Goal: Information Seeking & Learning: Learn about a topic

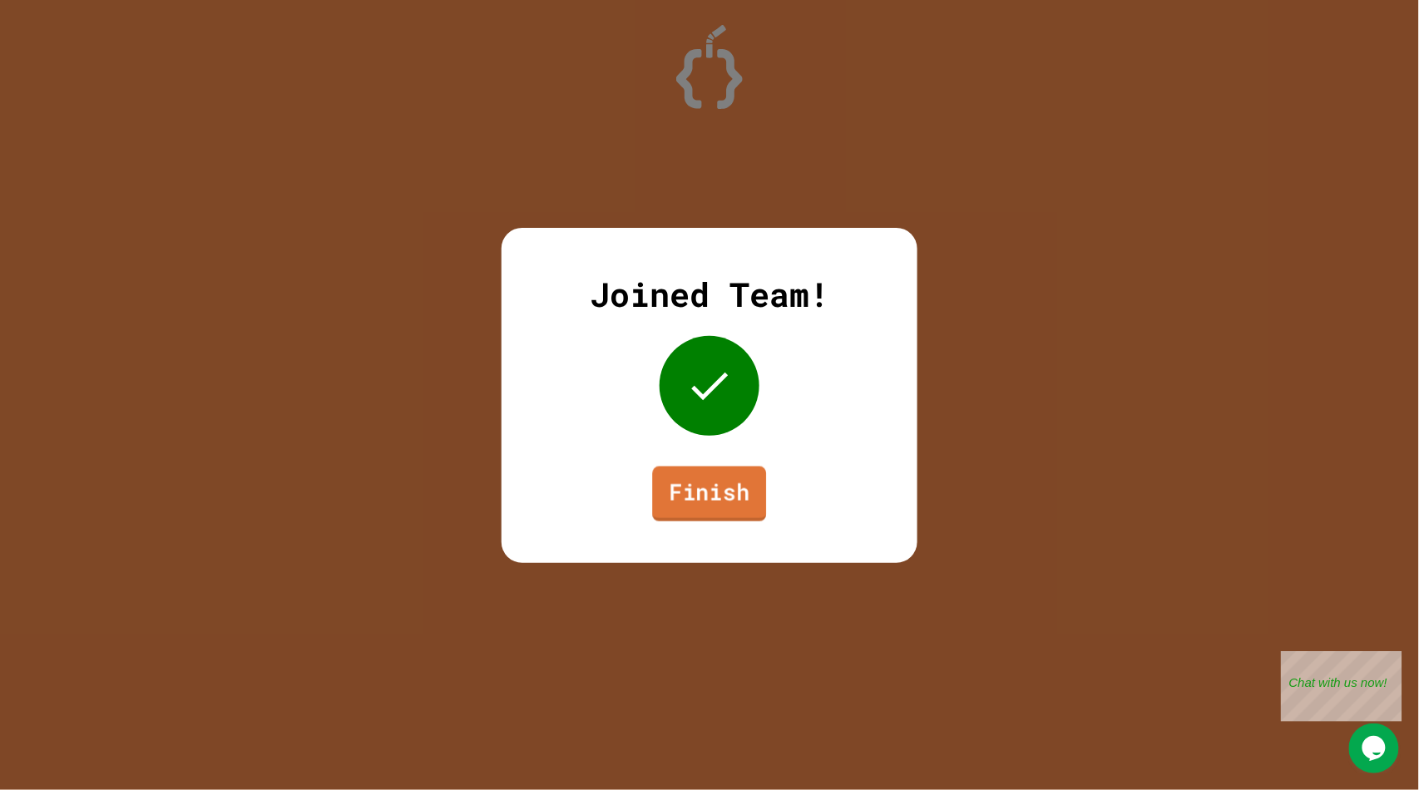
click at [709, 508] on link "Finish" at bounding box center [710, 493] width 114 height 55
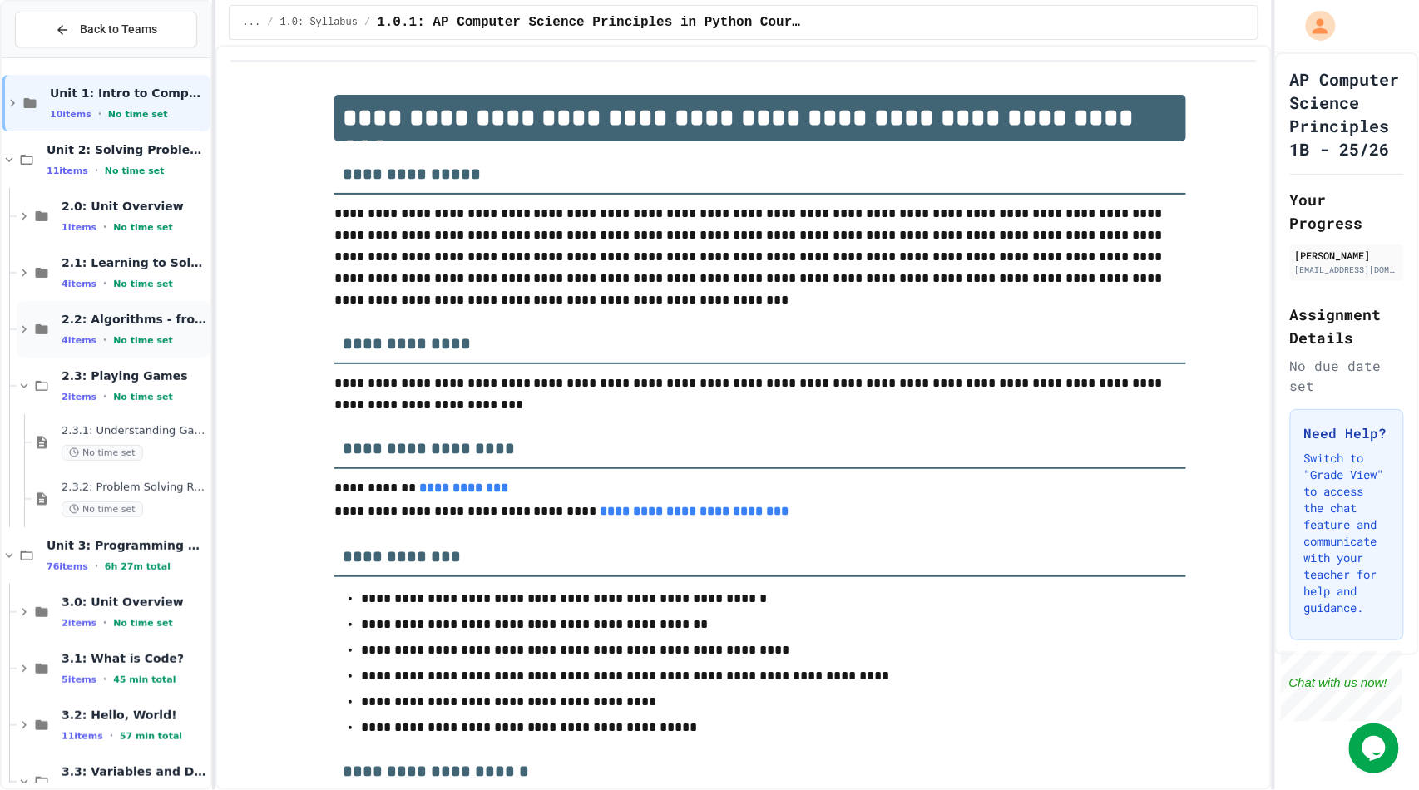
click at [140, 339] on span "No time set" at bounding box center [143, 340] width 60 height 11
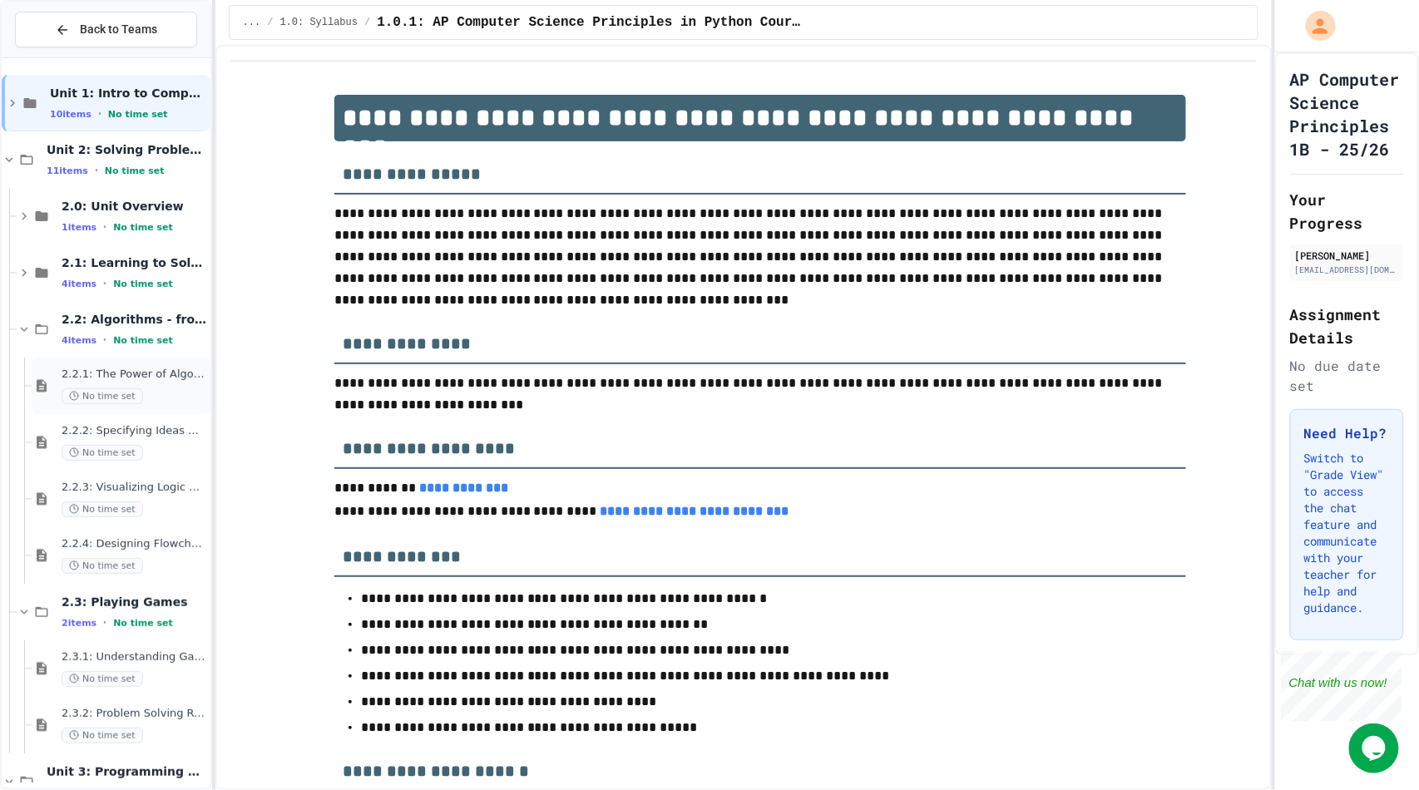
click at [140, 379] on span "2.2.1: The Power of Algorithms" at bounding box center [135, 375] width 146 height 14
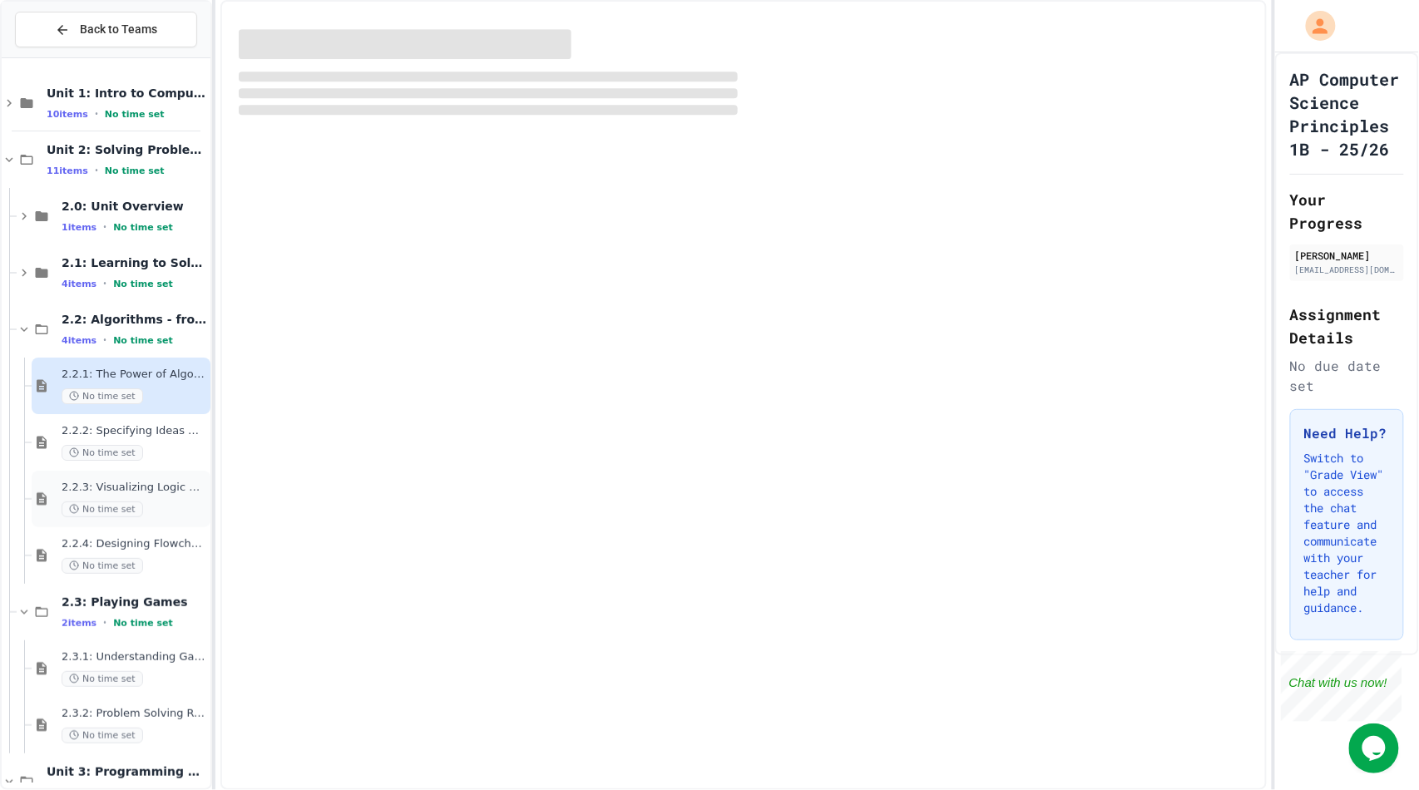
click at [147, 494] on span "2.2.3: Visualizing Logic with Flowcharts" at bounding box center [135, 488] width 146 height 14
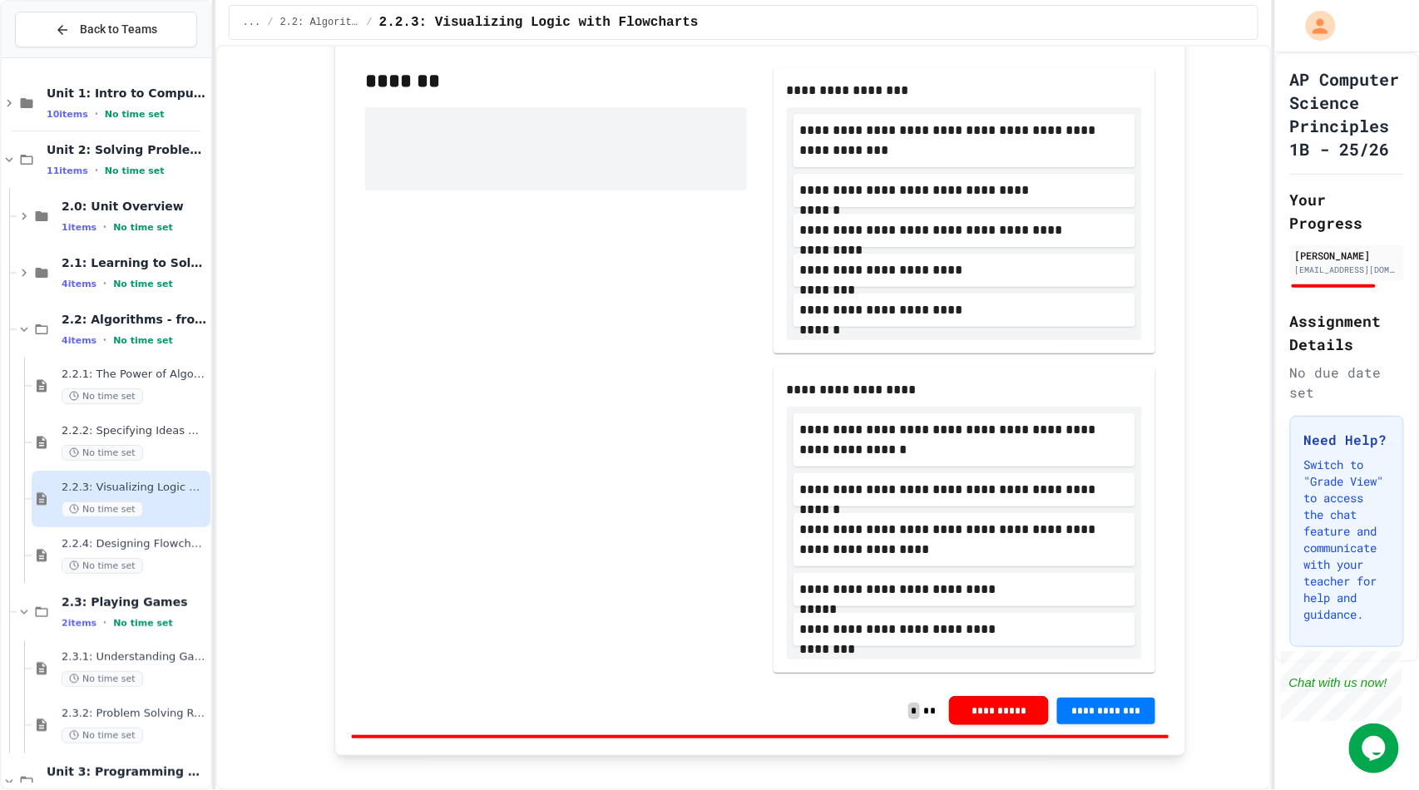
scroll to position [586, 0]
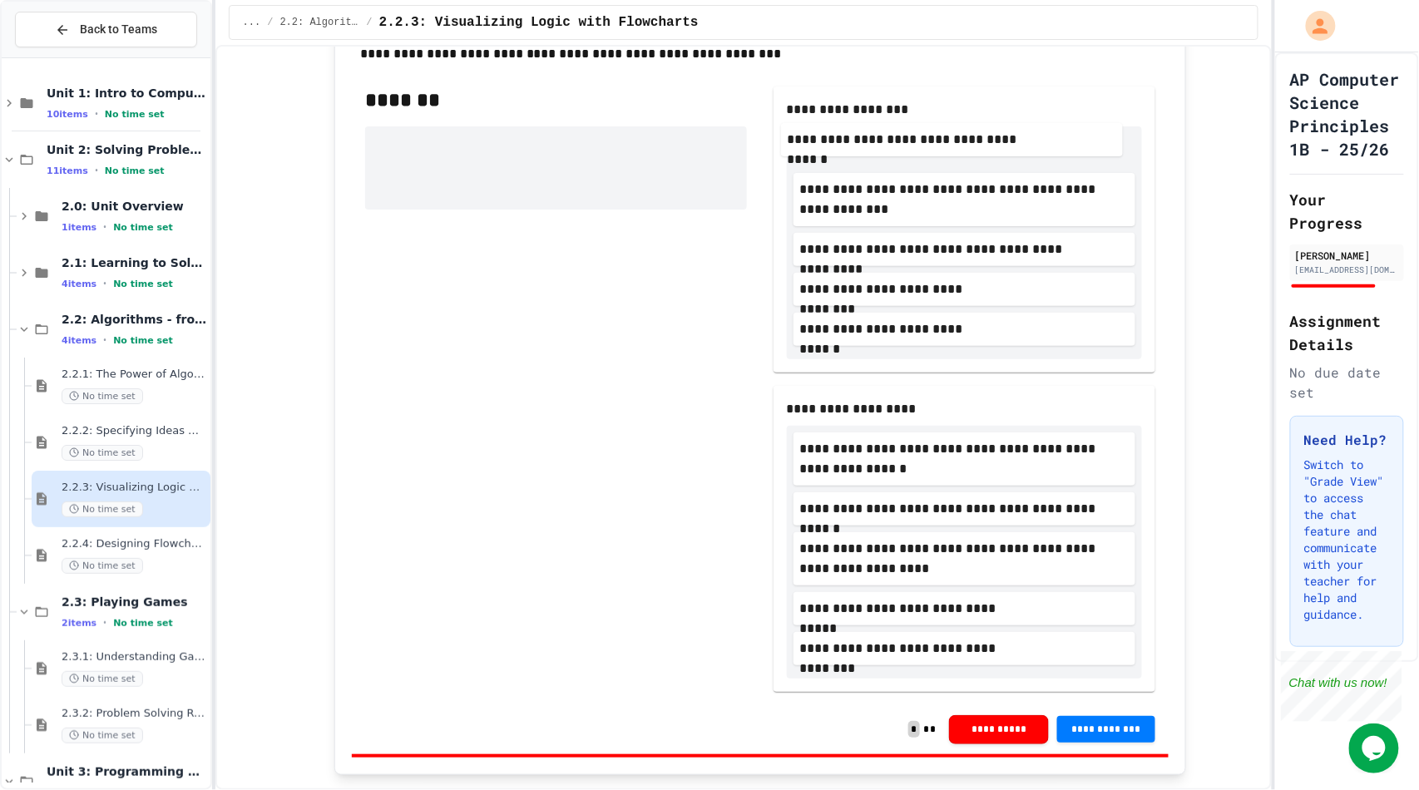
drag, startPoint x: 892, startPoint y: 194, endPoint x: 887, endPoint y: 139, distance: 55.2
click at [887, 139] on div "**********" at bounding box center [964, 242] width 355 height 233
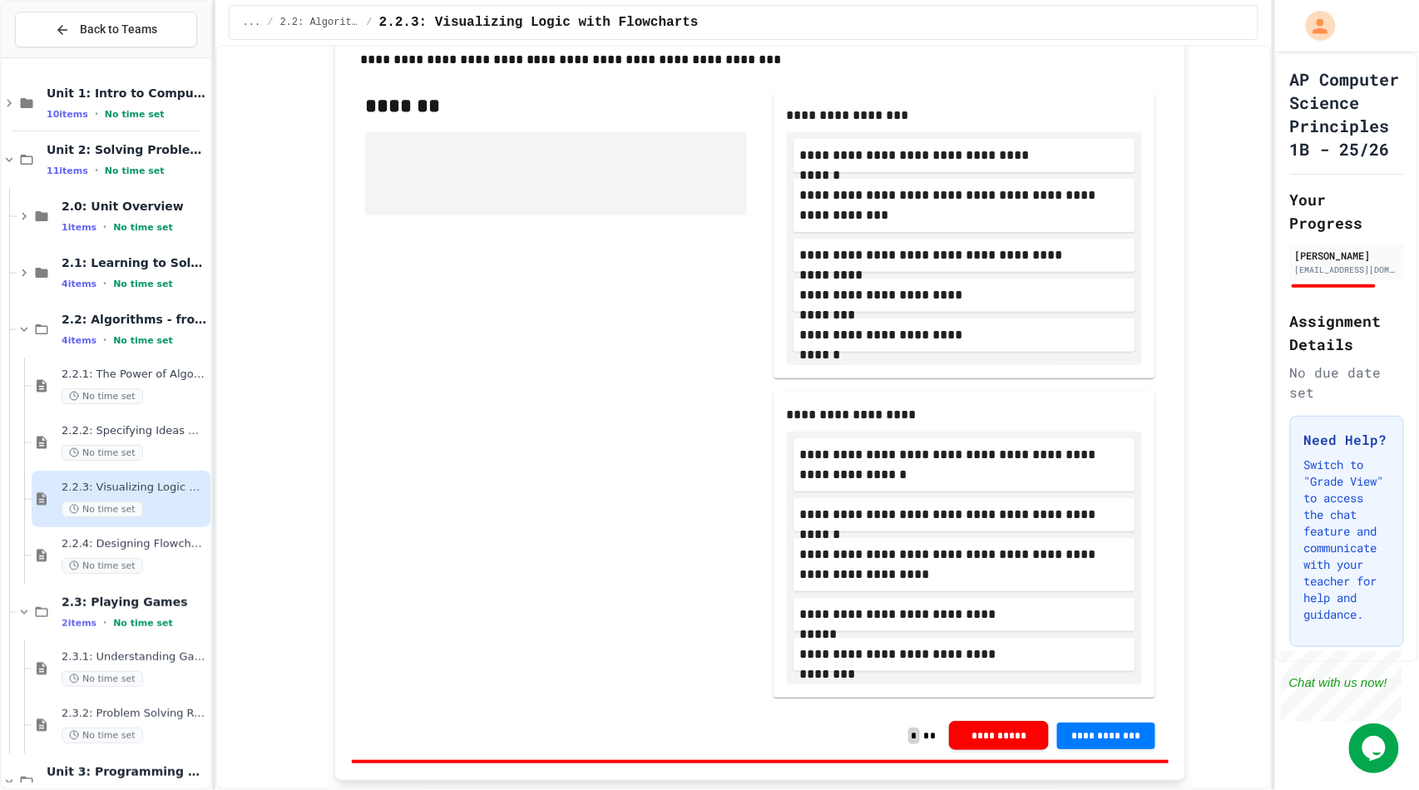
click at [892, 483] on span "**********" at bounding box center [964, 465] width 329 height 40
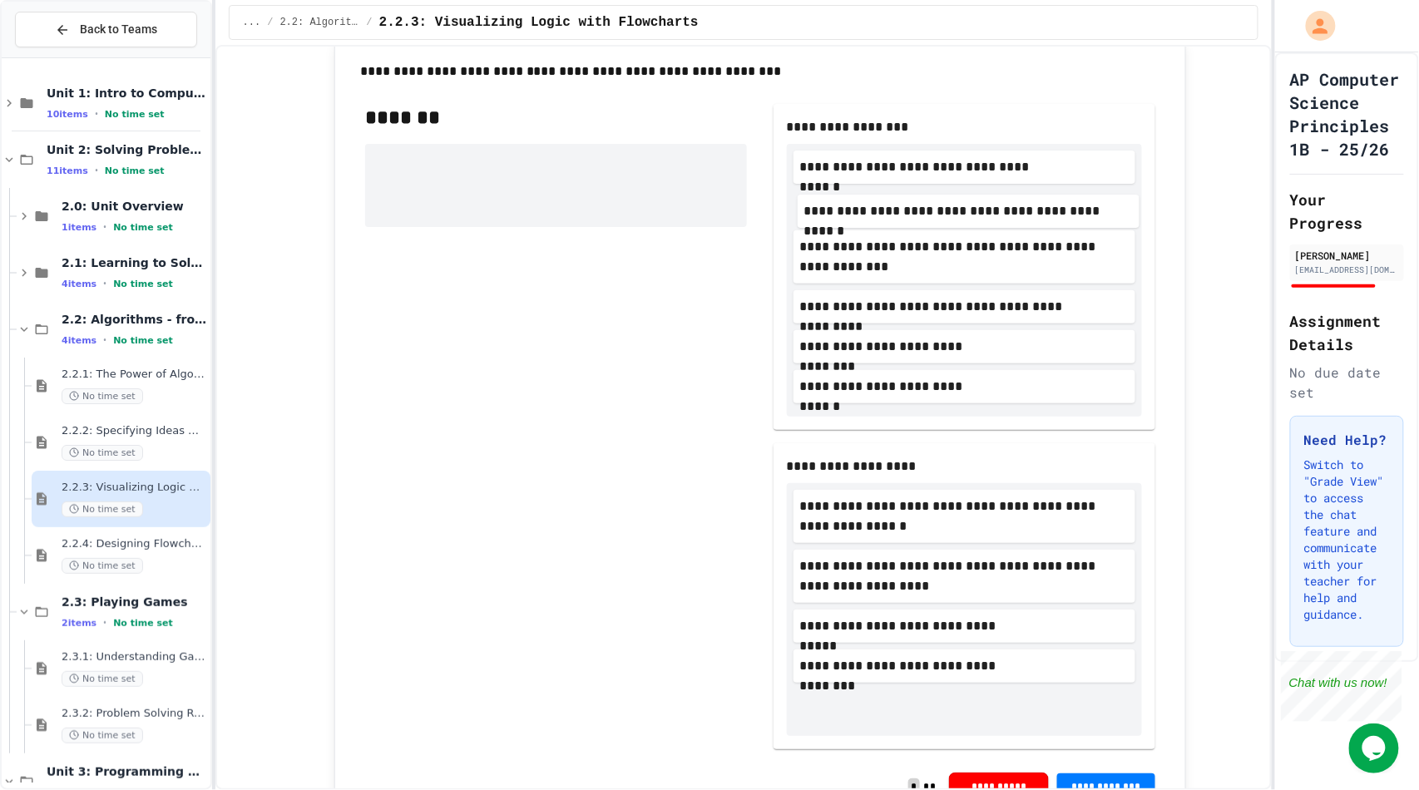
scroll to position [541, 0]
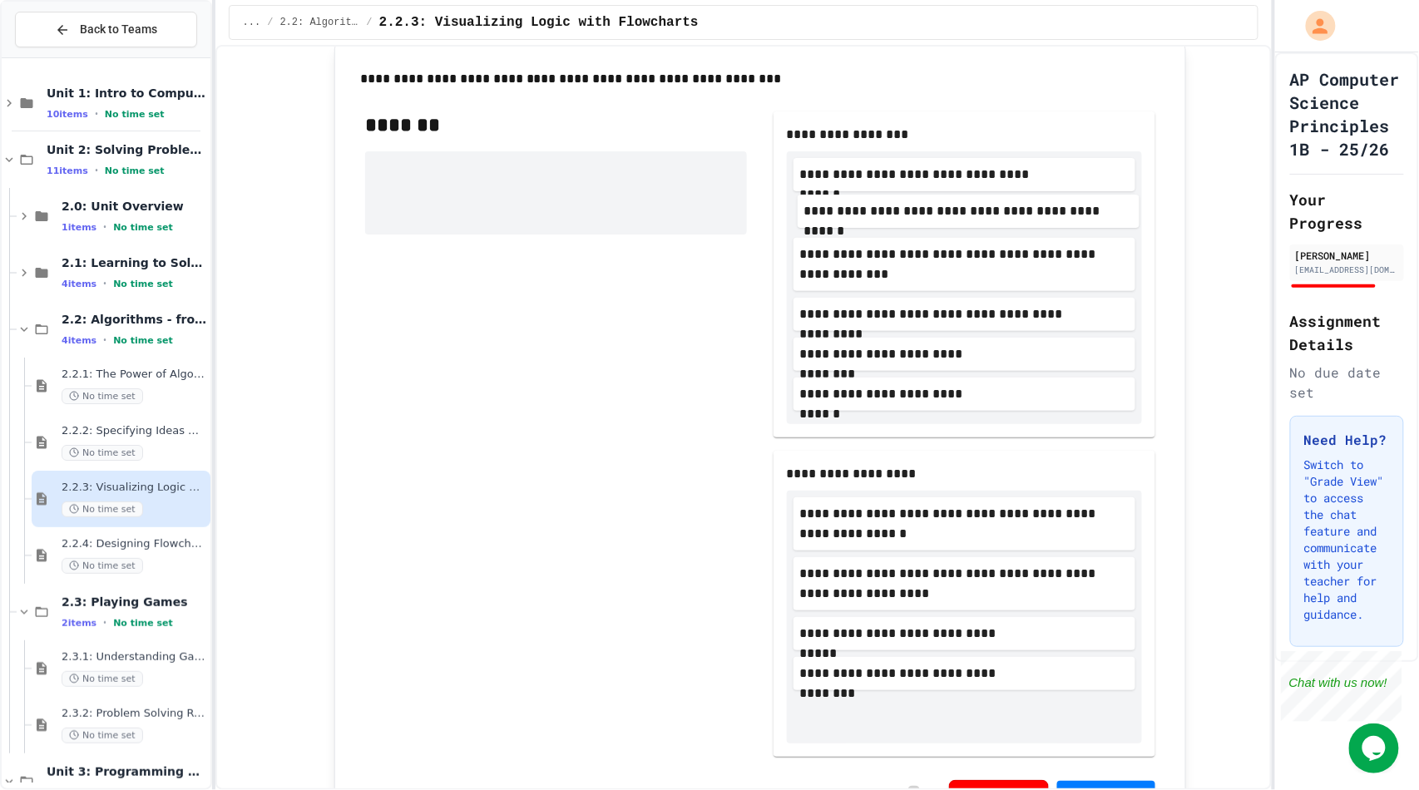
drag, startPoint x: 893, startPoint y: 528, endPoint x: 903, endPoint y: 216, distance: 312.0
click at [903, 216] on div "**********" at bounding box center [964, 434] width 382 height 645
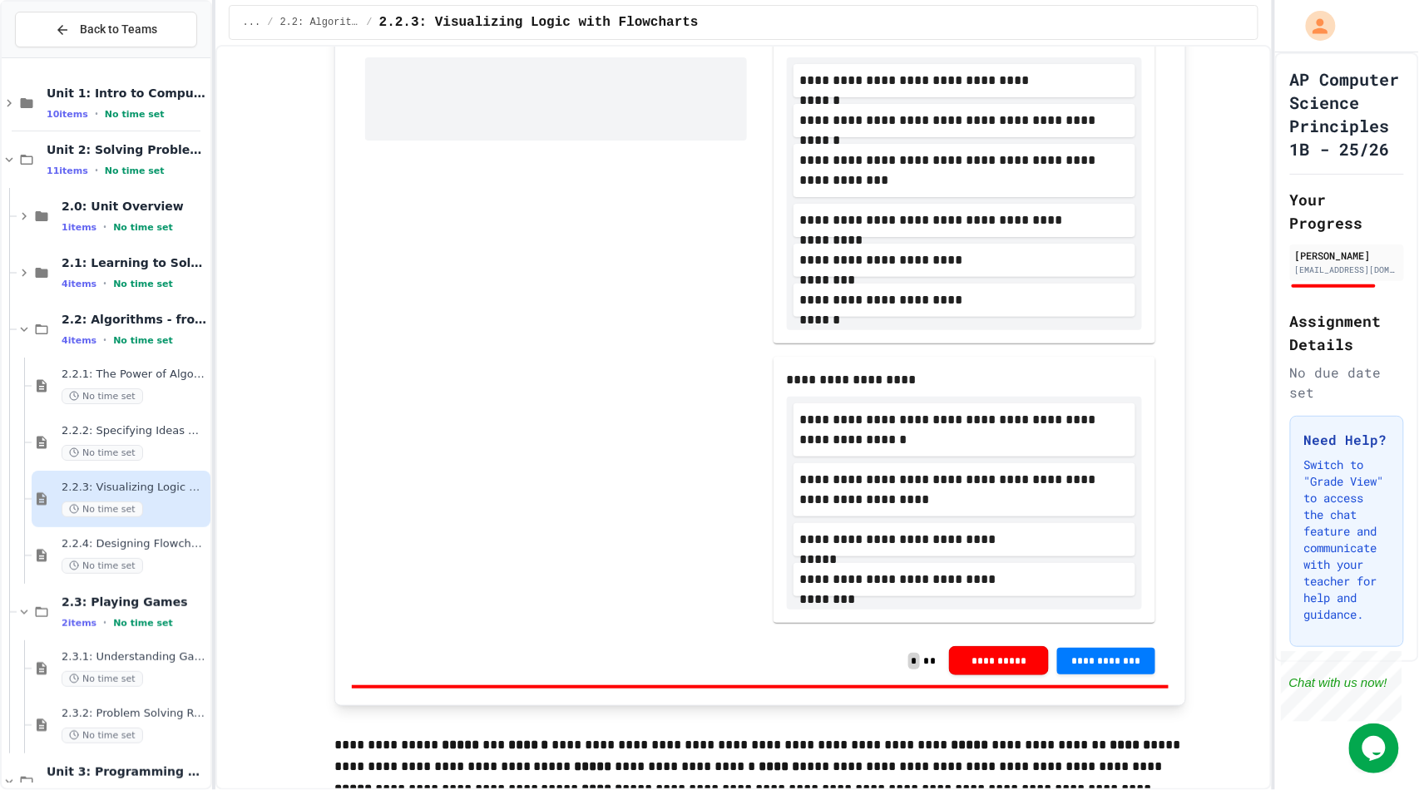
scroll to position [637, 0]
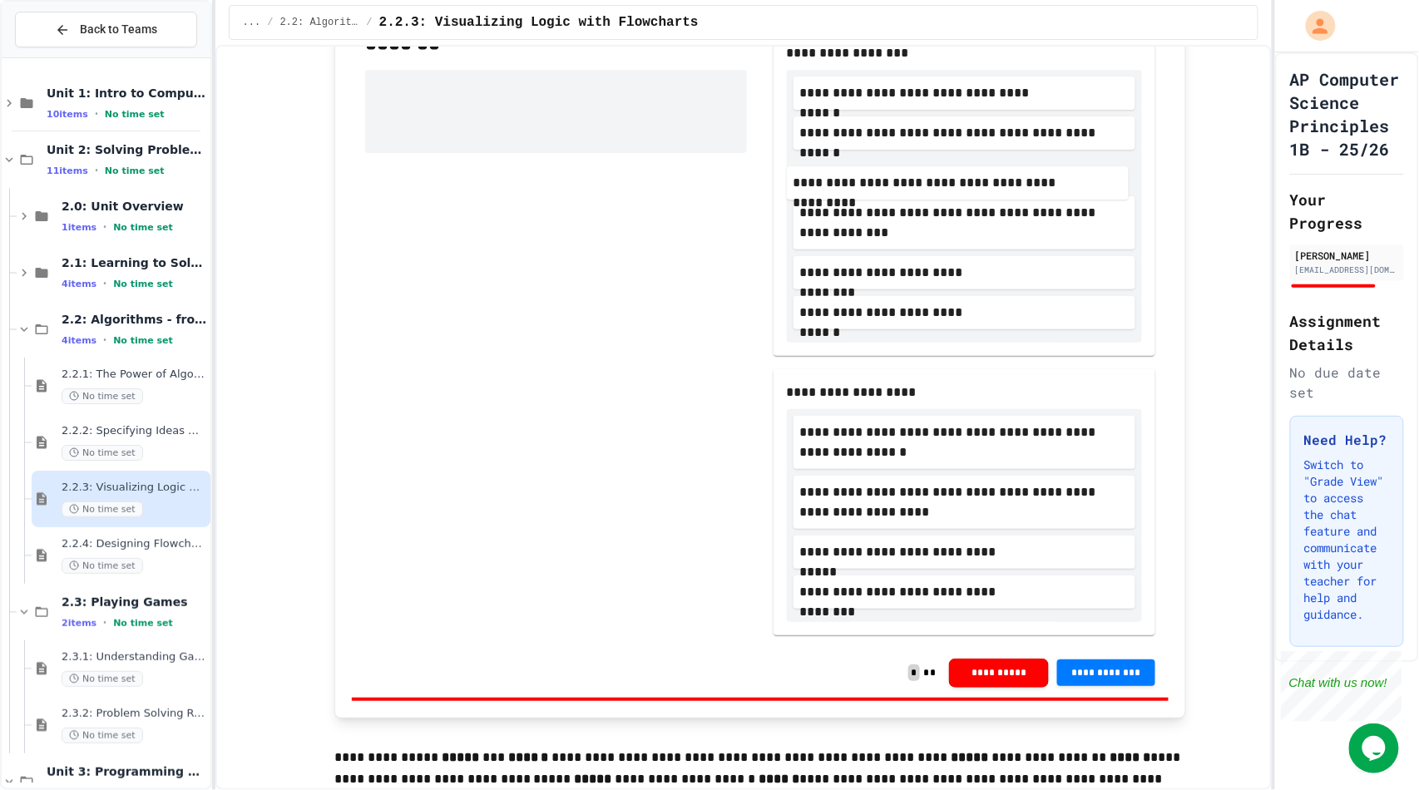
drag, startPoint x: 898, startPoint y: 225, endPoint x: 897, endPoint y: 169, distance: 56.6
click at [897, 169] on div "**********" at bounding box center [964, 206] width 355 height 273
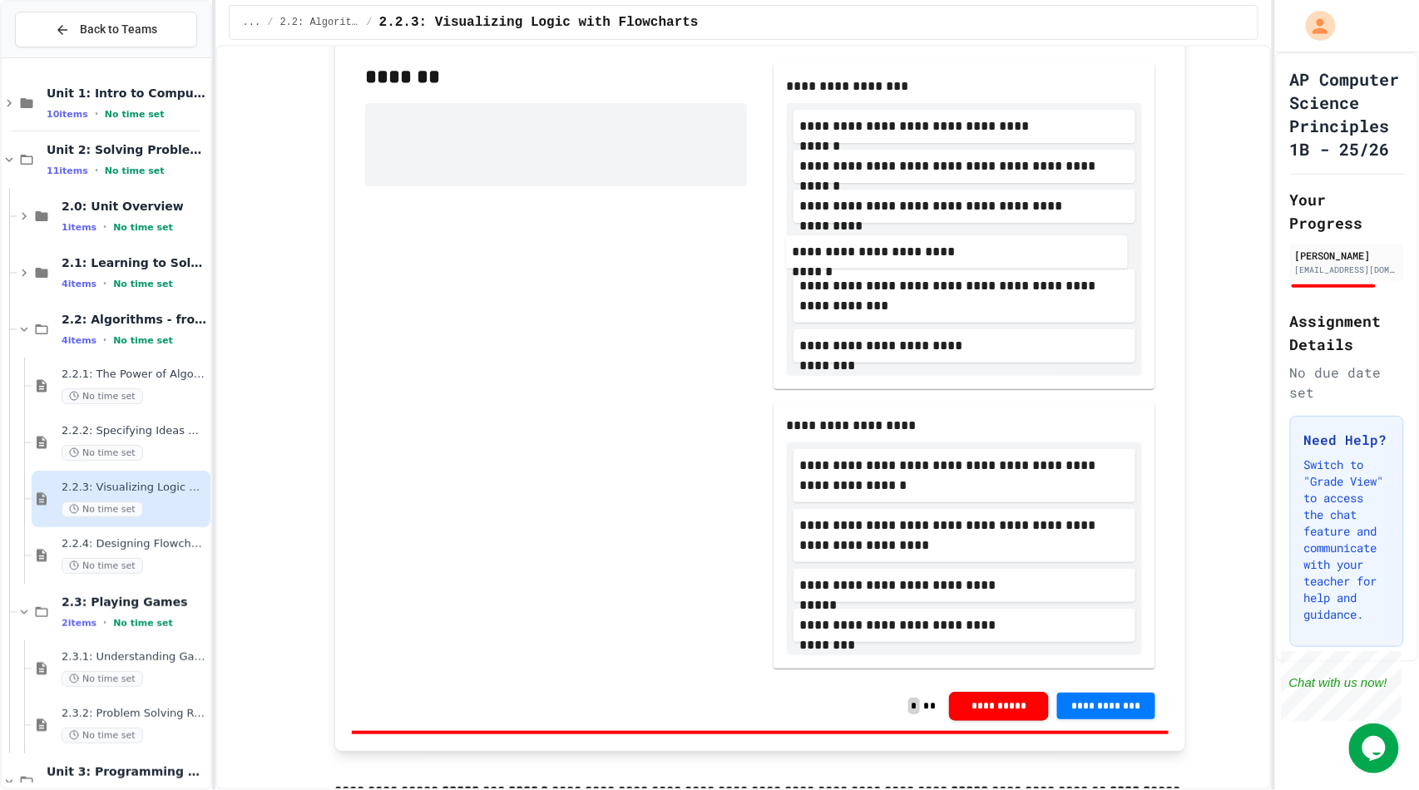
scroll to position [586, 0]
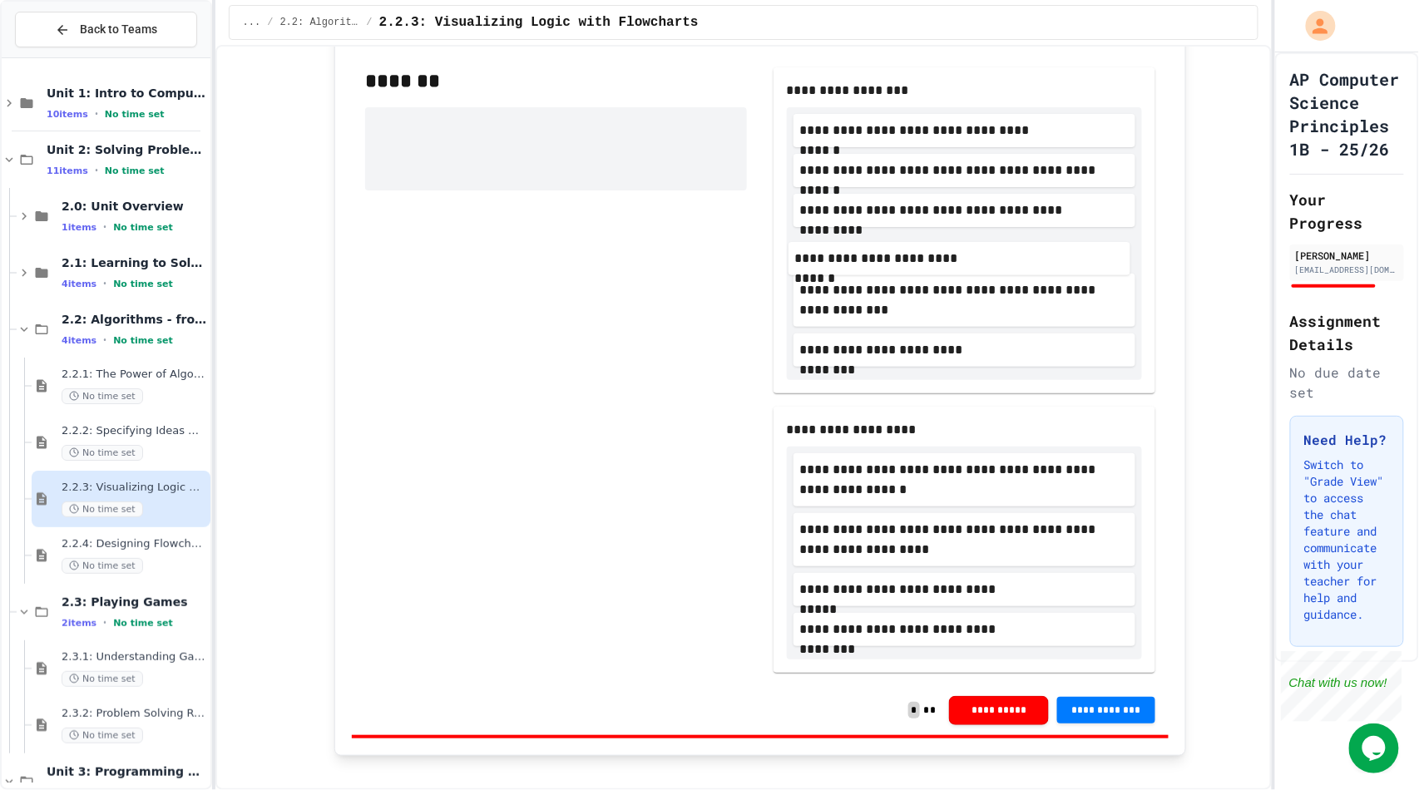
drag, startPoint x: 892, startPoint y: 292, endPoint x: 894, endPoint y: 254, distance: 38.3
click at [894, 254] on div "**********" at bounding box center [964, 243] width 355 height 273
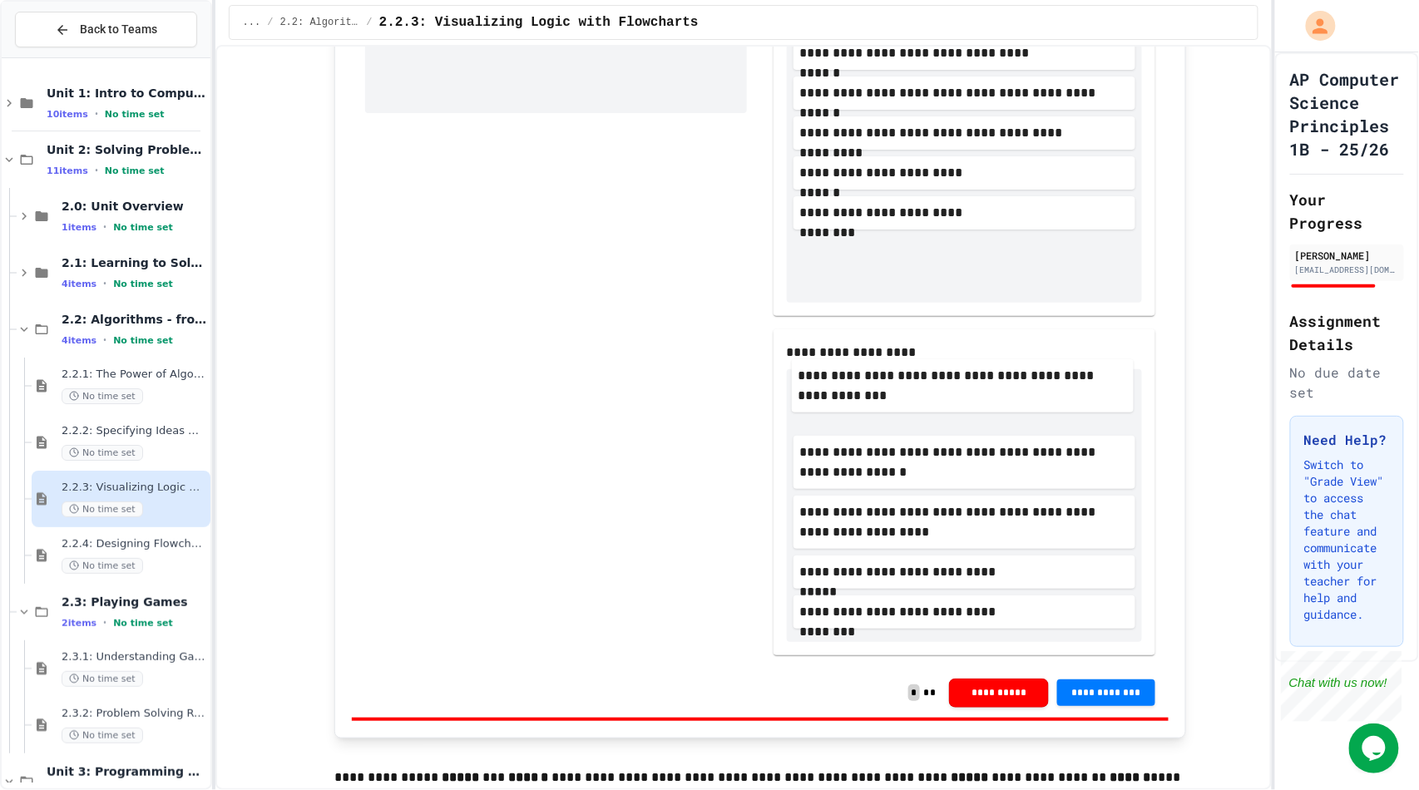
scroll to position [663, 0]
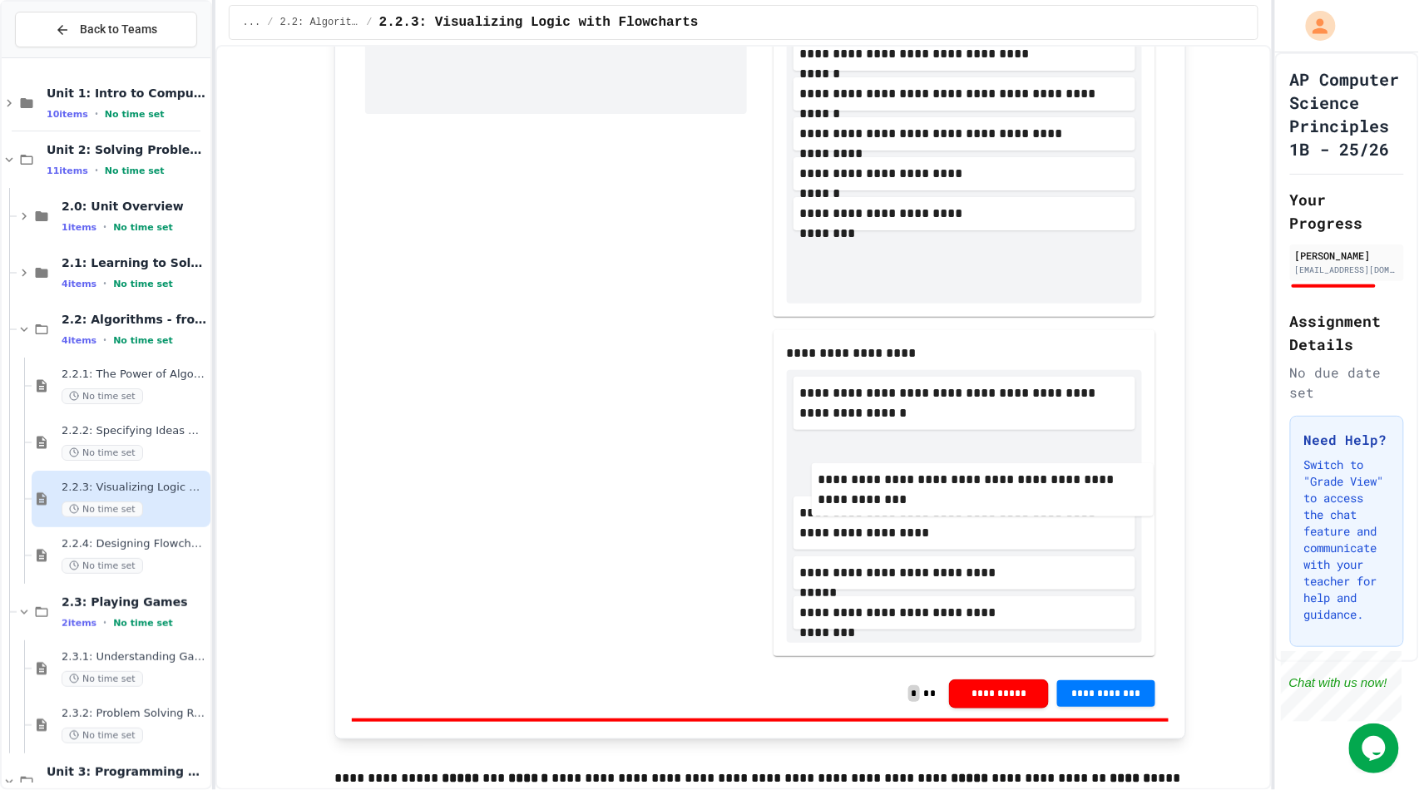
drag, startPoint x: 915, startPoint y: 205, endPoint x: 940, endPoint y: 537, distance: 332.8
click at [940, 537] on div "**********" at bounding box center [964, 323] width 382 height 665
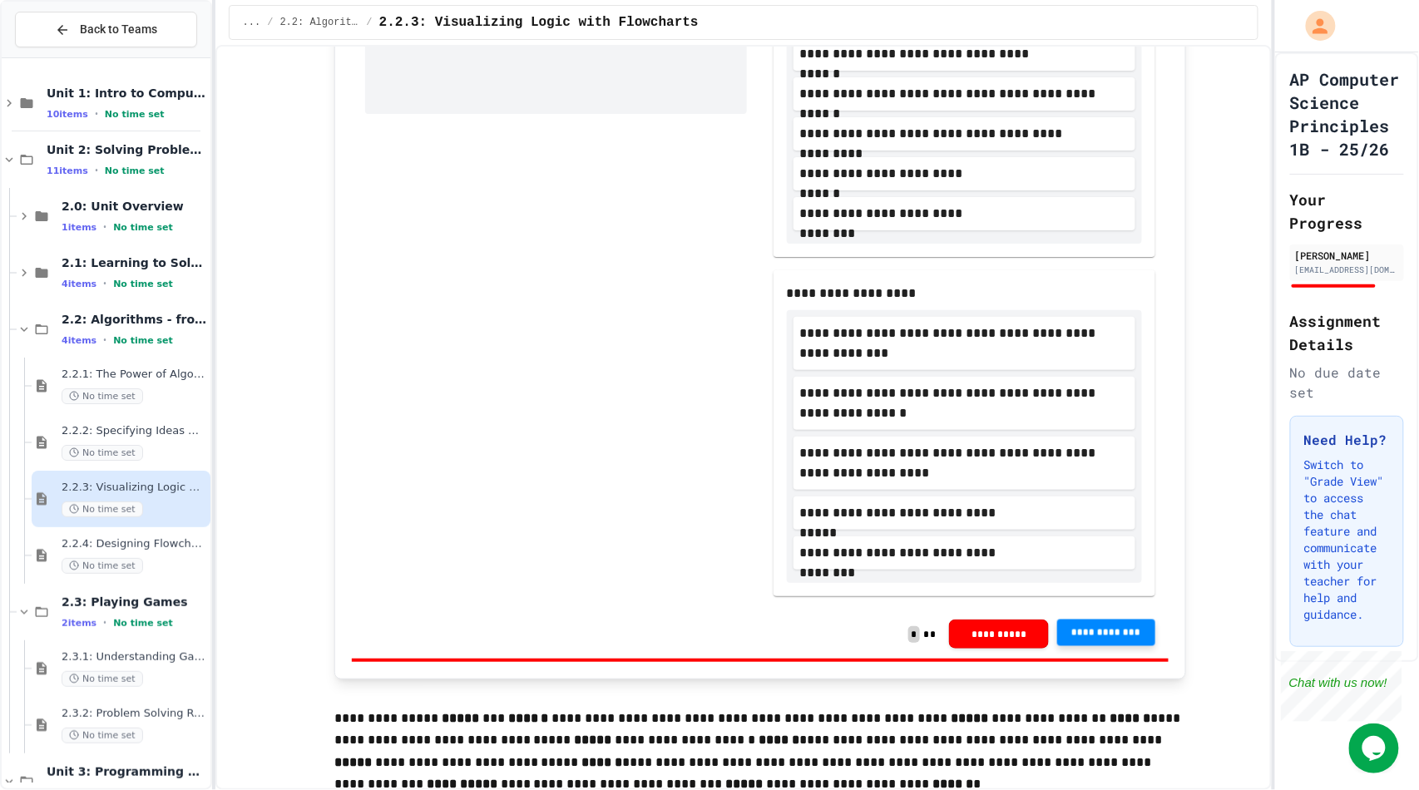
click at [1092, 639] on button "**********" at bounding box center [1106, 633] width 98 height 27
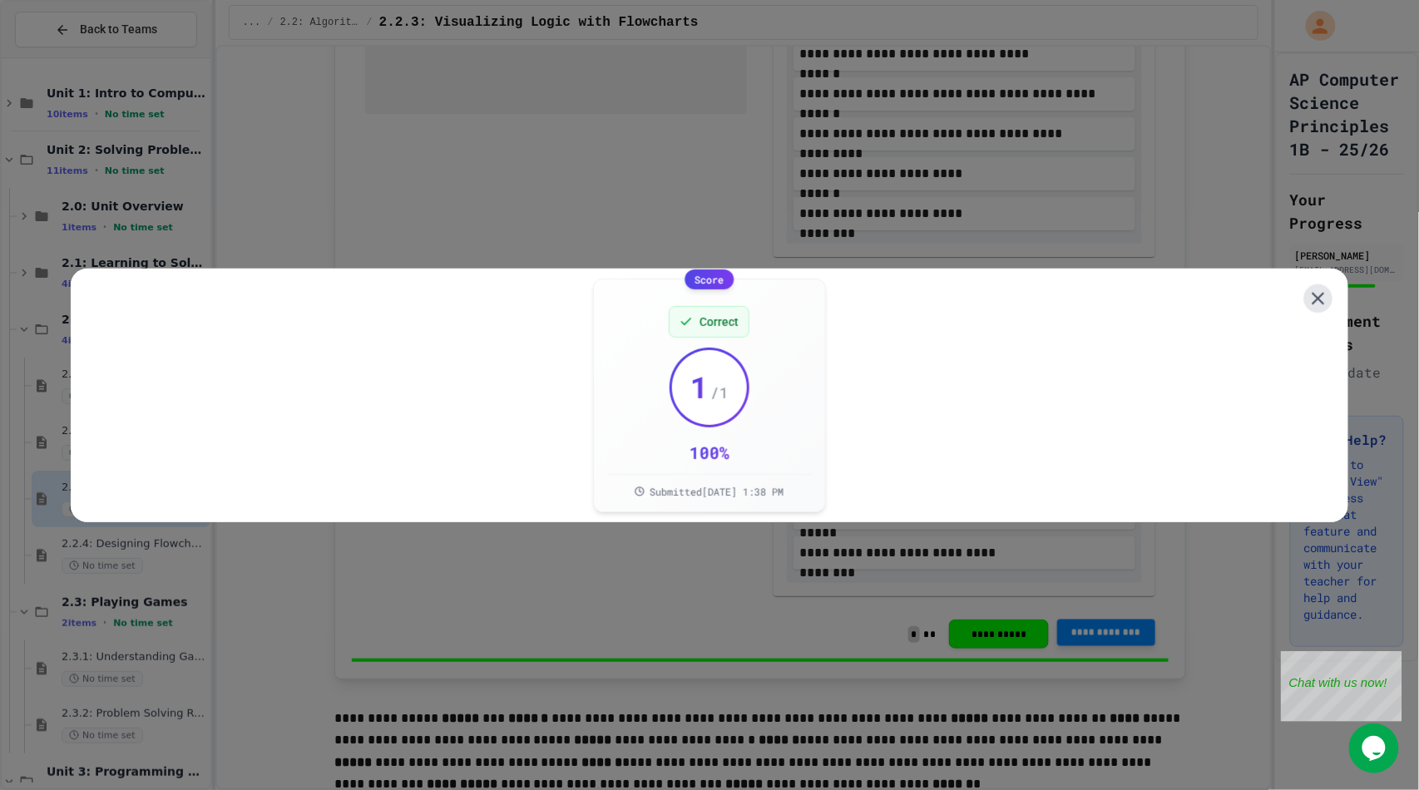
click at [1312, 292] on icon at bounding box center [1318, 298] width 12 height 12
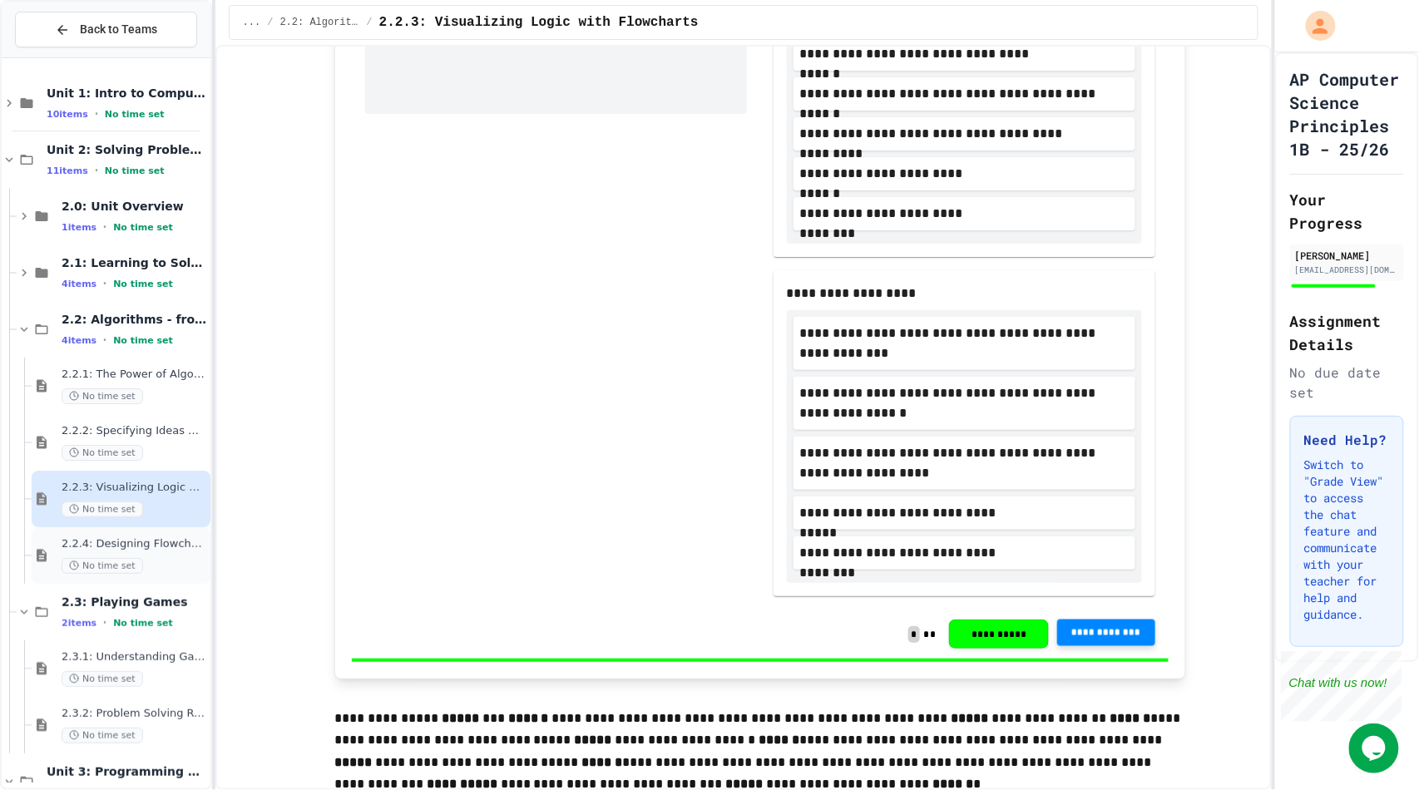
click at [142, 546] on span "2.2.4: Designing Flowcharts" at bounding box center [135, 544] width 146 height 14
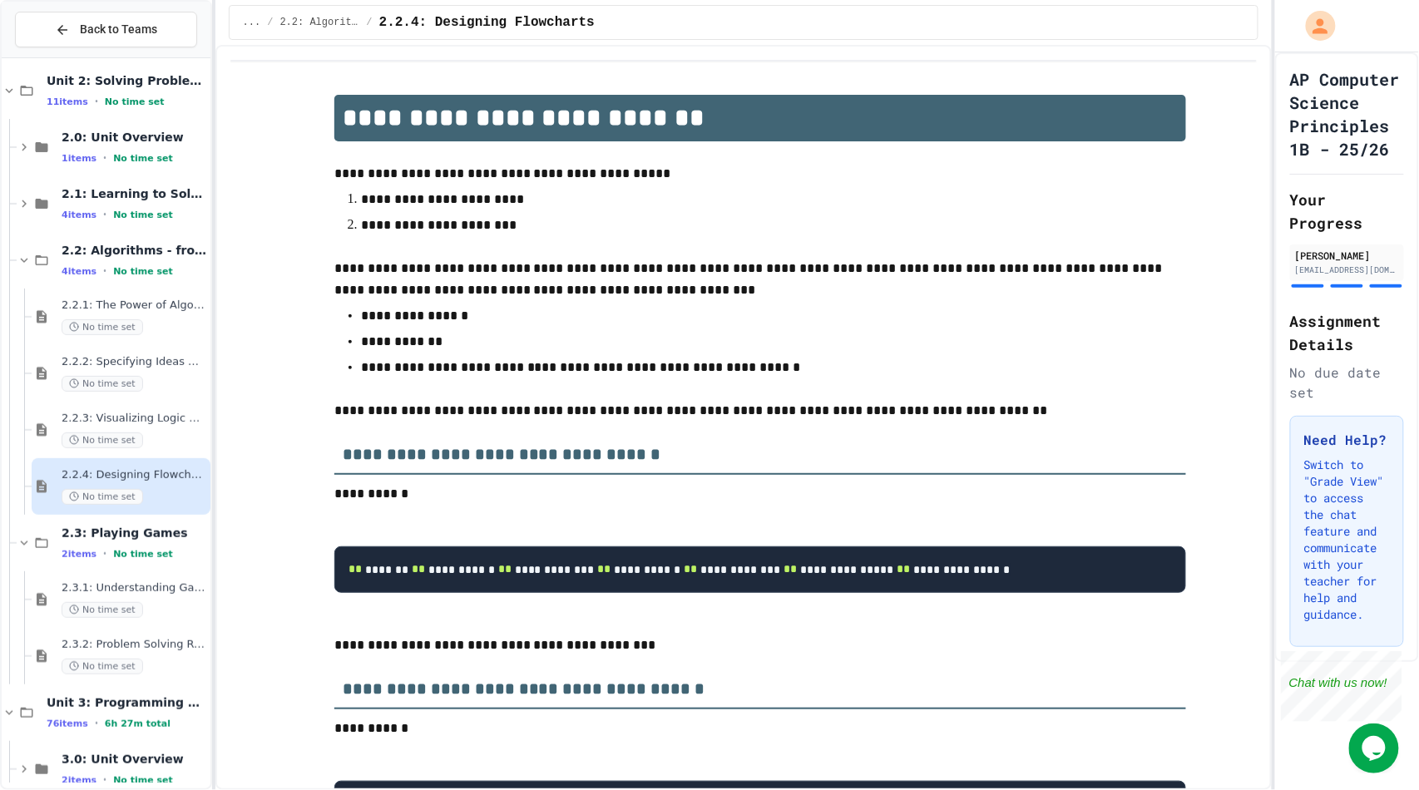
scroll to position [70, 0]
click at [127, 609] on span "No time set" at bounding box center [103, 609] width 82 height 16
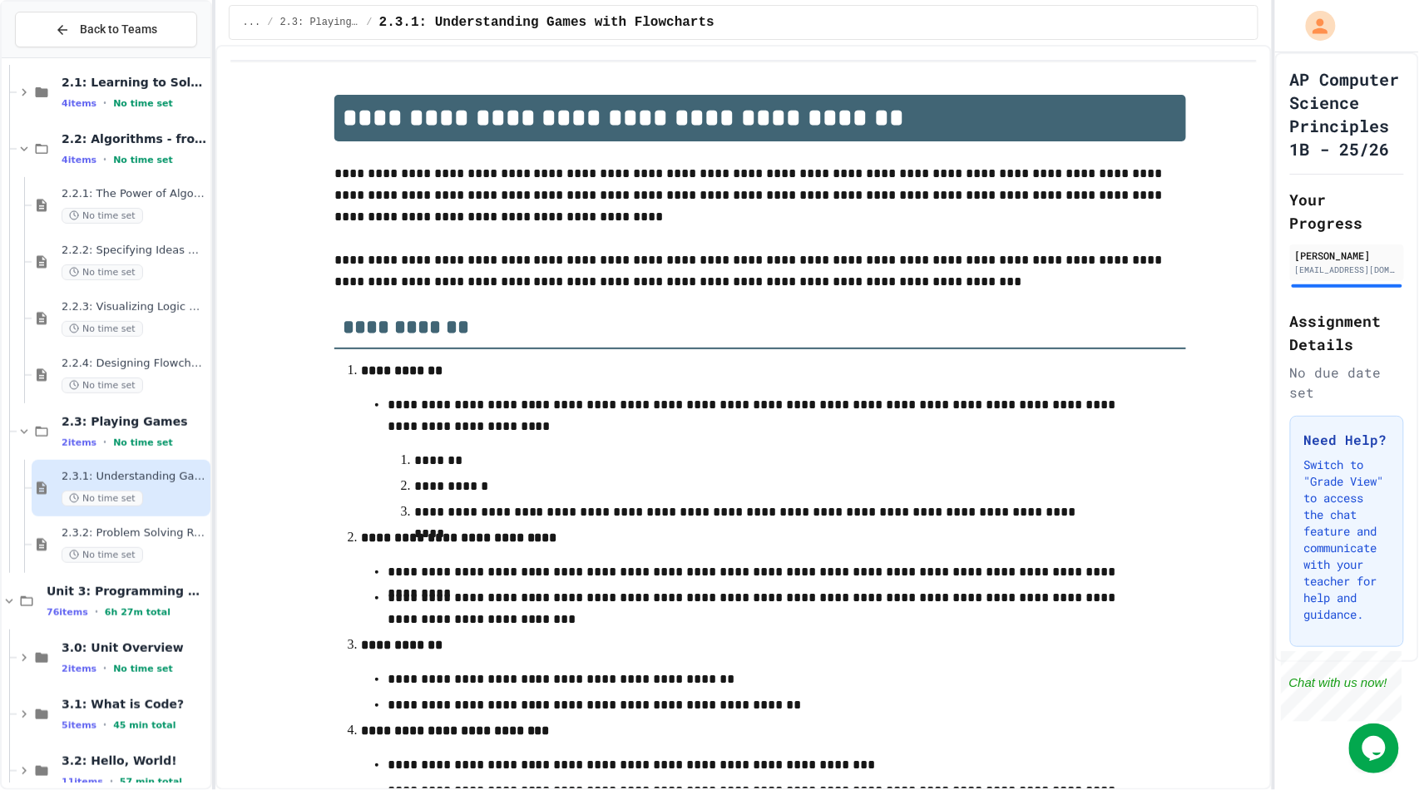
scroll to position [185, 0]
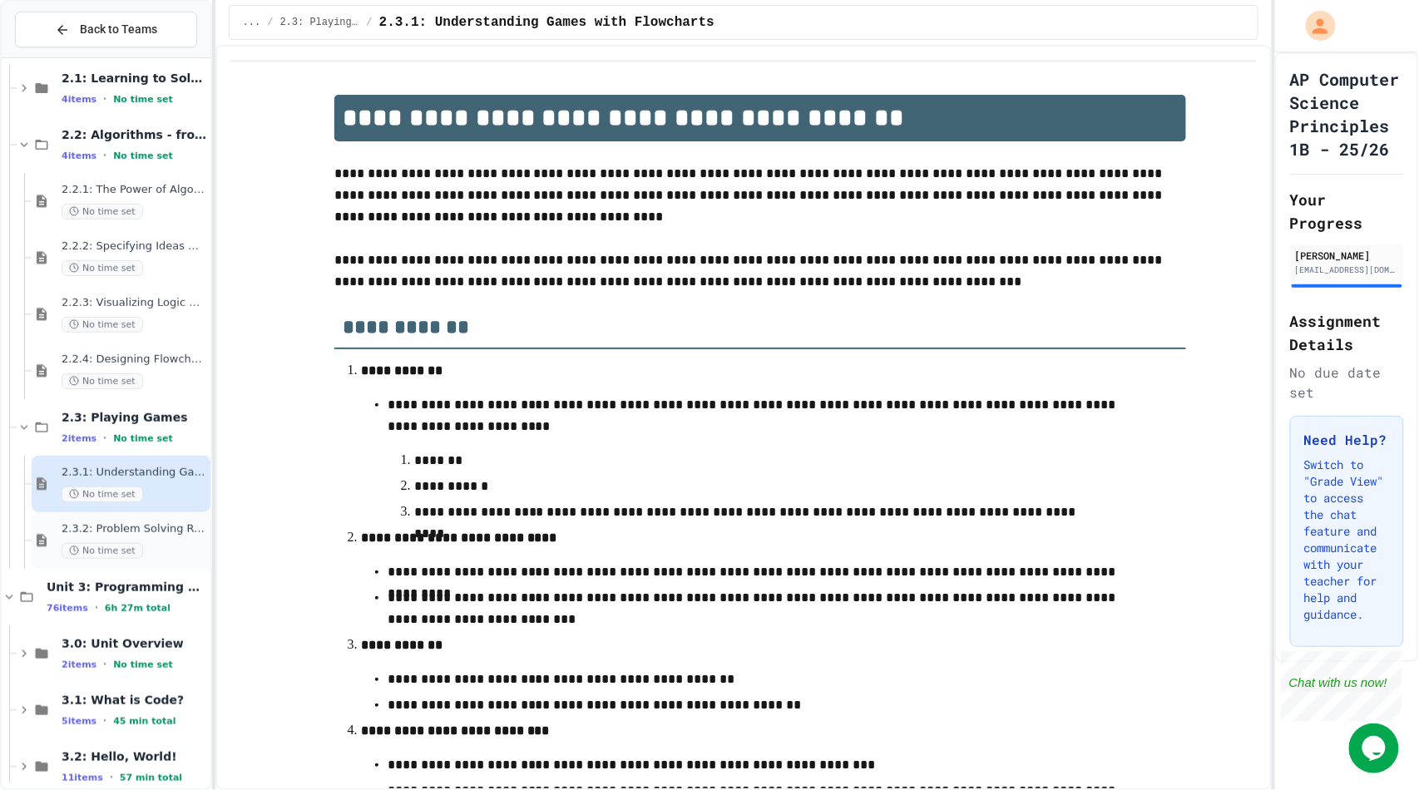
click at [143, 549] on div "No time set" at bounding box center [135, 551] width 146 height 16
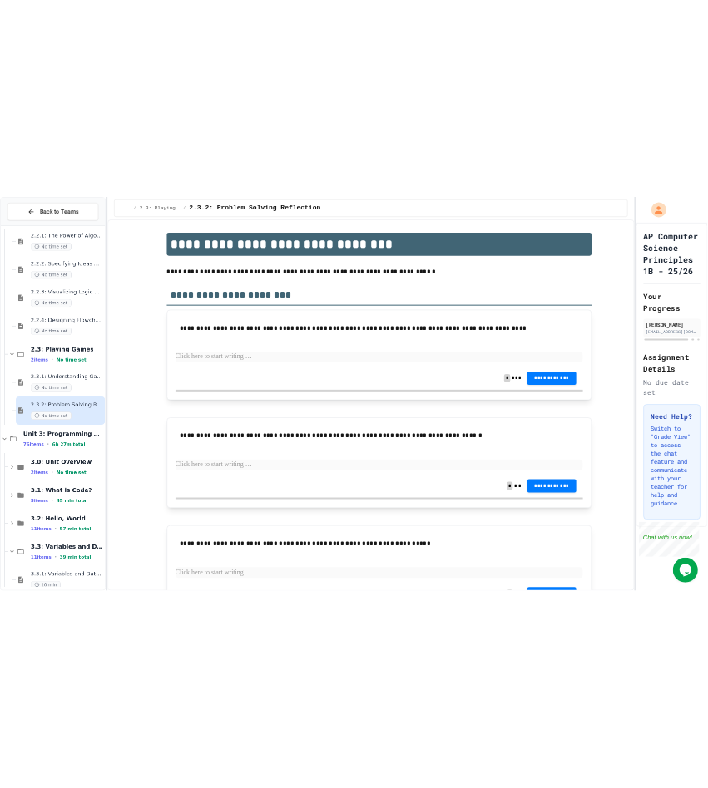
scroll to position [25, 0]
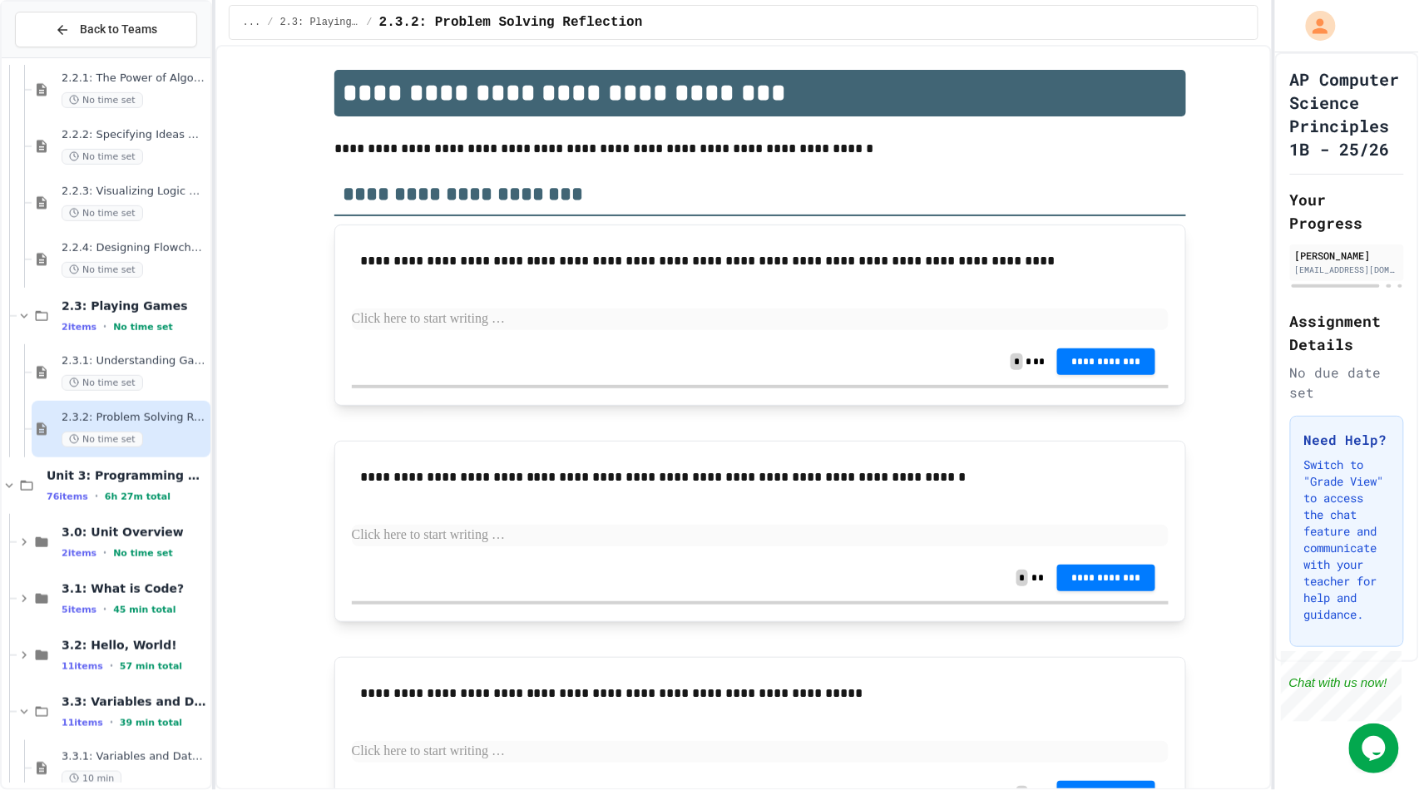
click at [546, 261] on p "**********" at bounding box center [760, 261] width 800 height 22
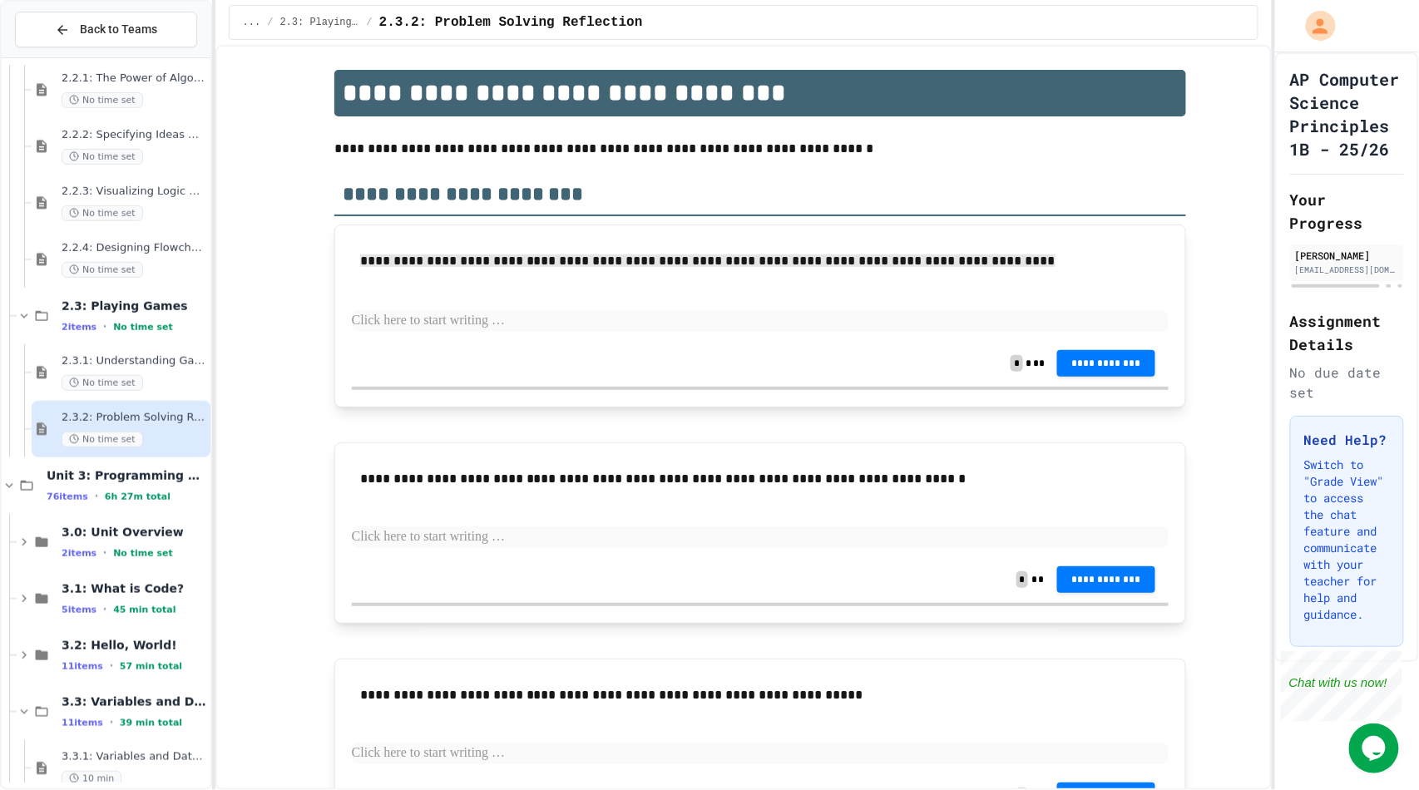
click at [546, 261] on p "**********" at bounding box center [760, 261] width 800 height 23
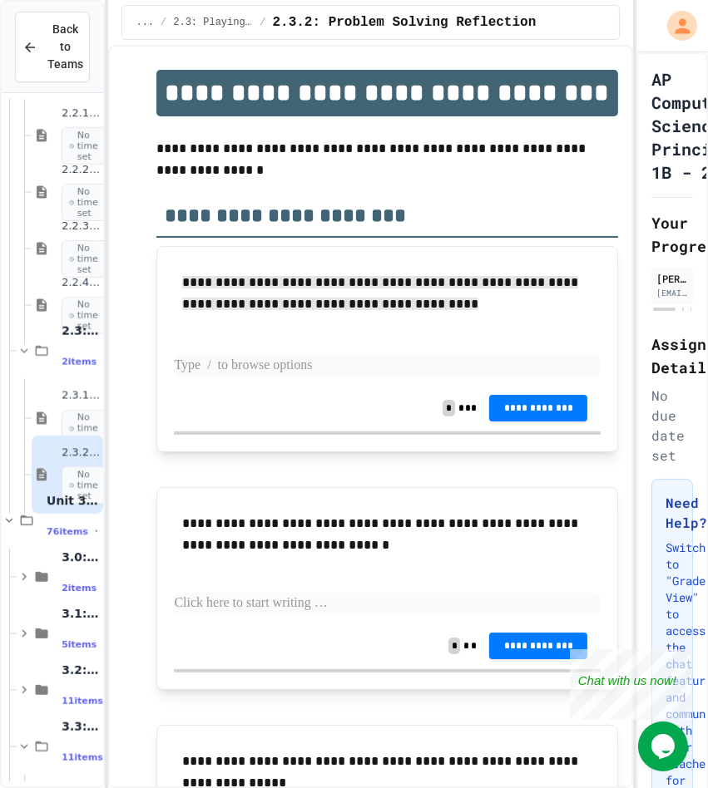
click at [302, 367] on p at bounding box center [387, 366] width 427 height 22
paste div
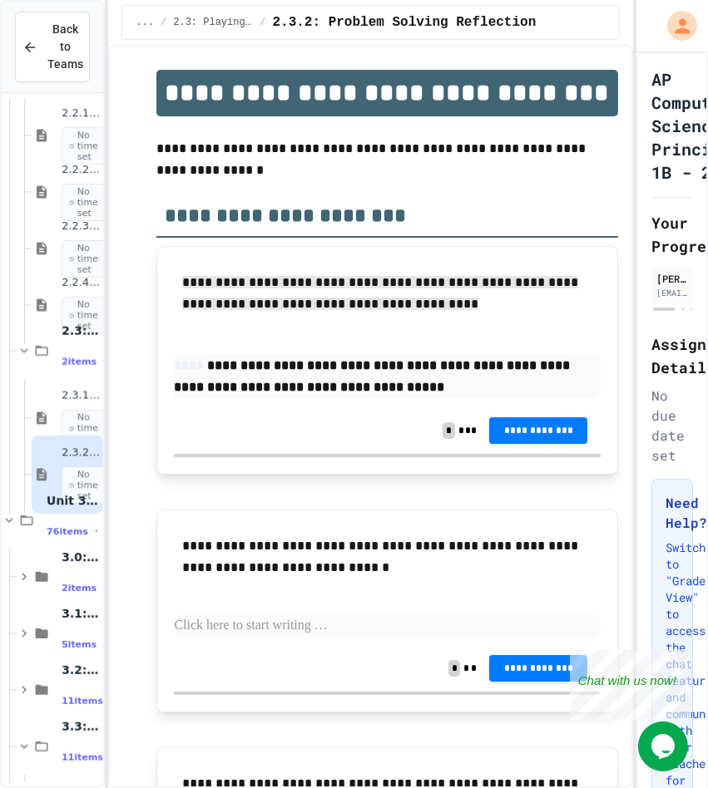
click at [197, 371] on span "****" at bounding box center [190, 365] width 33 height 12
click at [281, 629] on p at bounding box center [387, 626] width 427 height 22
click at [420, 392] on p "**********" at bounding box center [387, 377] width 427 height 44
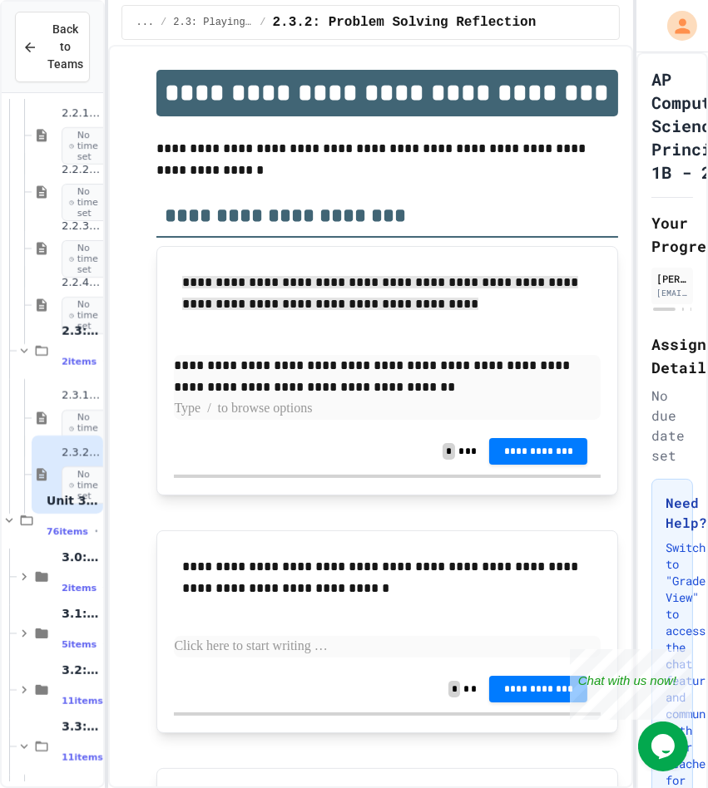
click at [187, 371] on p "**********" at bounding box center [387, 376] width 427 height 43
click at [549, 456] on button "**********" at bounding box center [538, 450] width 98 height 27
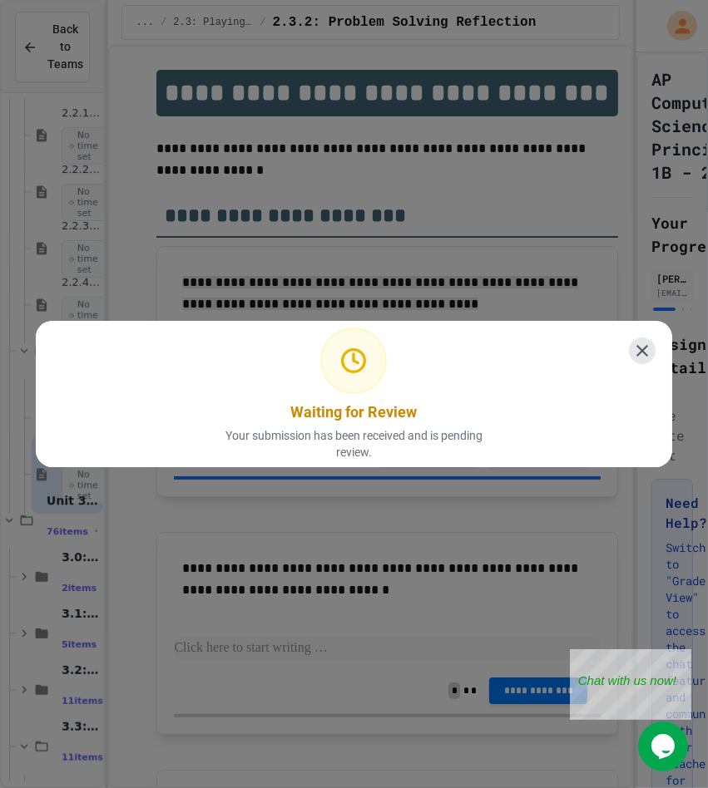
click at [636, 349] on icon at bounding box center [642, 351] width 12 height 12
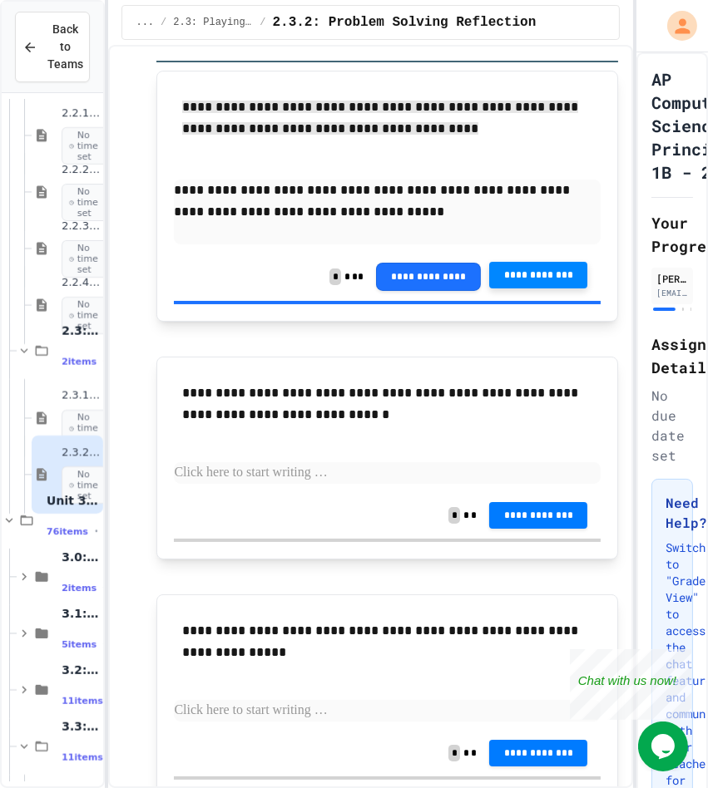
scroll to position [202, 0]
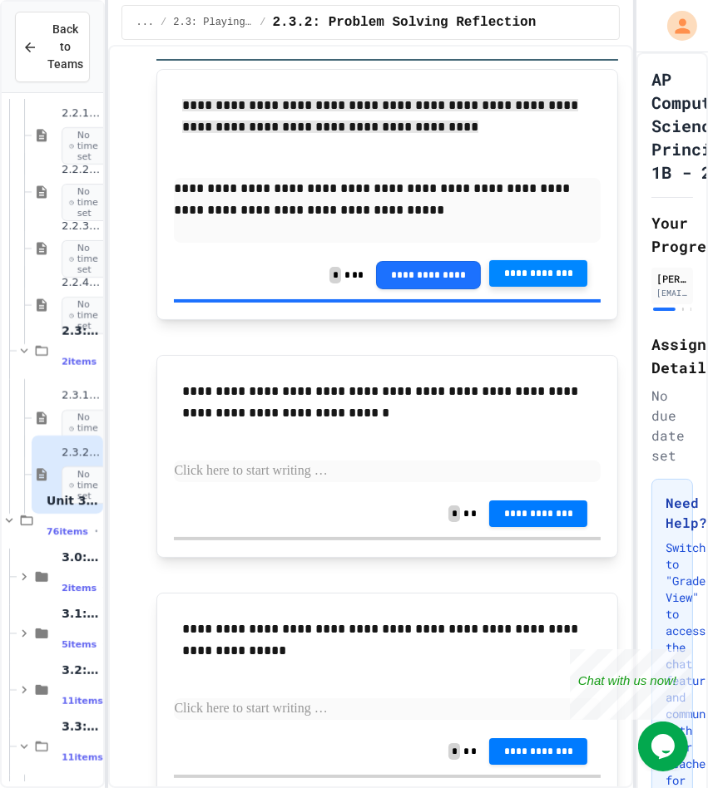
click at [303, 472] on p at bounding box center [387, 472] width 427 height 22
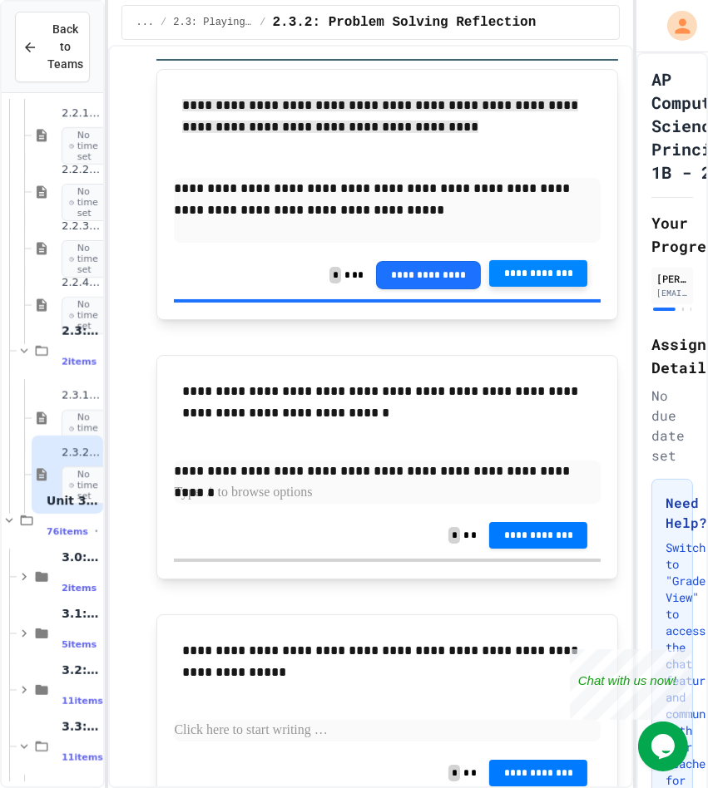
click at [180, 477] on p "**********" at bounding box center [387, 472] width 427 height 22
click at [576, 477] on p "**********" at bounding box center [387, 472] width 427 height 22
click at [529, 531] on span "**********" at bounding box center [538, 533] width 72 height 13
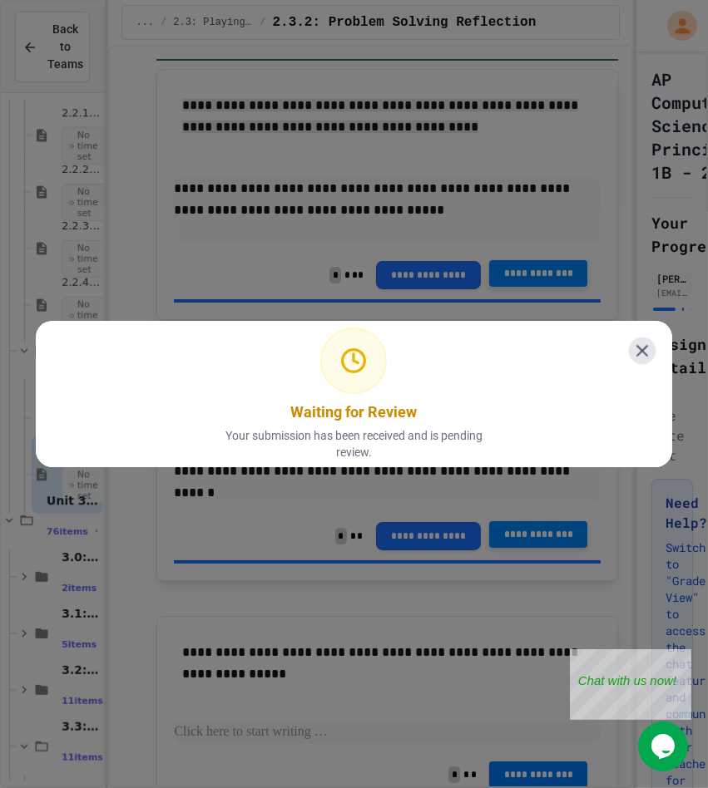
click at [632, 341] on icon at bounding box center [642, 351] width 21 height 21
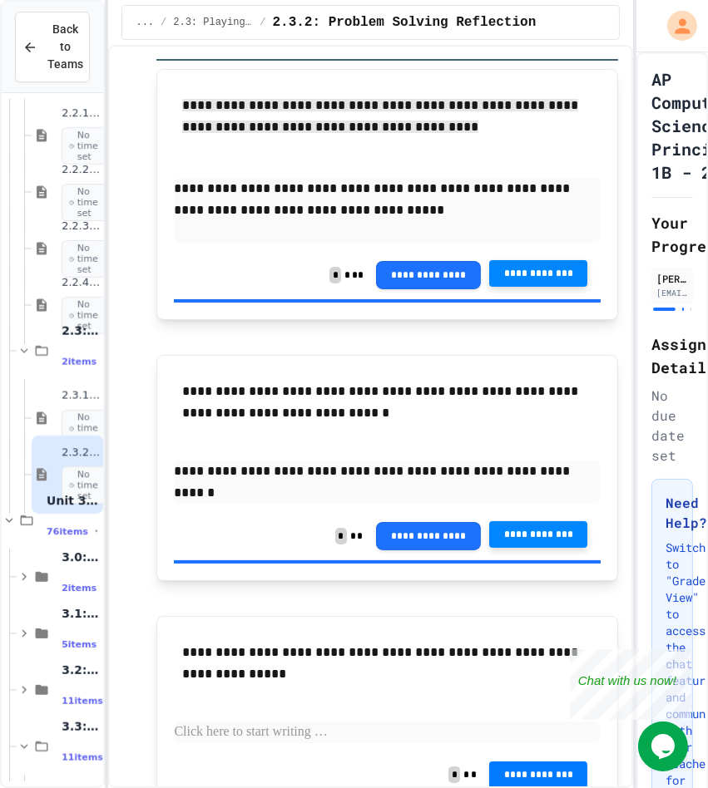
scroll to position [289, 0]
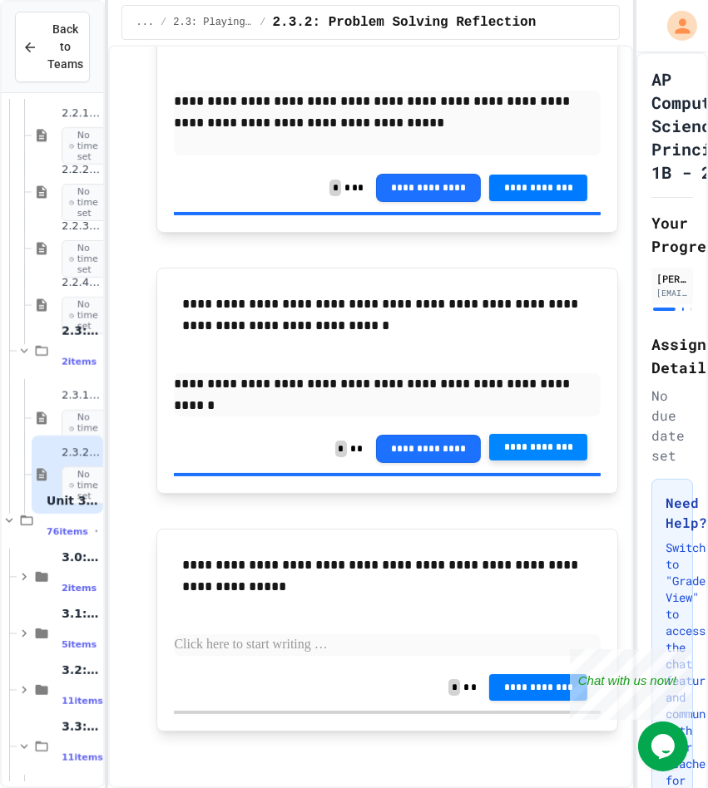
click at [276, 642] on p at bounding box center [387, 646] width 427 height 22
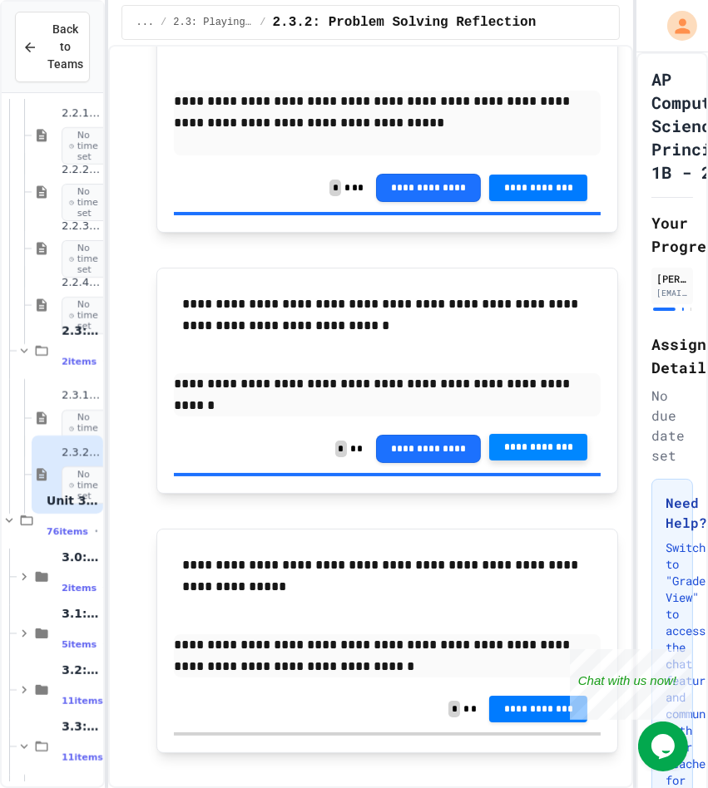
click at [185, 649] on p "**********" at bounding box center [387, 656] width 427 height 43
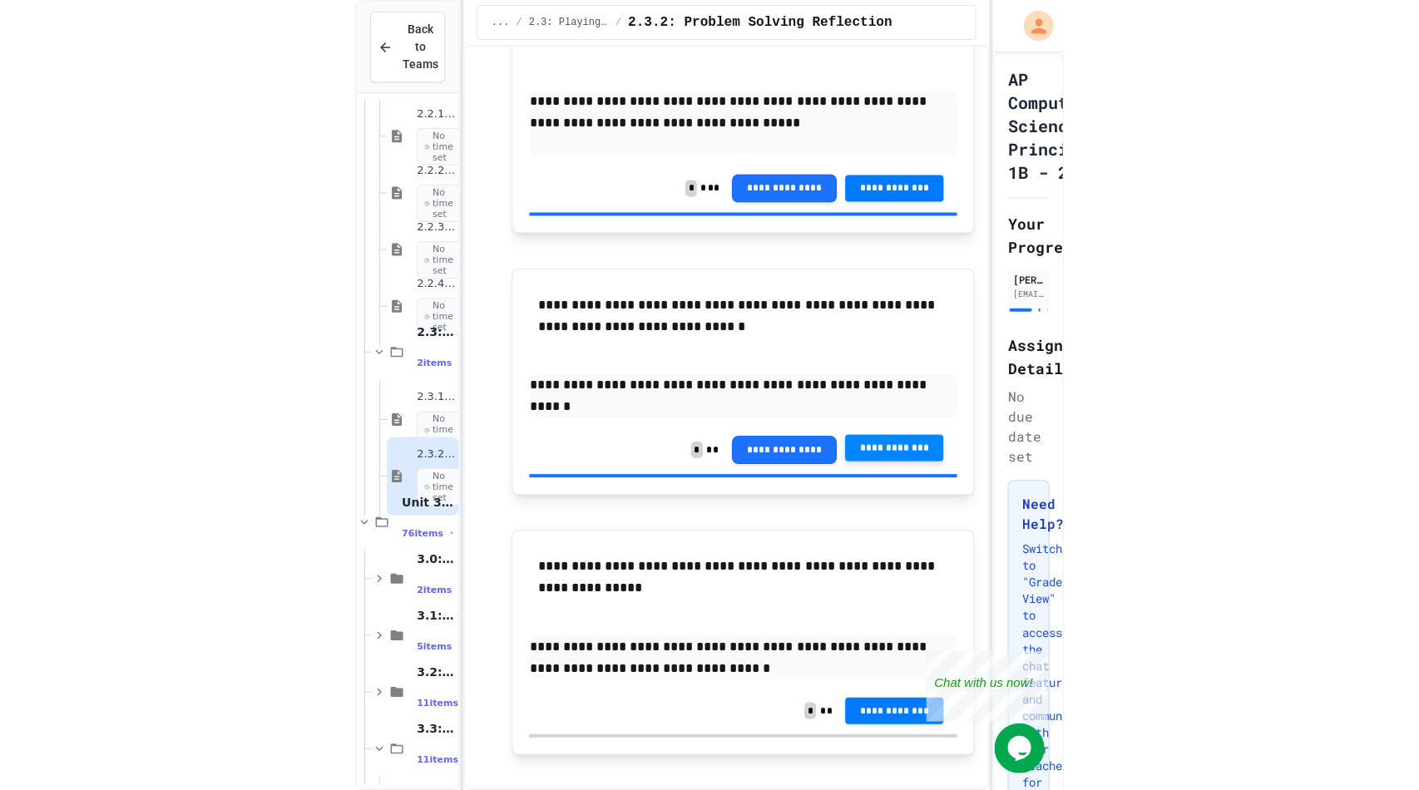
scroll to position [311, 0]
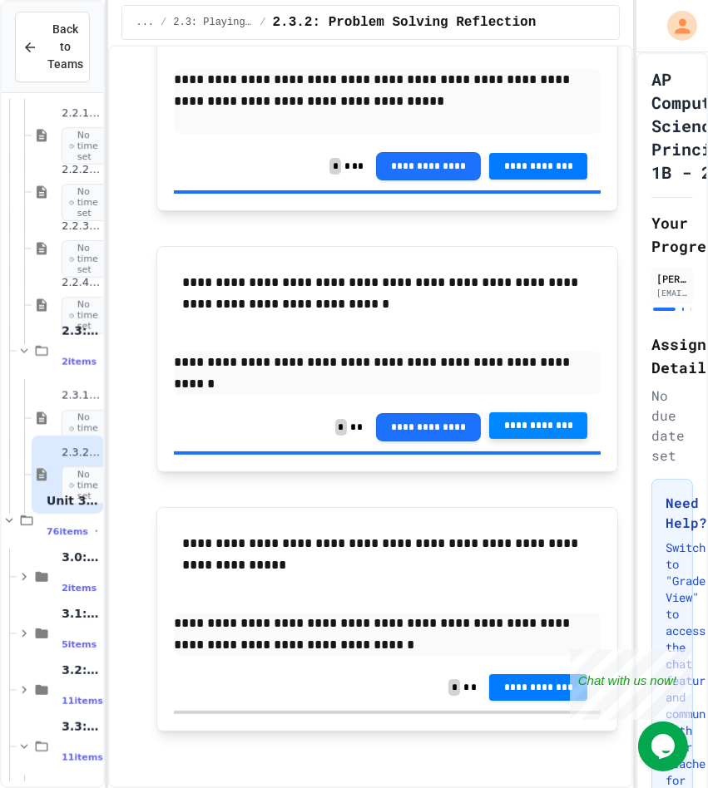
click at [330, 650] on p "**********" at bounding box center [387, 634] width 427 height 43
click at [512, 680] on span "**********" at bounding box center [538, 685] width 72 height 13
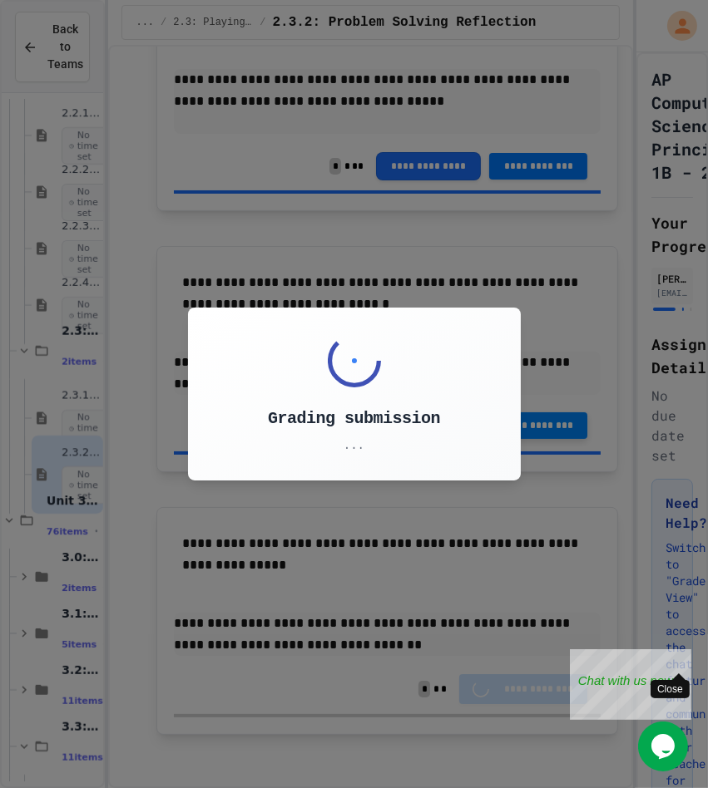
click at [681, 654] on div "Close" at bounding box center [678, 659] width 21 height 21
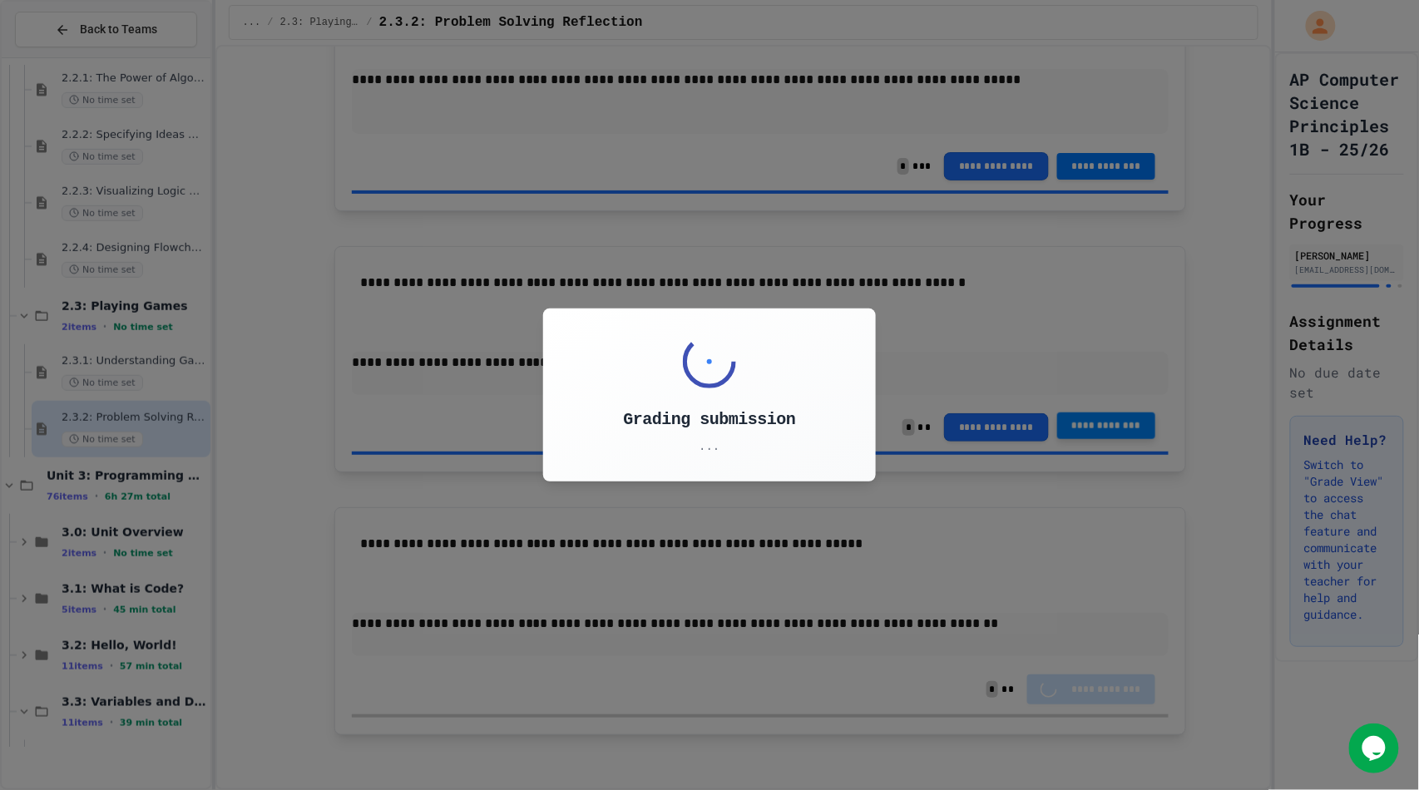
scroll to position [180, 0]
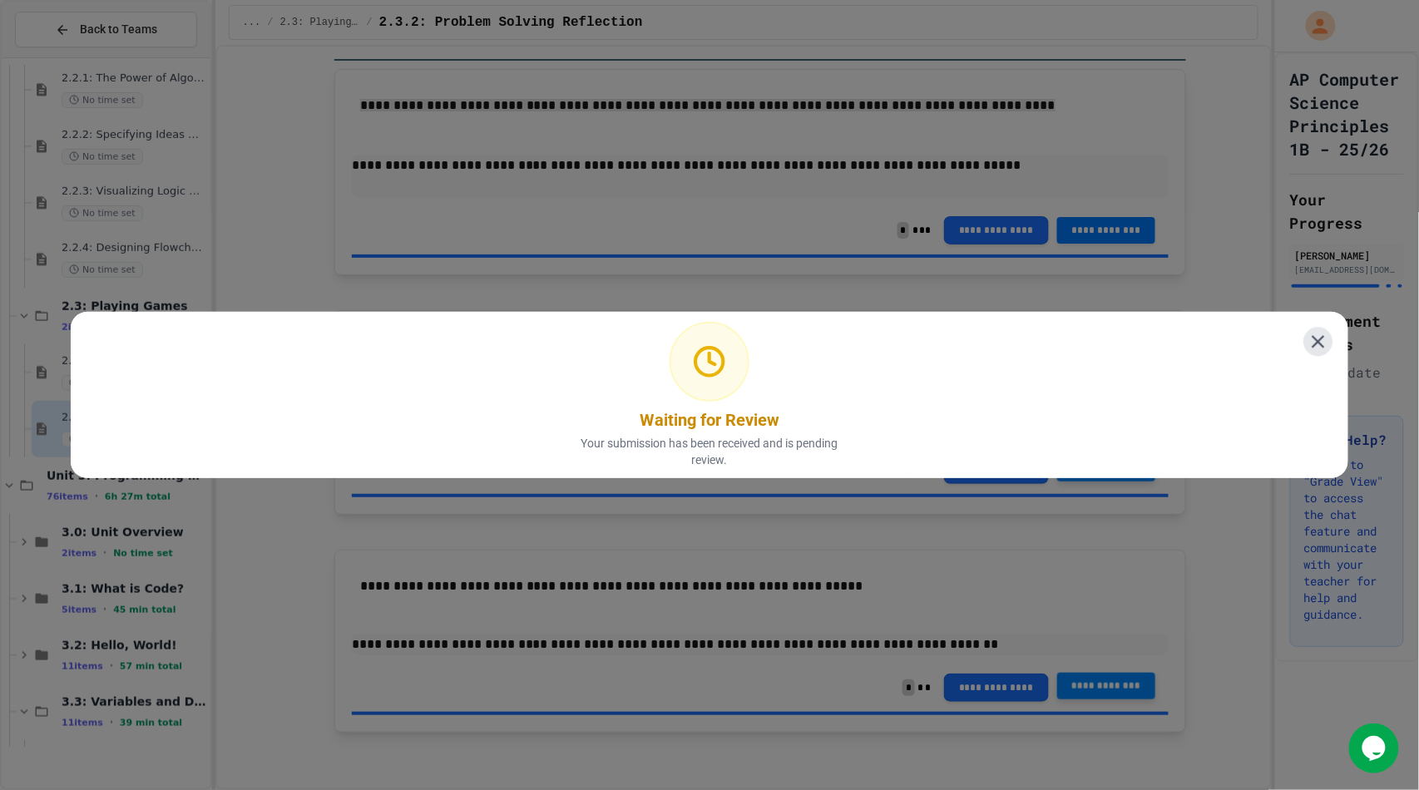
click at [1307, 339] on icon at bounding box center [1318, 342] width 22 height 22
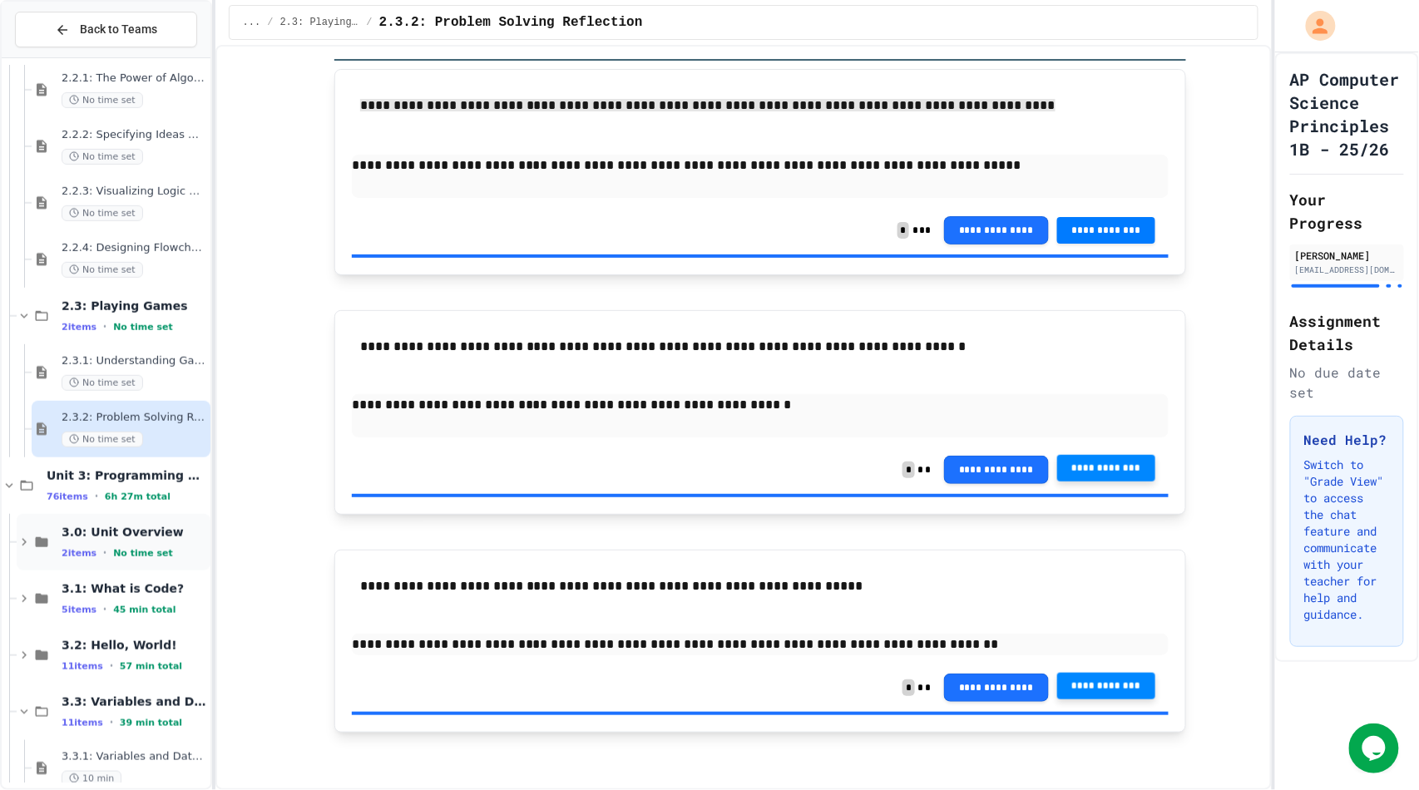
click at [113, 553] on span "No time set" at bounding box center [143, 553] width 60 height 11
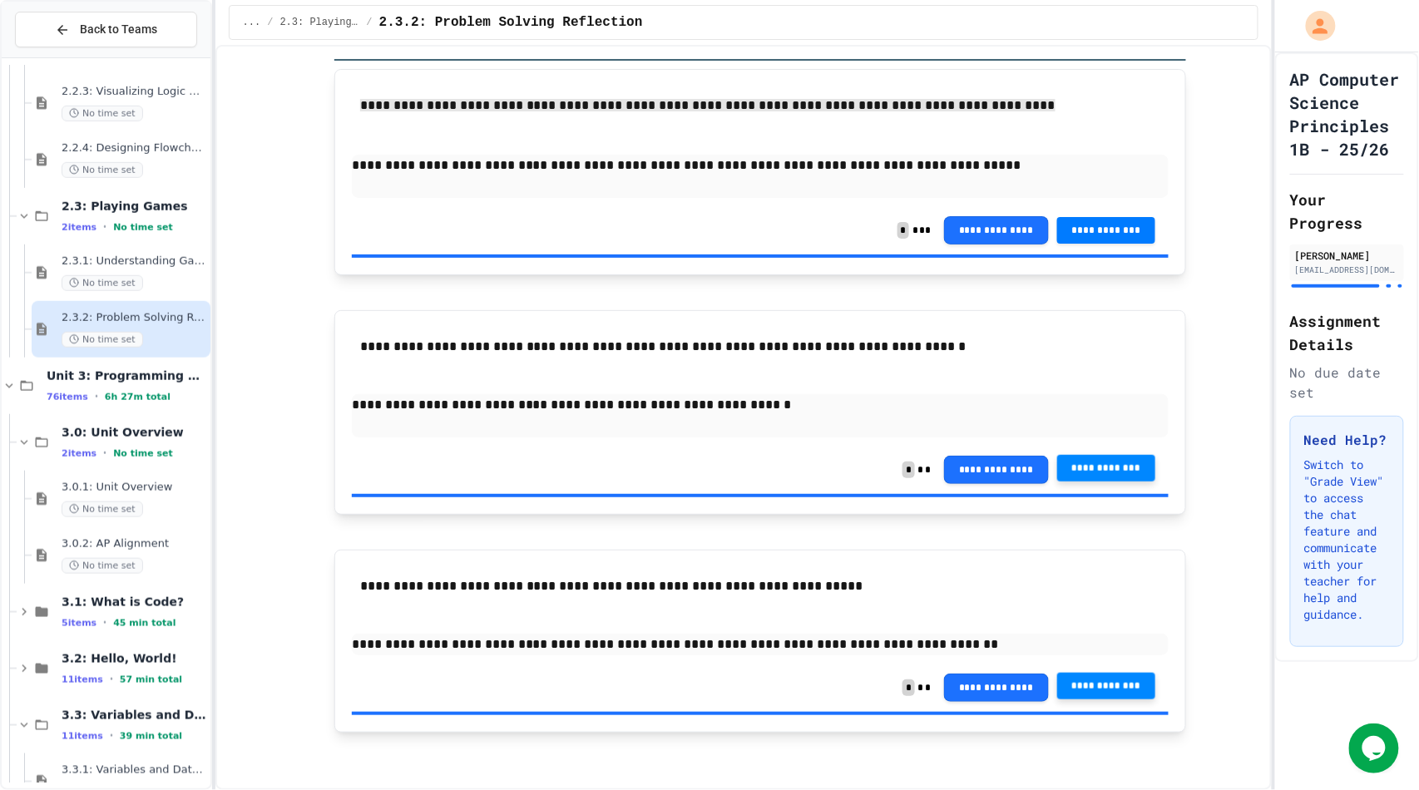
scroll to position [397, 0]
click at [119, 435] on span "3.0: Unit Overview" at bounding box center [135, 431] width 146 height 15
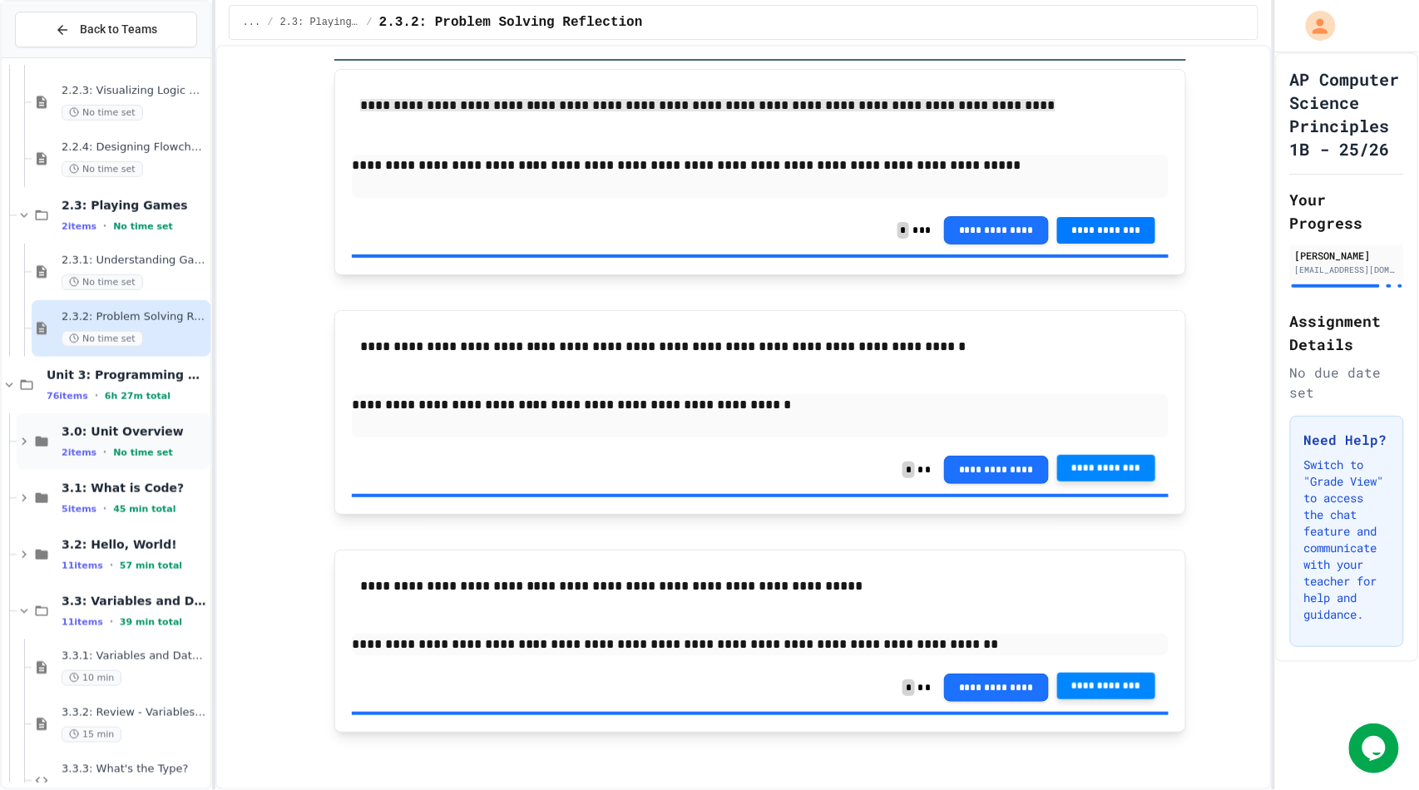
click at [128, 447] on span "No time set" at bounding box center [143, 452] width 60 height 11
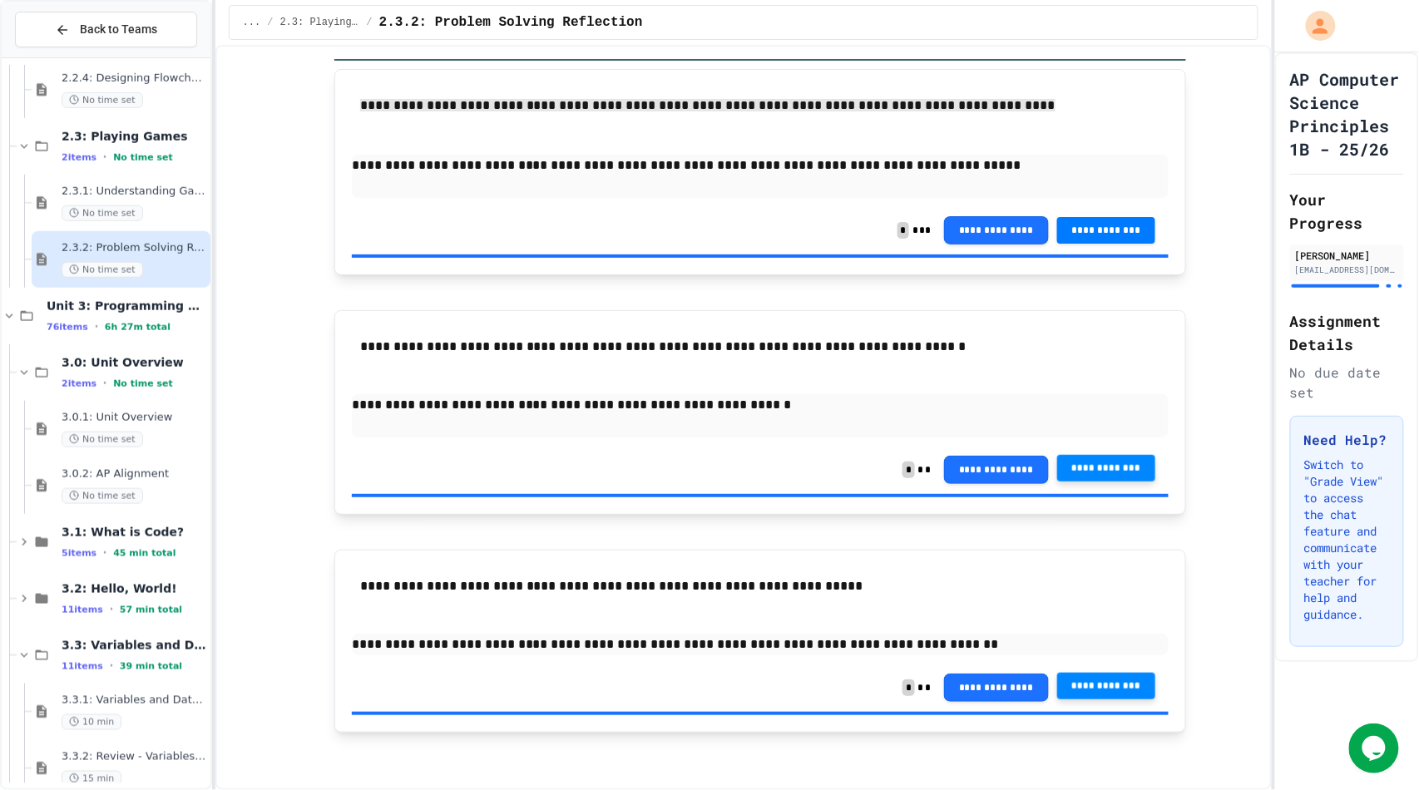
scroll to position [467, 0]
click at [128, 425] on div "3.0.1: Unit Overview No time set" at bounding box center [135, 428] width 146 height 37
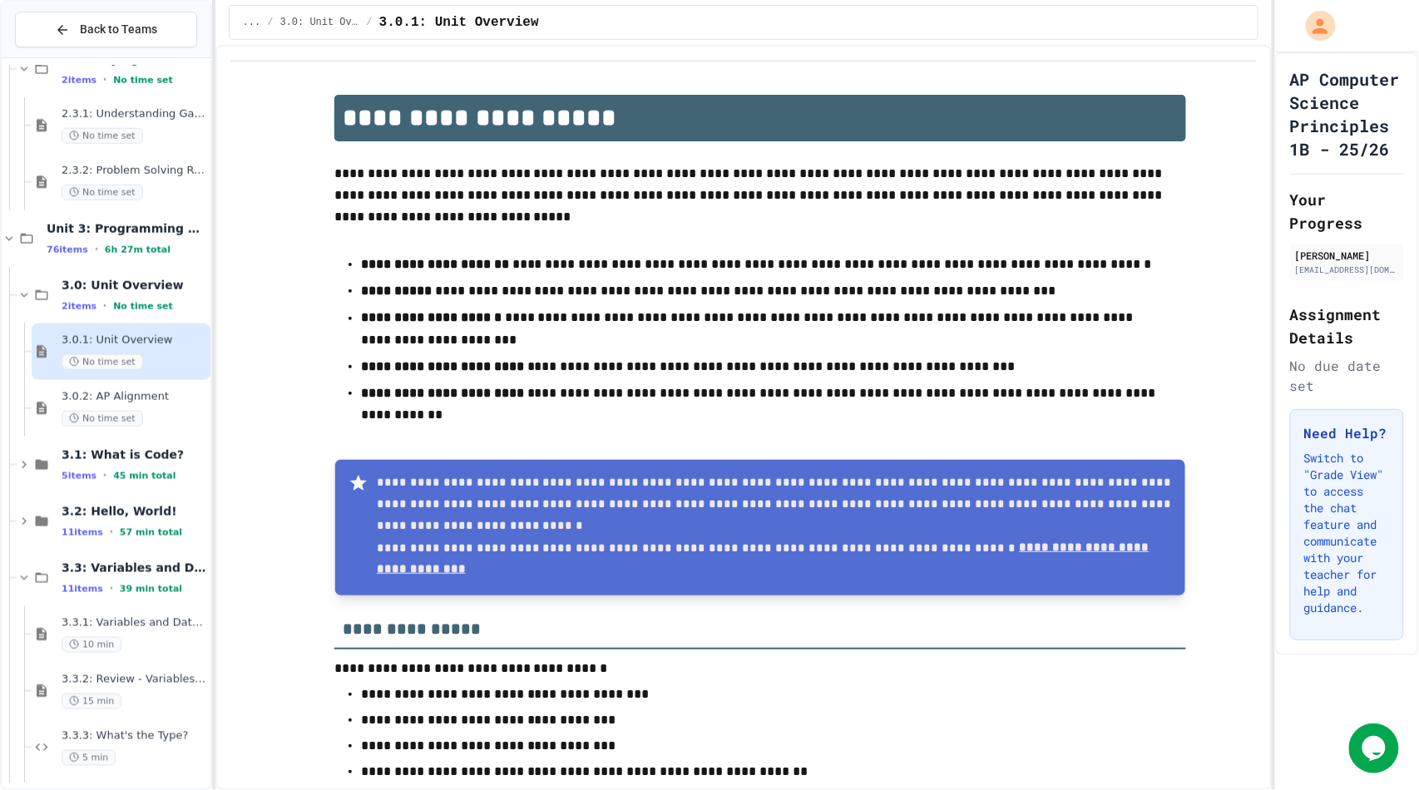
scroll to position [544, 0]
click at [126, 413] on span "No time set" at bounding box center [103, 418] width 82 height 16
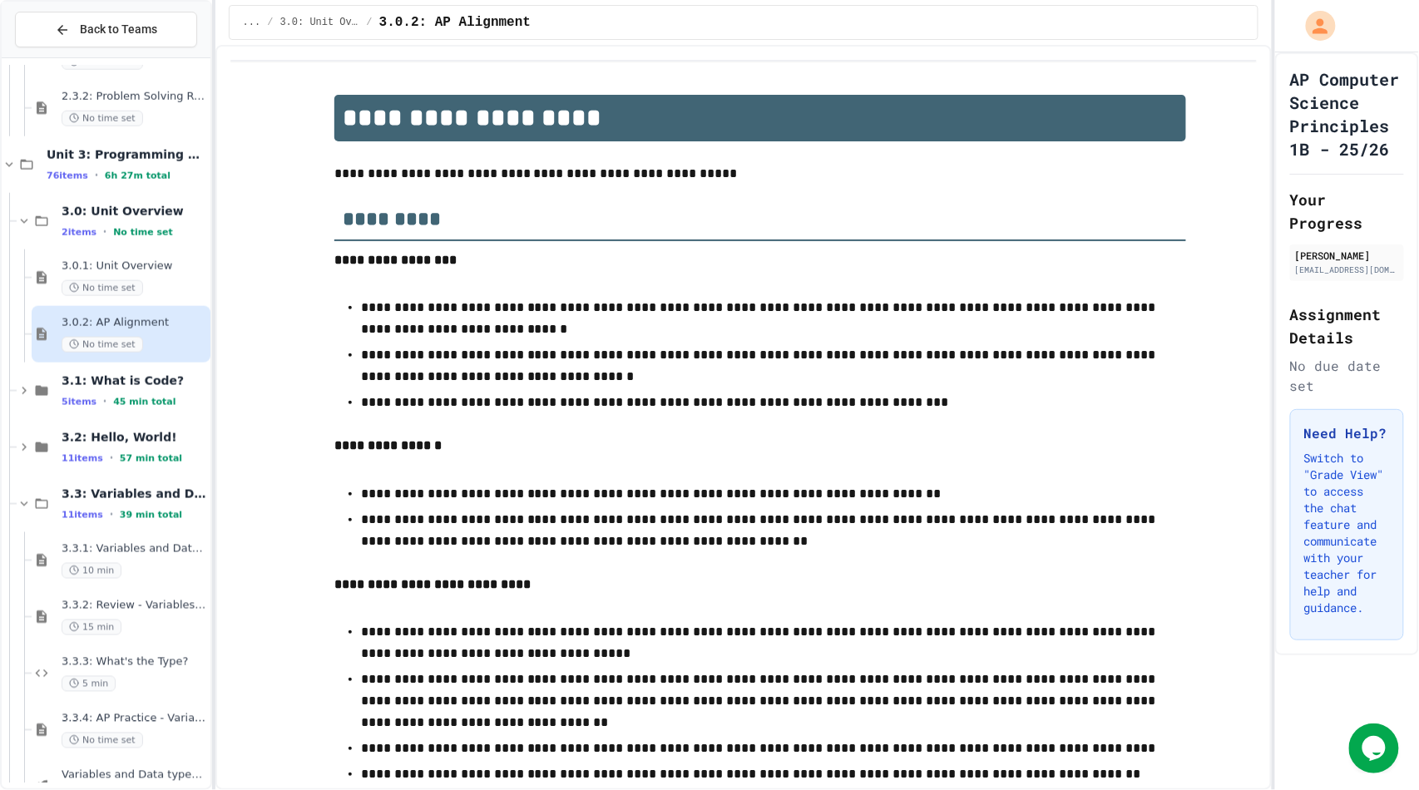
scroll to position [625, 0]
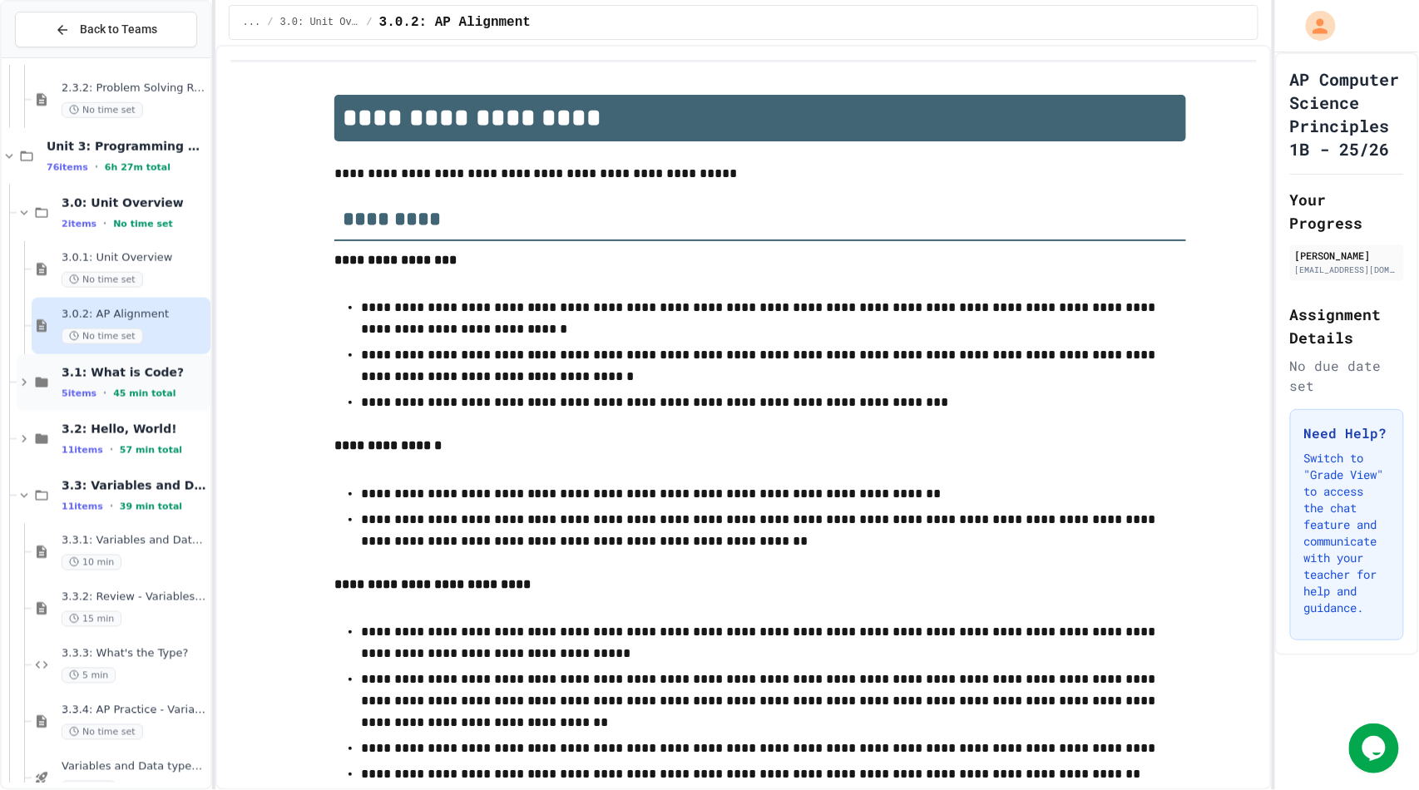
click at [127, 383] on div "3.1: What is Code? 5 items • 45 min total" at bounding box center [135, 382] width 146 height 35
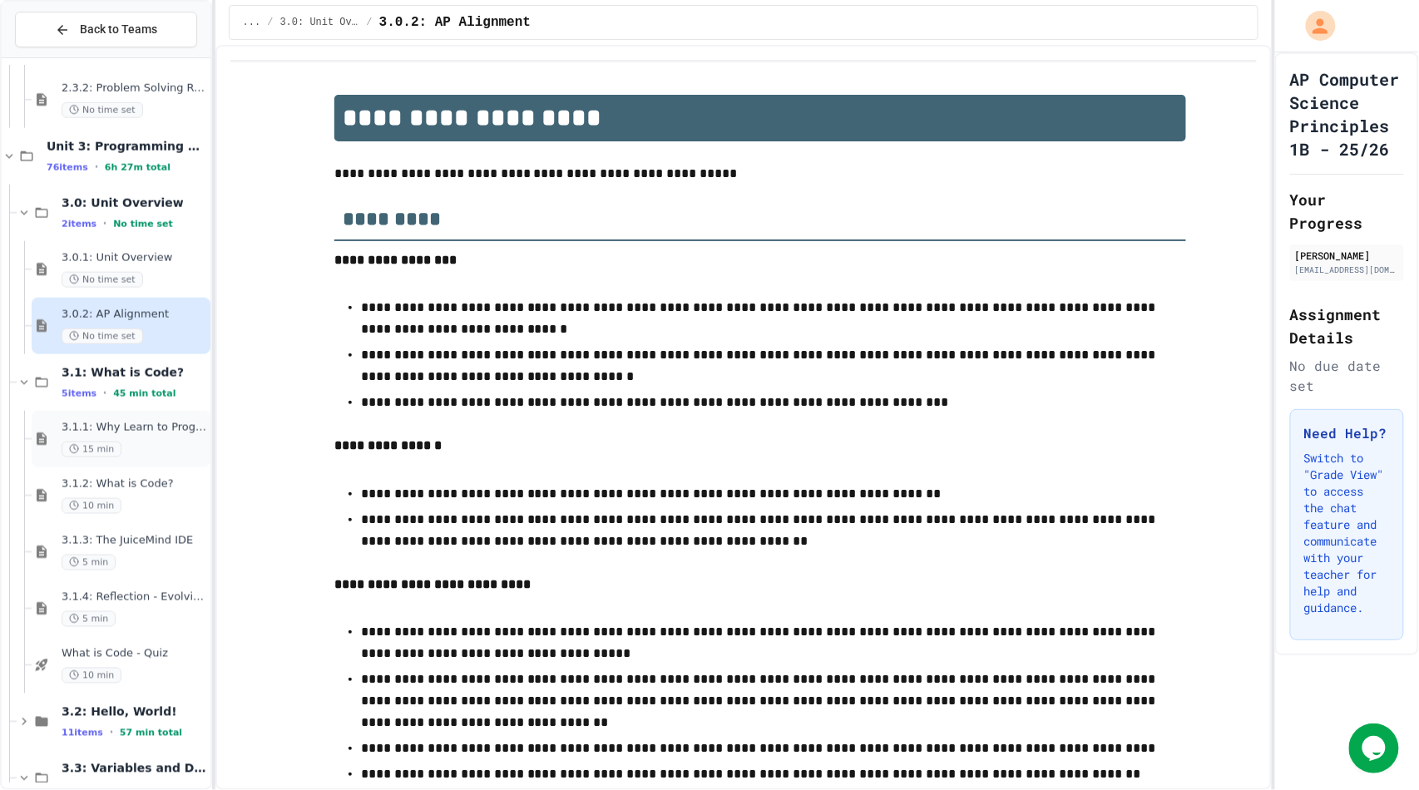
click at [128, 427] on span "3.1.1: Why Learn to Program?" at bounding box center [135, 428] width 146 height 14
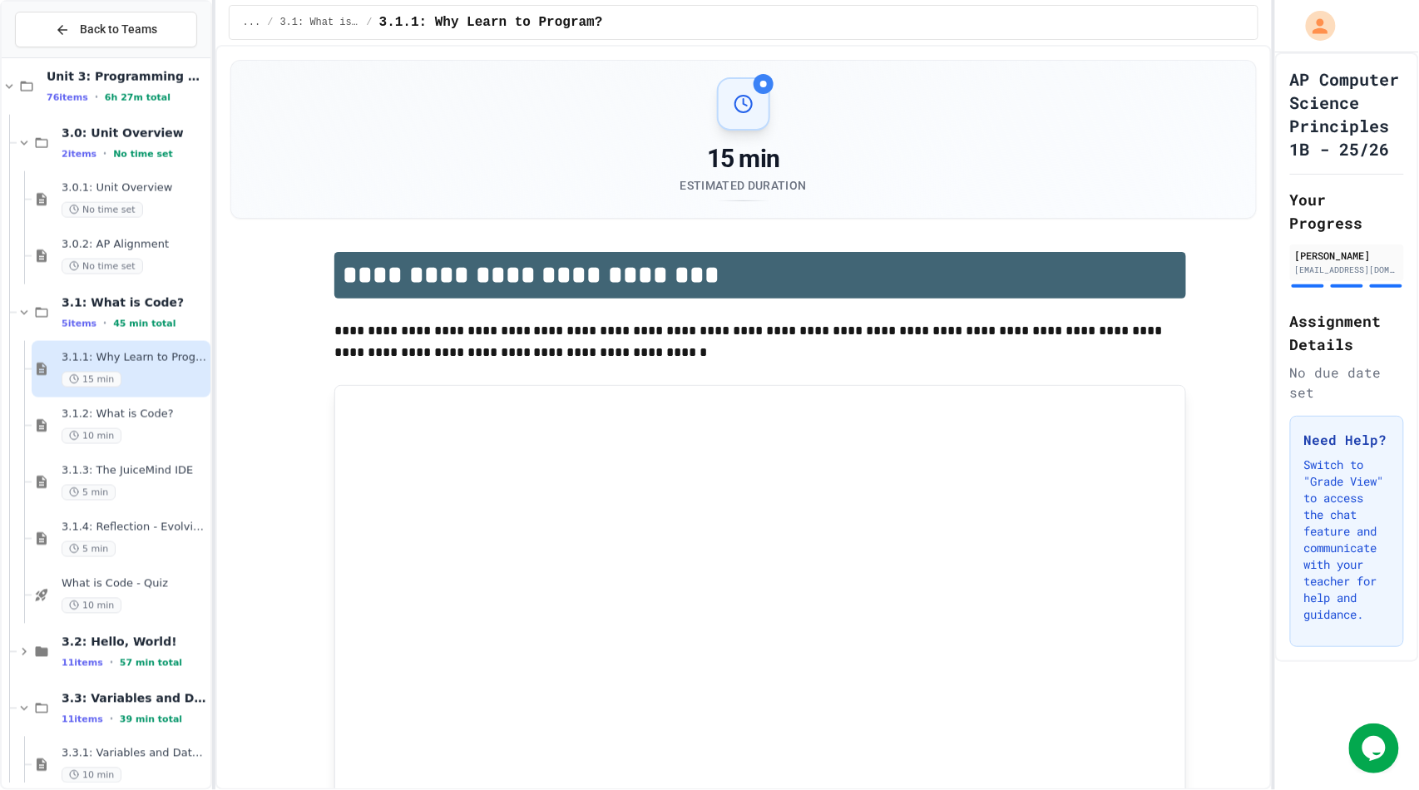
scroll to position [703, 0]
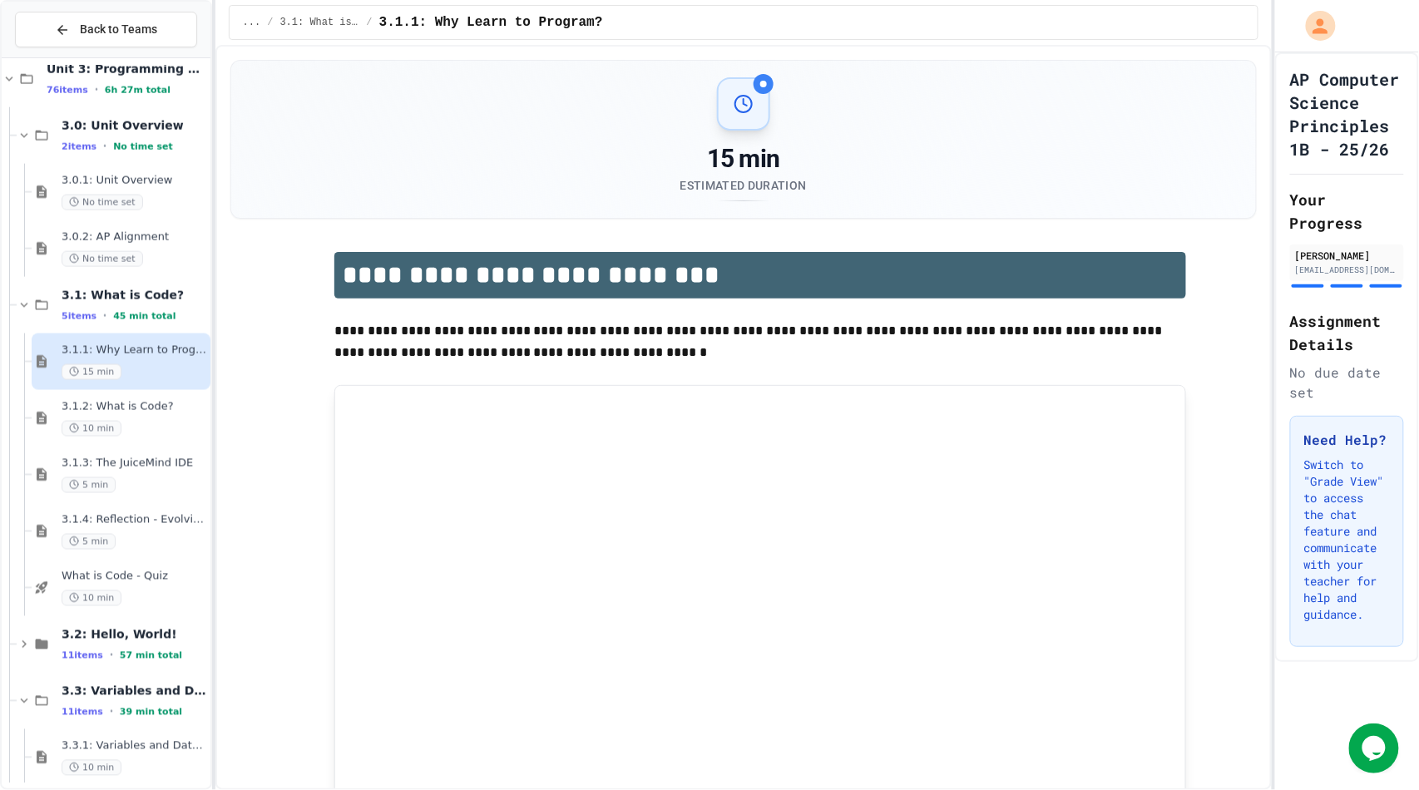
click at [128, 427] on div "10 min" at bounding box center [135, 429] width 146 height 16
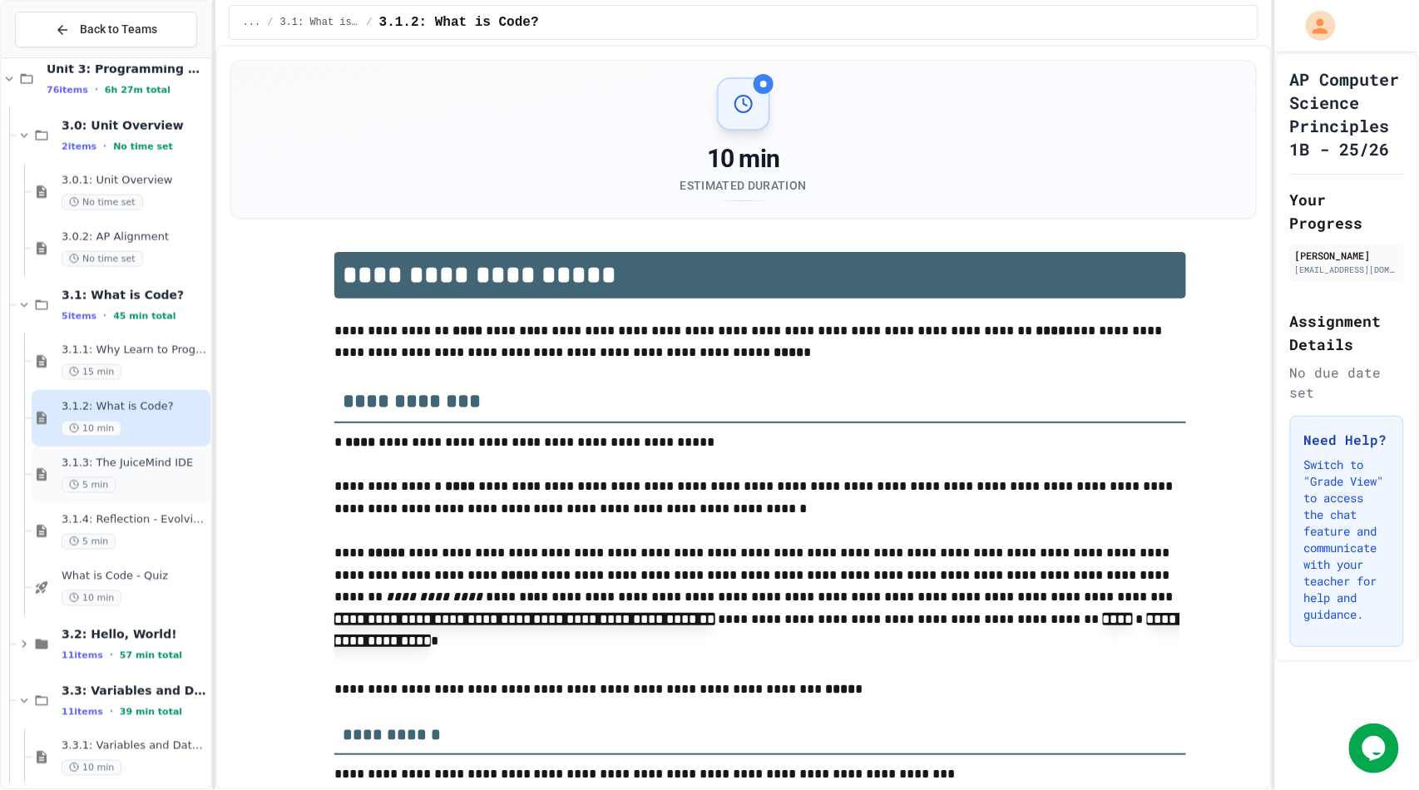
type input "*****"
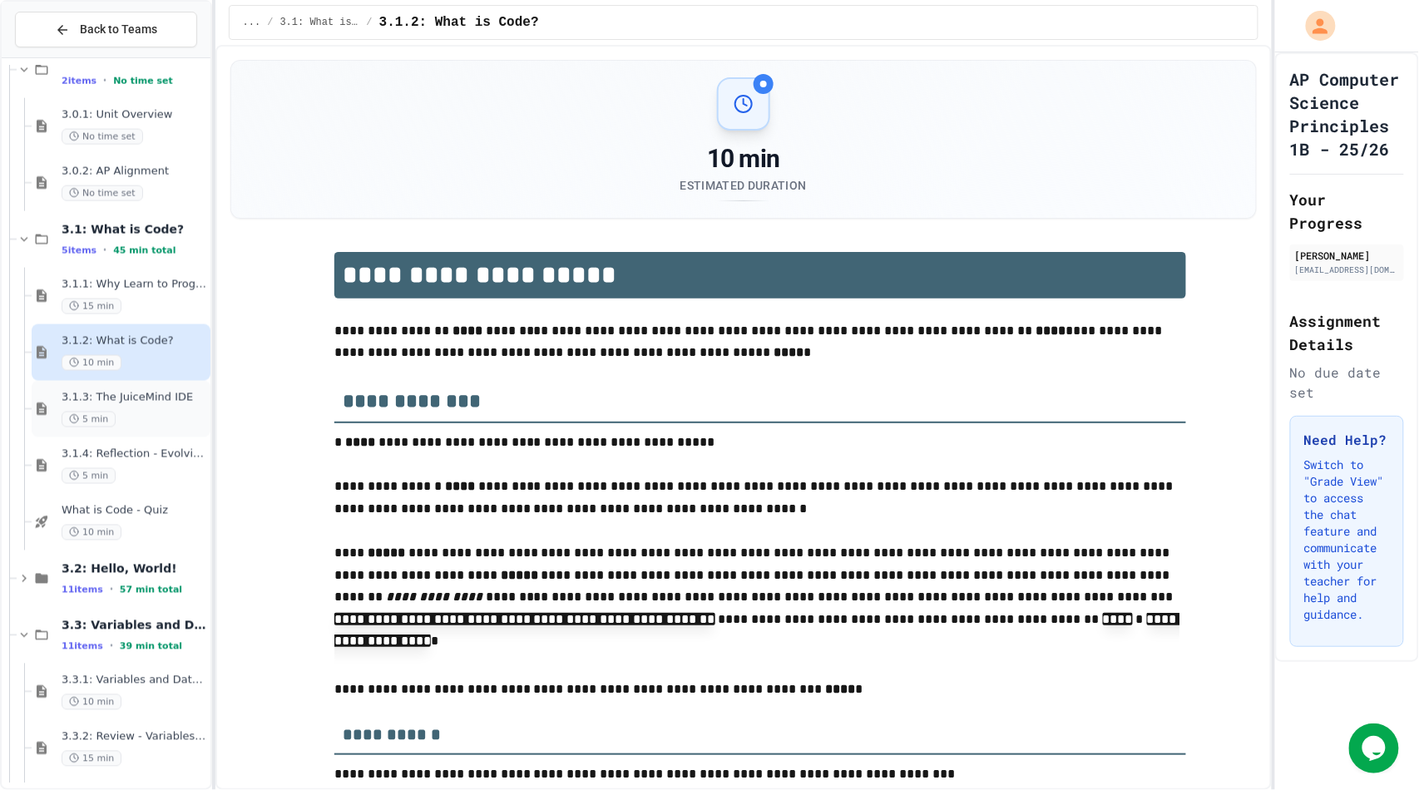
click at [131, 416] on div "5 min" at bounding box center [135, 420] width 146 height 16
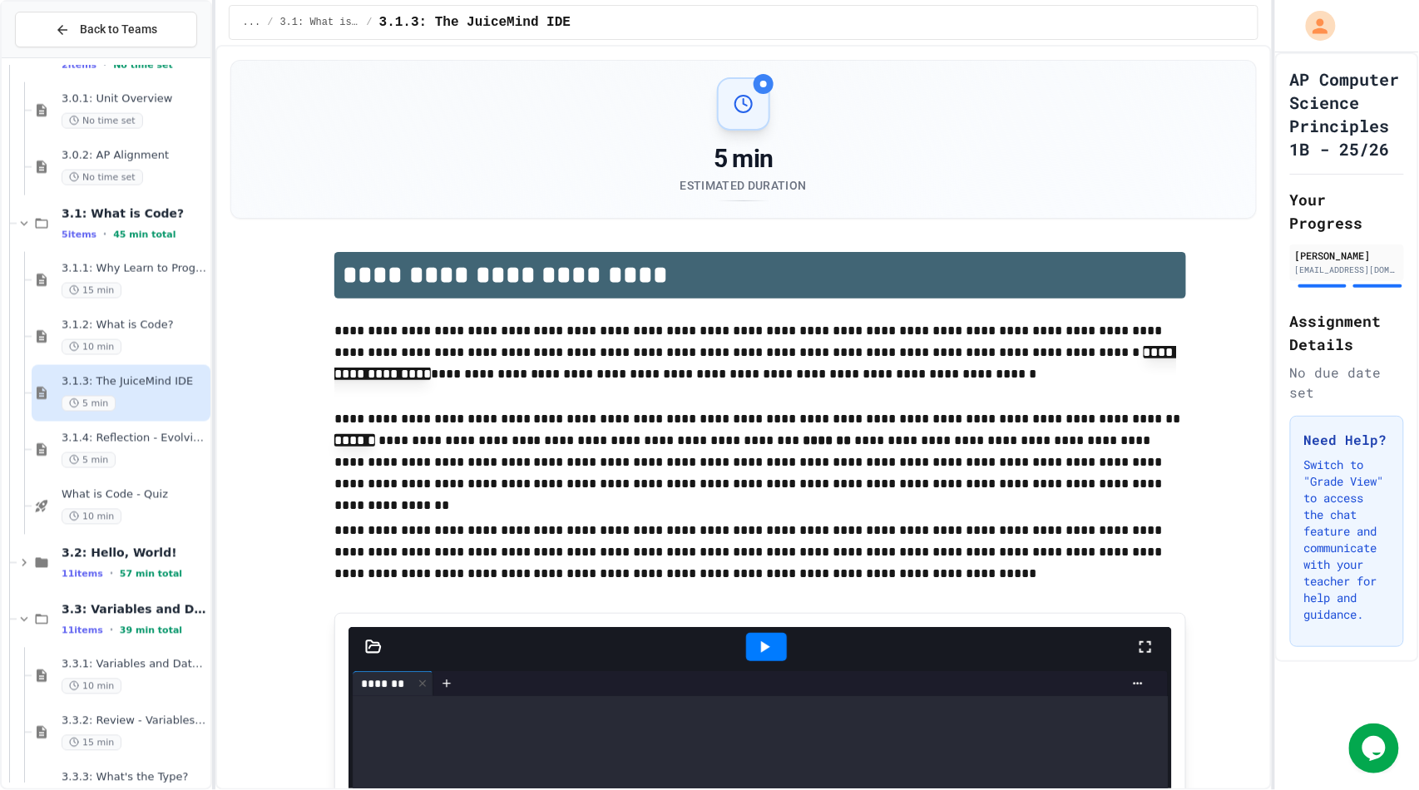
scroll to position [799, 0]
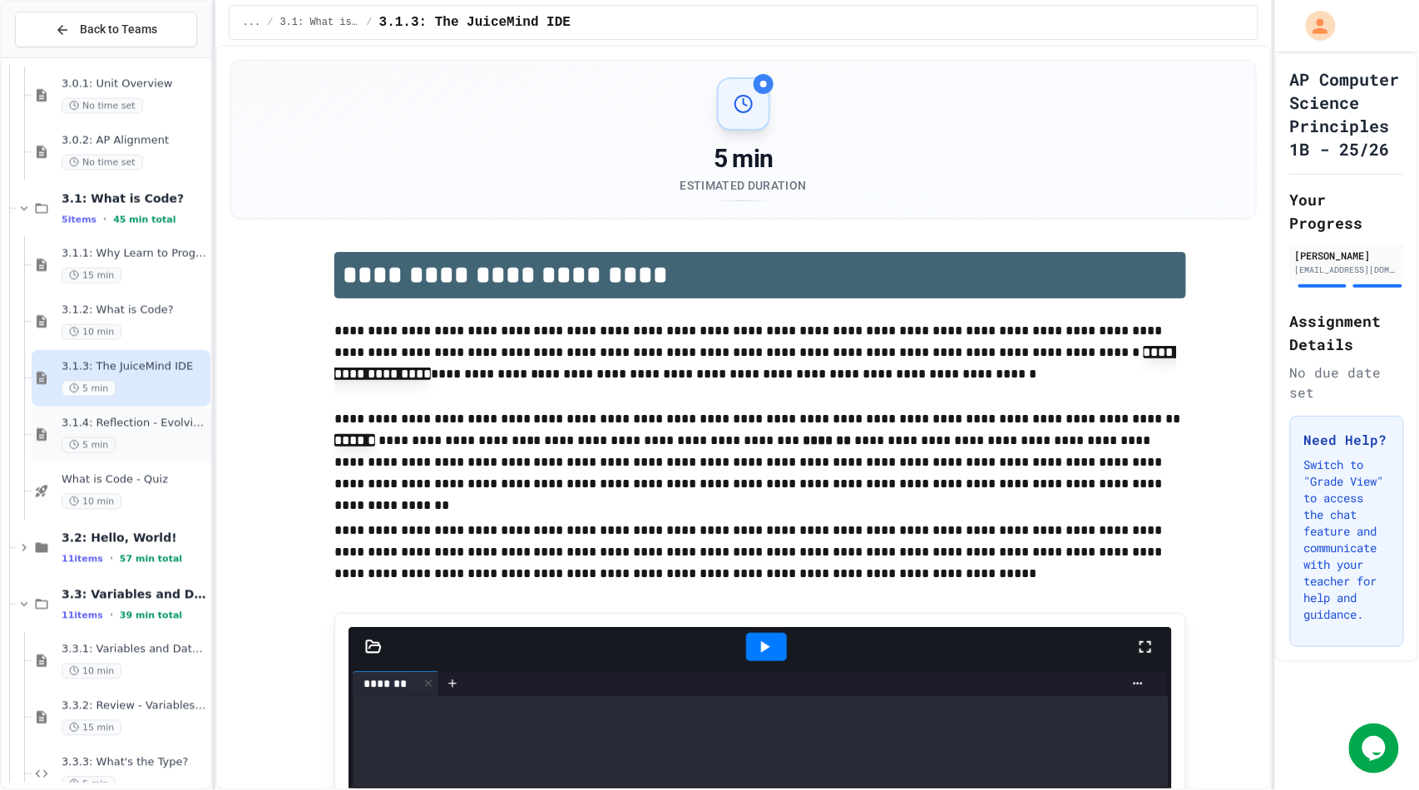
click at [128, 420] on span "3.1.4: Reflection - Evolving Technology" at bounding box center [135, 424] width 146 height 14
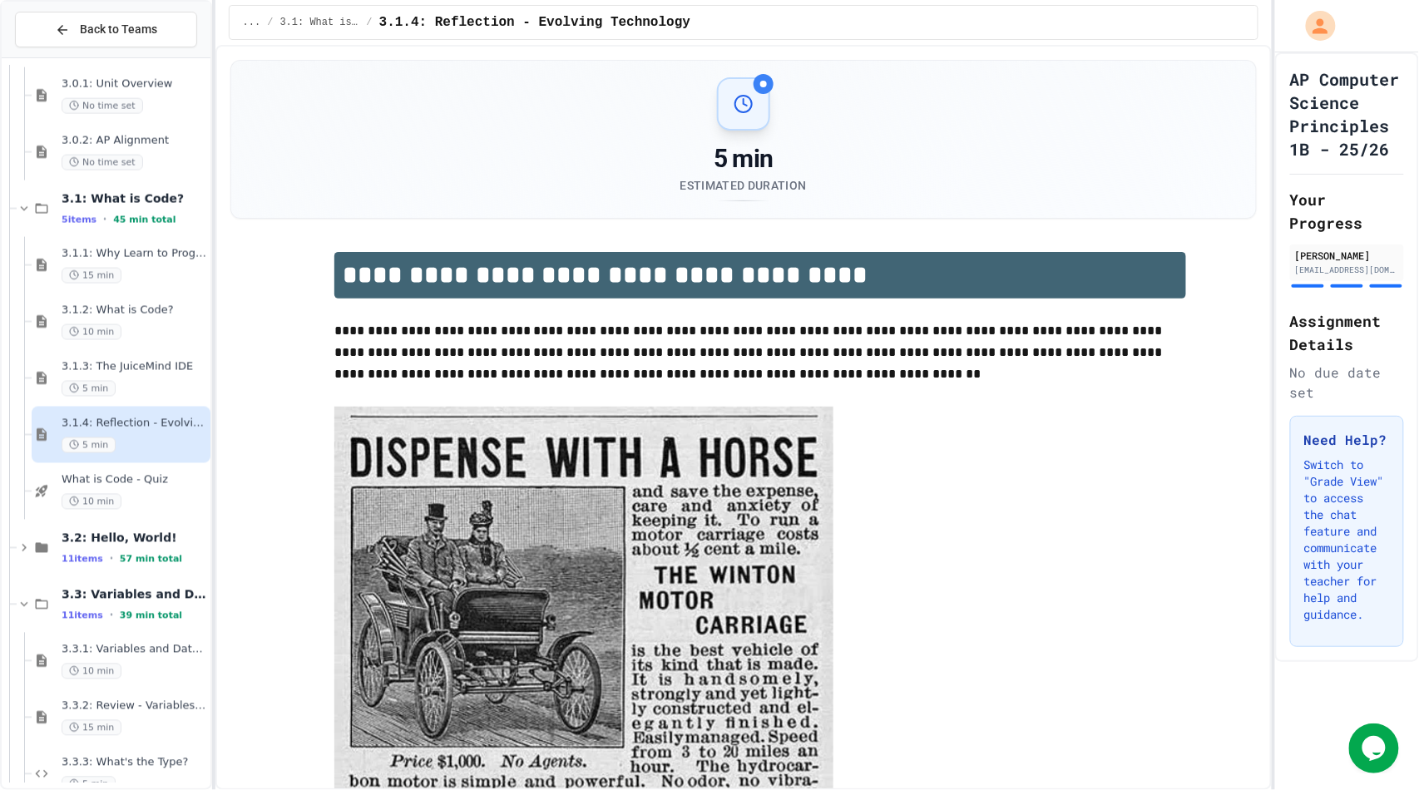
scroll to position [854, 0]
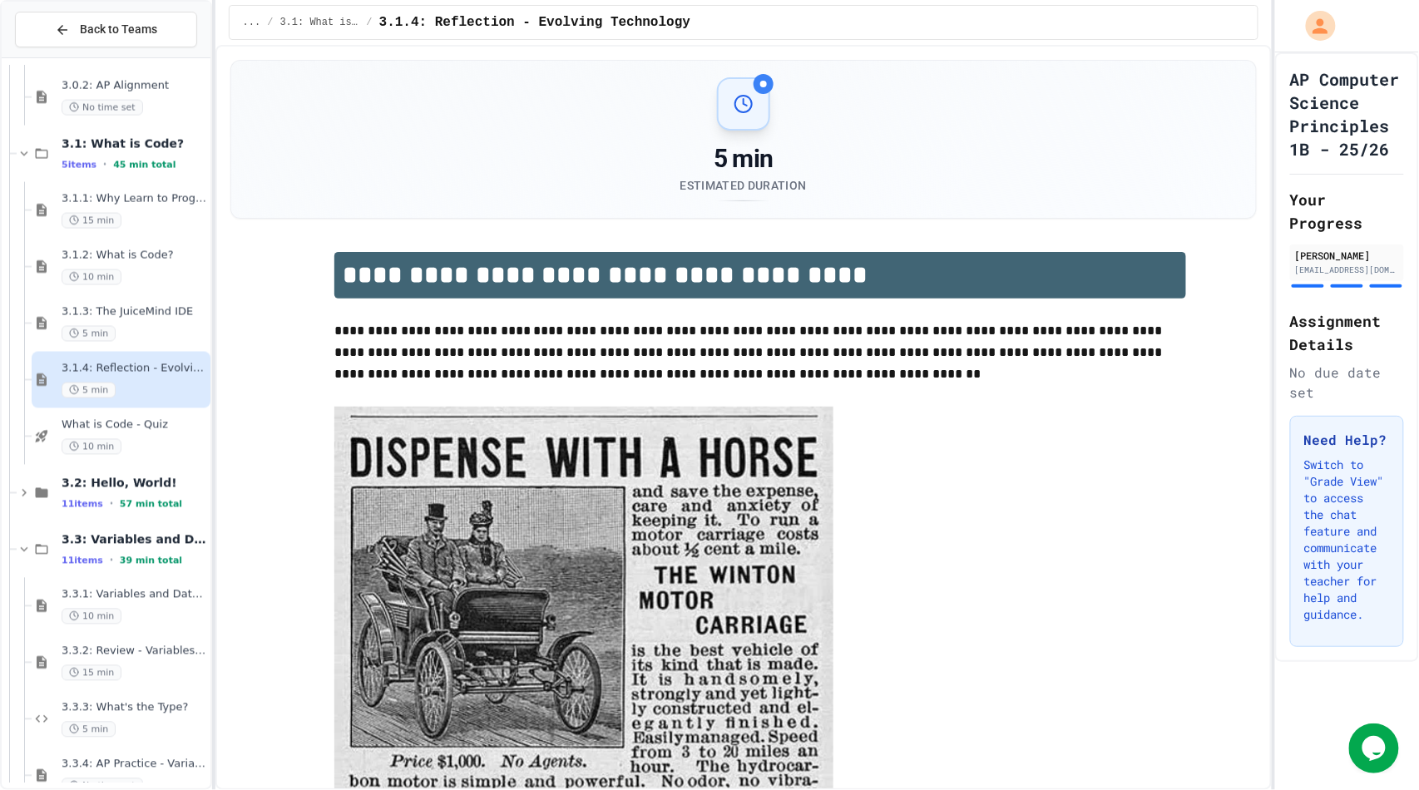
click at [128, 420] on span "What is Code - Quiz" at bounding box center [135, 425] width 146 height 14
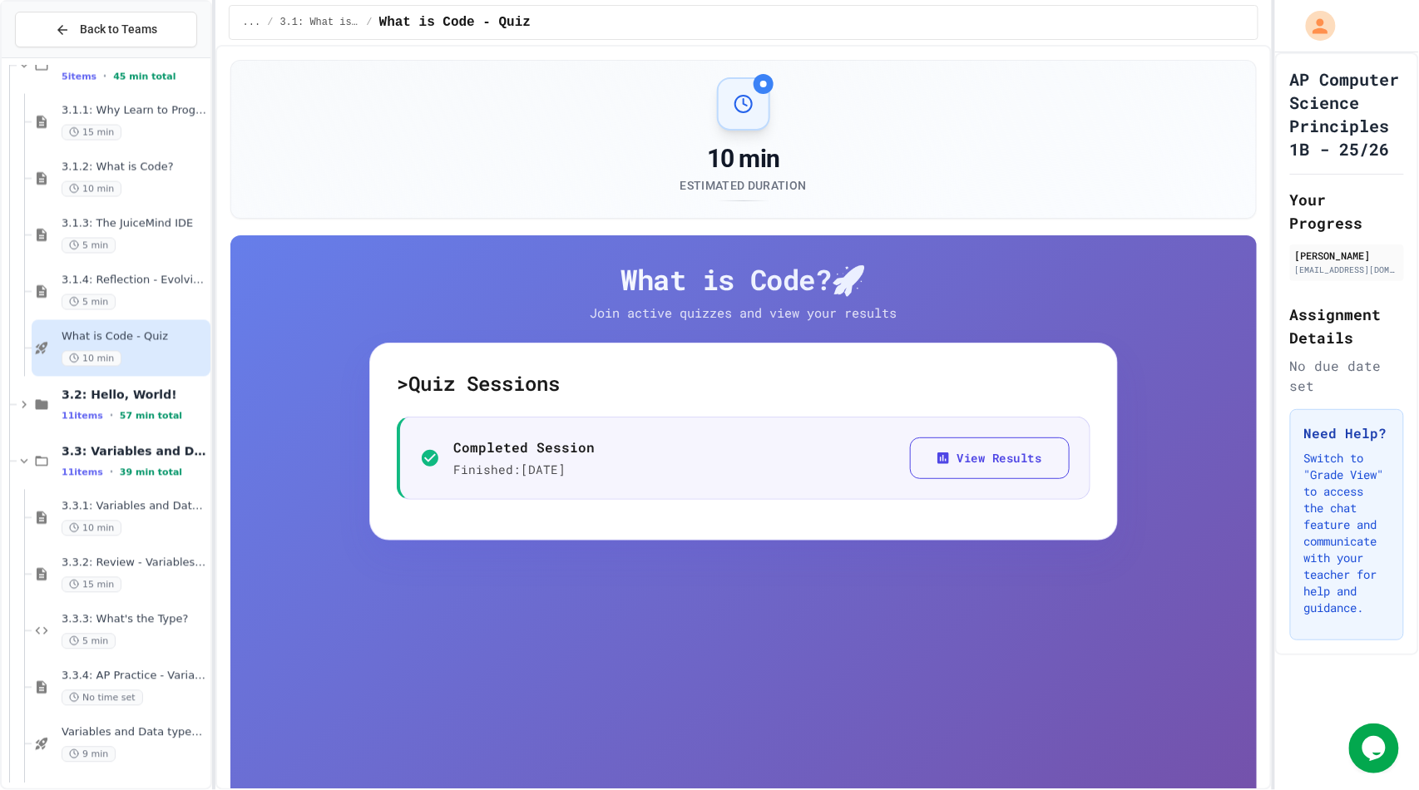
scroll to position [943, 0]
click at [128, 420] on div "11 items • 57 min total" at bounding box center [135, 414] width 146 height 13
click at [138, 459] on div "3.2.1: Hello, World! 15 min" at bounding box center [135, 460] width 146 height 37
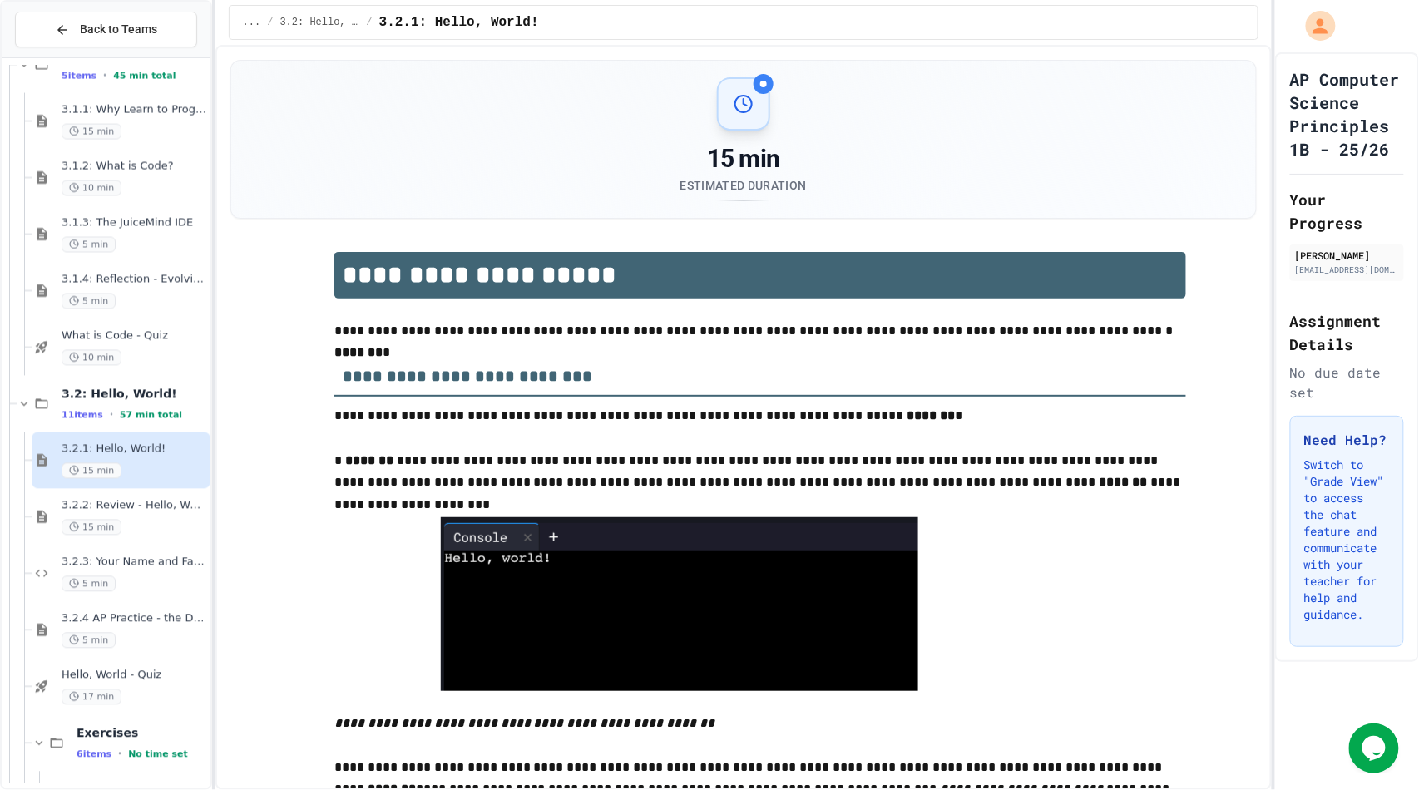
scroll to position [991, 0]
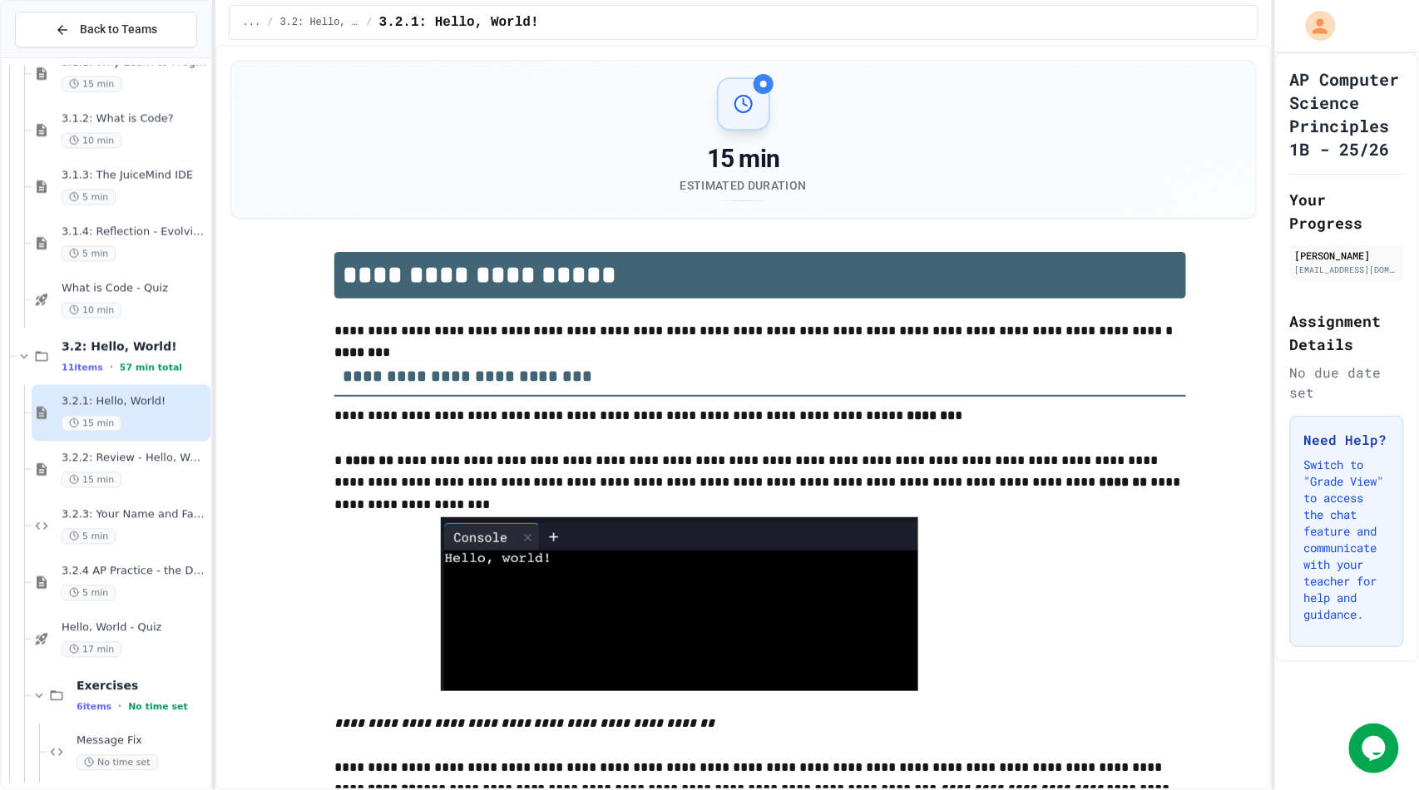
click at [138, 459] on span "3.2.2: Review - Hello, World!" at bounding box center [135, 459] width 146 height 14
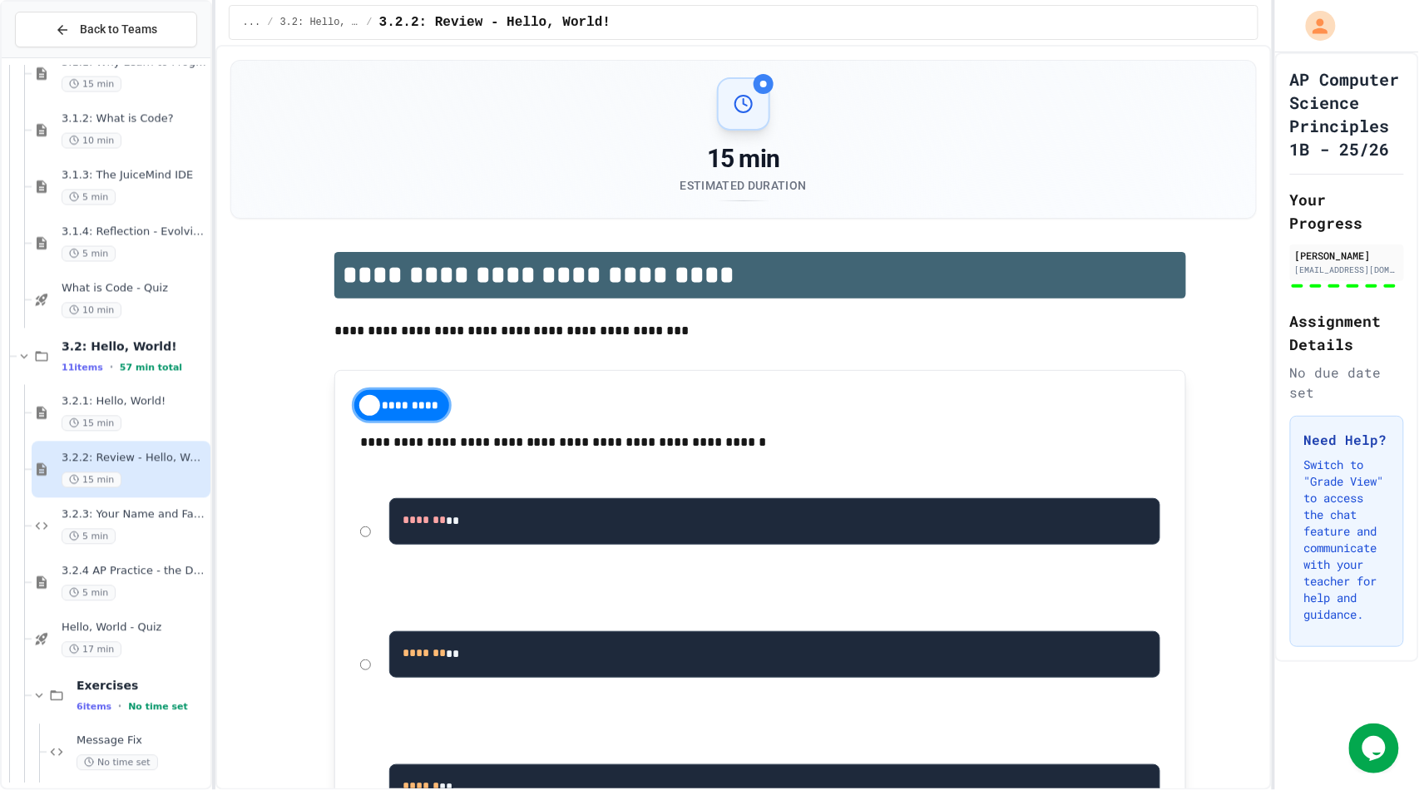
scroll to position [1056, 0]
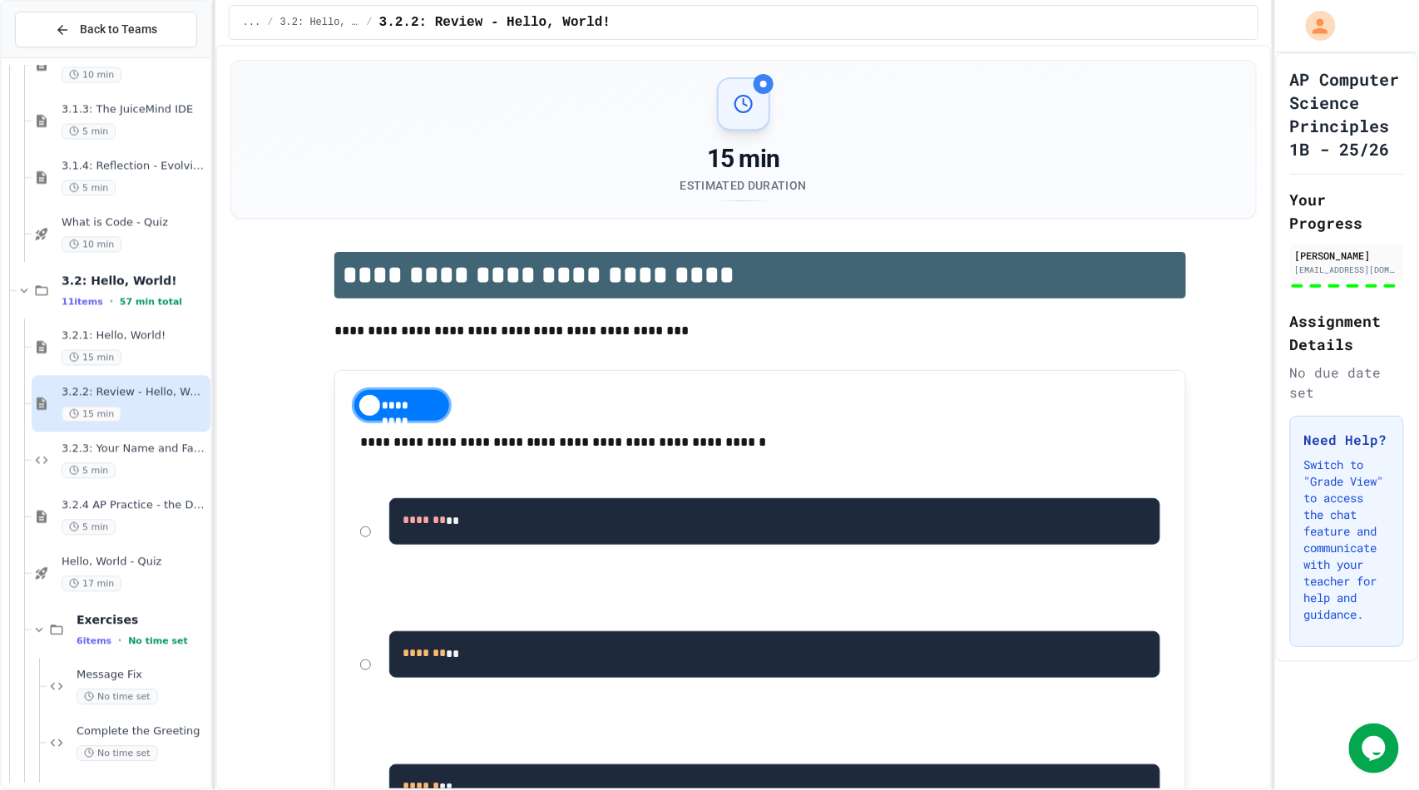
click at [138, 459] on div "3.2.3: Your Name and Favorite Movie 5 min" at bounding box center [135, 460] width 146 height 37
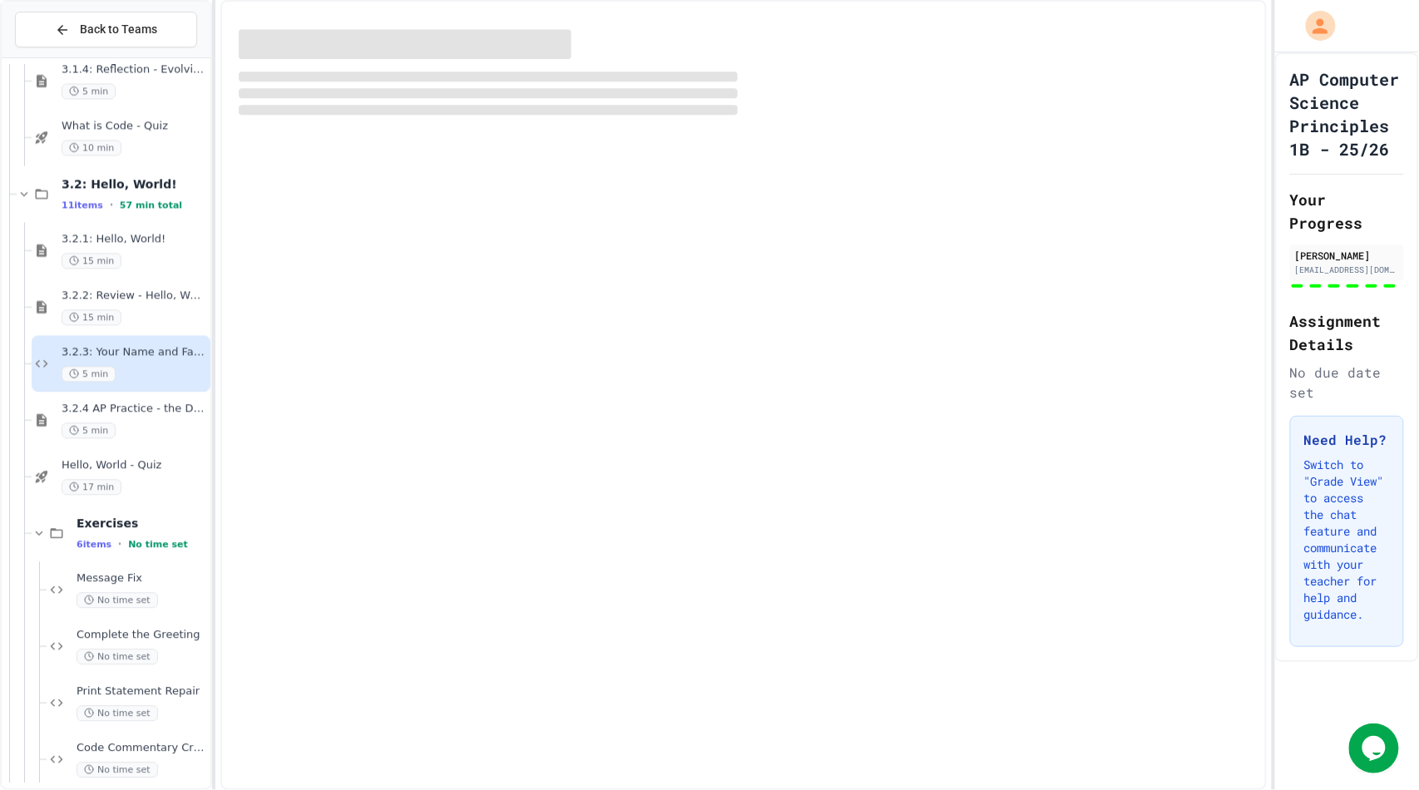
scroll to position [1154, 0]
click at [138, 413] on span "3.2.4 AP Practice - the DISPLAY Procedure" at bounding box center [135, 408] width 146 height 14
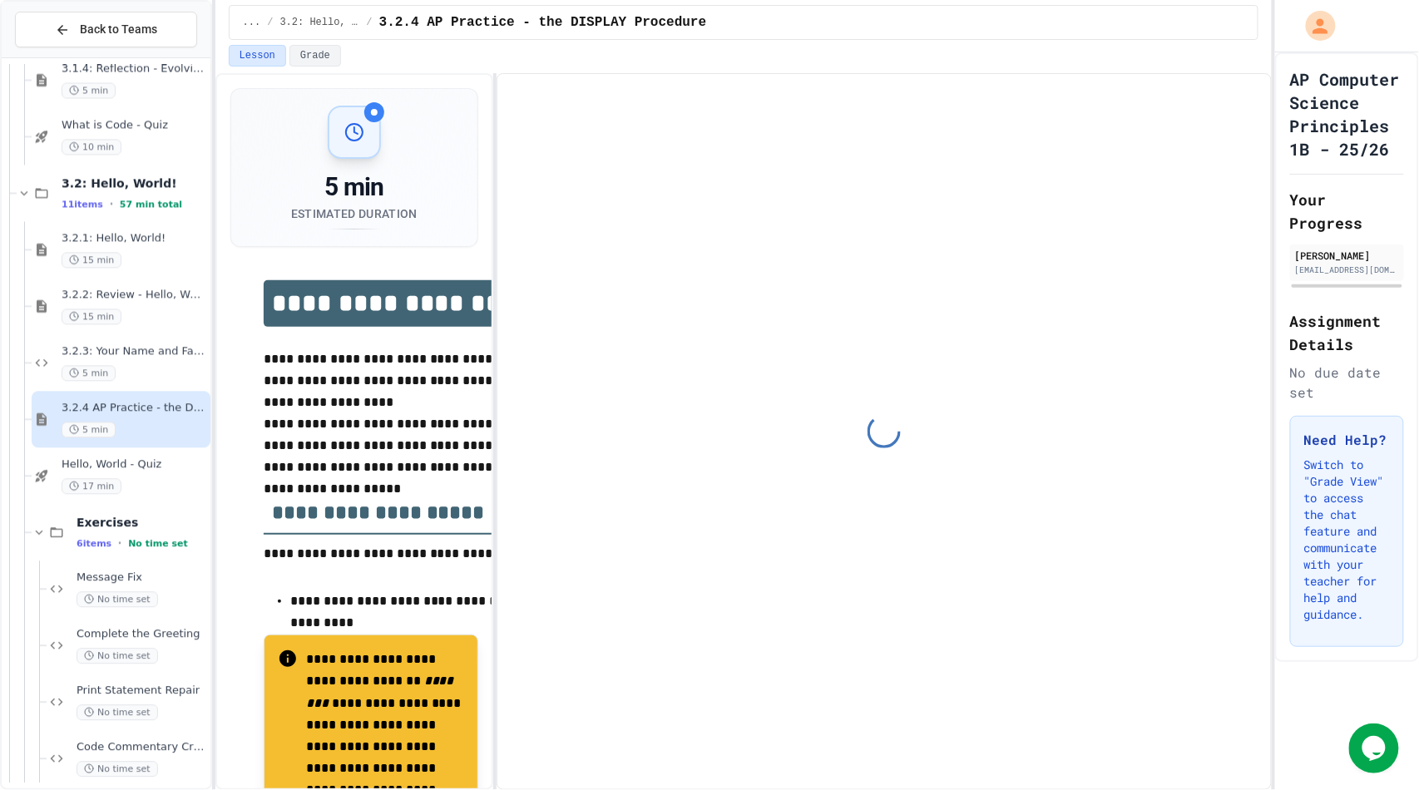
scroll to position [1223, 0]
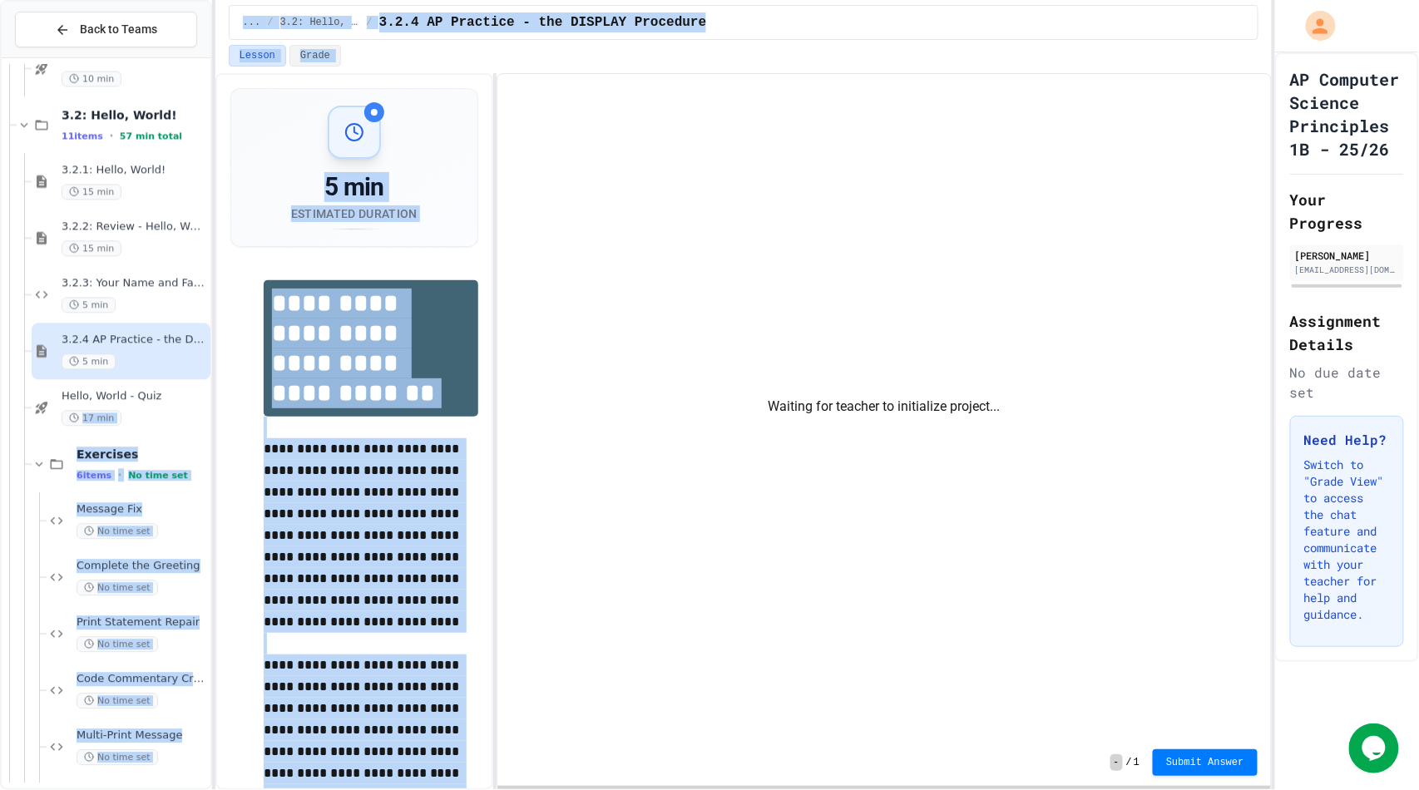
drag, startPoint x: 138, startPoint y: 413, endPoint x: 666, endPoint y: 411, distance: 528.1
click at [666, 411] on div "**********" at bounding box center [709, 395] width 1419 height 790
click at [739, 444] on div "Waiting for teacher to initialize project..." at bounding box center [883, 406] width 773 height 665
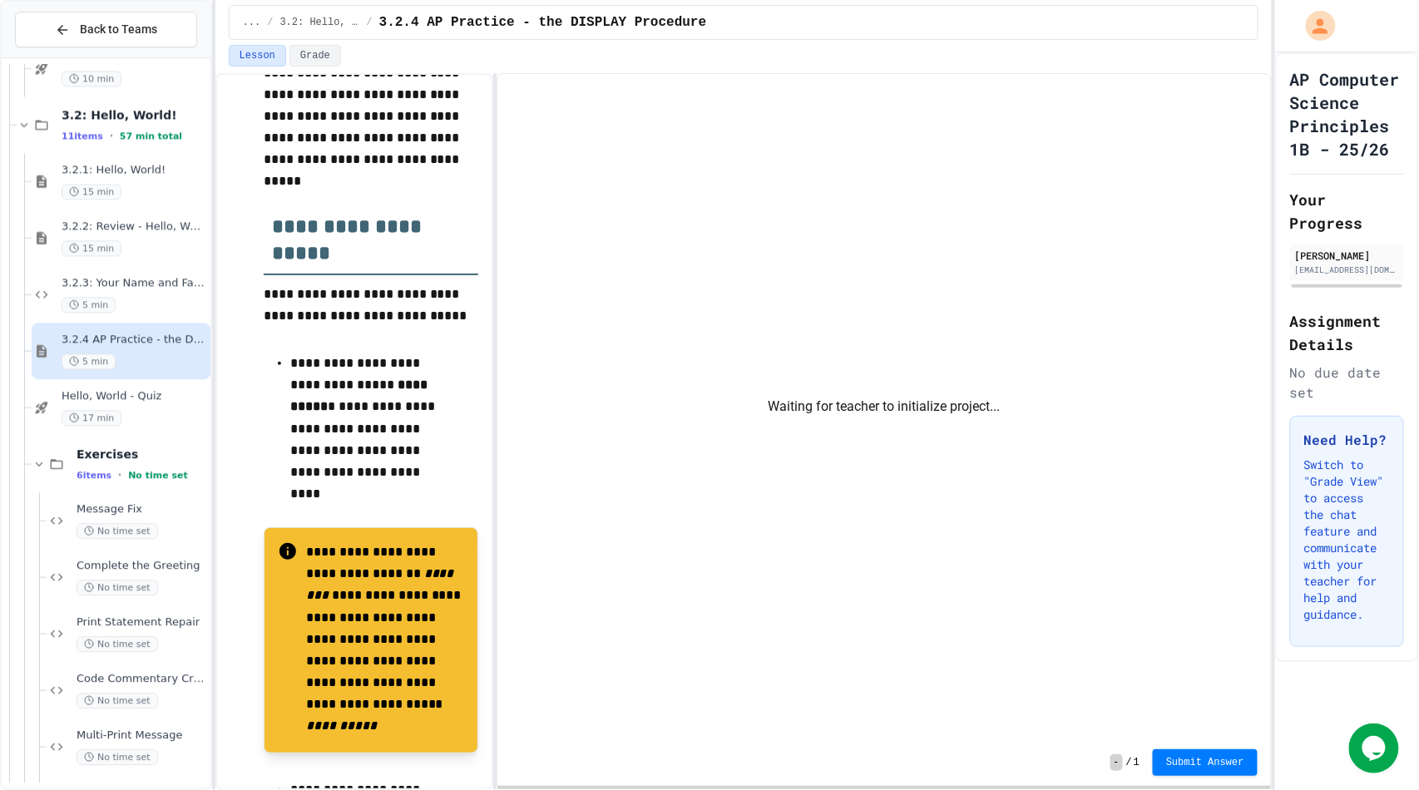
scroll to position [818, 0]
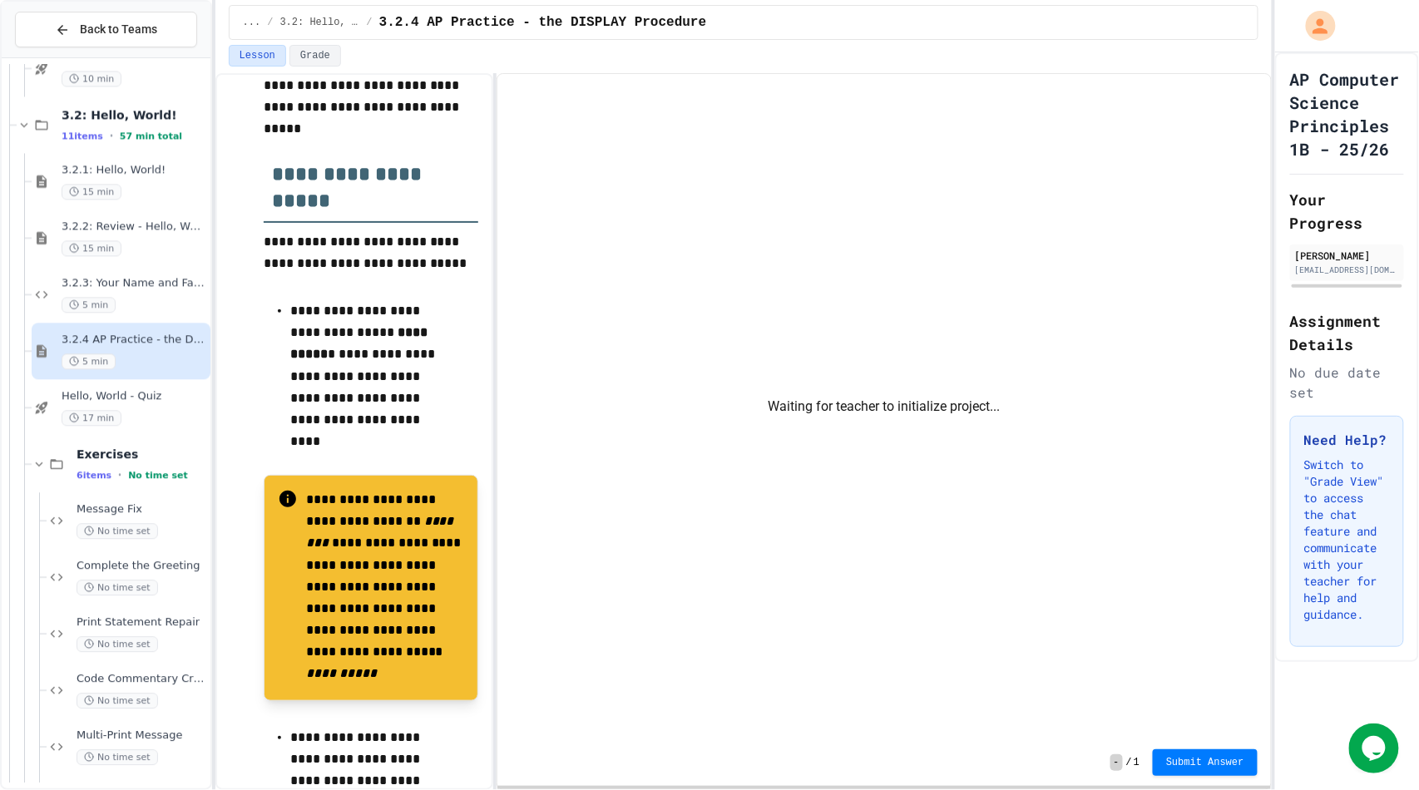
click at [594, 419] on div "Waiting for teacher to initialize project..." at bounding box center [883, 406] width 773 height 665
click at [127, 417] on div "17 min" at bounding box center [135, 418] width 146 height 16
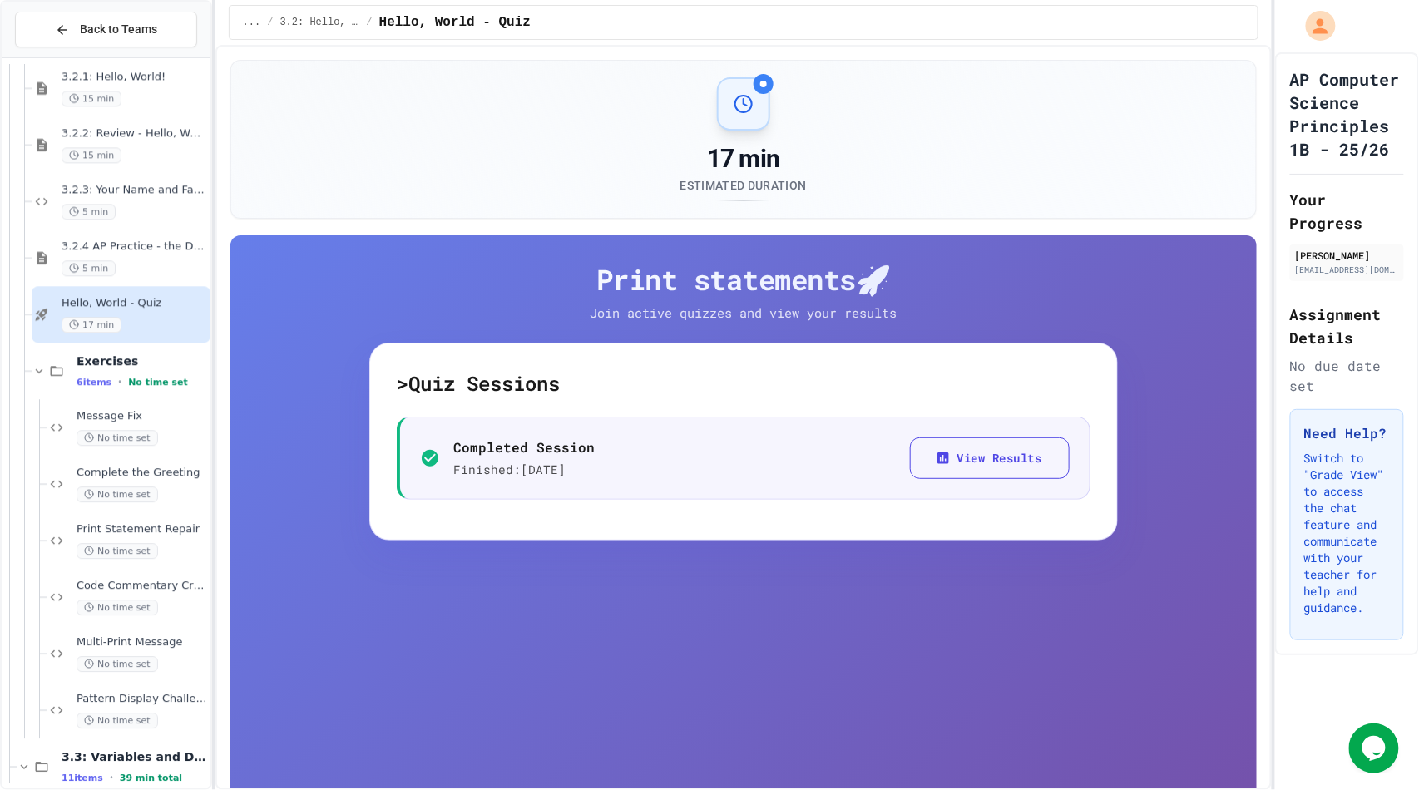
scroll to position [1322, 0]
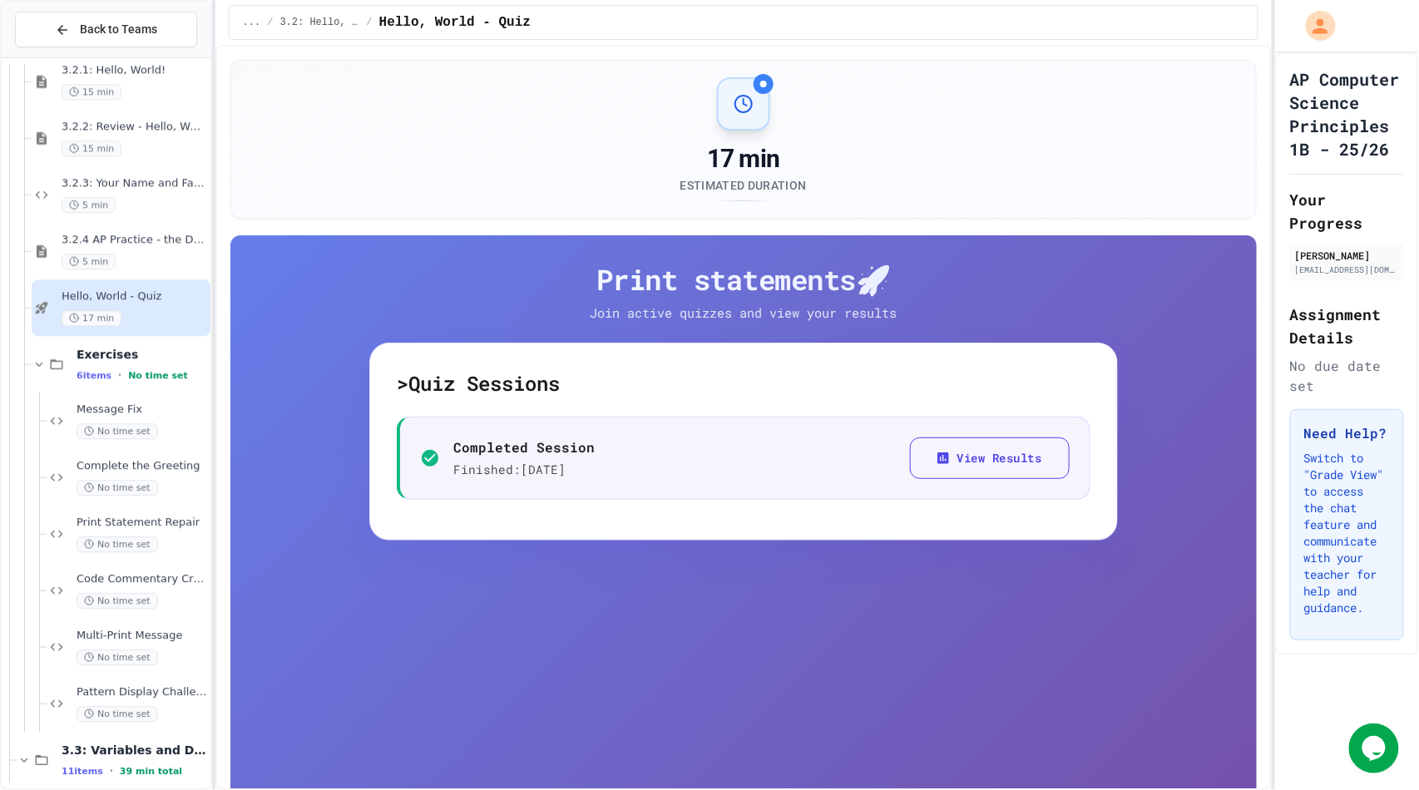
click at [127, 417] on div "Message Fix No time set" at bounding box center [142, 421] width 131 height 37
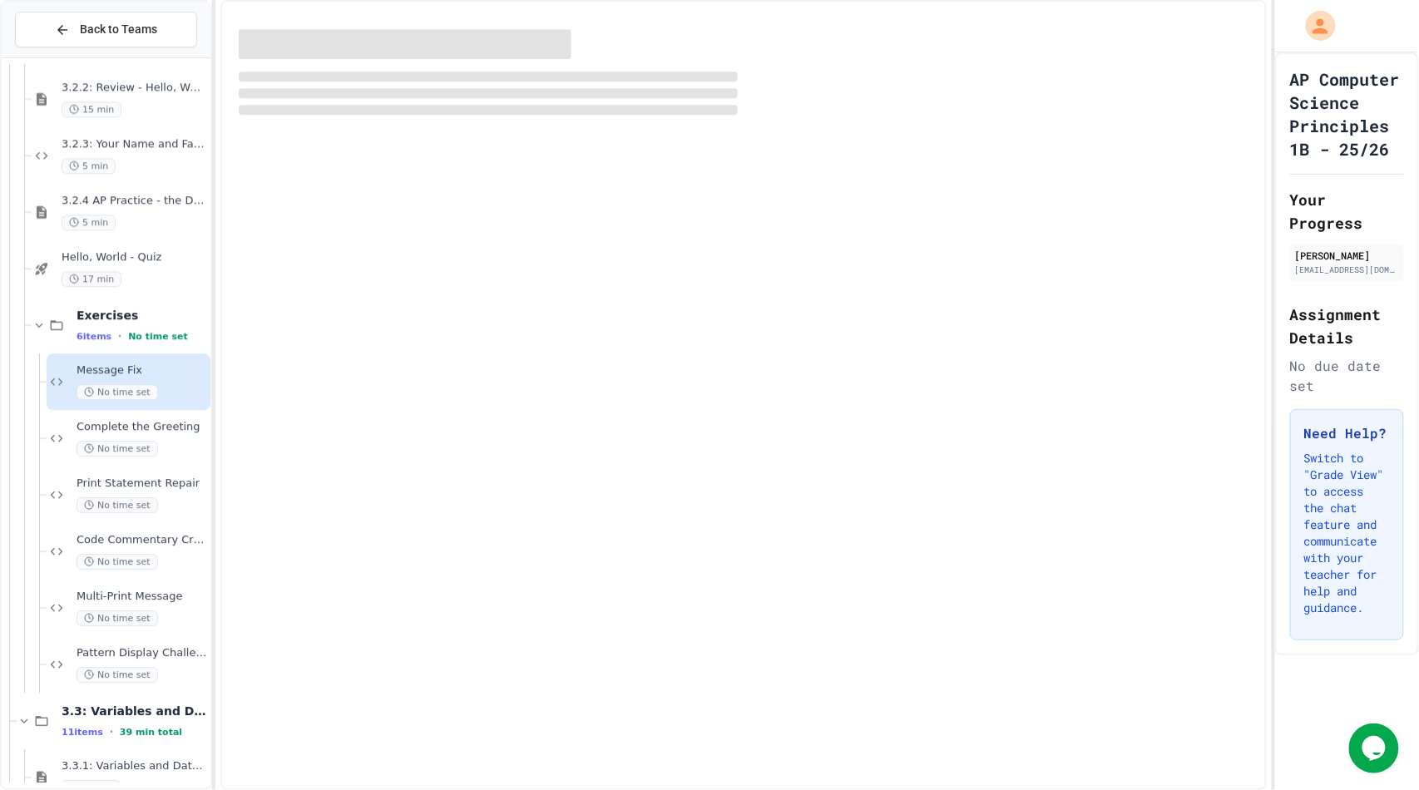
scroll to position [1365, 0]
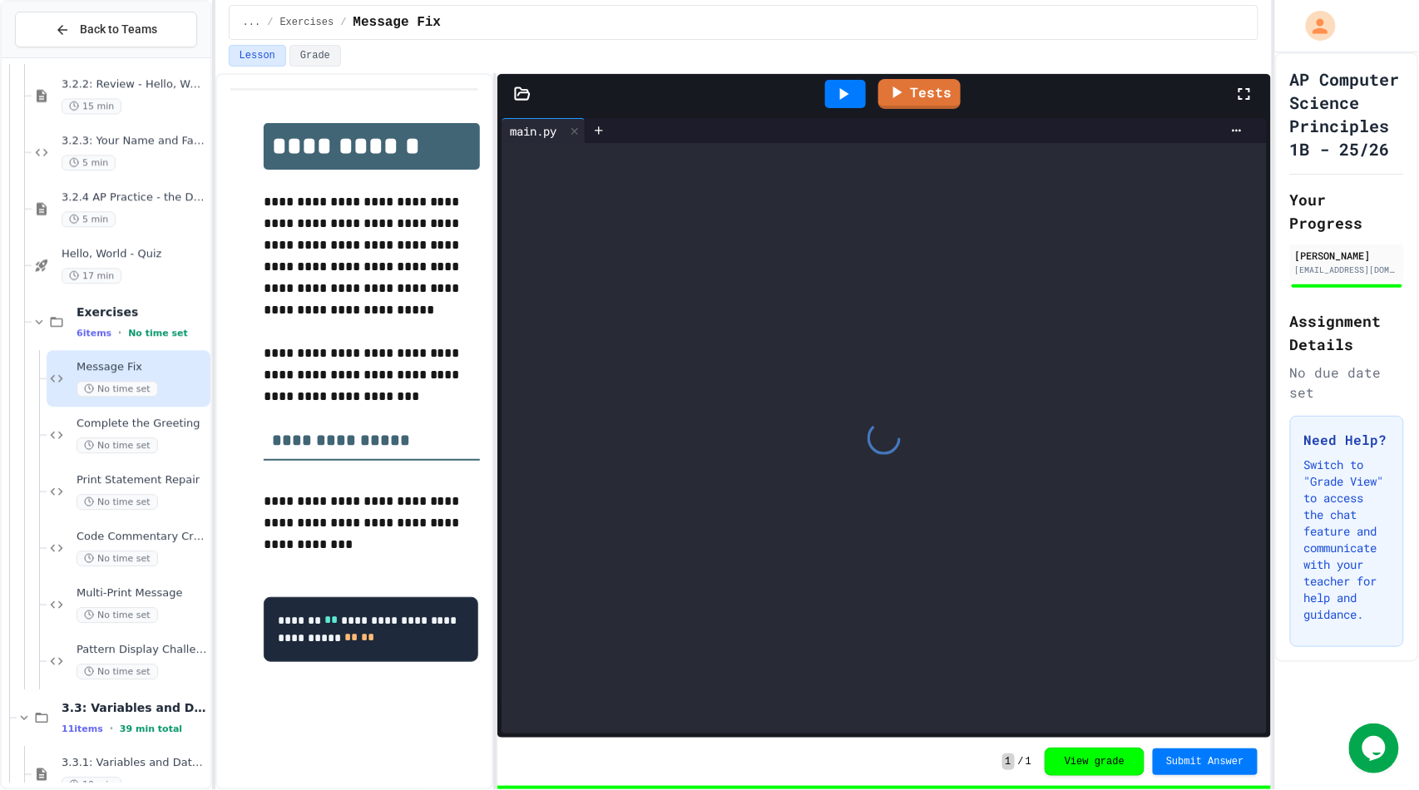
click at [127, 417] on span "Complete the Greeting" at bounding box center [142, 424] width 131 height 14
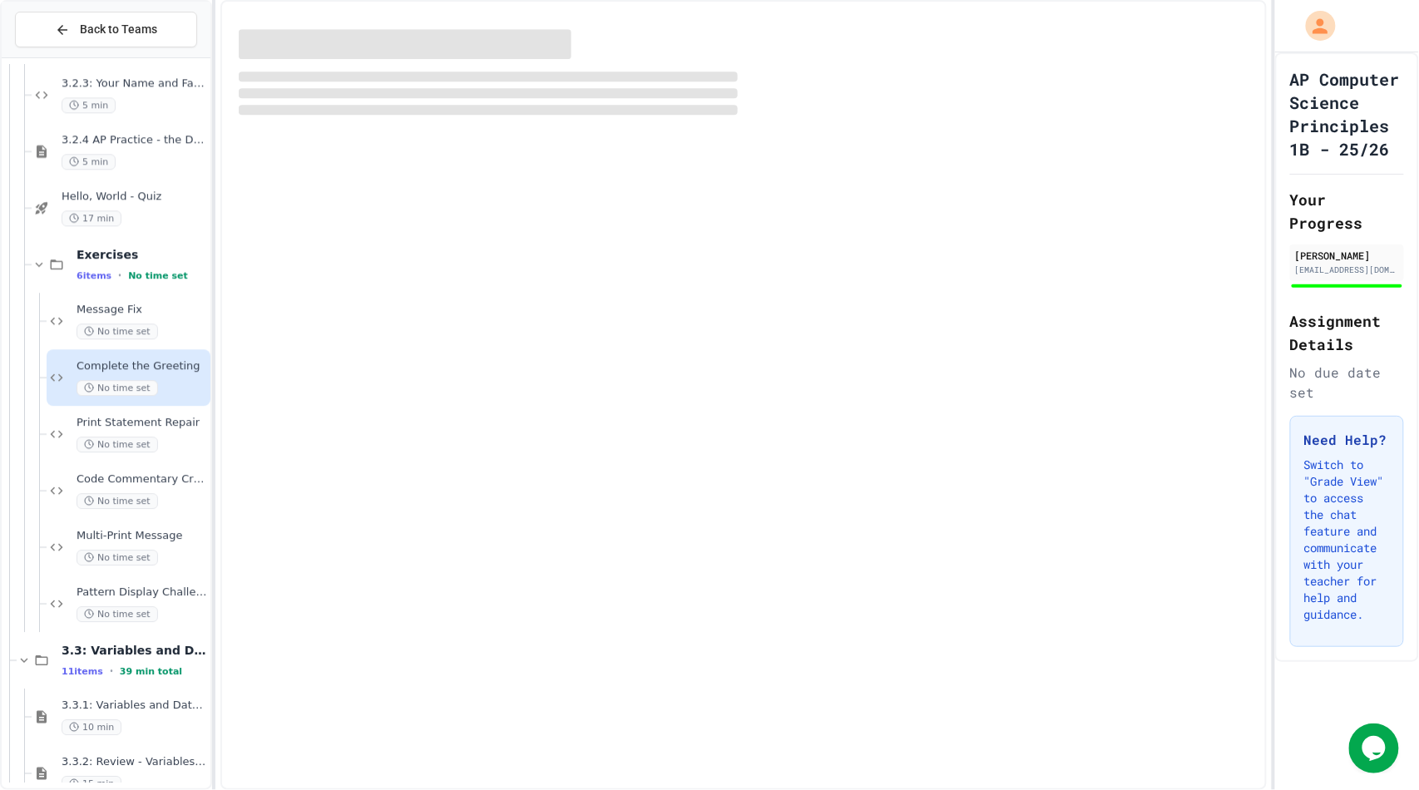
scroll to position [1434, 0]
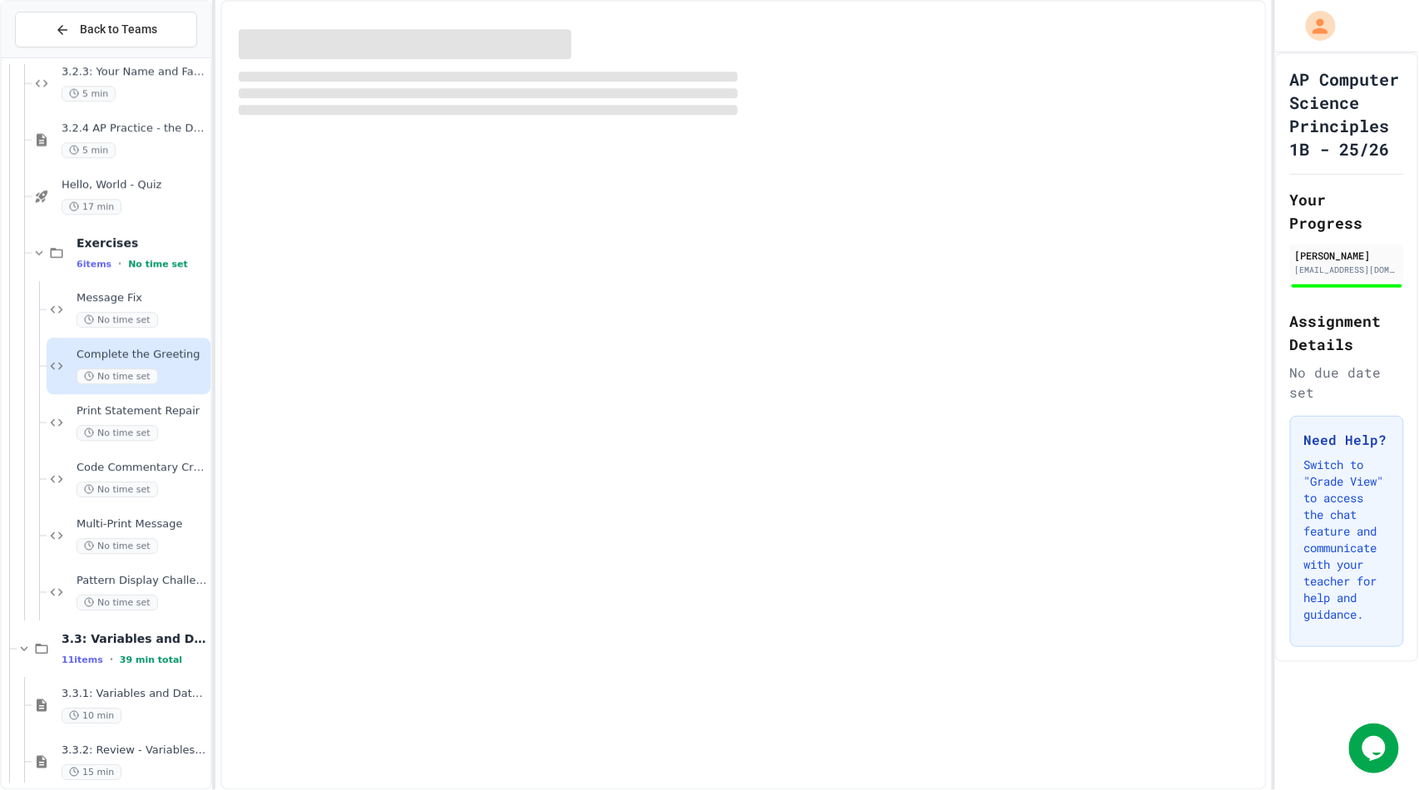
click at [127, 417] on span "Print Statement Repair" at bounding box center [142, 411] width 131 height 14
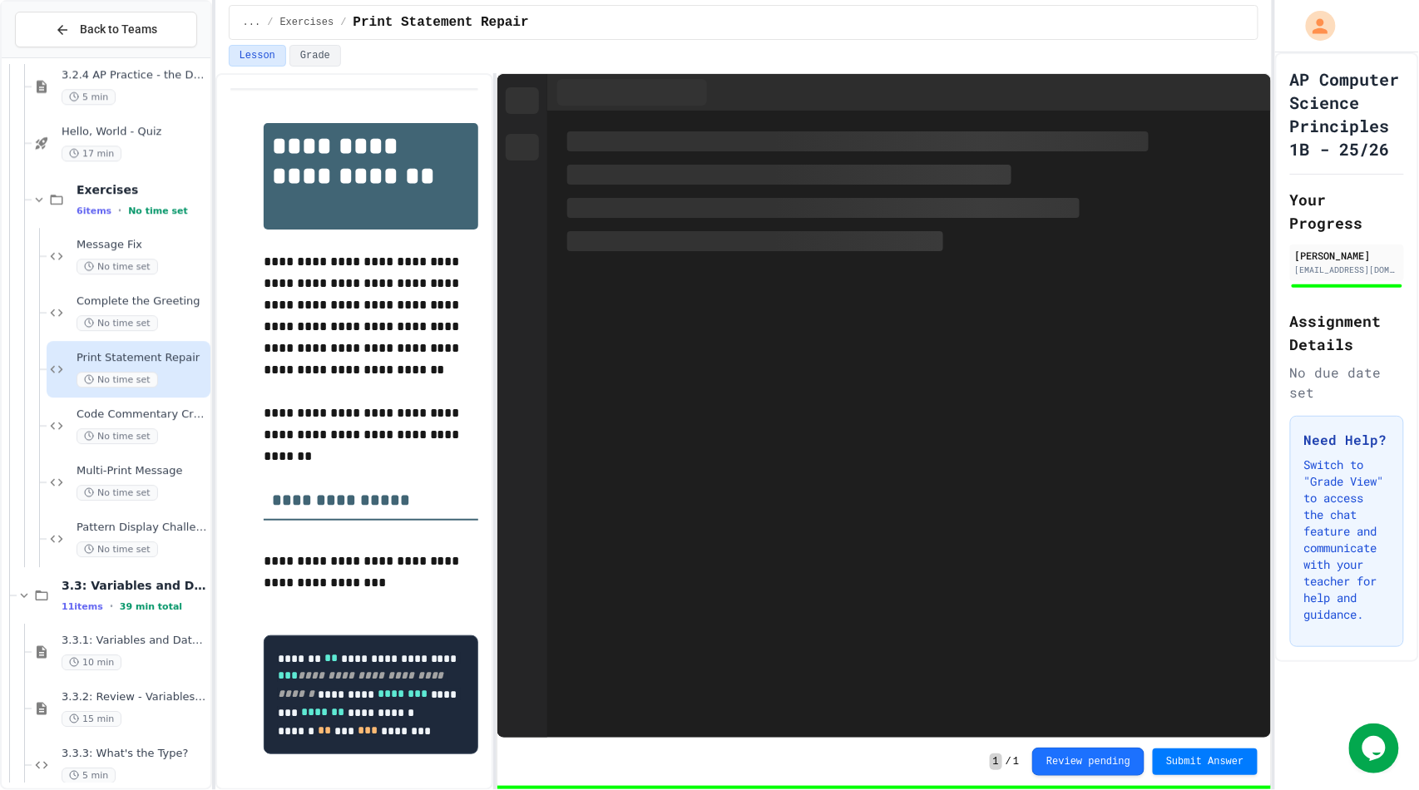
click at [127, 417] on span "Code Commentary Creator" at bounding box center [142, 415] width 131 height 14
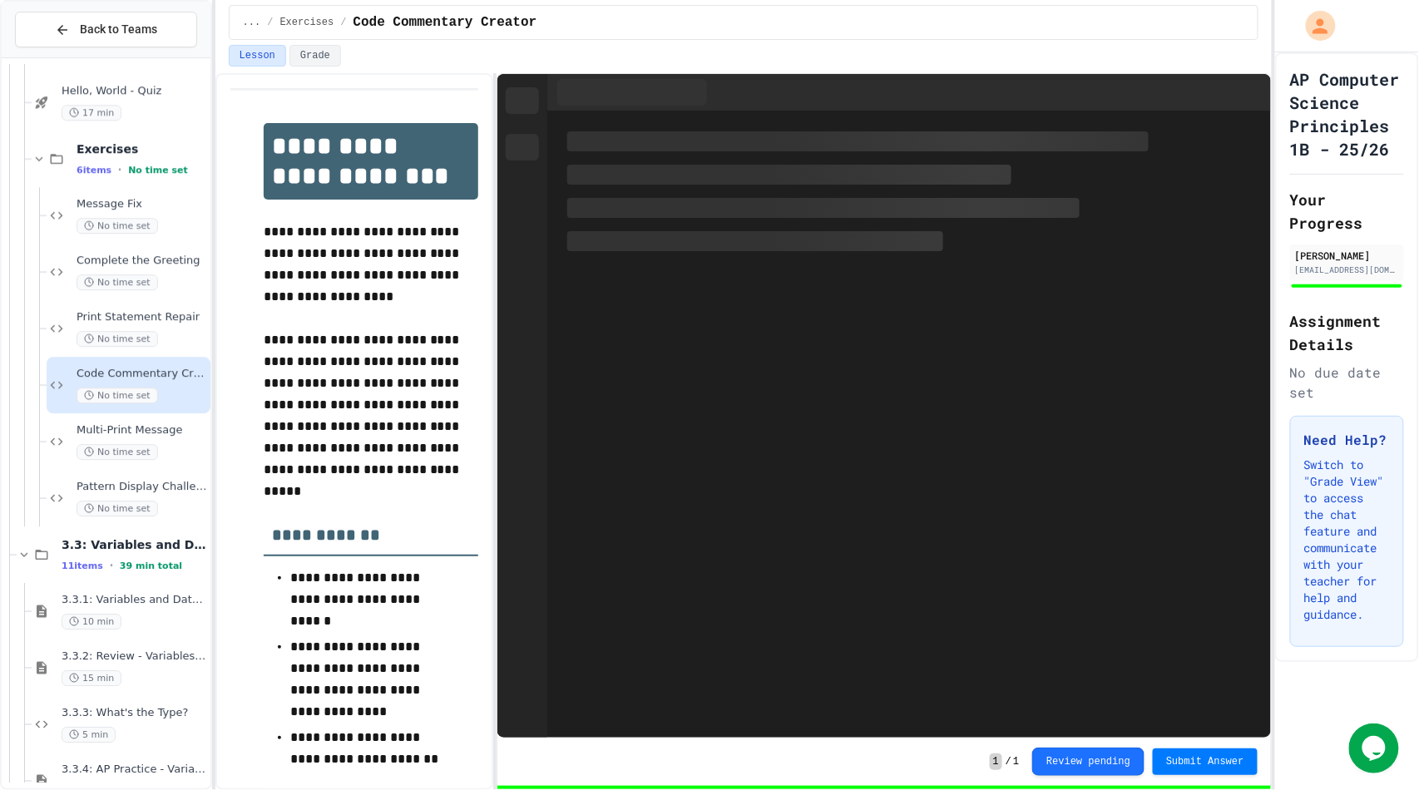
scroll to position [1553, 0]
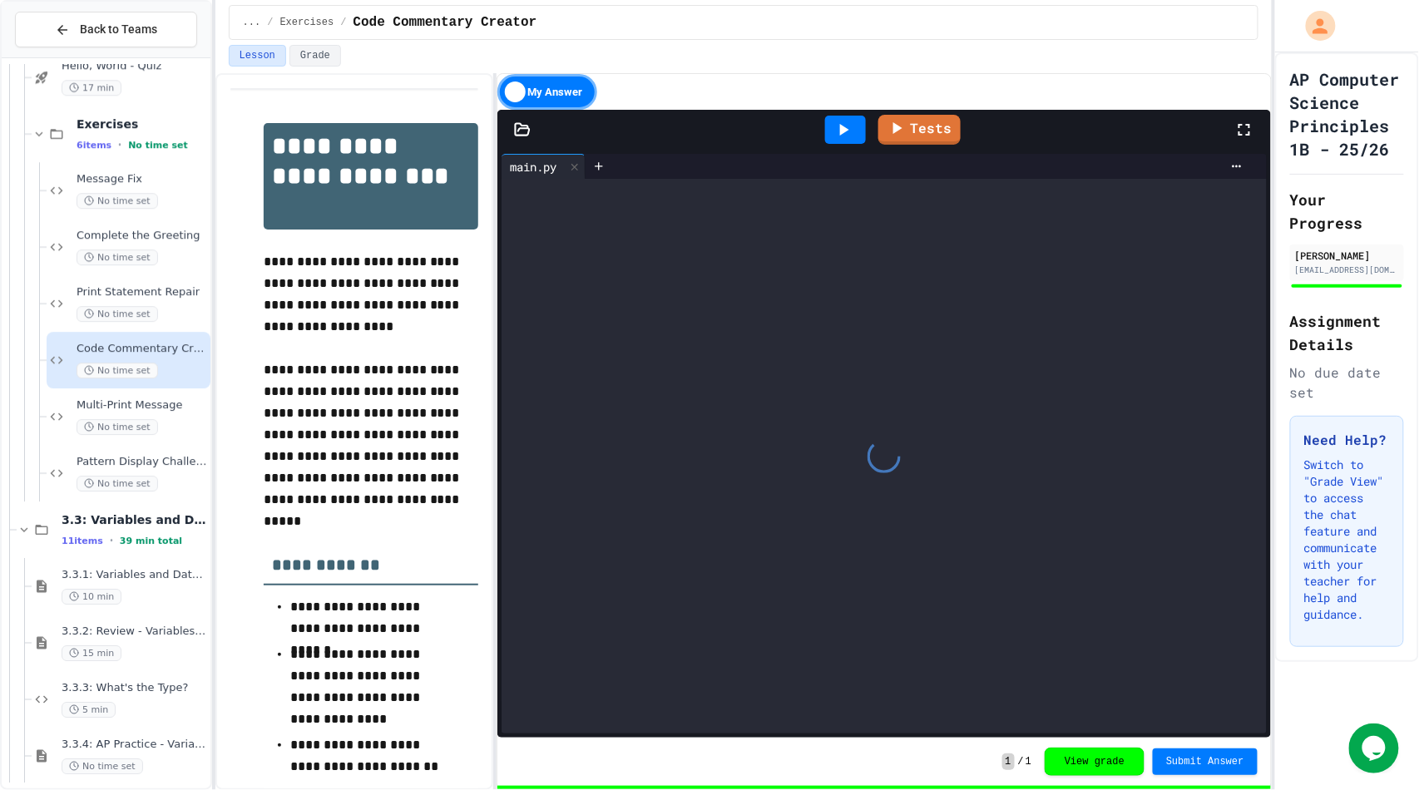
click at [127, 417] on div "Multi-Print Message No time set" at bounding box center [142, 416] width 131 height 37
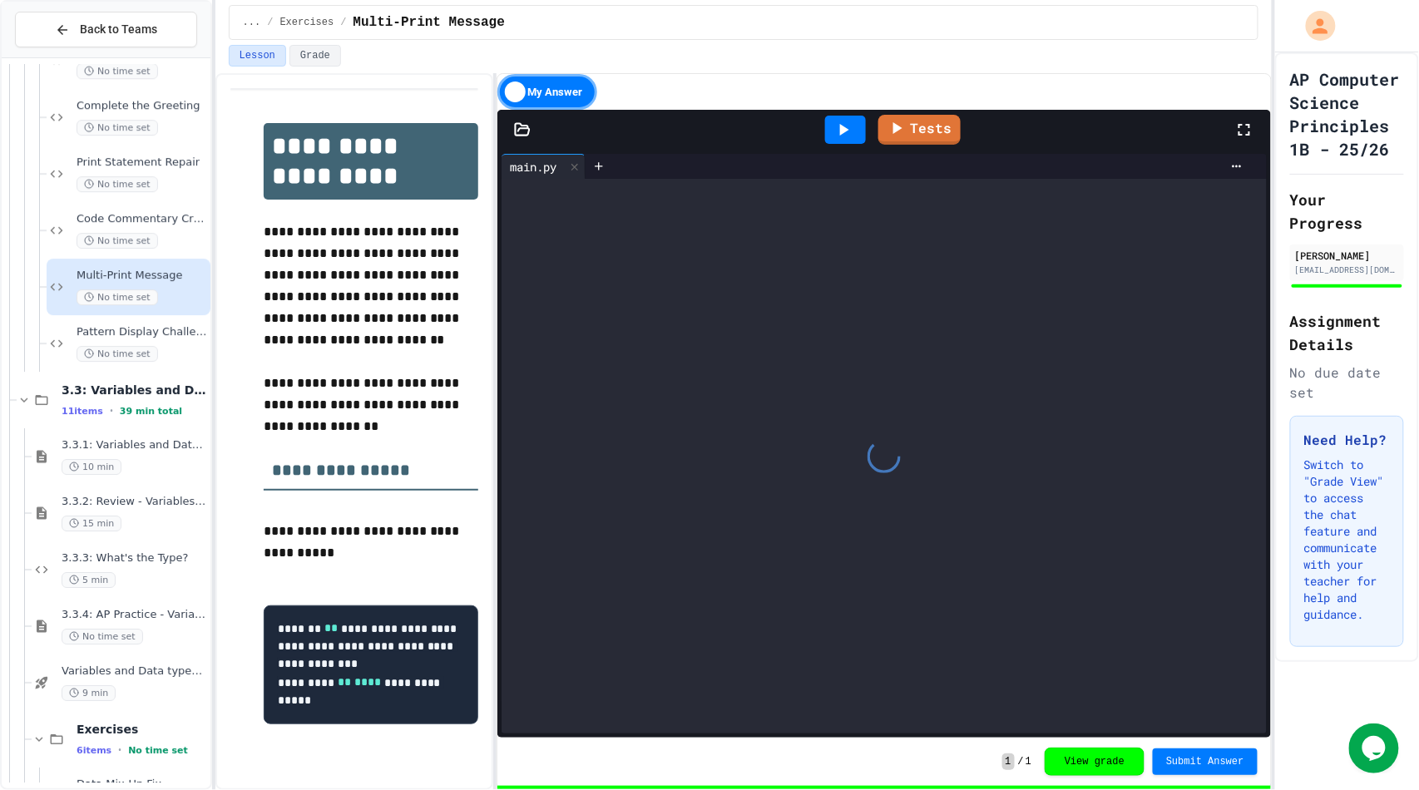
scroll to position [1683, 0]
click at [112, 455] on div "3.3.1: Variables and Data Types 10 min" at bounding box center [135, 455] width 146 height 37
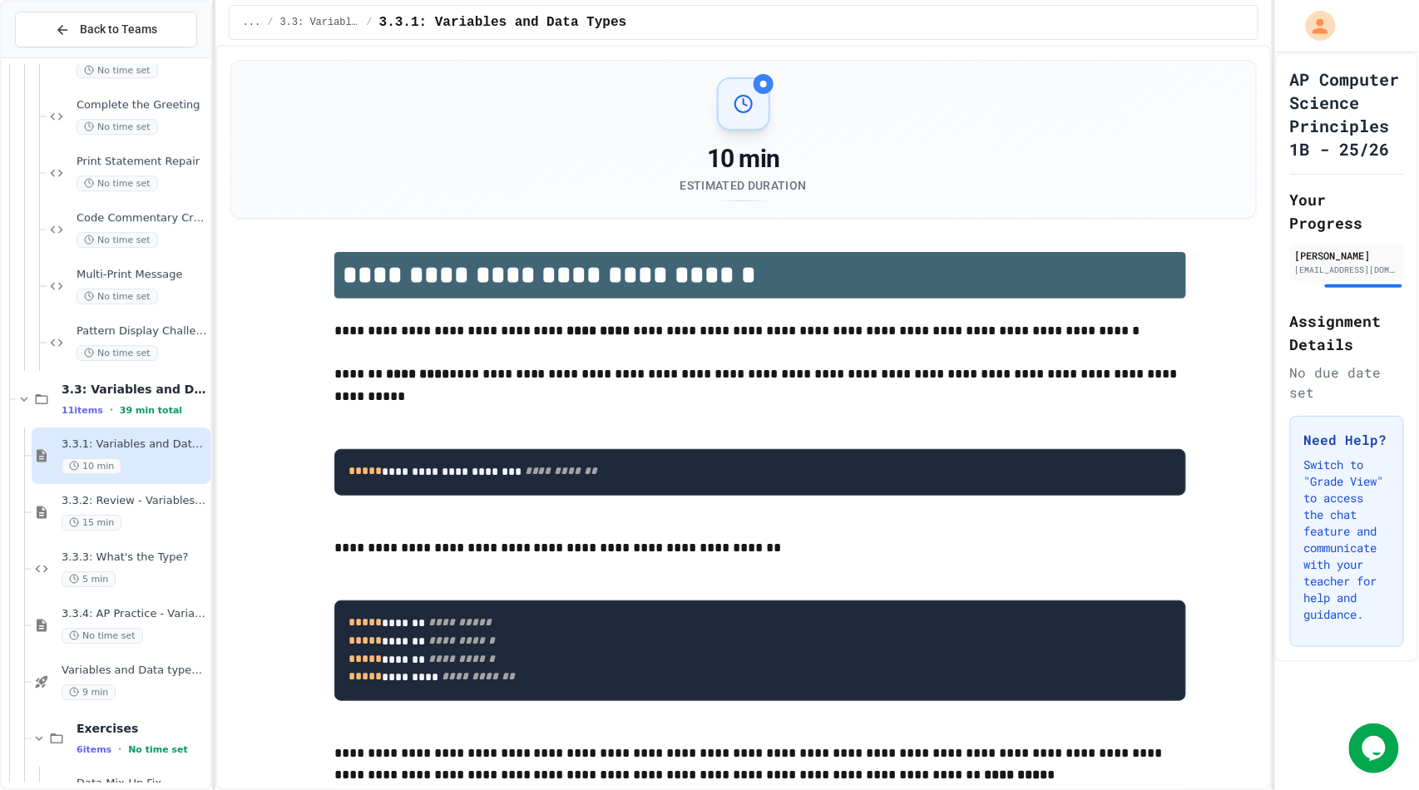
click at [112, 455] on div "Message Fix No time set Complete the Greeting No time set Print Statement Repai…" at bounding box center [106, 424] width 209 height 718
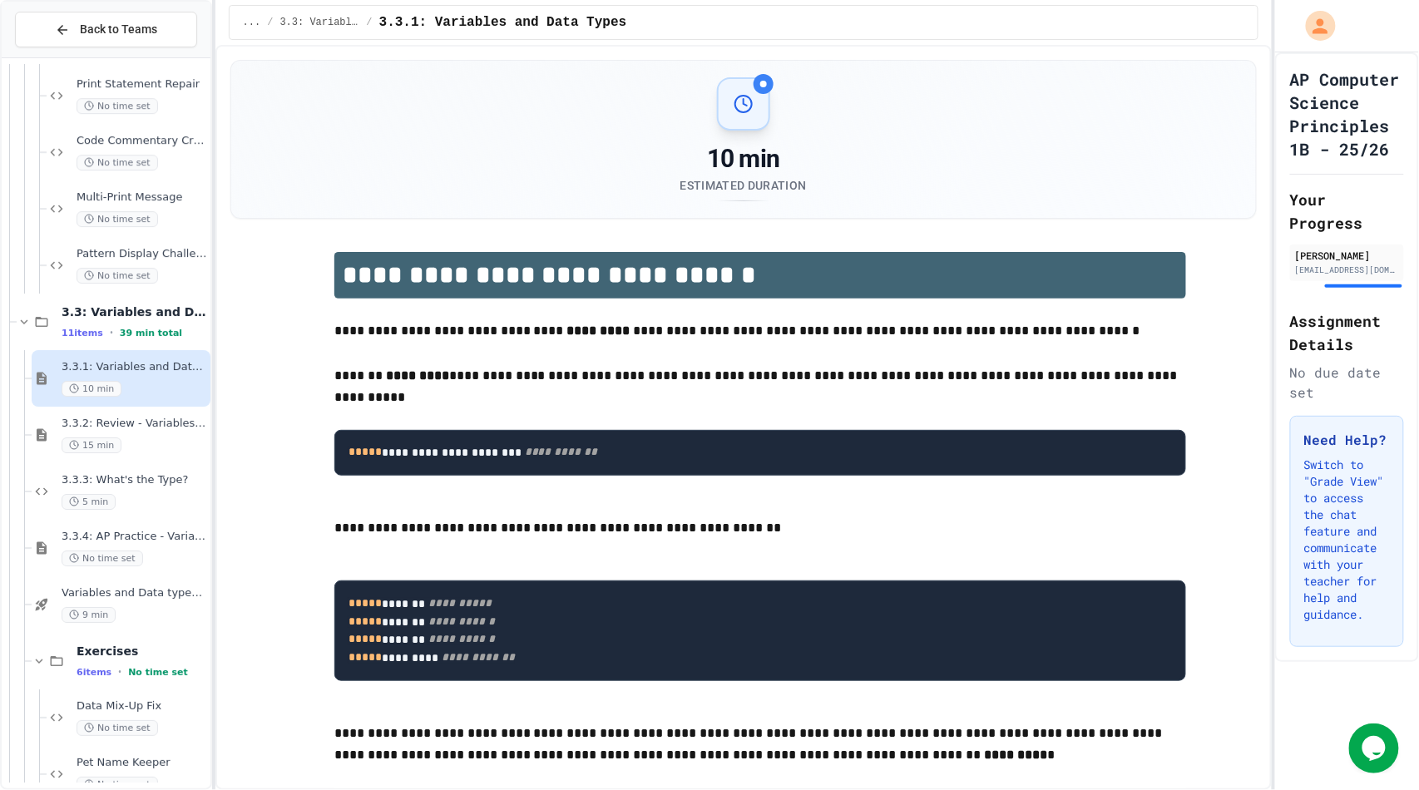
scroll to position [1762, 0]
click at [170, 428] on span "3.3.2: Review - Variables and Data Types" at bounding box center [135, 423] width 146 height 14
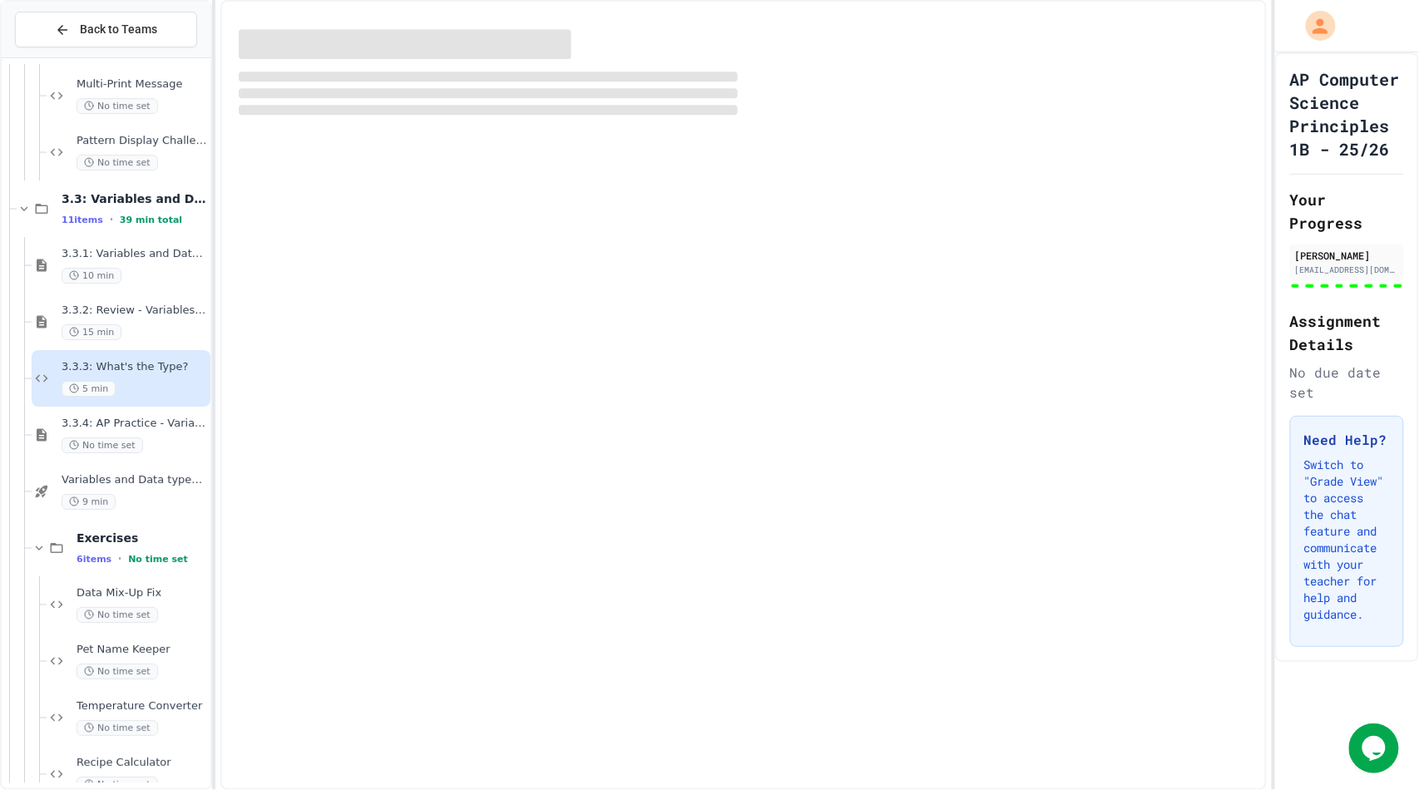
scroll to position [1886, 0]
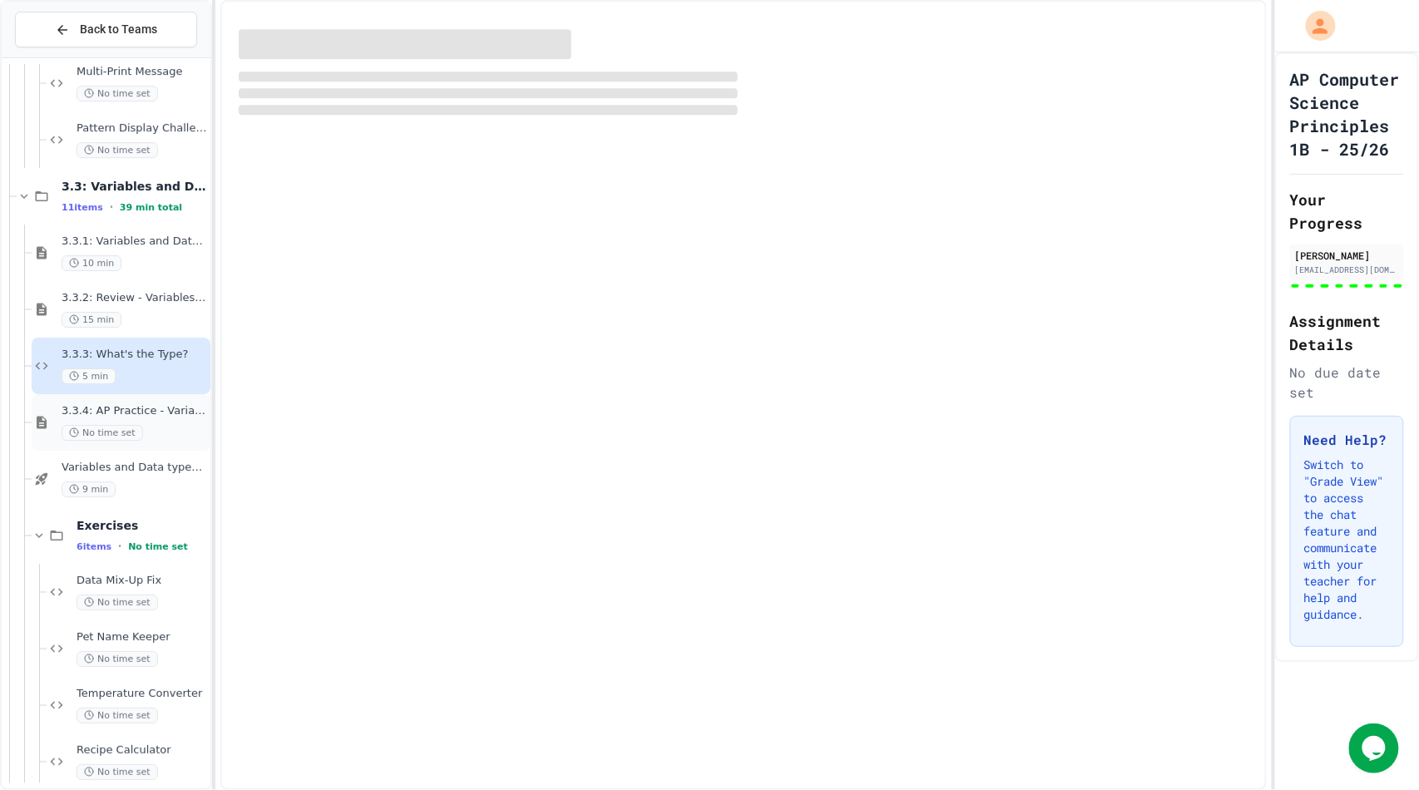
click at [150, 437] on div "No time set" at bounding box center [135, 433] width 146 height 16
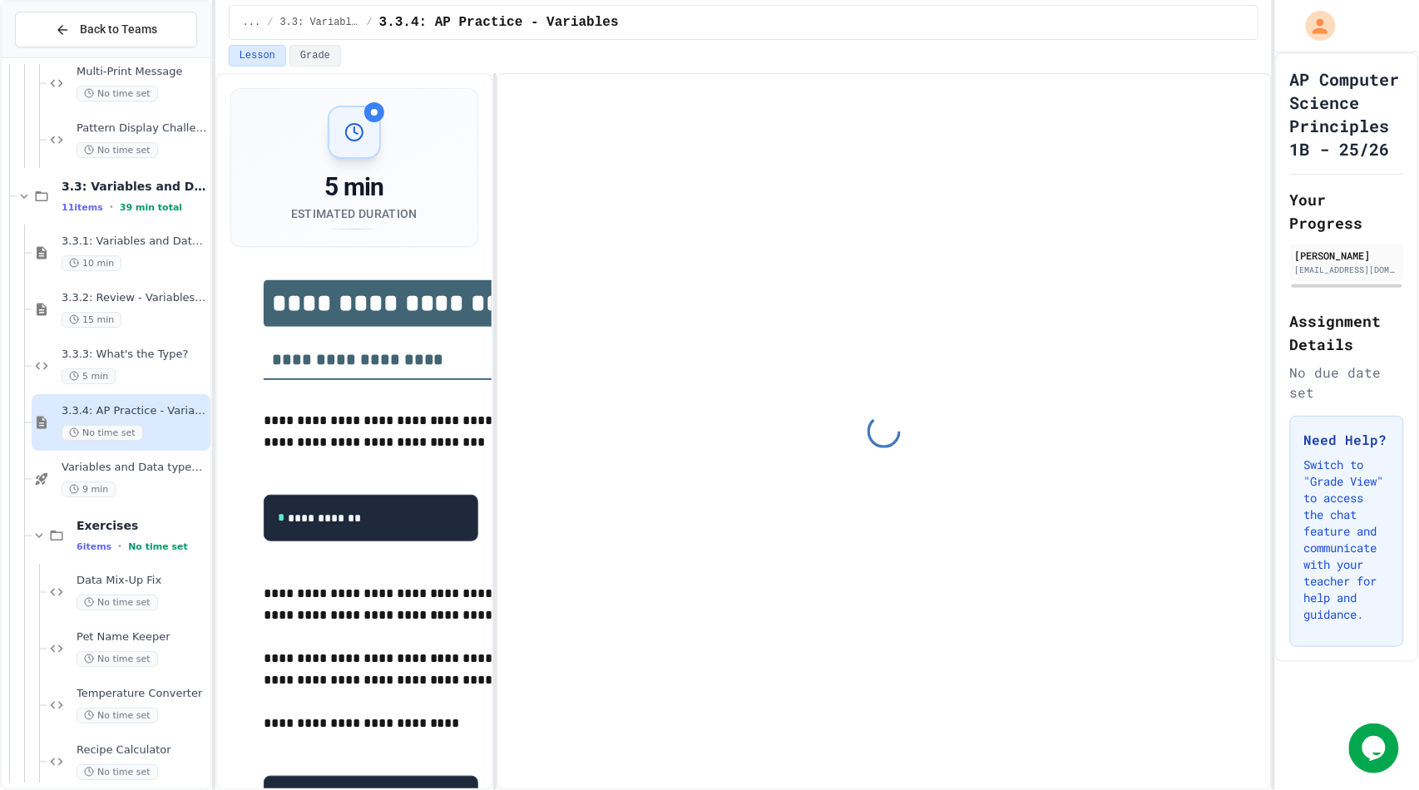
scroll to position [1961, 0]
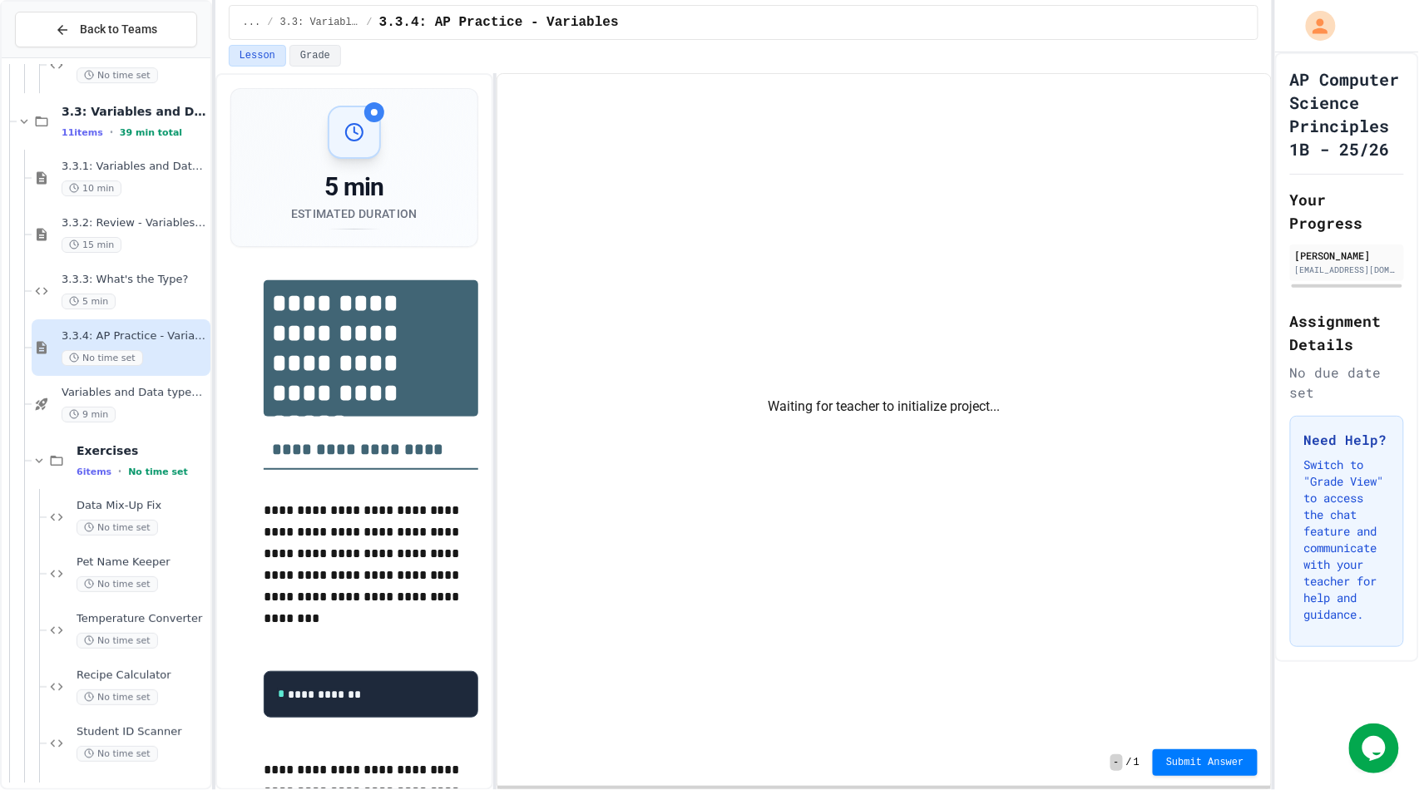
click at [151, 408] on div "9 min" at bounding box center [135, 415] width 146 height 16
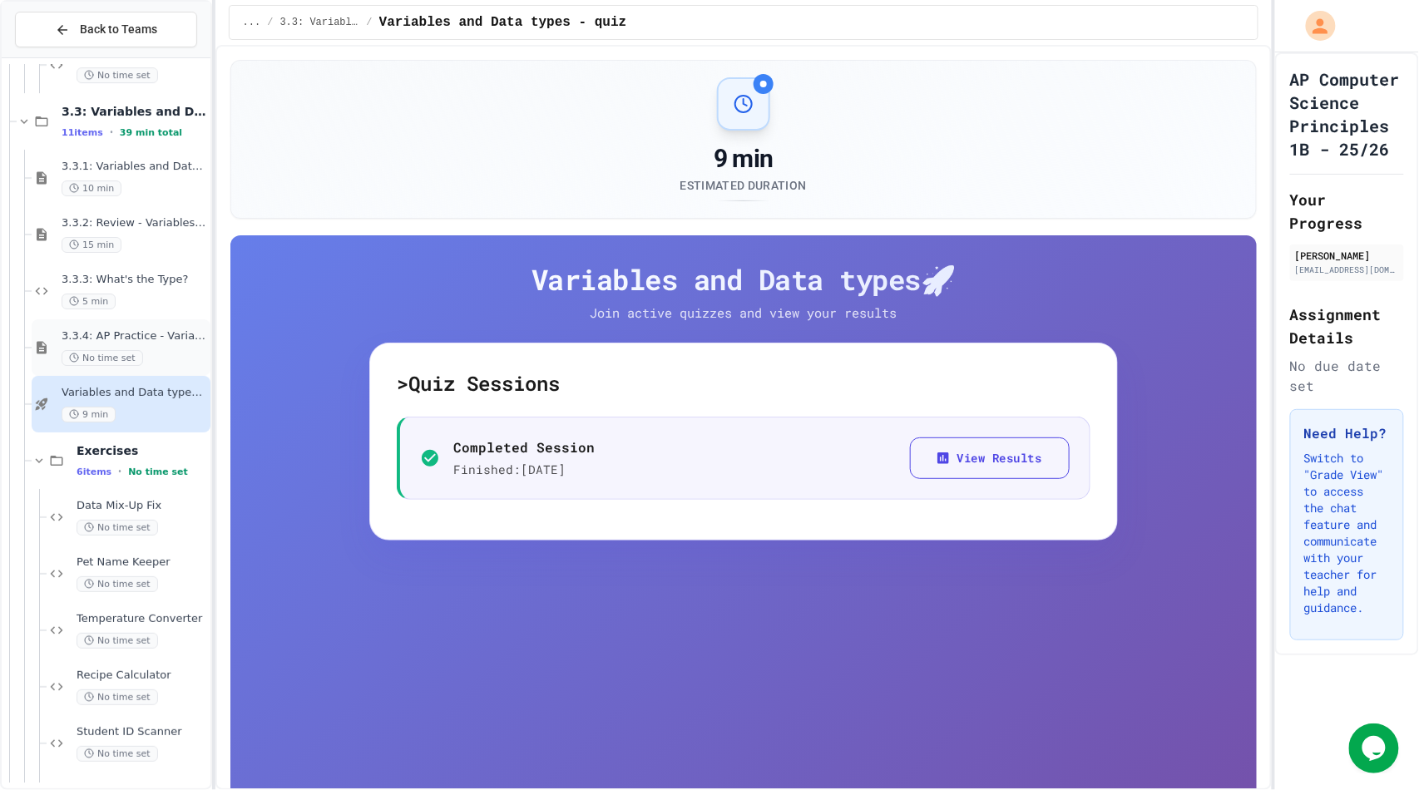
click at [146, 350] on div "No time set" at bounding box center [135, 358] width 146 height 16
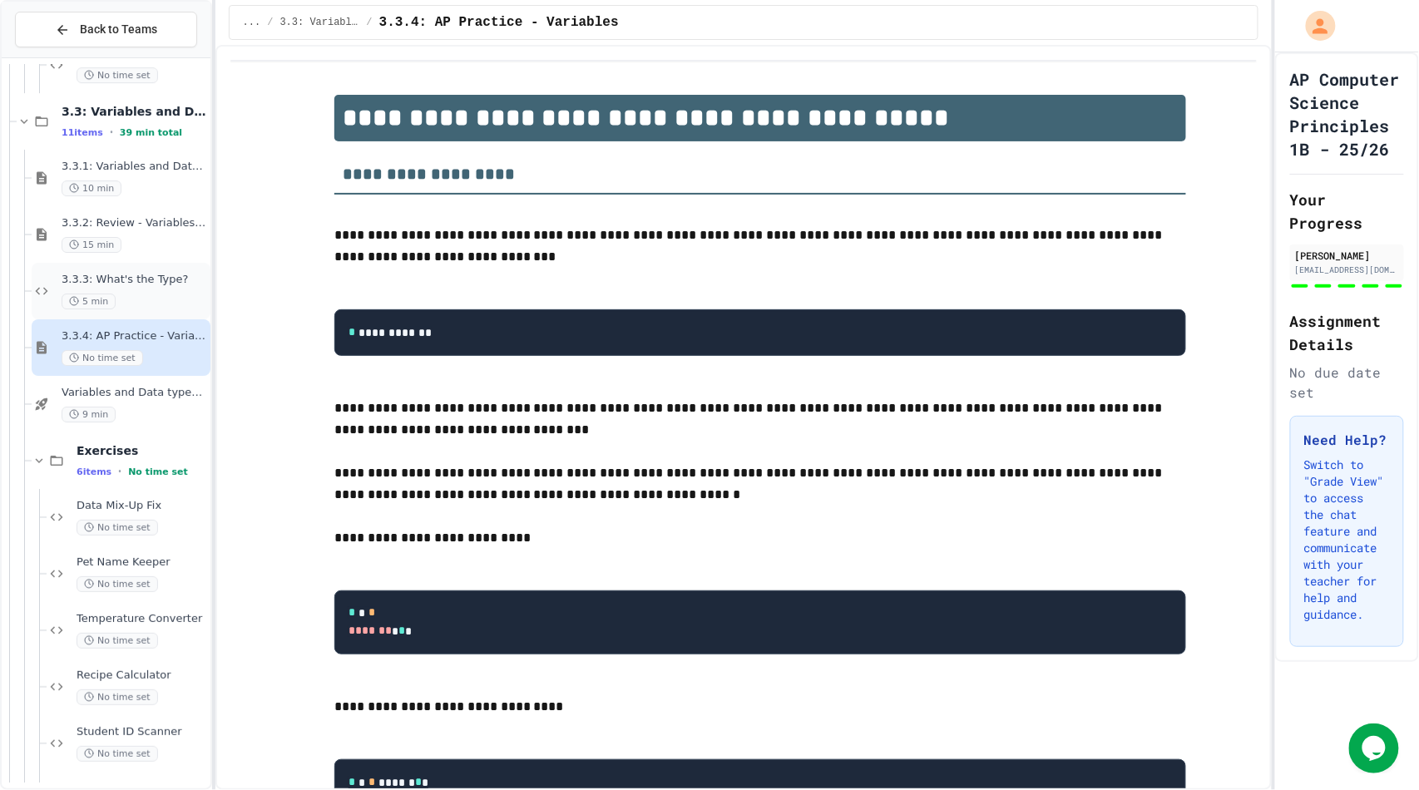
click at [156, 294] on div "5 min" at bounding box center [135, 302] width 146 height 16
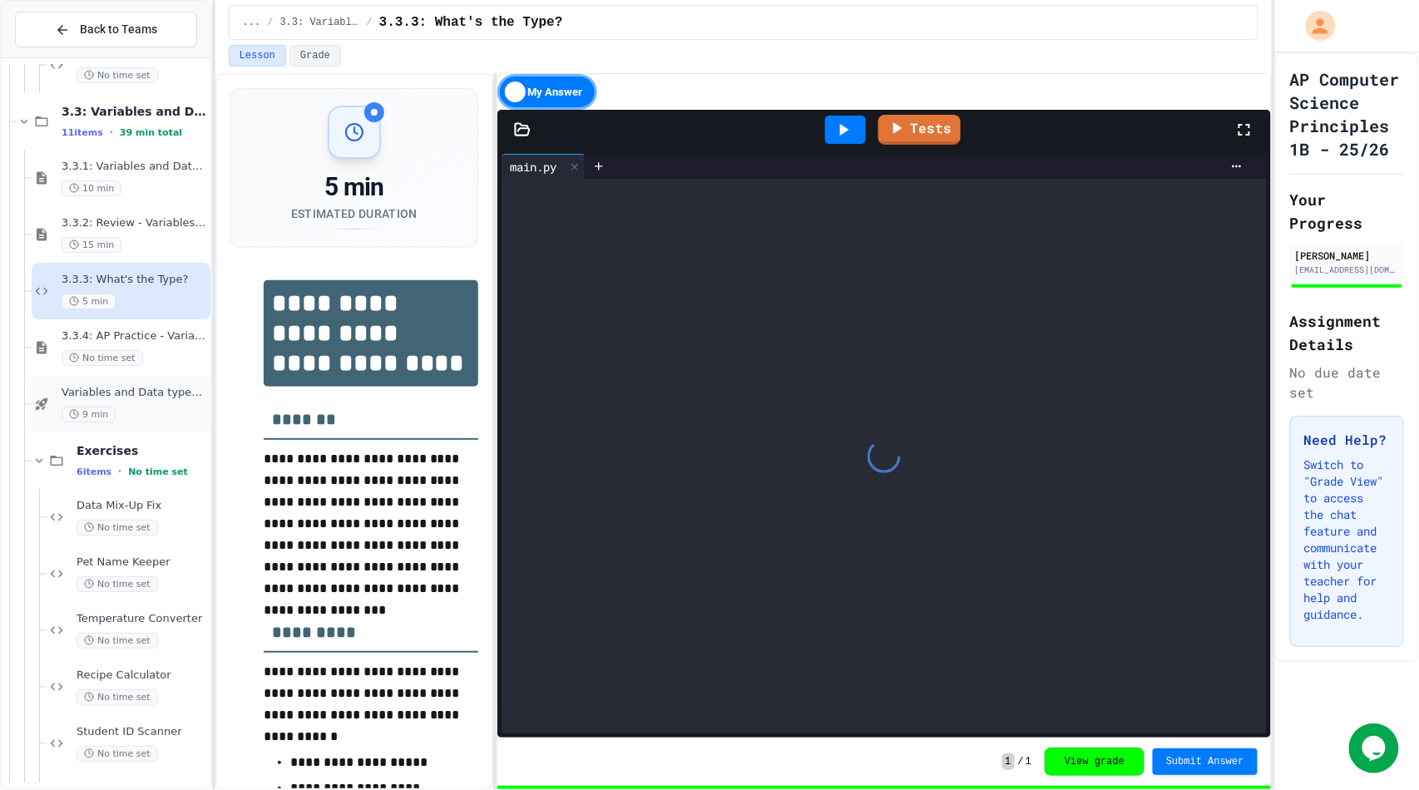
click at [158, 397] on span "Variables and Data types - quiz" at bounding box center [135, 393] width 146 height 14
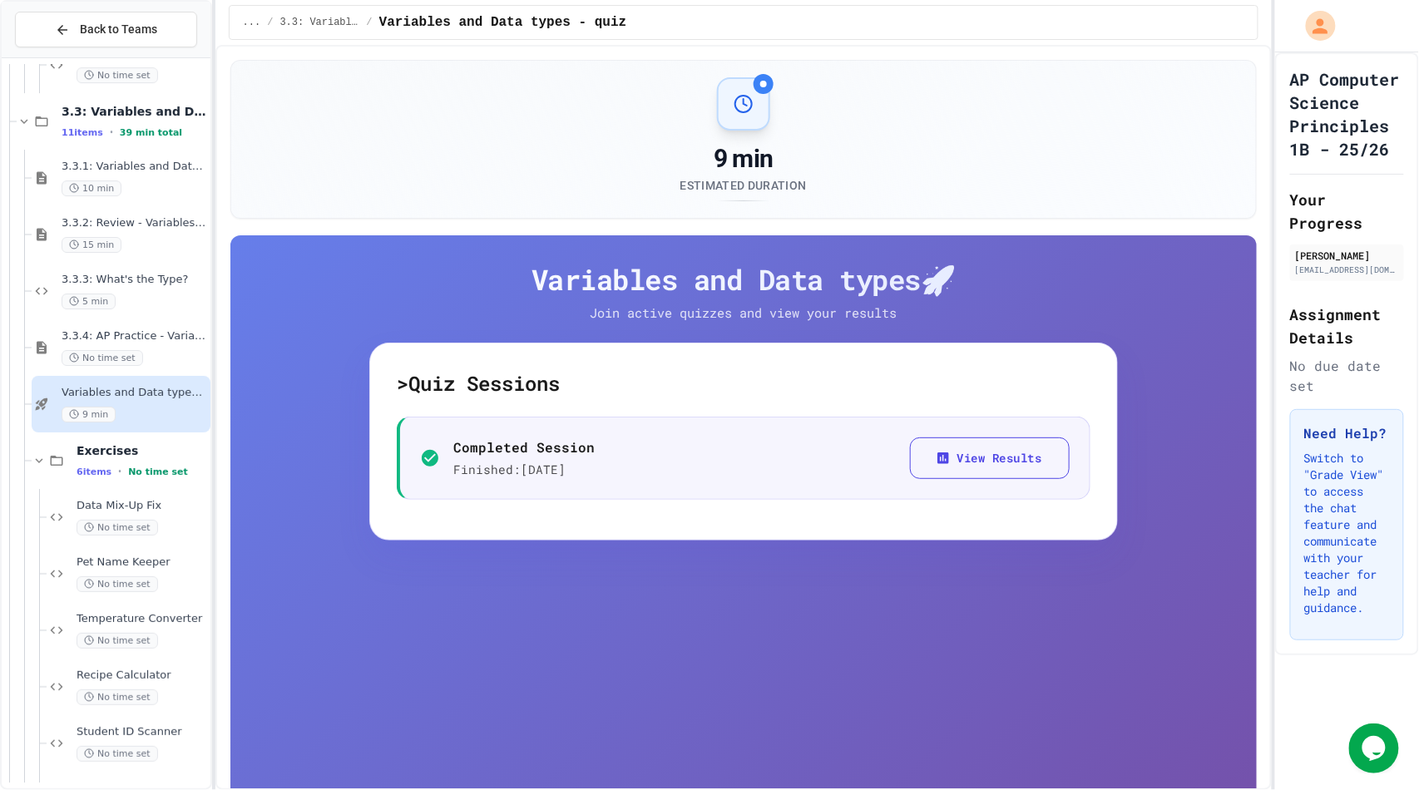
click at [158, 397] on span "Variables and Data types - quiz" at bounding box center [135, 393] width 146 height 14
click at [151, 294] on div "5 min" at bounding box center [135, 302] width 146 height 16
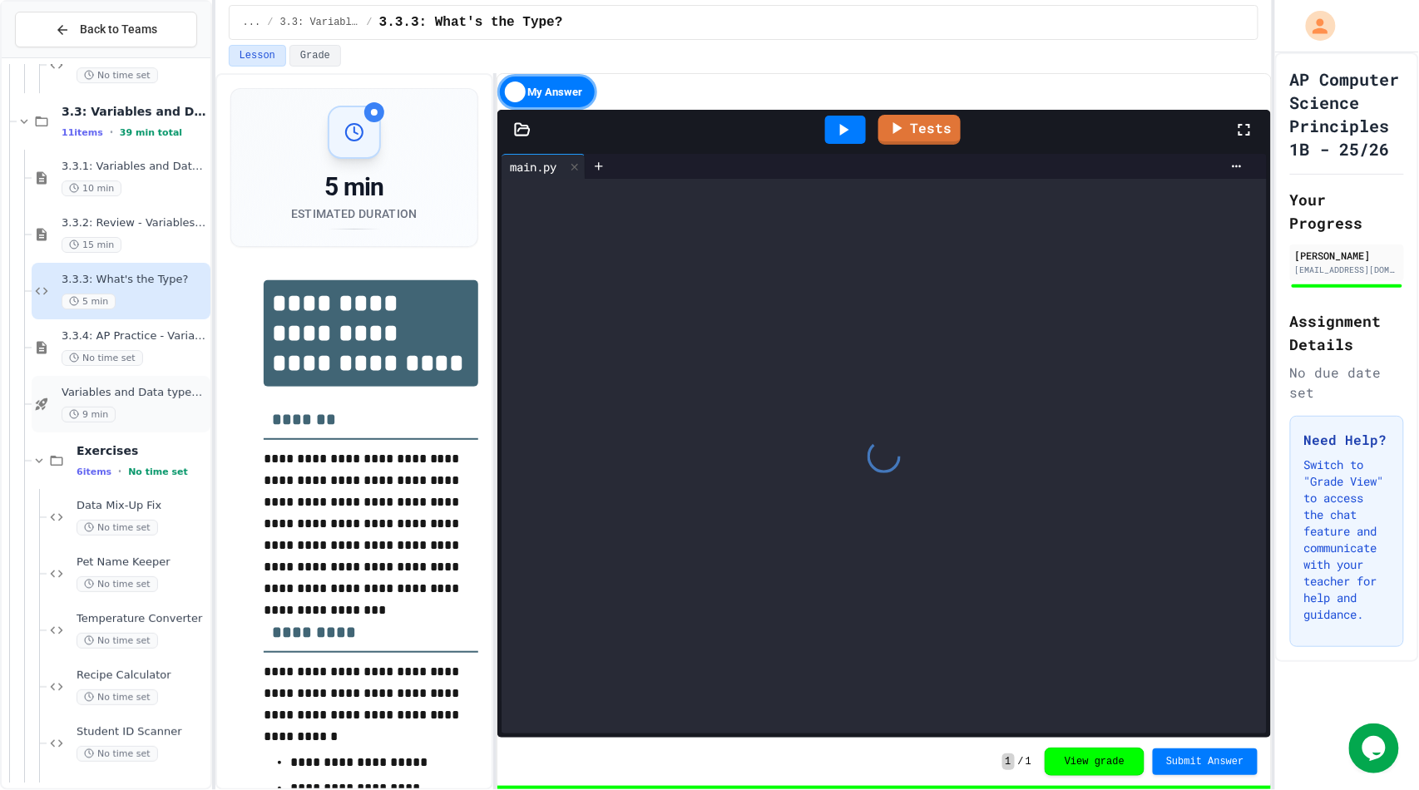
click at [153, 387] on span "Variables and Data types - quiz" at bounding box center [135, 393] width 146 height 14
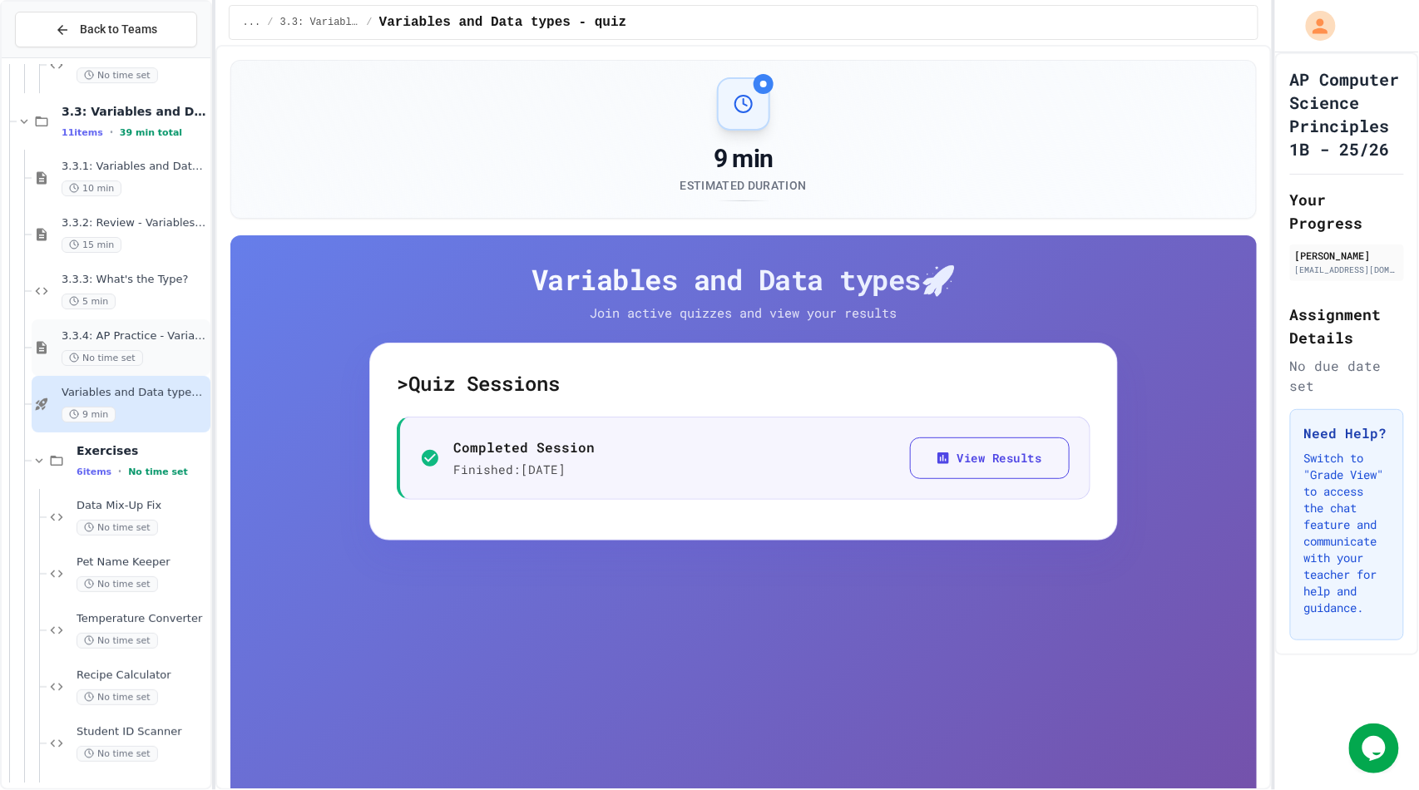
click at [152, 331] on span "3.3.4: AP Practice - Variables" at bounding box center [135, 336] width 146 height 14
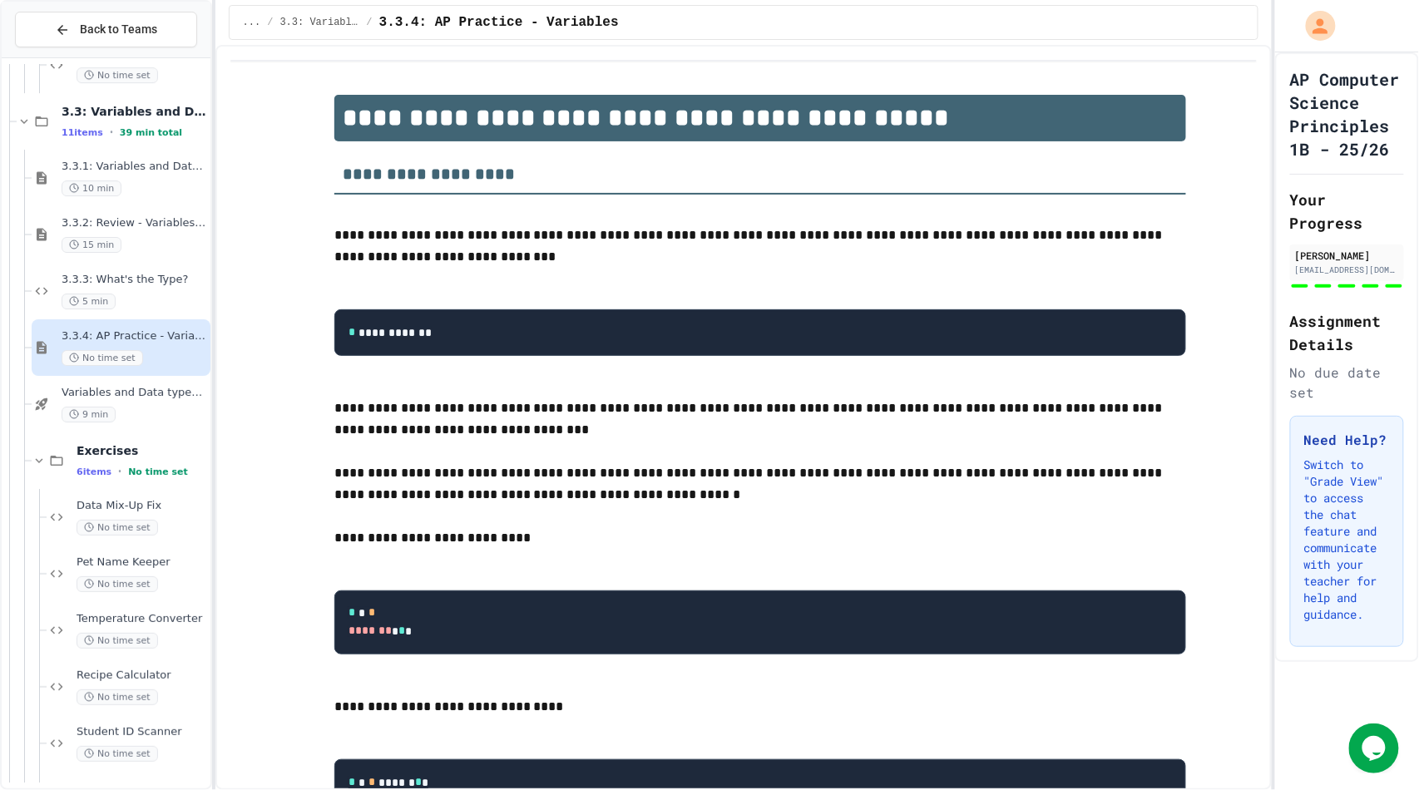
scroll to position [2048, 0]
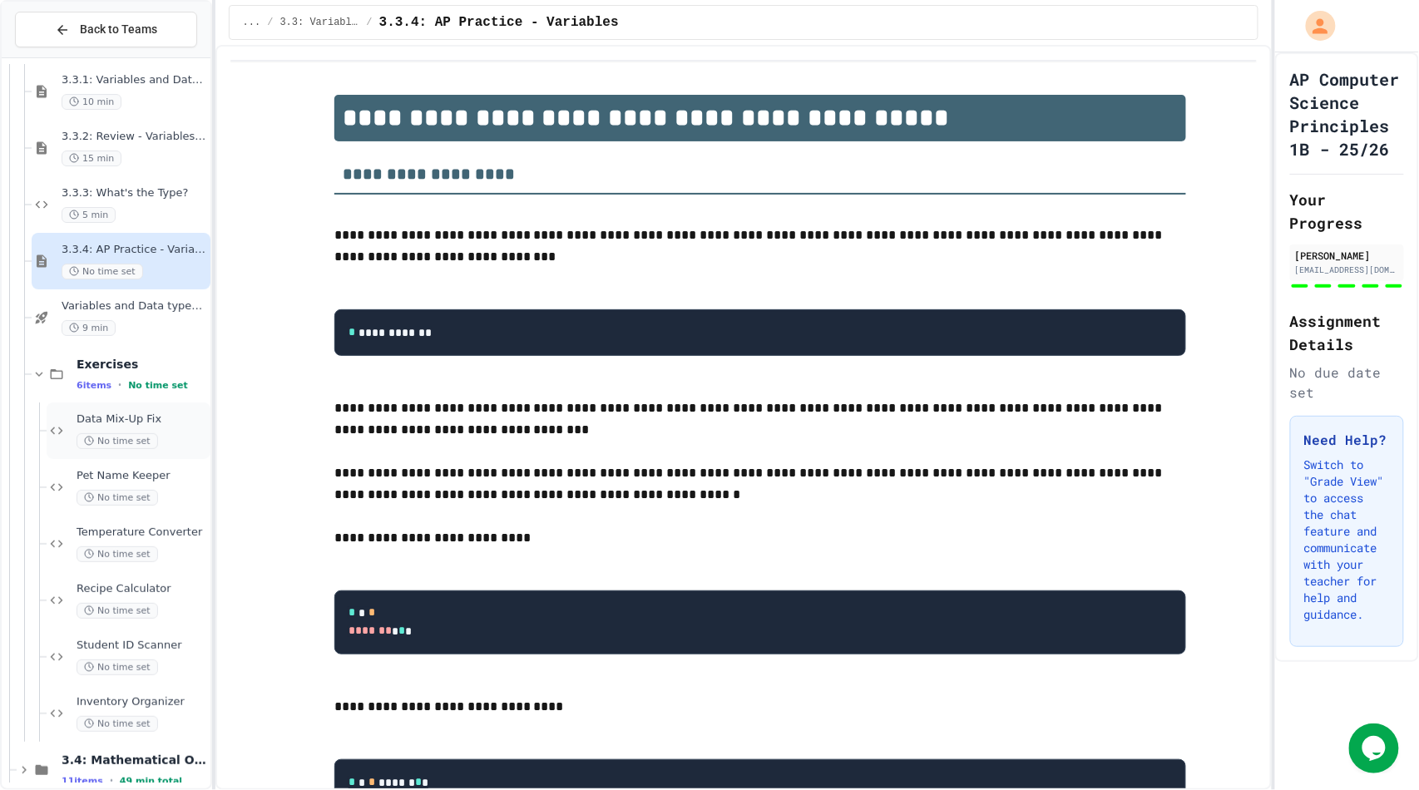
click at [151, 433] on div "No time set" at bounding box center [142, 441] width 131 height 16
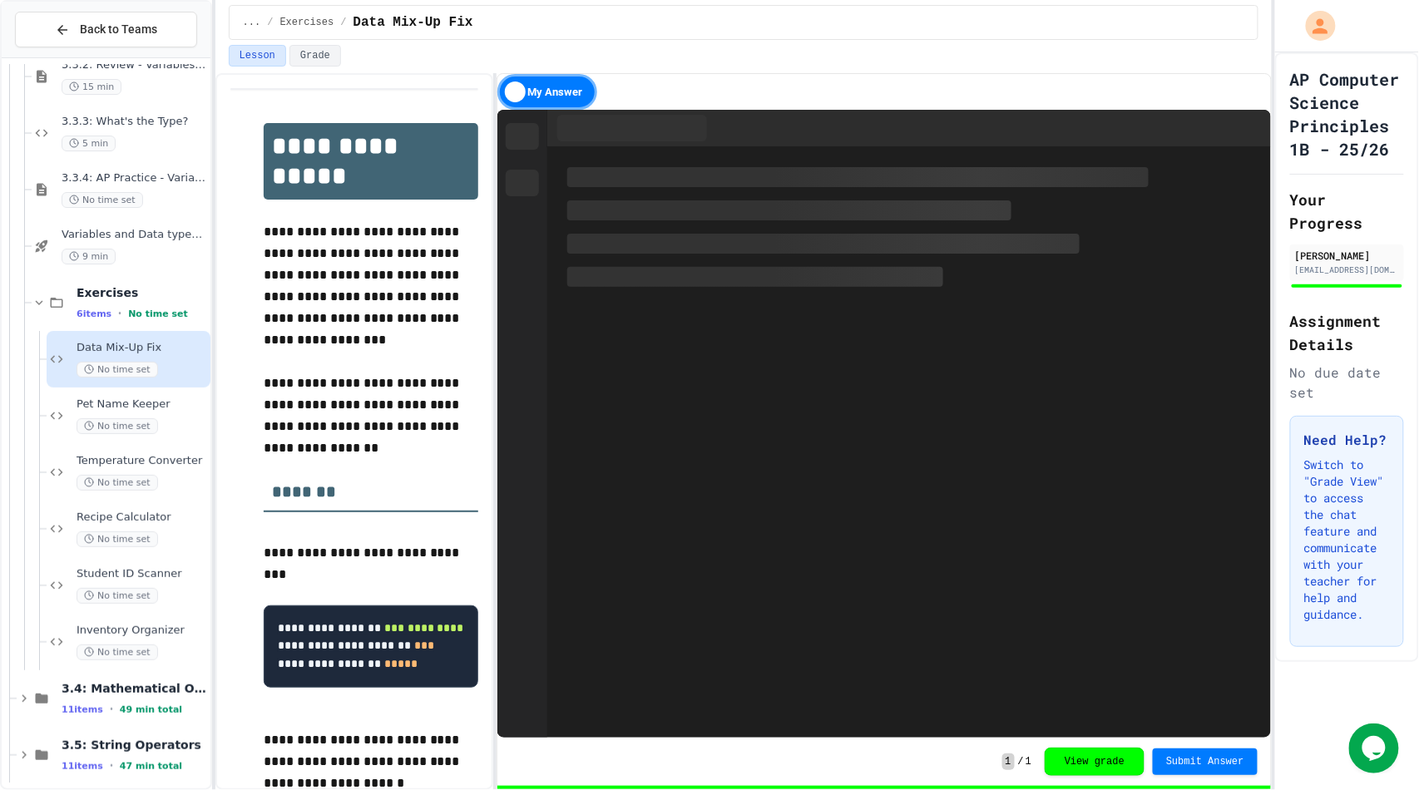
scroll to position [2134, 0]
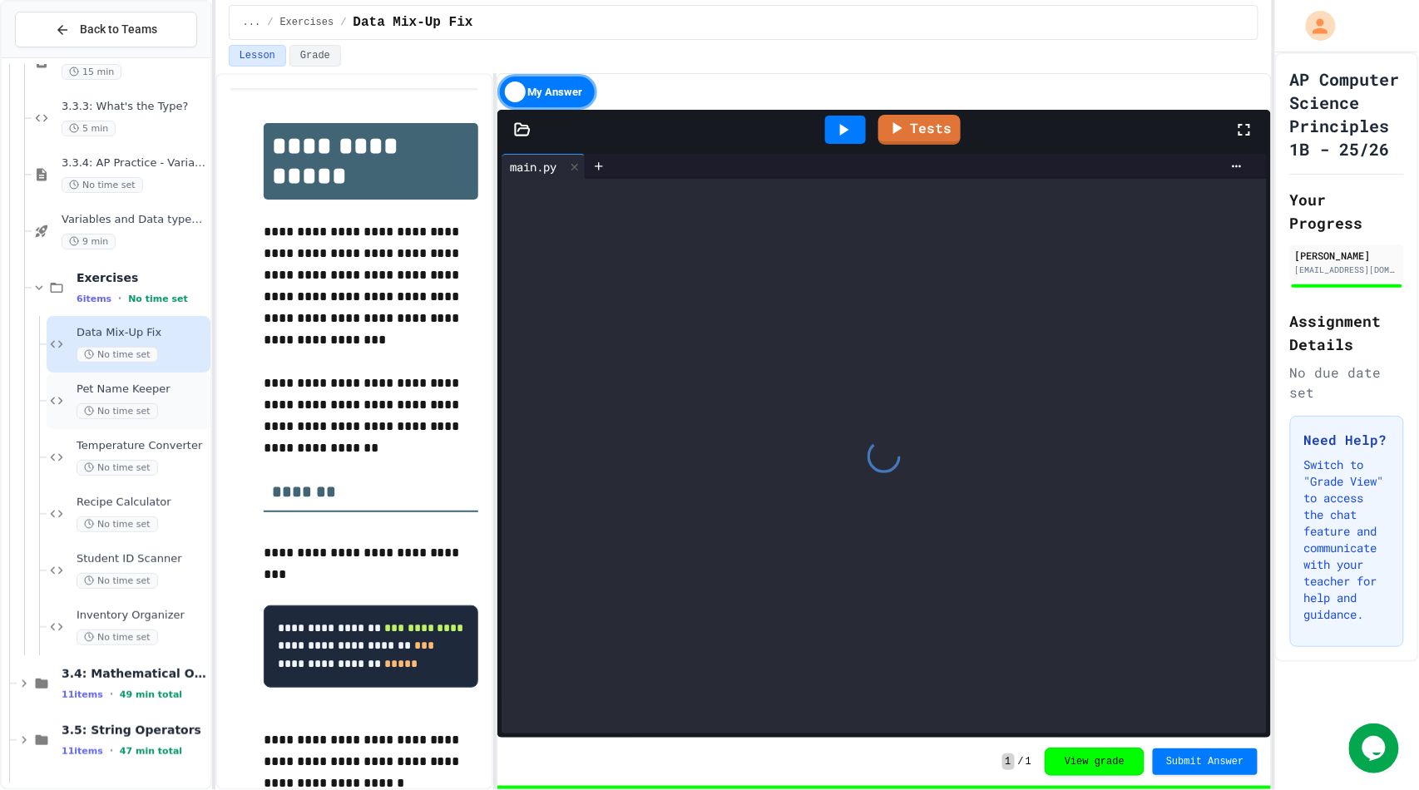
click at [150, 388] on span "Pet Name Keeper" at bounding box center [142, 390] width 131 height 14
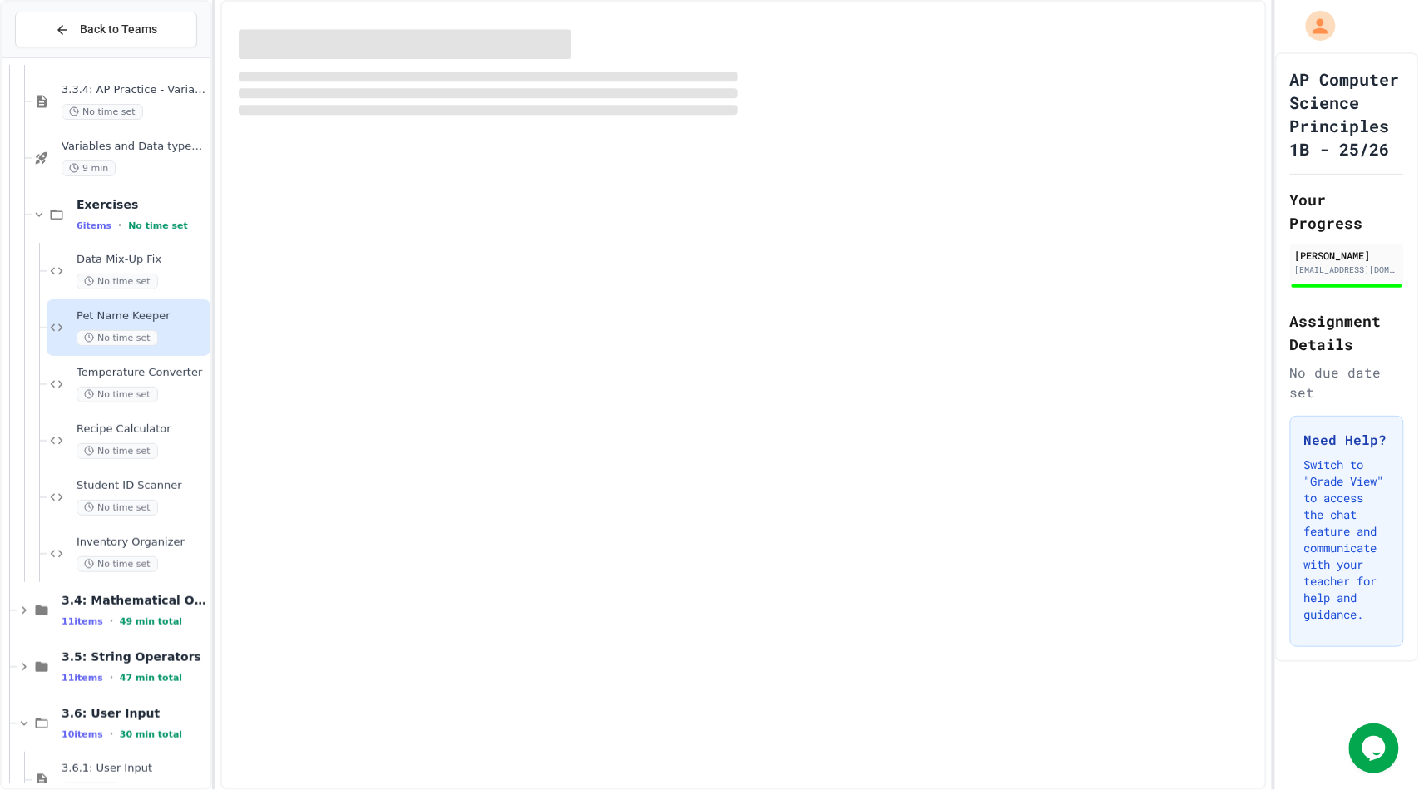
scroll to position [2208, 0]
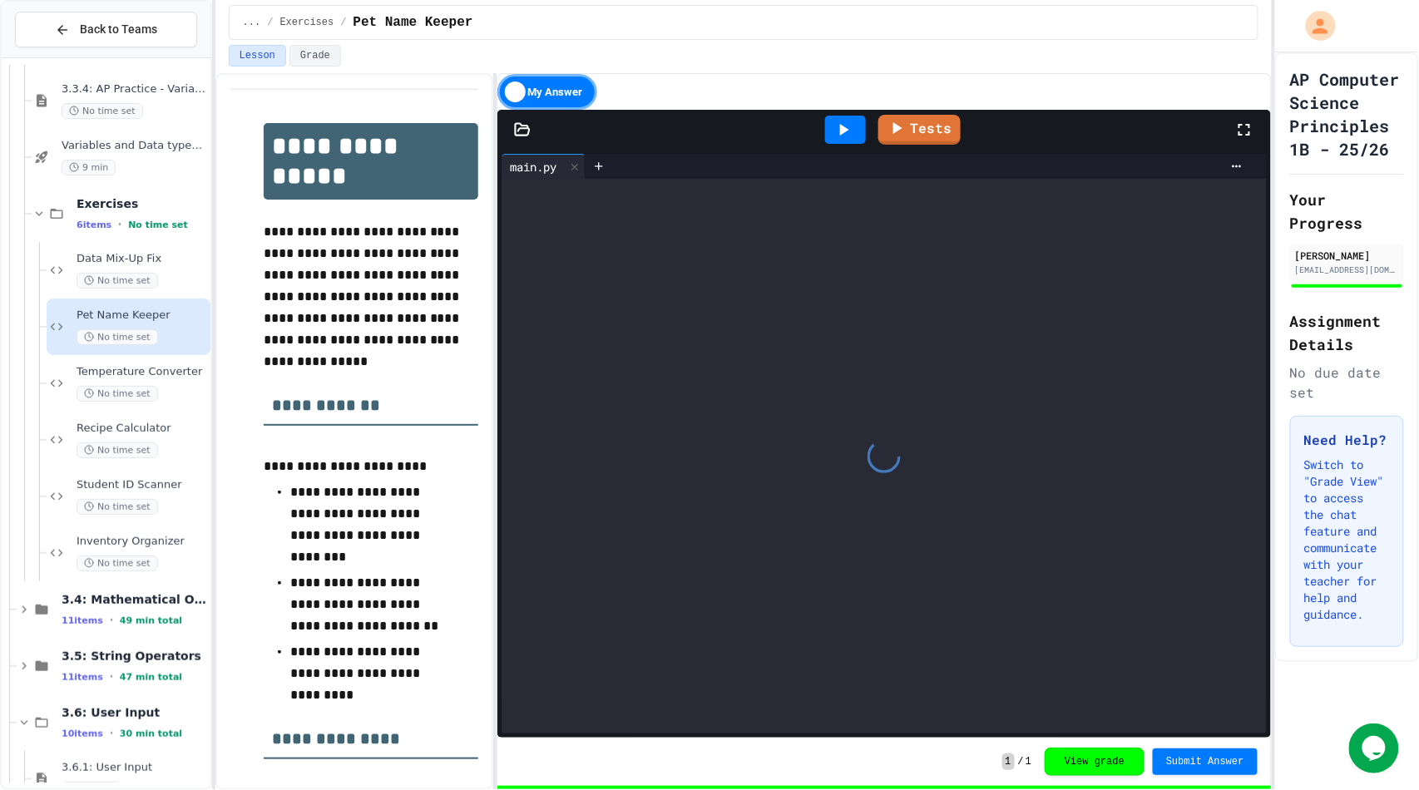
click at [150, 388] on span "No time set" at bounding box center [118, 394] width 82 height 16
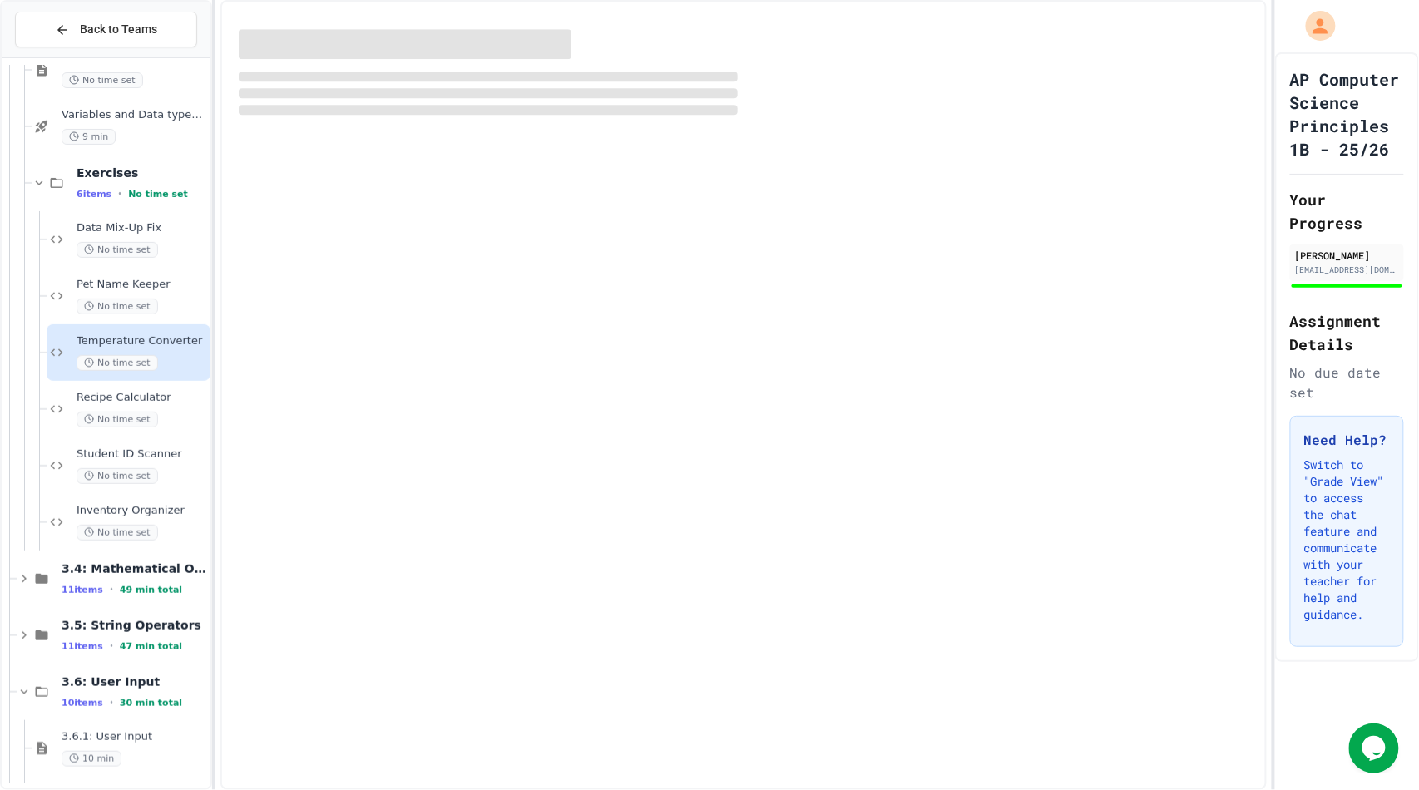
scroll to position [2251, 0]
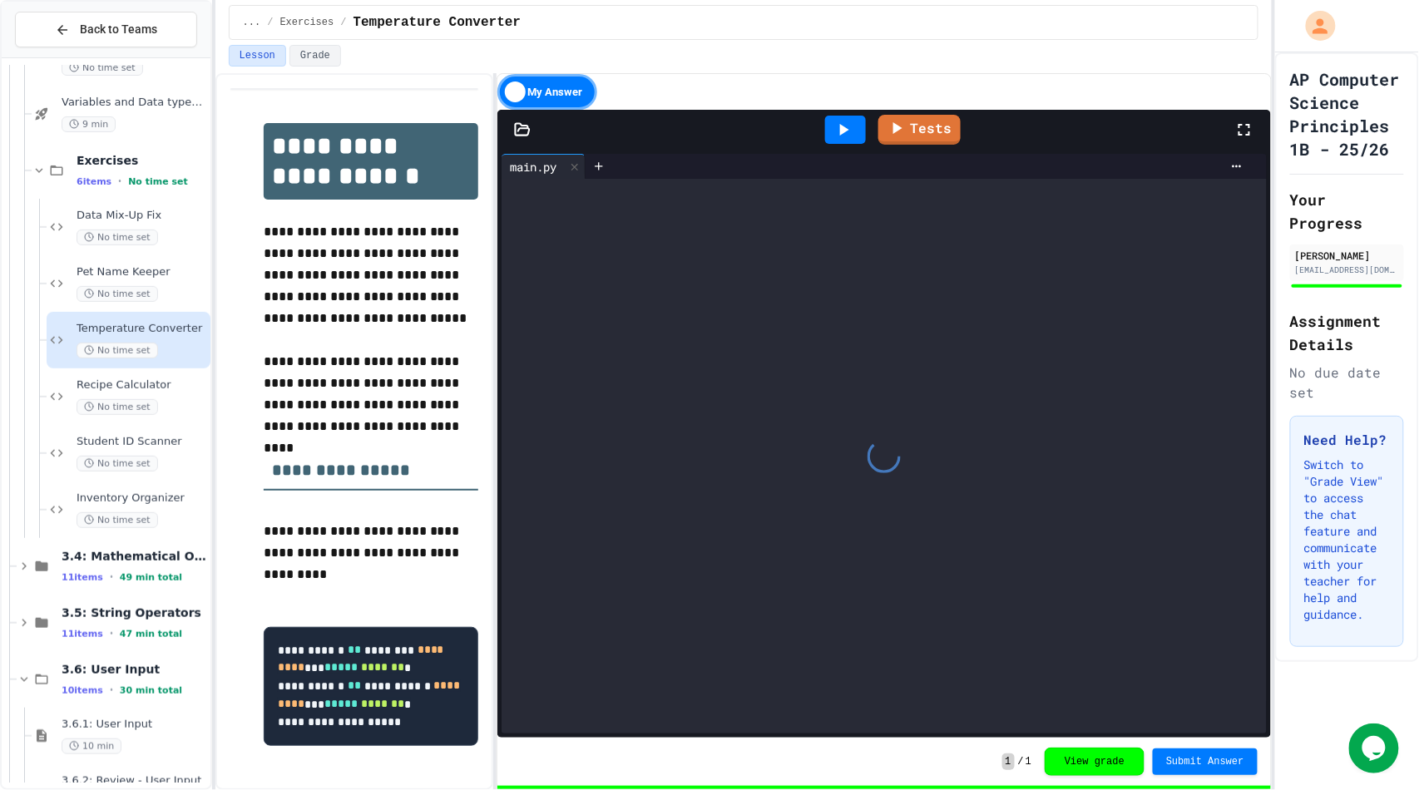
click at [150, 388] on span "Recipe Calculator" at bounding box center [142, 385] width 131 height 14
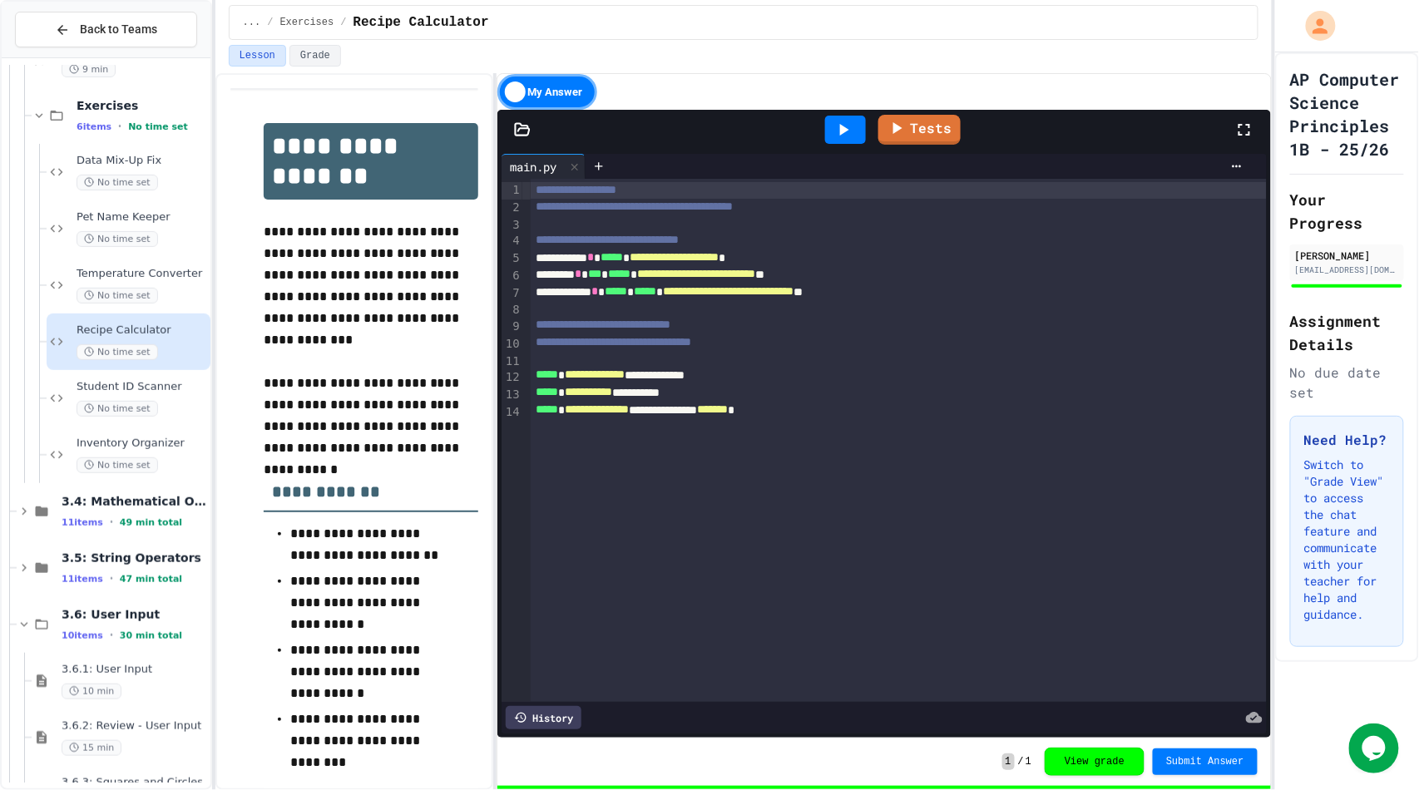
scroll to position [2307, 0]
click at [150, 388] on span "Student ID Scanner" at bounding box center [142, 386] width 131 height 14
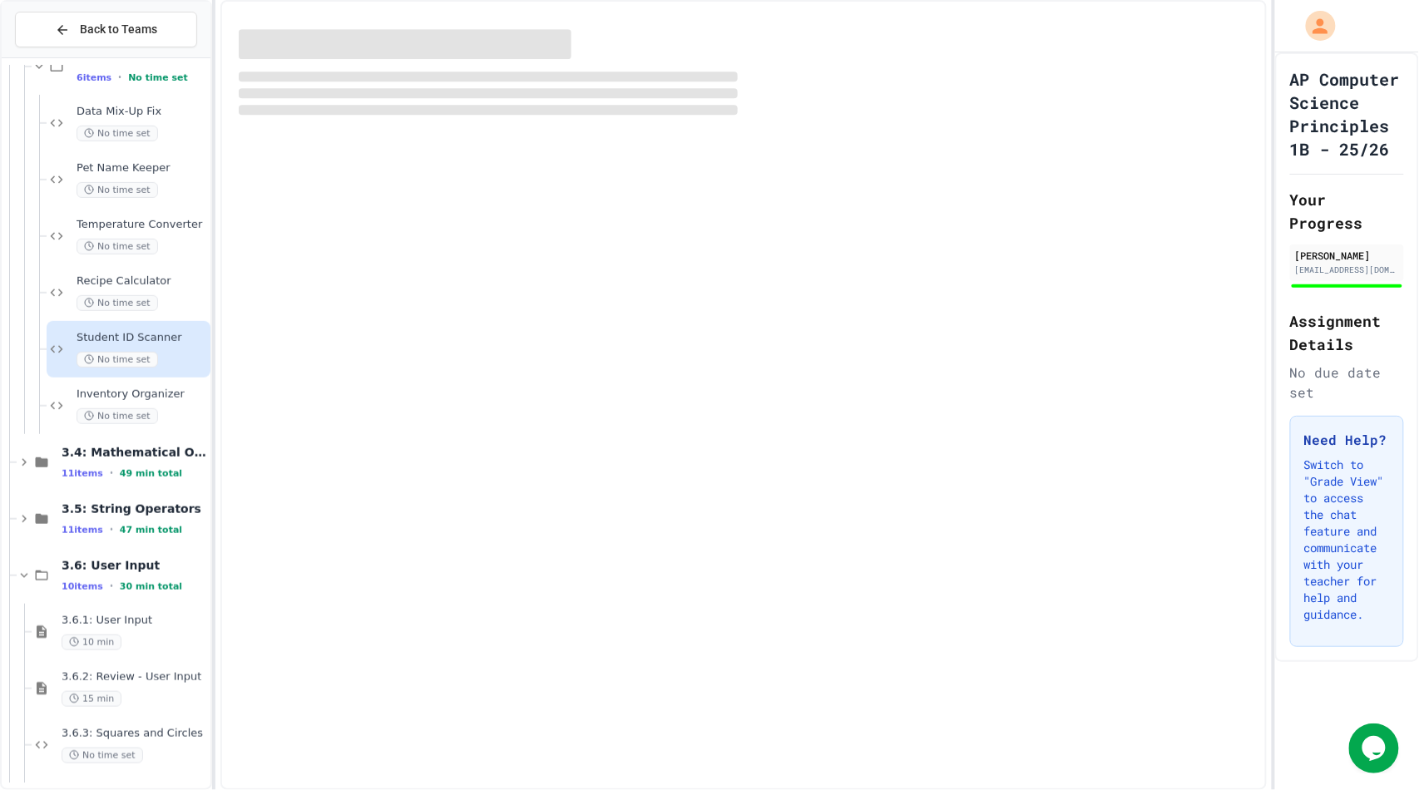
scroll to position [2369, 0]
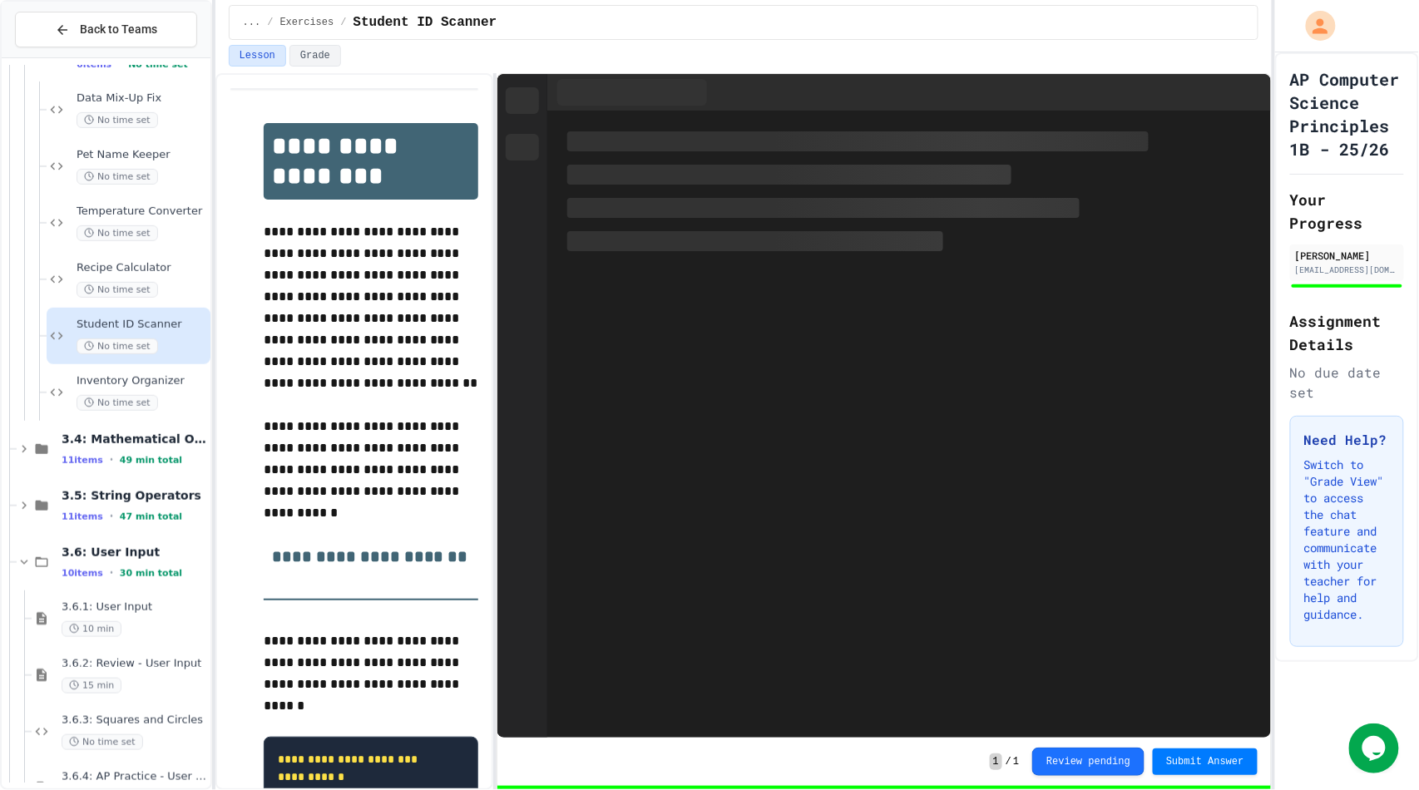
click at [150, 388] on div "Inventory Organizer No time set" at bounding box center [142, 392] width 131 height 37
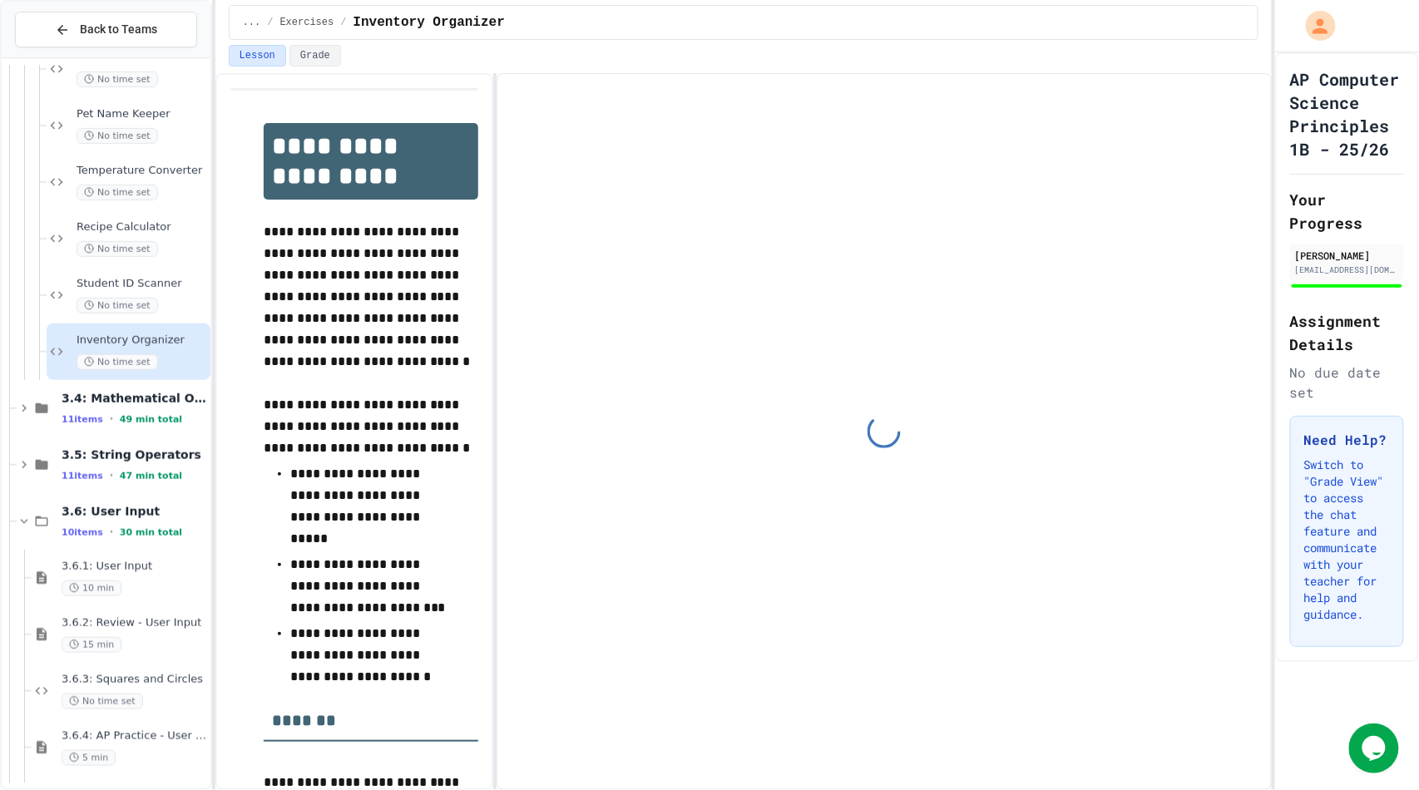
scroll to position [2441, 0]
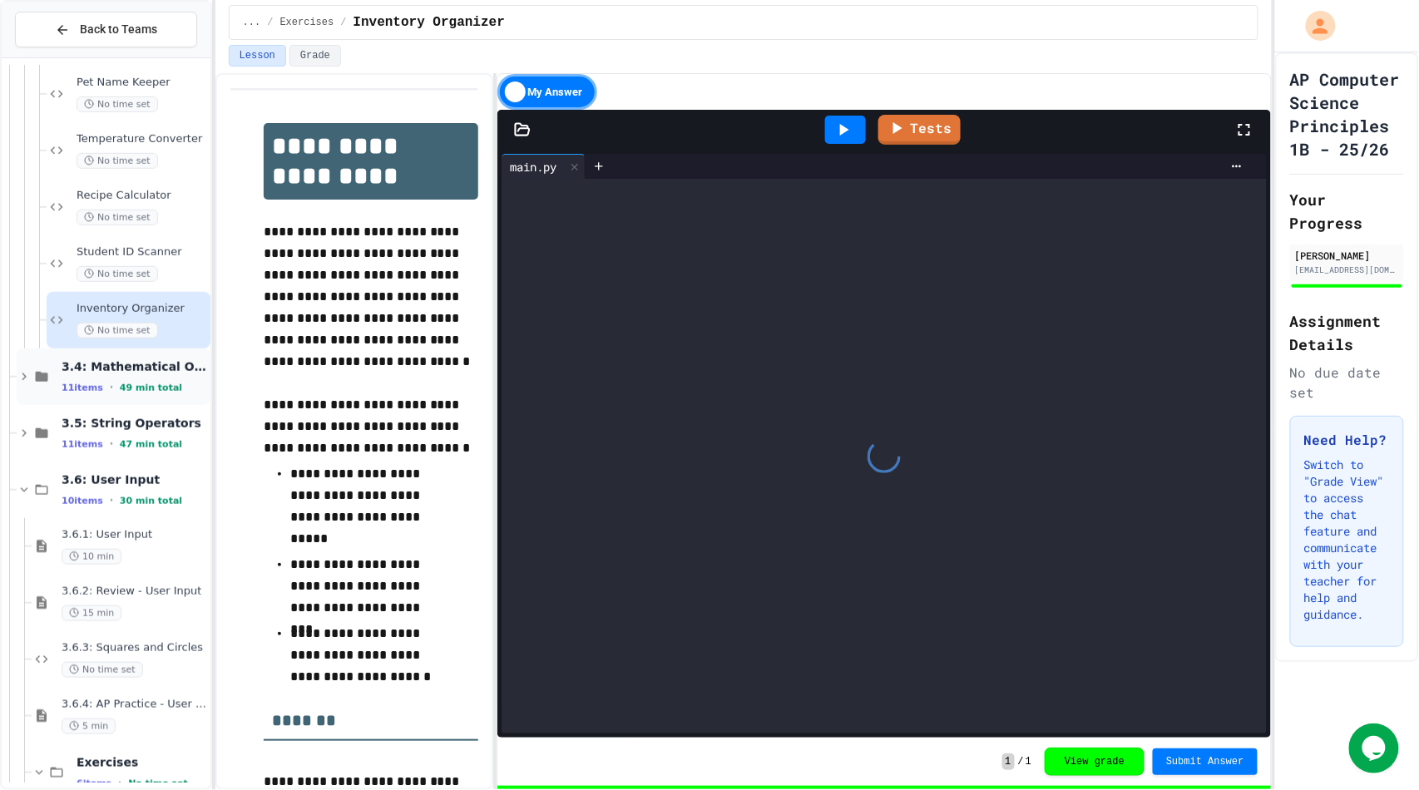
click at [150, 387] on span "49 min total" at bounding box center [151, 388] width 62 height 11
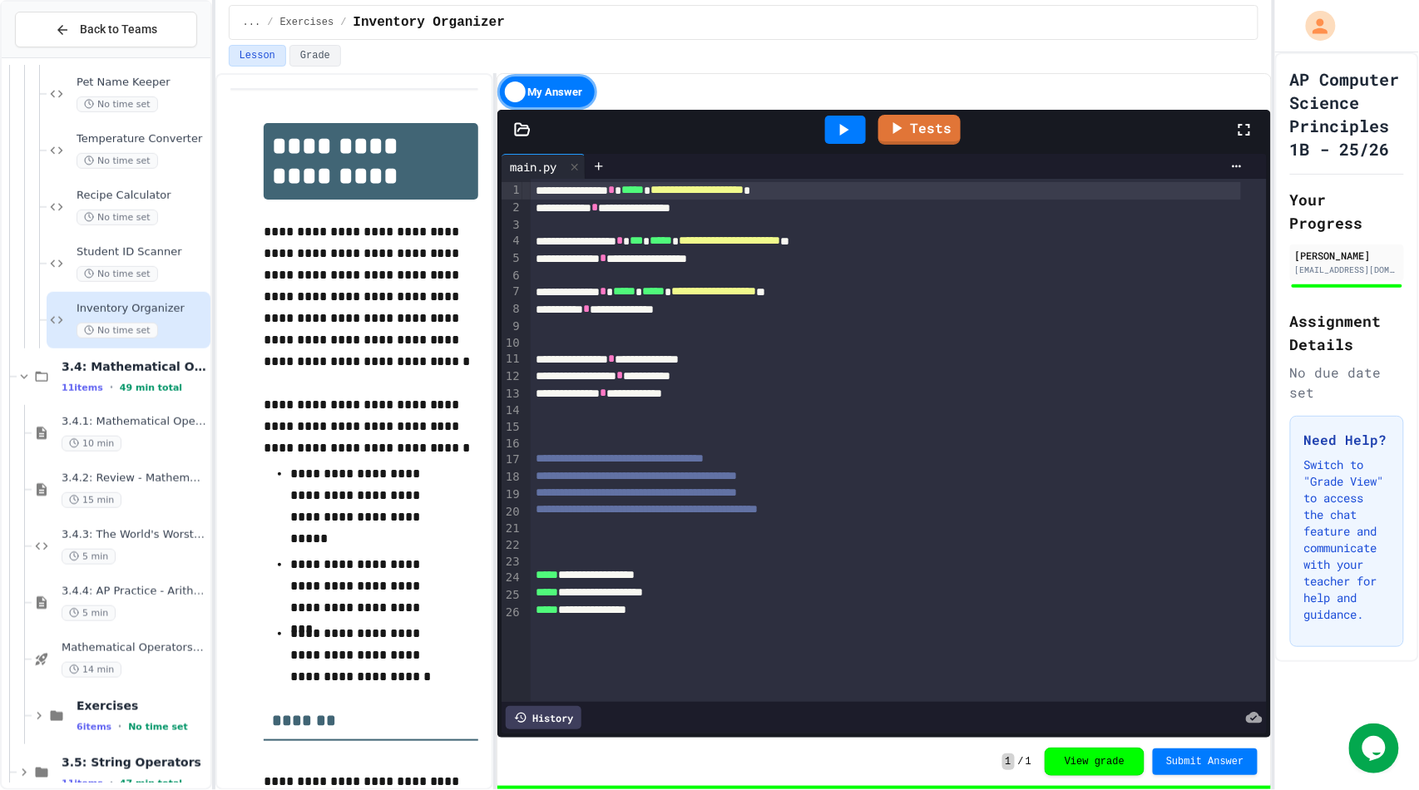
scroll to position [2502, 0]
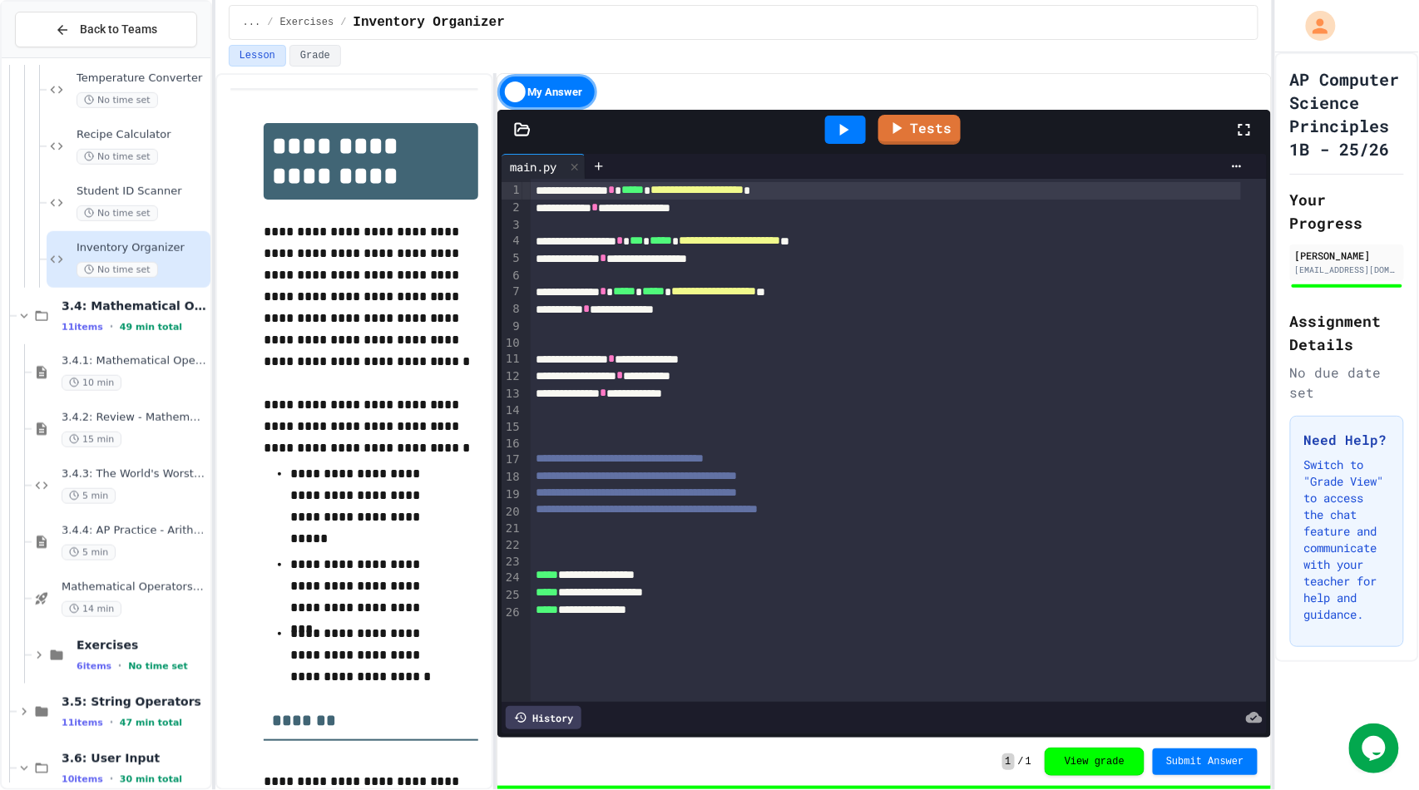
click at [150, 387] on div "10 min" at bounding box center [135, 383] width 146 height 16
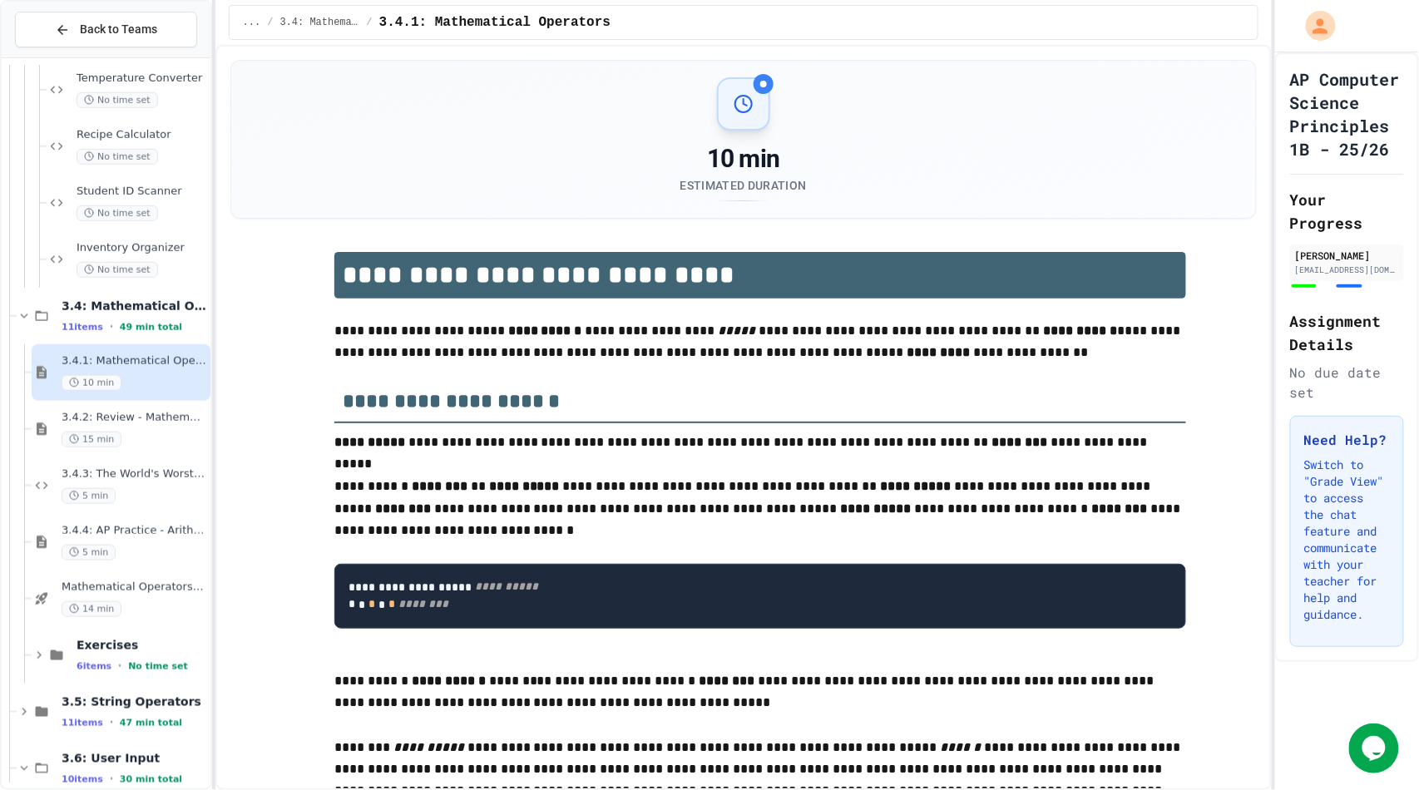
scroll to position [2542, 0]
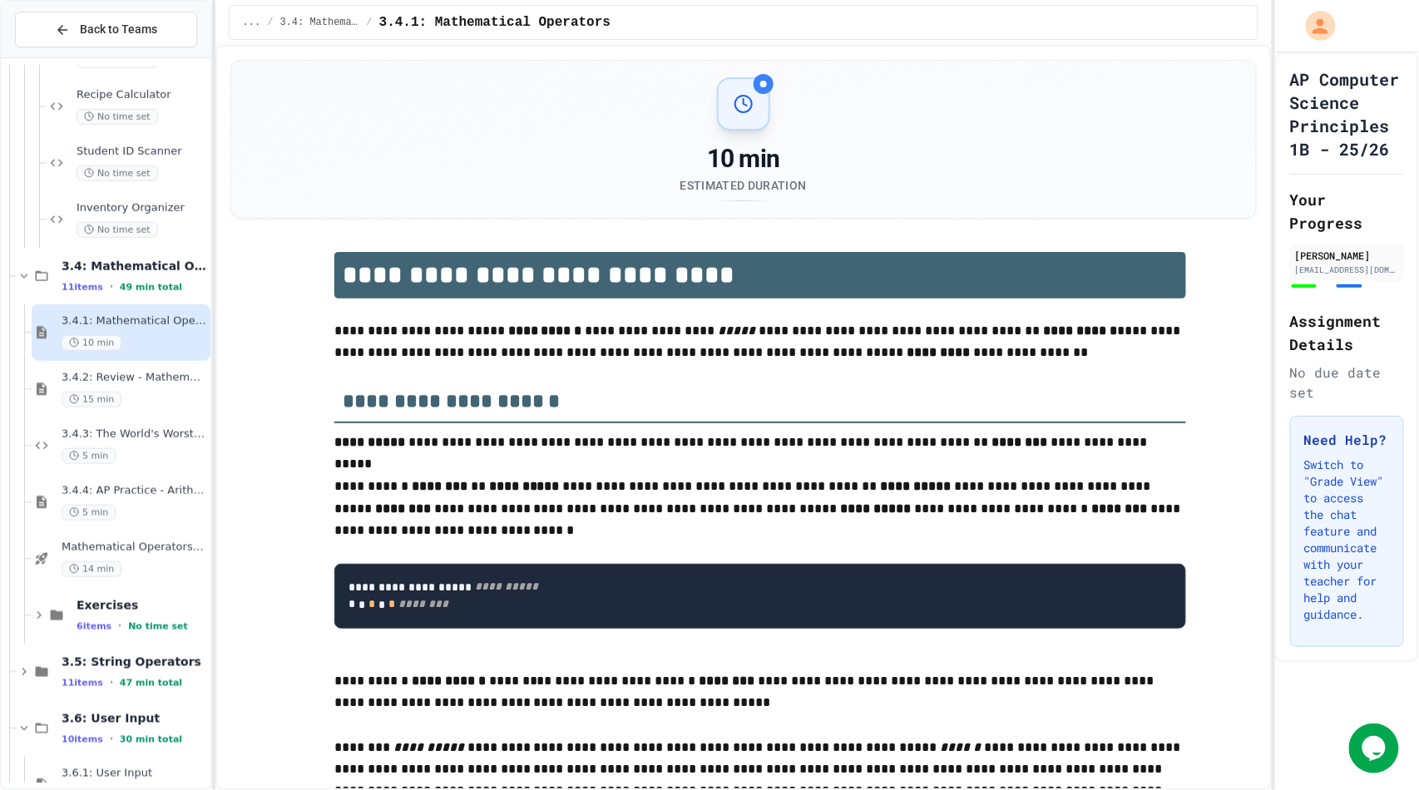
click at [150, 387] on div "3.4.2: Review - Mathematical Operators 15 min" at bounding box center [135, 389] width 146 height 37
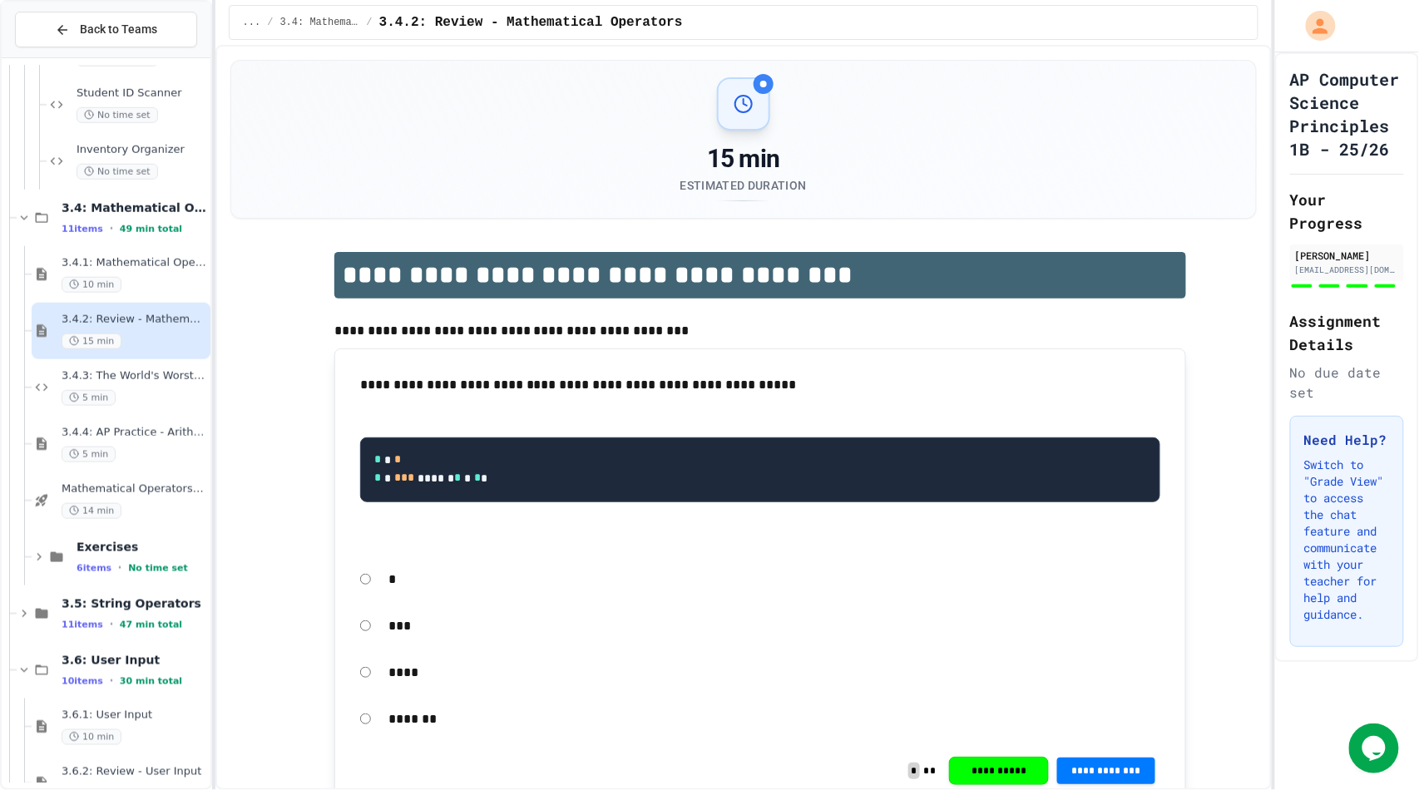
click at [150, 387] on div "3.4.3: The World's Worst Farmers Market 5 min" at bounding box center [135, 387] width 146 height 37
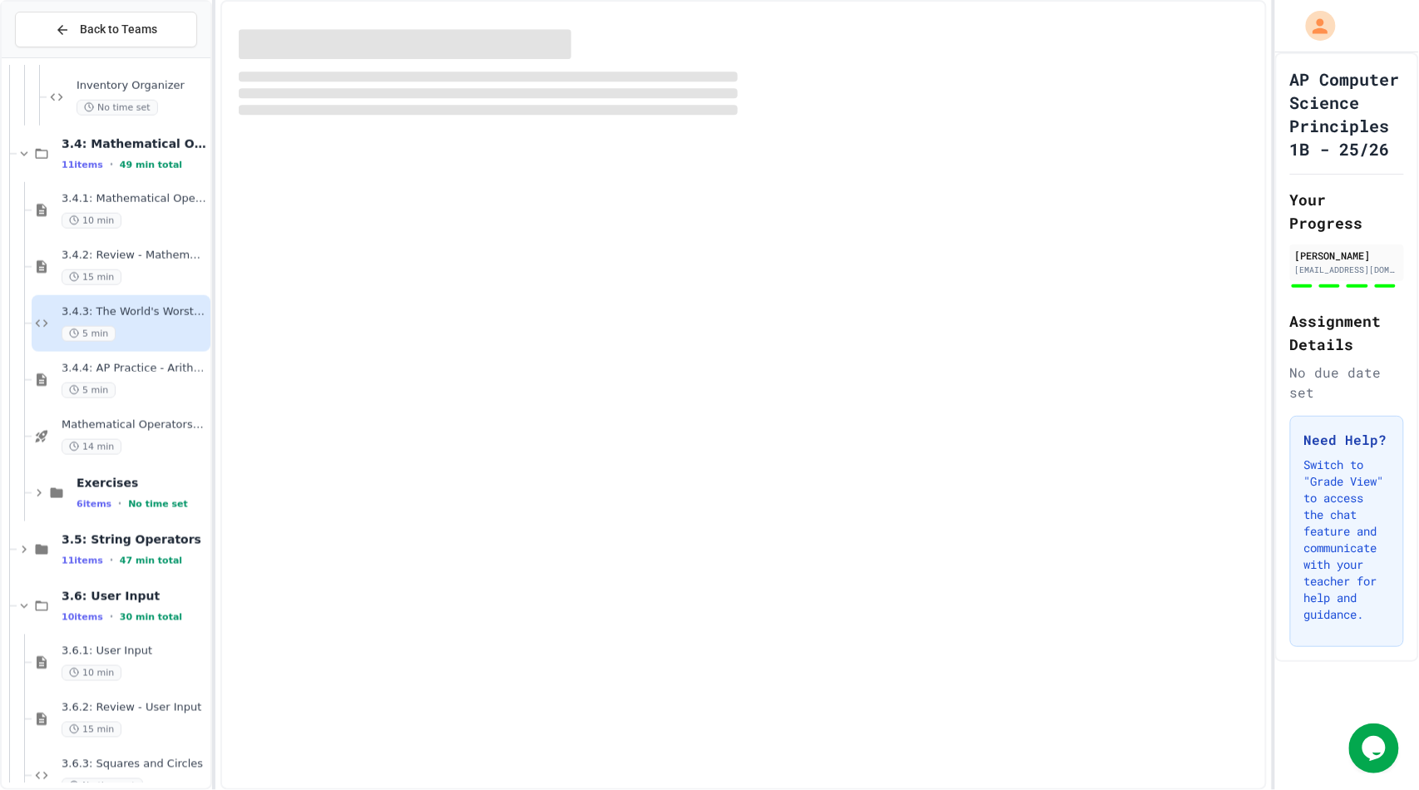
scroll to position [2672, 0]
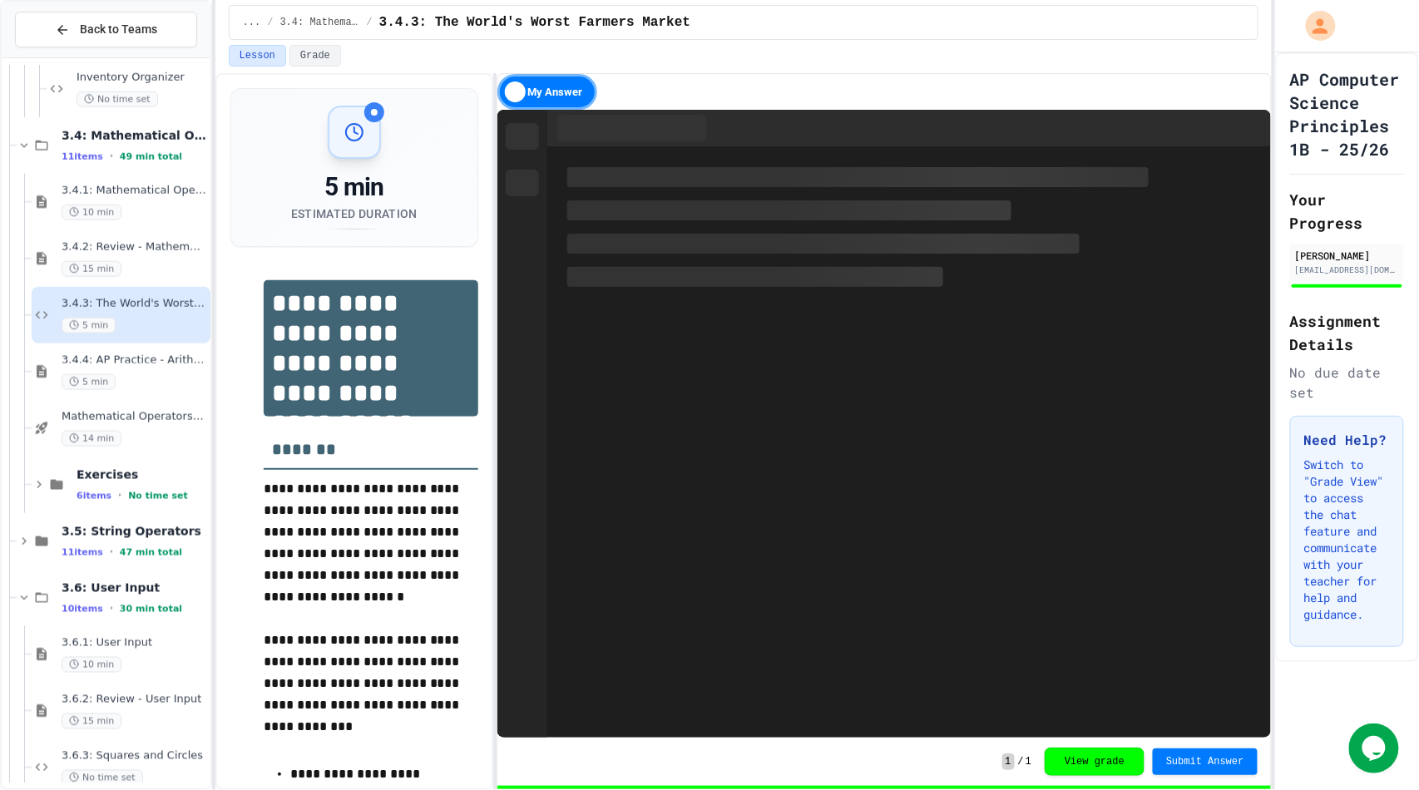
click at [150, 387] on div "5 min" at bounding box center [135, 382] width 146 height 16
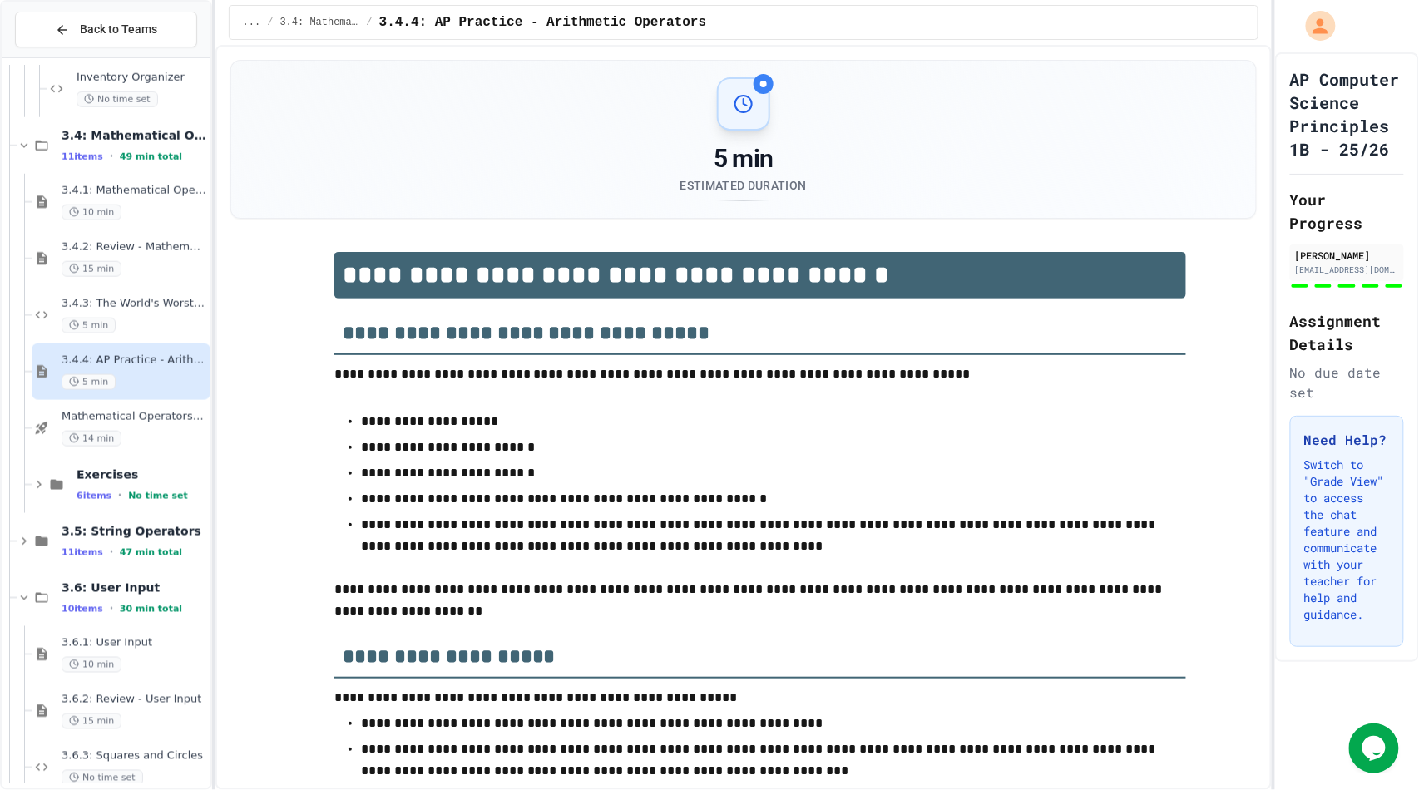
scroll to position [2731, 0]
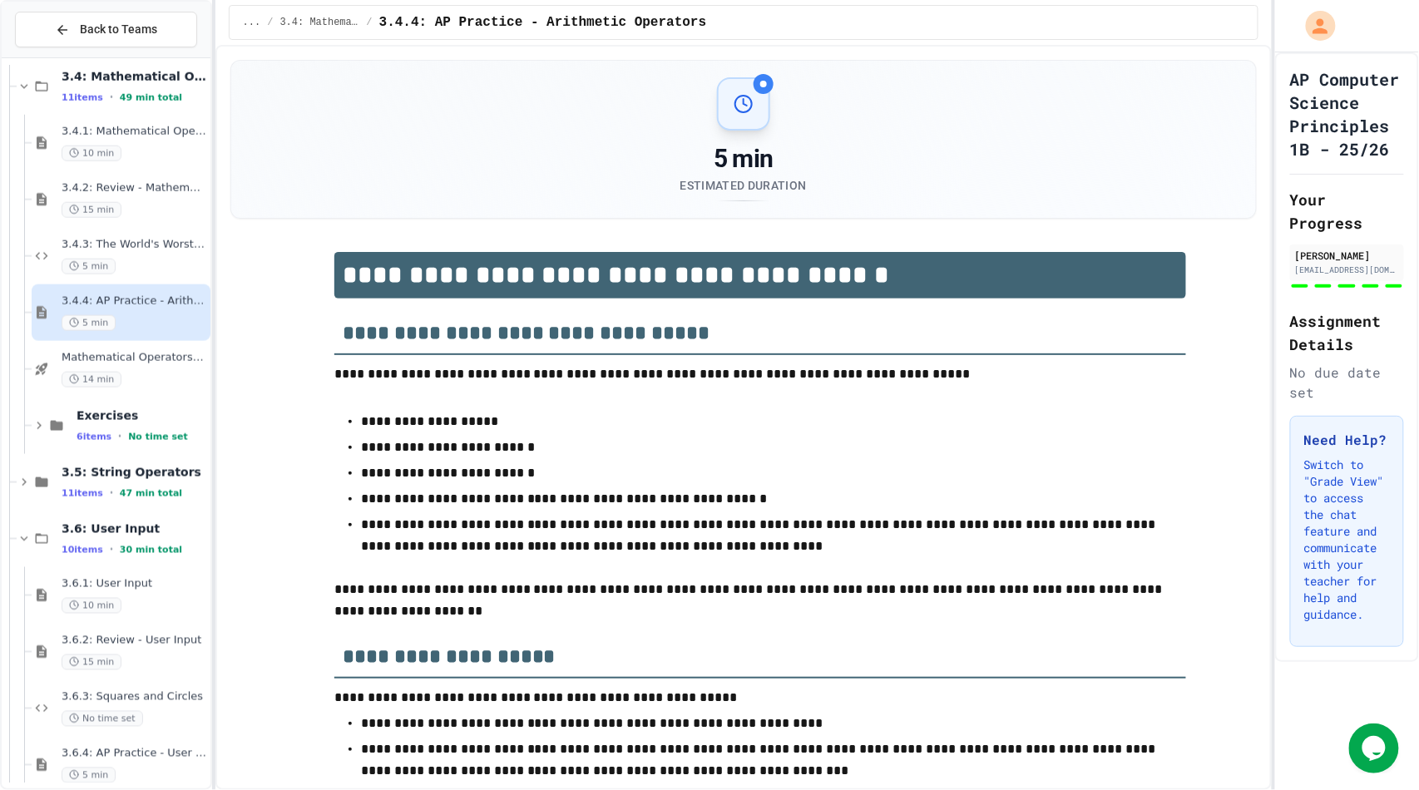
click at [150, 387] on div "14 min" at bounding box center [135, 380] width 146 height 16
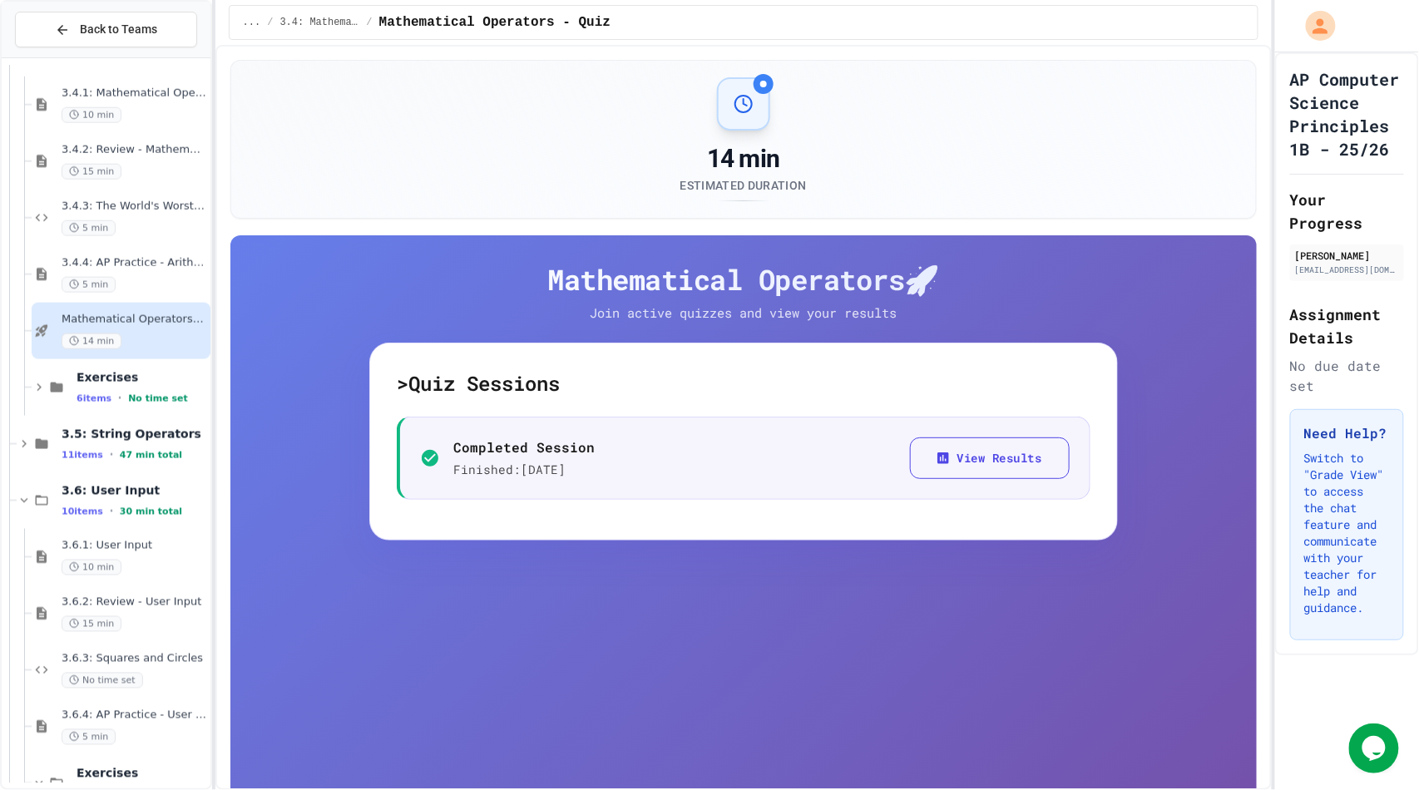
scroll to position [2774, 0]
click at [111, 375] on span "Exercises" at bounding box center [142, 373] width 131 height 15
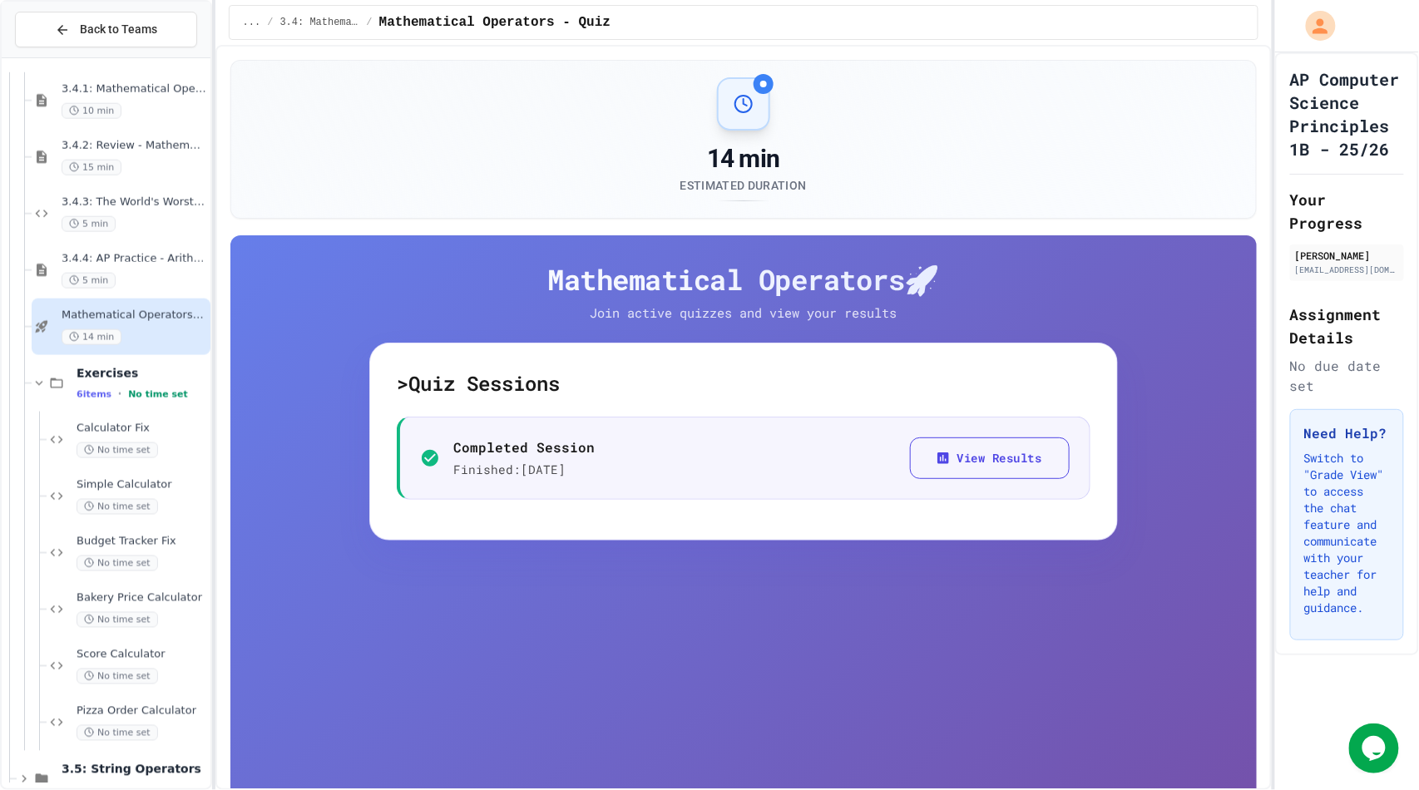
scroll to position [2855, 0]
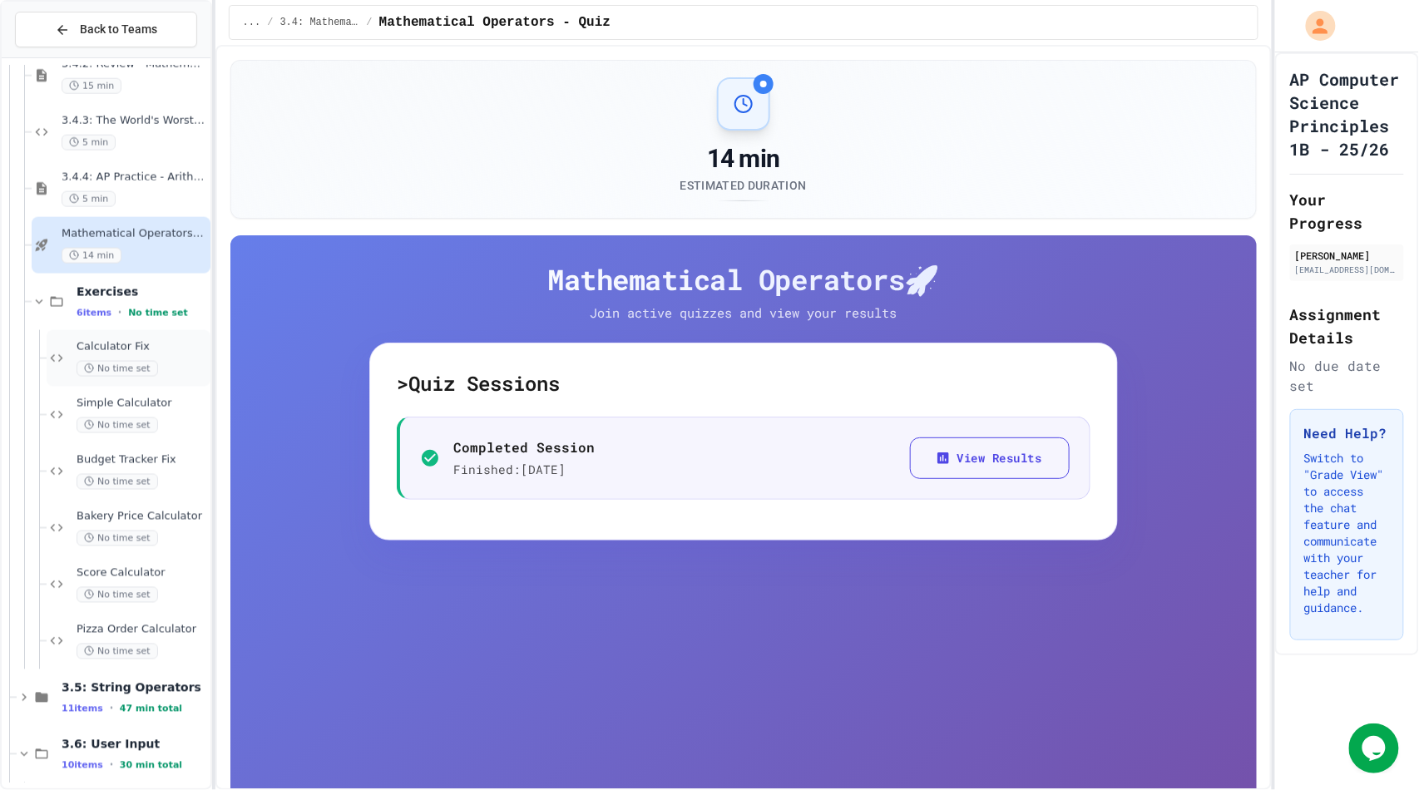
click at [123, 356] on div "Calculator Fix No time set" at bounding box center [142, 358] width 131 height 37
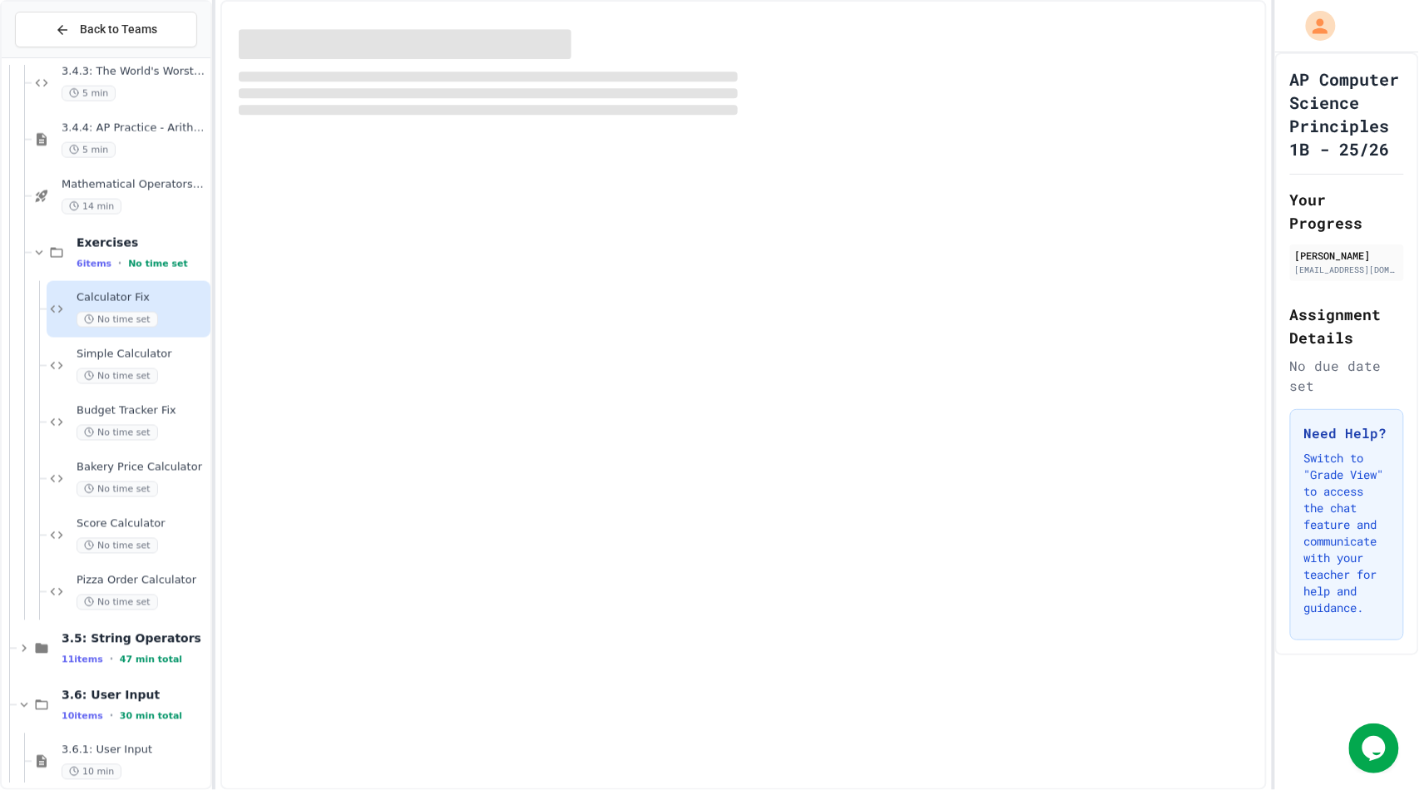
scroll to position [2905, 0]
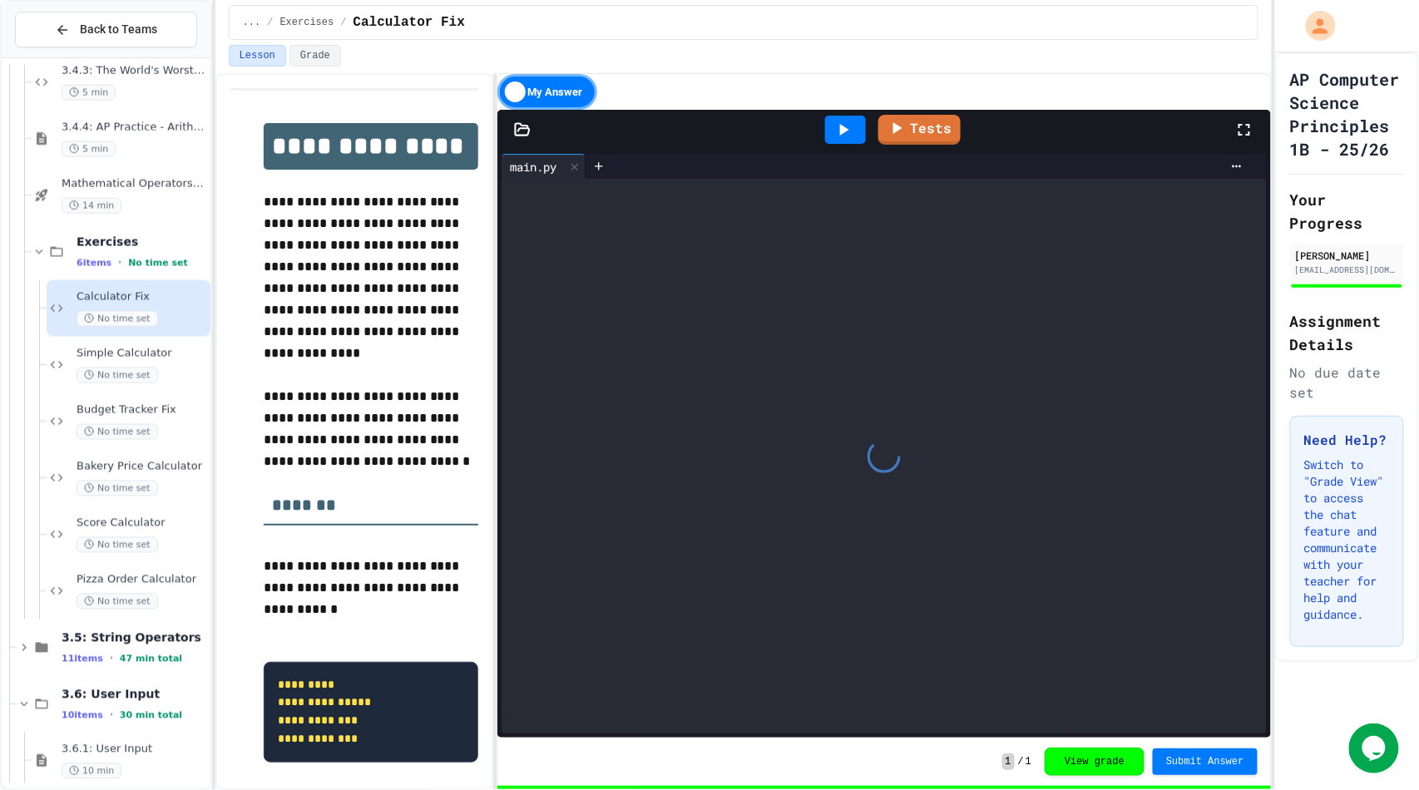
click at [123, 356] on span "Simple Calculator" at bounding box center [142, 354] width 131 height 14
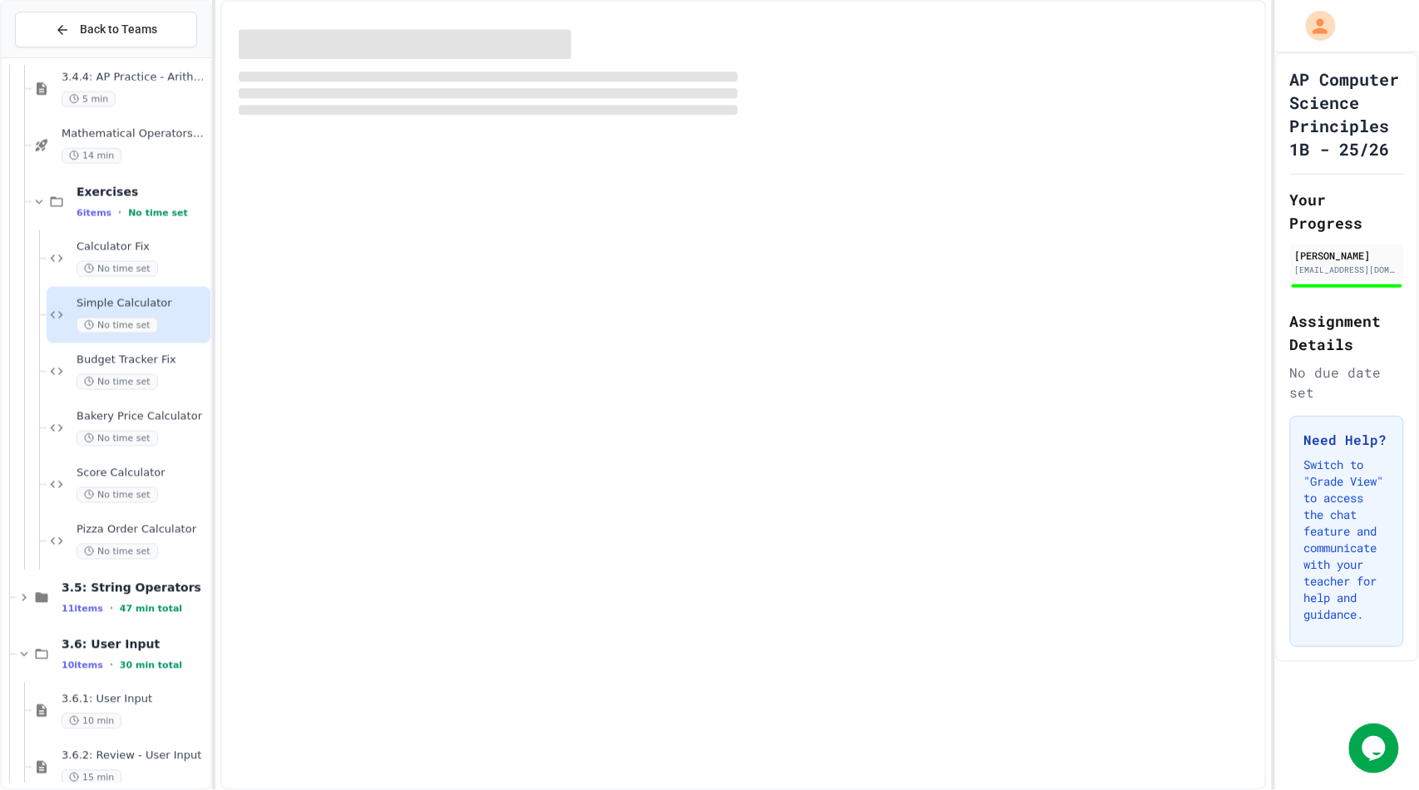
scroll to position [2964, 0]
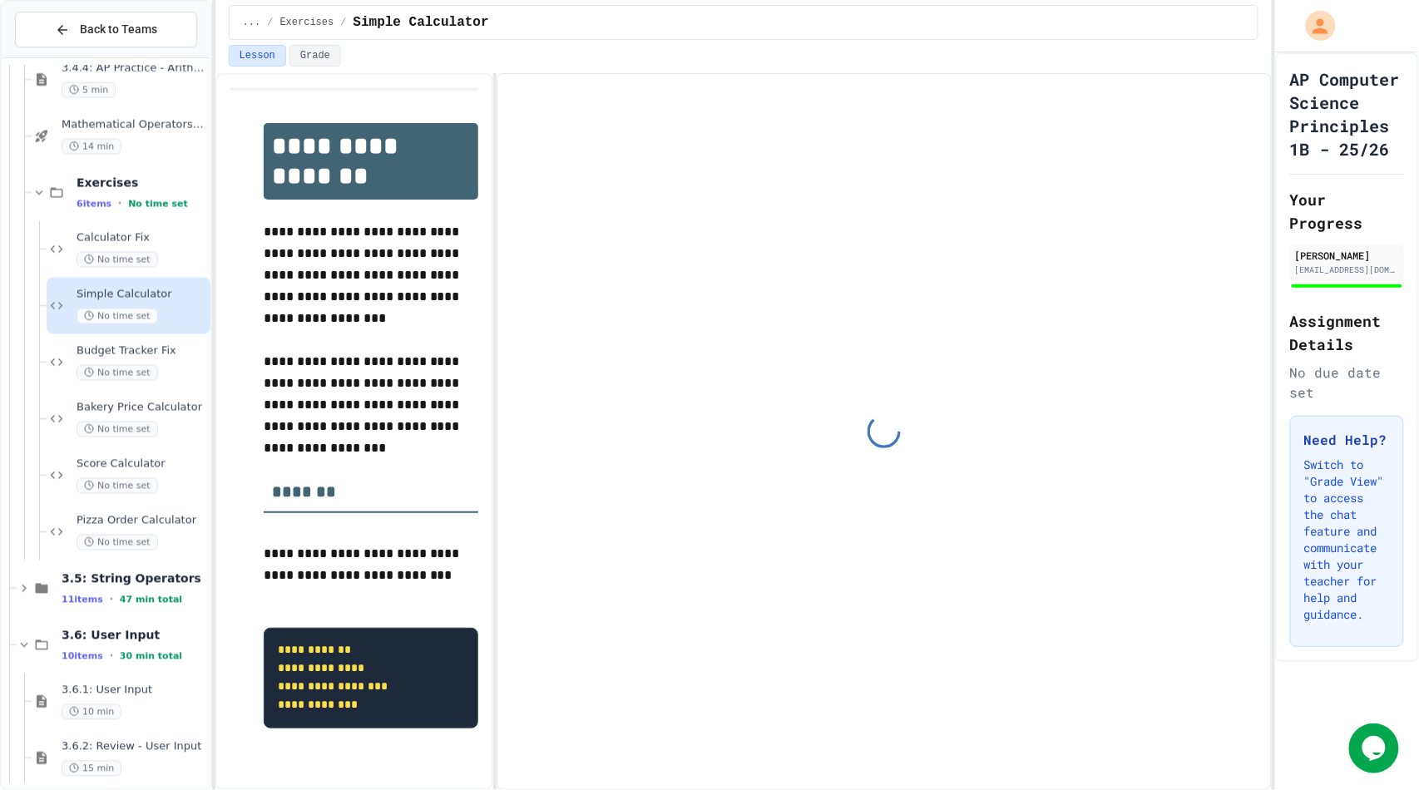
click at [123, 356] on span "Budget Tracker Fix" at bounding box center [142, 351] width 131 height 14
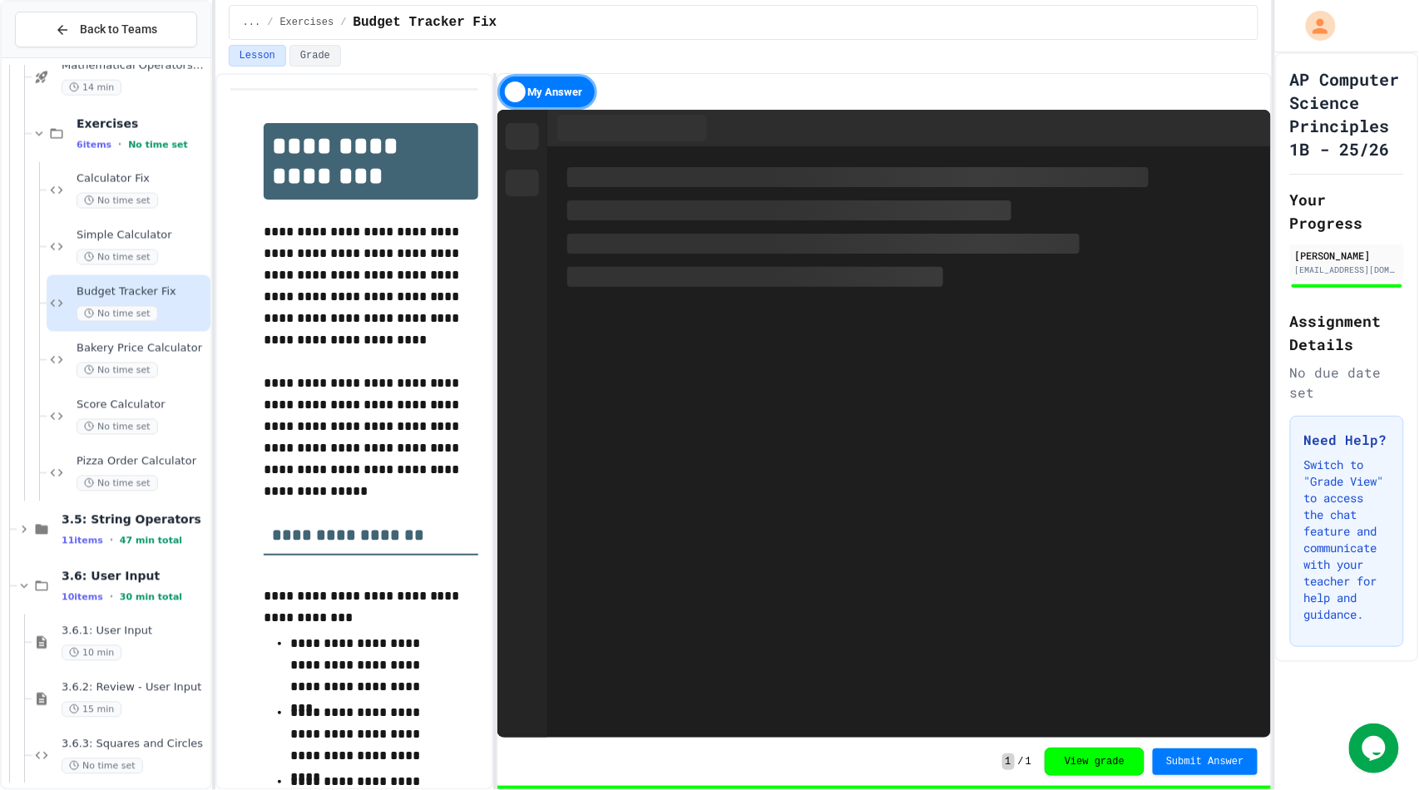
scroll to position [3024, 0]
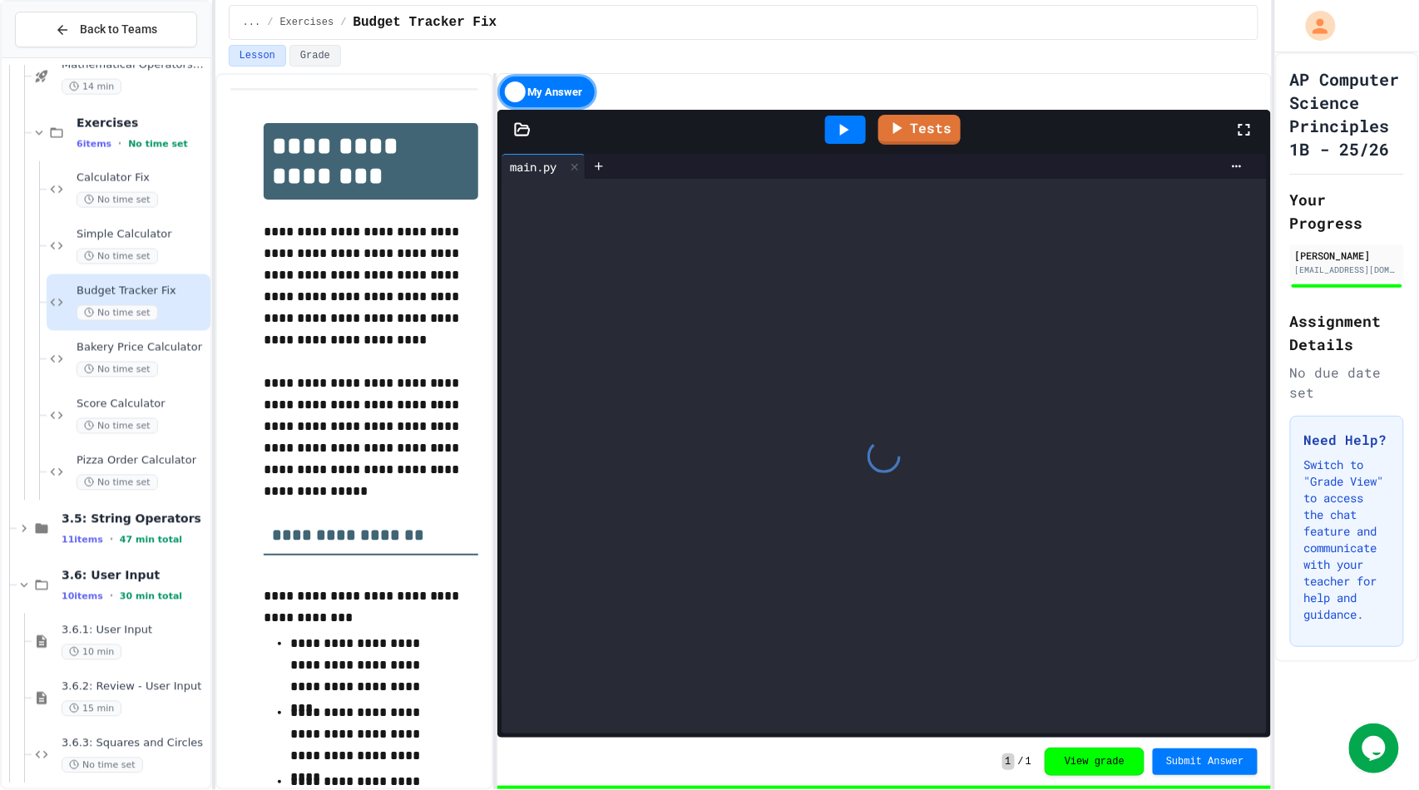
click at [123, 356] on div "Bakery Price Calculator No time set" at bounding box center [142, 359] width 131 height 37
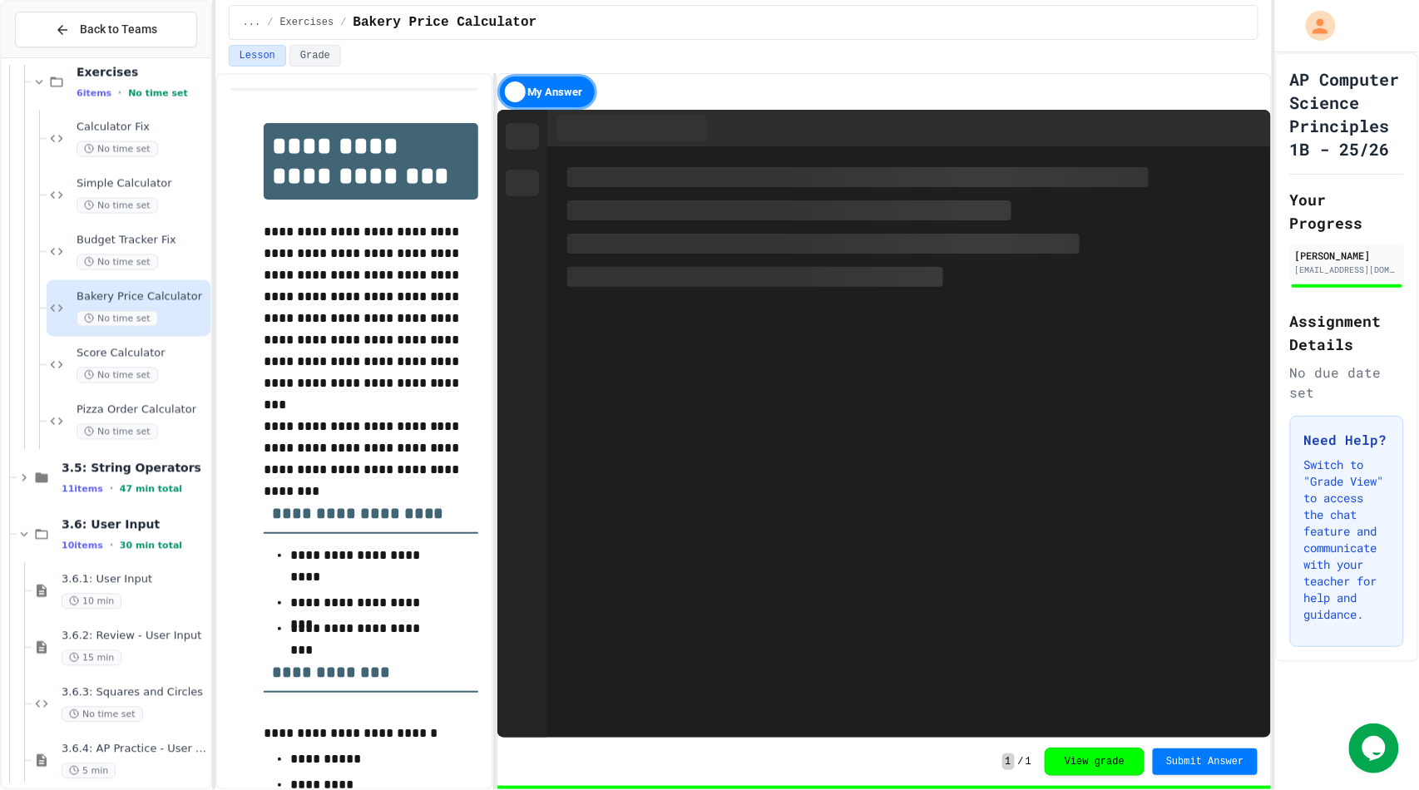
click at [123, 356] on span "Score Calculator" at bounding box center [142, 354] width 131 height 14
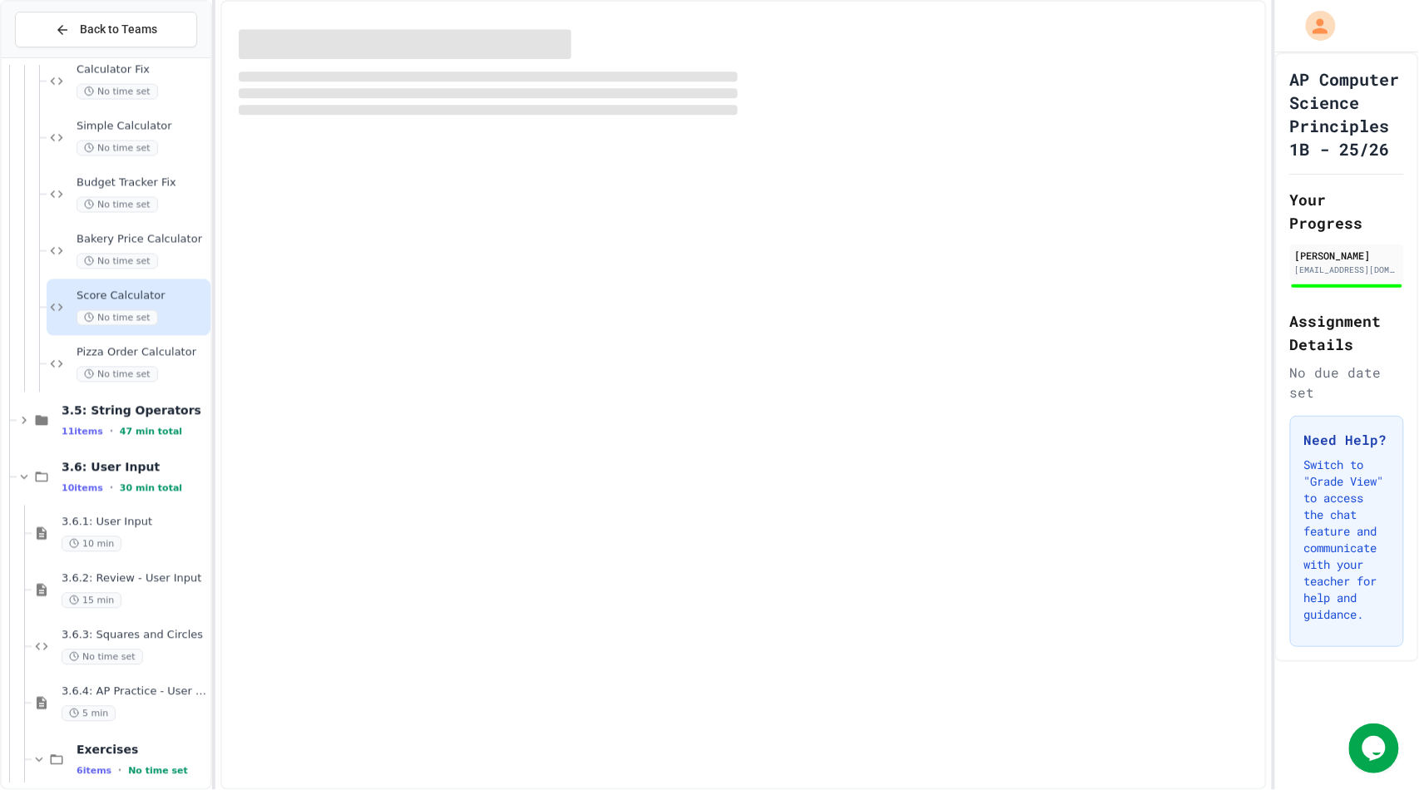
scroll to position [3135, 0]
click at [123, 356] on div "Pizza Order Calculator No time set" at bounding box center [142, 361] width 131 height 37
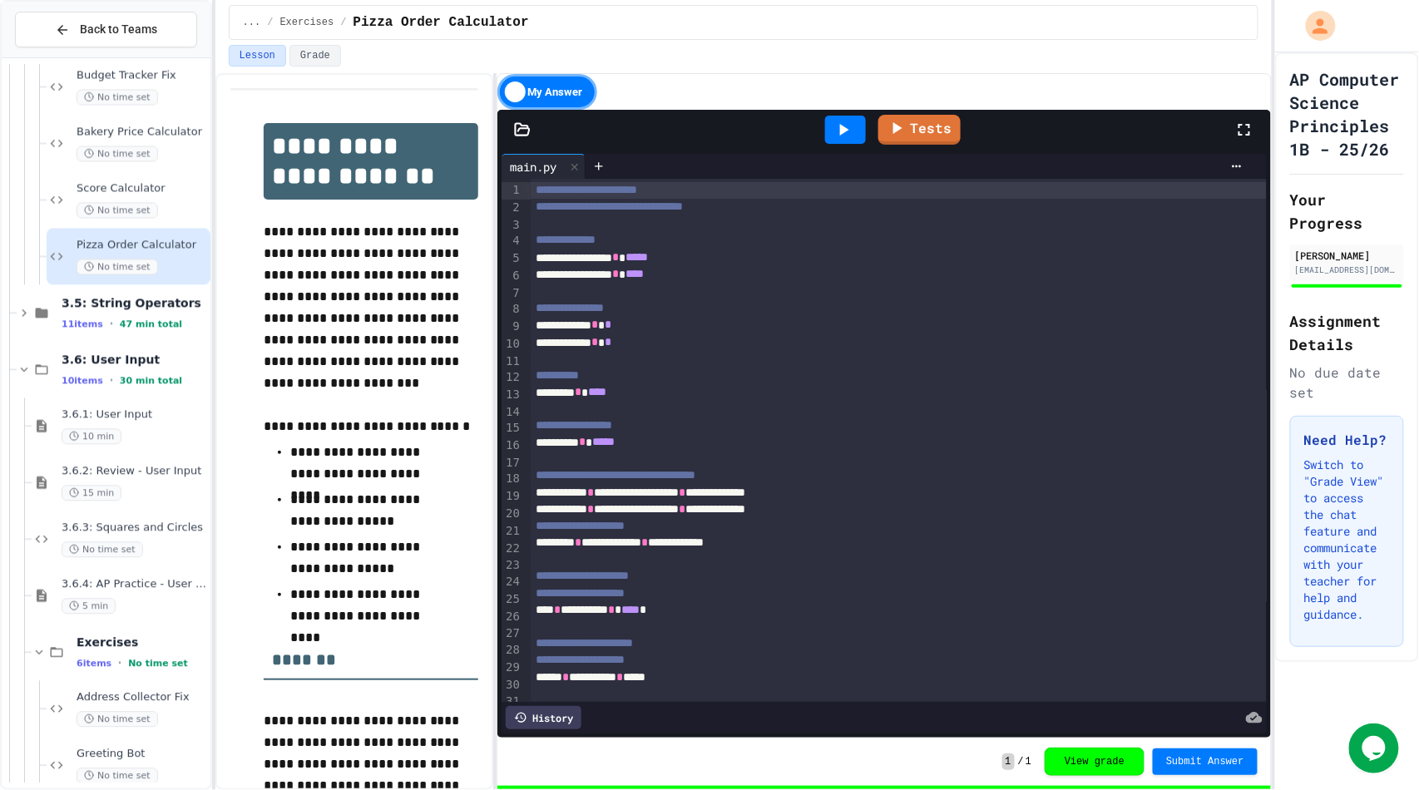
scroll to position [3240, 0]
click at [130, 330] on div "3.5: String Operators 11 items • 47 min total" at bounding box center [114, 312] width 194 height 57
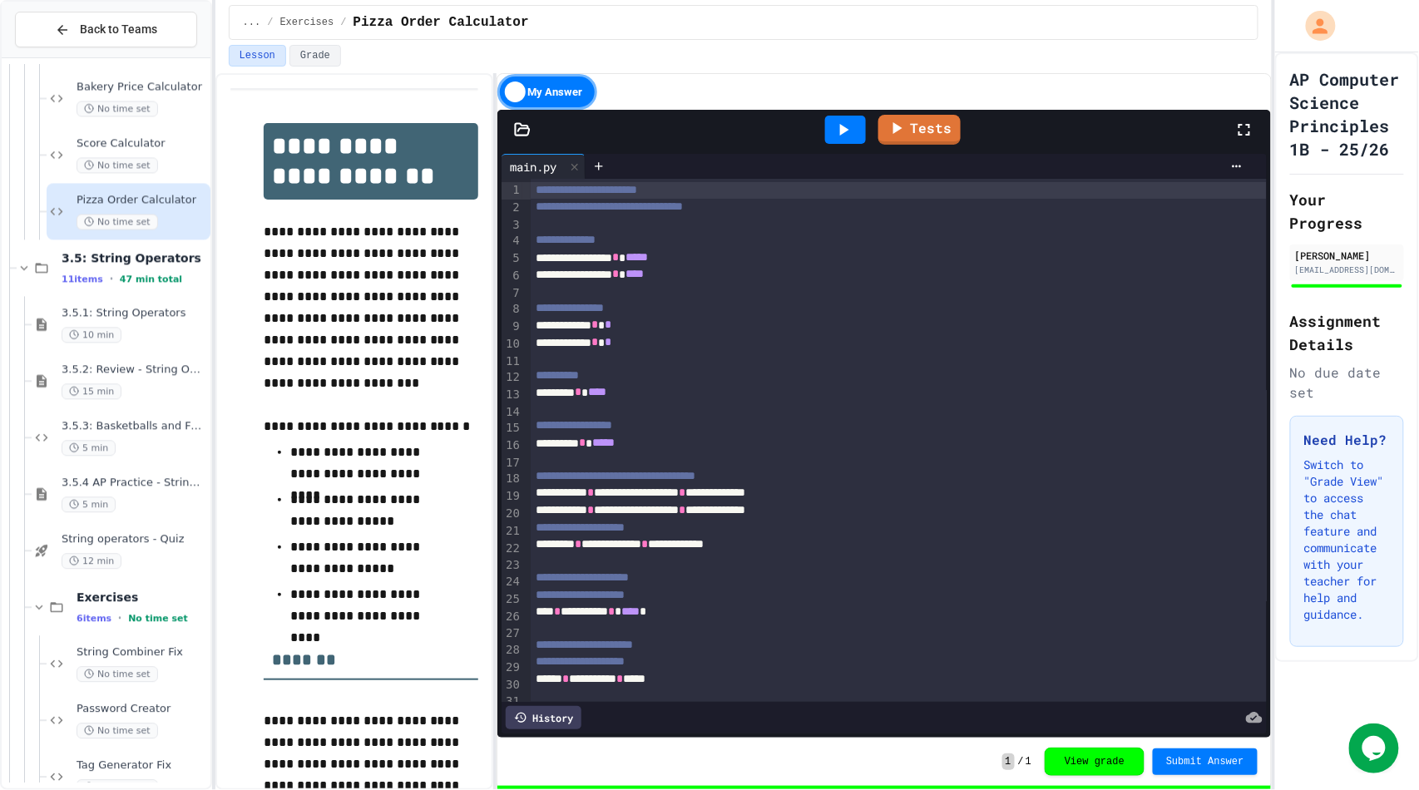
click at [130, 330] on div "10 min" at bounding box center [135, 335] width 146 height 16
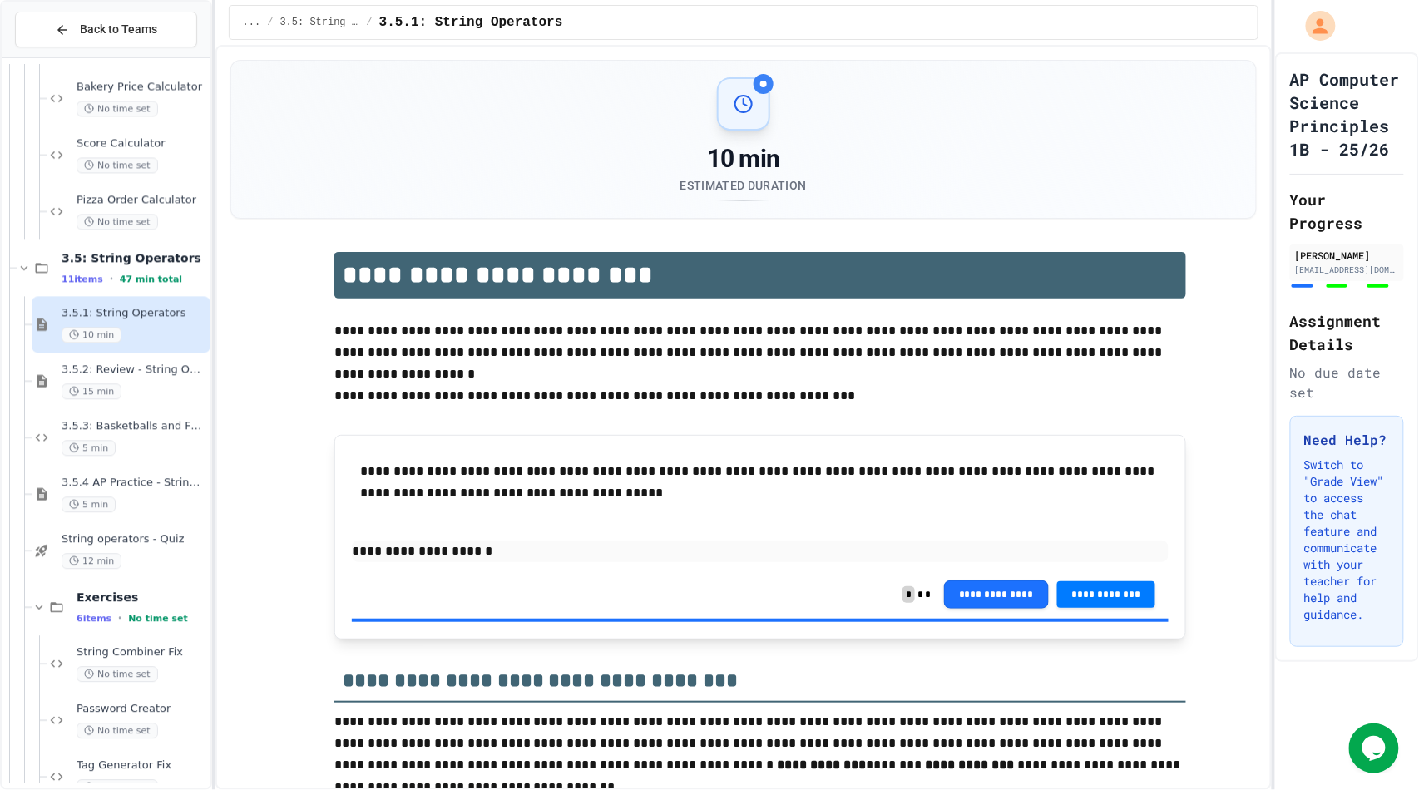
scroll to position [3327, 0]
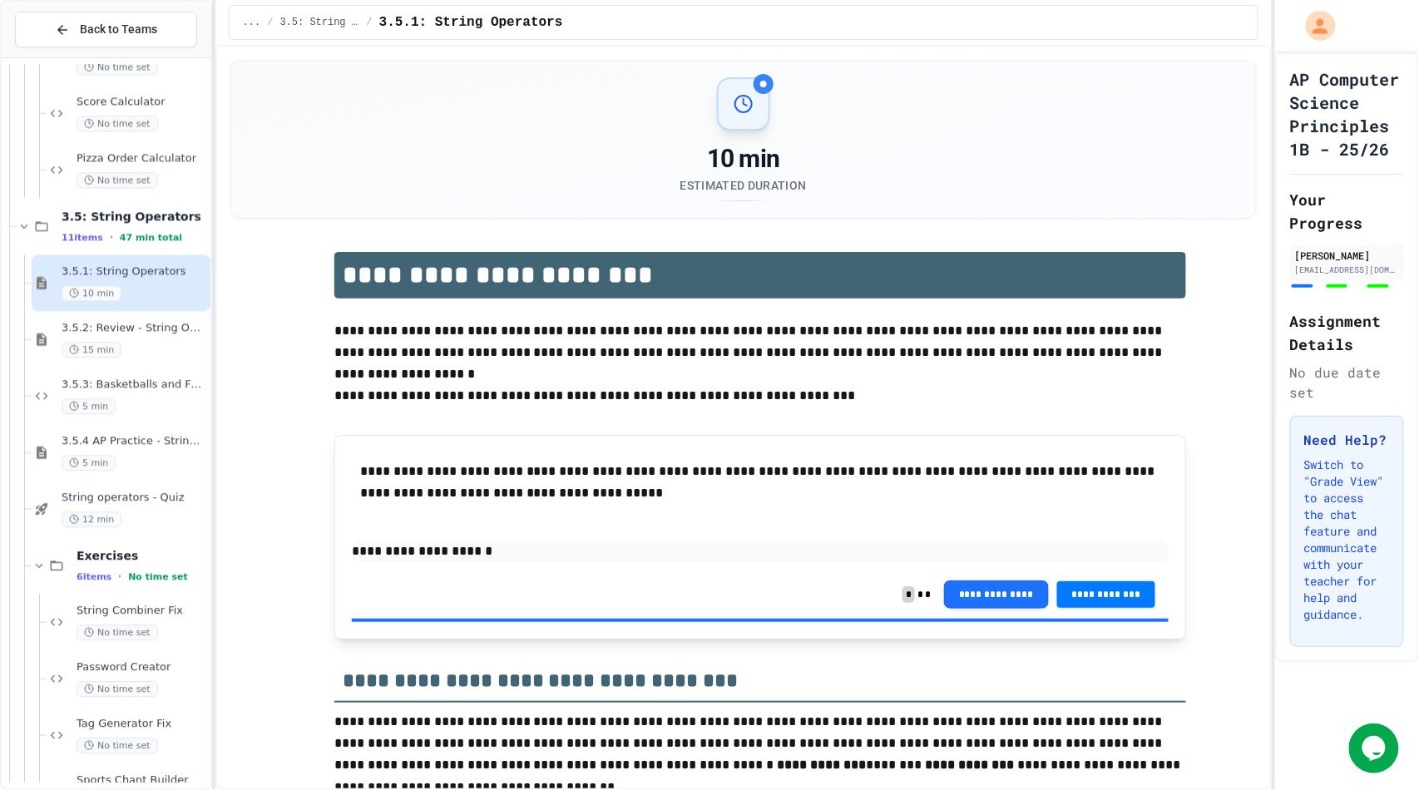
click at [130, 330] on span "3.5.2: Review - String Operators" at bounding box center [135, 328] width 146 height 14
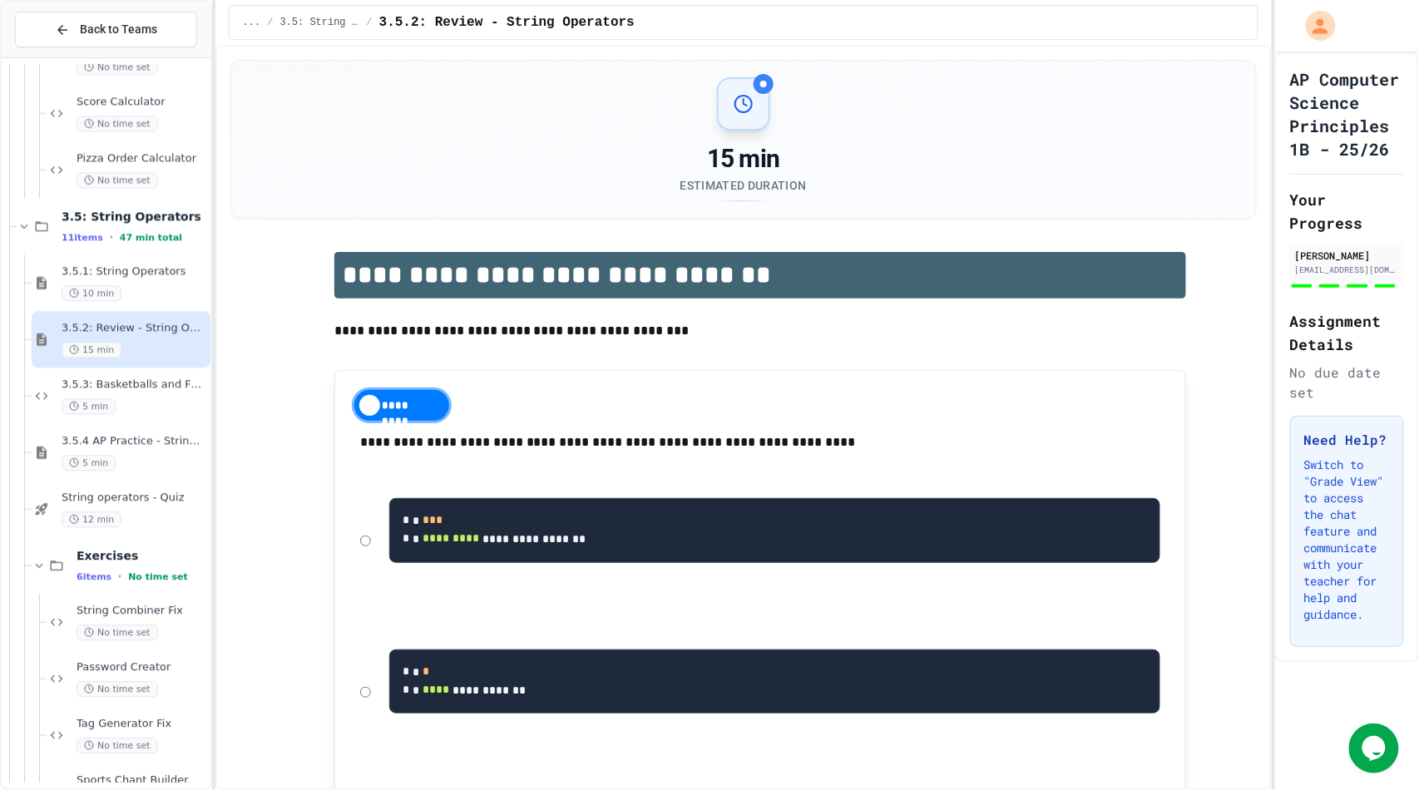
scroll to position [3377, 0]
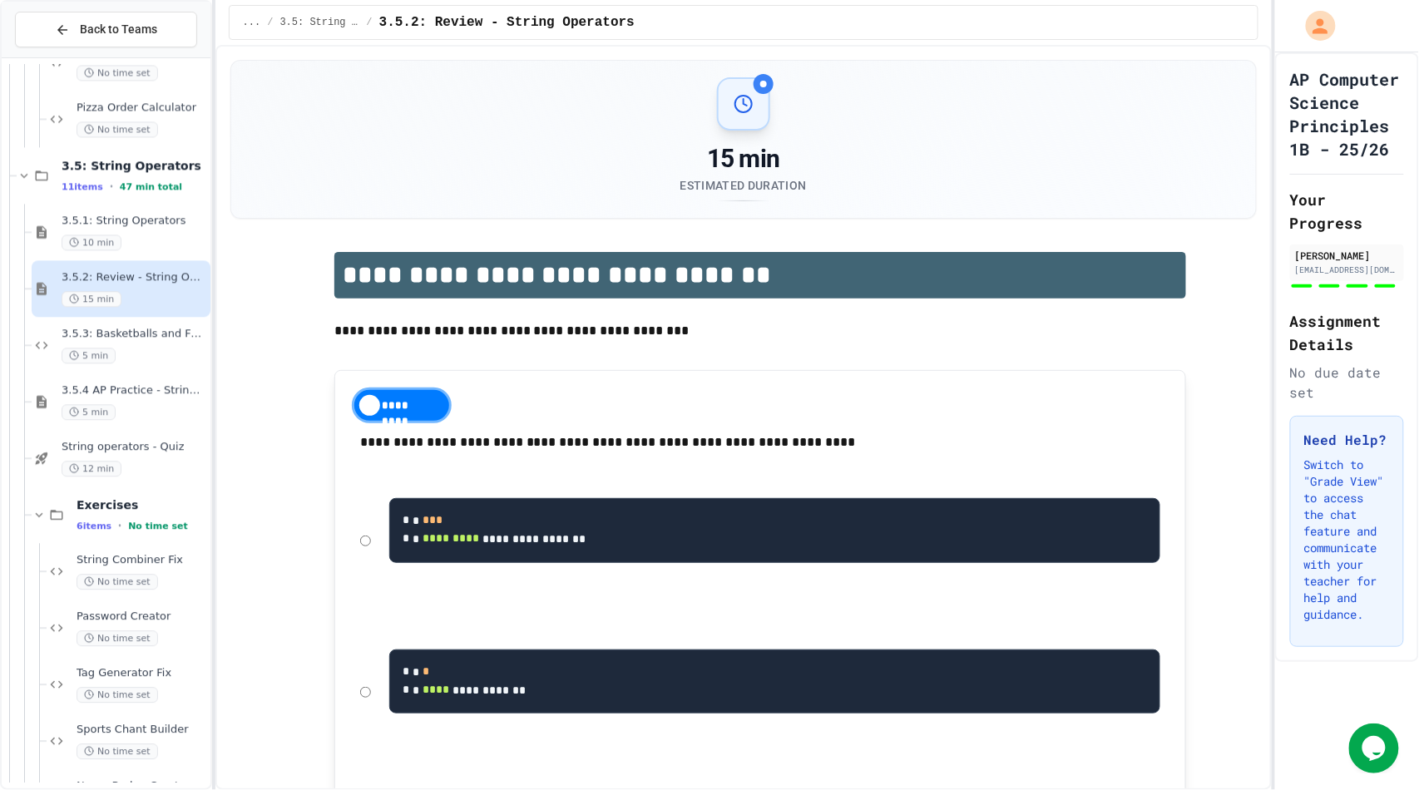
click at [130, 330] on div "Bakery Price Calculator No time set Score Calculator No time set Pizza Order Ca…" at bounding box center [106, 424] width 209 height 718
click at [121, 350] on div "5 min" at bounding box center [135, 356] width 146 height 16
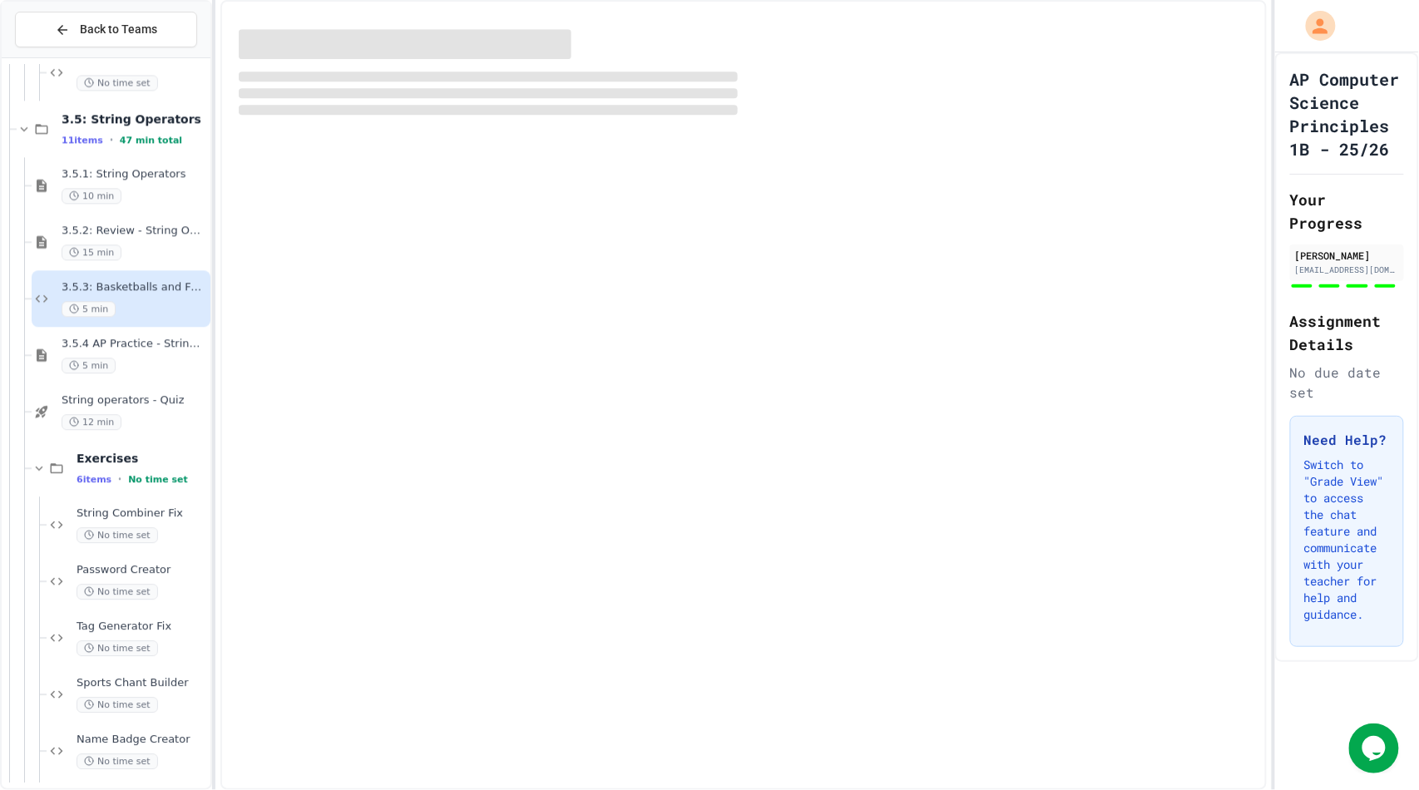
scroll to position [3427, 0]
click at [121, 350] on div "3.5.4 AP Practice - String Manipulation 5 min" at bounding box center [135, 352] width 146 height 37
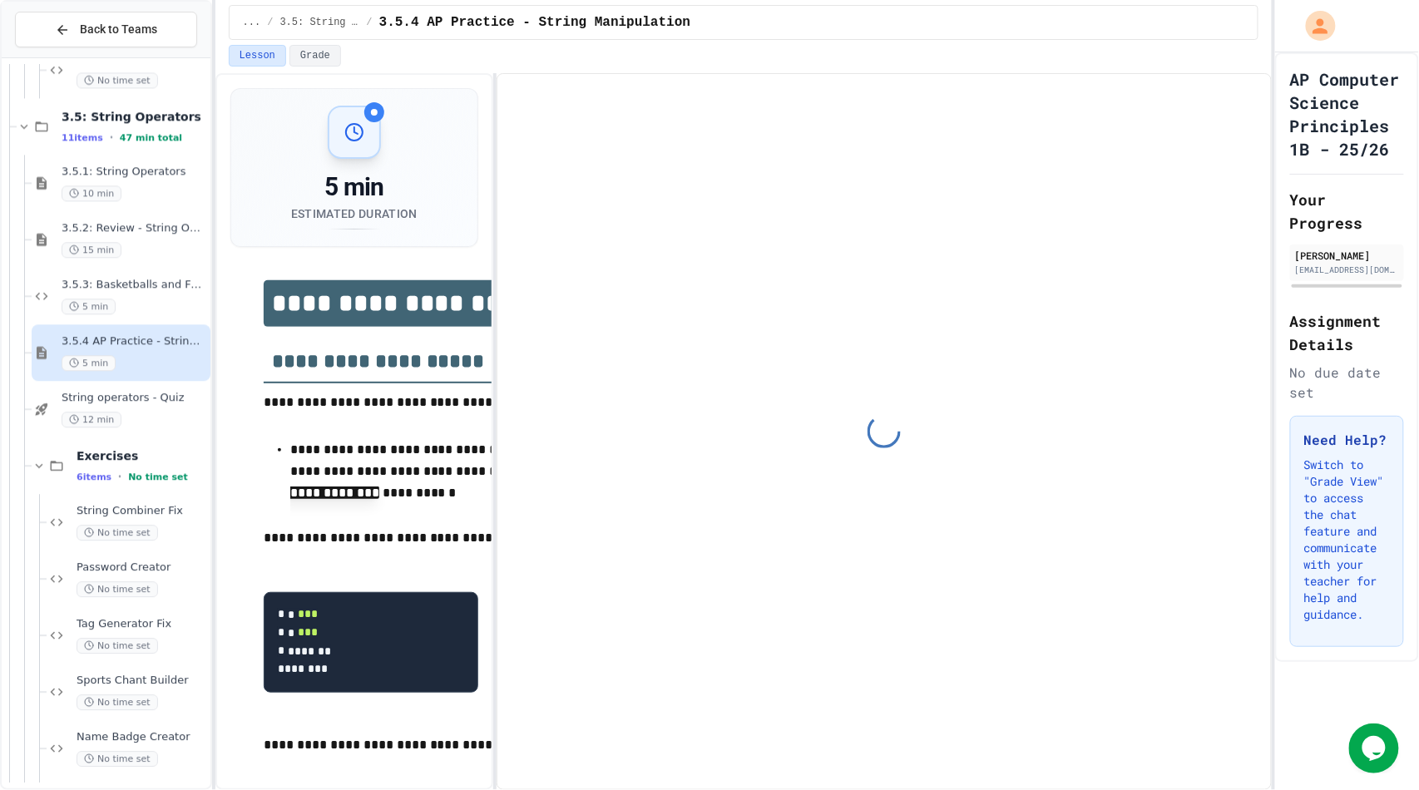
scroll to position [3472, 0]
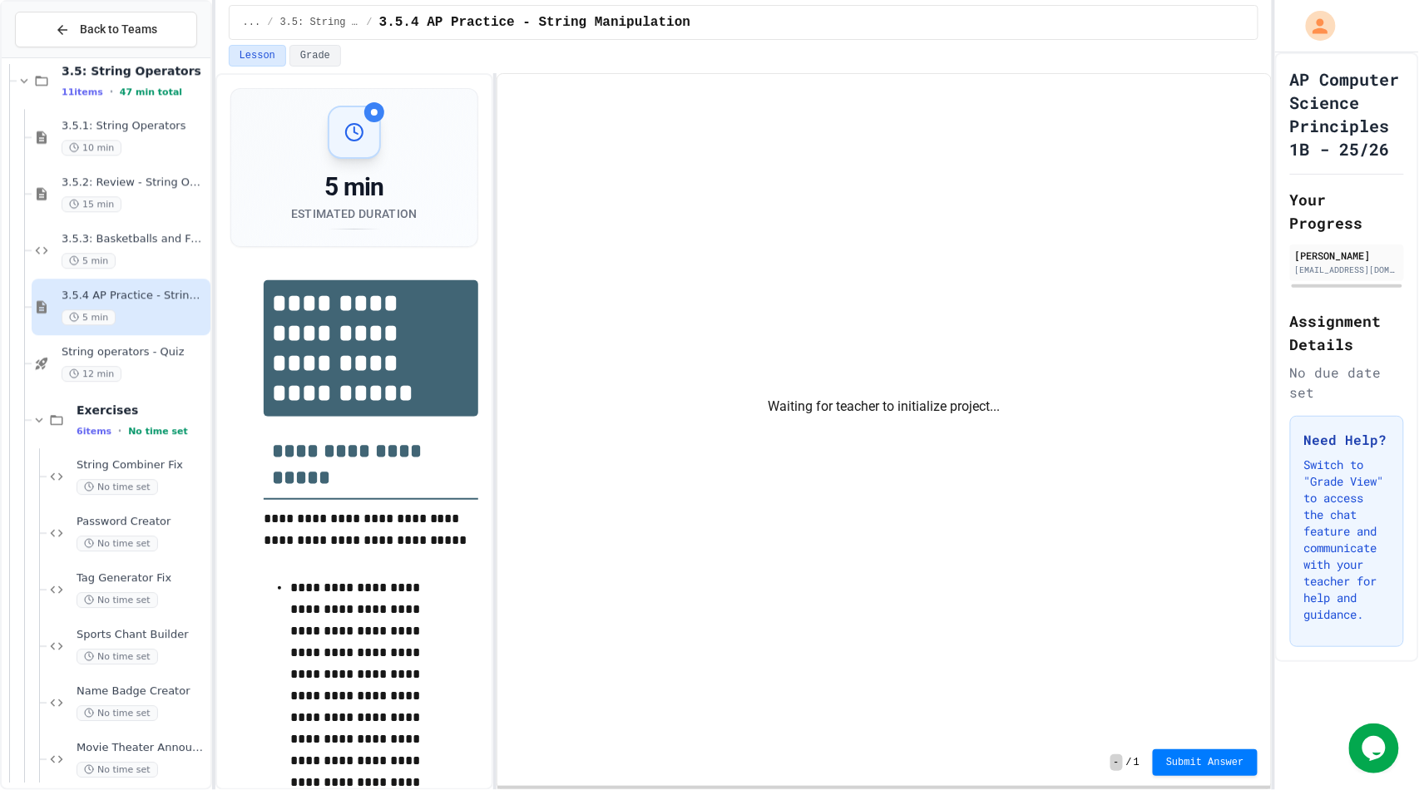
click at [121, 350] on div "Pizza Order Calculator No time set 3.5: String Operators 11 items • 47 min tota…" at bounding box center [106, 424] width 209 height 718
click at [121, 350] on span "String operators - Quiz" at bounding box center [135, 352] width 146 height 14
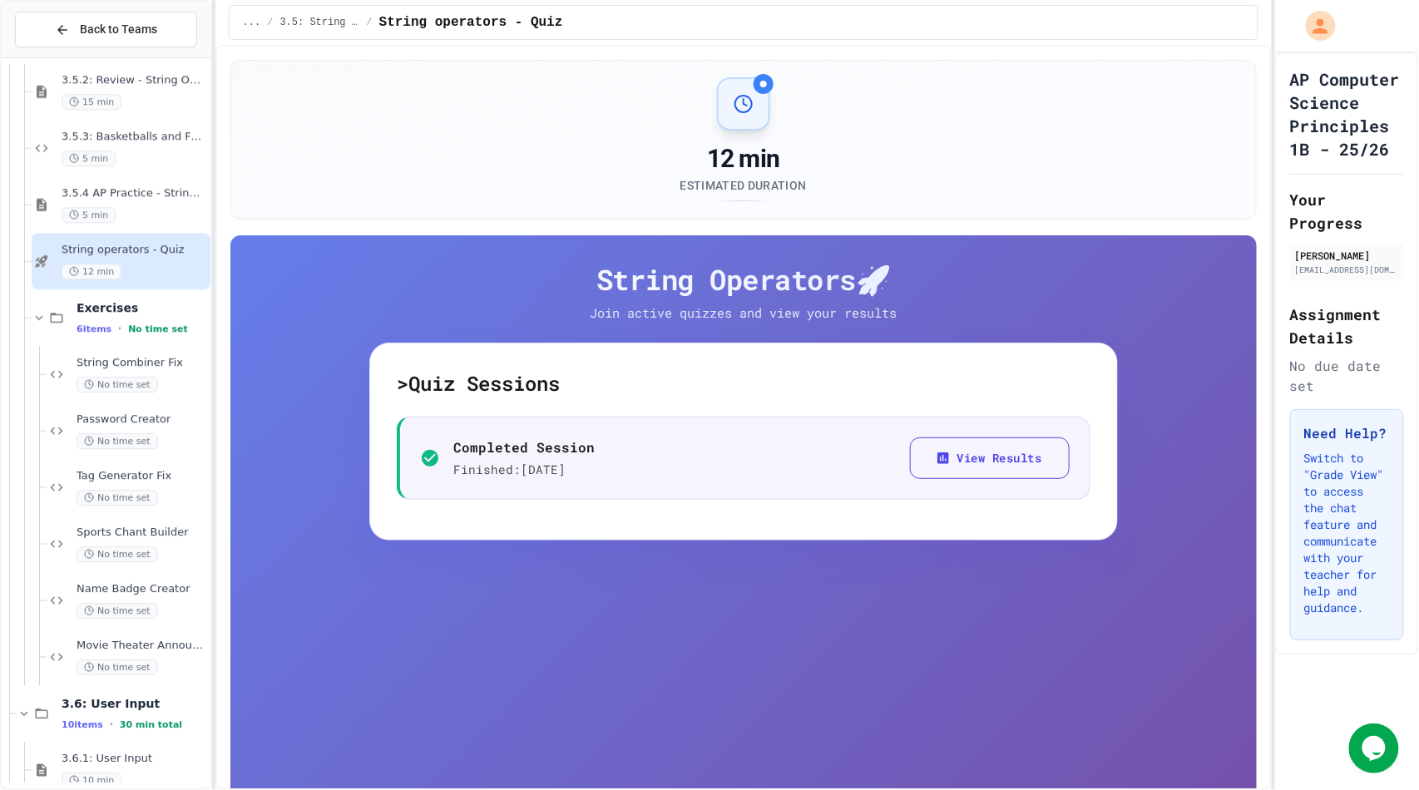
scroll to position [3585, 0]
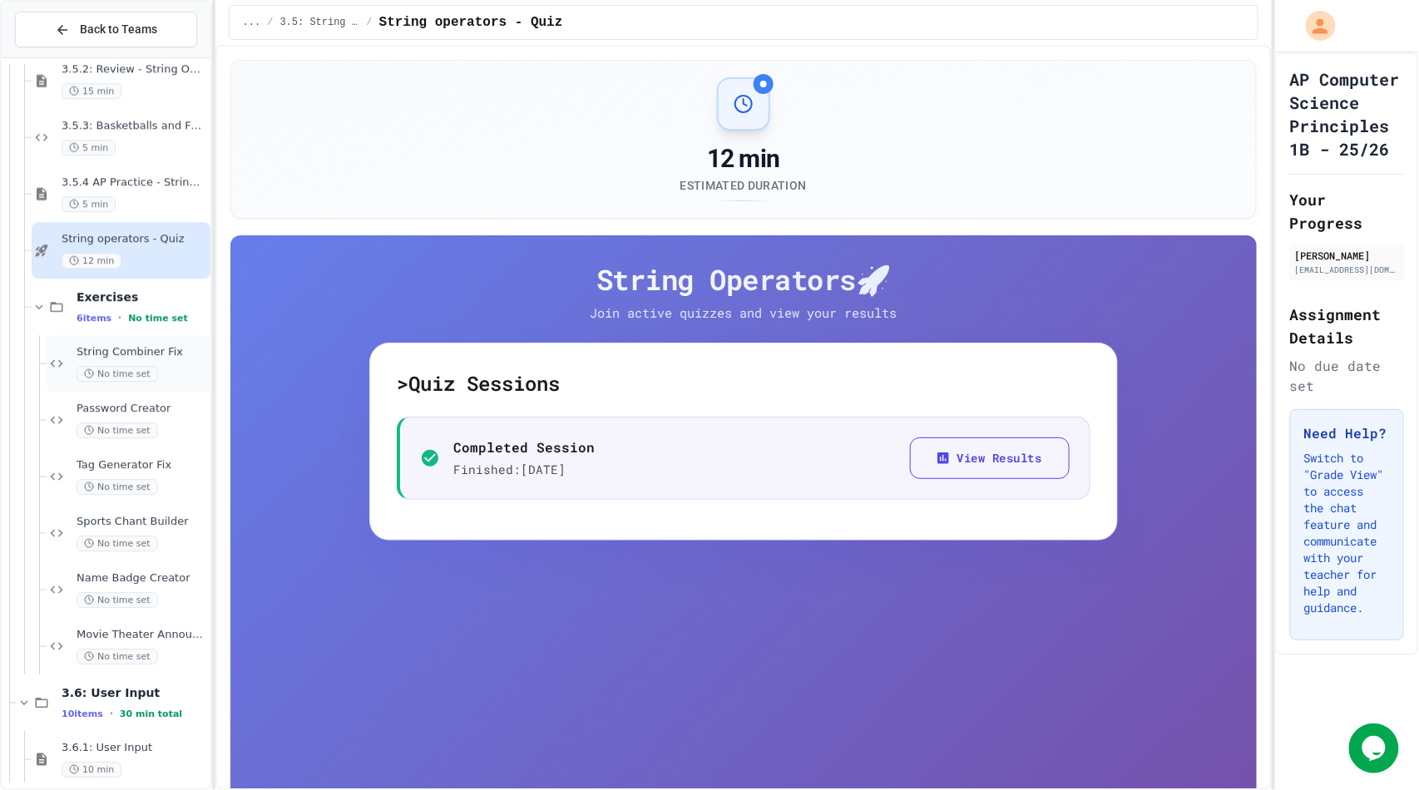
click at [125, 389] on div "String Combiner Fix No time set" at bounding box center [129, 363] width 164 height 57
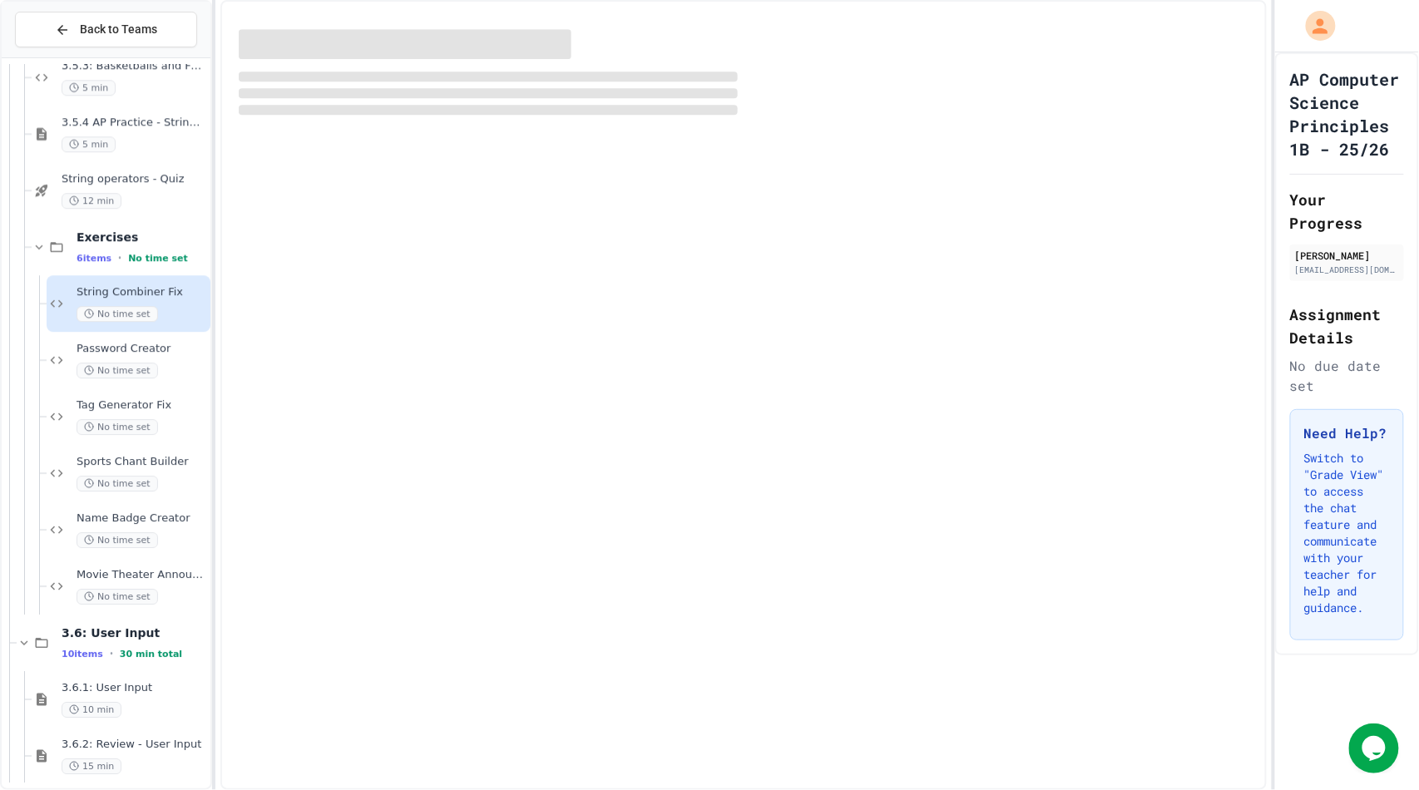
scroll to position [3647, 0]
click at [125, 389] on div "Tag Generator Fix No time set" at bounding box center [129, 415] width 164 height 57
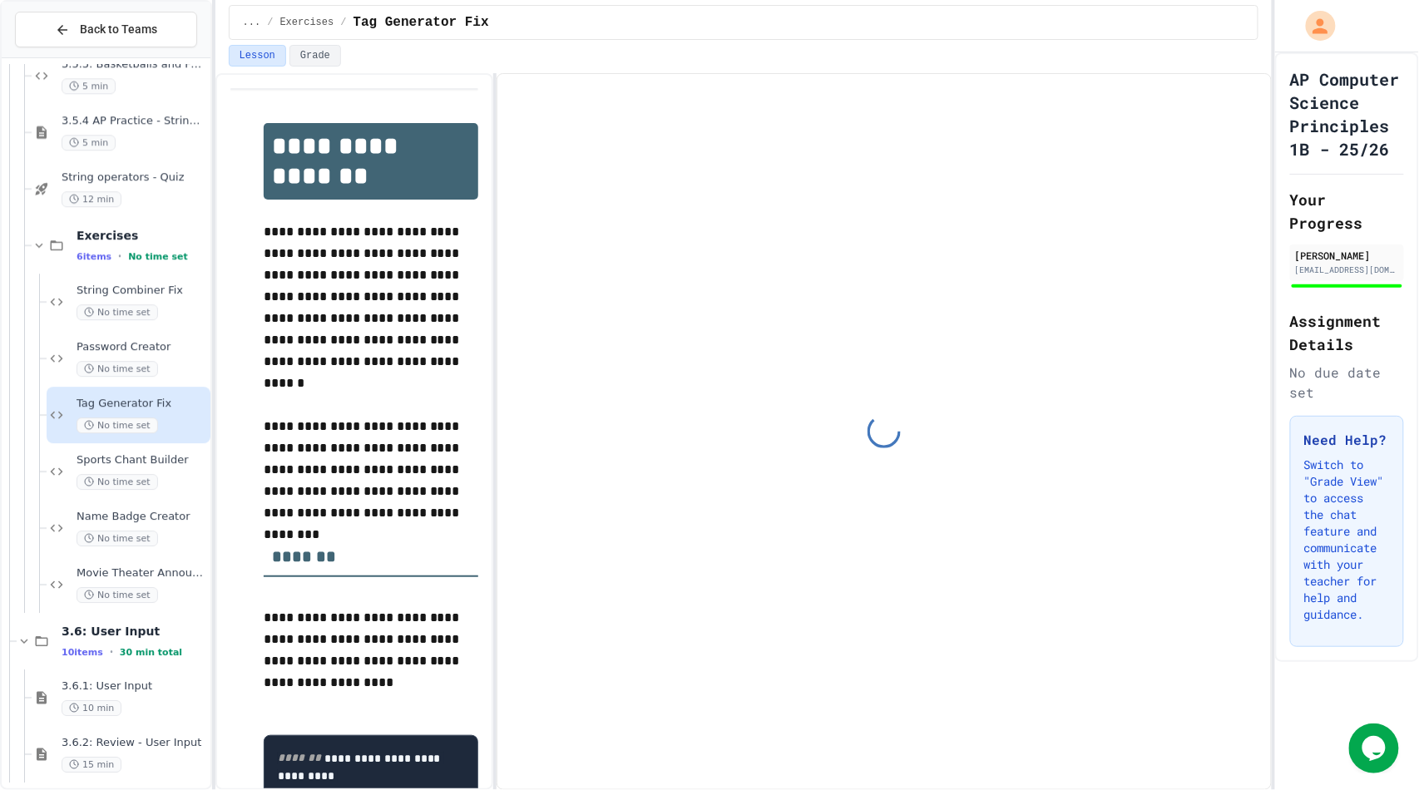
click at [125, 389] on div "Tag Generator Fix No time set" at bounding box center [129, 415] width 164 height 57
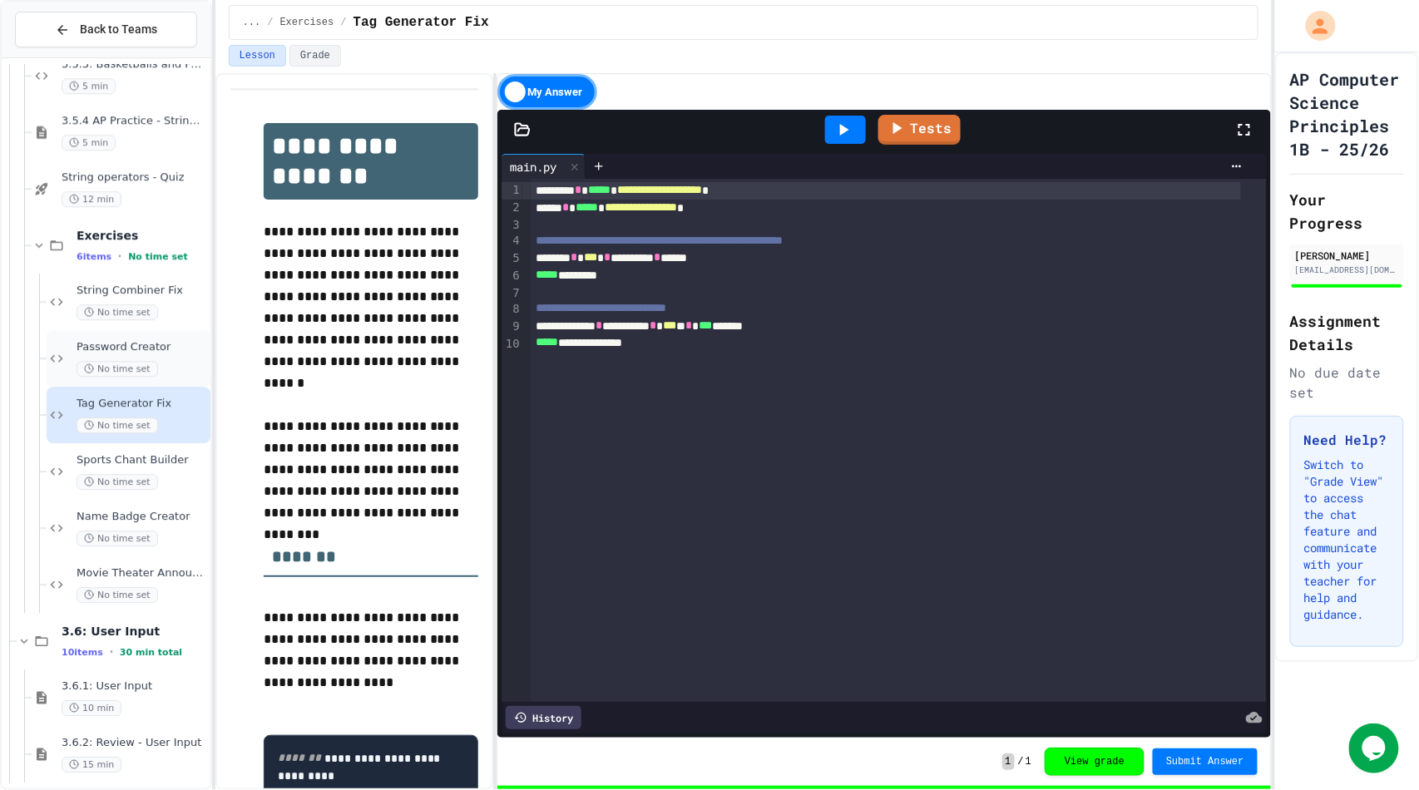
click at [115, 361] on span "No time set" at bounding box center [118, 369] width 82 height 16
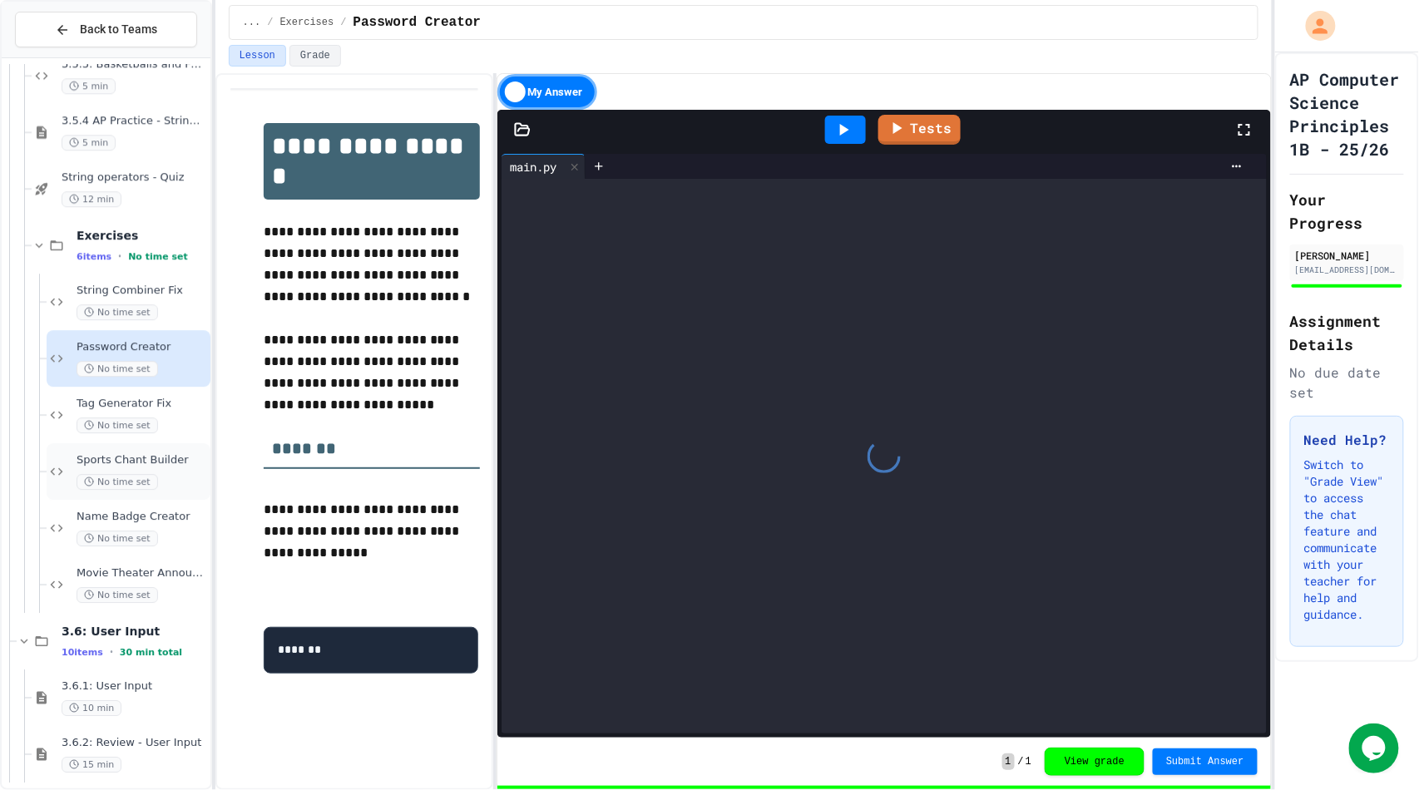
click at [136, 453] on span "Sports Chant Builder" at bounding box center [142, 460] width 131 height 14
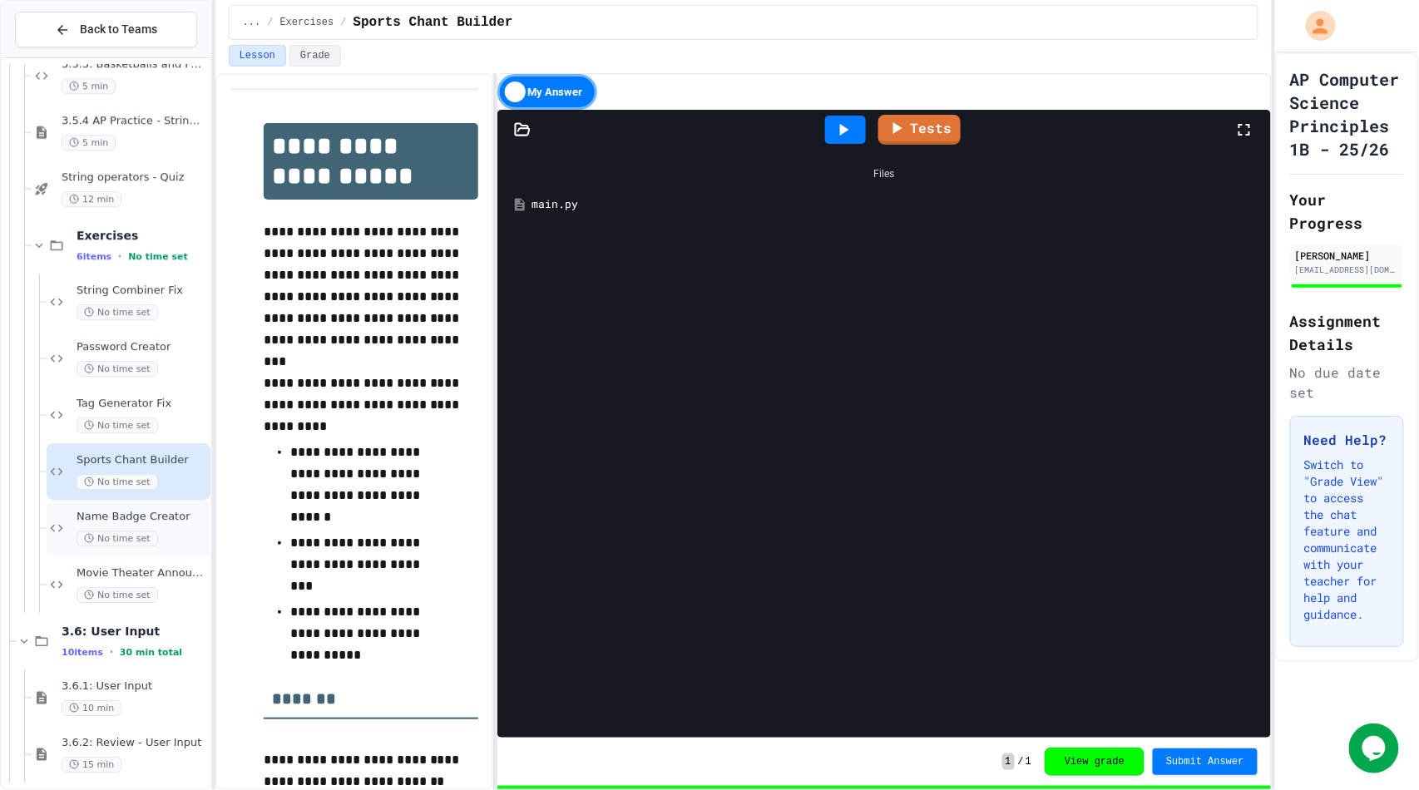
click at [97, 531] on span "No time set" at bounding box center [118, 539] width 82 height 16
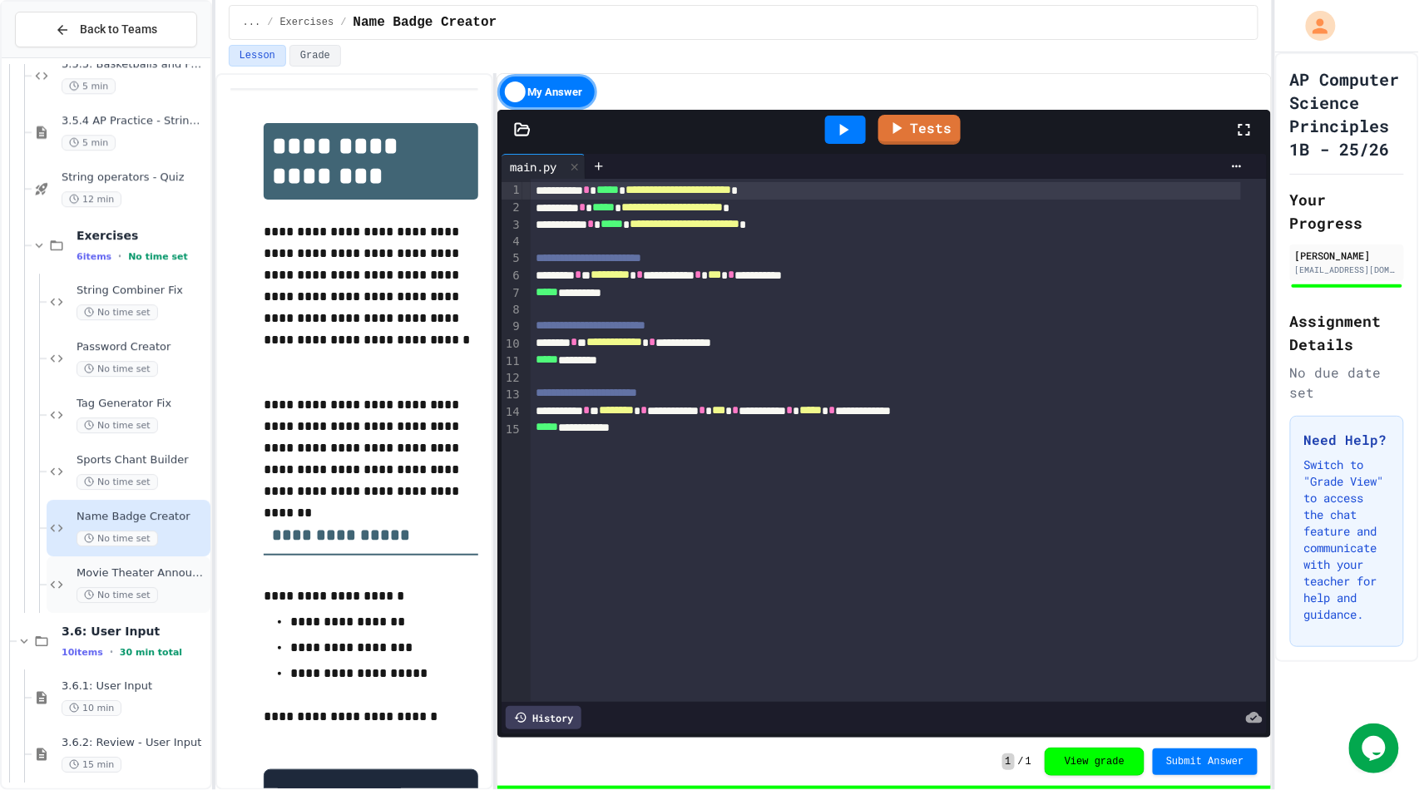
click at [90, 576] on span "Movie Theater Announcer" at bounding box center [142, 573] width 131 height 14
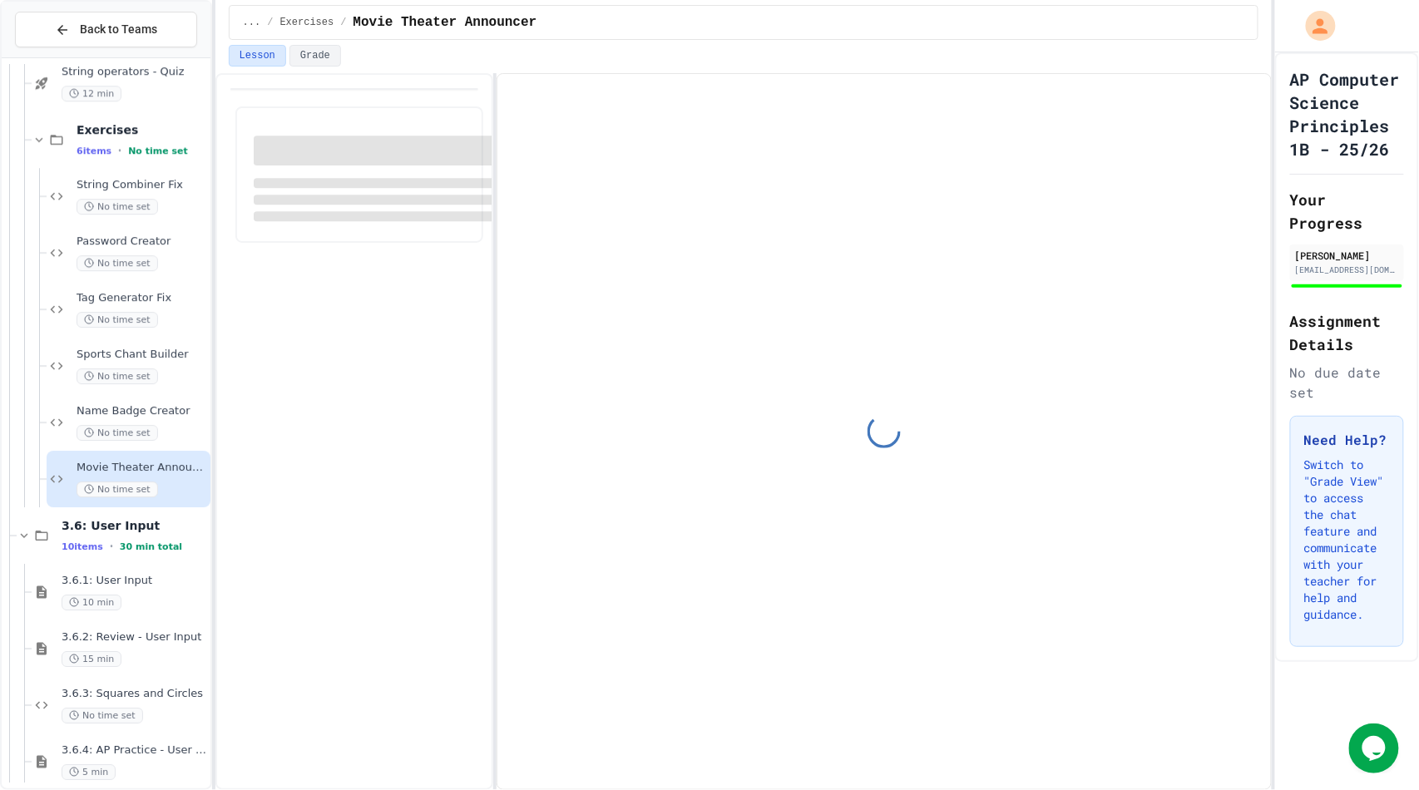
scroll to position [3754, 0]
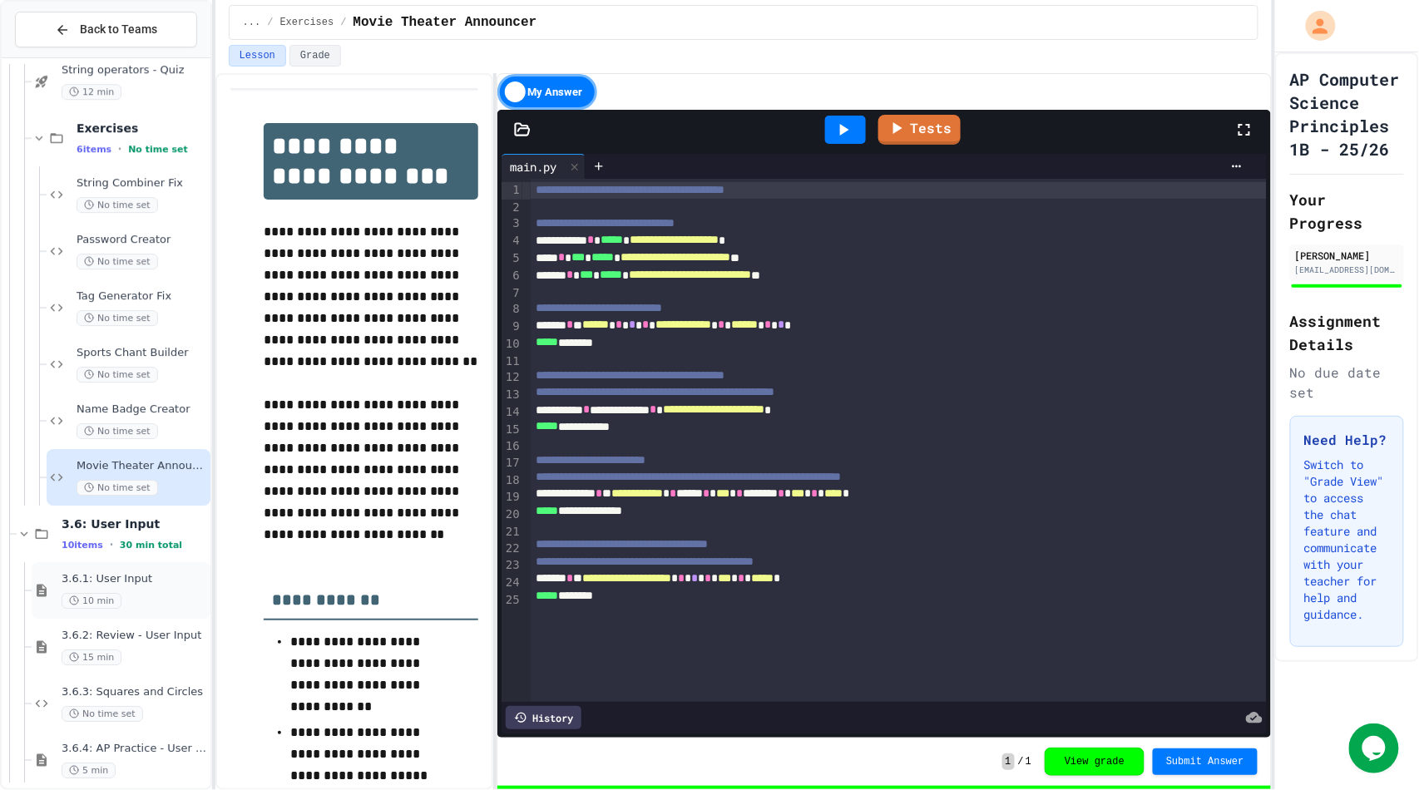
click at [104, 600] on span "10 min" at bounding box center [92, 601] width 60 height 16
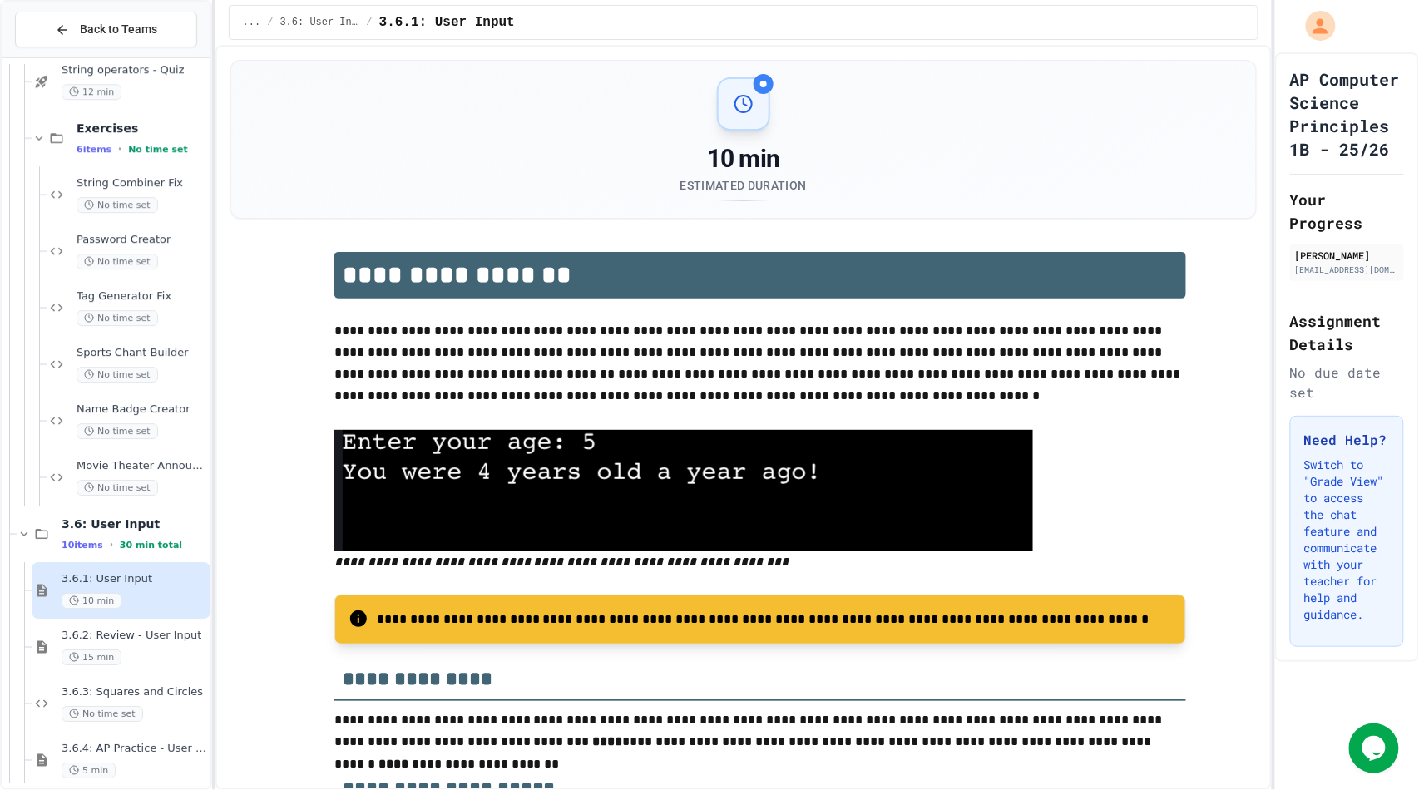
scroll to position [3790, 0]
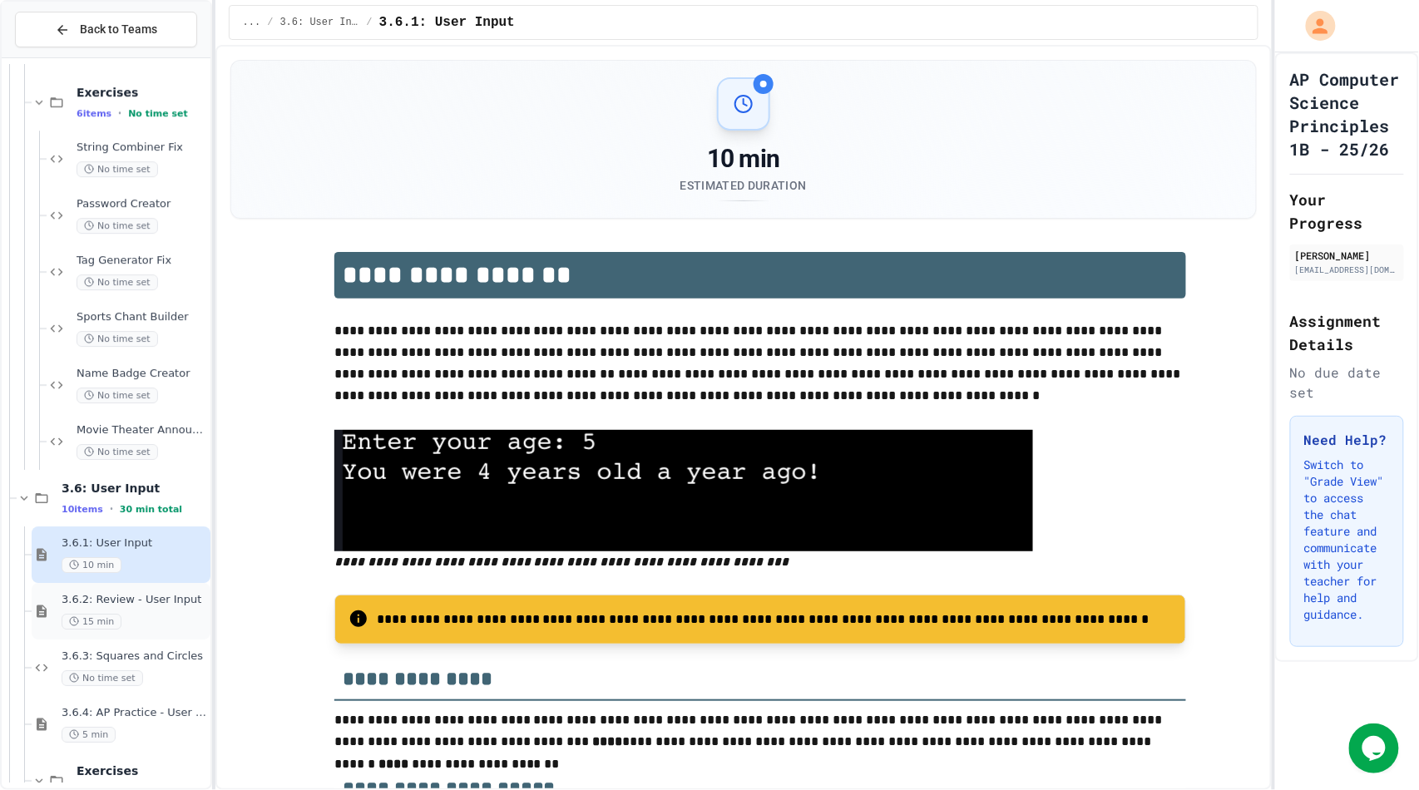
click at [110, 617] on span "15 min" at bounding box center [92, 622] width 60 height 16
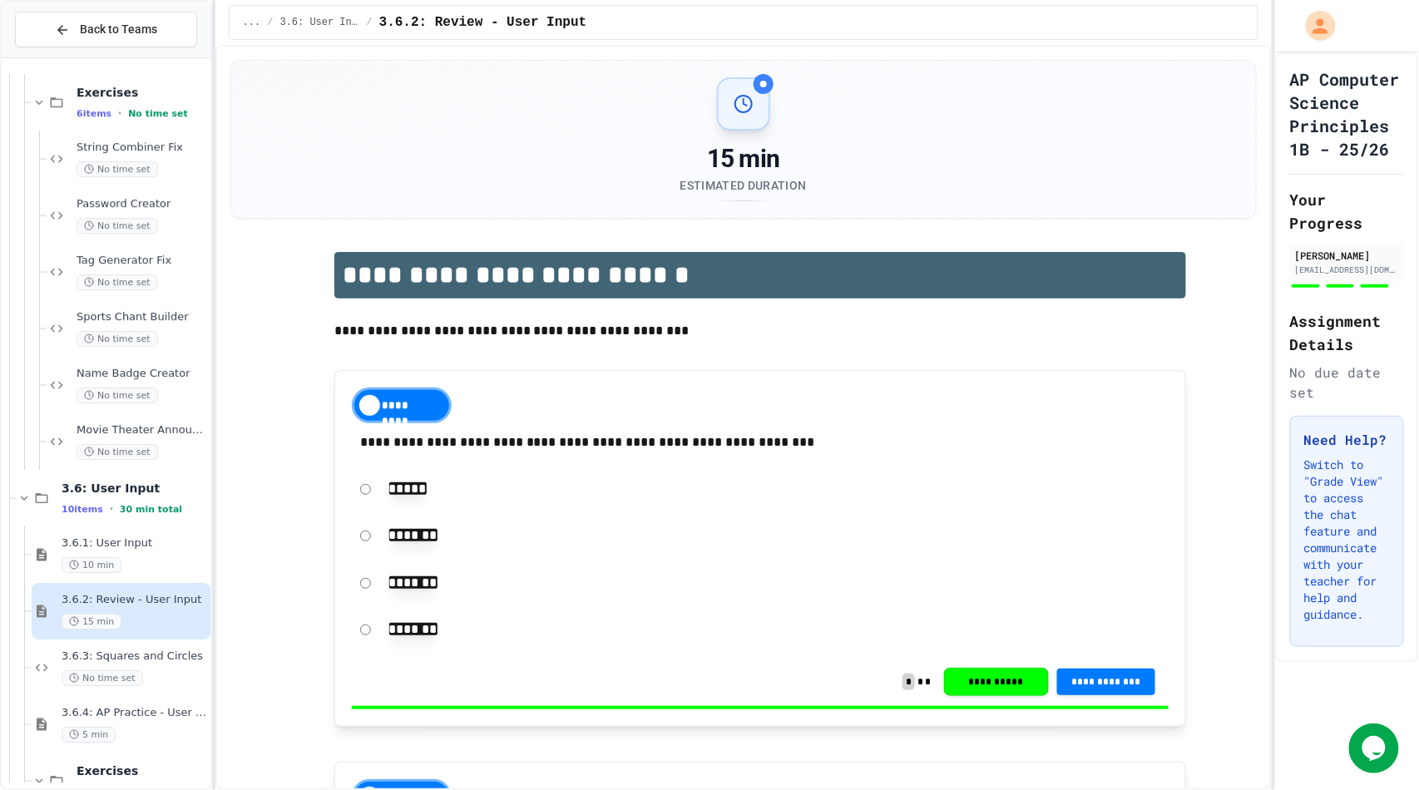
scroll to position [3851, 0]
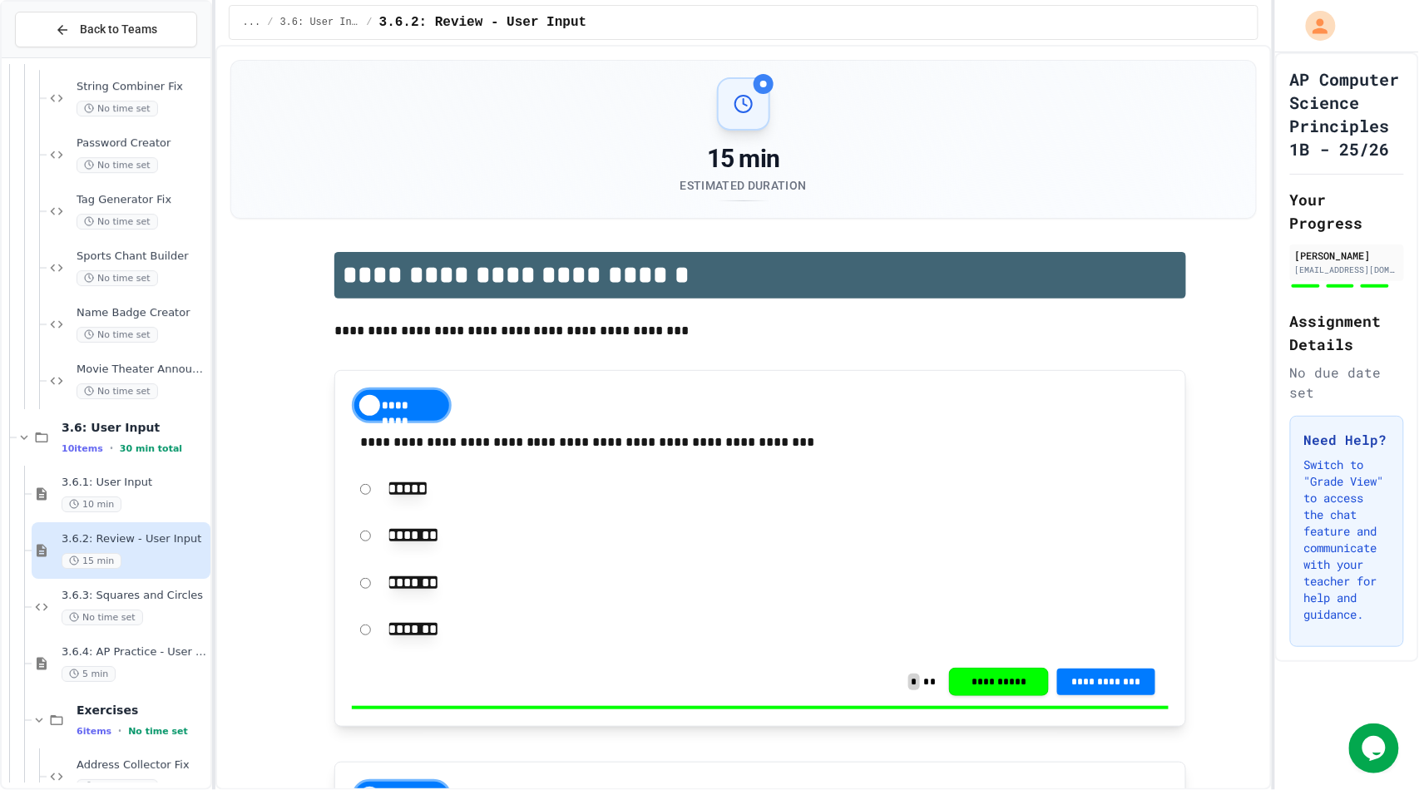
click at [110, 617] on span "No time set" at bounding box center [103, 618] width 82 height 16
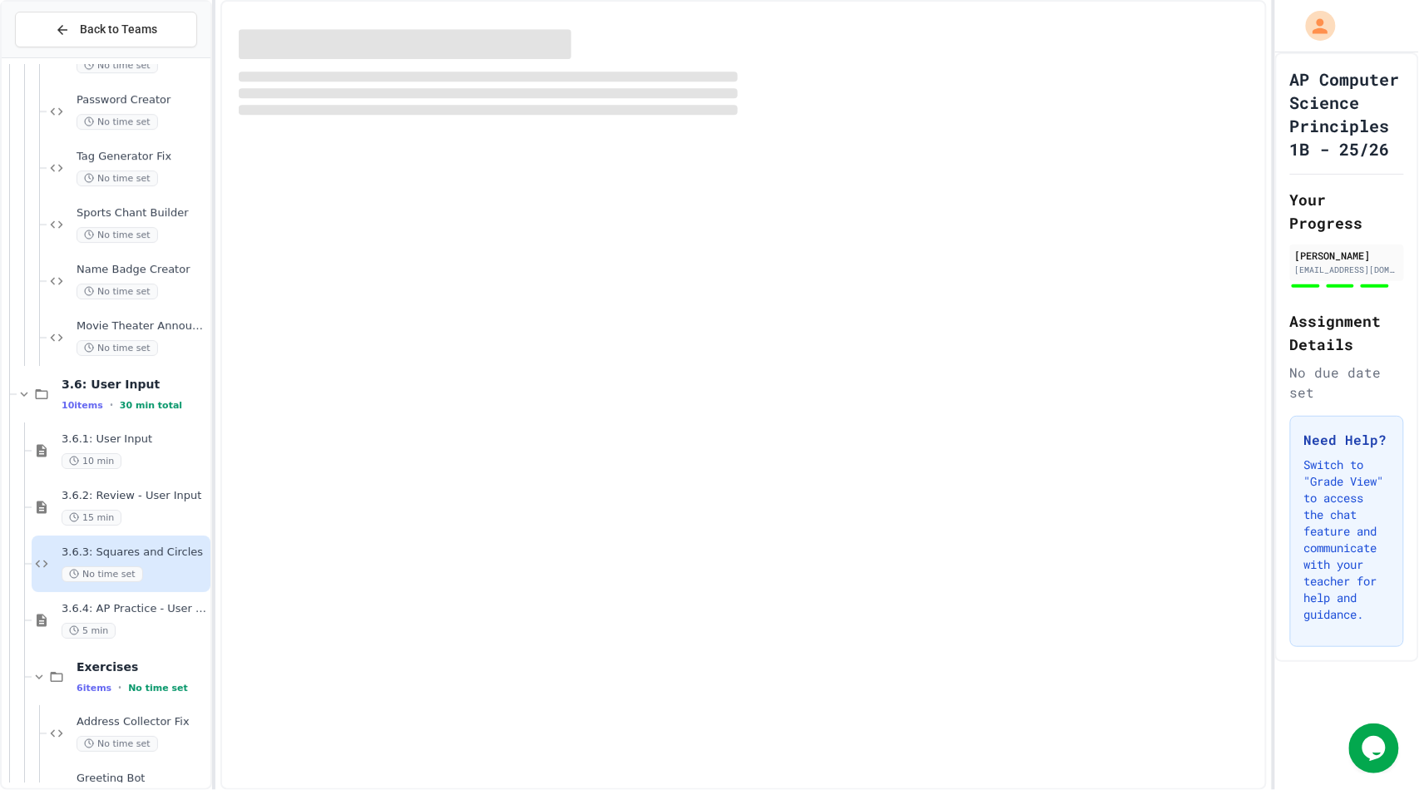
scroll to position [3897, 0]
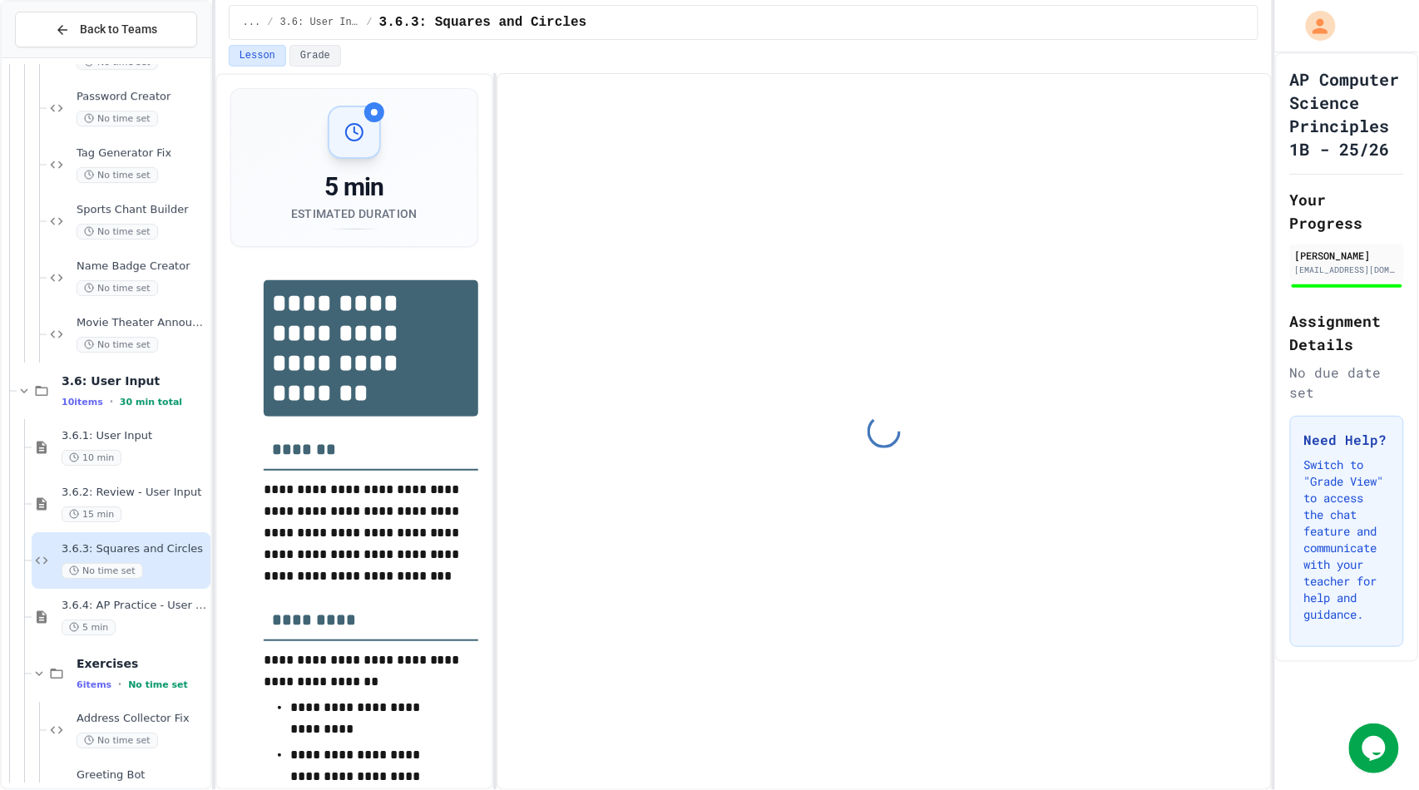
click at [119, 605] on span "3.6.4: AP Practice - User Input" at bounding box center [135, 606] width 146 height 14
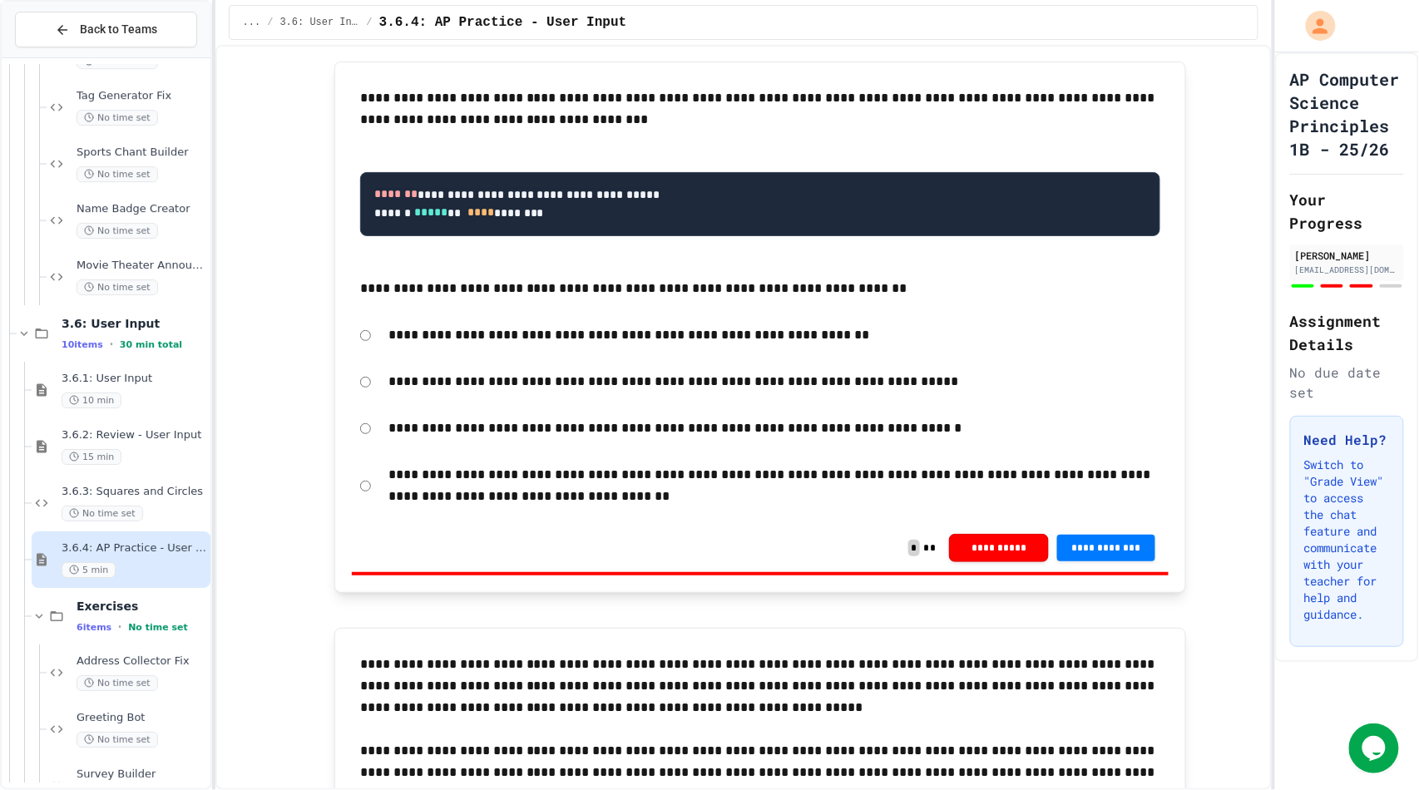
scroll to position [1648, 0]
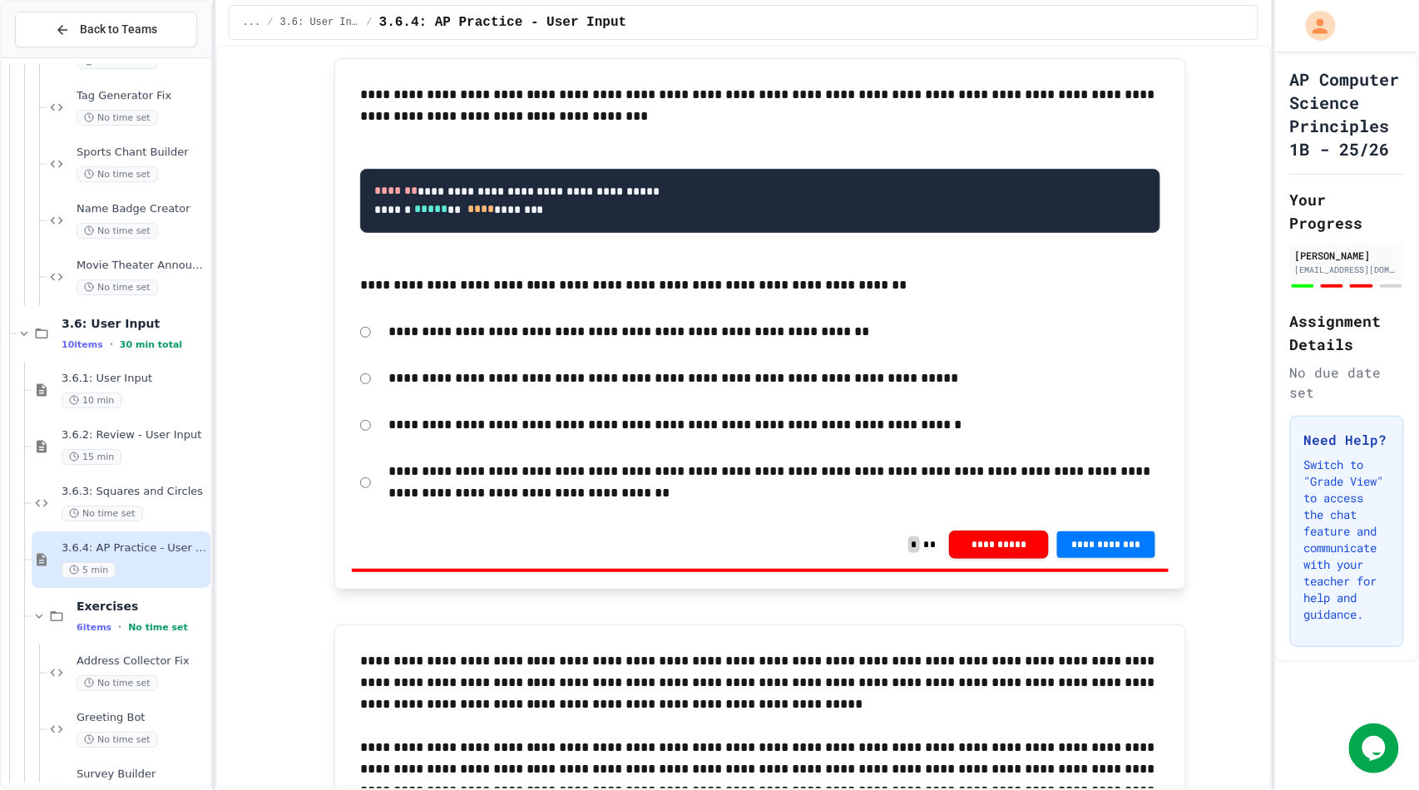
click at [562, 389] on p "**********" at bounding box center [774, 379] width 771 height 22
click at [531, 389] on p "**********" at bounding box center [774, 379] width 771 height 22
click at [1104, 556] on button "**********" at bounding box center [1106, 543] width 98 height 27
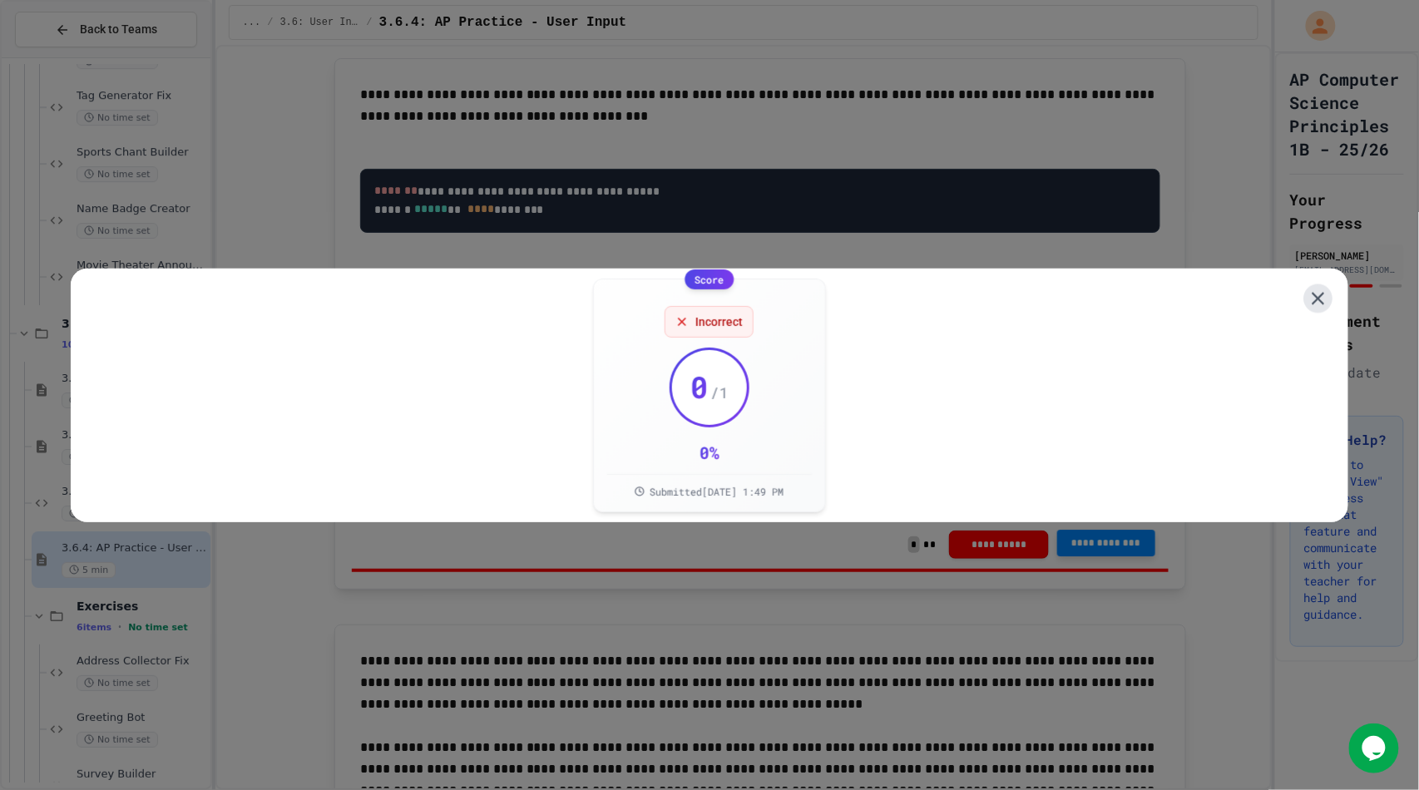
click at [1312, 293] on icon at bounding box center [1318, 298] width 12 height 12
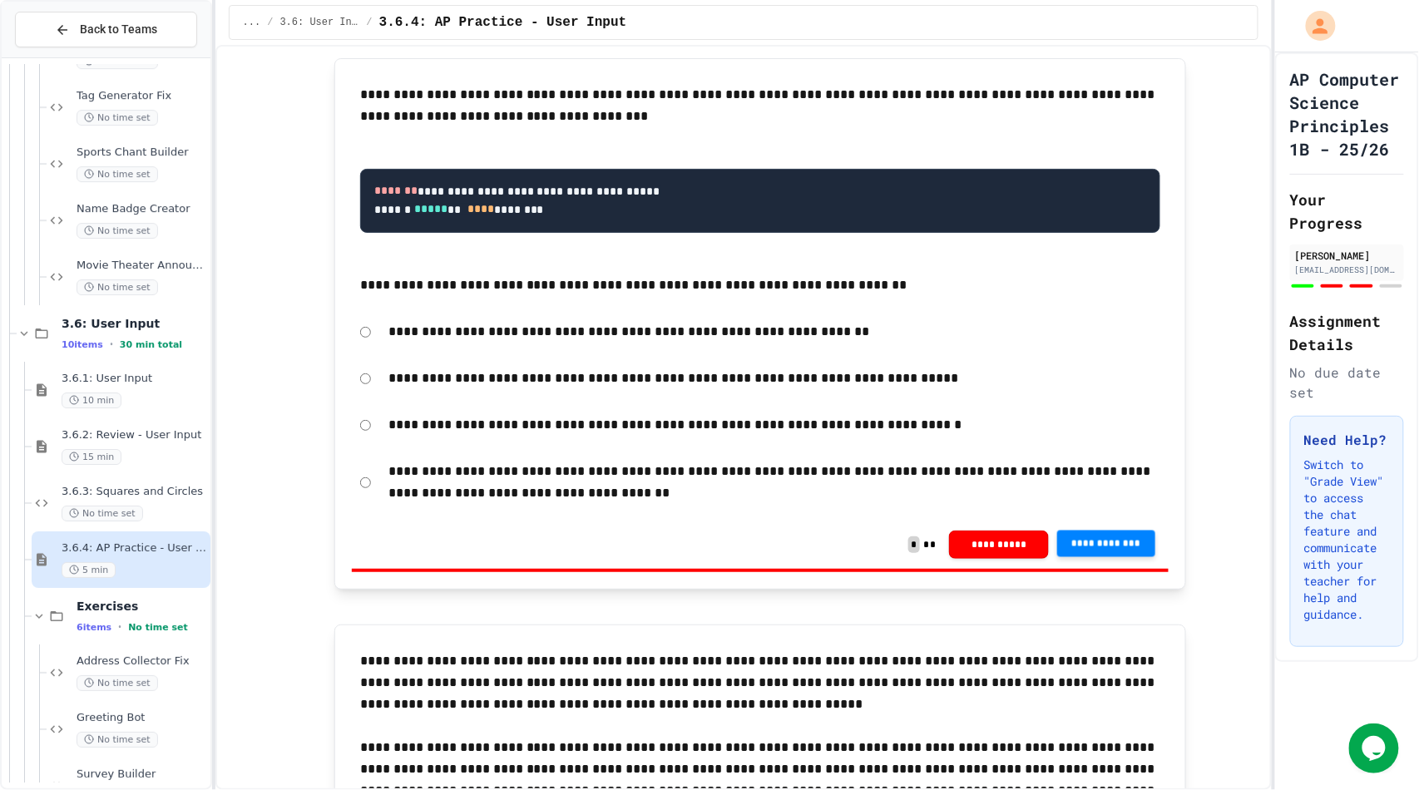
click at [1085, 551] on span "**********" at bounding box center [1106, 543] width 72 height 13
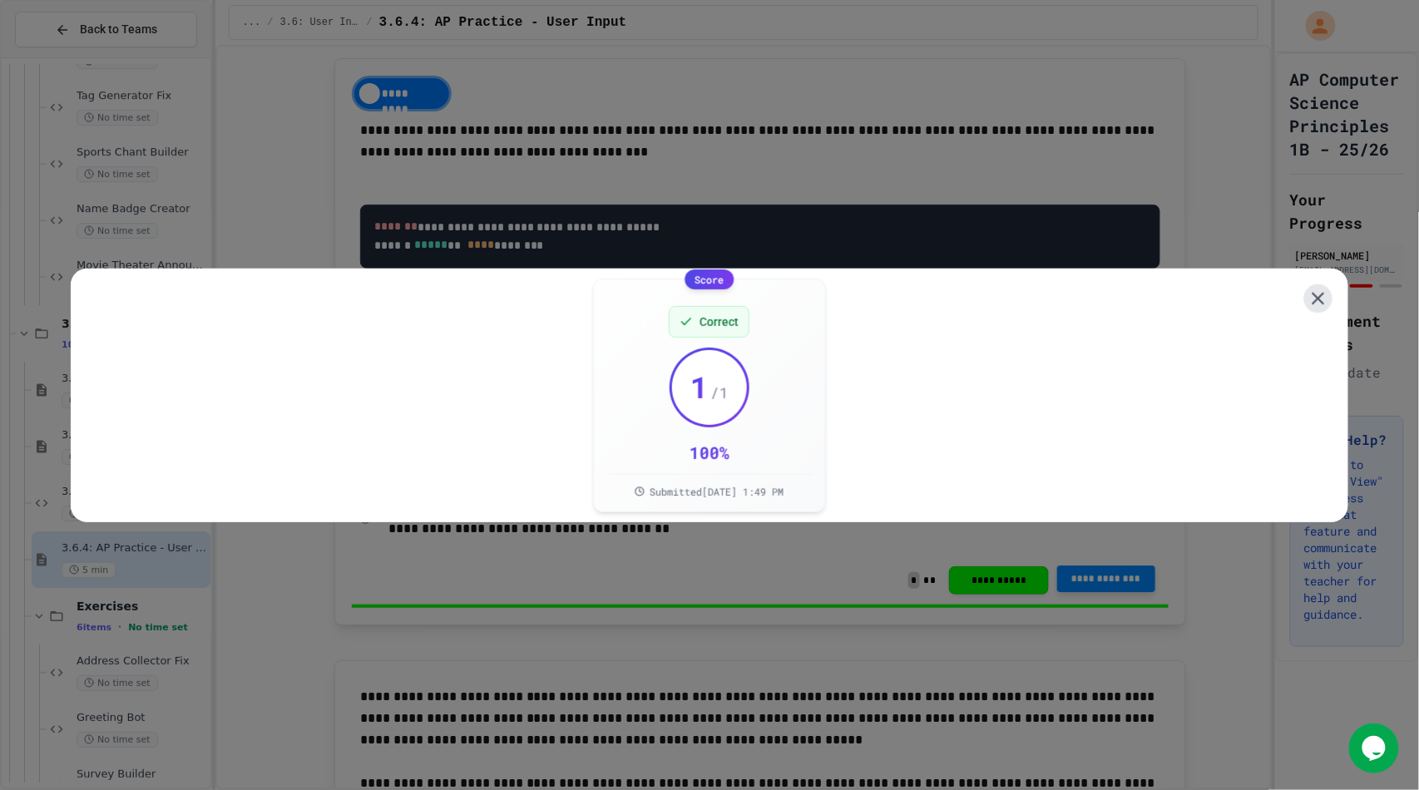
click at [1307, 289] on icon at bounding box center [1318, 299] width 22 height 22
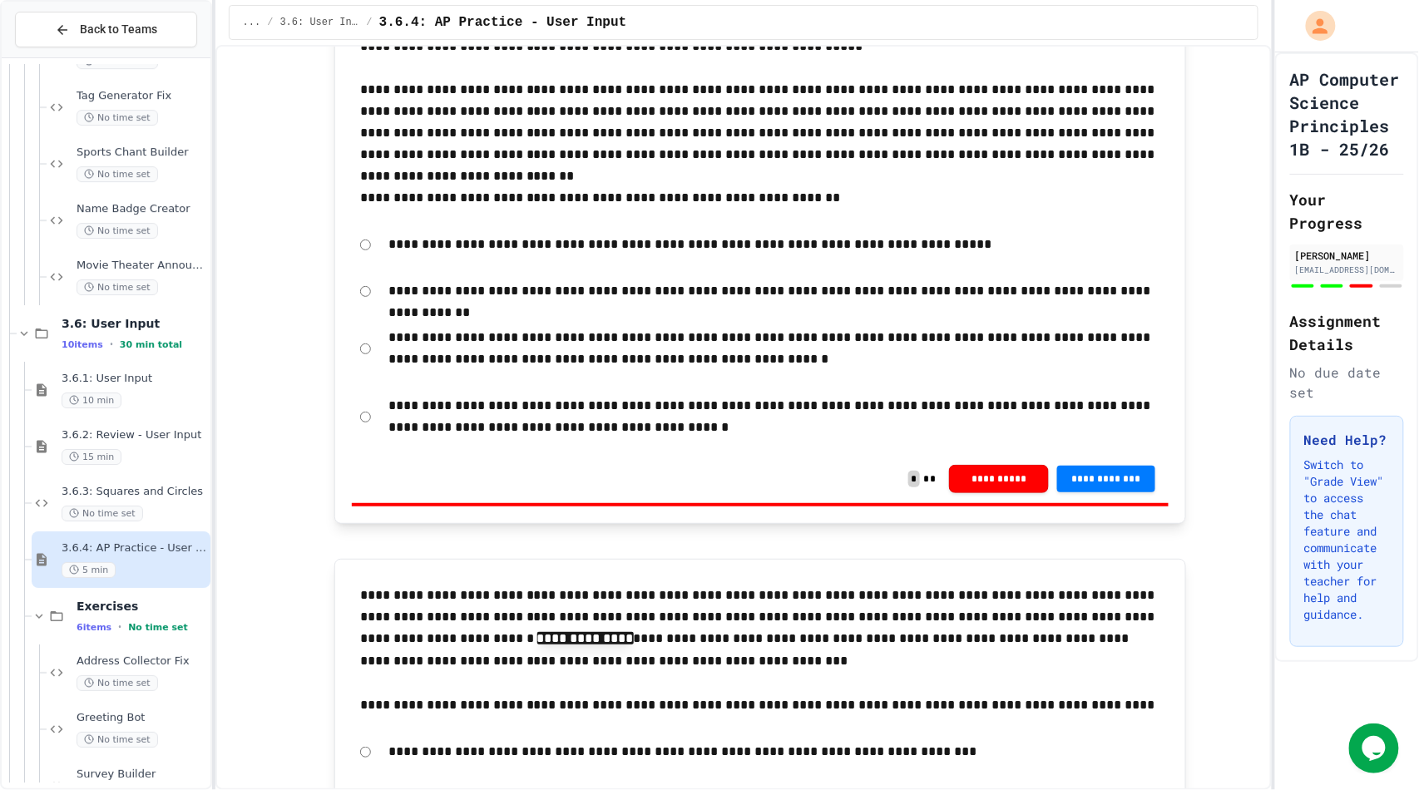
scroll to position [2343, 0]
click at [1075, 485] on span "**********" at bounding box center [1106, 478] width 72 height 13
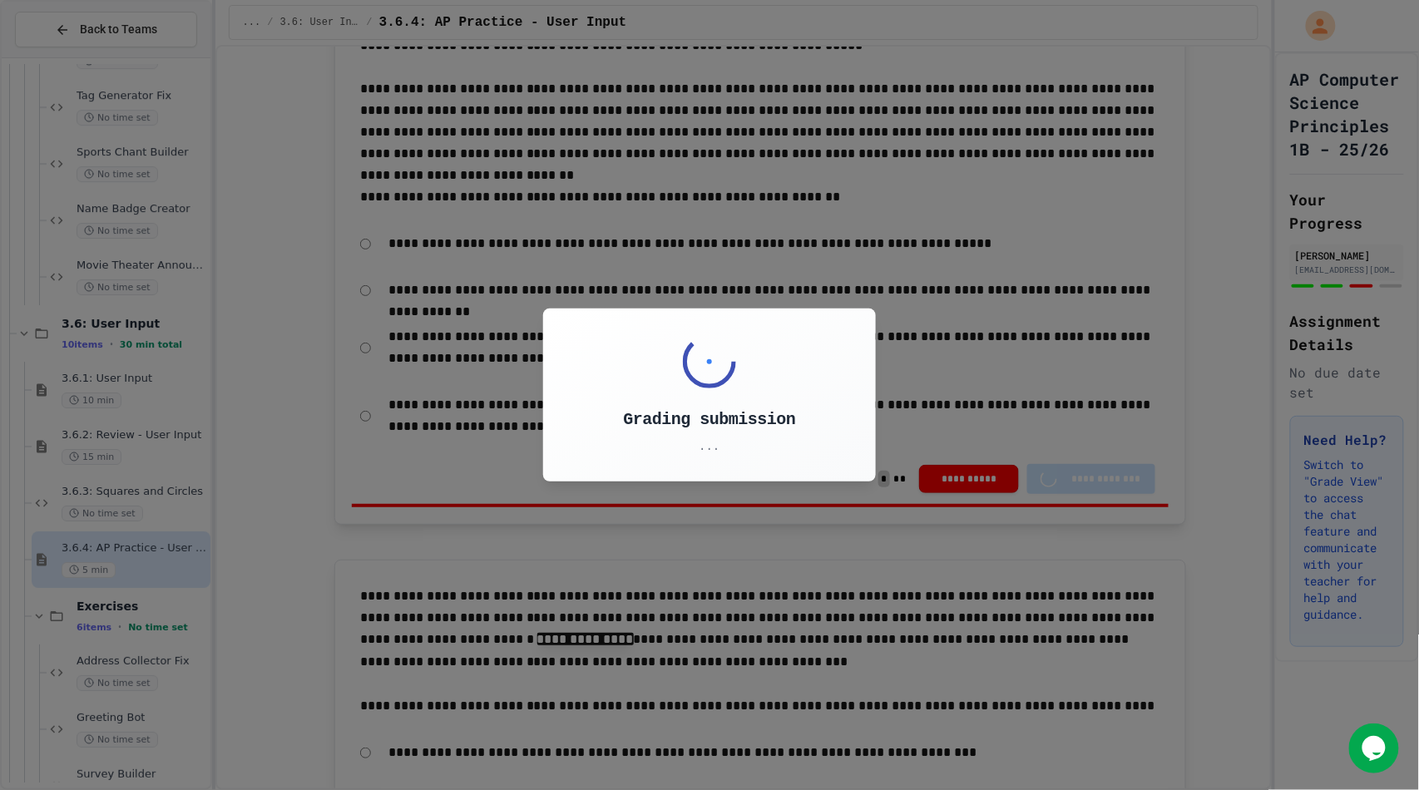
click at [169, 513] on div "Grading submission ..." at bounding box center [709, 395] width 1419 height 790
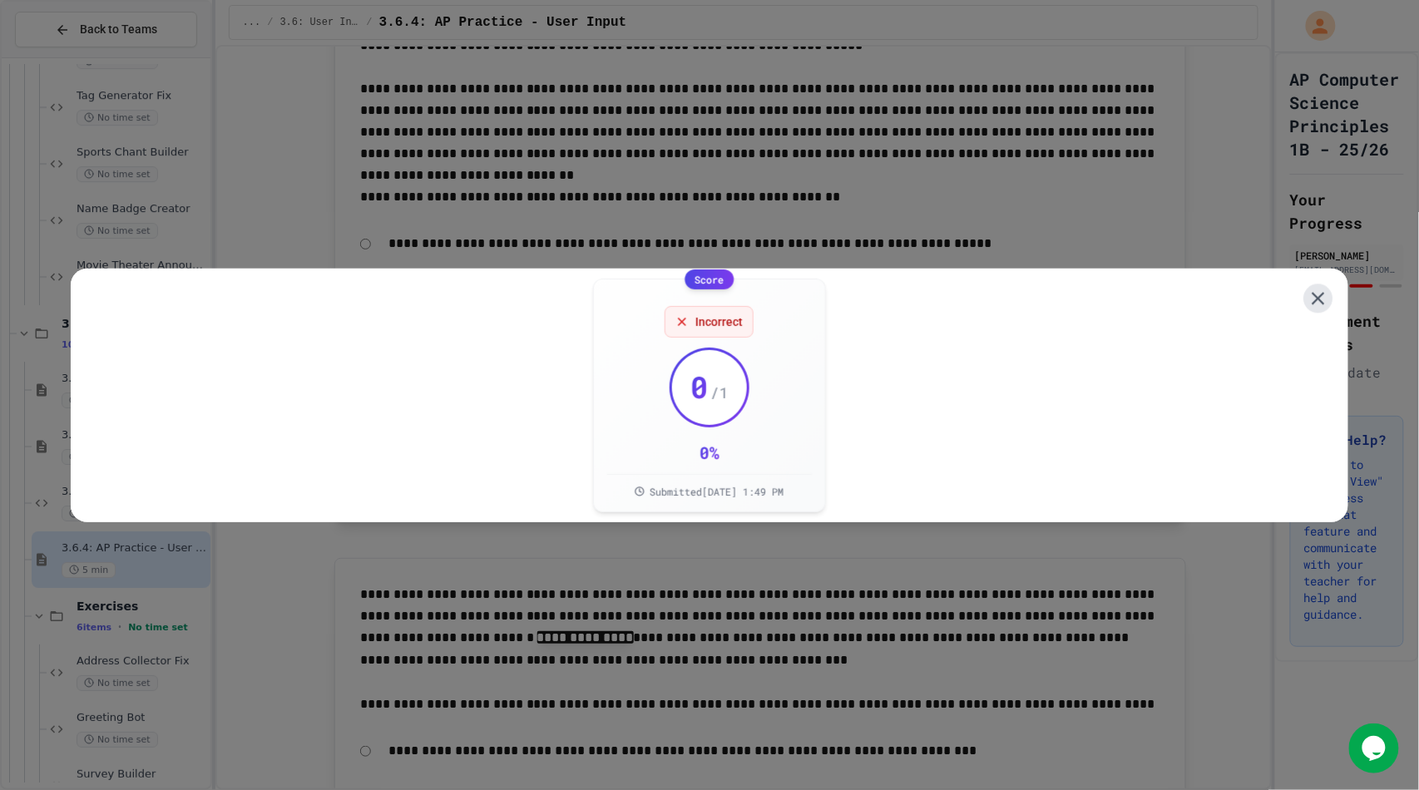
click at [1312, 292] on icon at bounding box center [1318, 298] width 12 height 12
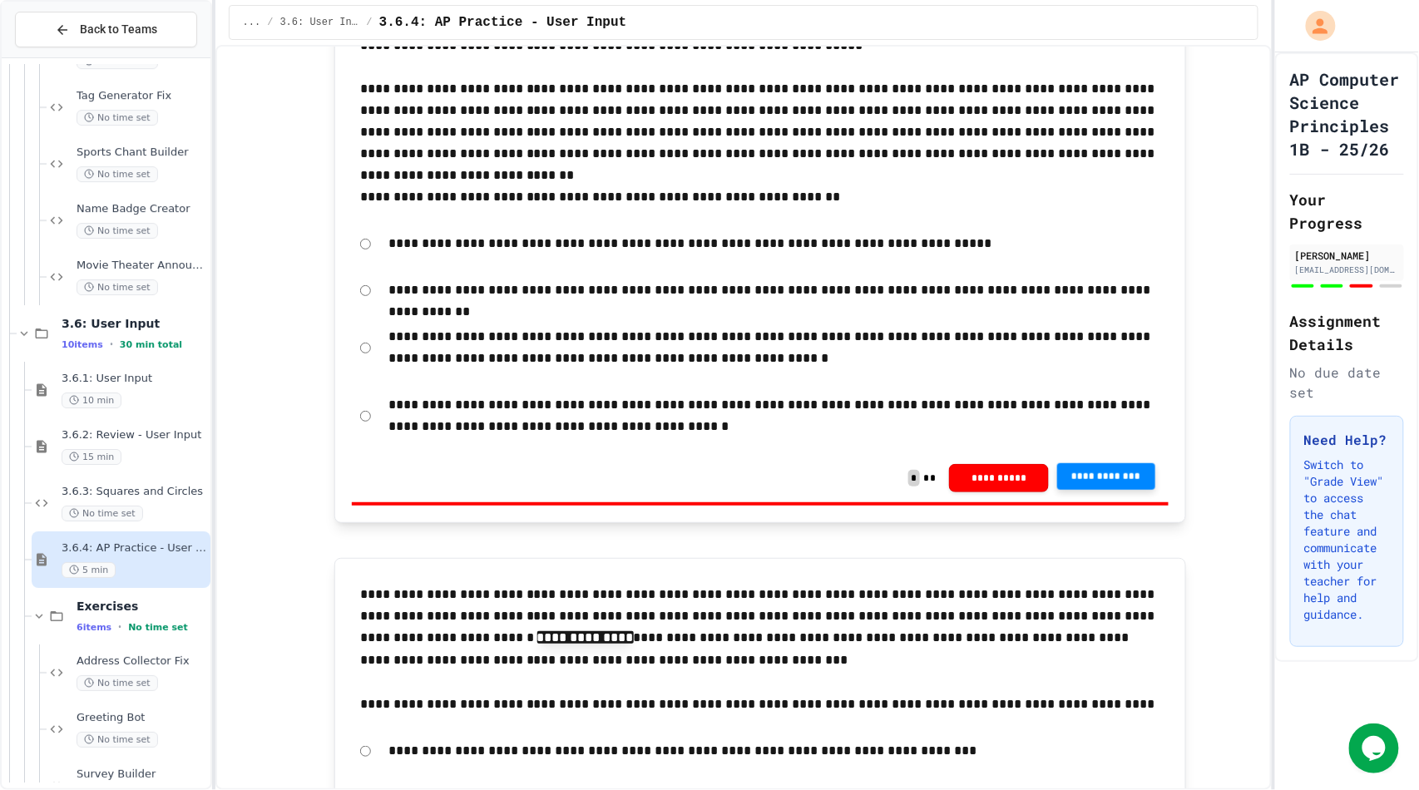
click at [362, 378] on div "**********" at bounding box center [760, 348] width 817 height 60
click at [1128, 490] on button "**********" at bounding box center [1106, 476] width 98 height 27
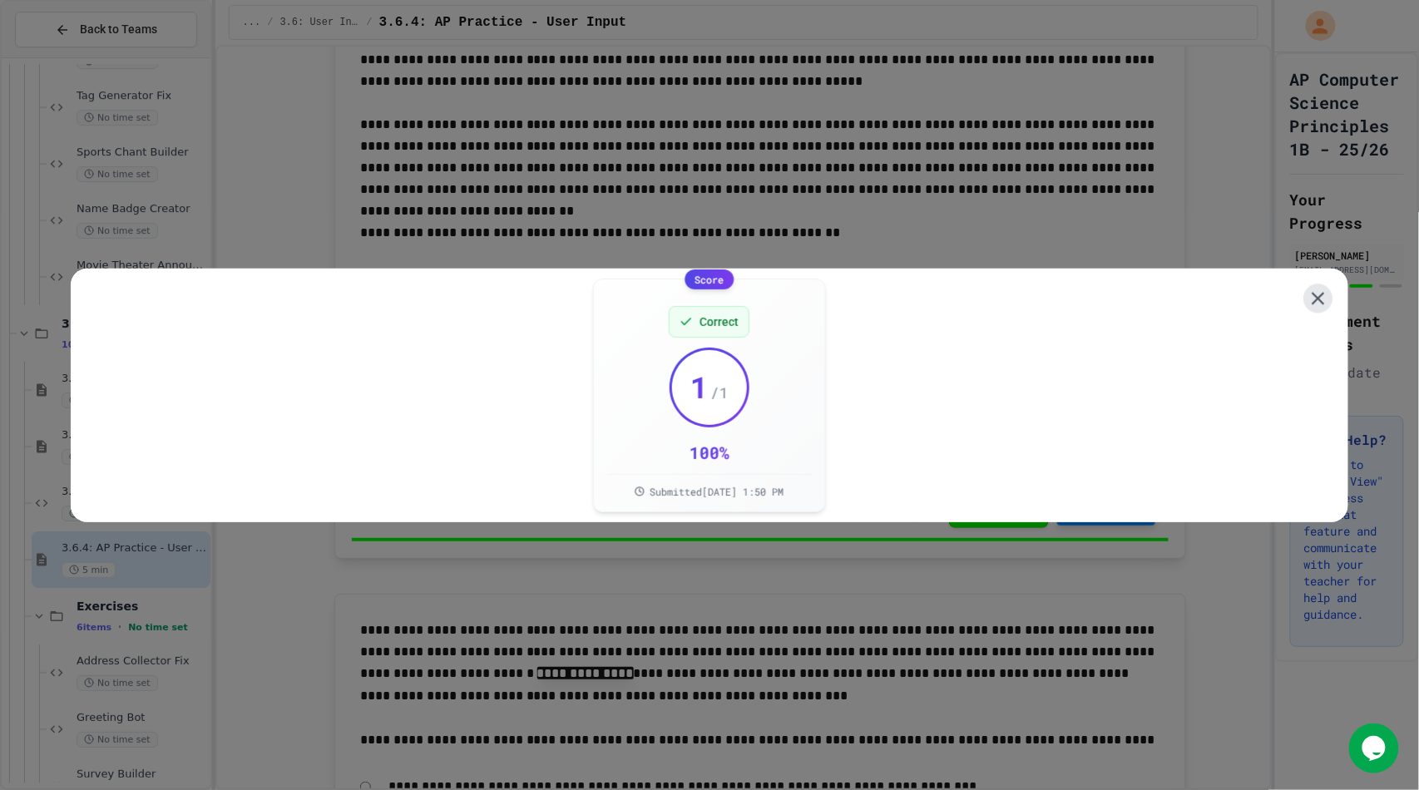
click at [1307, 294] on icon at bounding box center [1318, 298] width 22 height 22
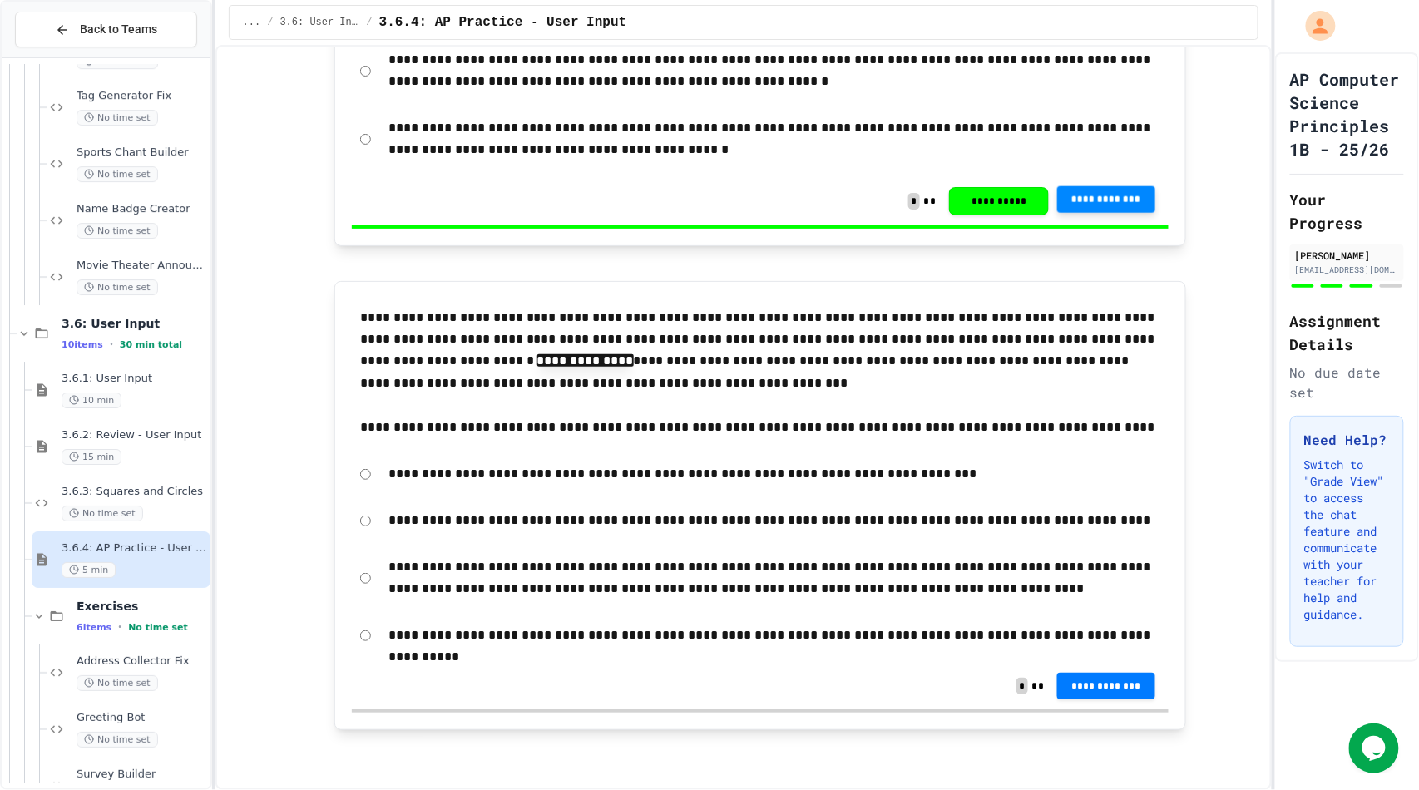
scroll to position [2725, 0]
click at [1084, 687] on span "**********" at bounding box center [1106, 685] width 72 height 13
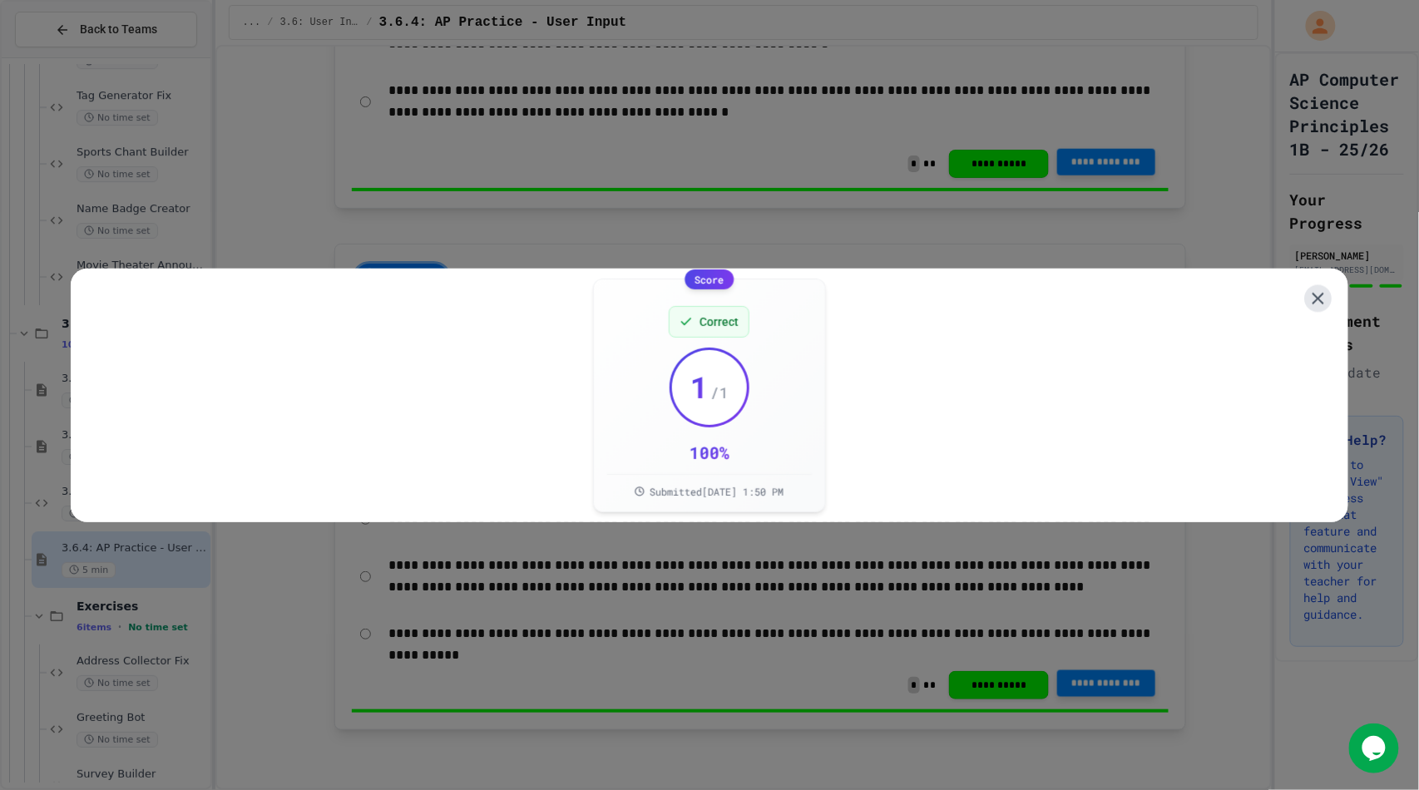
click at [1312, 292] on icon at bounding box center [1318, 298] width 12 height 12
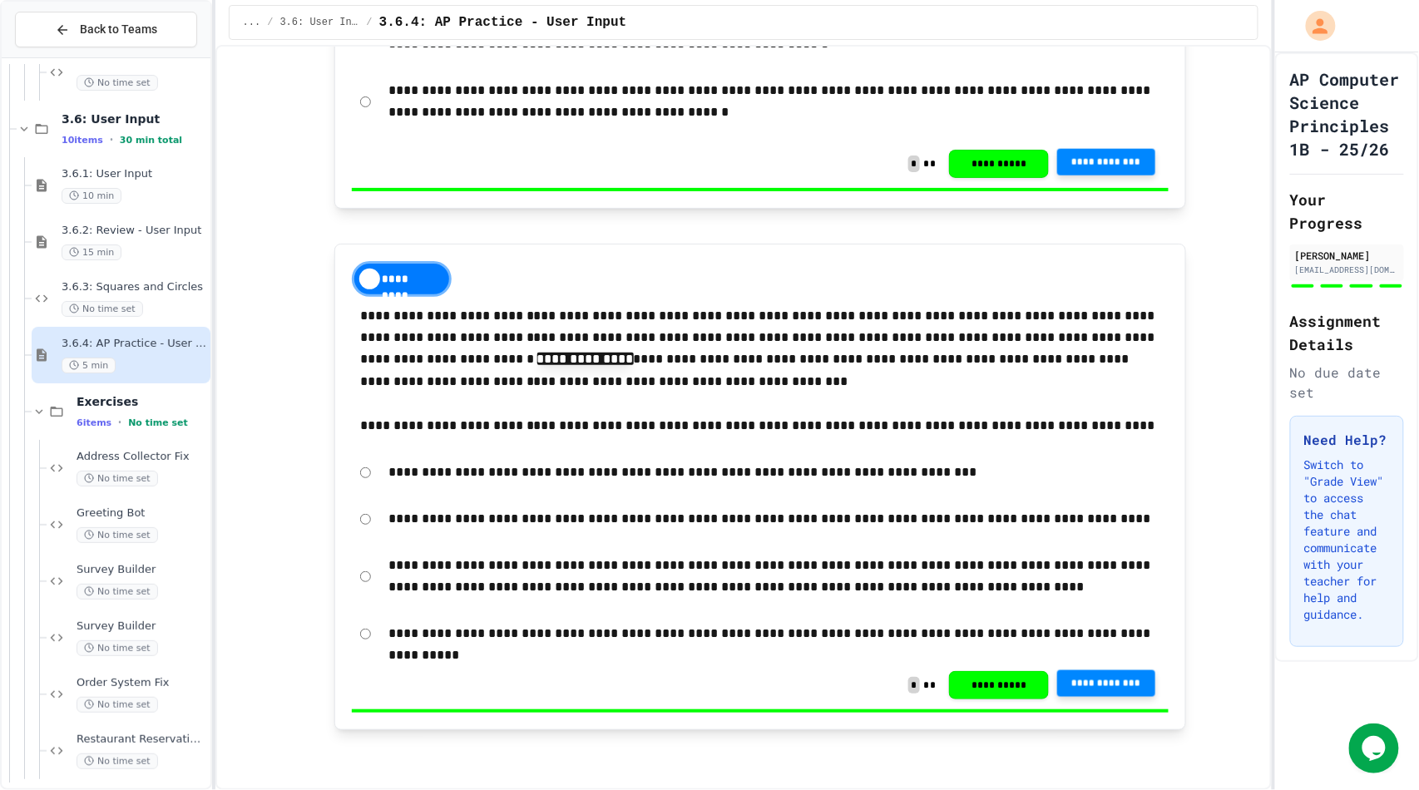
scroll to position [4160, 0]
click at [123, 460] on span "Address Collector Fix" at bounding box center [142, 456] width 131 height 14
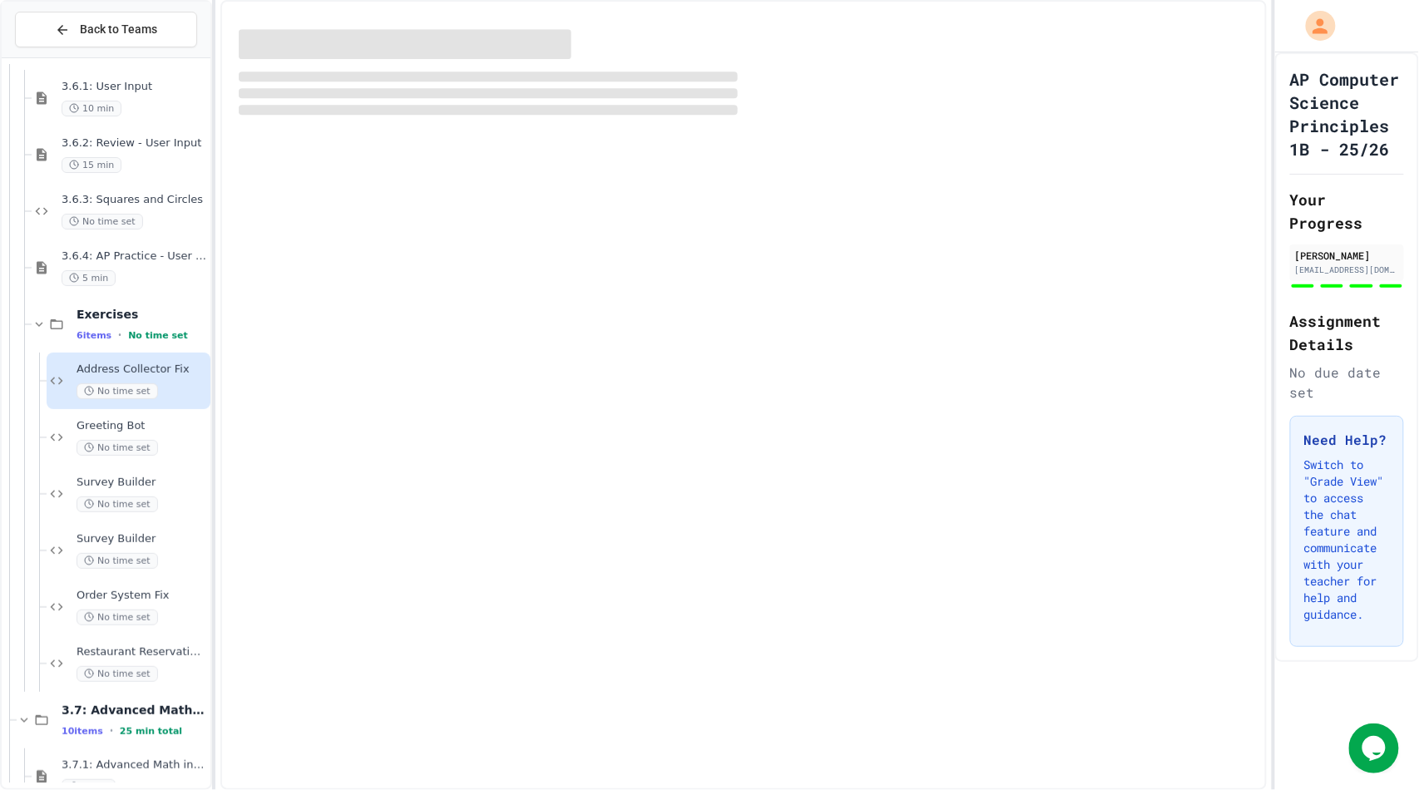
scroll to position [4247, 0]
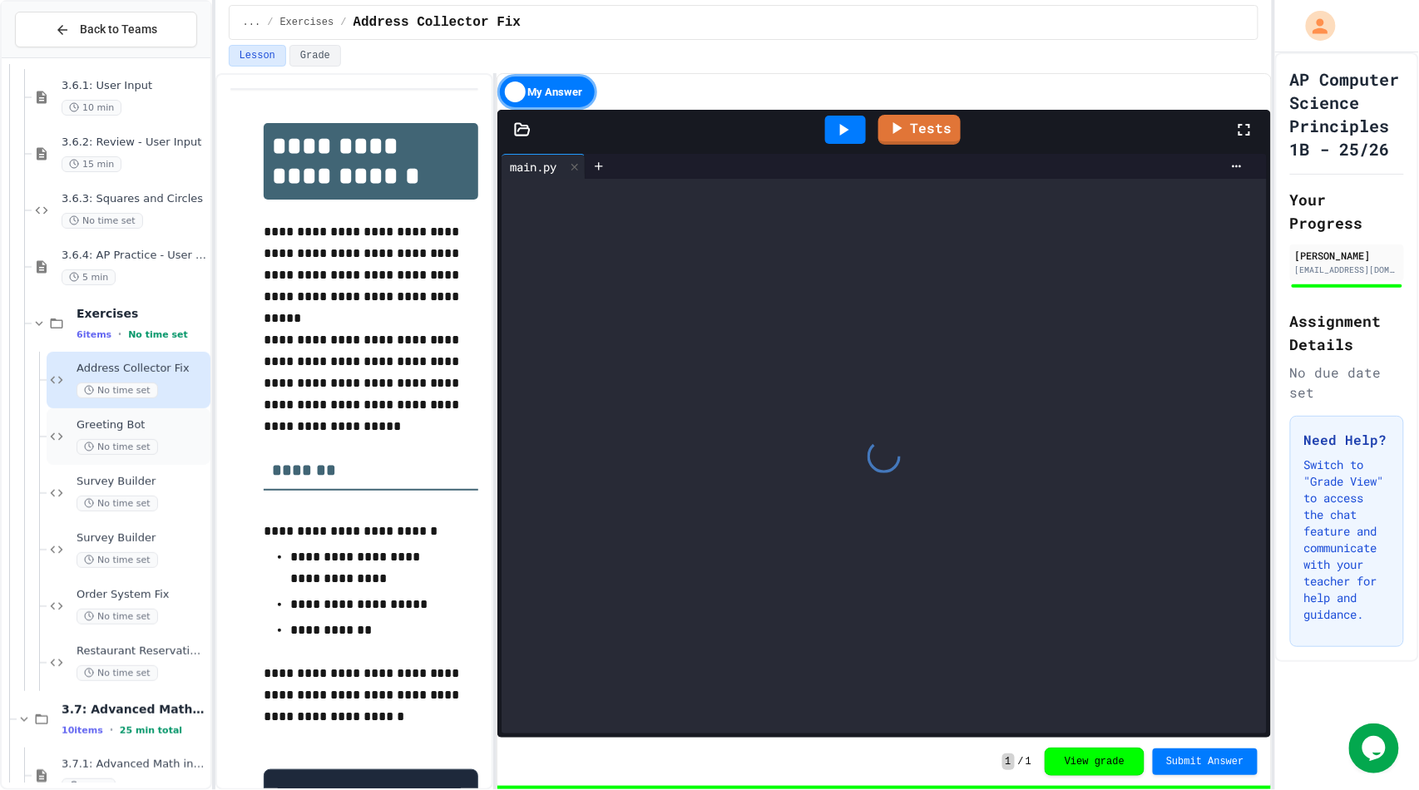
click at [134, 436] on div "Greeting Bot No time set" at bounding box center [142, 436] width 131 height 37
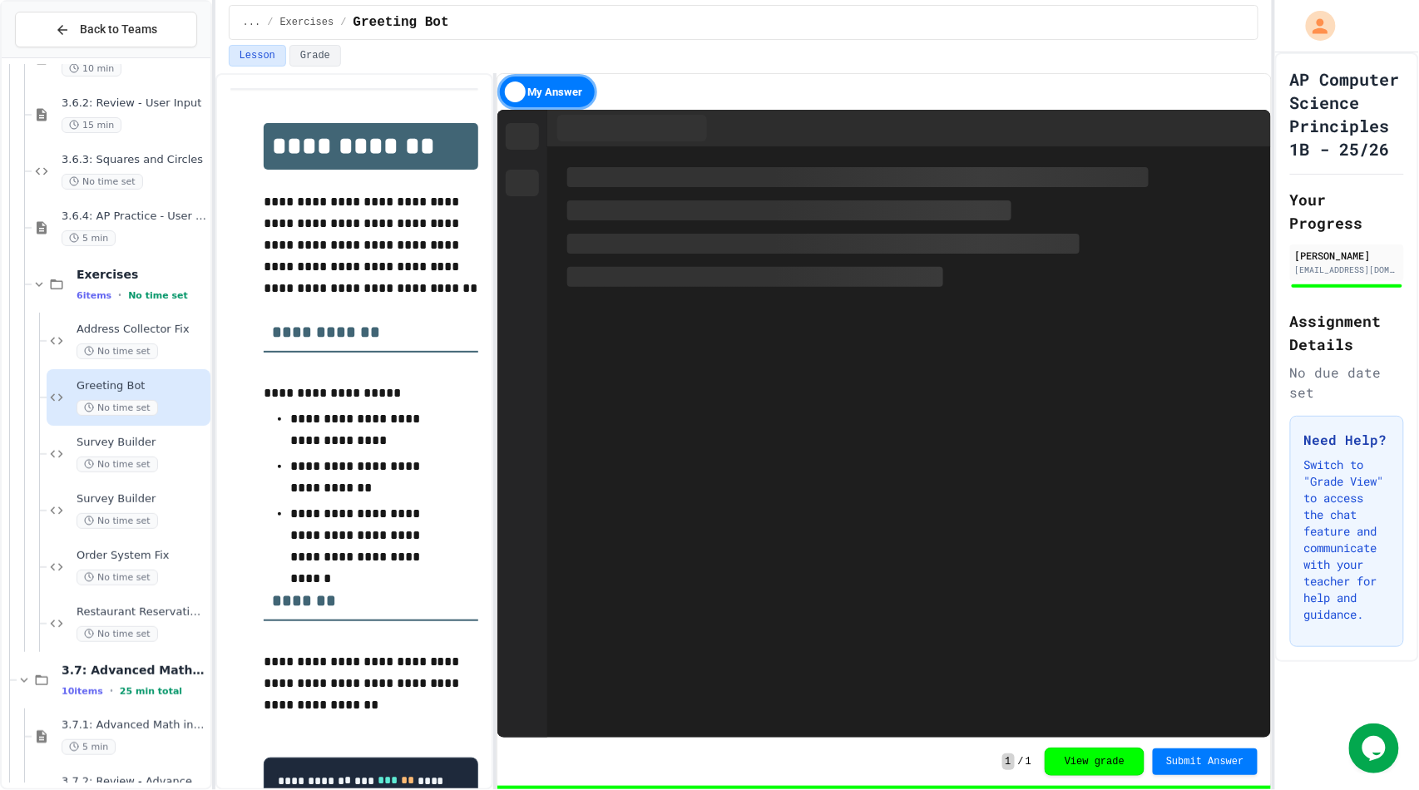
scroll to position [4287, 0]
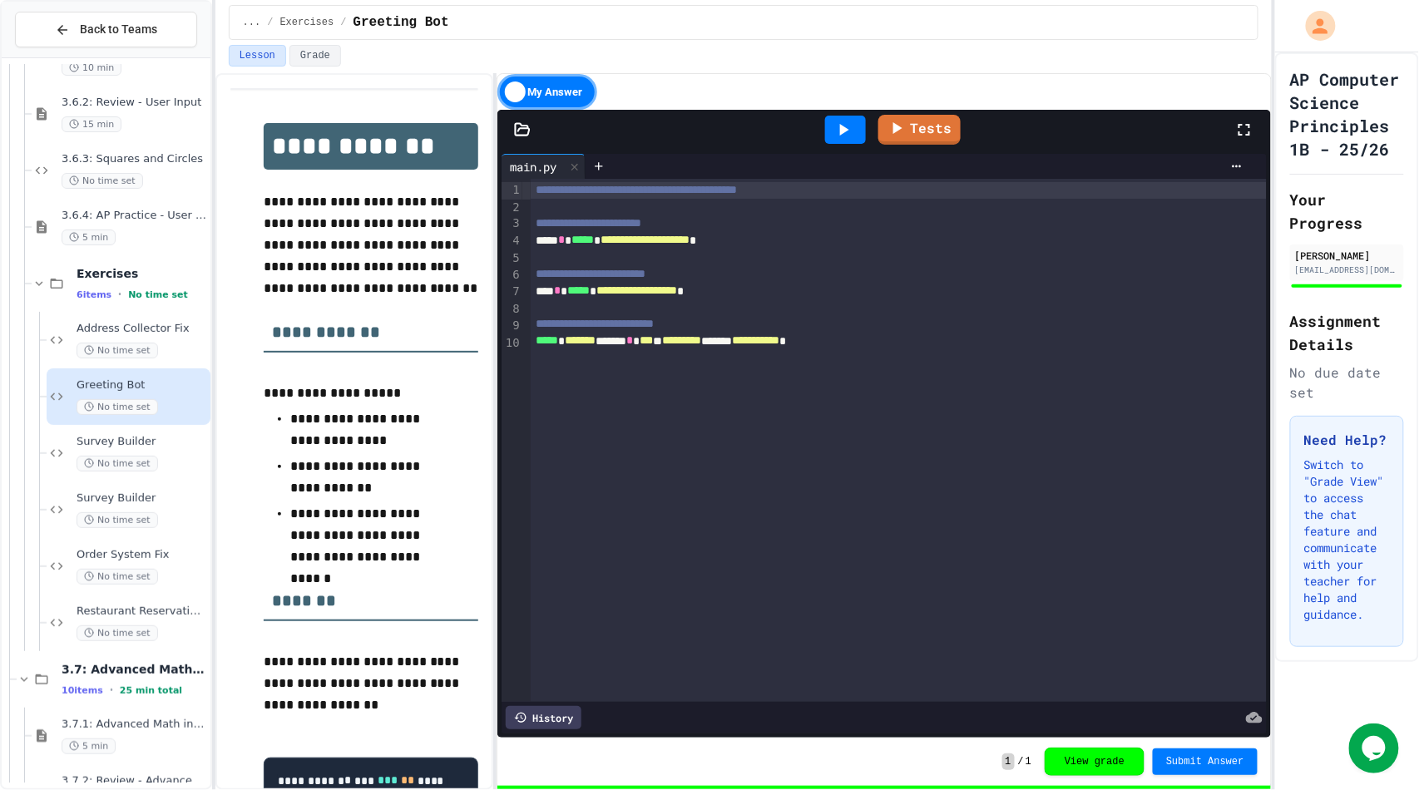
click at [134, 436] on span "Survey Builder" at bounding box center [142, 442] width 131 height 14
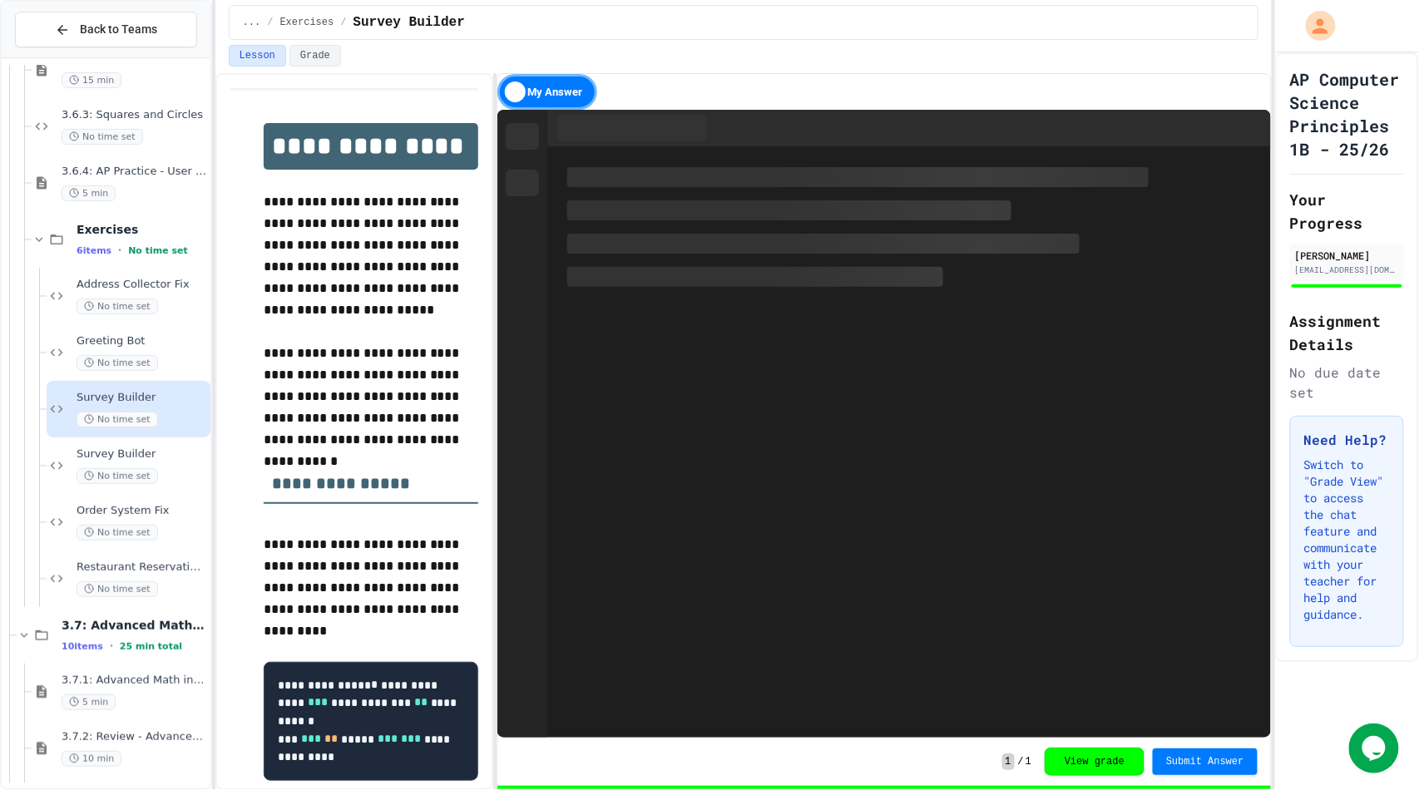
scroll to position [4334, 0]
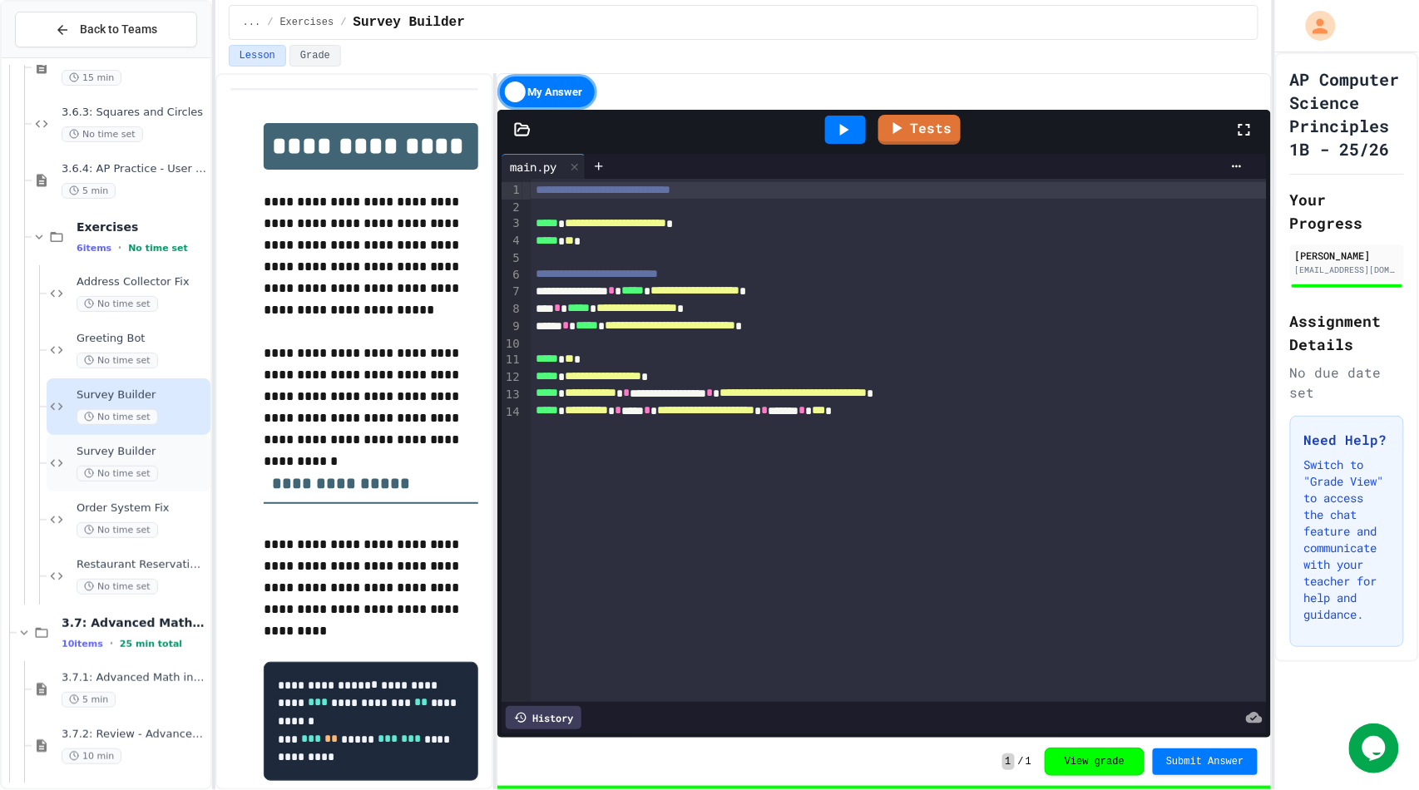
click at [134, 439] on div "Survey Builder No time set" at bounding box center [129, 463] width 164 height 57
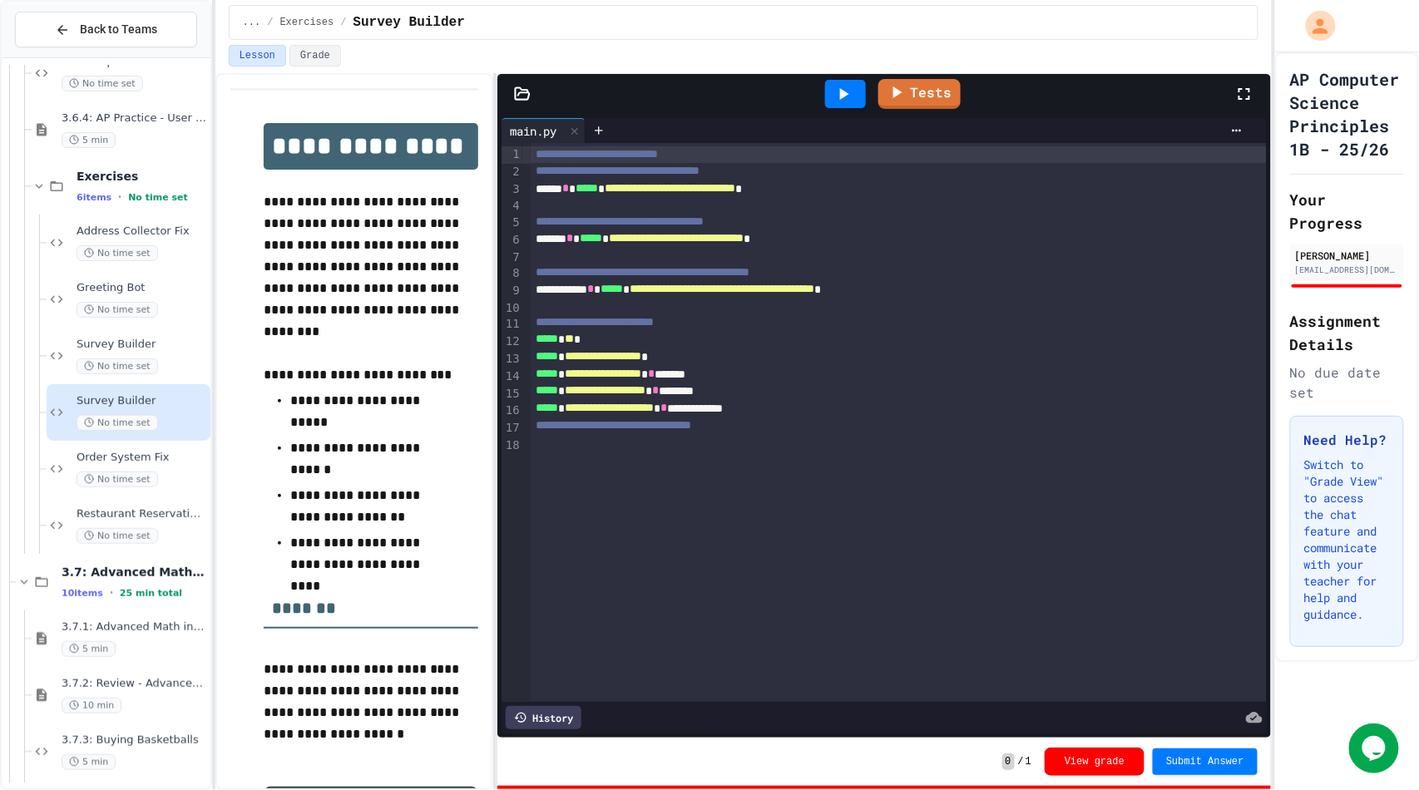
scroll to position [170, 0]
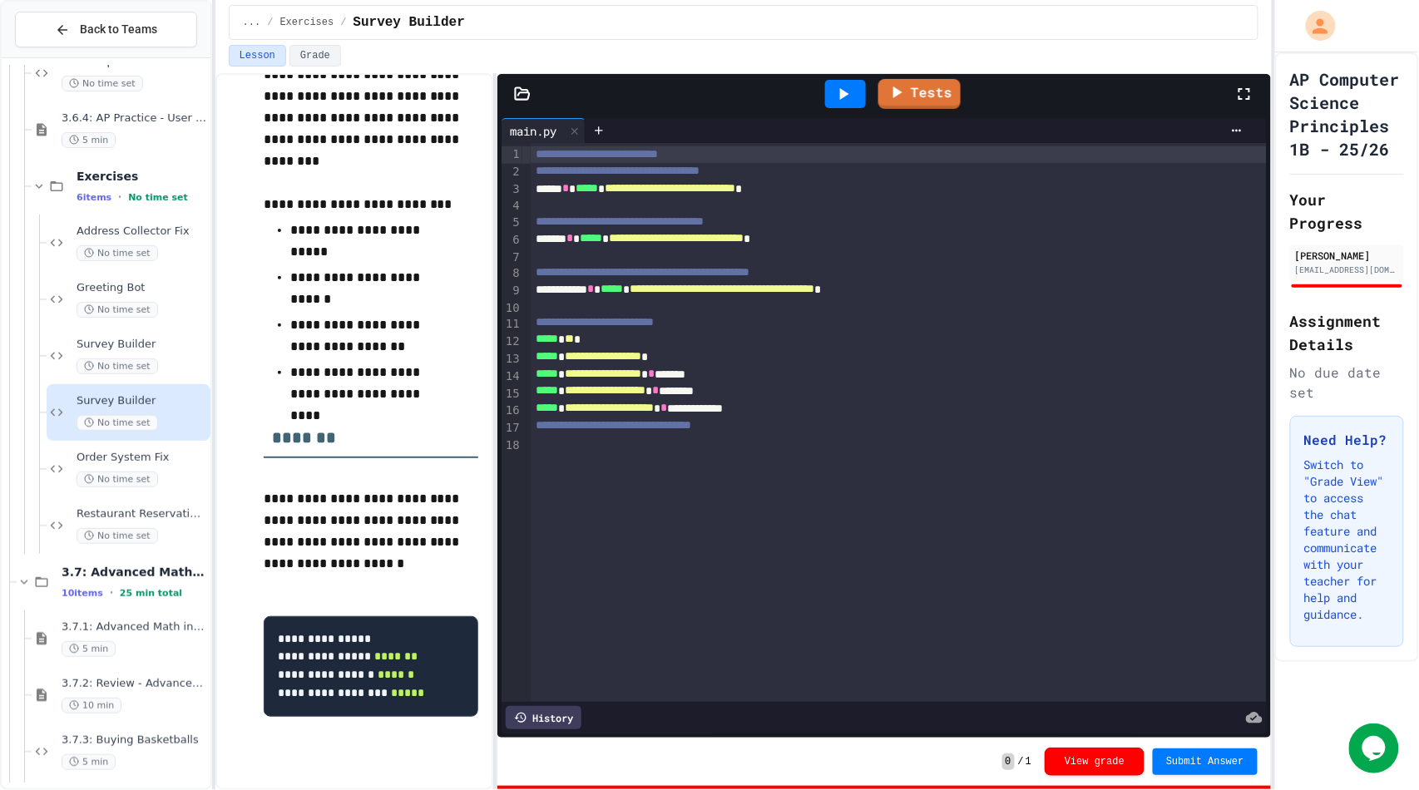
click at [852, 100] on icon at bounding box center [843, 94] width 20 height 20
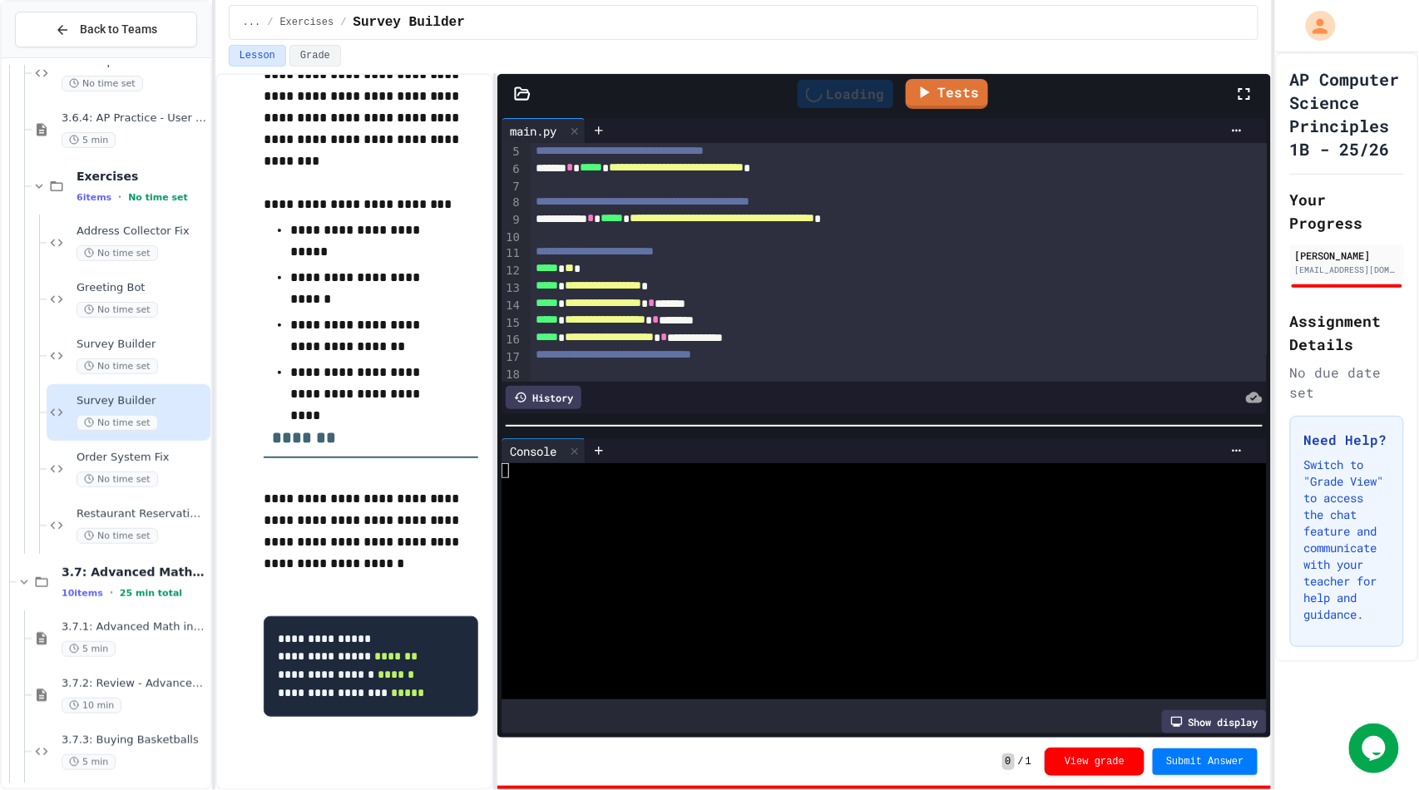
scroll to position [96, 0]
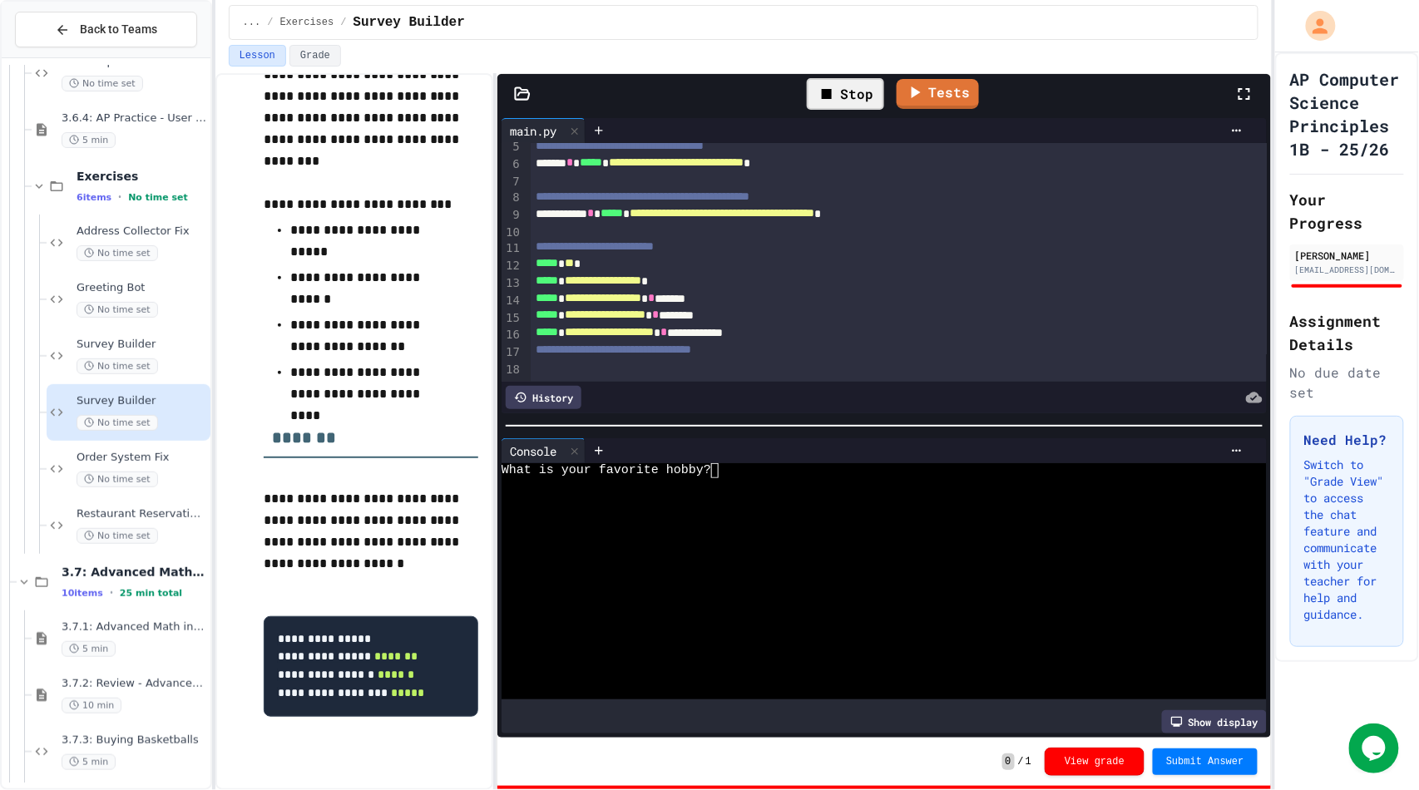
click at [738, 482] on div at bounding box center [869, 485] width 734 height 15
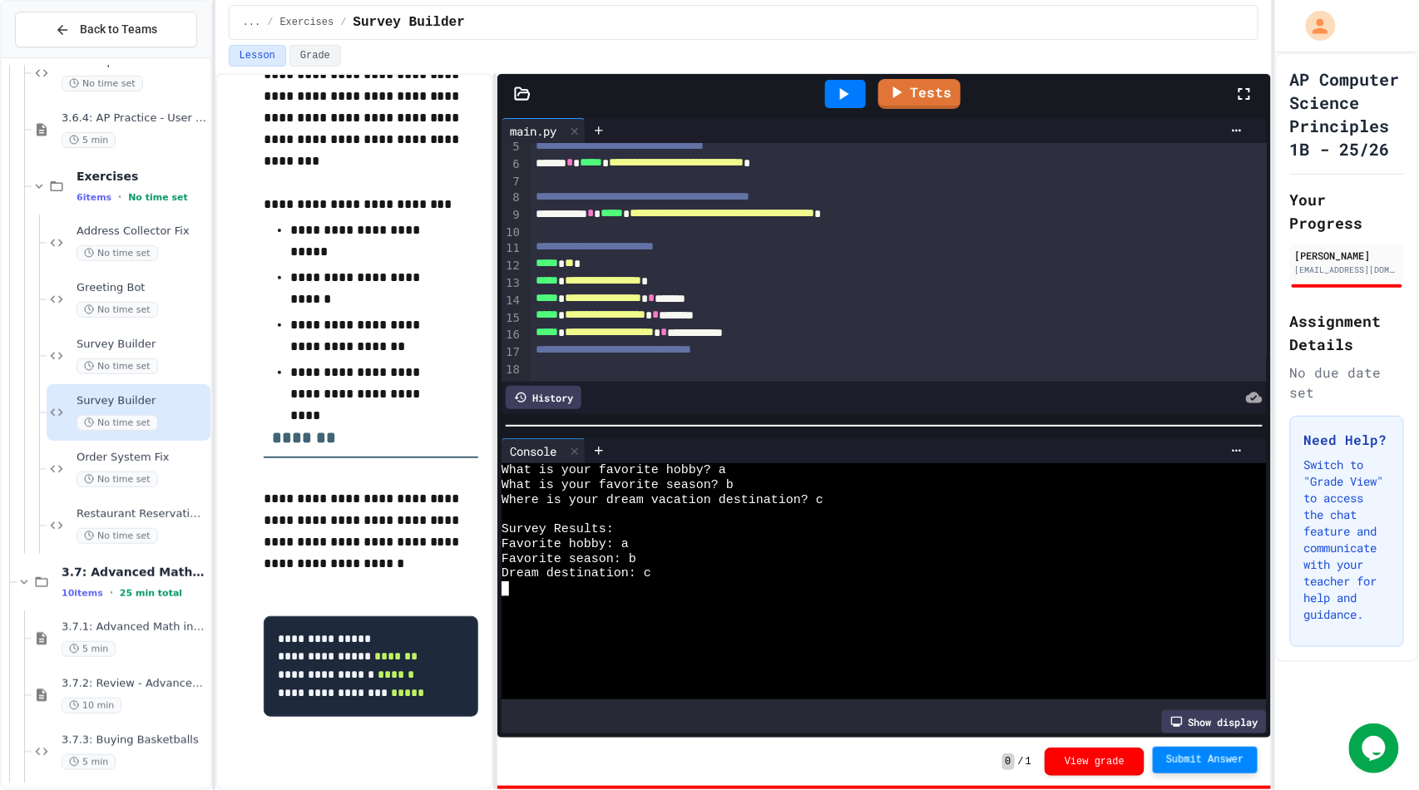
click at [1209, 767] on span "Submit Answer" at bounding box center [1205, 760] width 78 height 13
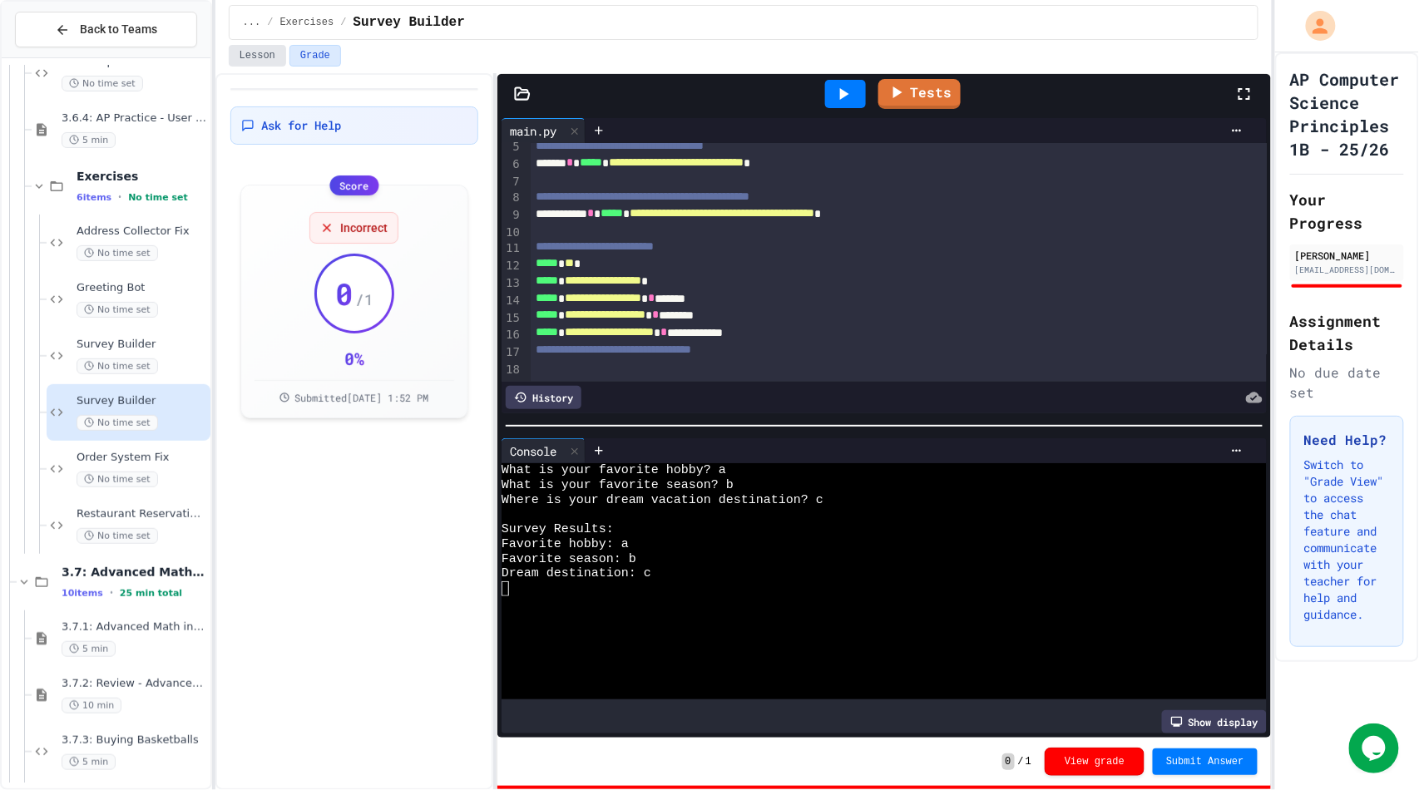
click at [256, 51] on button "Lesson" at bounding box center [257, 56] width 57 height 22
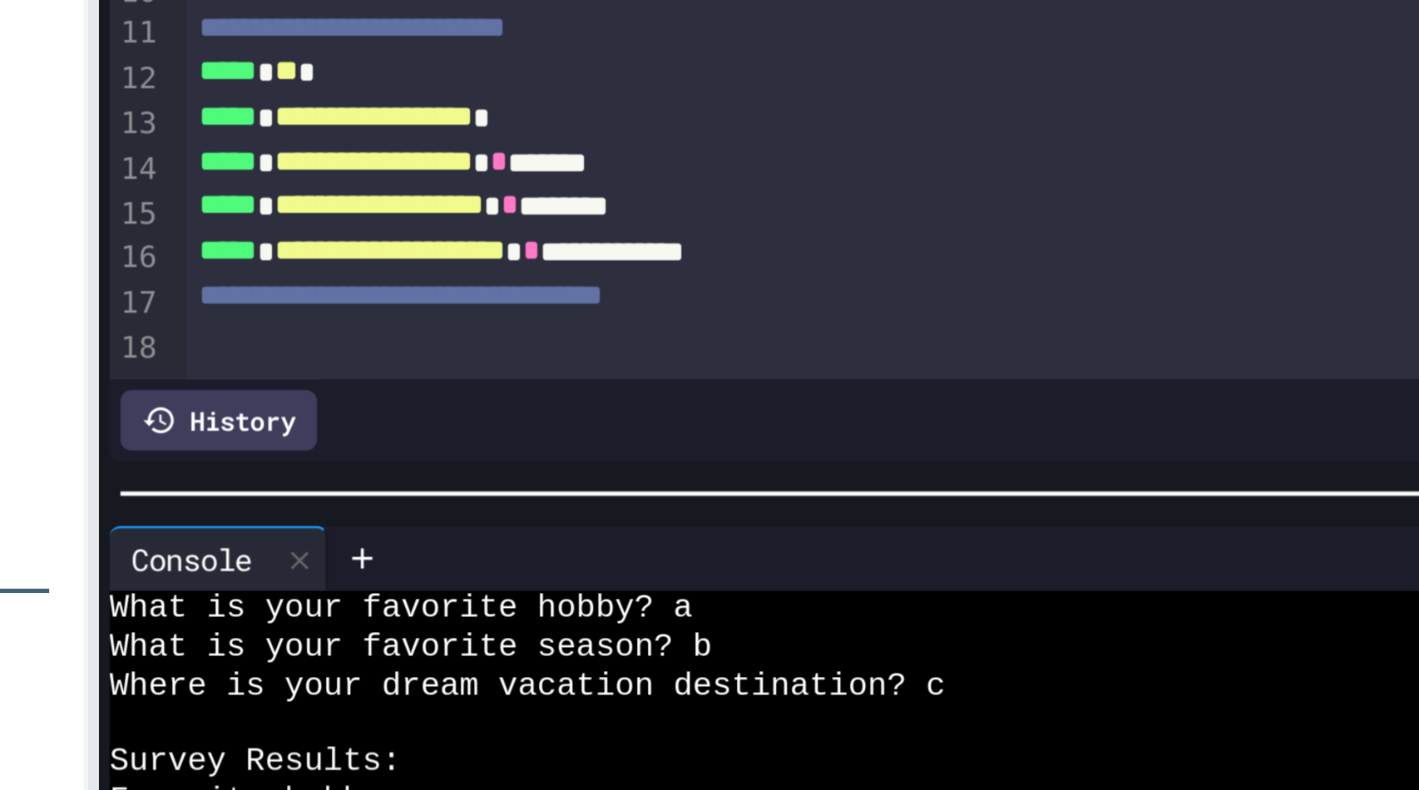
click at [641, 292] on span "**********" at bounding box center [603, 298] width 77 height 12
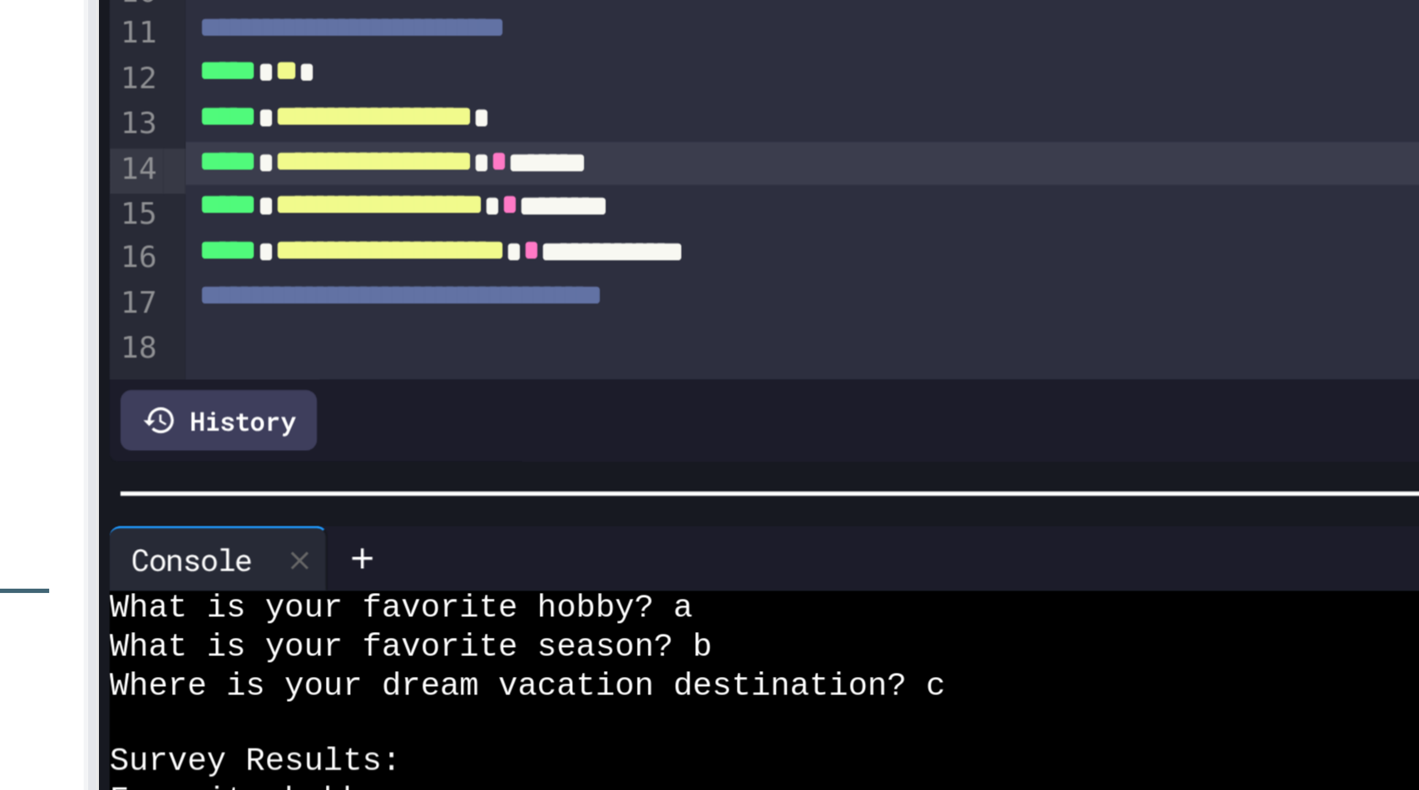
click at [641, 274] on span "**********" at bounding box center [603, 280] width 77 height 12
click at [650, 292] on span "*" at bounding box center [647, 298] width 7 height 12
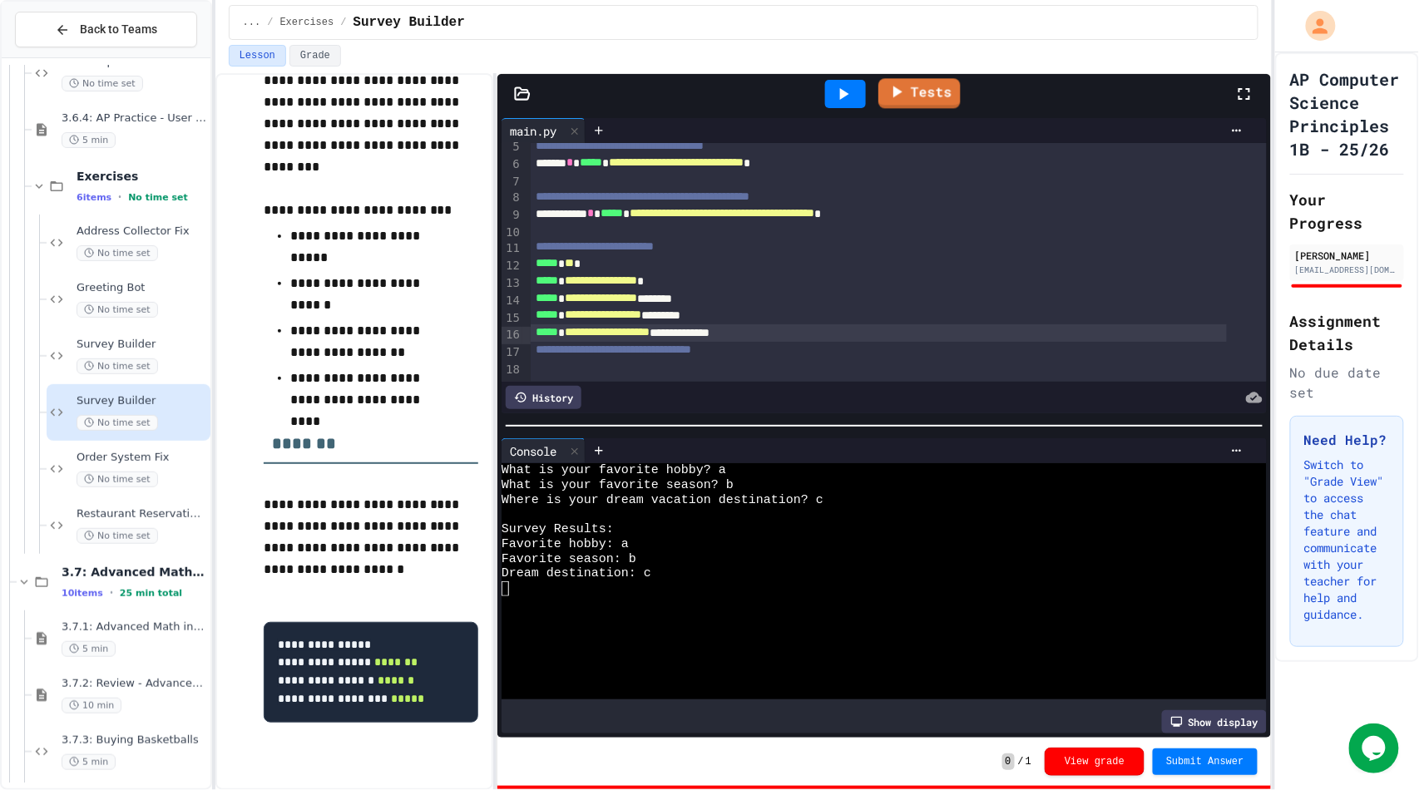
click at [832, 73] on div at bounding box center [845, 94] width 57 height 45
click at [843, 95] on icon at bounding box center [844, 94] width 9 height 12
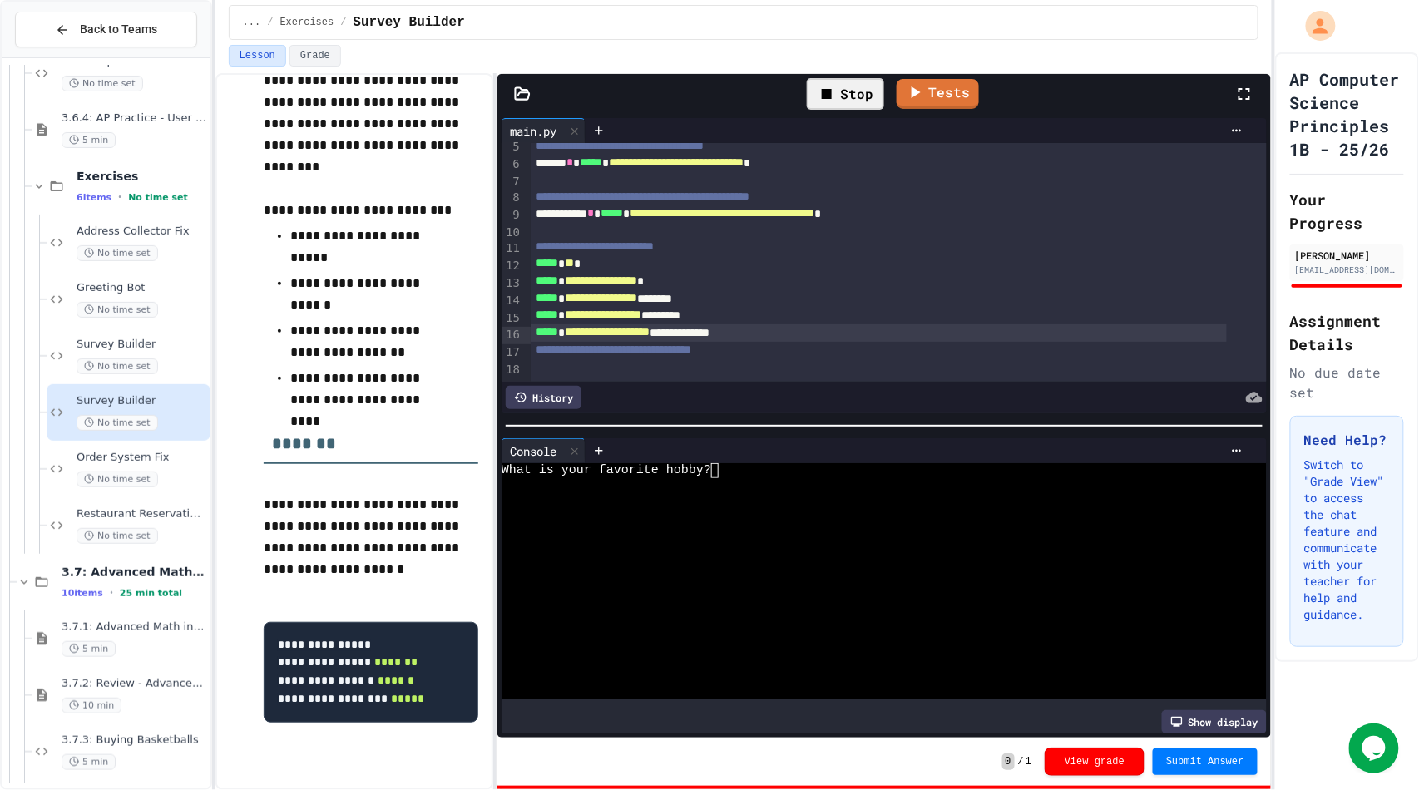
click at [788, 528] on div at bounding box center [869, 529] width 734 height 15
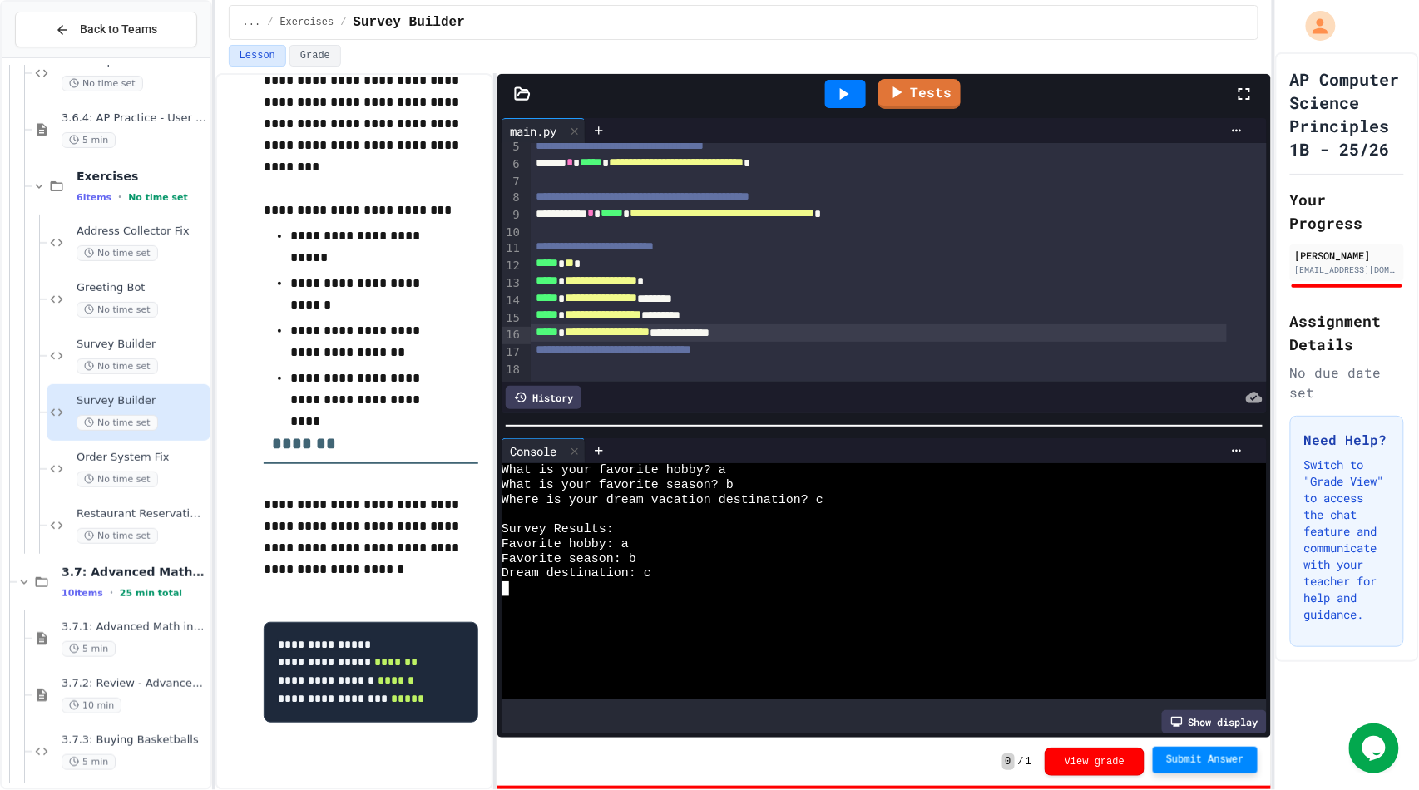
click at [1184, 763] on span "Submit Answer" at bounding box center [1205, 760] width 78 height 13
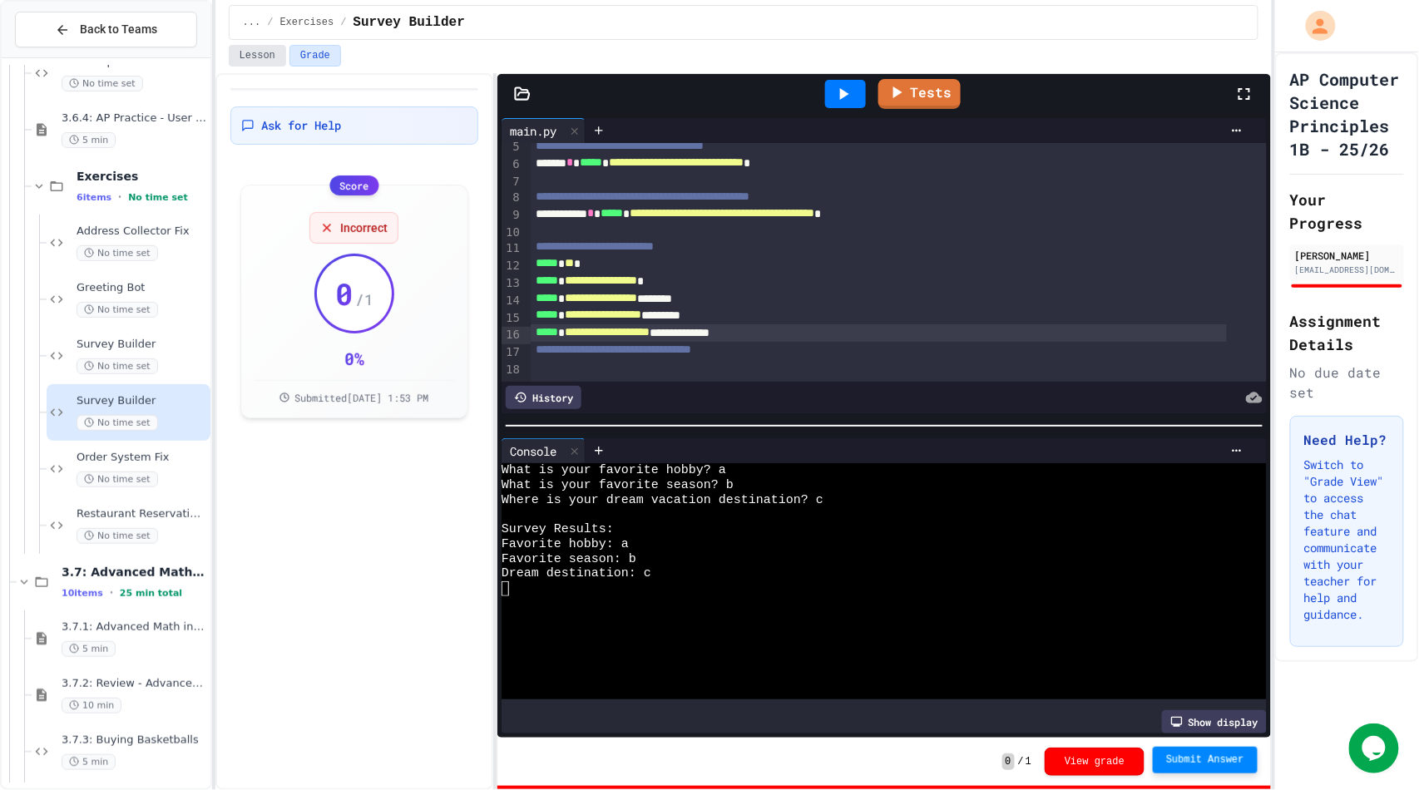
click at [260, 54] on button "Lesson" at bounding box center [257, 56] width 57 height 22
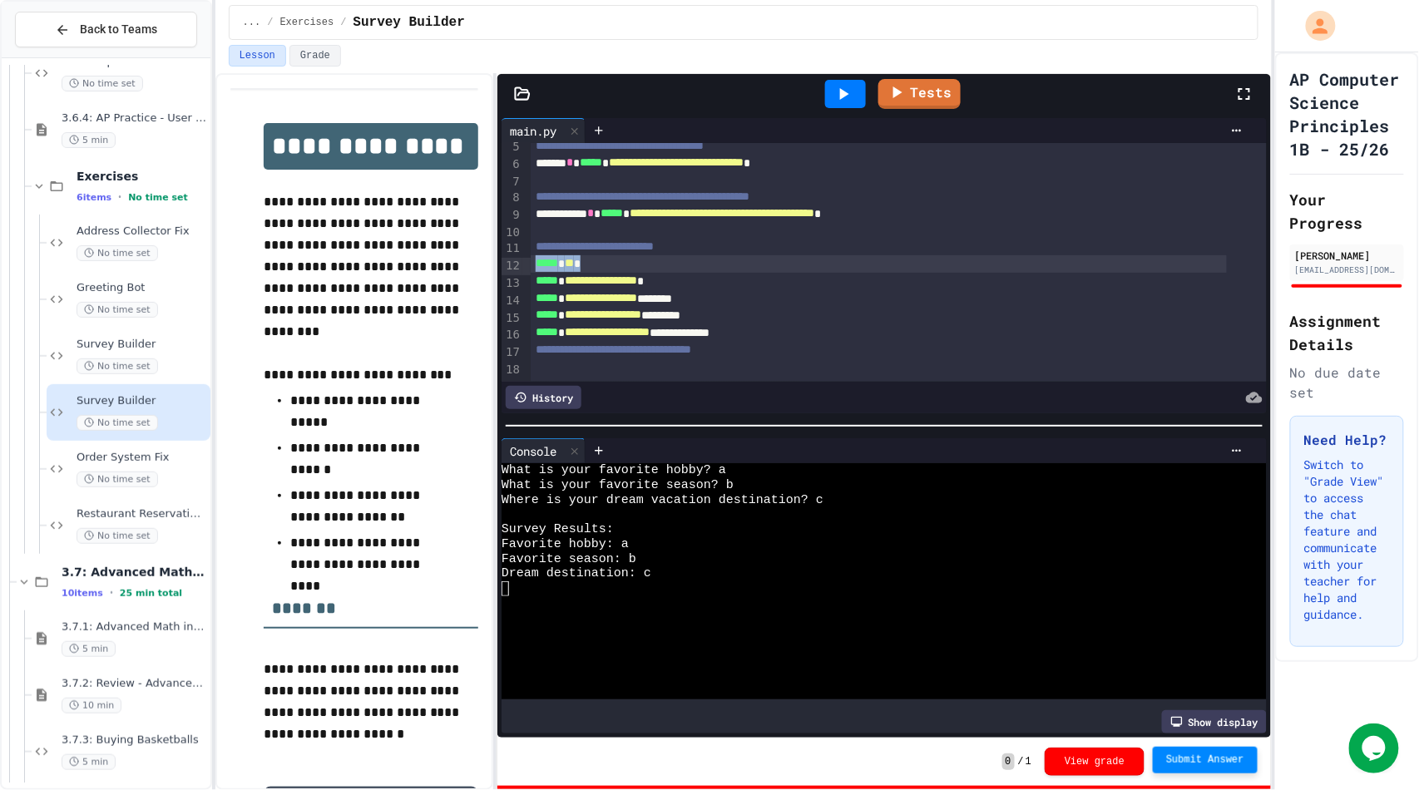
drag, startPoint x: 600, startPoint y: 255, endPoint x: 528, endPoint y: 262, distance: 72.7
click at [528, 262] on div "**********" at bounding box center [884, 262] width 765 height 239
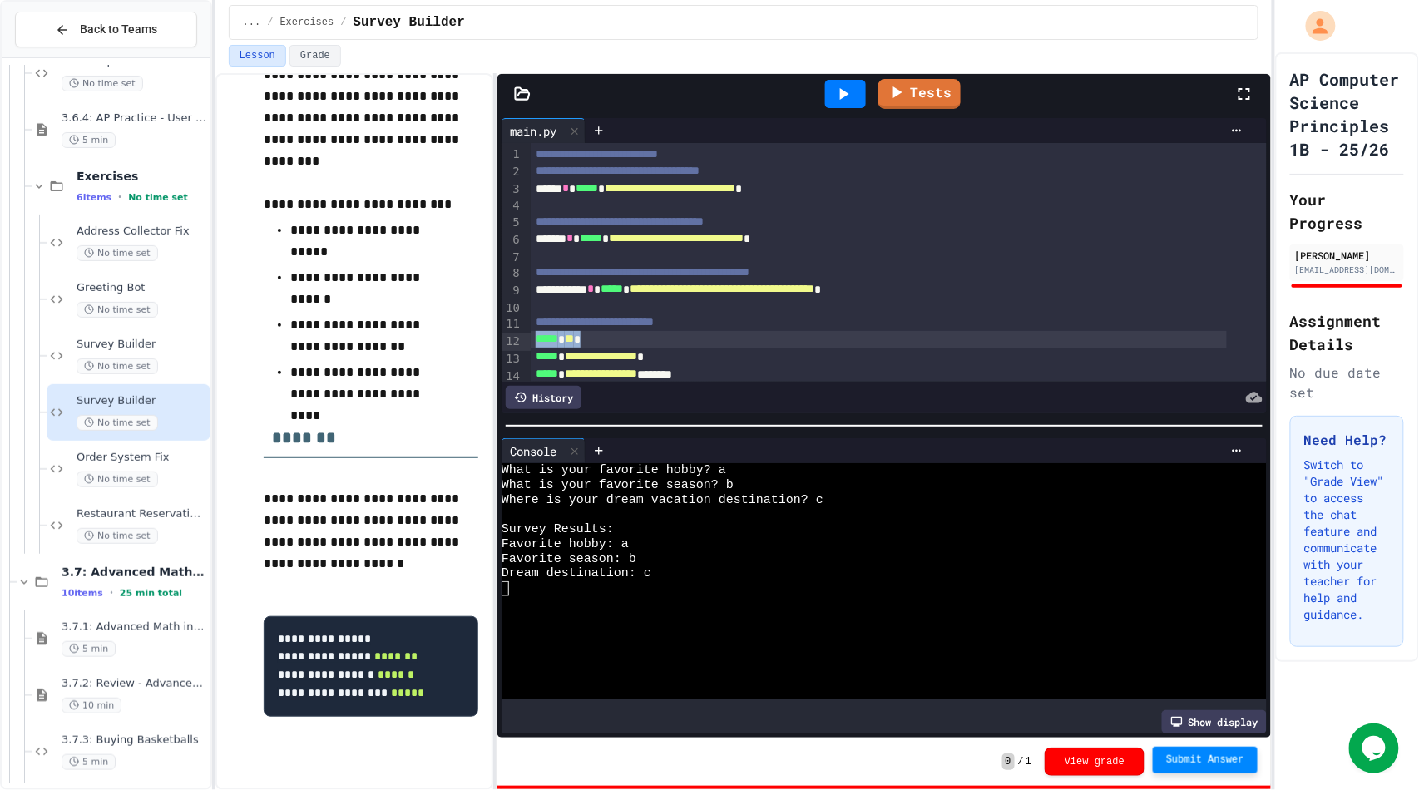
scroll to position [170, 0]
click at [908, 102] on link "Tests" at bounding box center [918, 93] width 83 height 32
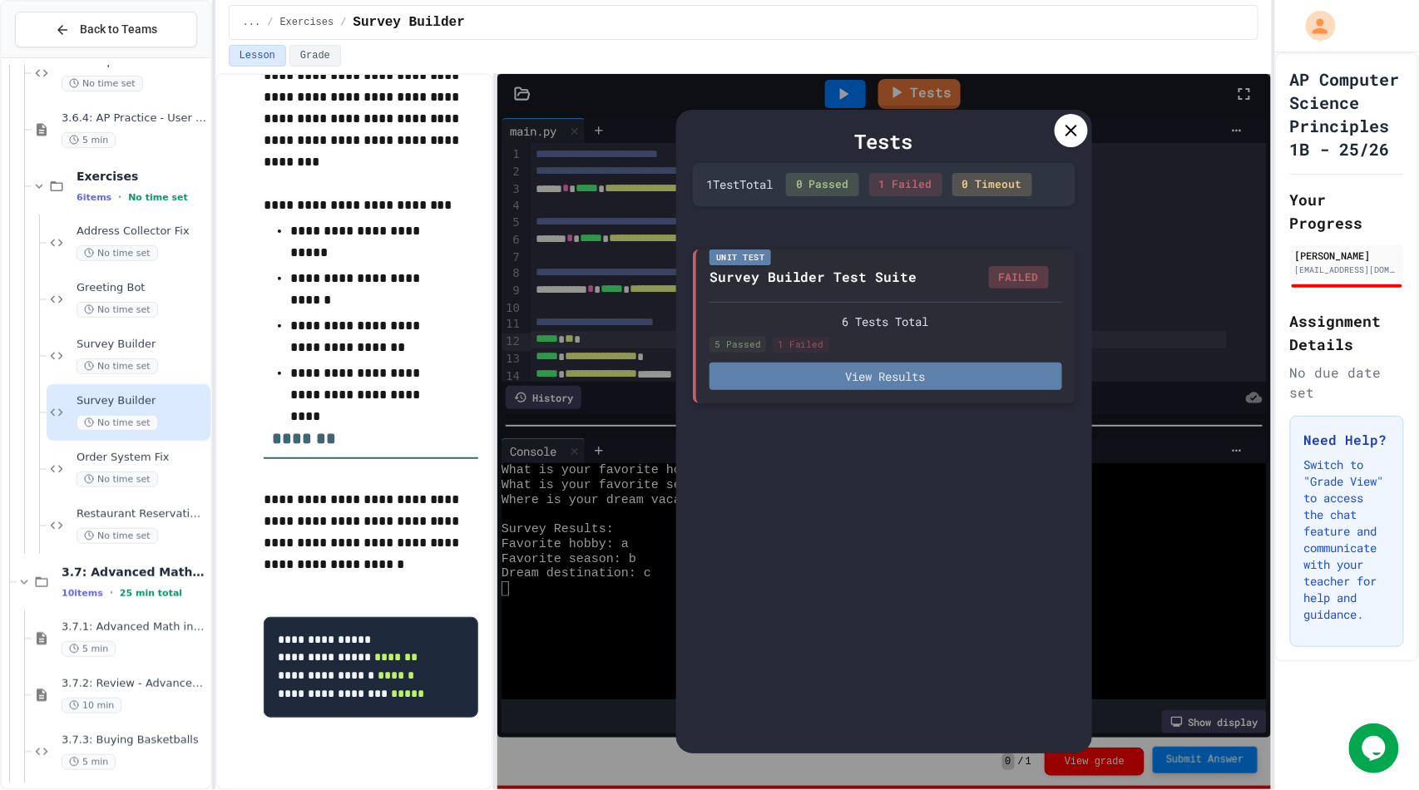
click at [907, 379] on button "View Results" at bounding box center [885, 376] width 353 height 27
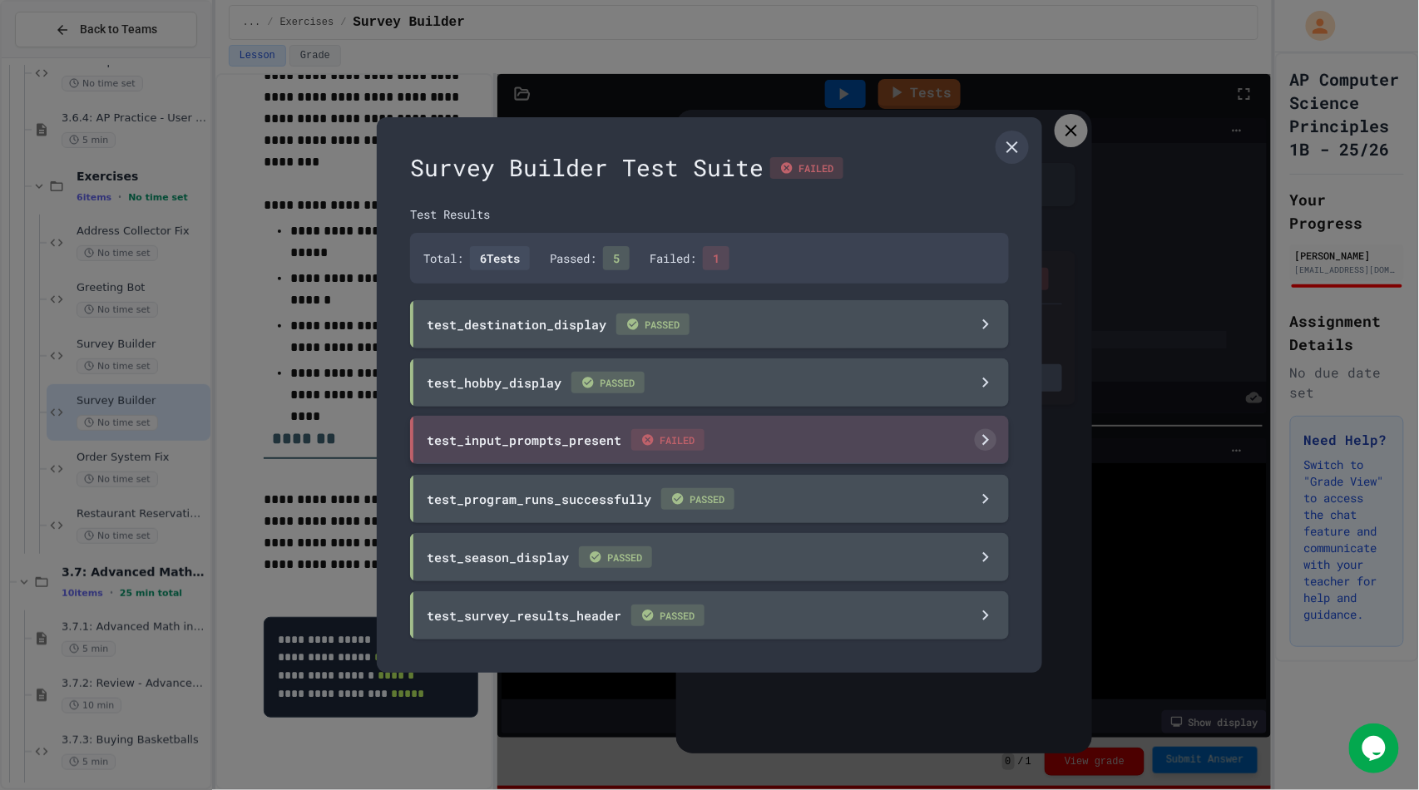
click at [769, 442] on div "test_input_prompts_present FAILED" at bounding box center [709, 440] width 599 height 48
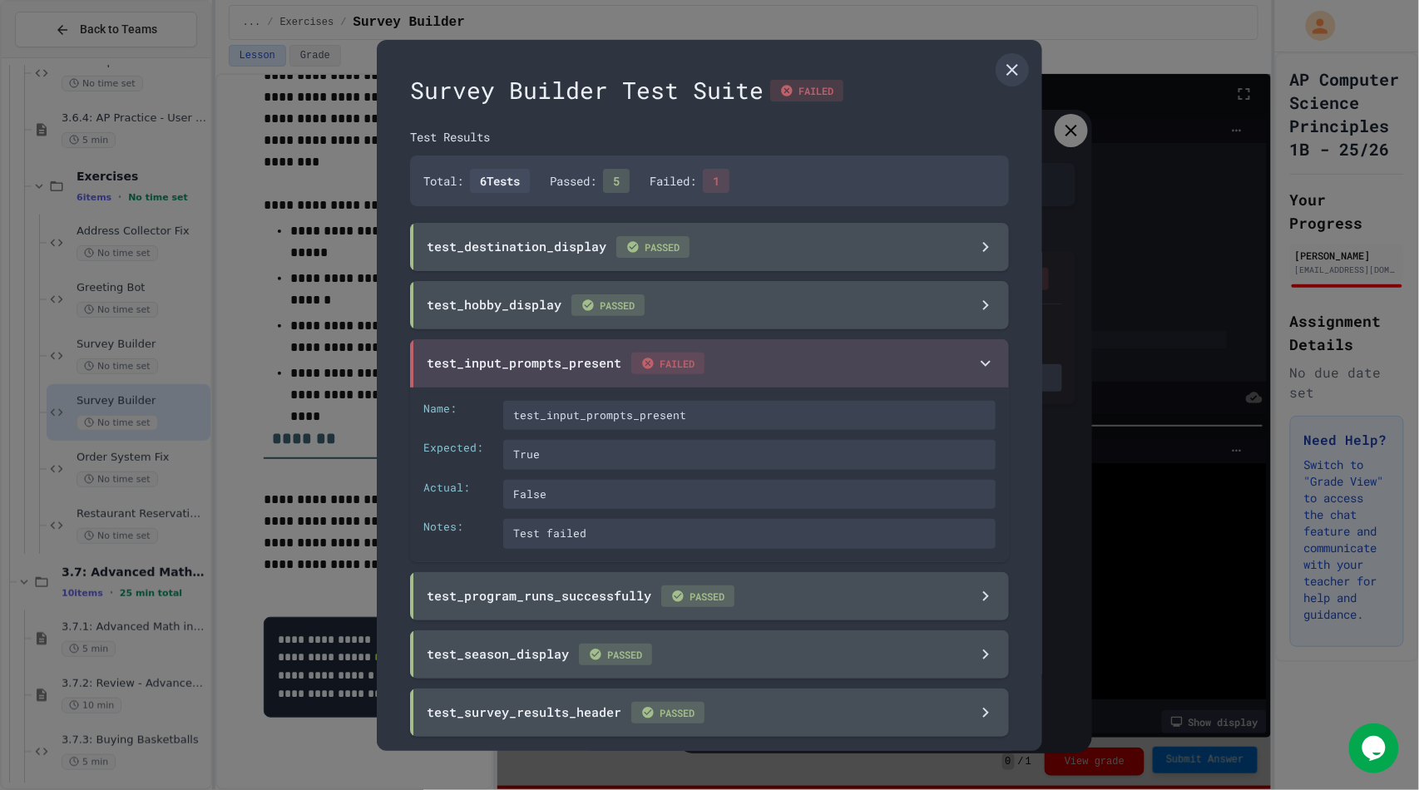
click at [1225, 240] on div at bounding box center [709, 395] width 1419 height 790
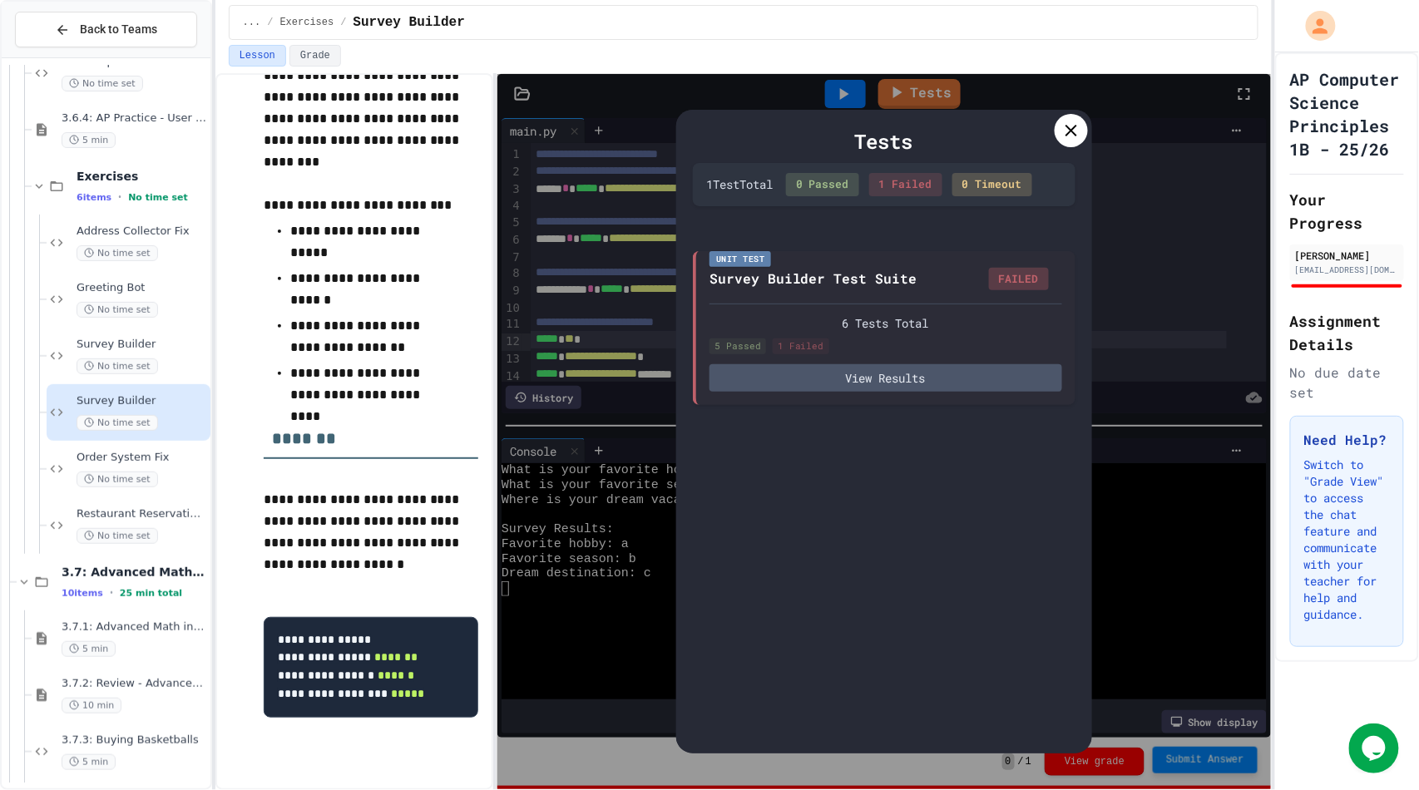
click at [1080, 135] on icon at bounding box center [1071, 131] width 20 height 20
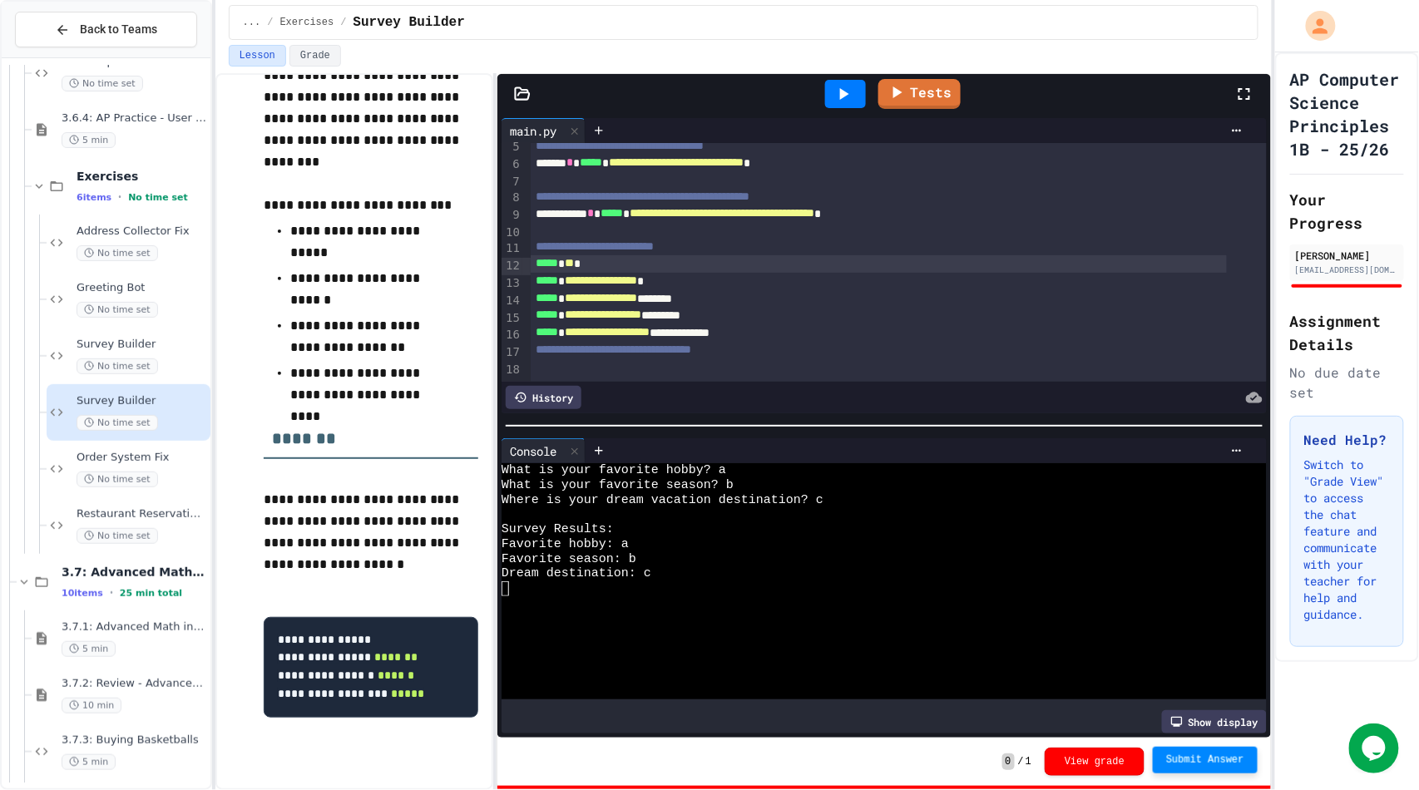
scroll to position [0, 0]
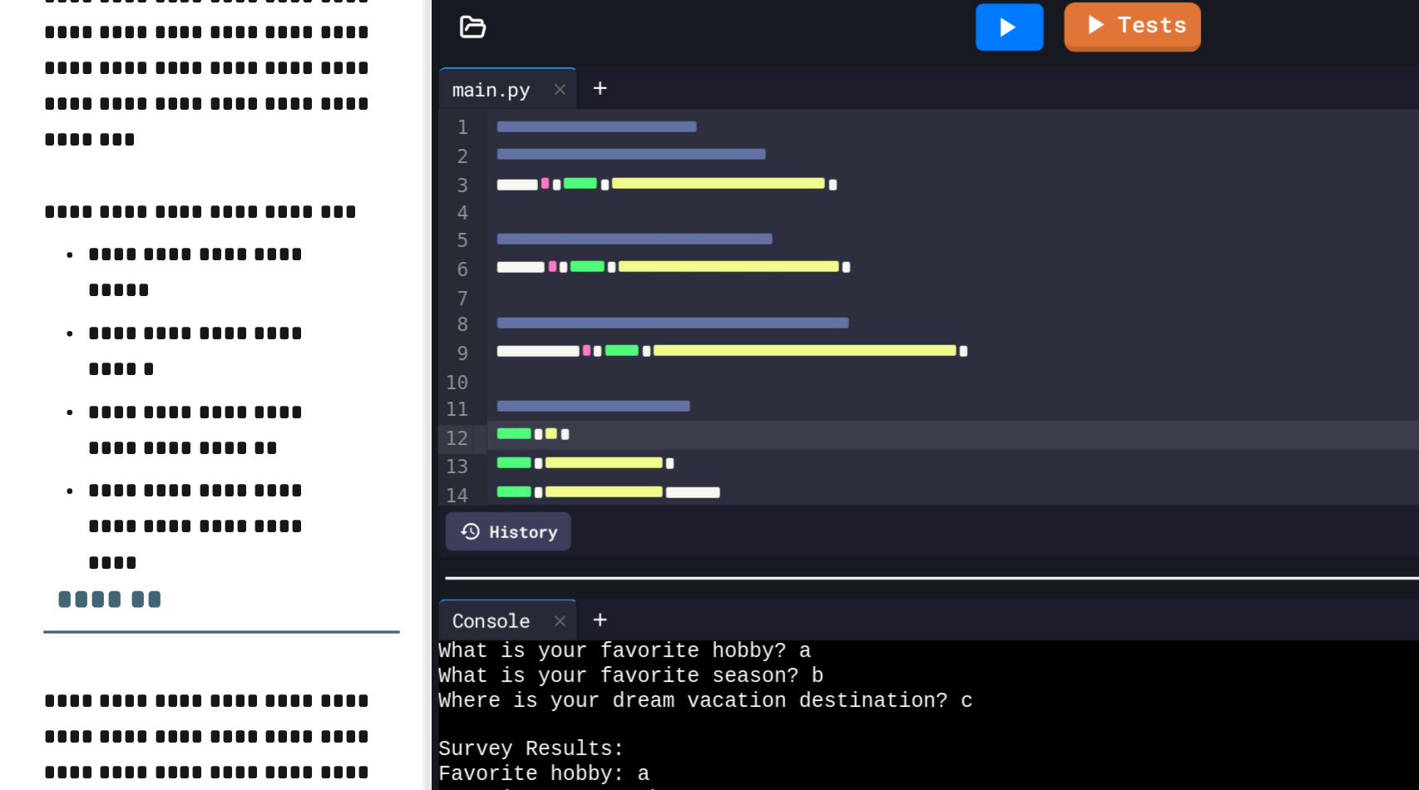
click at [584, 194] on span "*****" at bounding box center [587, 188] width 22 height 12
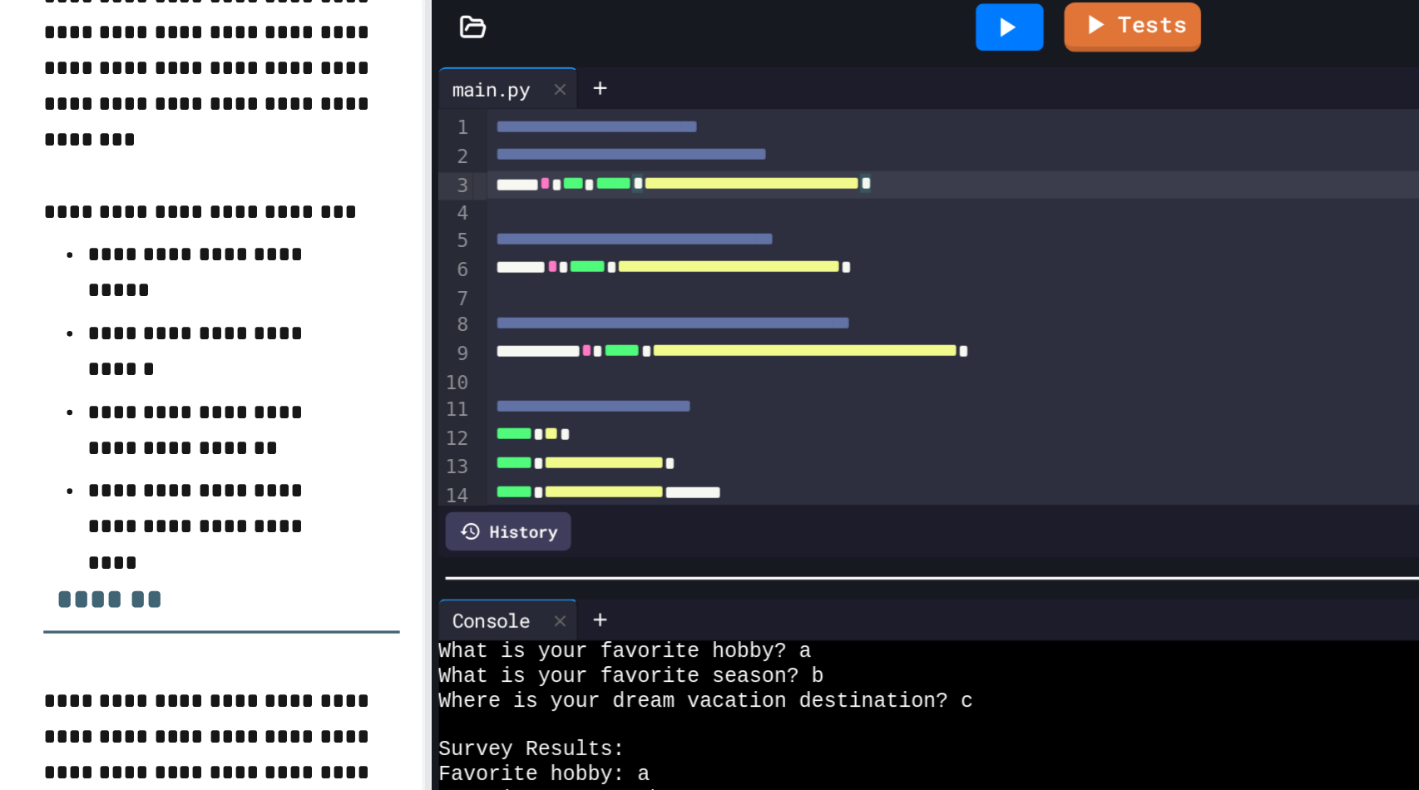
click at [876, 187] on div "**********" at bounding box center [879, 188] width 696 height 17
click at [867, 244] on div "**********" at bounding box center [879, 238] width 696 height 17
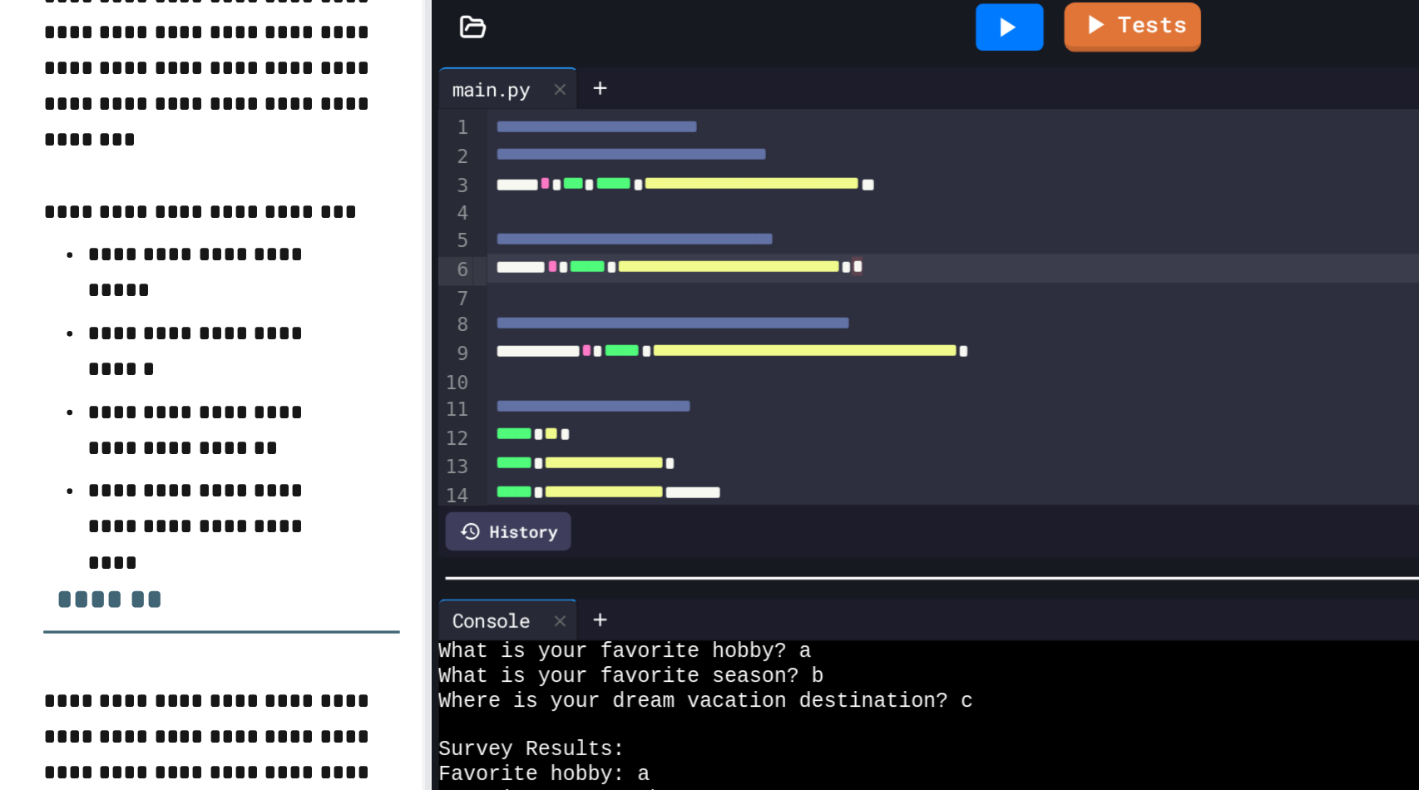
click at [595, 244] on span "*****" at bounding box center [591, 238] width 22 height 12
click at [594, 244] on span "*****" at bounding box center [591, 238] width 22 height 12
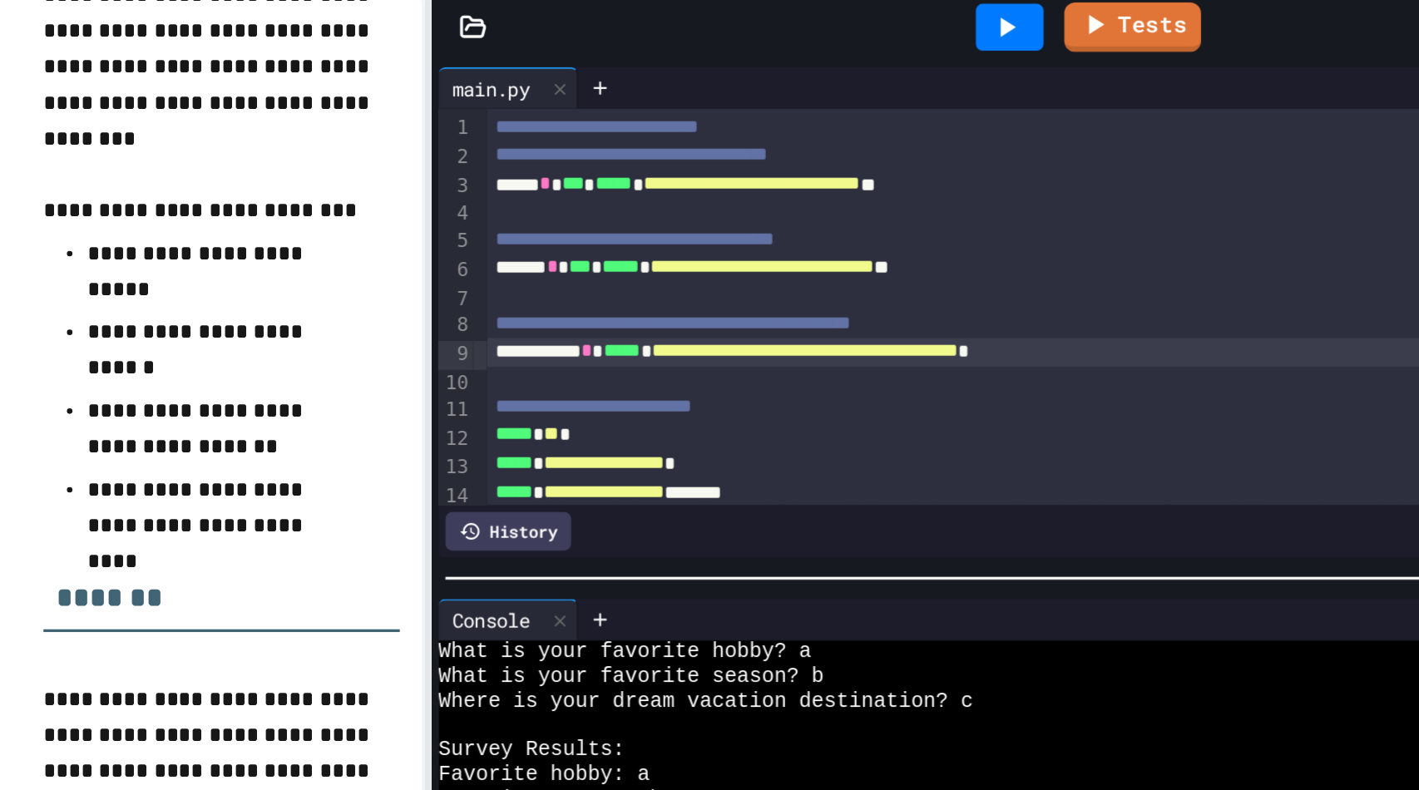
click at [623, 294] on span "*****" at bounding box center [611, 289] width 22 height 12
click at [992, 286] on div "**********" at bounding box center [879, 289] width 696 height 17
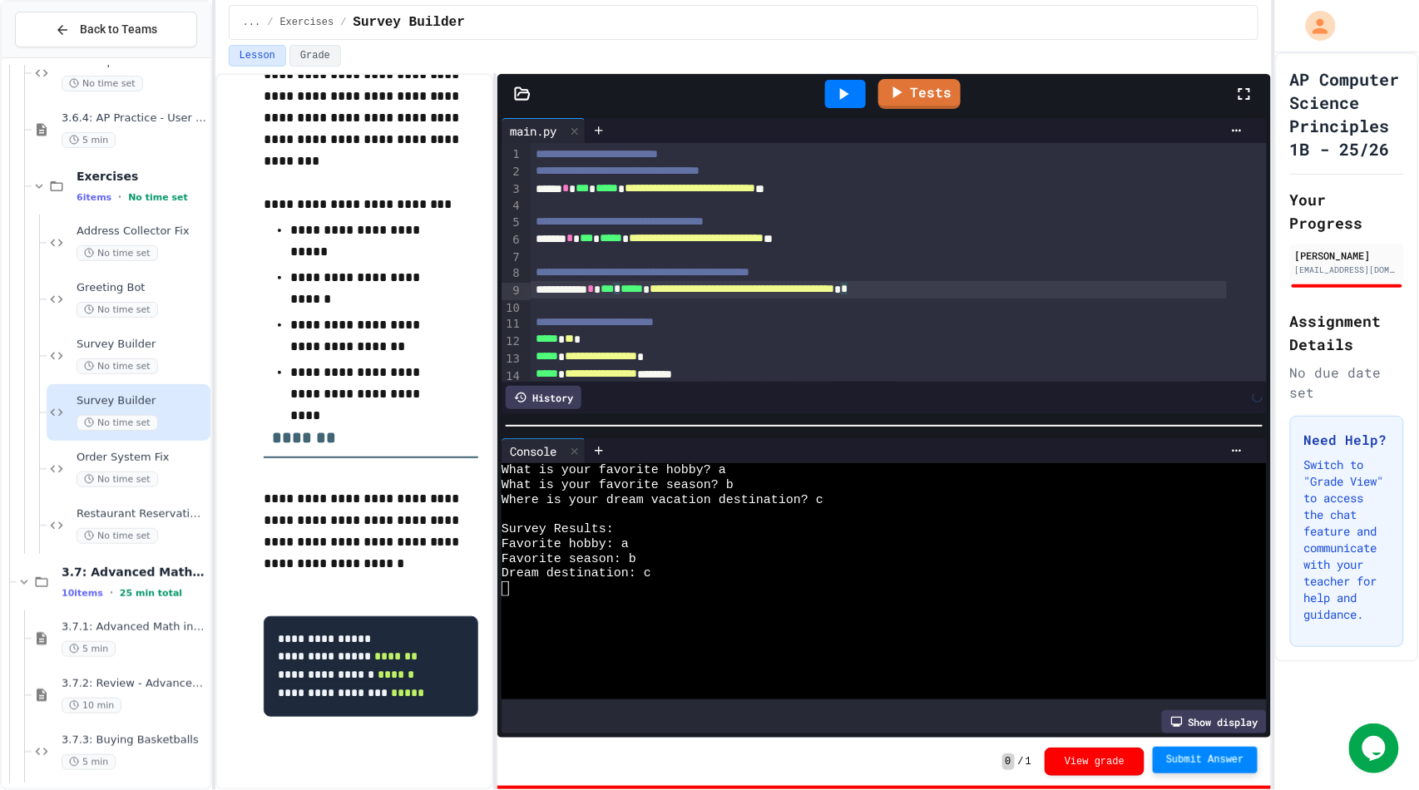
scroll to position [96, 0]
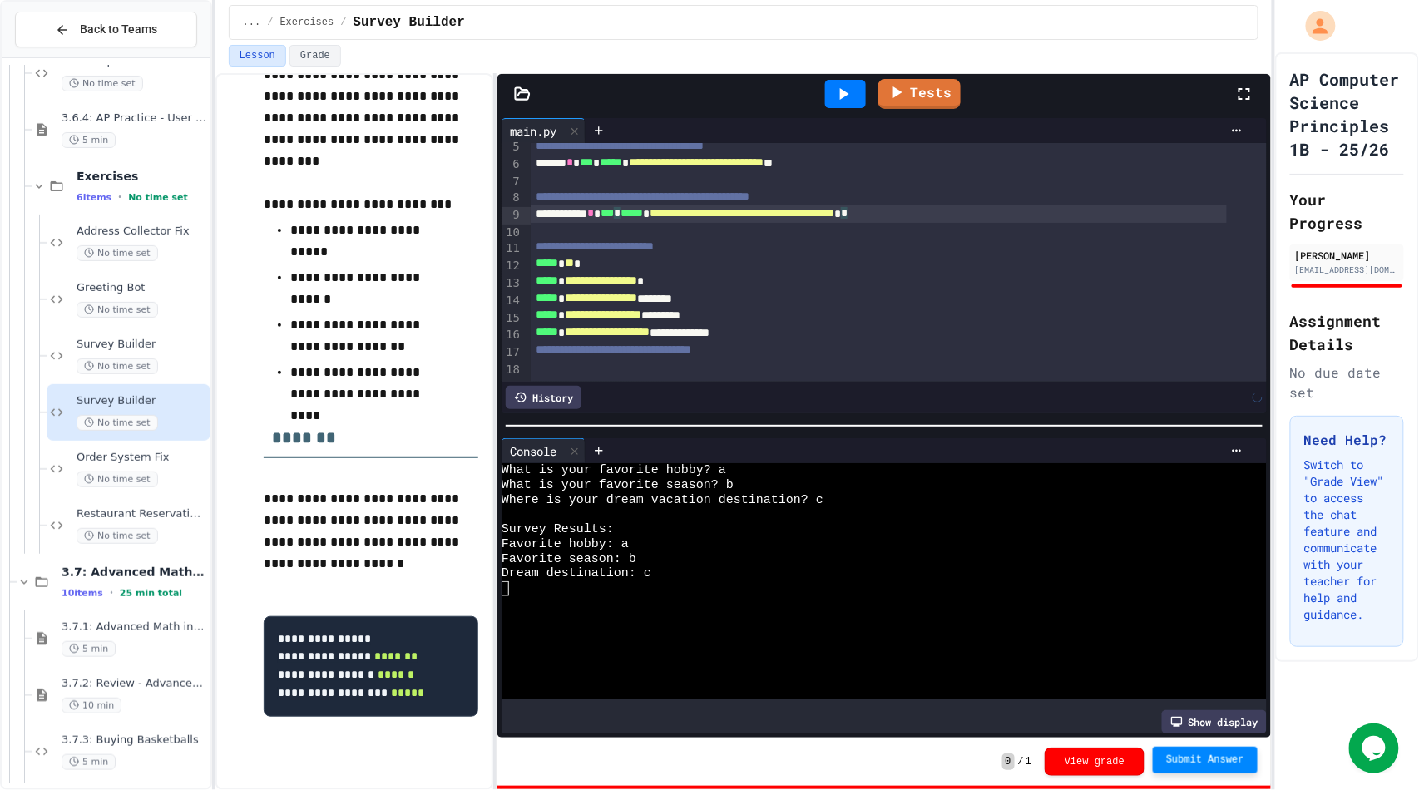
click at [850, 93] on icon at bounding box center [843, 94] width 20 height 20
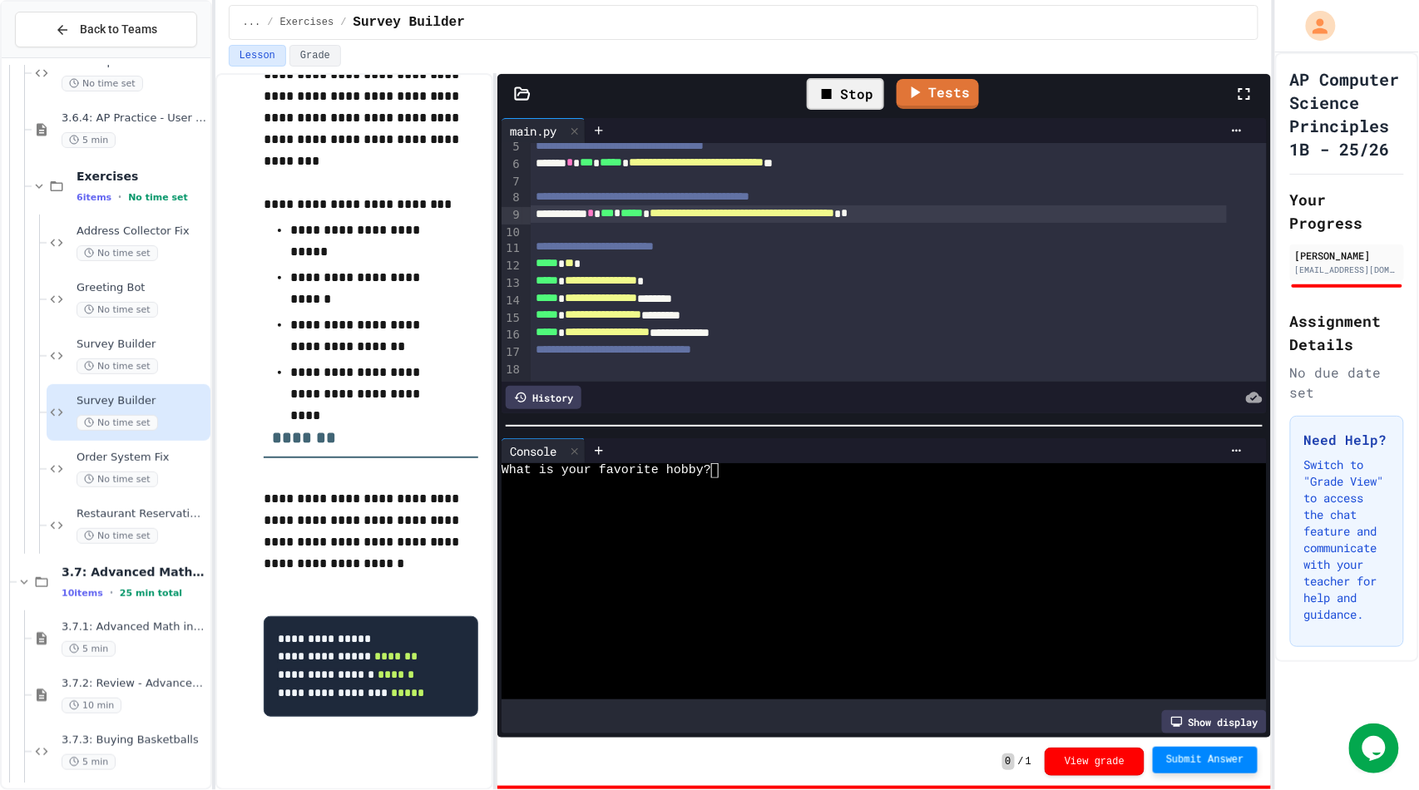
click at [770, 555] on div at bounding box center [869, 559] width 734 height 15
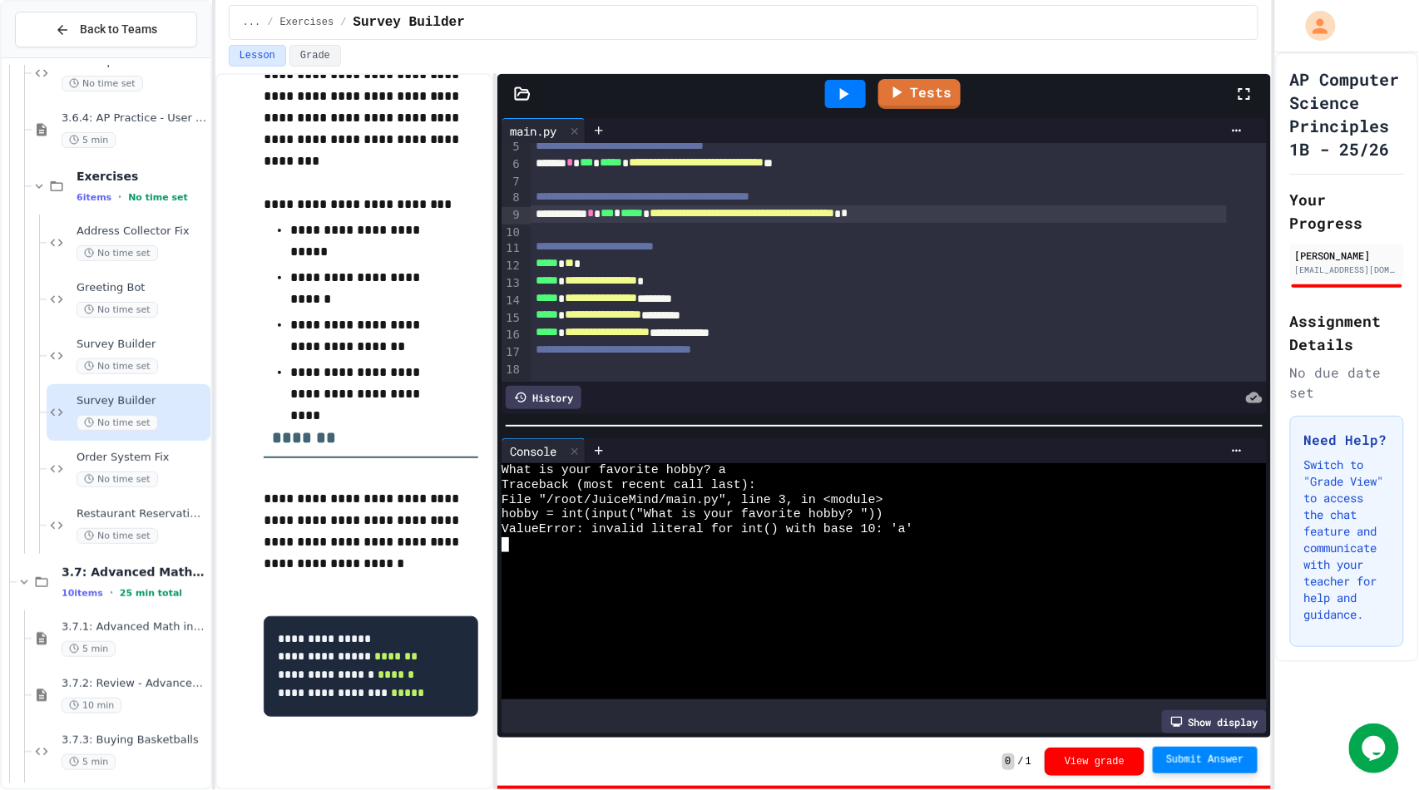
scroll to position [0, 0]
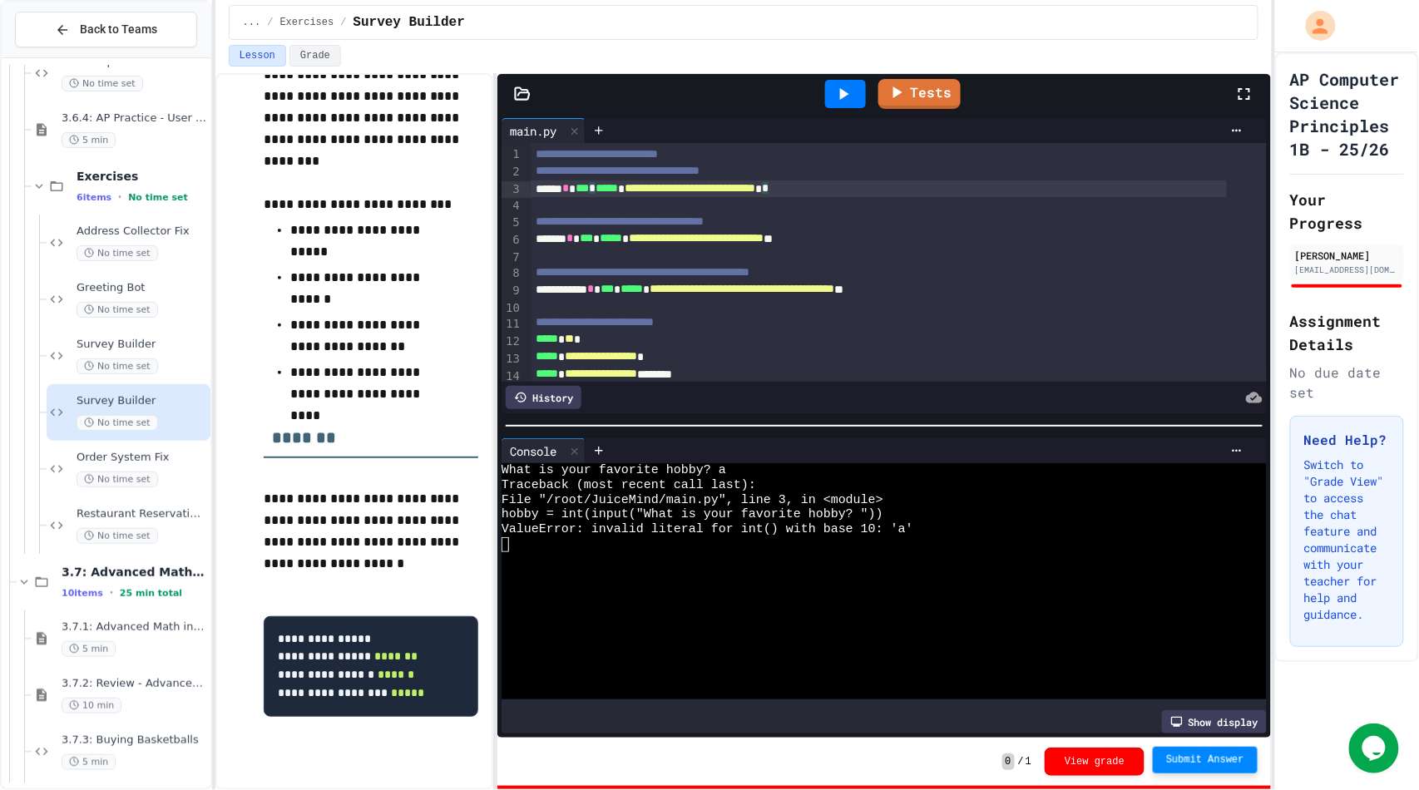
click at [604, 192] on div "**********" at bounding box center [879, 188] width 696 height 17
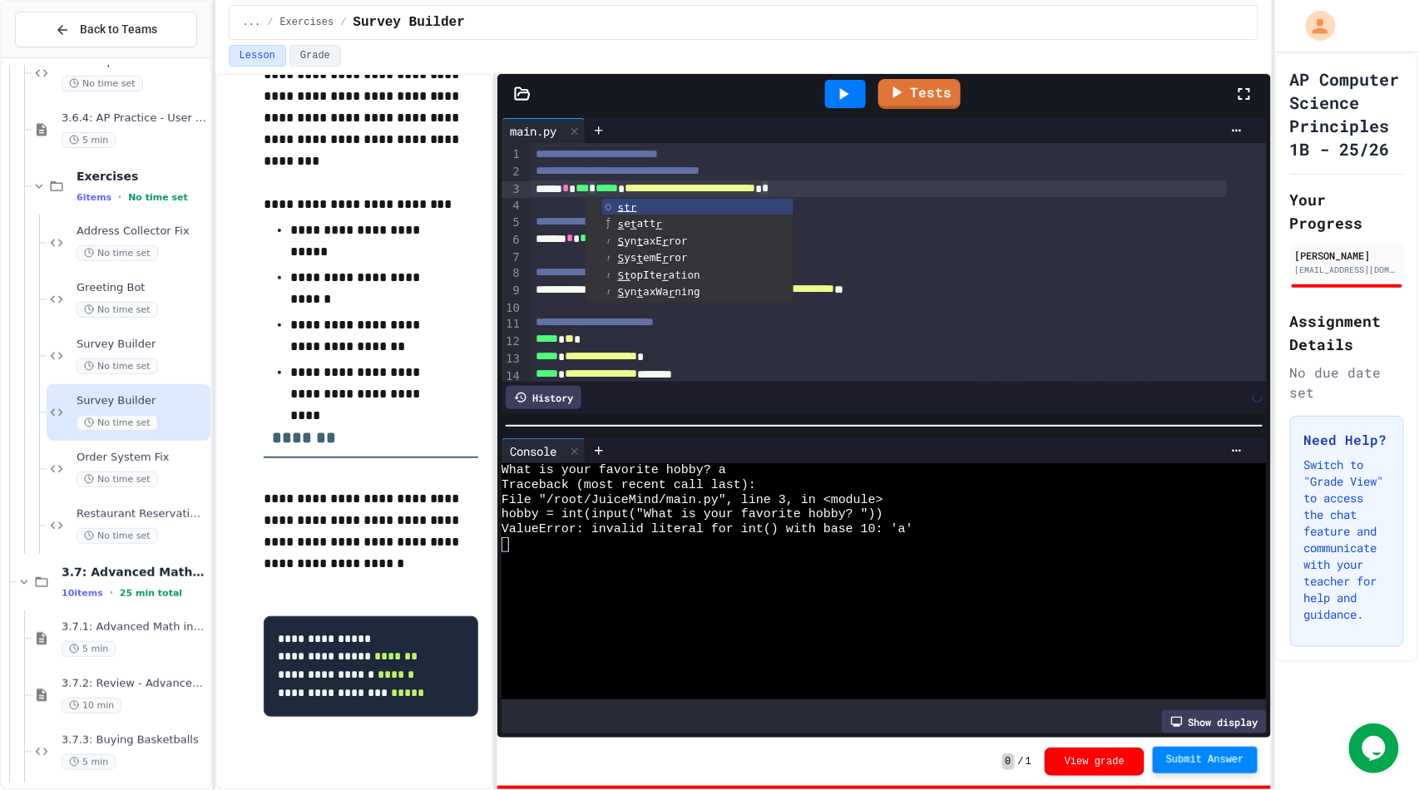
click at [600, 175] on span "**********" at bounding box center [618, 171] width 164 height 12
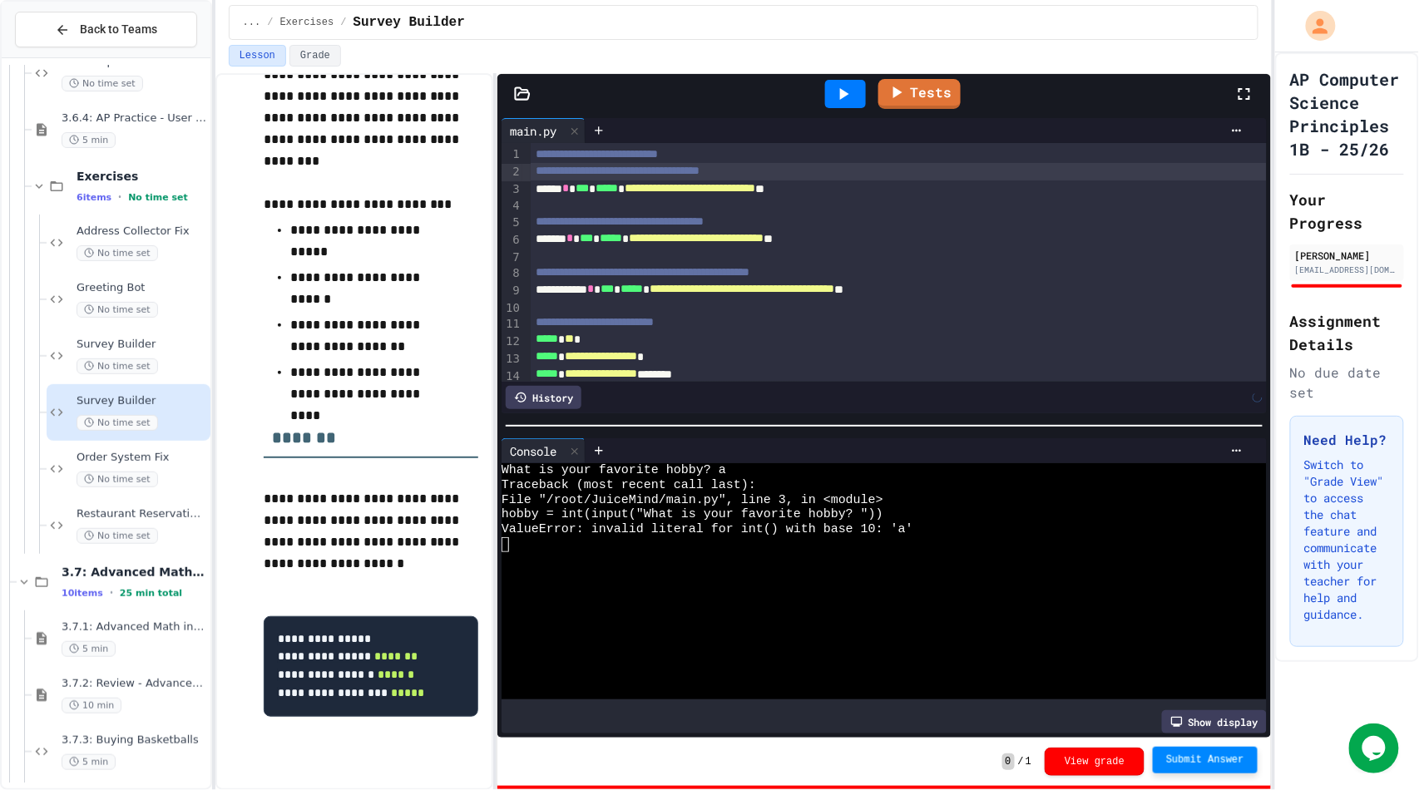
click at [610, 248] on div "**********" at bounding box center [879, 238] width 696 height 17
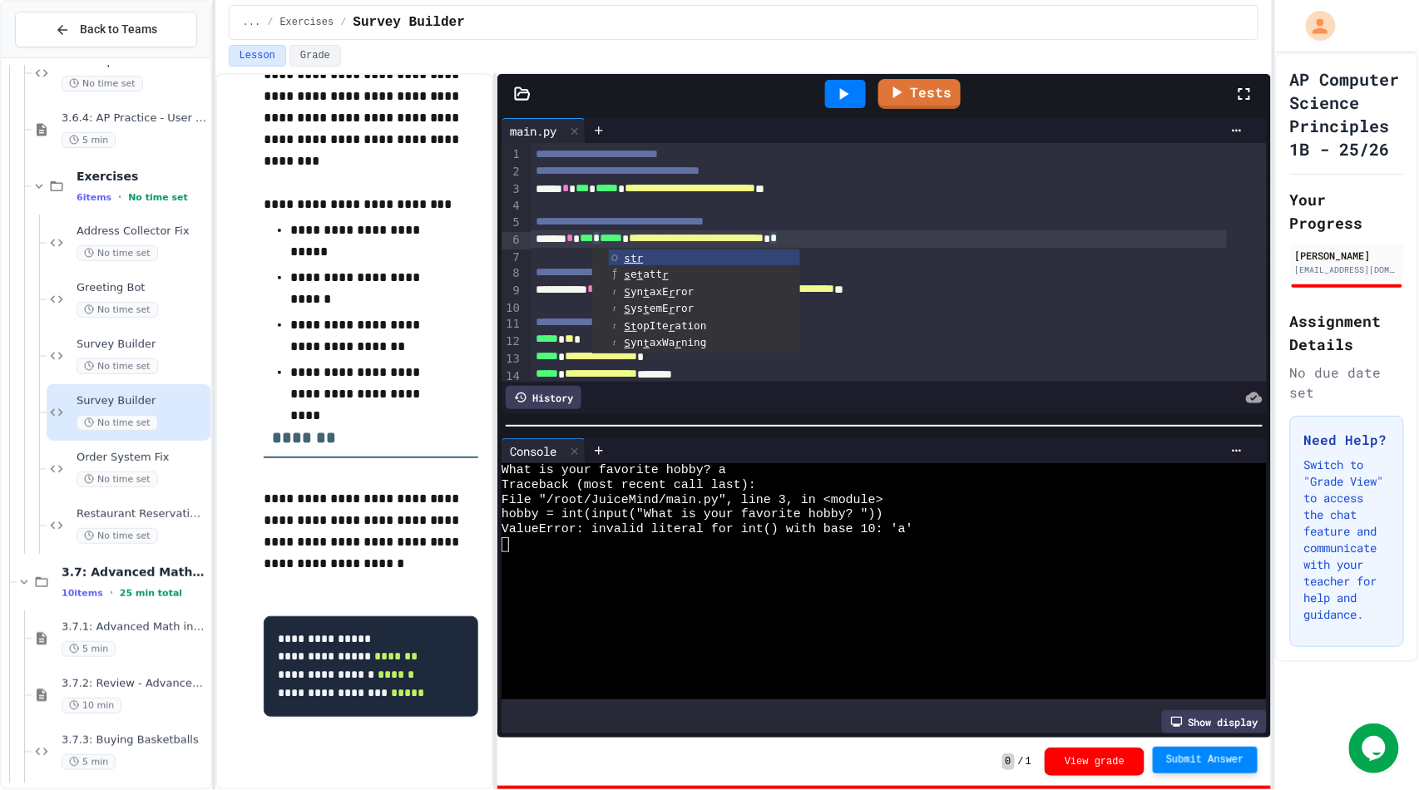
click at [577, 243] on div "**********" at bounding box center [879, 238] width 696 height 17
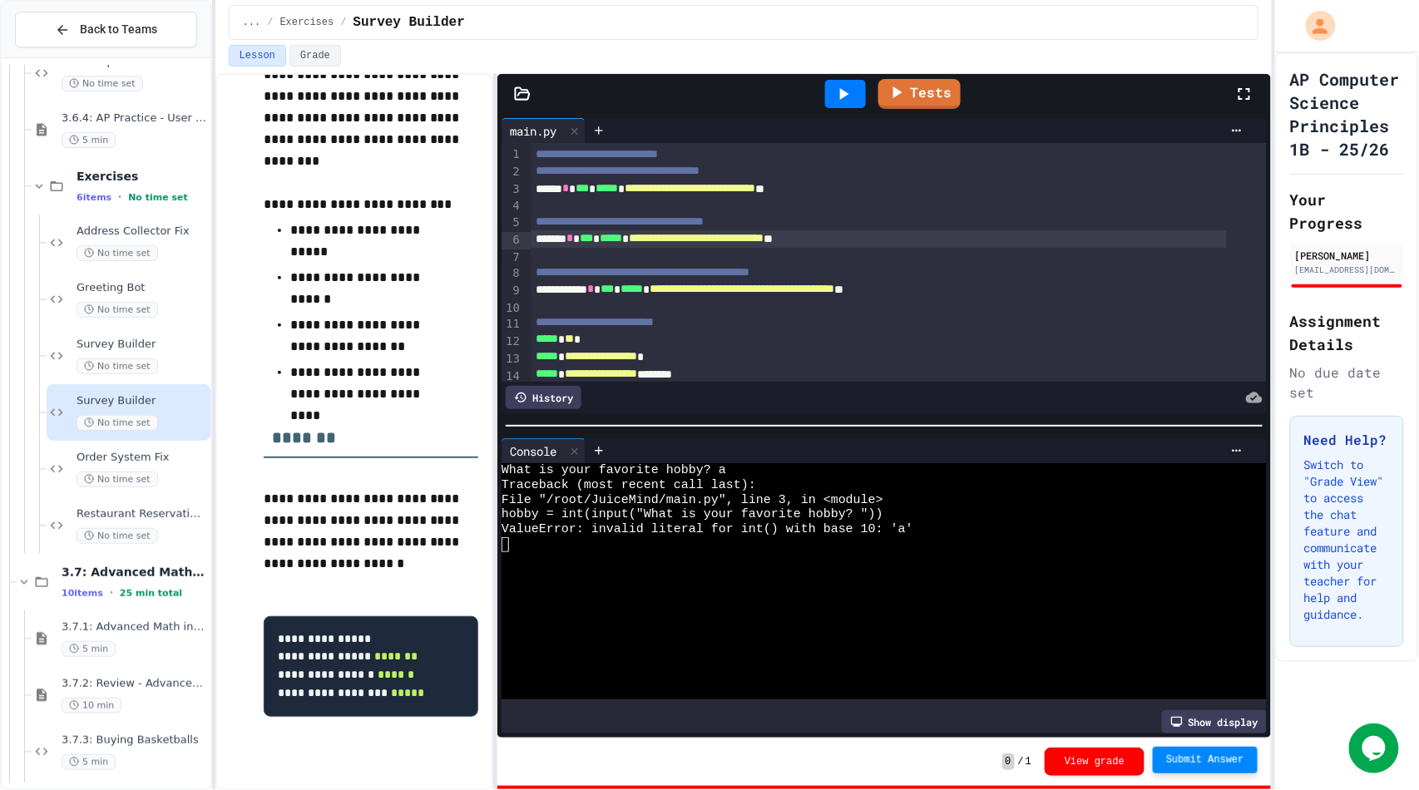
click at [614, 294] on span "***" at bounding box center [606, 289] width 13 height 12
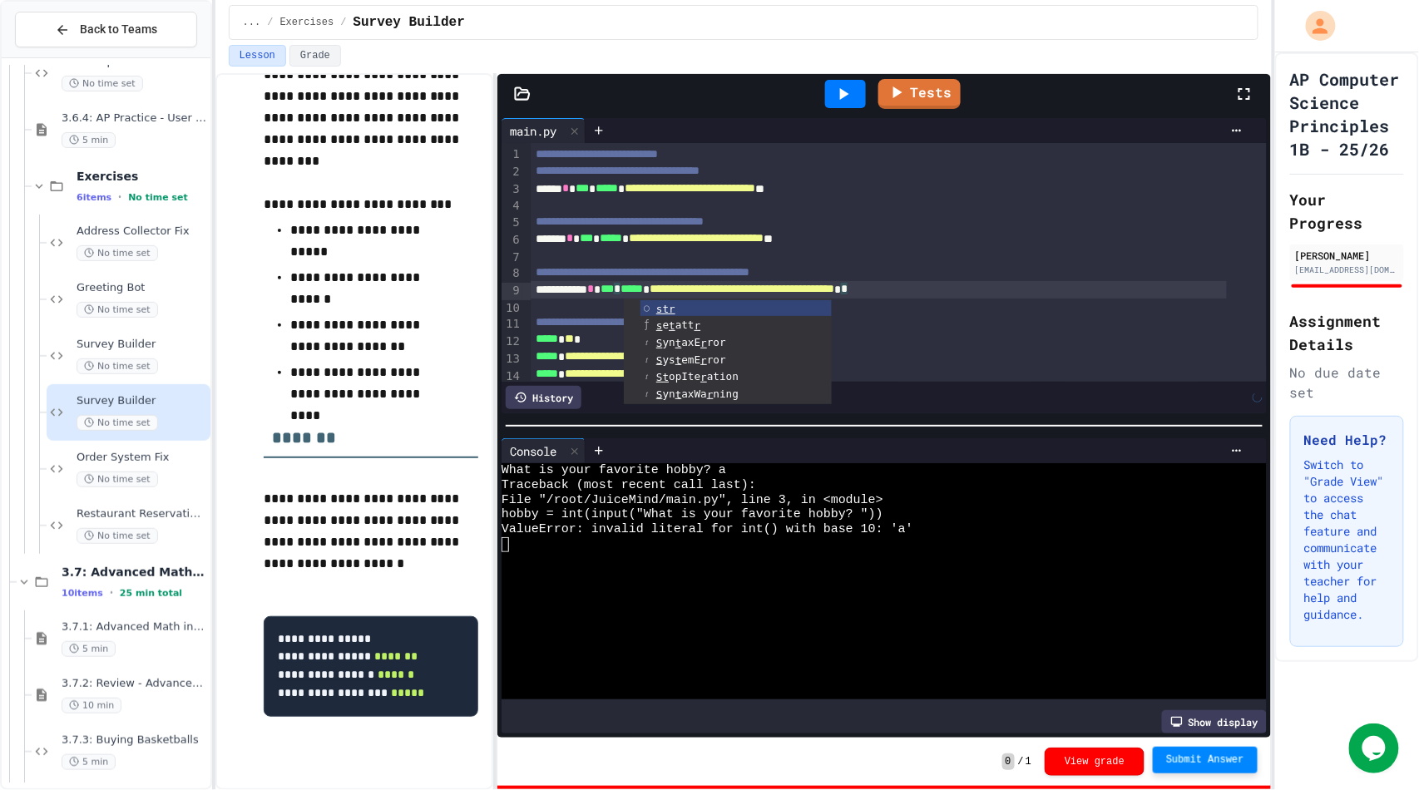
click at [842, 92] on icon at bounding box center [844, 94] width 9 height 12
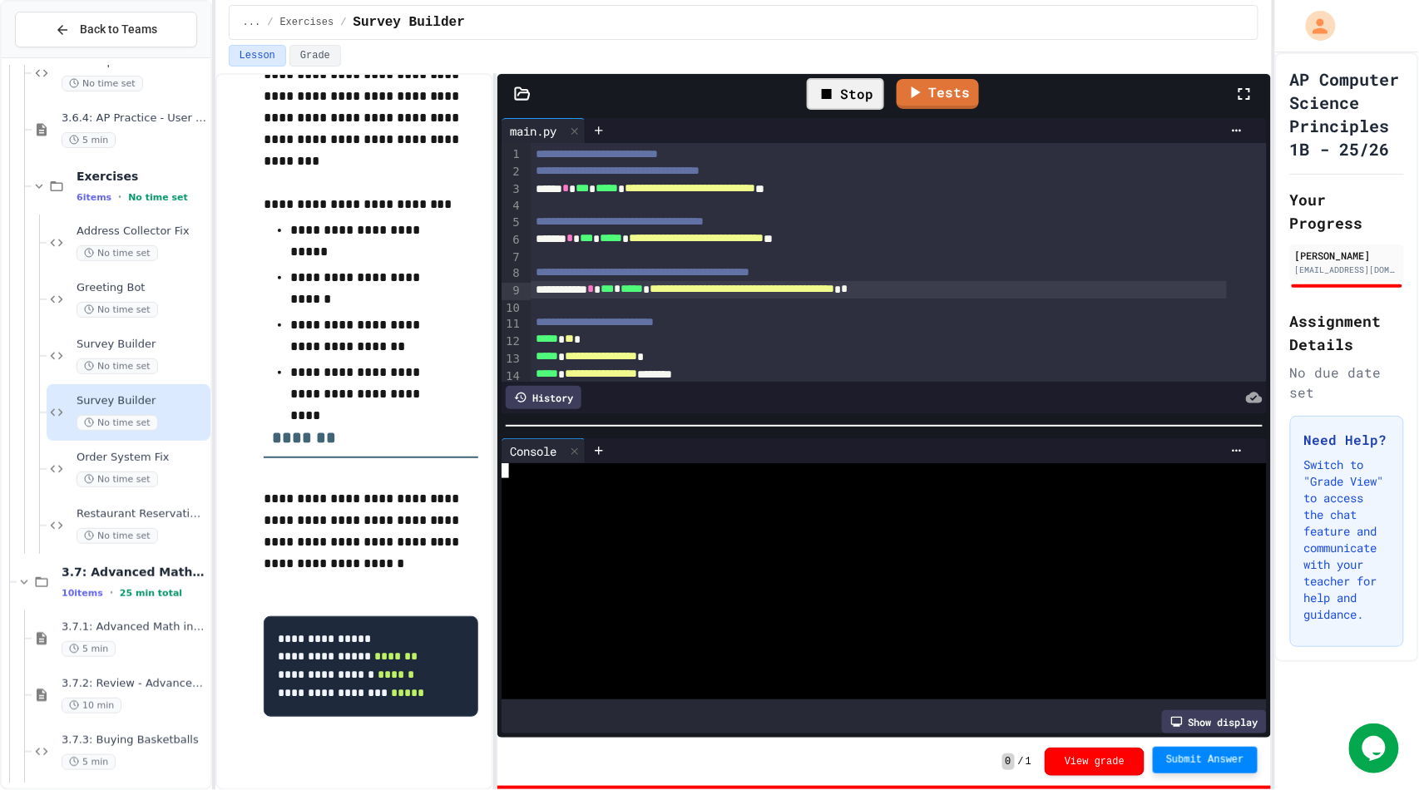
click at [777, 522] on div at bounding box center [869, 529] width 734 height 15
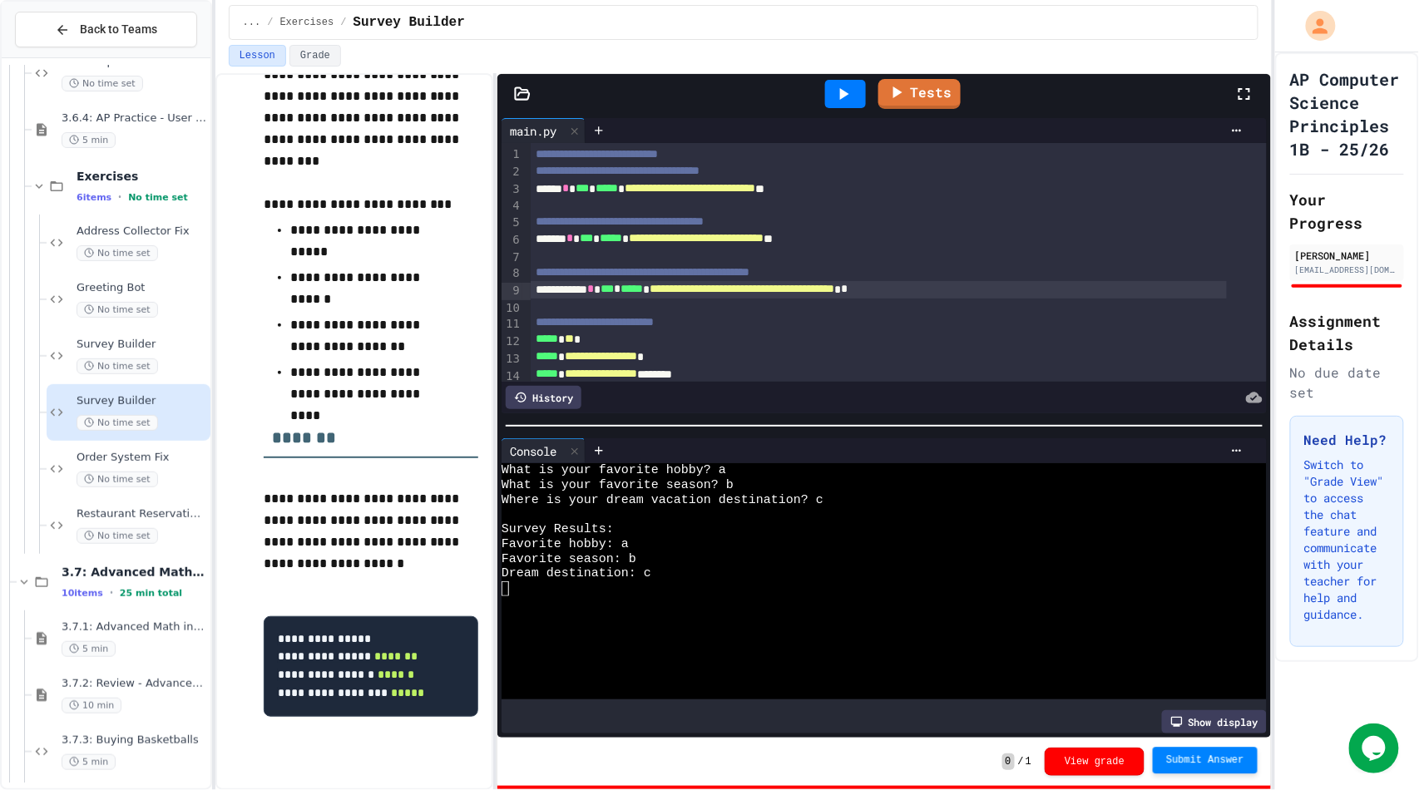
click at [1208, 765] on span "Submit Answer" at bounding box center [1205, 760] width 78 height 13
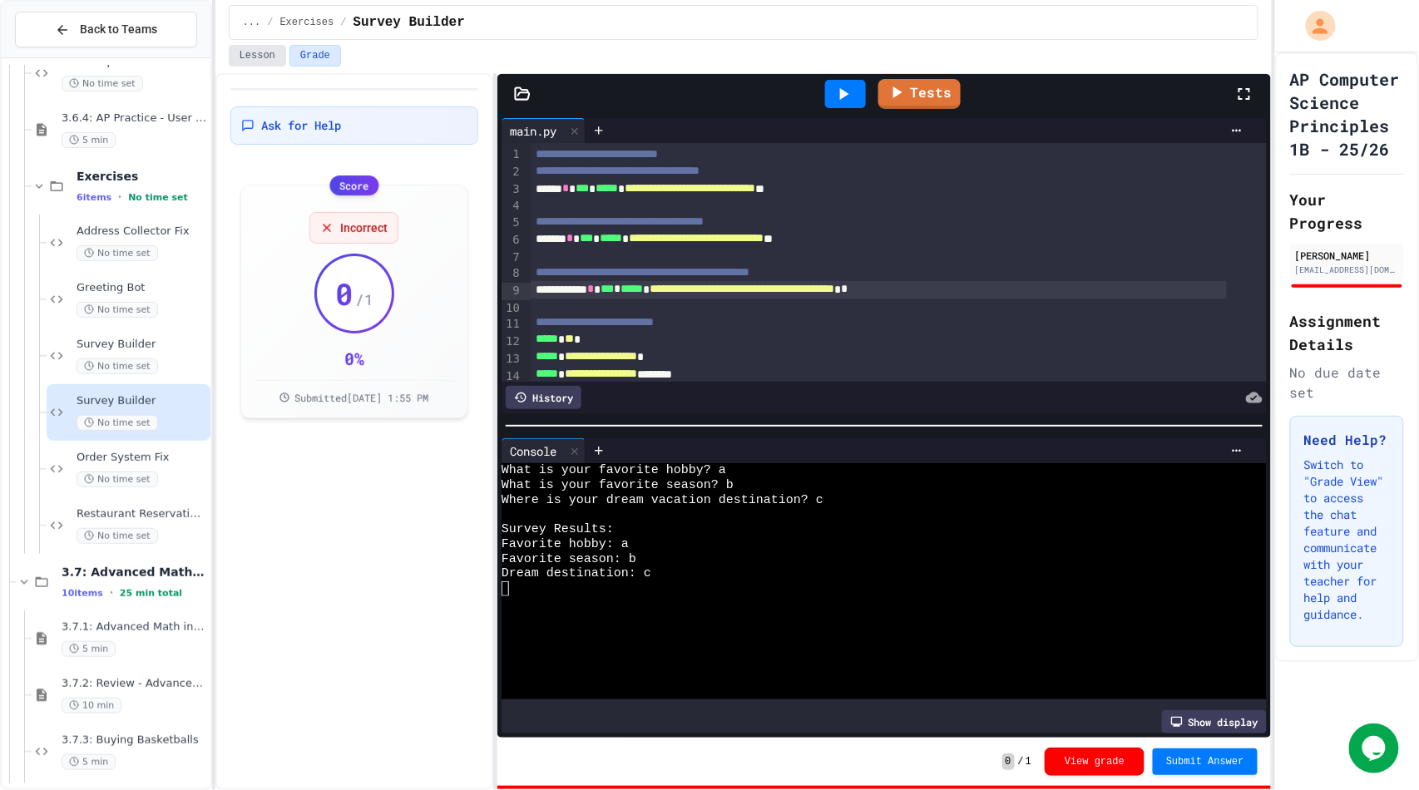
click at [244, 57] on button "Lesson" at bounding box center [257, 56] width 57 height 22
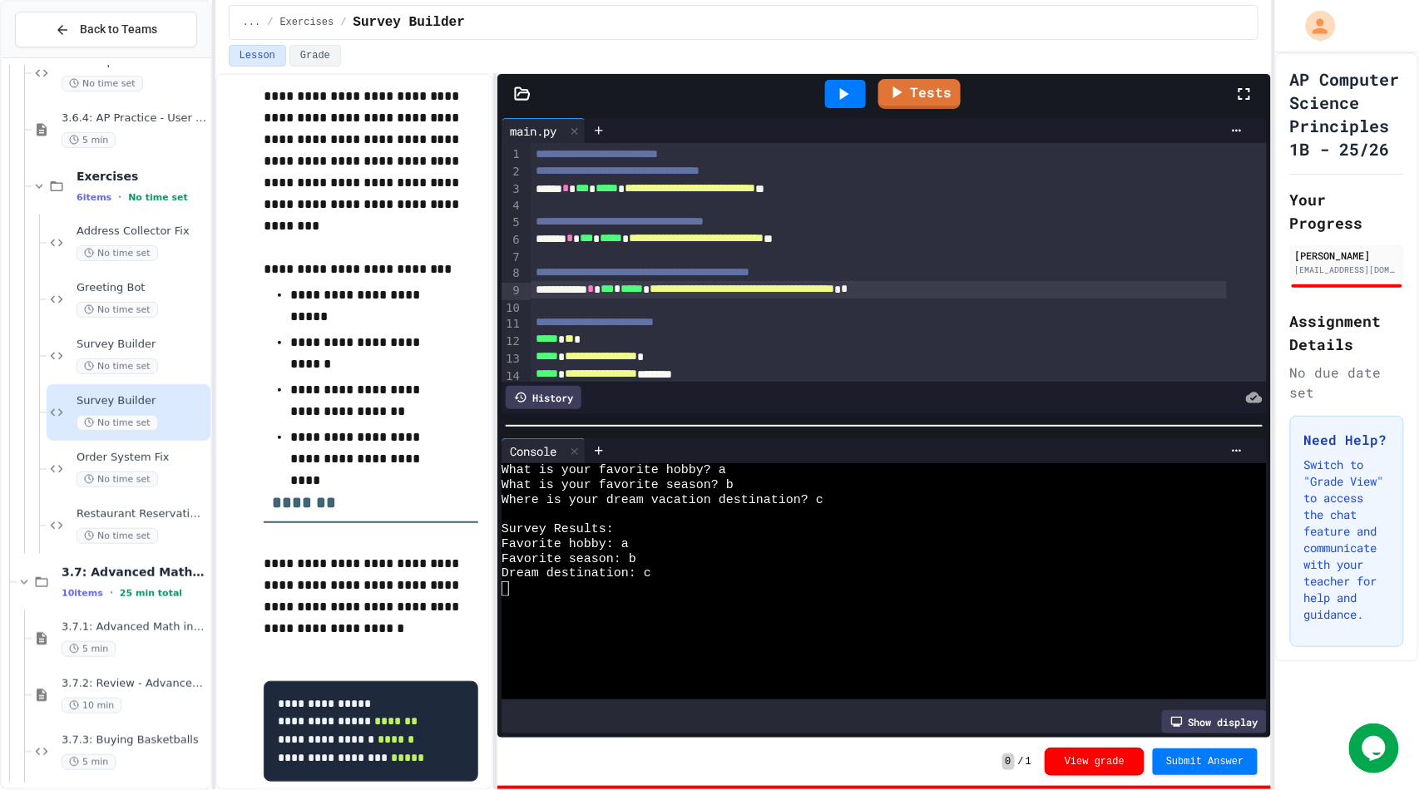
scroll to position [170, 0]
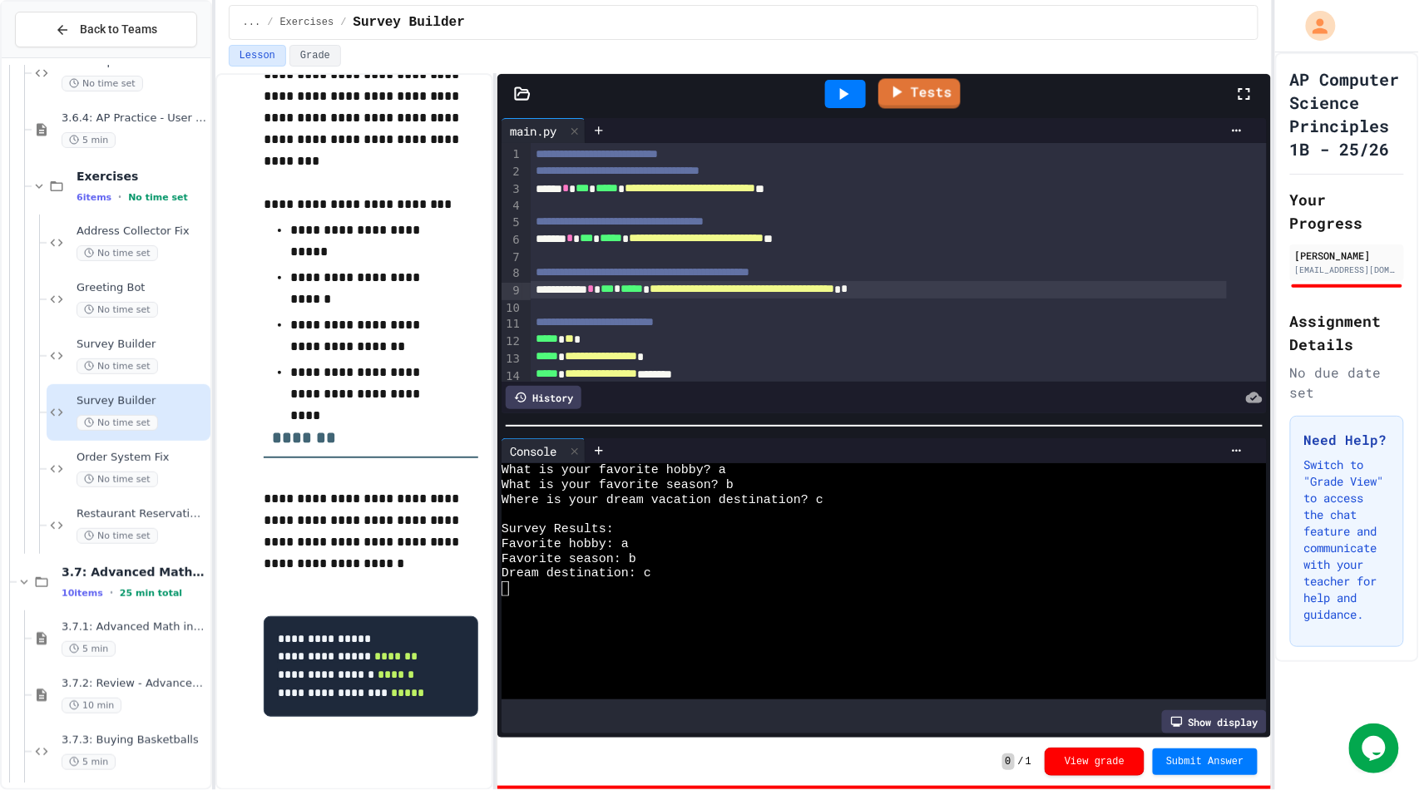
click at [845, 98] on icon at bounding box center [843, 94] width 20 height 20
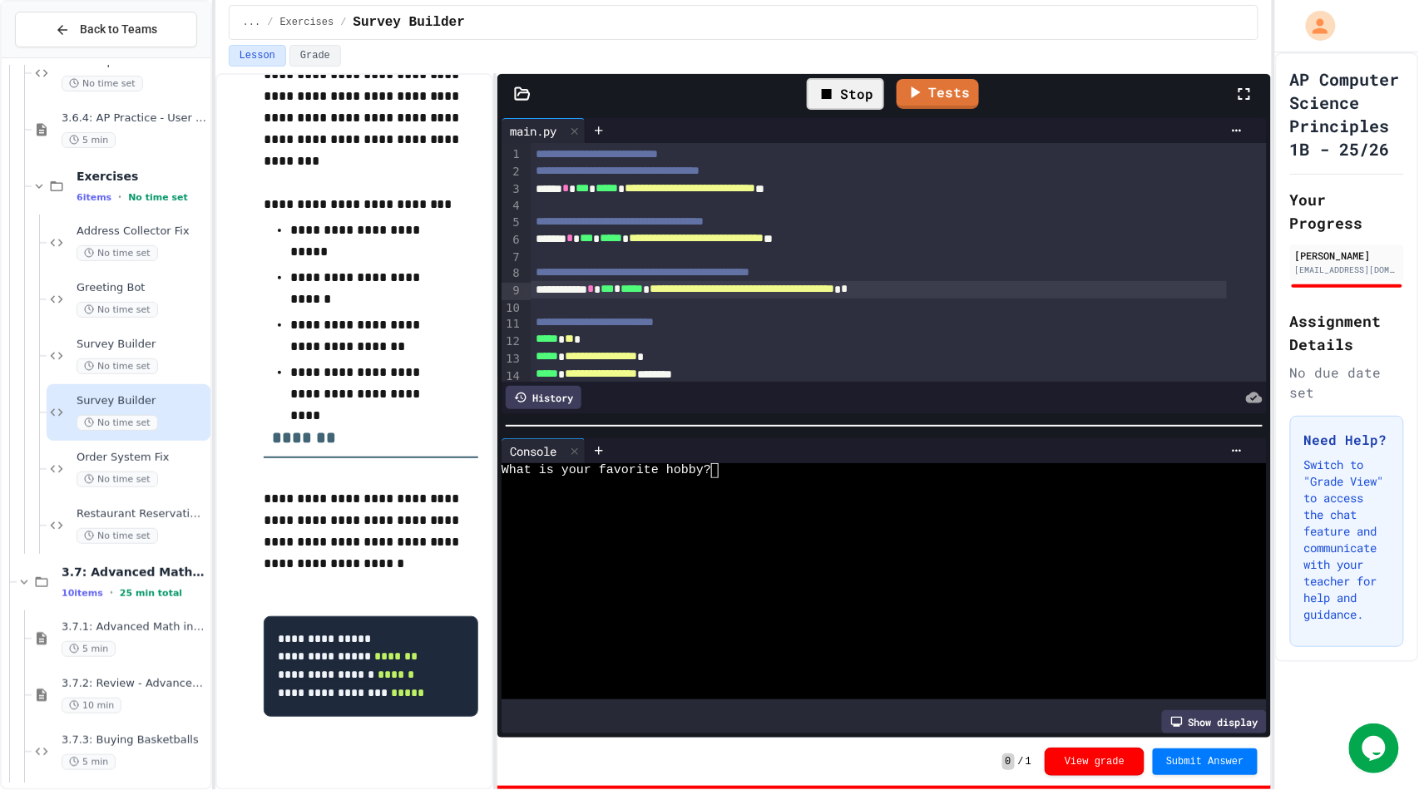
click at [819, 537] on div at bounding box center [869, 544] width 734 height 15
type textarea "*"
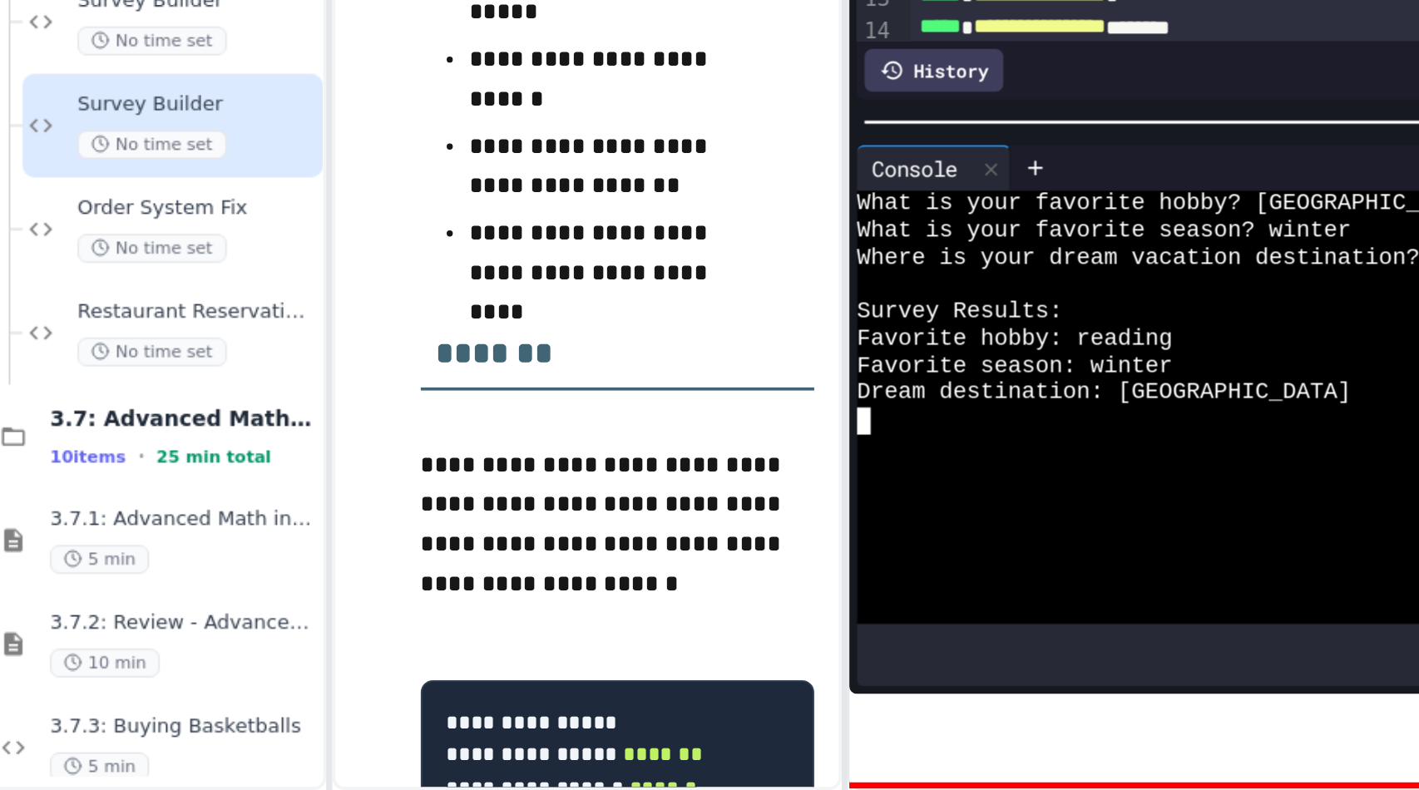
scroll to position [0, 0]
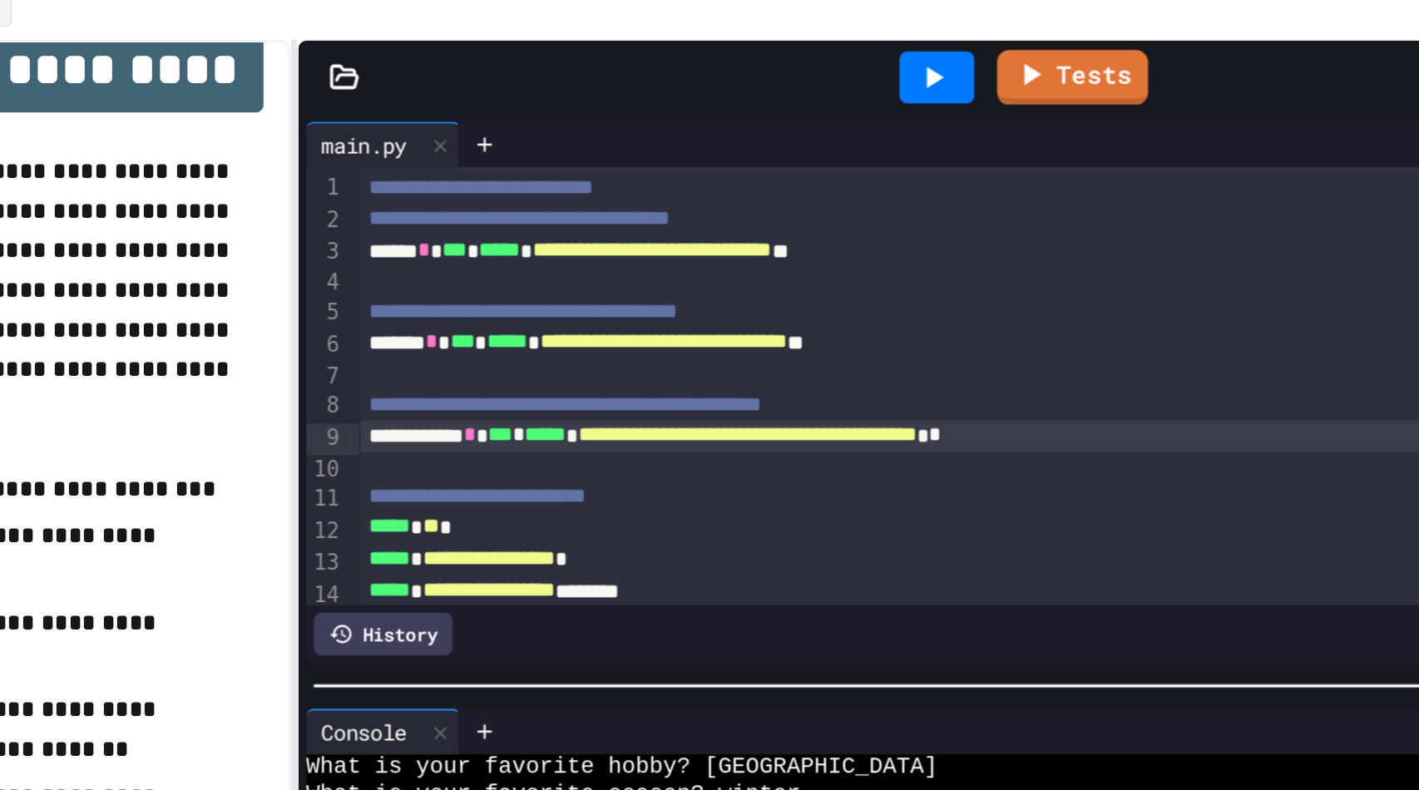
click at [755, 194] on span "**********" at bounding box center [690, 188] width 131 height 12
click at [834, 290] on span "**********" at bounding box center [742, 289] width 185 height 12
click at [834, 100] on icon at bounding box center [843, 94] width 20 height 20
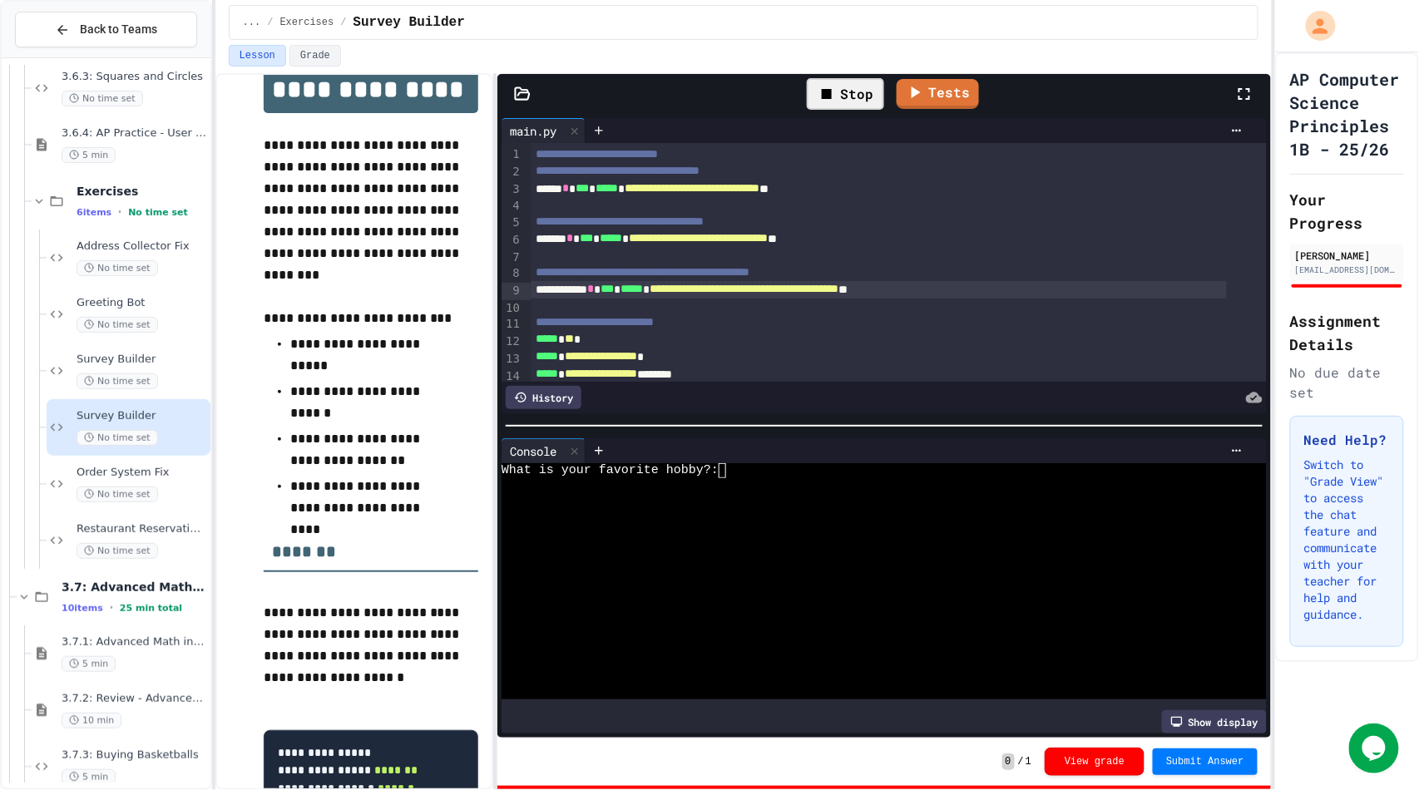
click at [833, 509] on div at bounding box center [869, 514] width 734 height 15
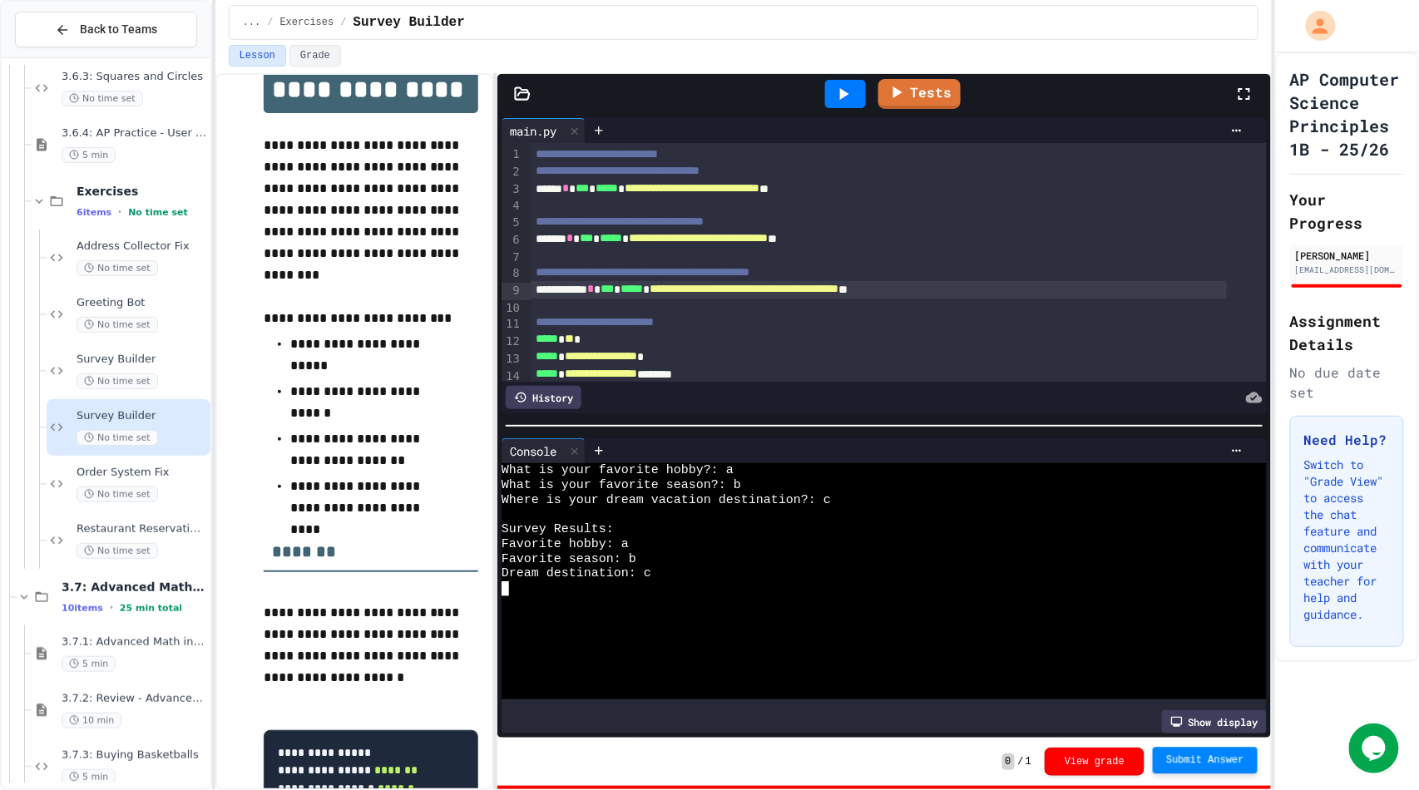
click at [1218, 768] on button "Submit Answer" at bounding box center [1205, 760] width 105 height 27
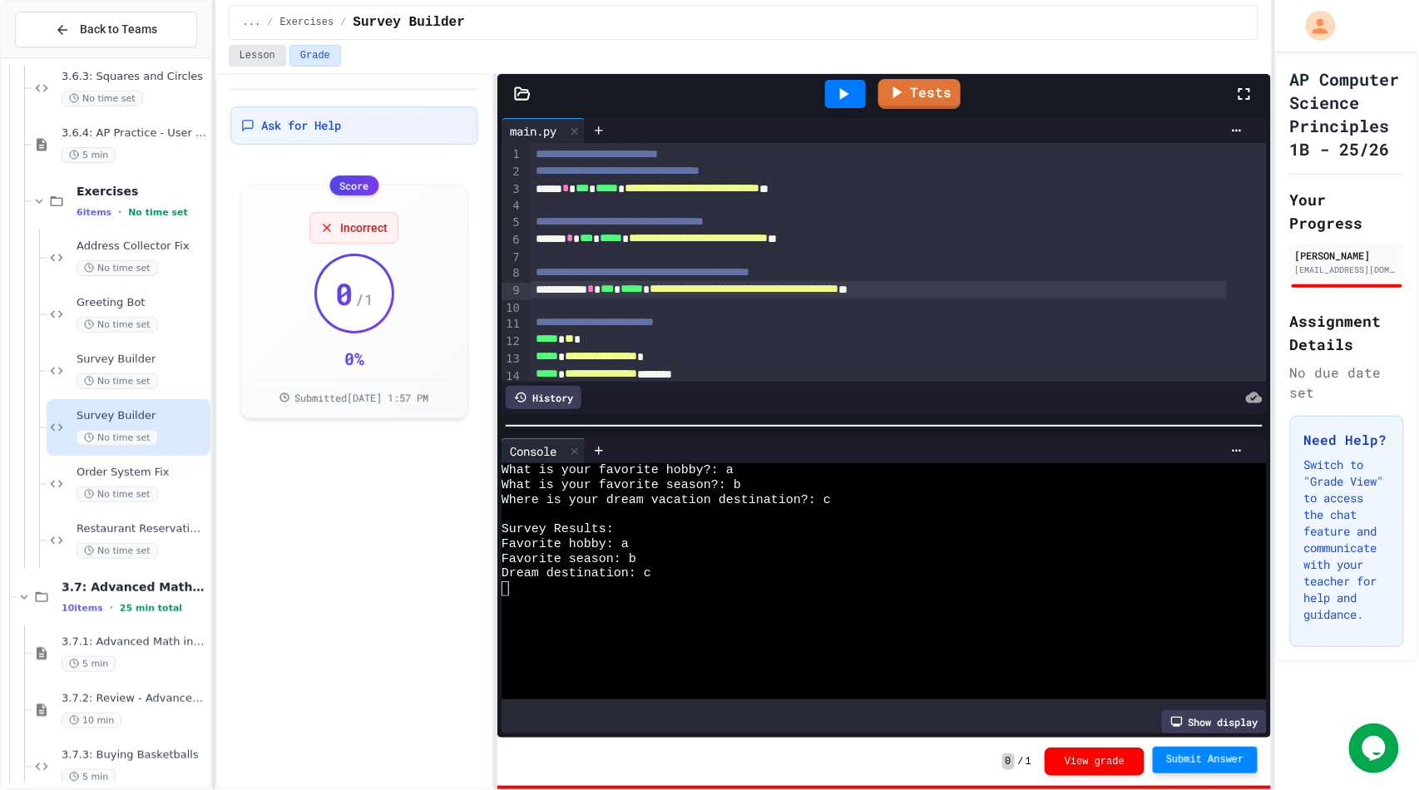
click at [239, 56] on button "Lesson" at bounding box center [257, 56] width 57 height 22
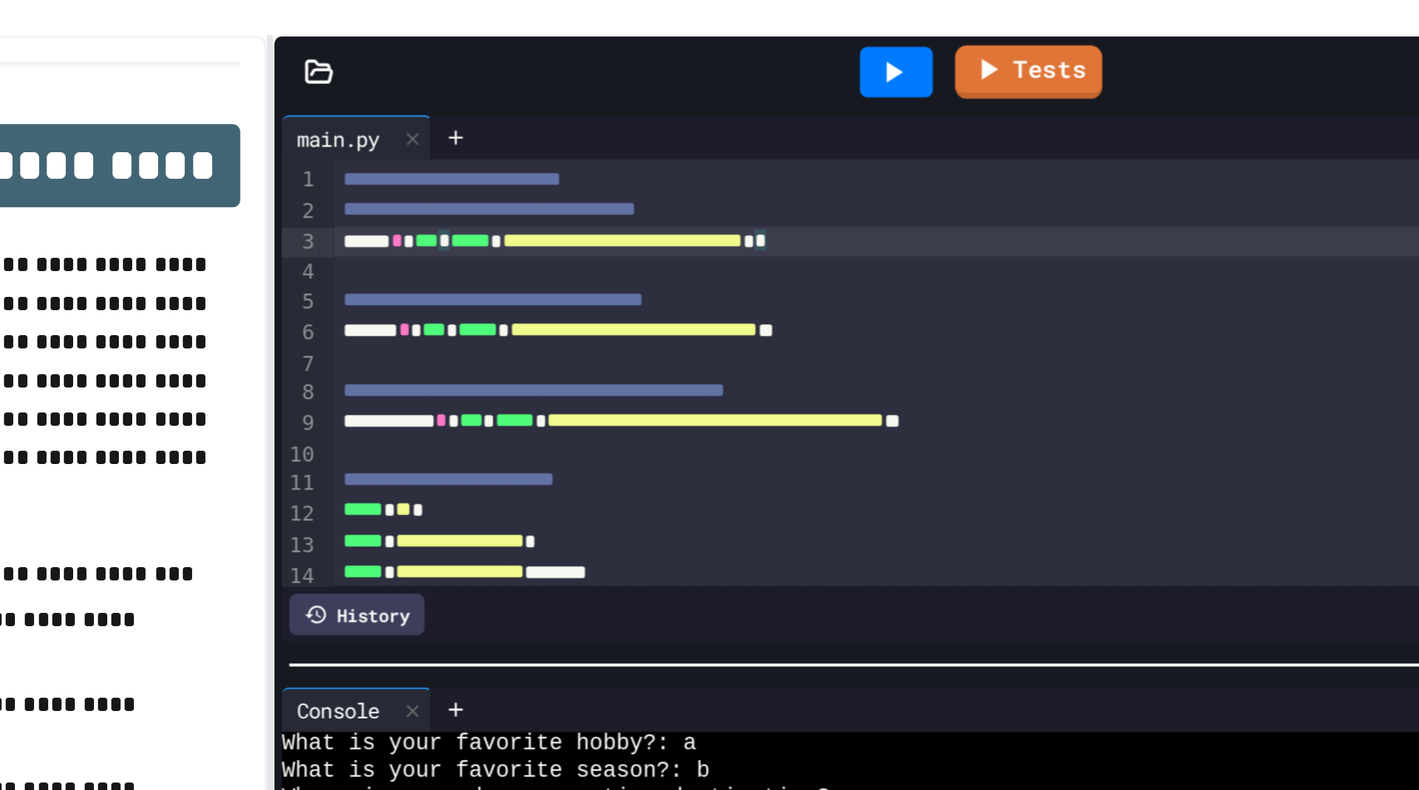
click at [612, 194] on span "*****" at bounding box center [606, 188] width 22 height 12
click at [852, 186] on div "**********" at bounding box center [879, 188] width 696 height 17
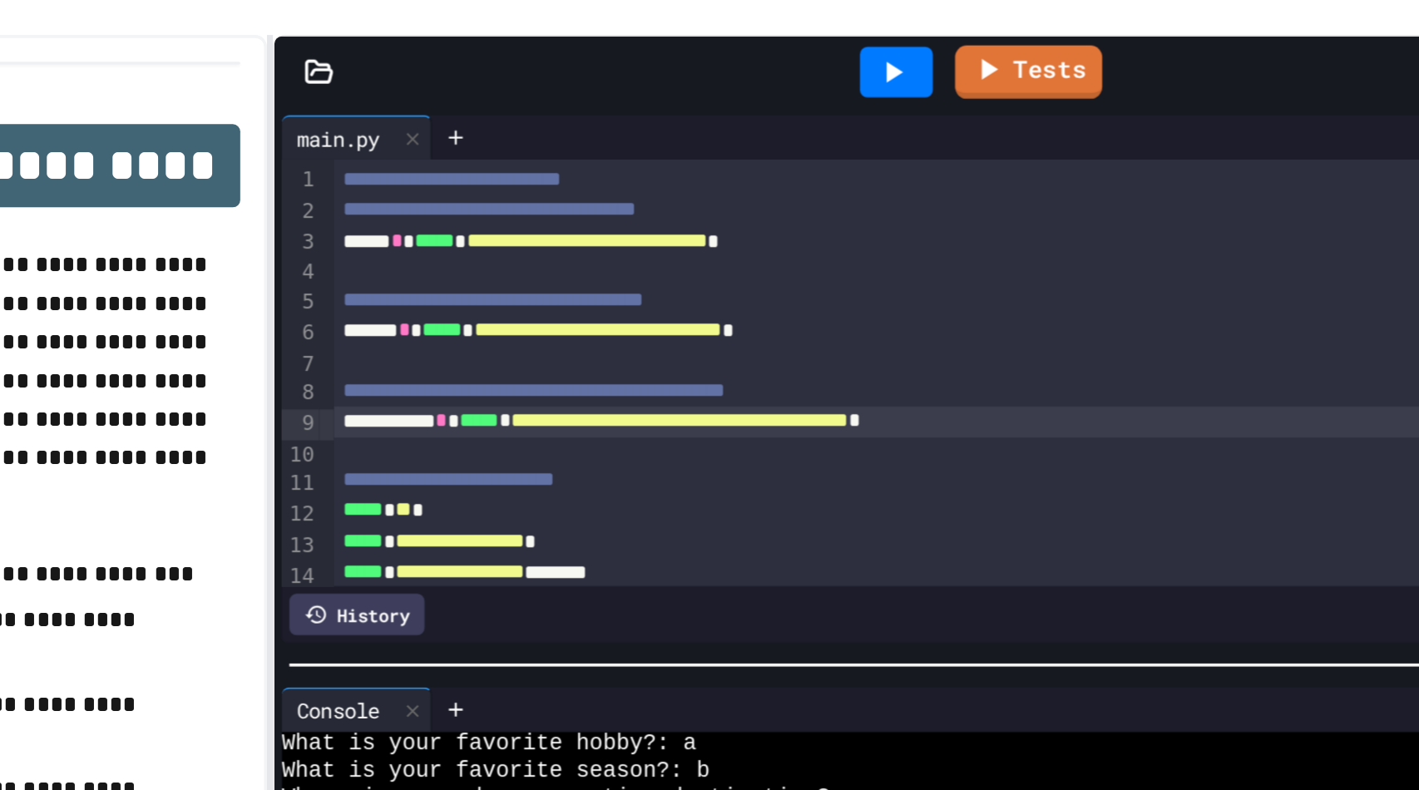
click at [838, 84] on icon at bounding box center [843, 94] width 20 height 20
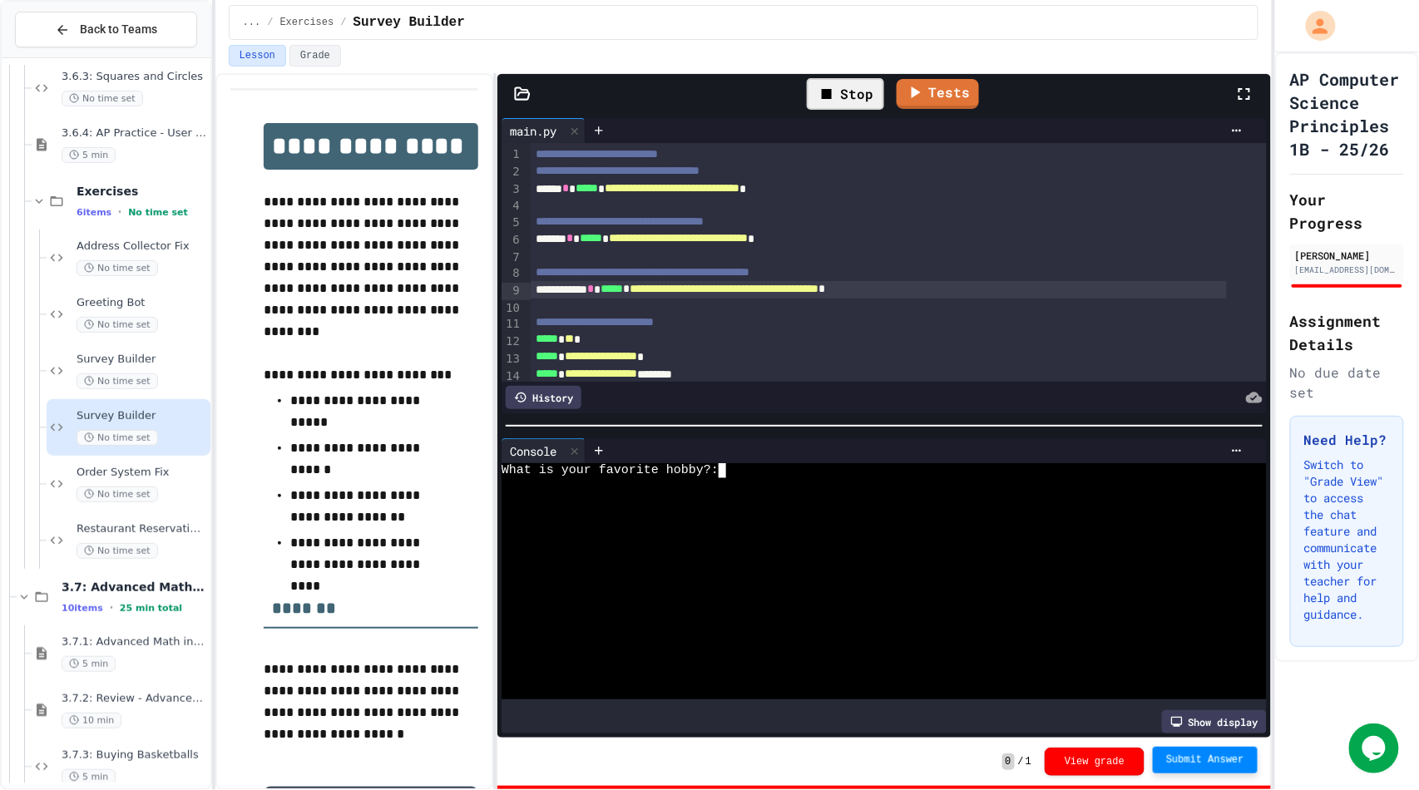
click at [800, 522] on div at bounding box center [869, 529] width 734 height 15
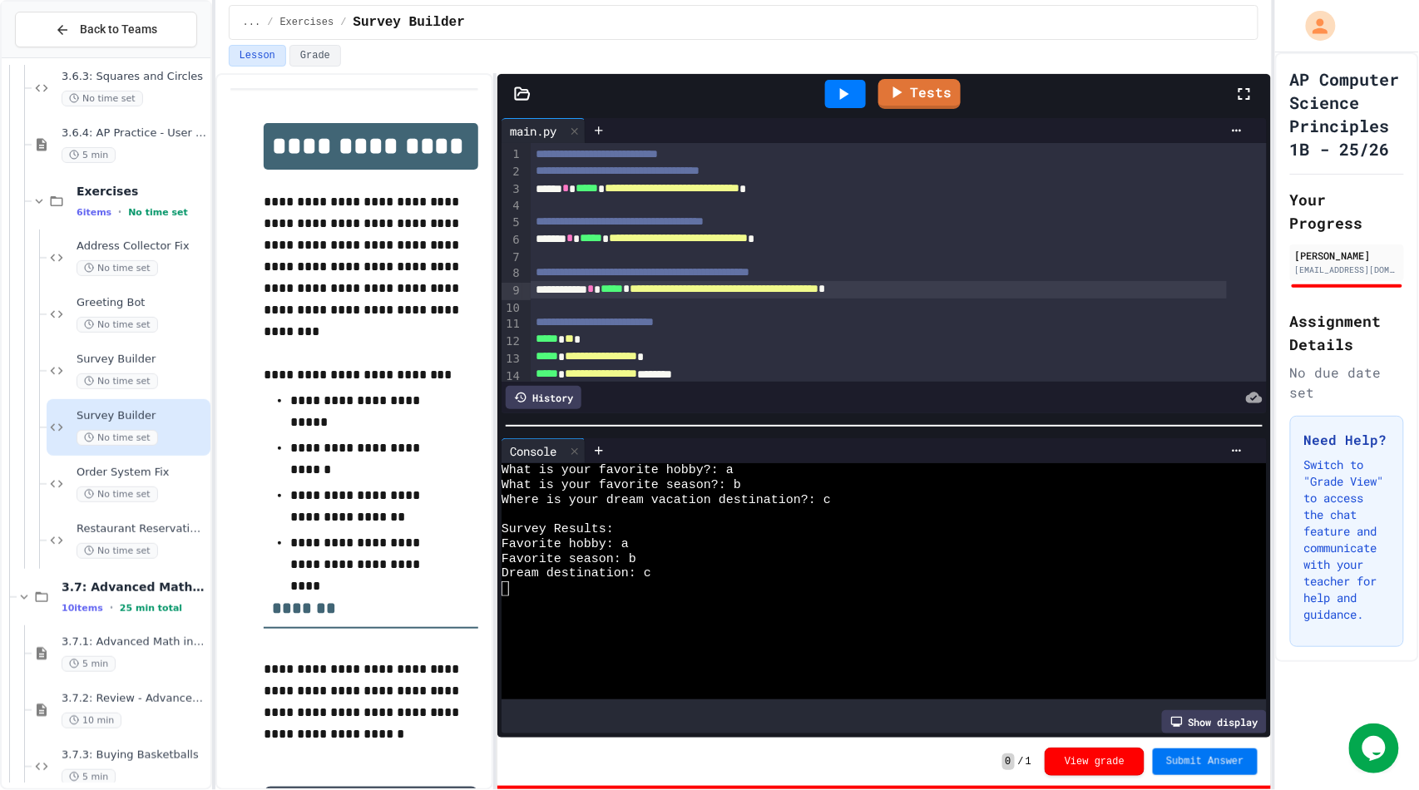
click at [1223, 752] on button "Submit Answer" at bounding box center [1205, 762] width 105 height 27
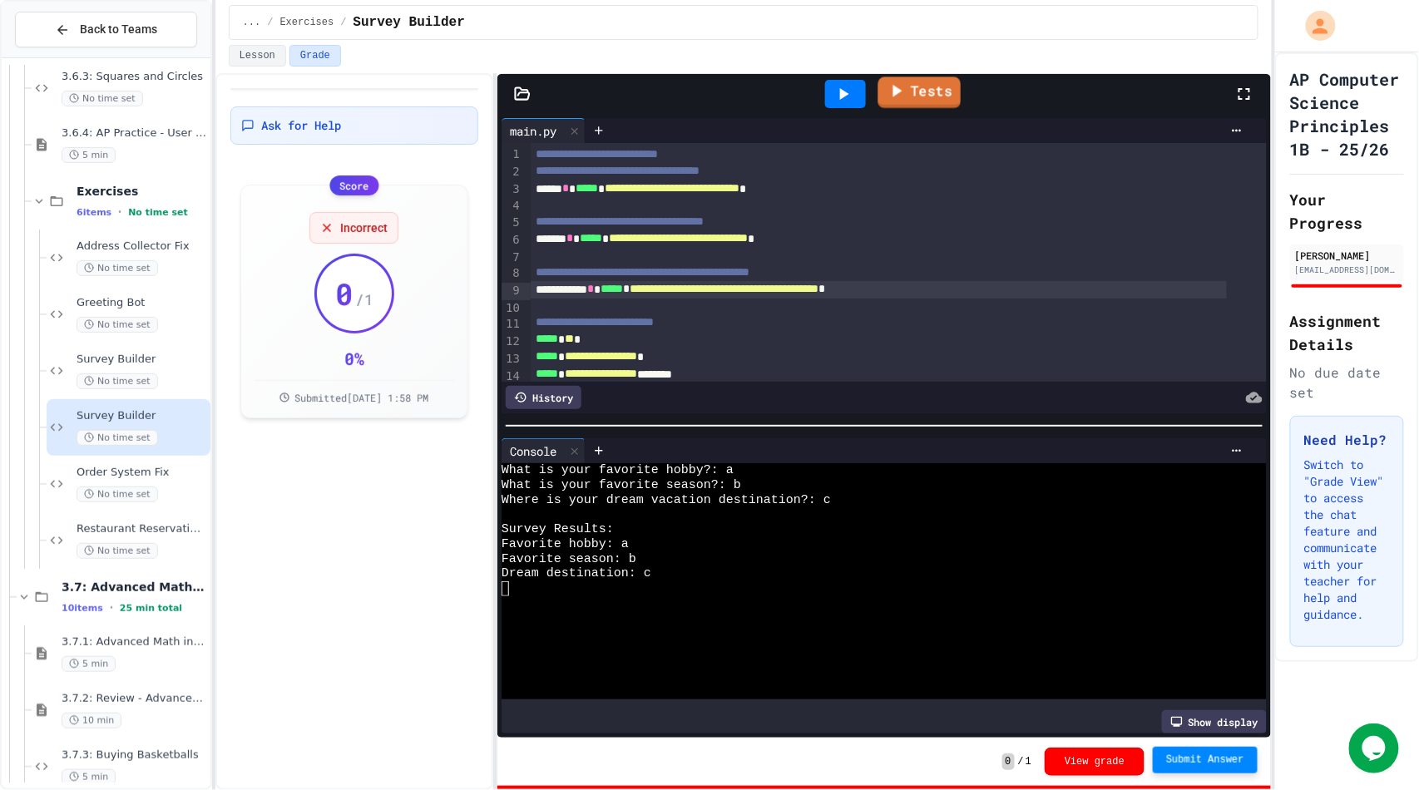
click at [918, 91] on link "Tests" at bounding box center [919, 93] width 83 height 32
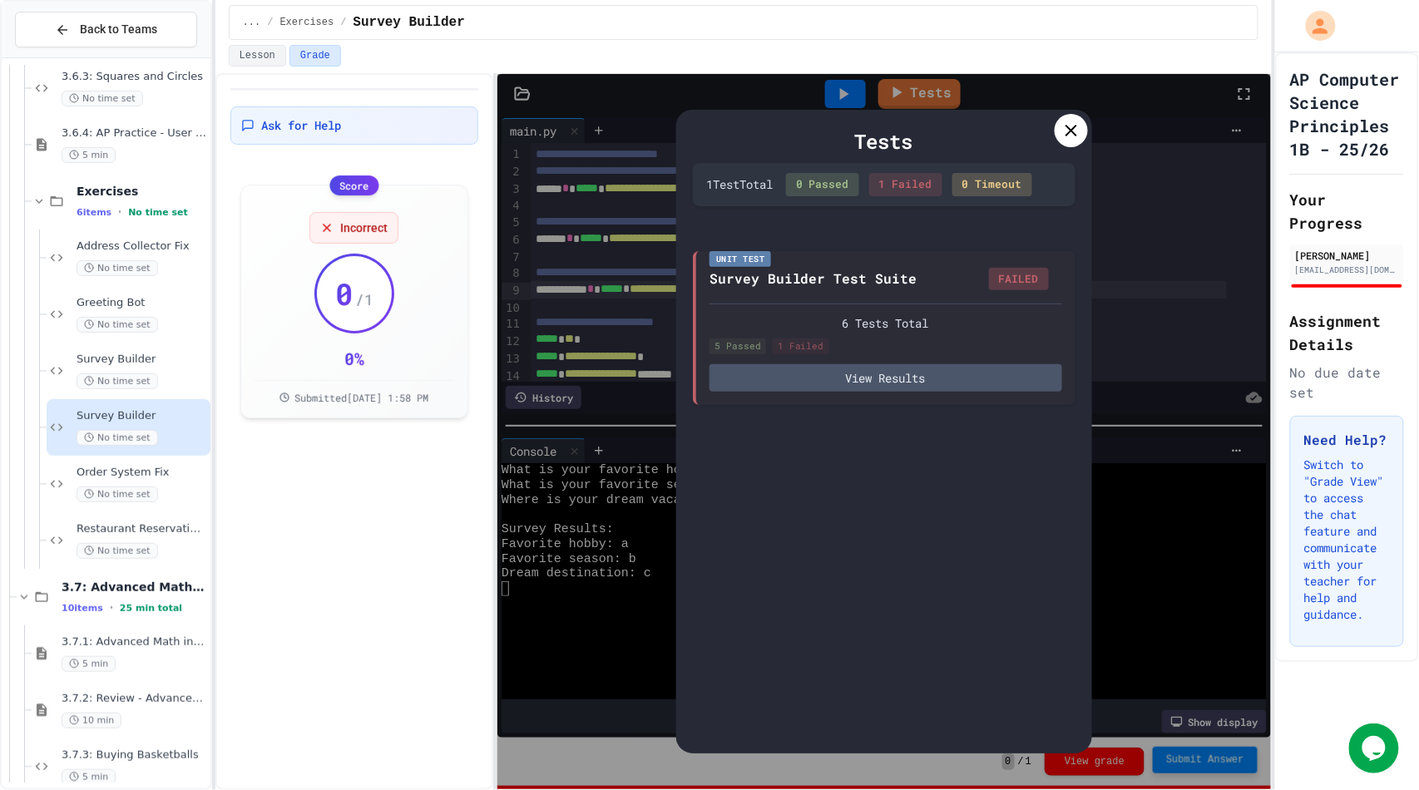
click at [913, 186] on div "1 Failed" at bounding box center [905, 184] width 73 height 23
click at [905, 370] on button "View Results" at bounding box center [885, 376] width 353 height 27
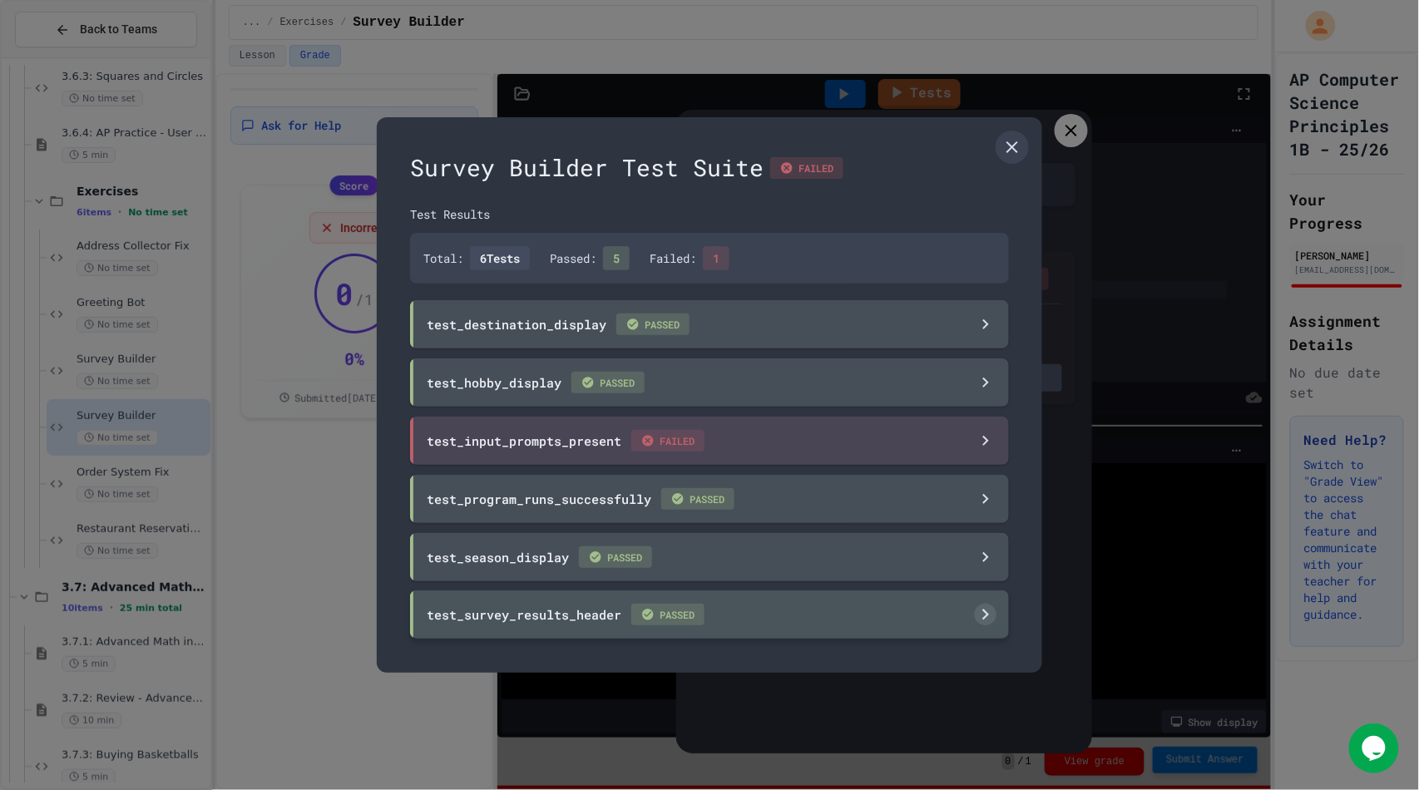
click at [985, 619] on icon at bounding box center [986, 615] width 22 height 22
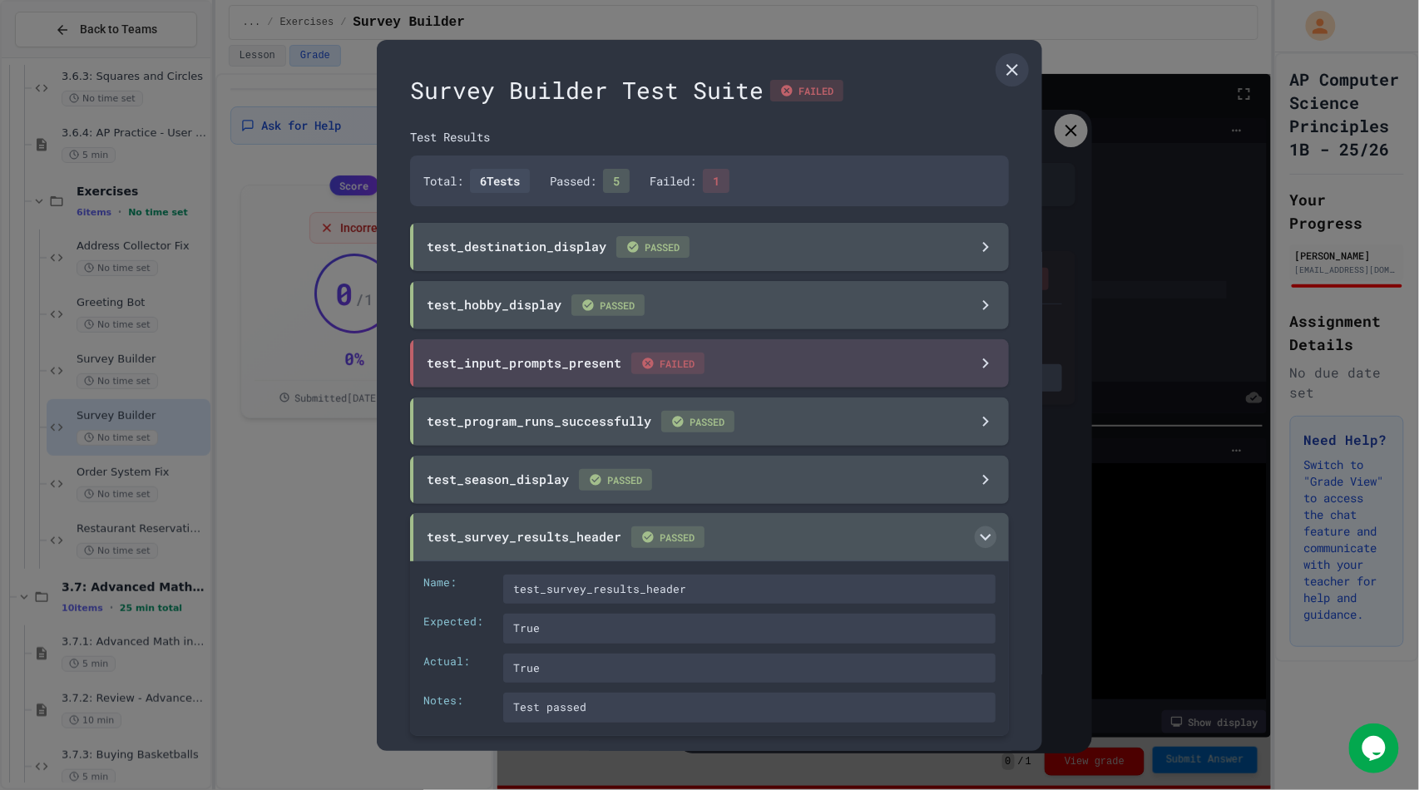
scroll to position [18, 0]
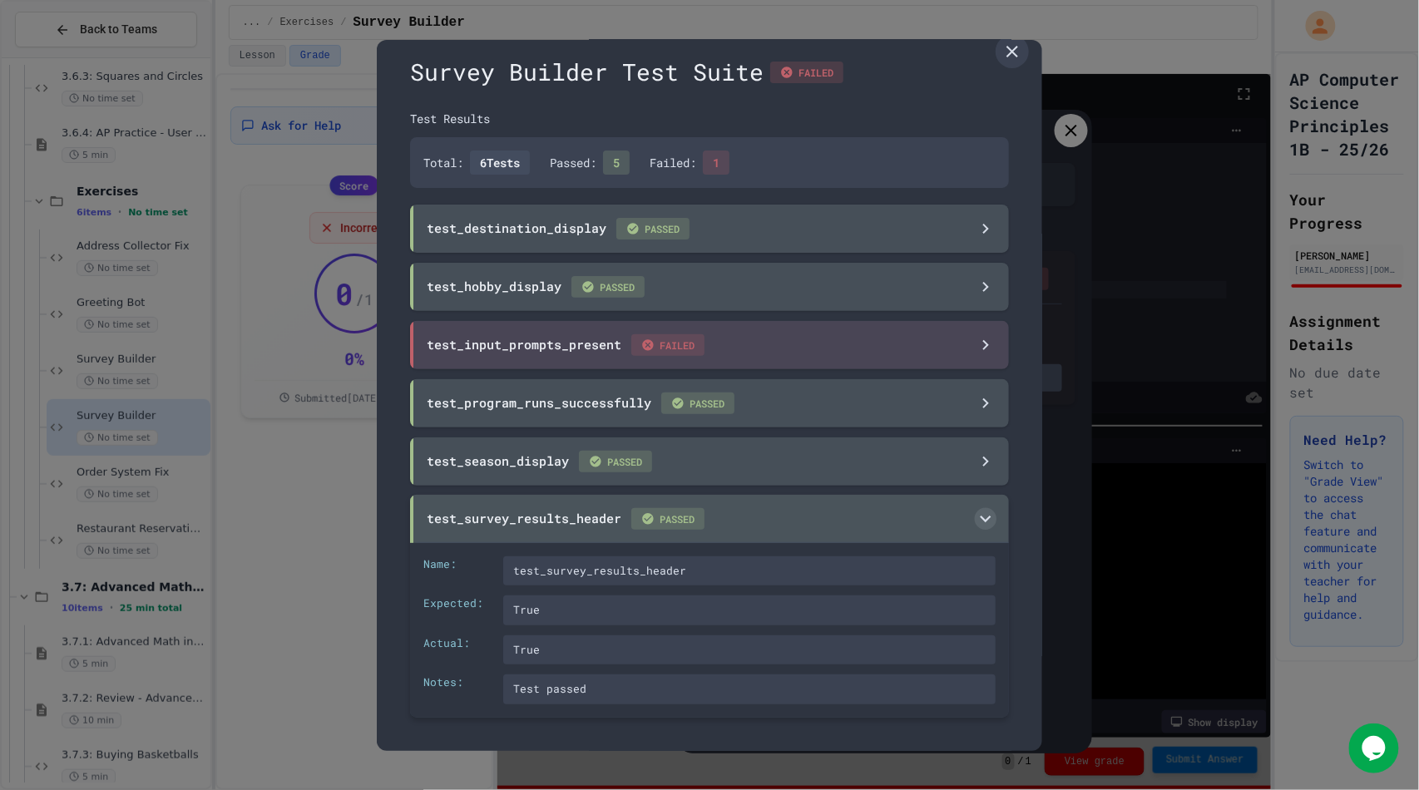
click at [975, 513] on icon at bounding box center [986, 518] width 22 height 22
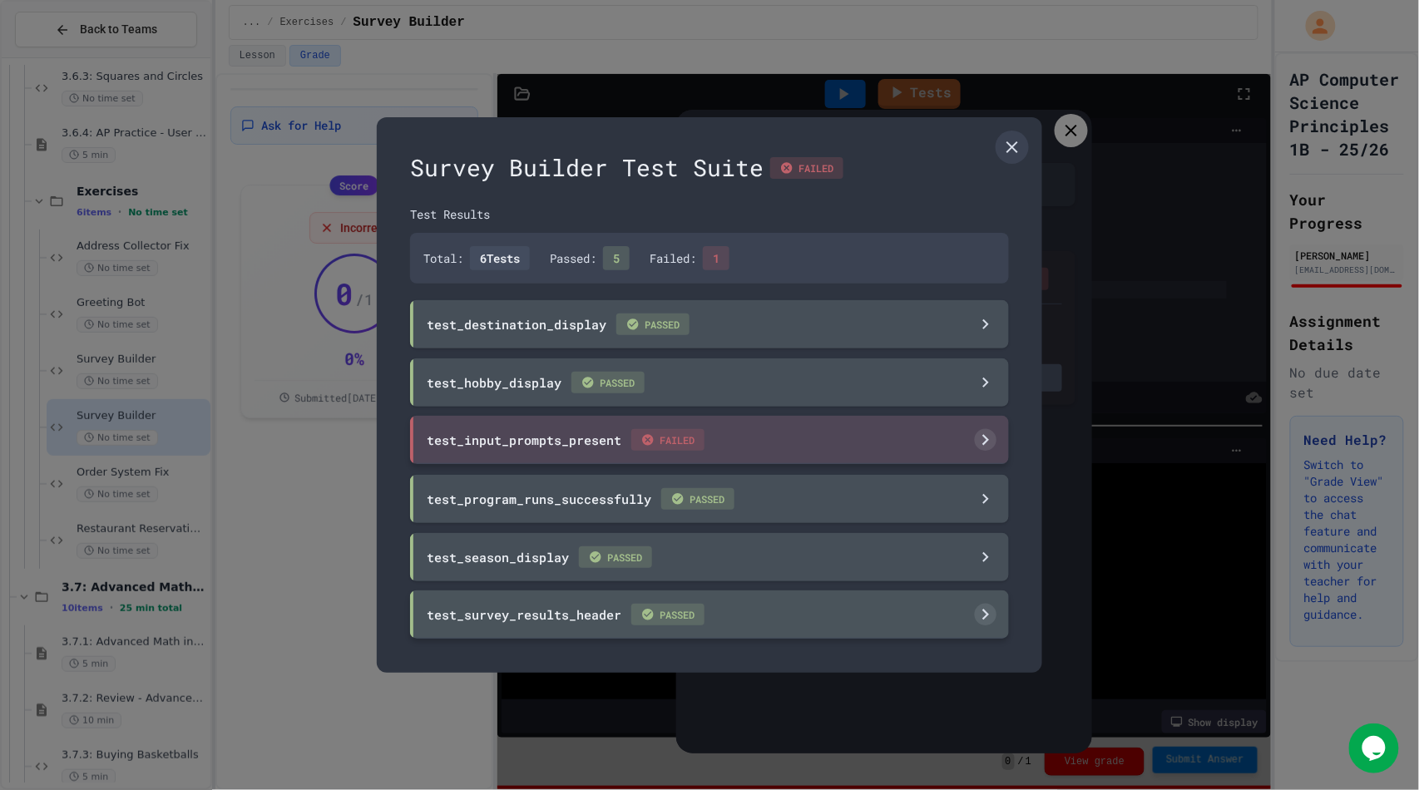
click at [996, 430] on icon at bounding box center [986, 440] width 22 height 22
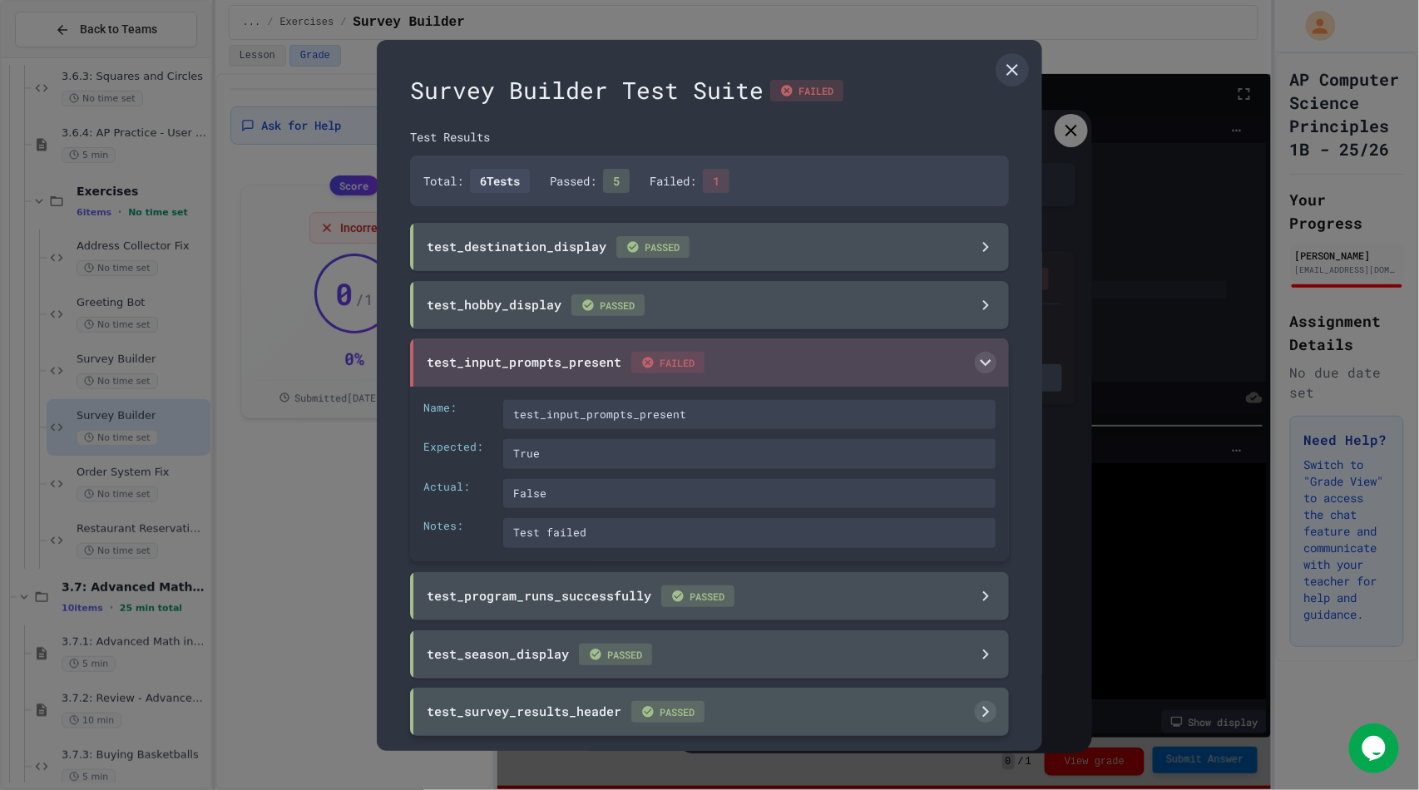
click at [610, 406] on div "test_input_prompts_present" at bounding box center [749, 415] width 492 height 30
click at [1152, 277] on div at bounding box center [709, 395] width 1419 height 790
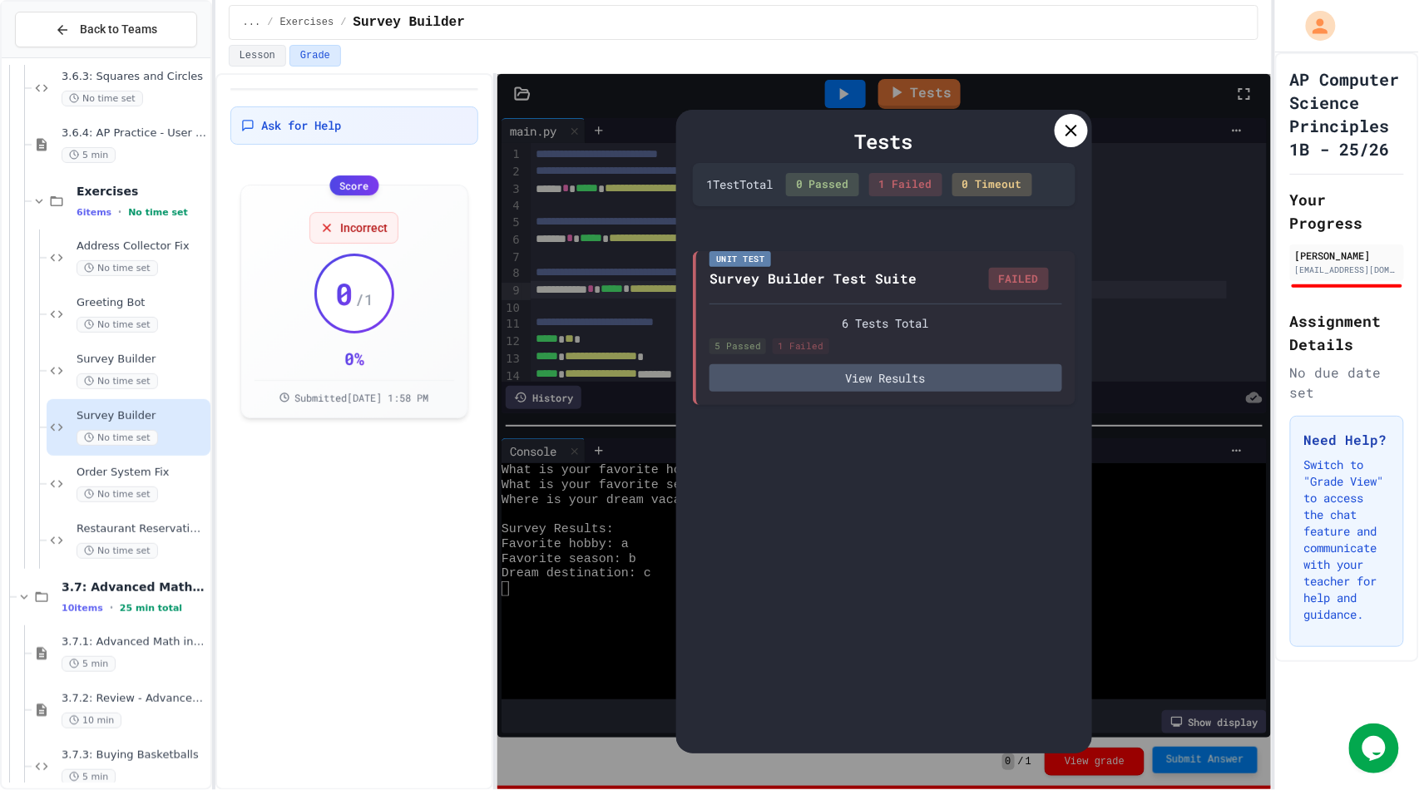
click at [1152, 274] on div "Tests 1 Test Total 0 Passed 1 Failed 0 Timeout Unit Test Survey Builder Test Su…" at bounding box center [883, 431] width 773 height 715
click at [1071, 139] on icon at bounding box center [1071, 131] width 20 height 20
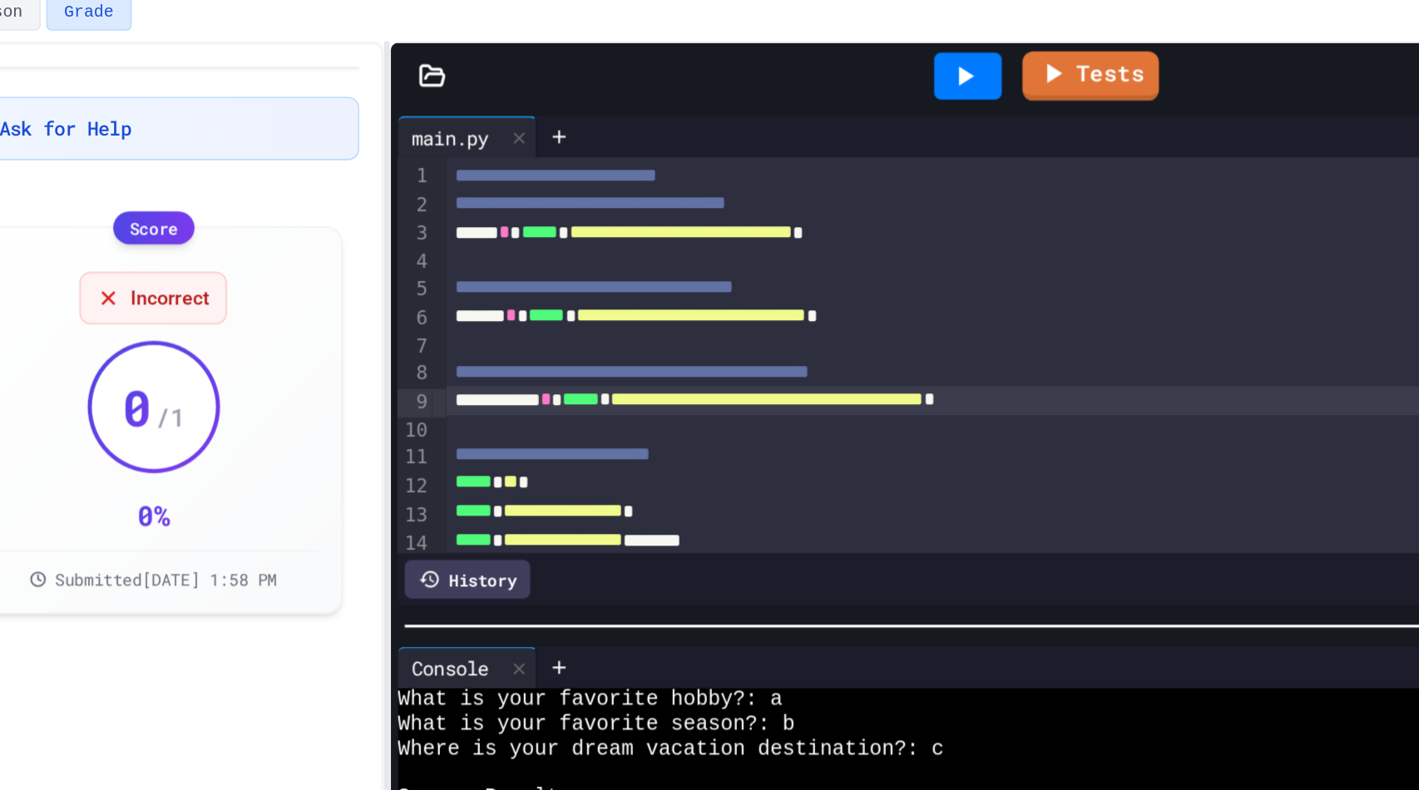
click at [611, 216] on span "**********" at bounding box center [620, 221] width 168 height 12
click at [863, 93] on div at bounding box center [845, 94] width 41 height 28
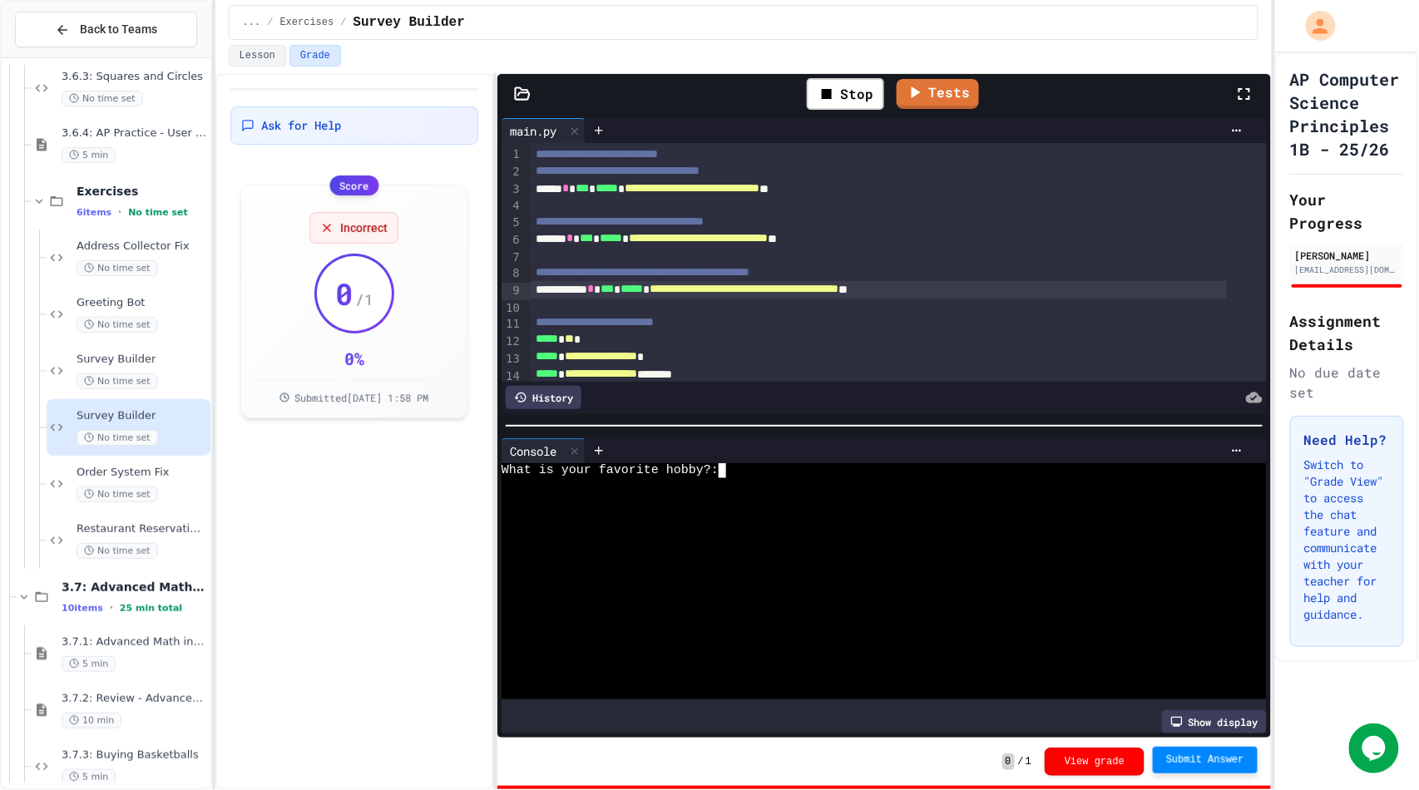
click at [725, 554] on div at bounding box center [869, 559] width 734 height 15
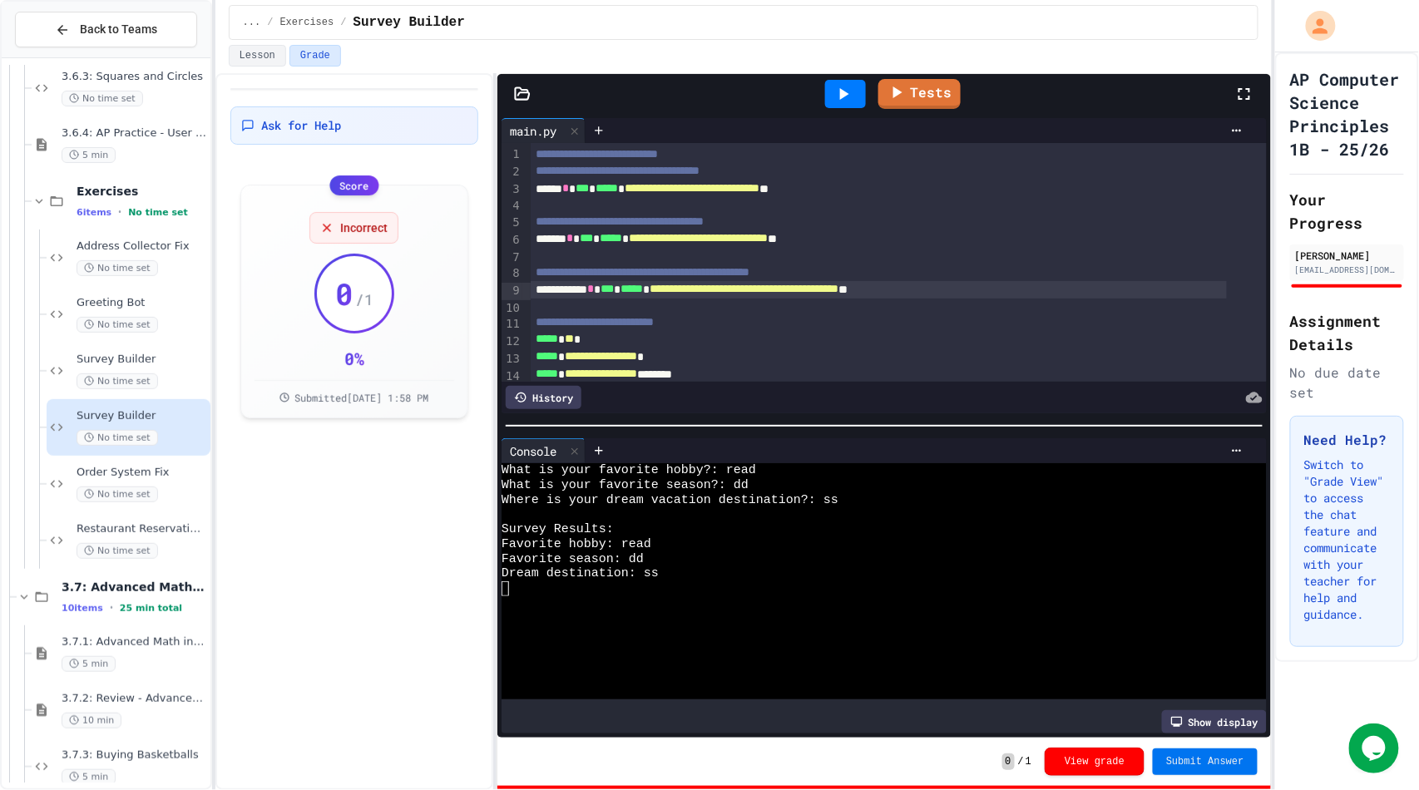
click at [1165, 761] on button "Submit Answer" at bounding box center [1205, 762] width 105 height 27
click at [234, 62] on button "Lesson" at bounding box center [257, 56] width 57 height 22
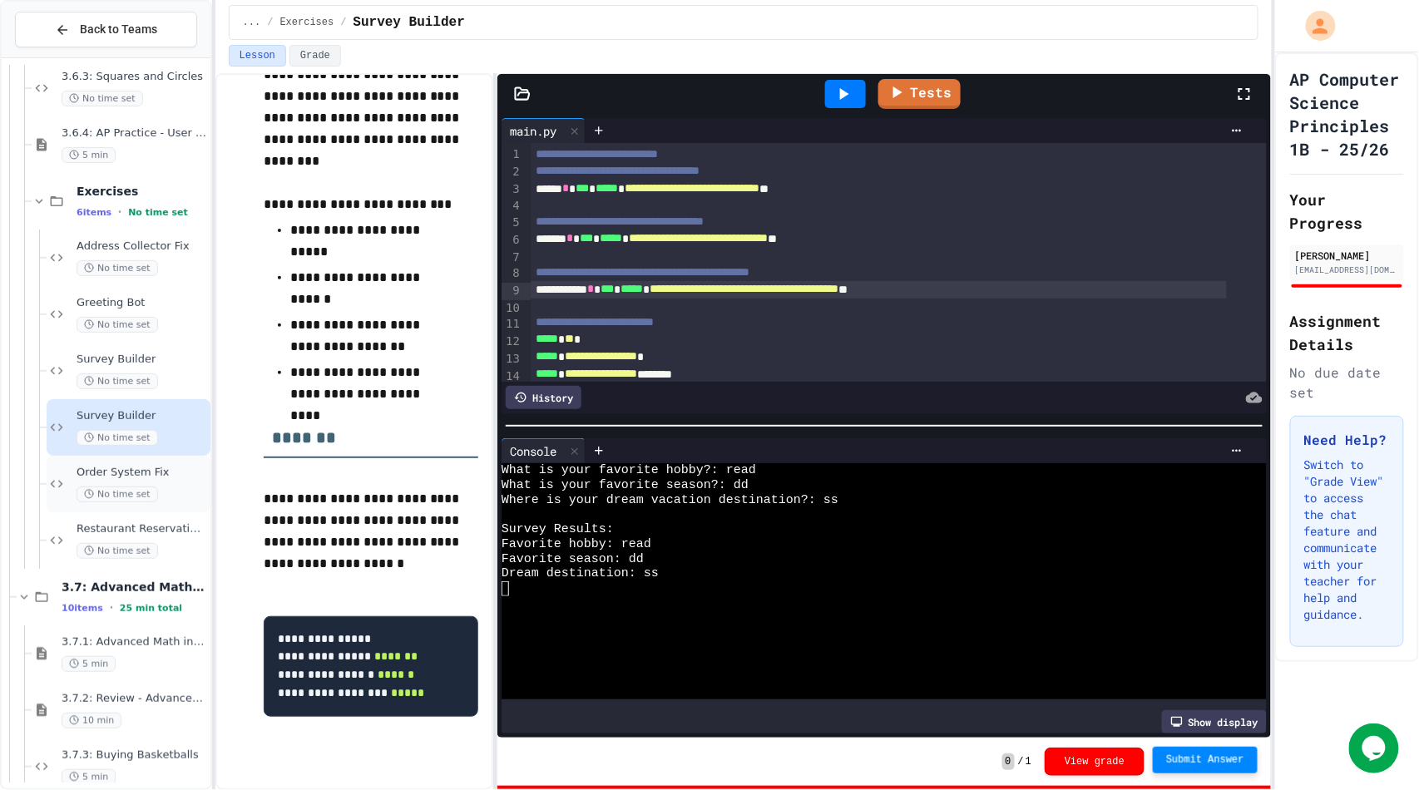
click at [98, 473] on span "Order System Fix" at bounding box center [142, 473] width 131 height 14
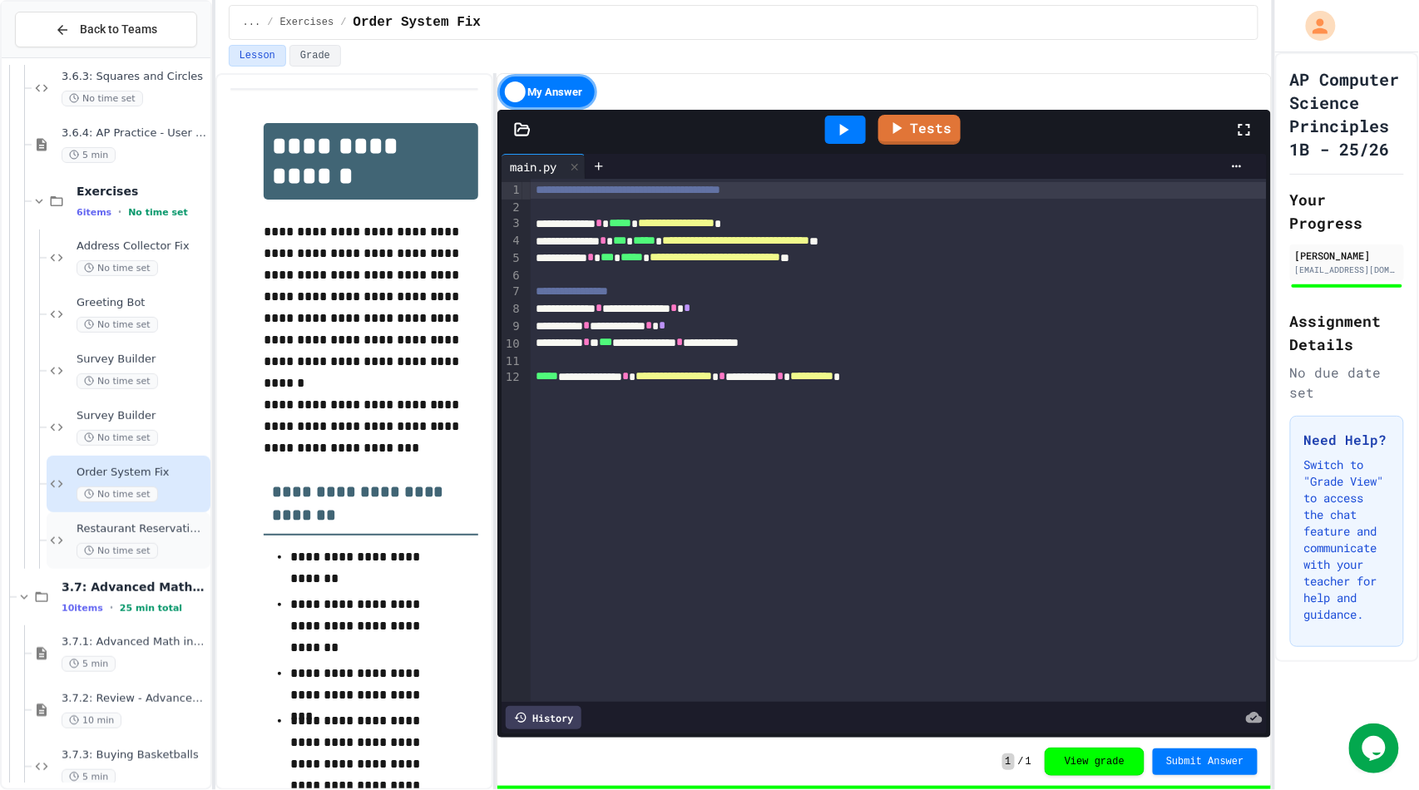
click at [85, 529] on span "Restaurant Reservation System" at bounding box center [142, 529] width 131 height 14
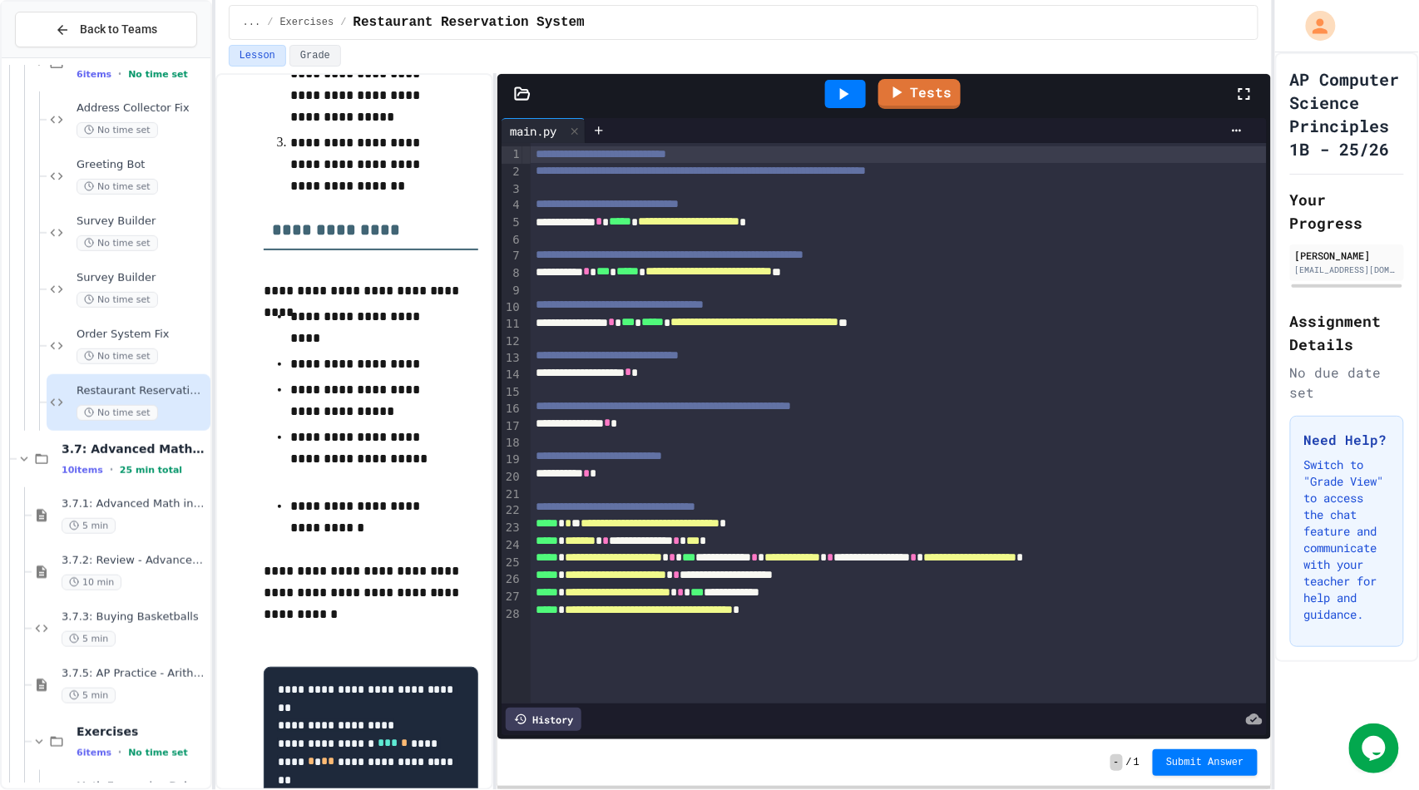
scroll to position [1194, 0]
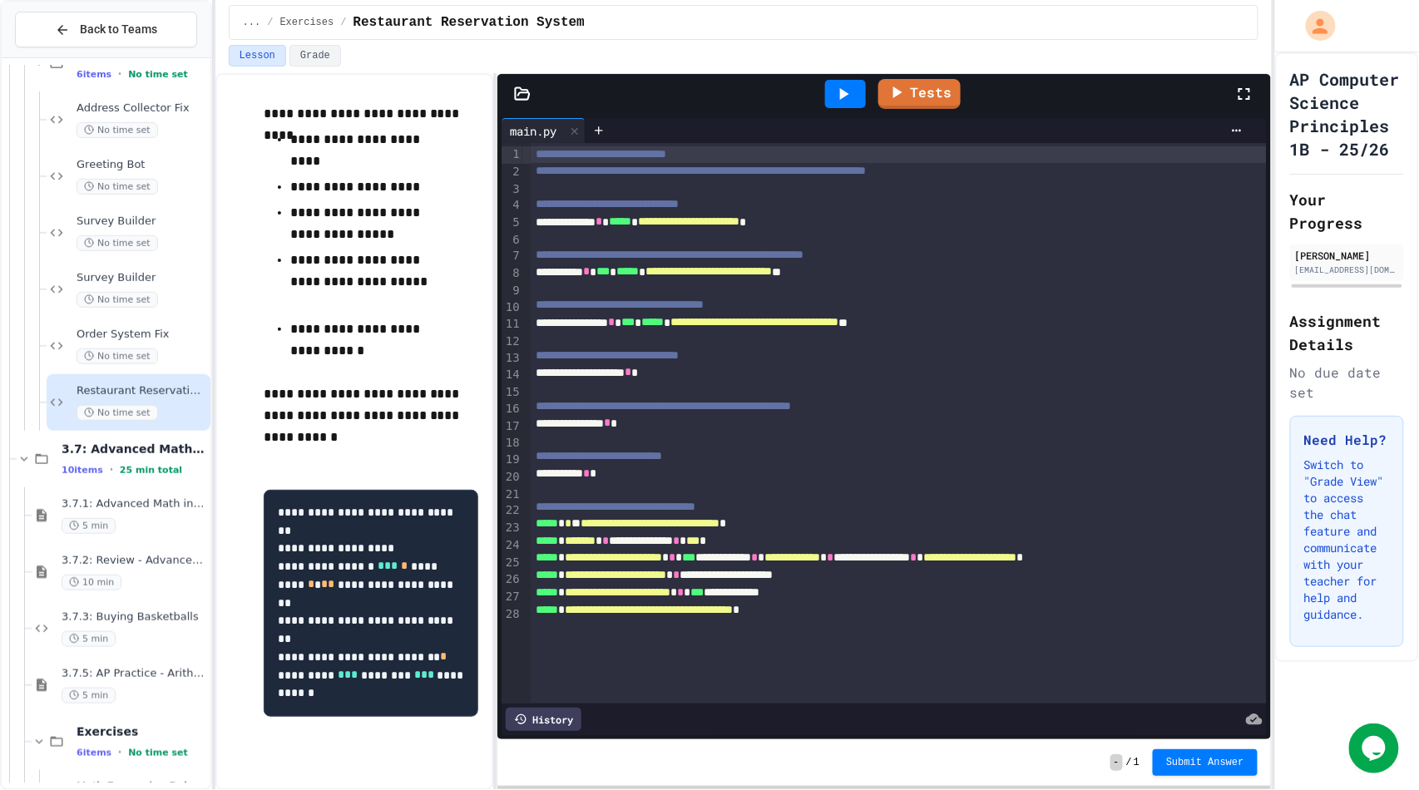
click at [388, 600] on code "**********" at bounding box center [373, 602] width 190 height 192
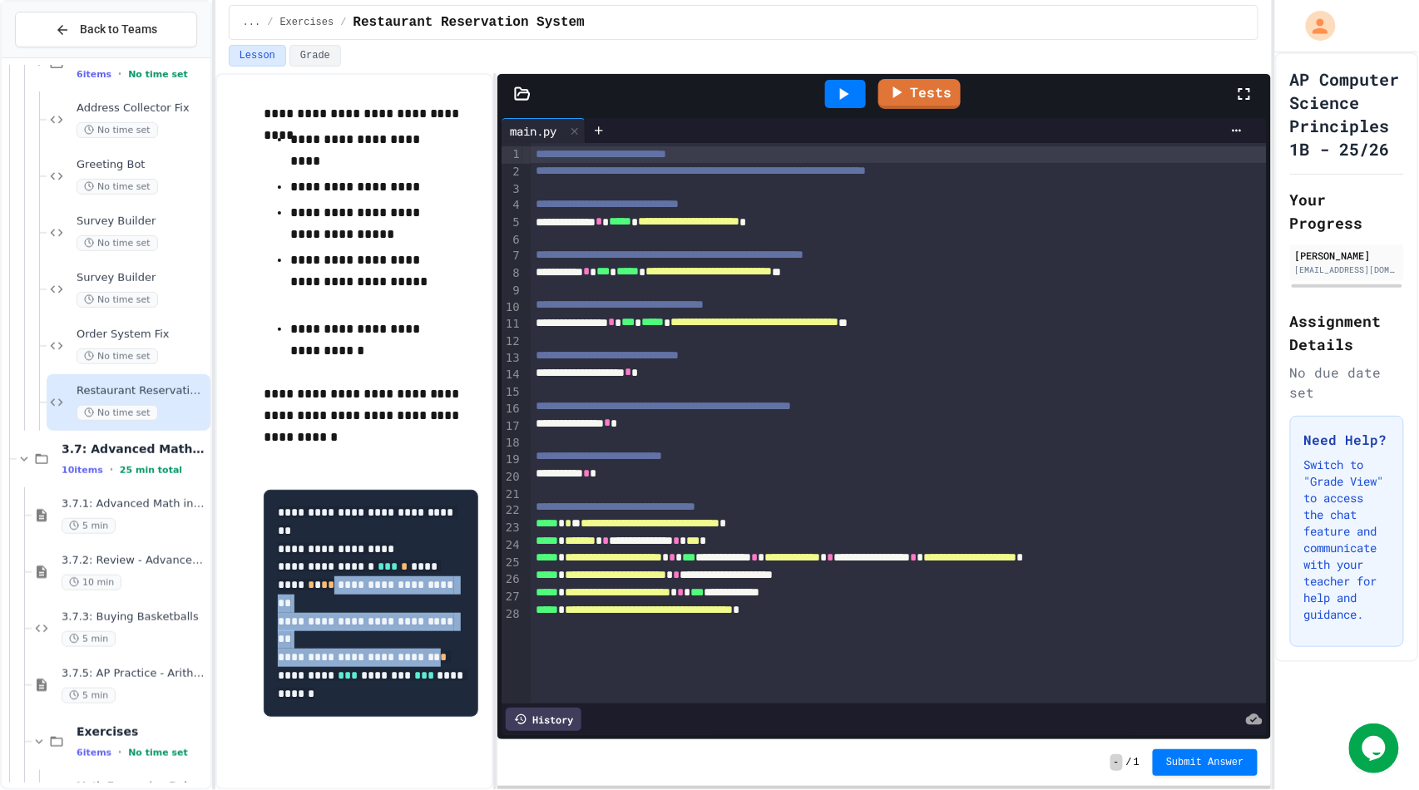
click at [388, 600] on code "**********" at bounding box center [373, 603] width 190 height 193
click at [388, 600] on span "**********" at bounding box center [368, 621] width 180 height 84
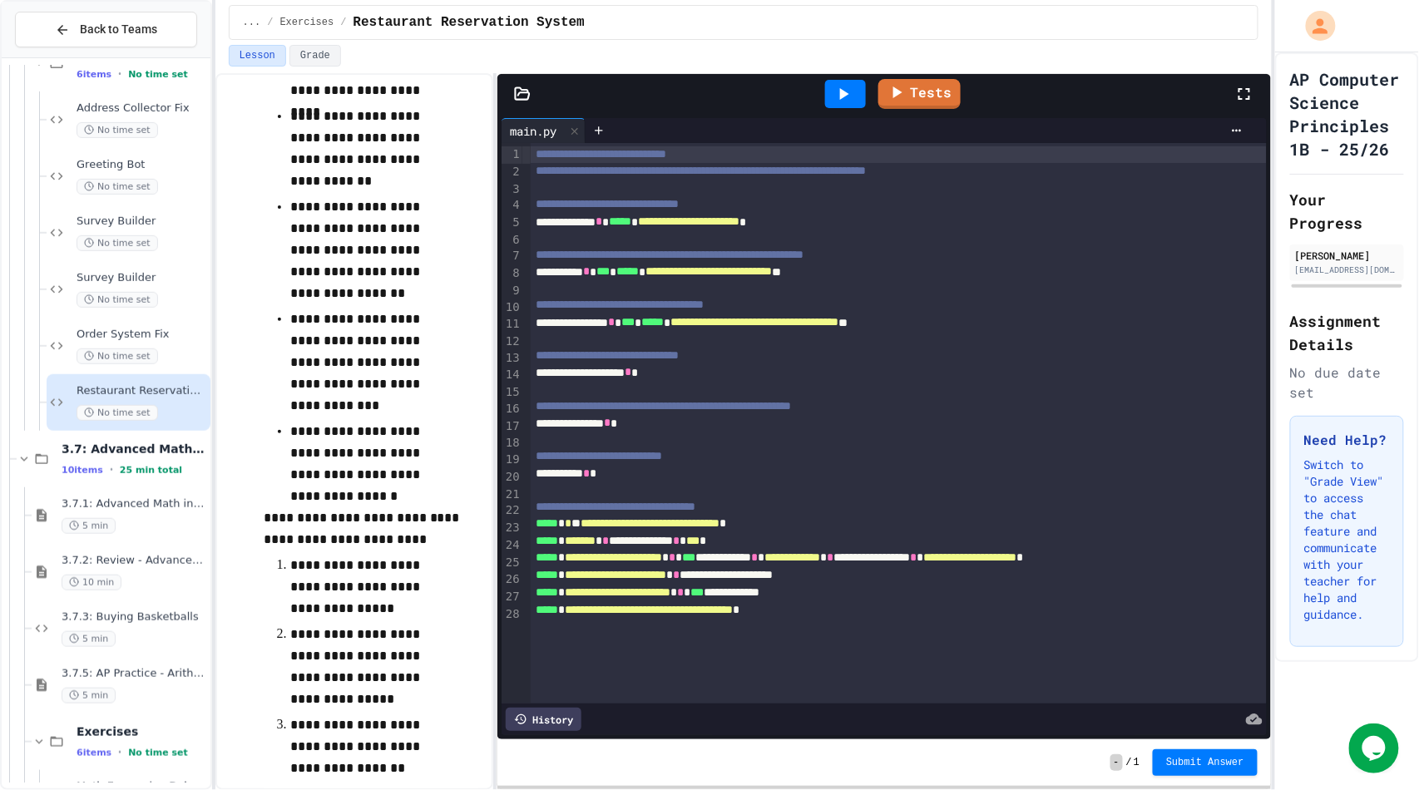
scroll to position [413, 0]
click at [692, 378] on div "**********" at bounding box center [886, 372] width 710 height 17
click at [838, 328] on span "**********" at bounding box center [754, 322] width 168 height 12
click at [861, 369] on div "**********" at bounding box center [886, 372] width 710 height 17
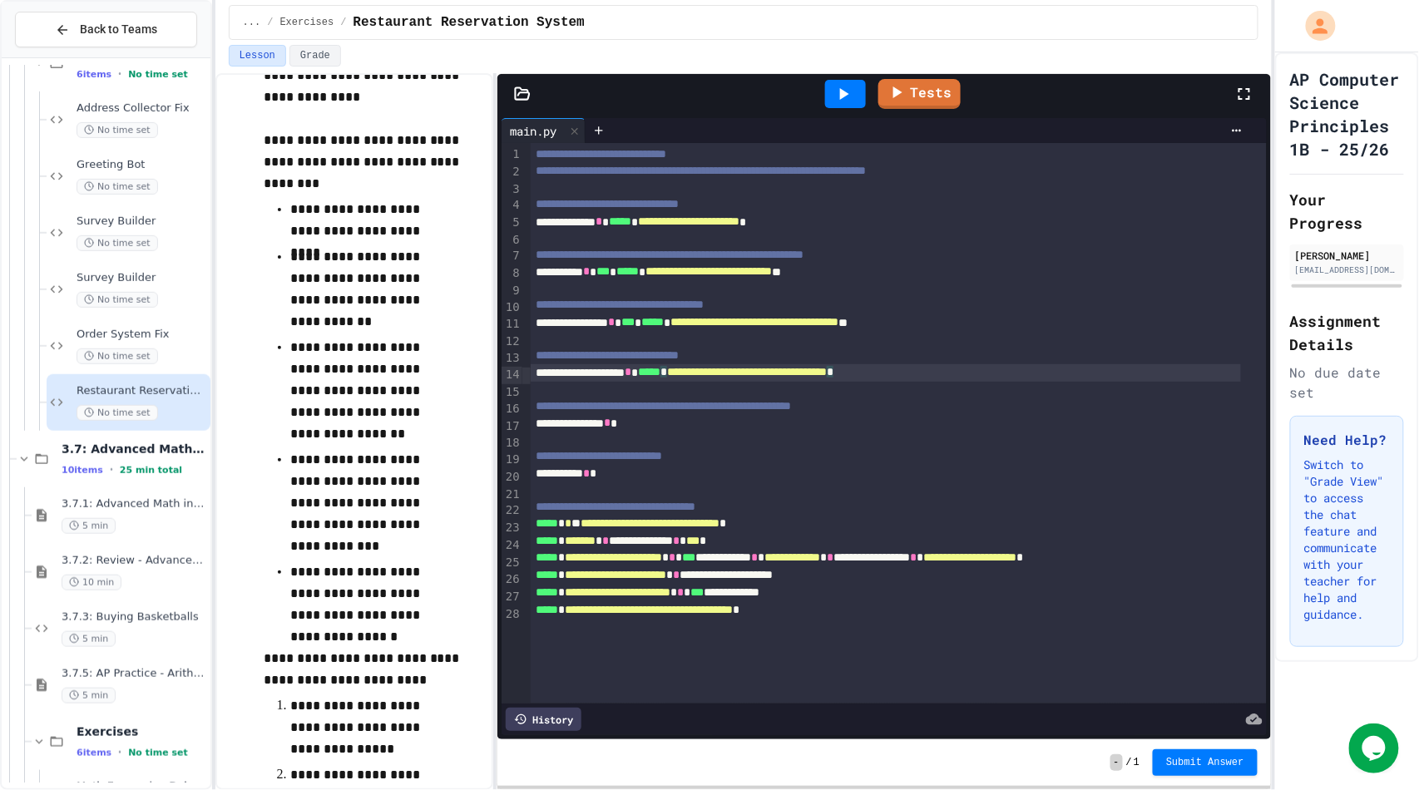
scroll to position [277, 0]
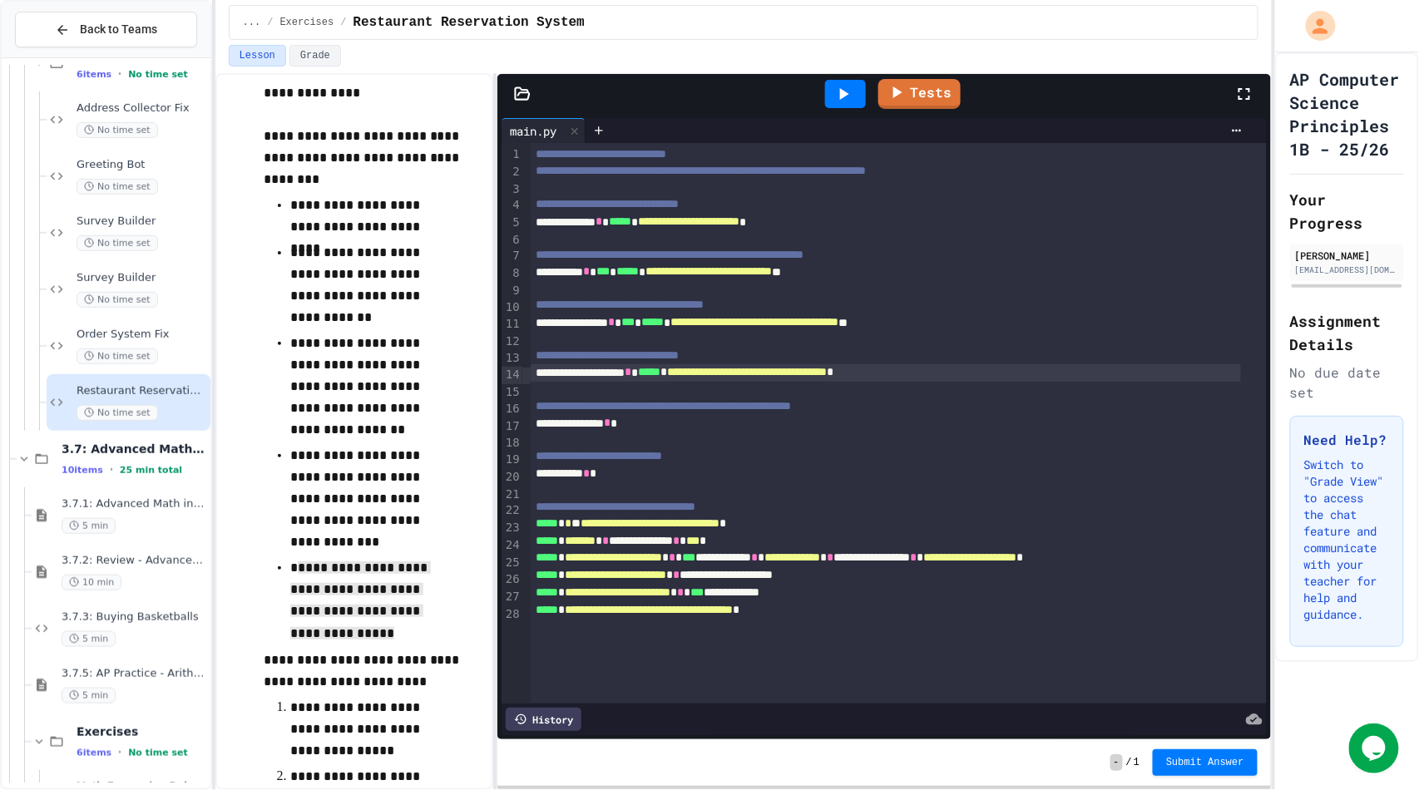
drag, startPoint x: 293, startPoint y: 571, endPoint x: 394, endPoint y: 630, distance: 117.0
click at [394, 630] on p "**********" at bounding box center [365, 603] width 150 height 93
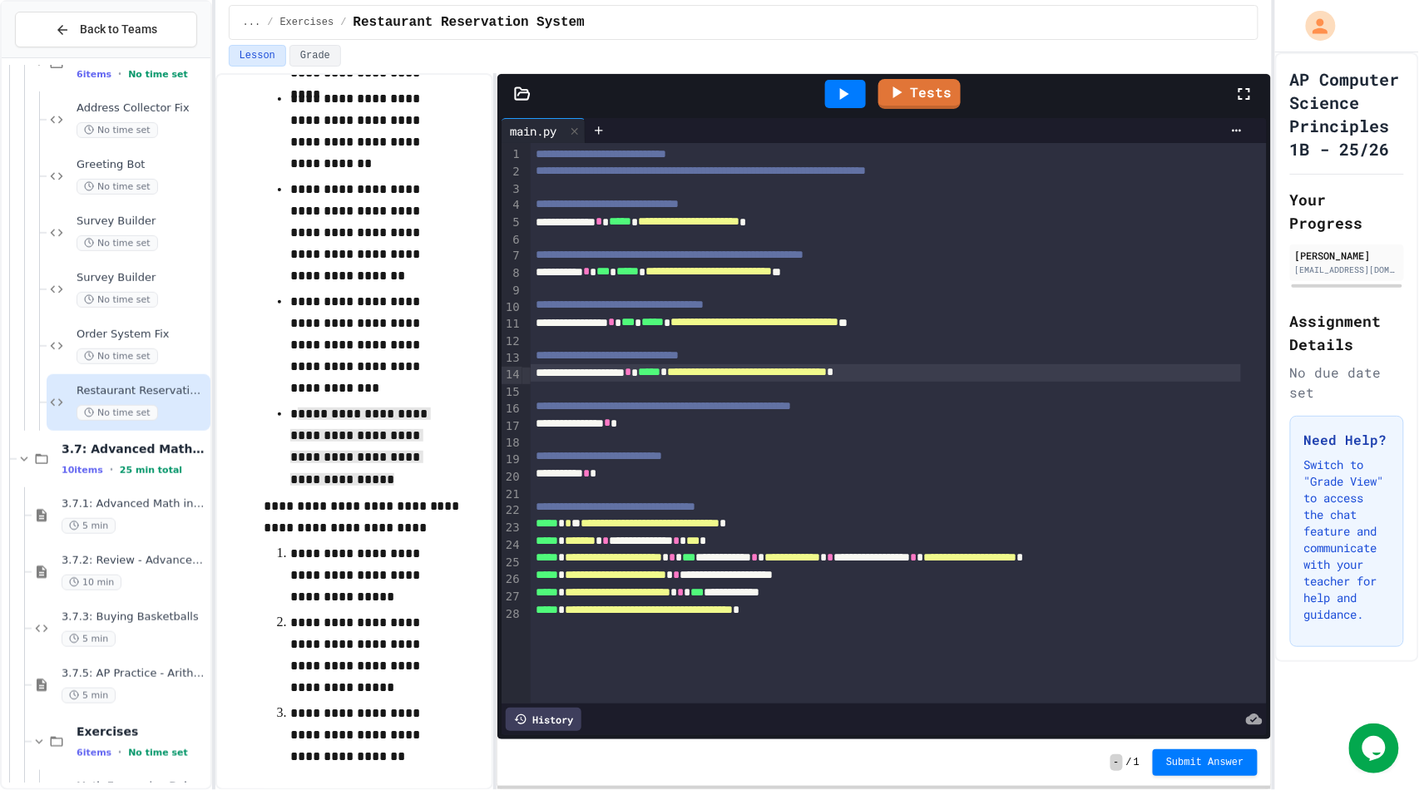
scroll to position [432, 0]
click at [387, 492] on p "**********" at bounding box center [365, 448] width 150 height 93
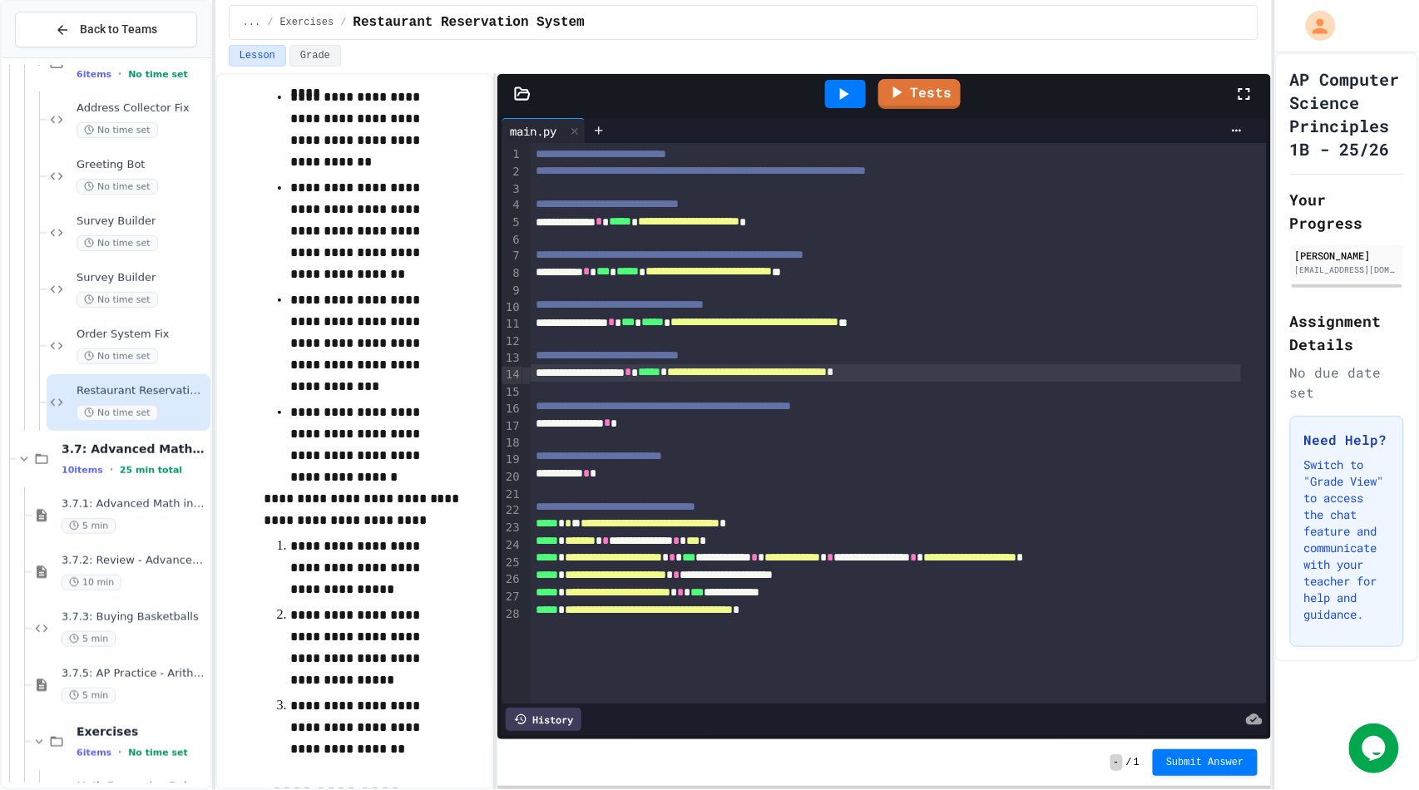
click at [392, 486] on p "**********" at bounding box center [365, 445] width 150 height 86
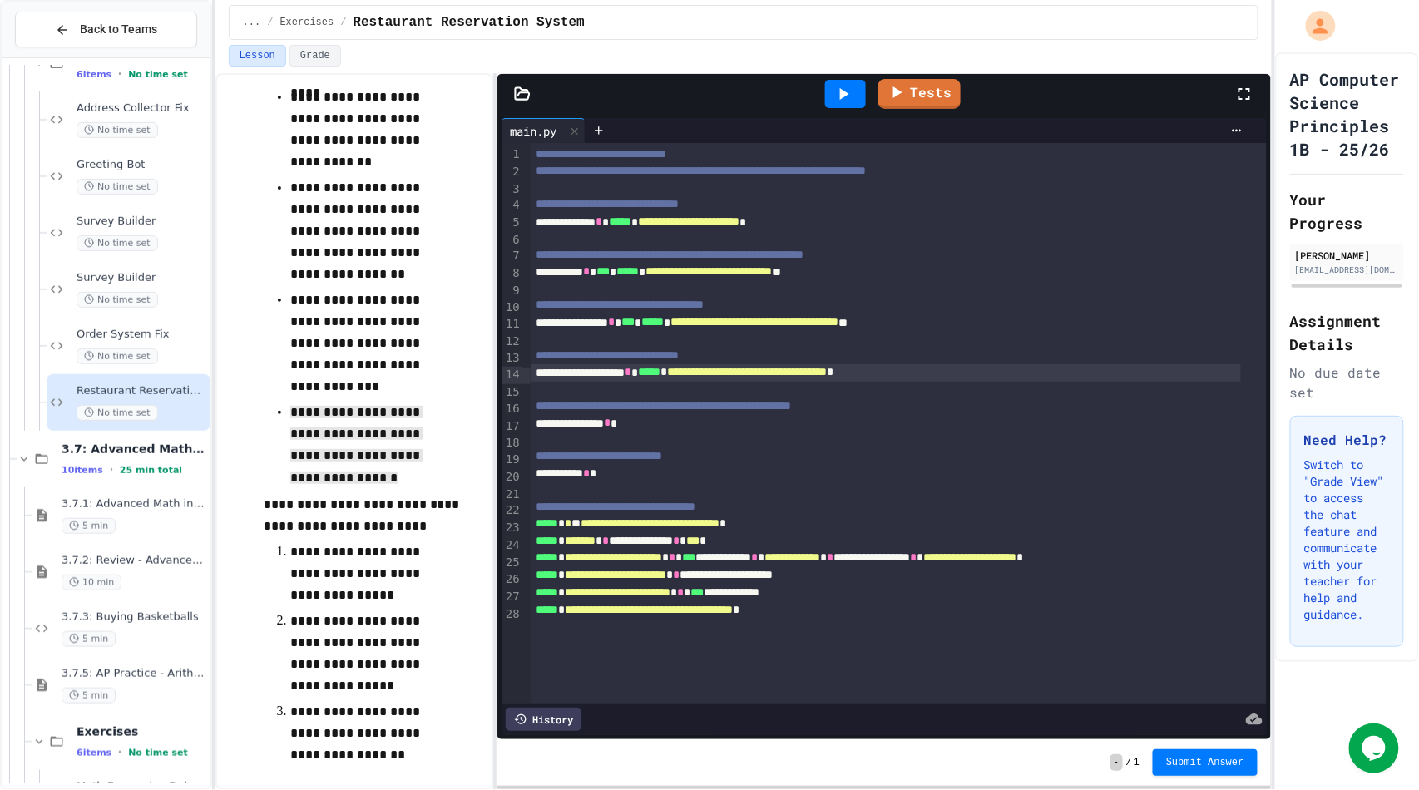
drag, startPoint x: 392, startPoint y: 486, endPoint x: 264, endPoint y: 418, distance: 144.0
click at [264, 418] on ul "**********" at bounding box center [371, 265] width 215 height 457
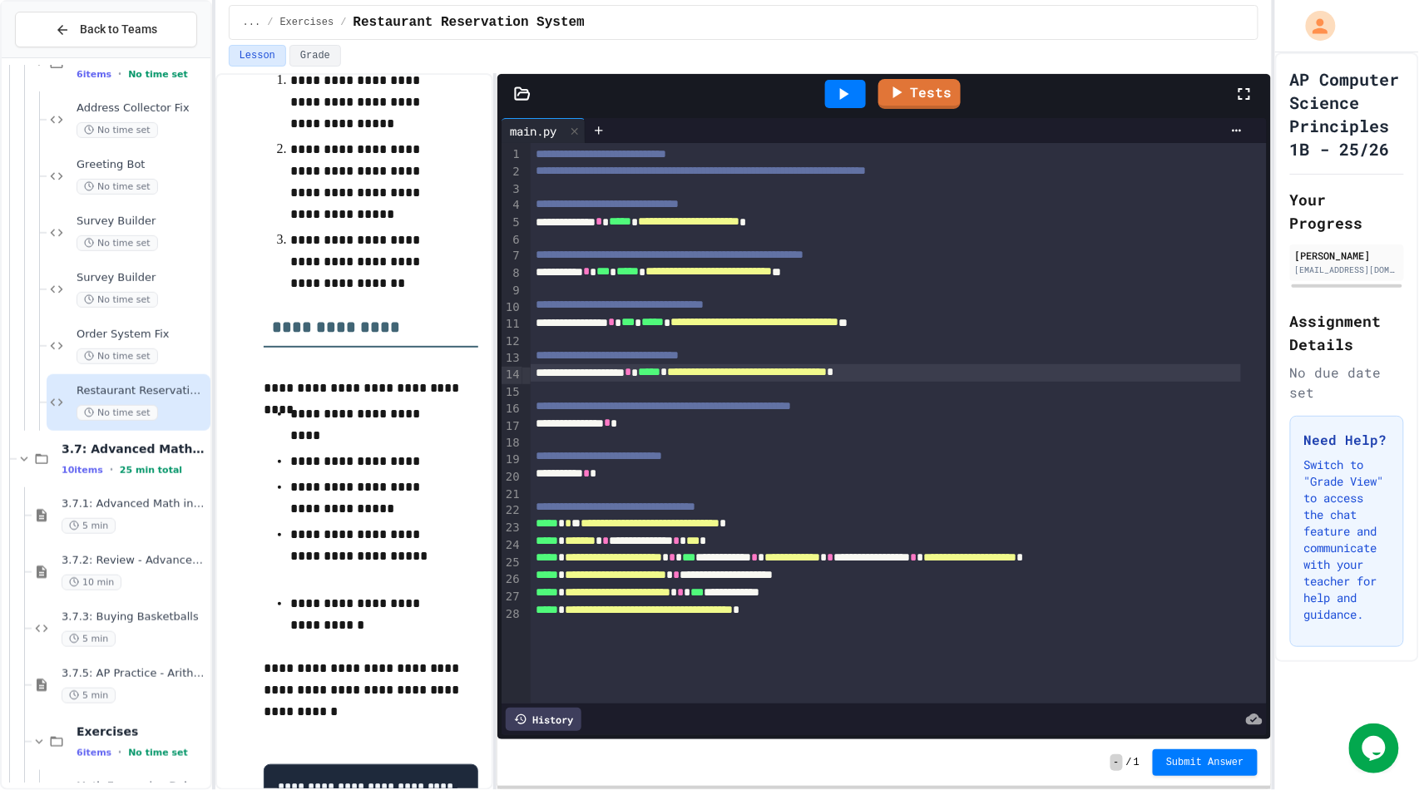
scroll to position [903, 0]
click at [686, 427] on div "**********" at bounding box center [886, 423] width 710 height 17
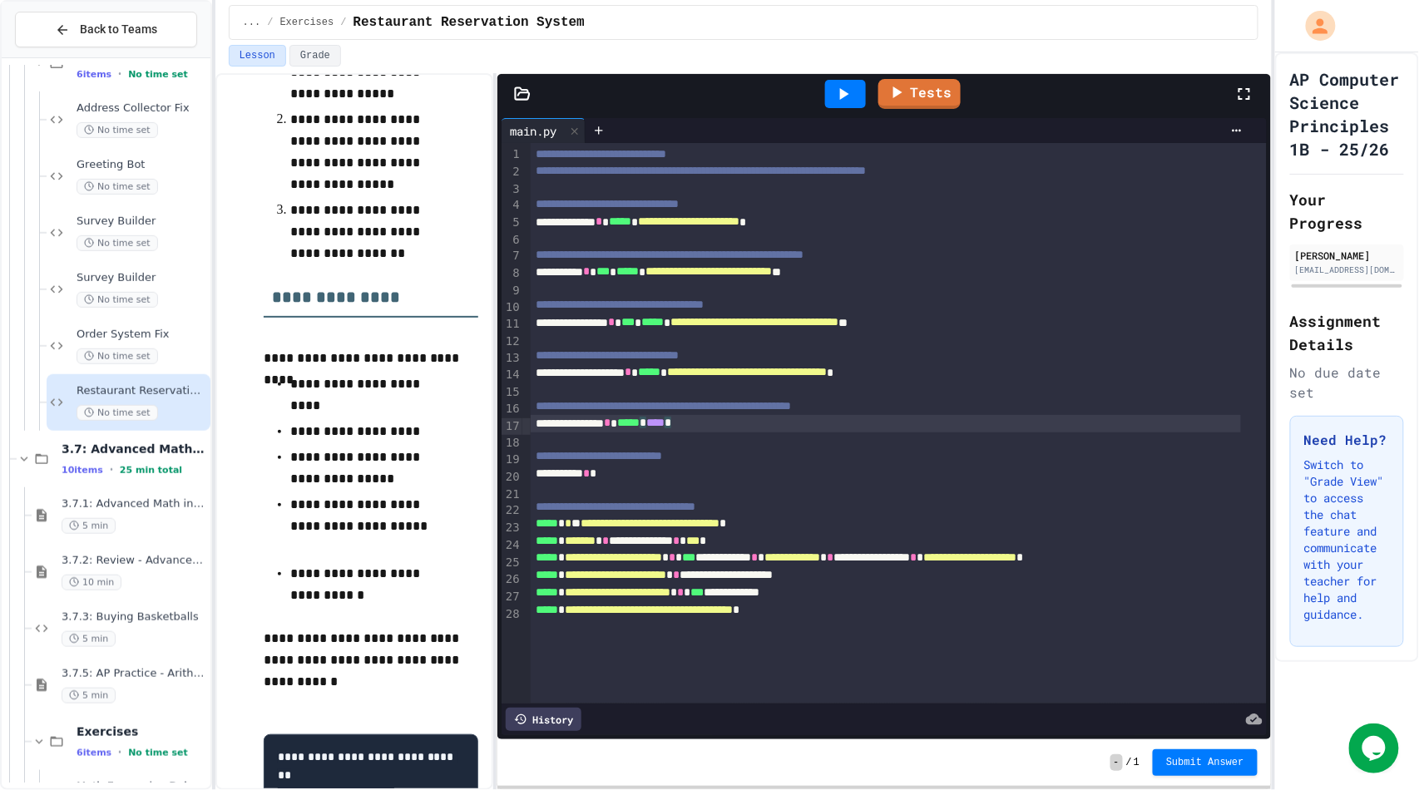
scroll to position [933, 0]
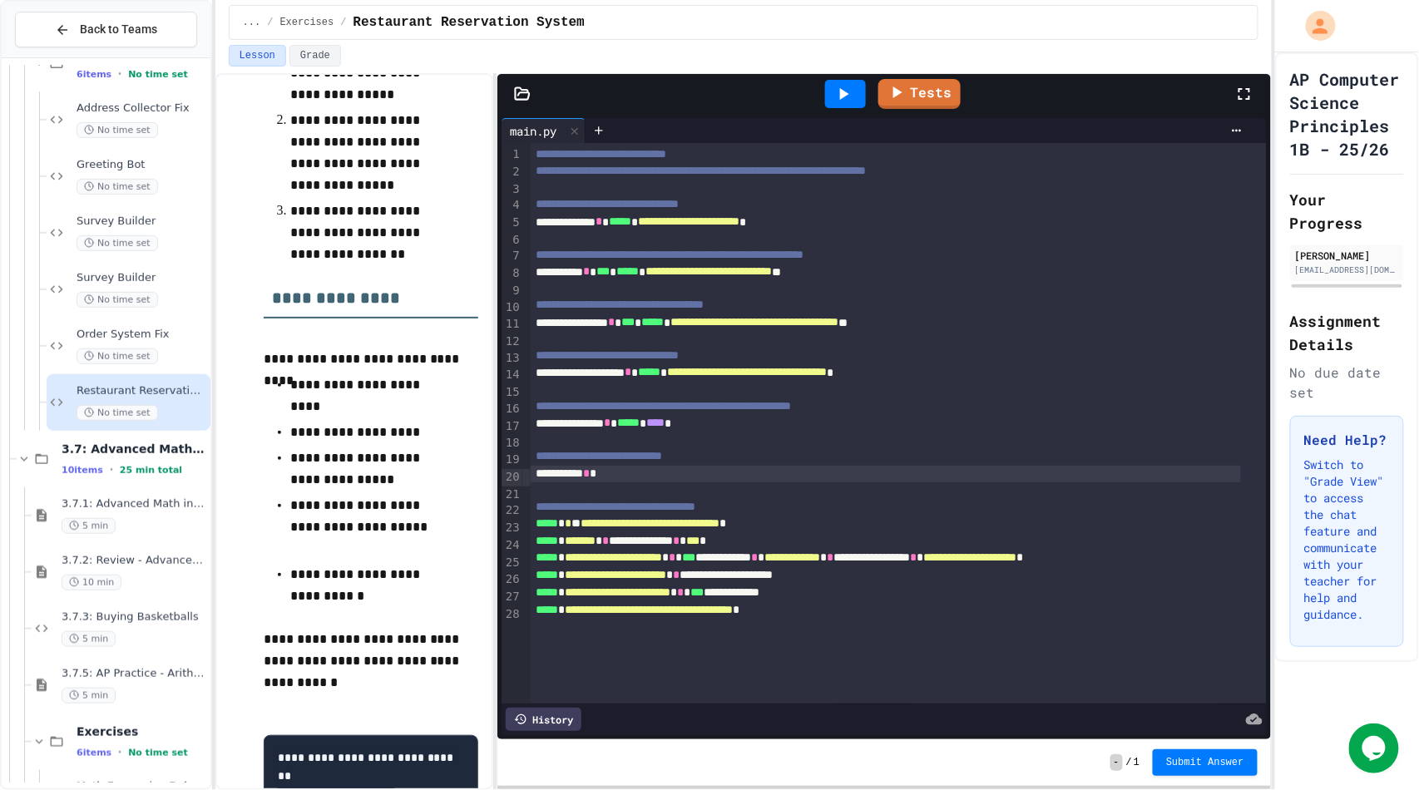
click at [632, 477] on div "**********" at bounding box center [886, 474] width 710 height 17
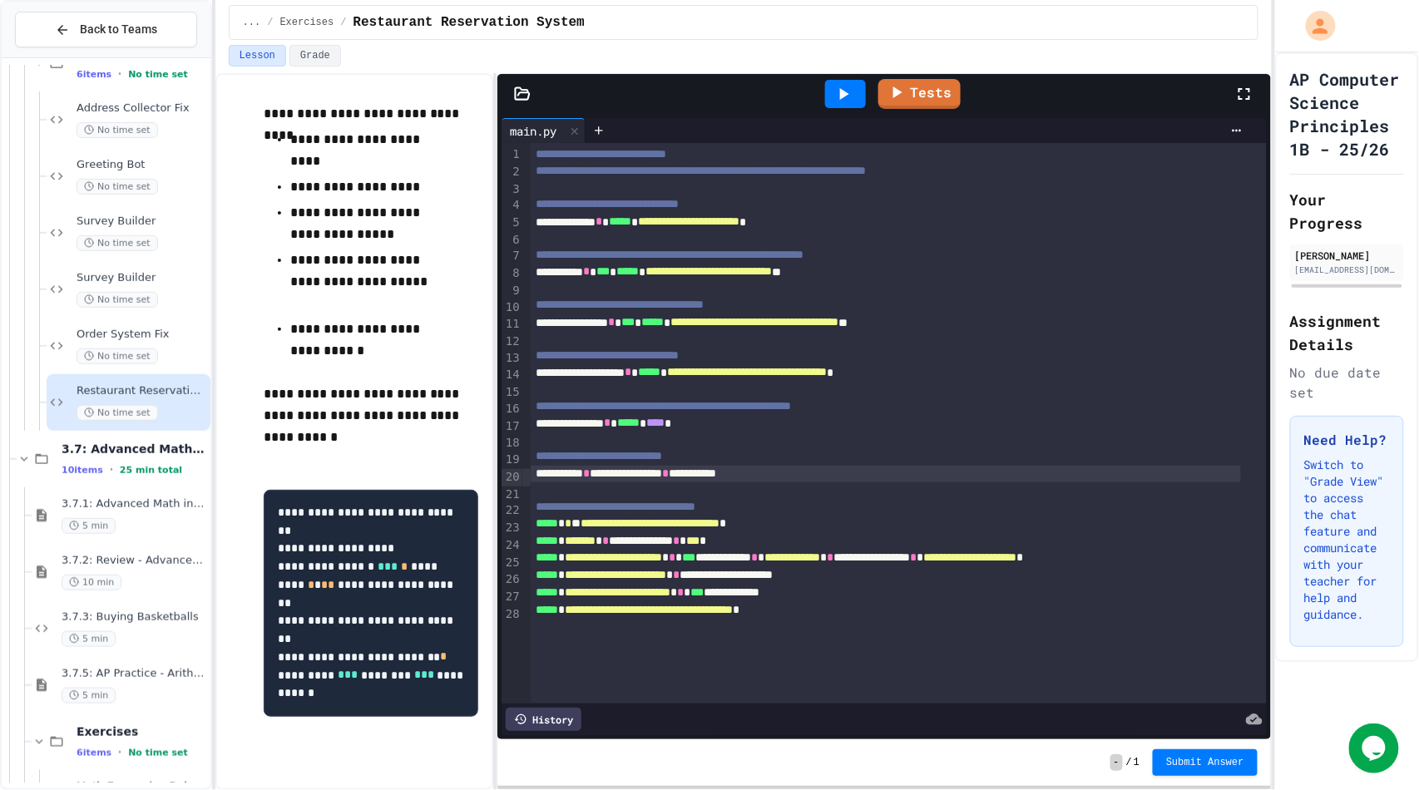
click at [833, 93] on icon at bounding box center [843, 94] width 20 height 20
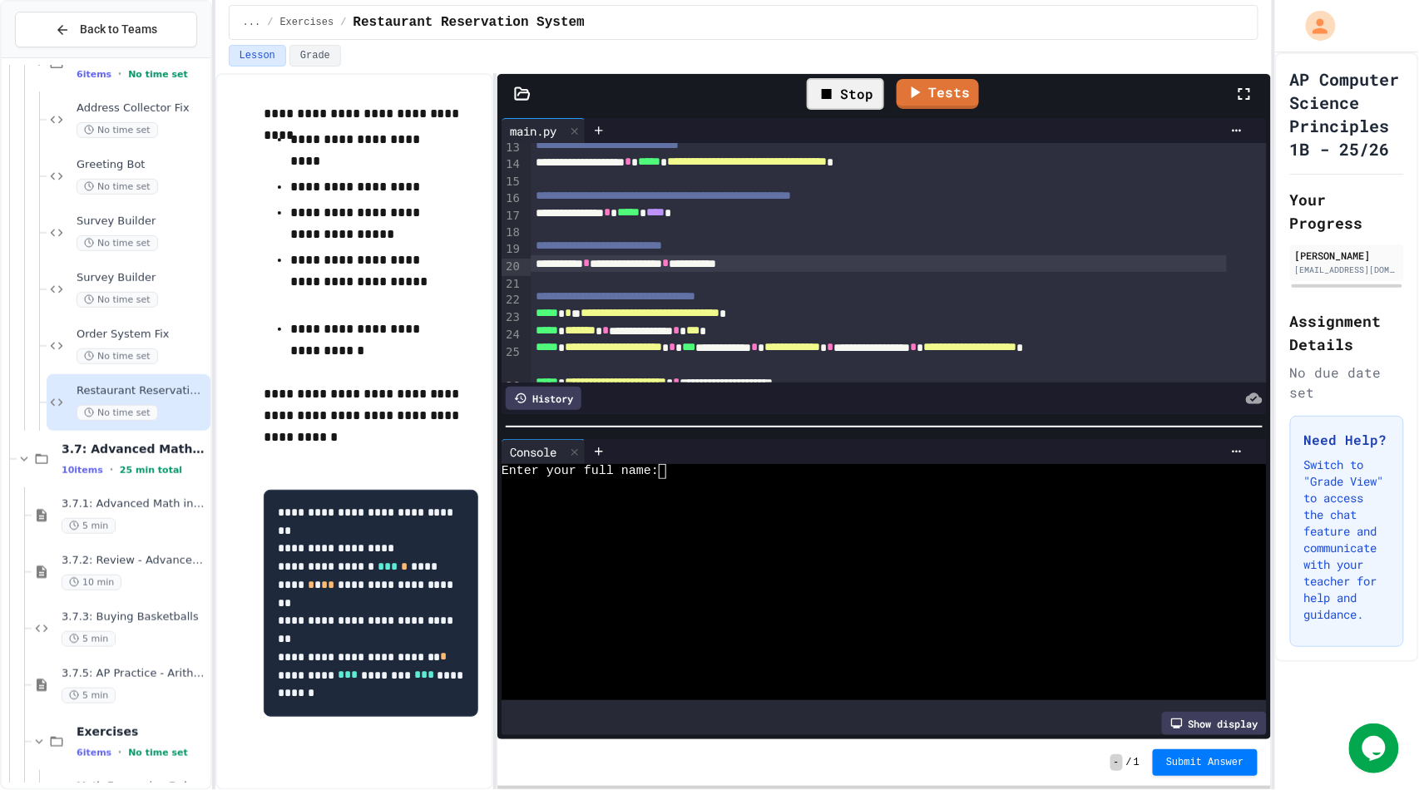
scroll to position [222, 0]
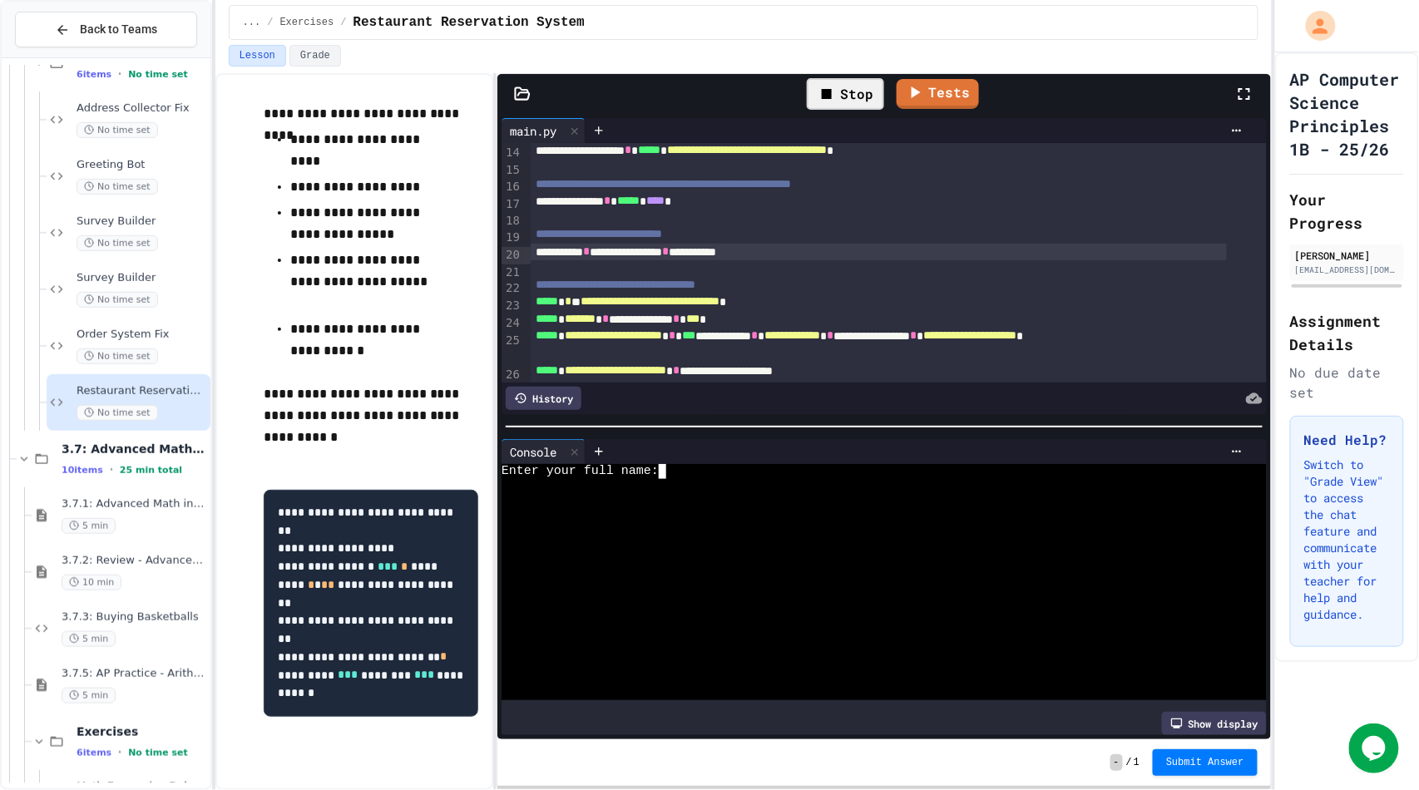
click at [768, 523] on div at bounding box center [869, 530] width 734 height 15
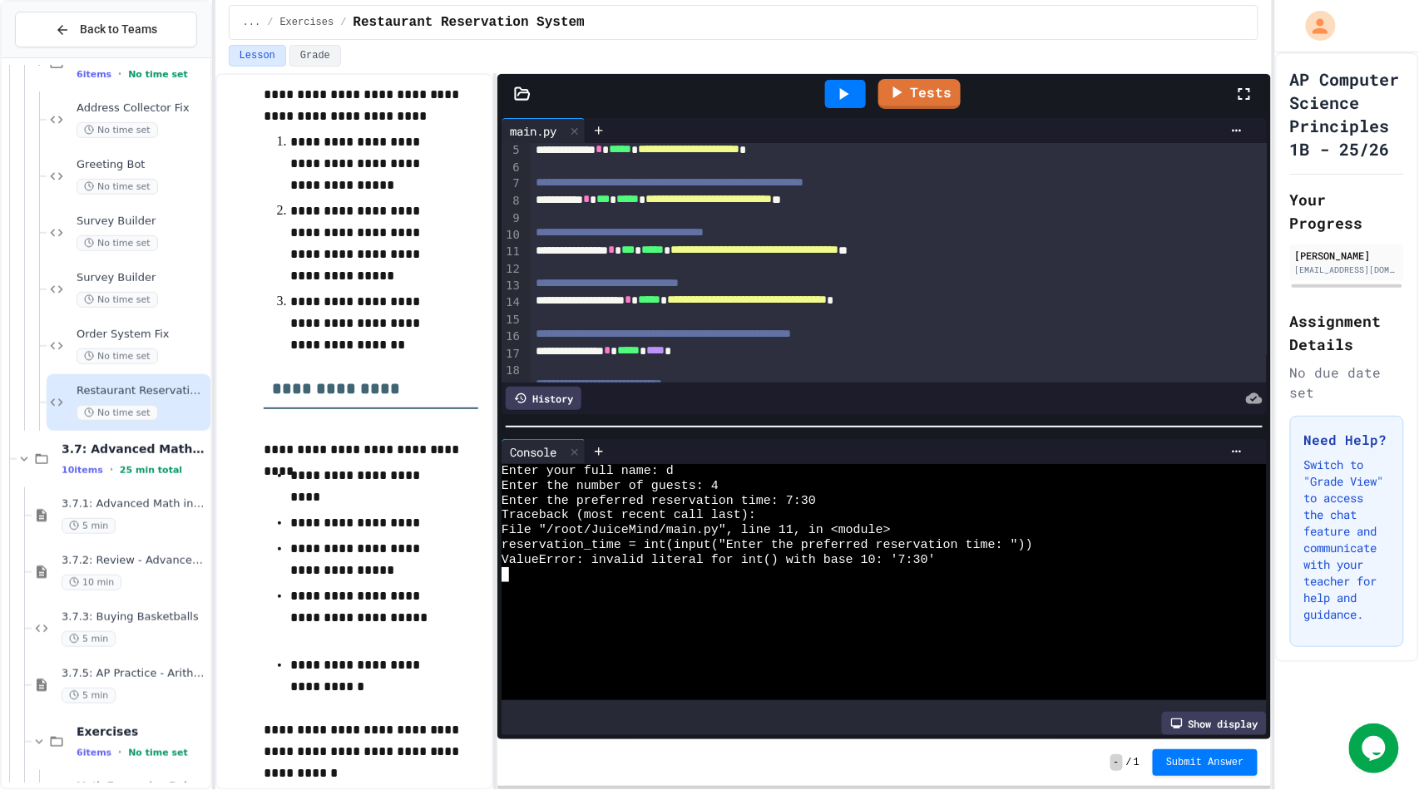
scroll to position [73, 0]
click at [846, 88] on icon at bounding box center [843, 94] width 20 height 20
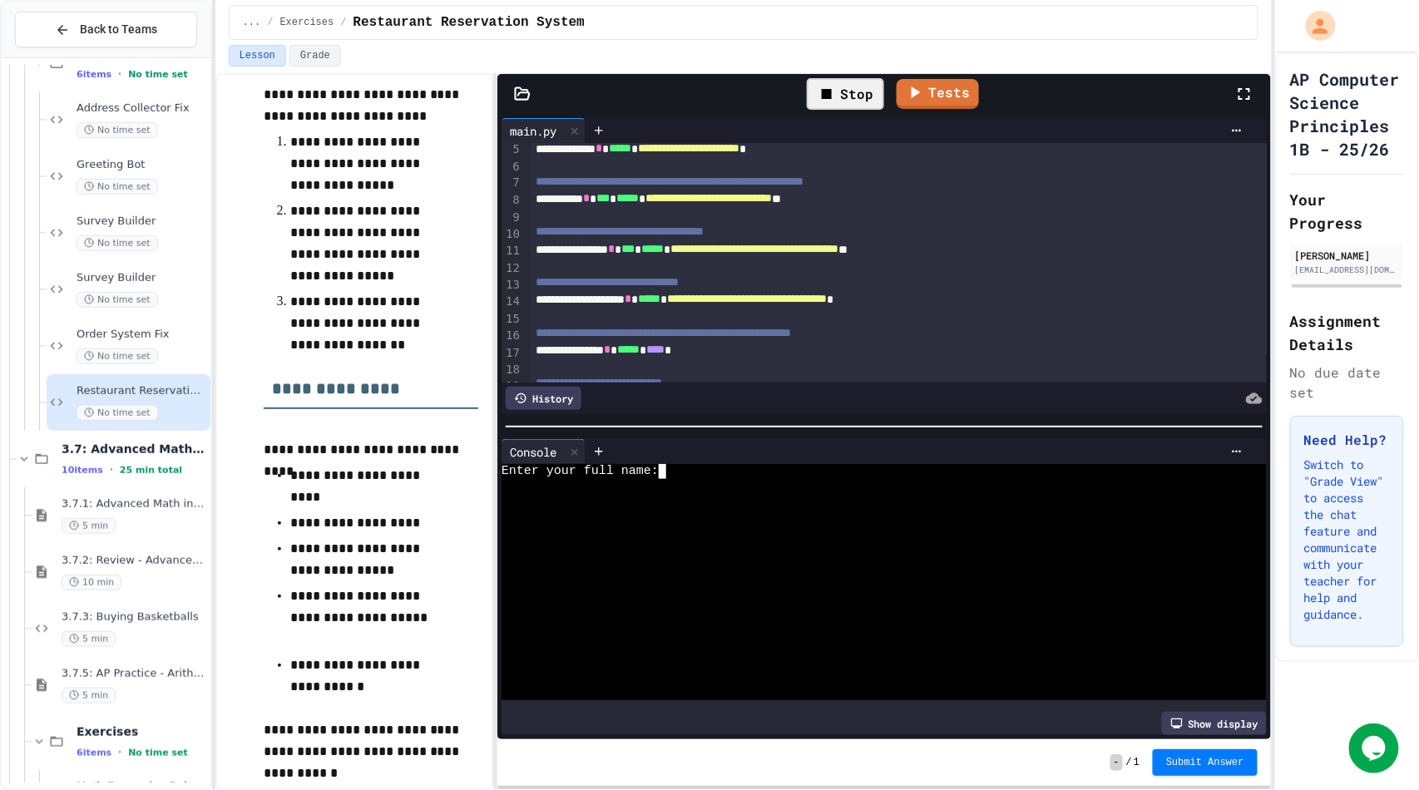
click at [794, 479] on div at bounding box center [869, 486] width 734 height 15
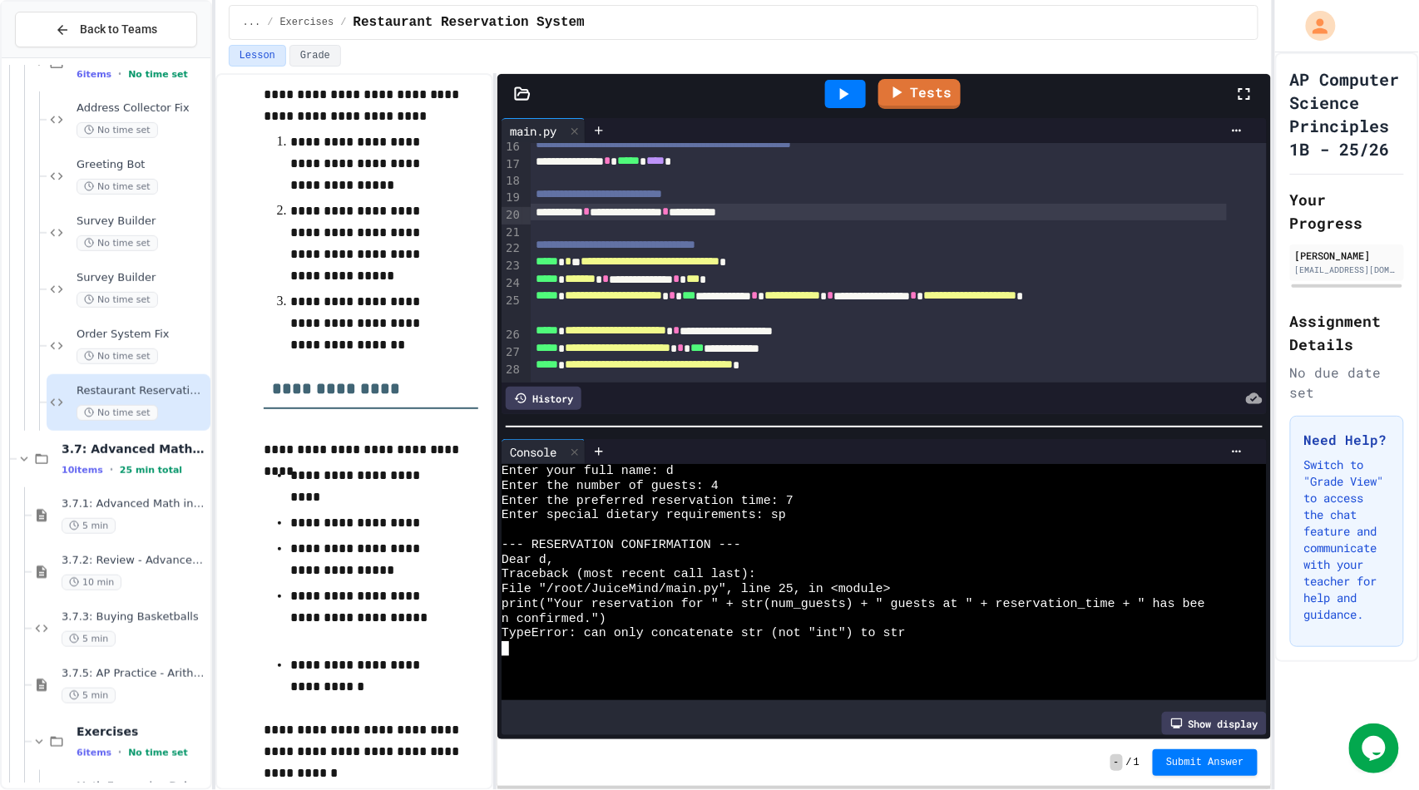
scroll to position [1201, 0]
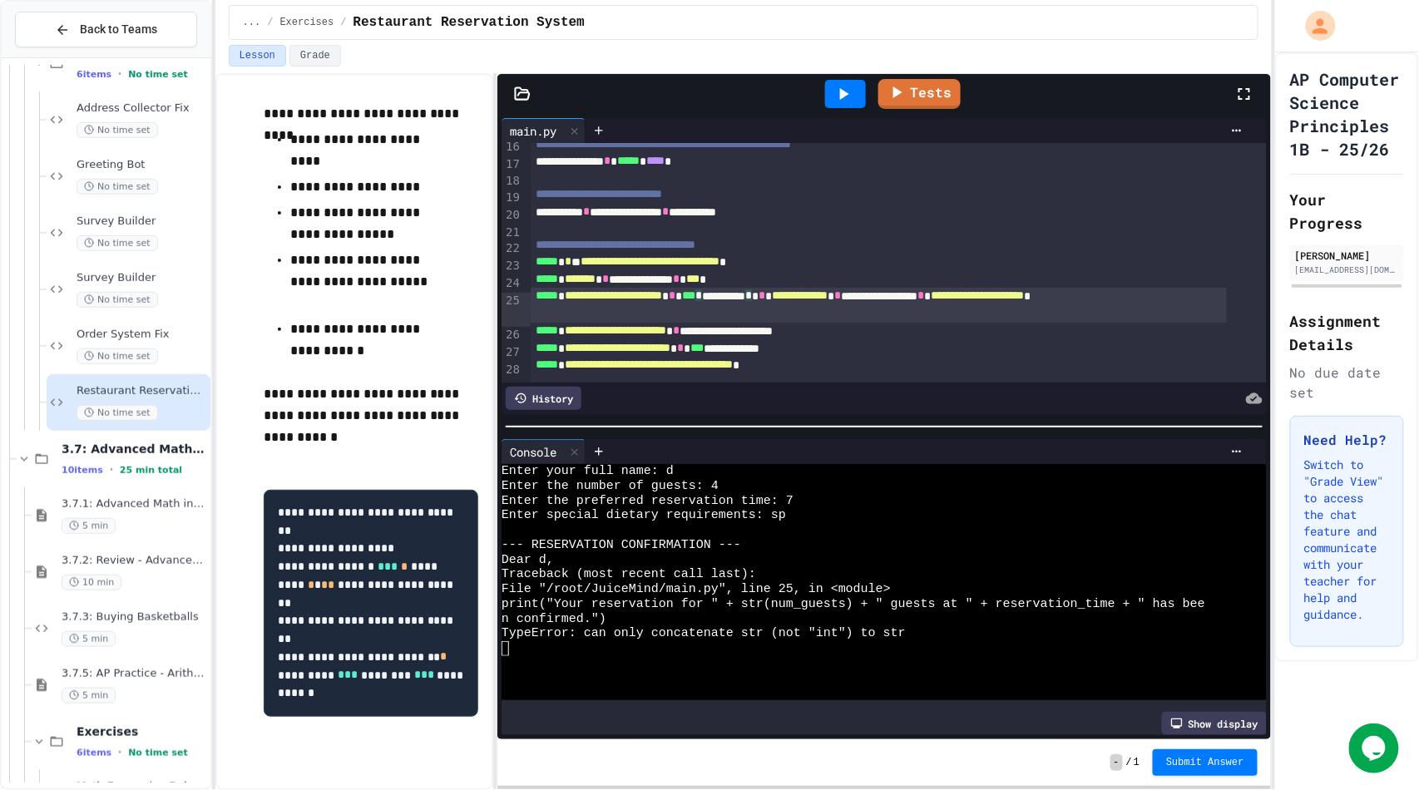
click at [759, 288] on div "**********" at bounding box center [879, 305] width 696 height 35
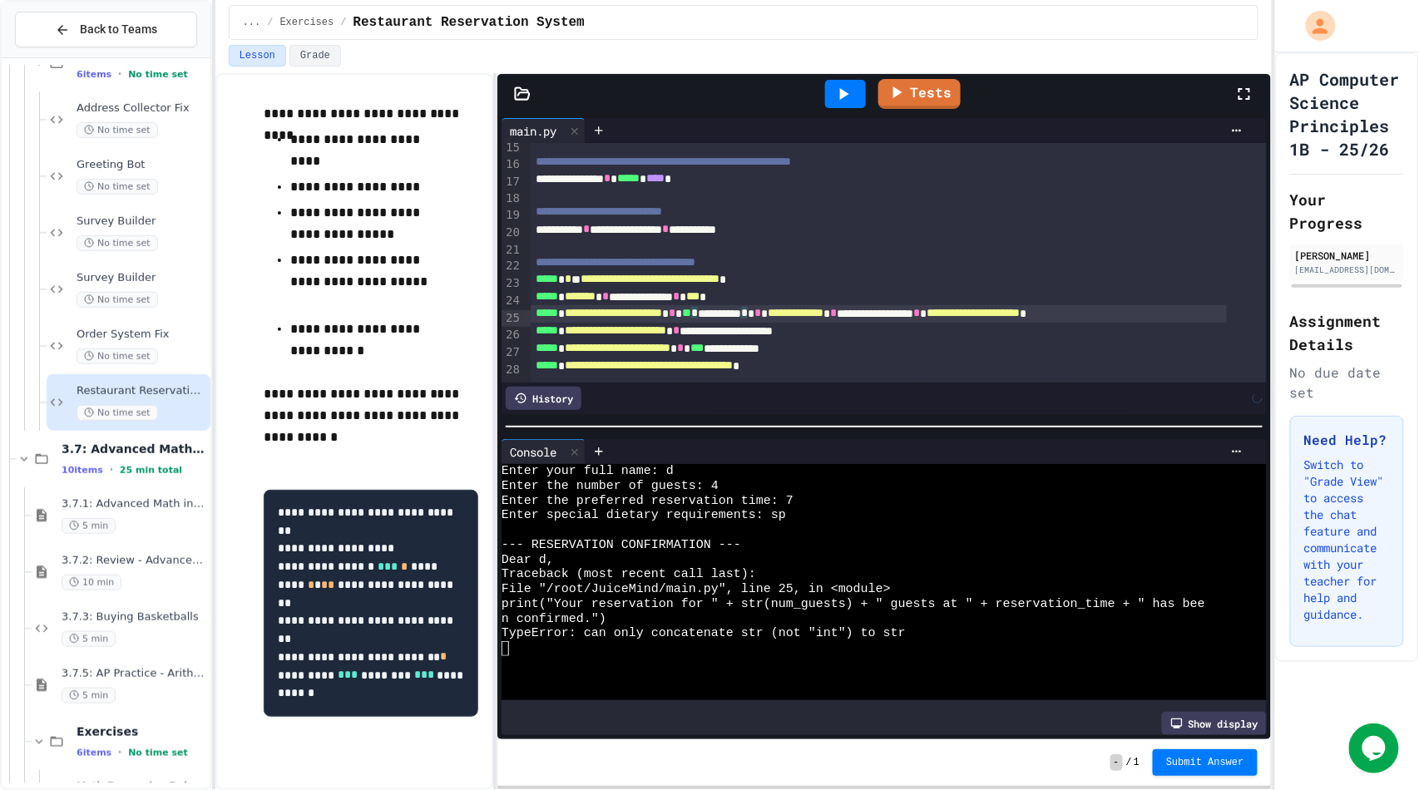
scroll to position [264, 0]
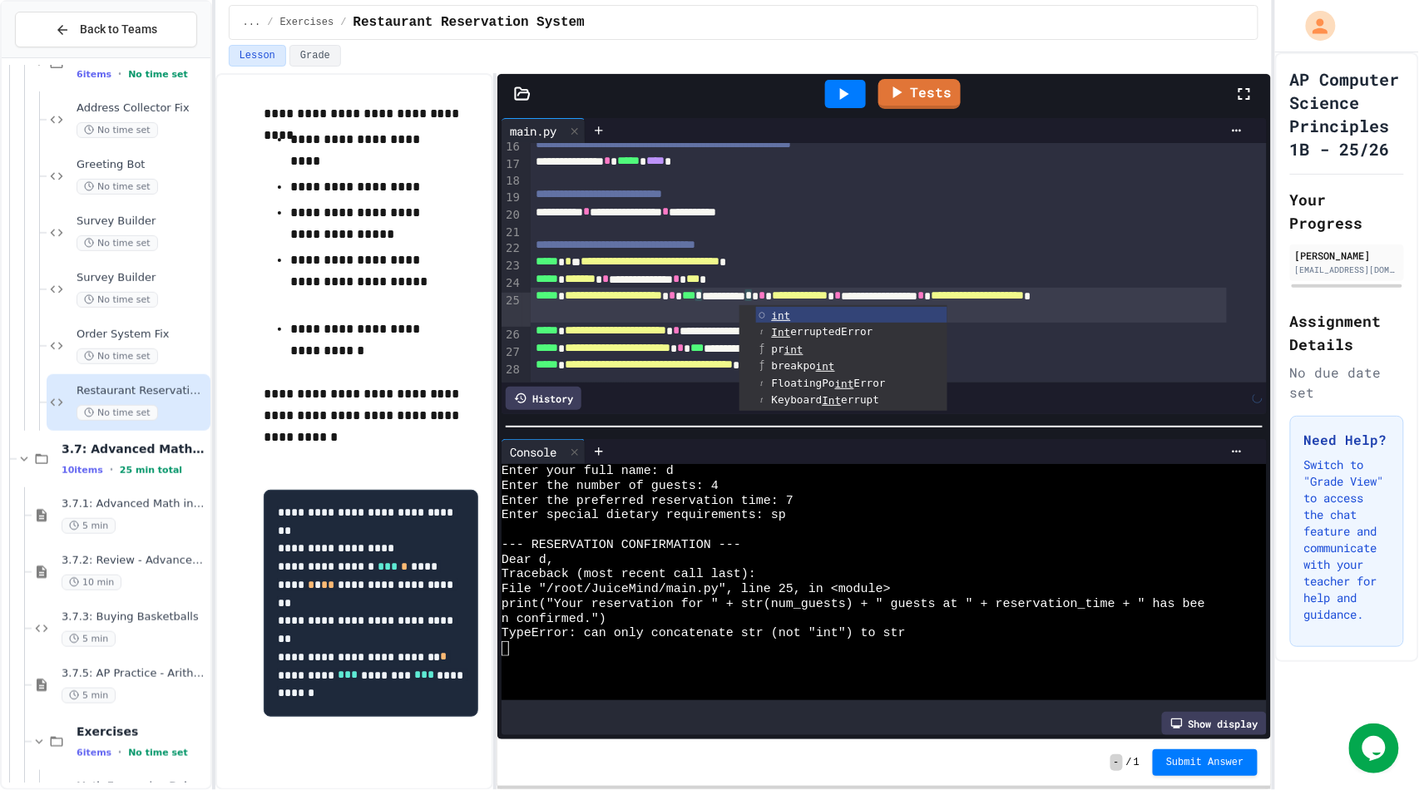
click at [855, 277] on div "**********" at bounding box center [879, 279] width 696 height 17
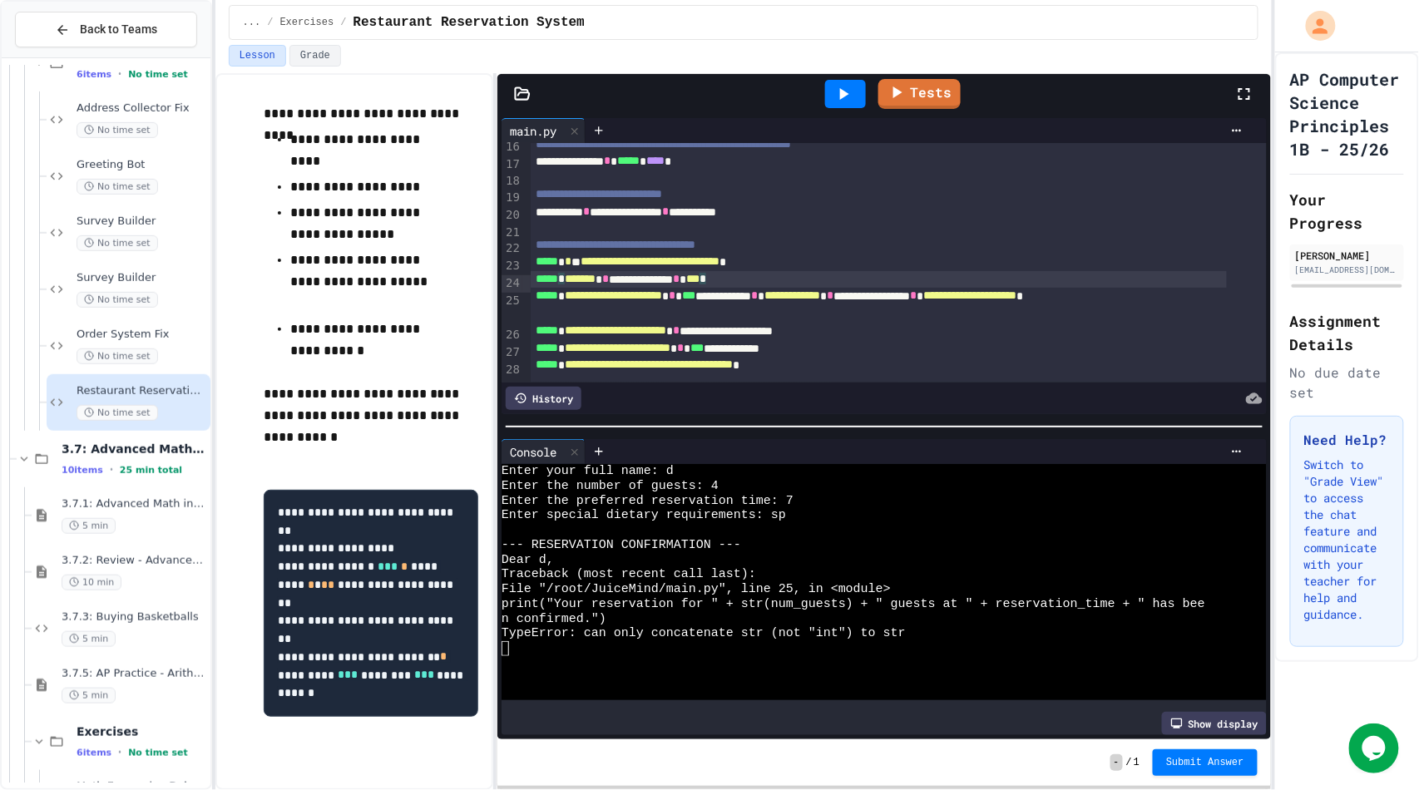
scroll to position [281, 0]
click at [848, 92] on icon at bounding box center [843, 94] width 20 height 20
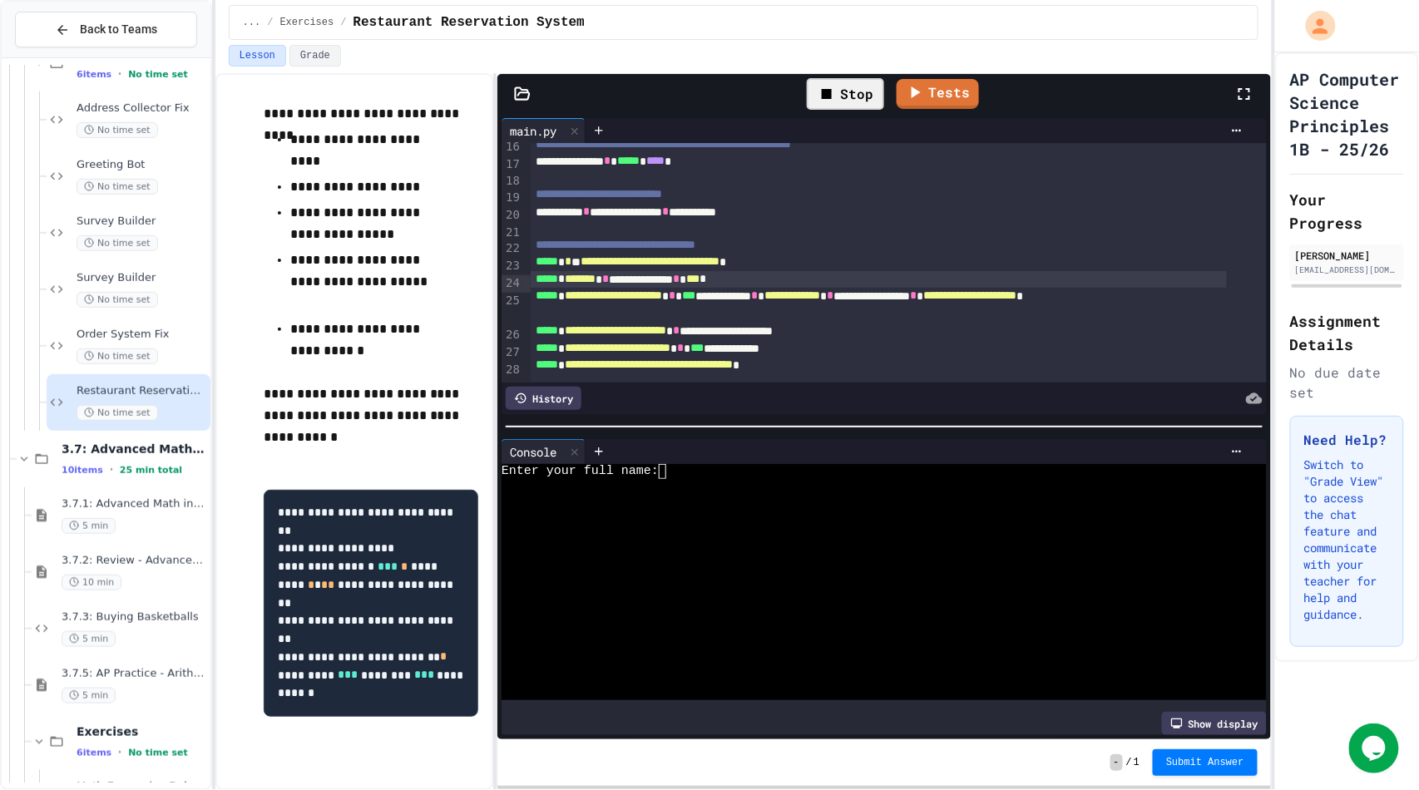
click at [800, 529] on div at bounding box center [869, 530] width 734 height 15
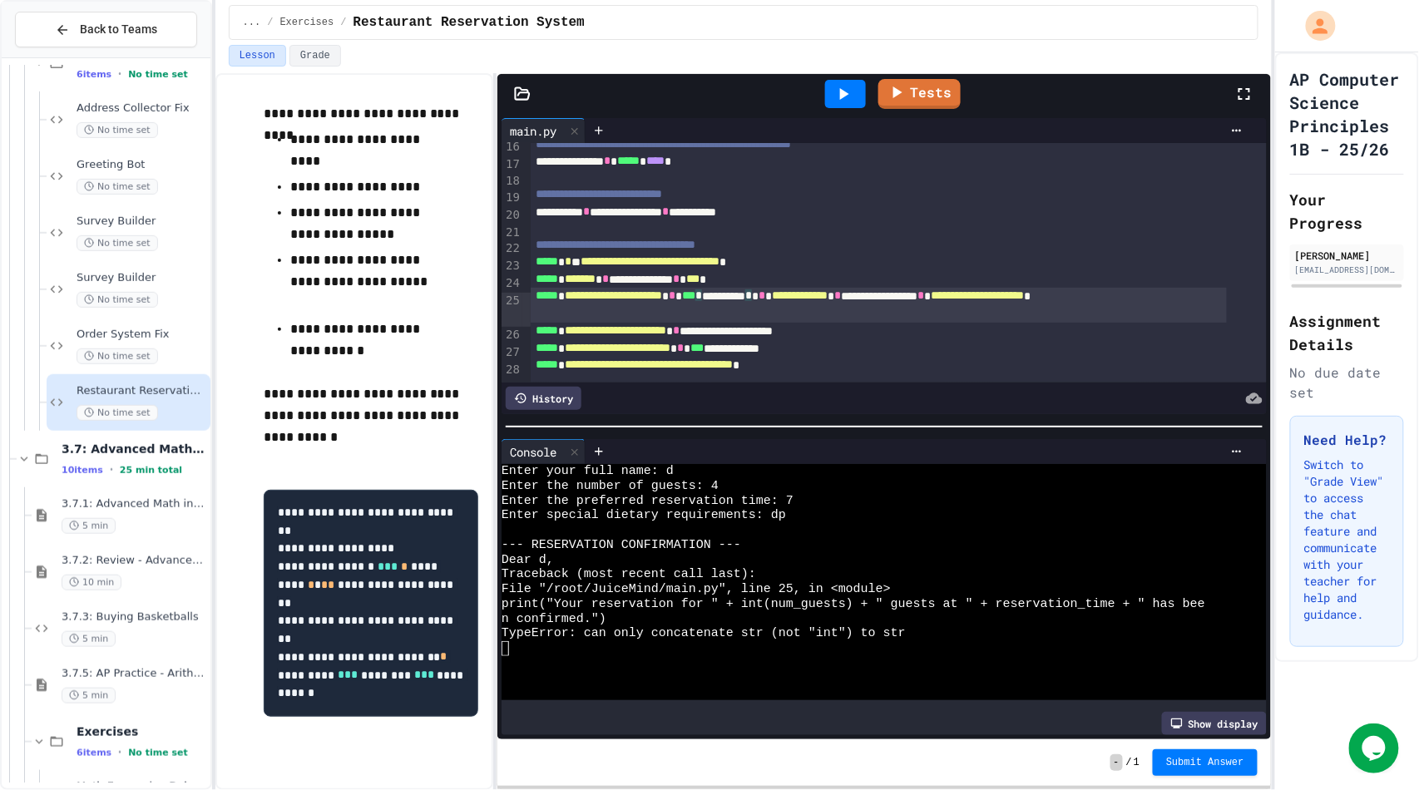
click at [695, 289] on span "***" at bounding box center [688, 295] width 13 height 12
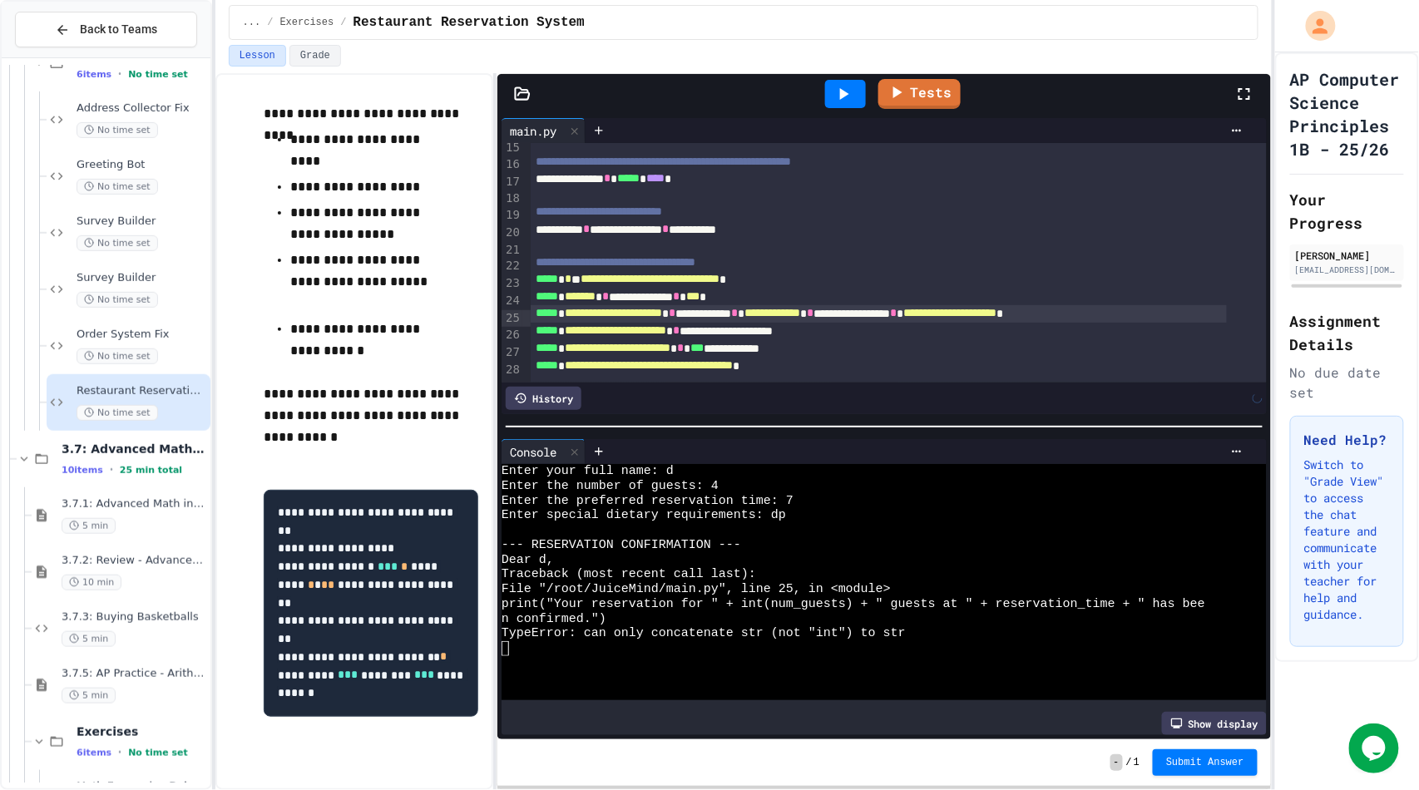
click at [808, 305] on div "**********" at bounding box center [879, 313] width 696 height 17
click at [859, 95] on div at bounding box center [845, 94] width 41 height 28
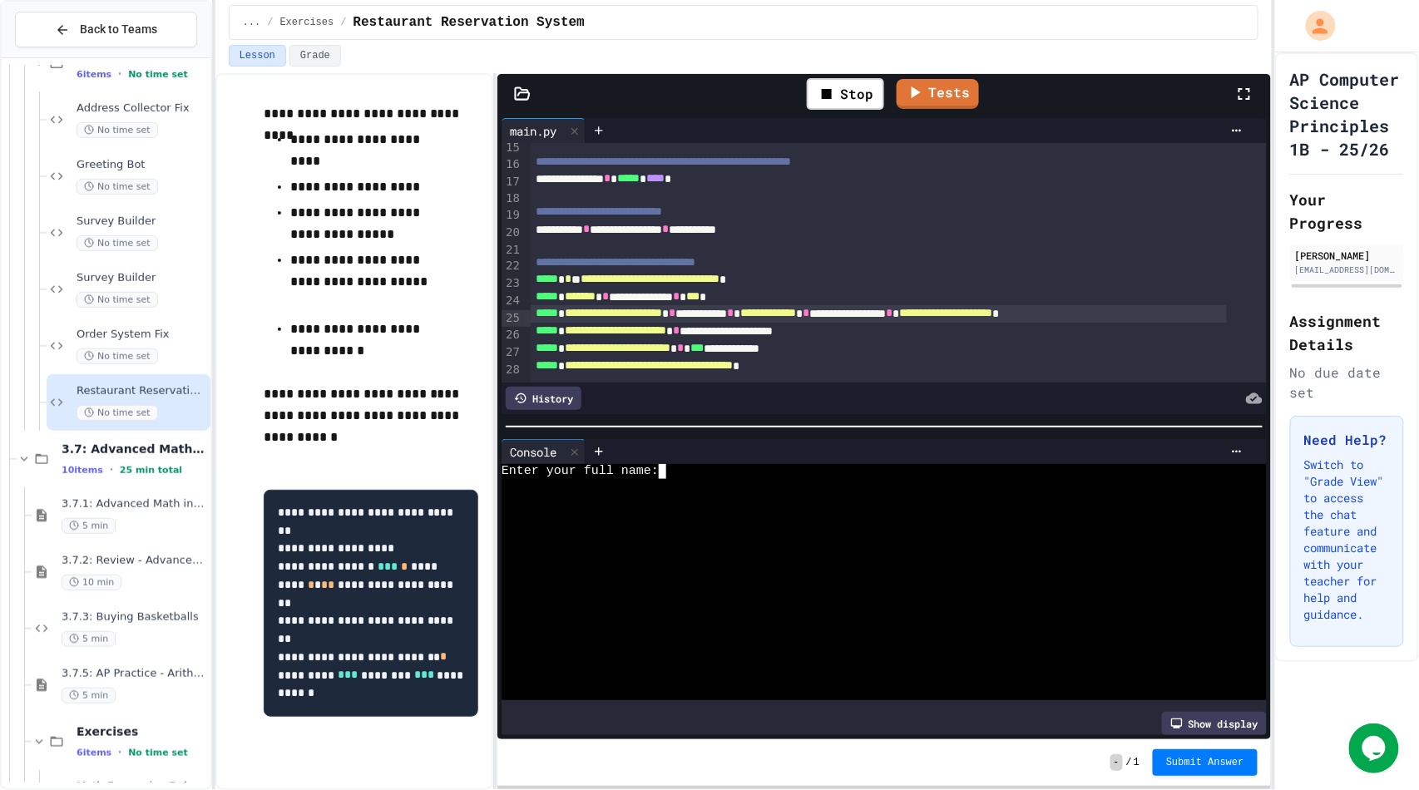
click at [791, 538] on div at bounding box center [869, 545] width 734 height 15
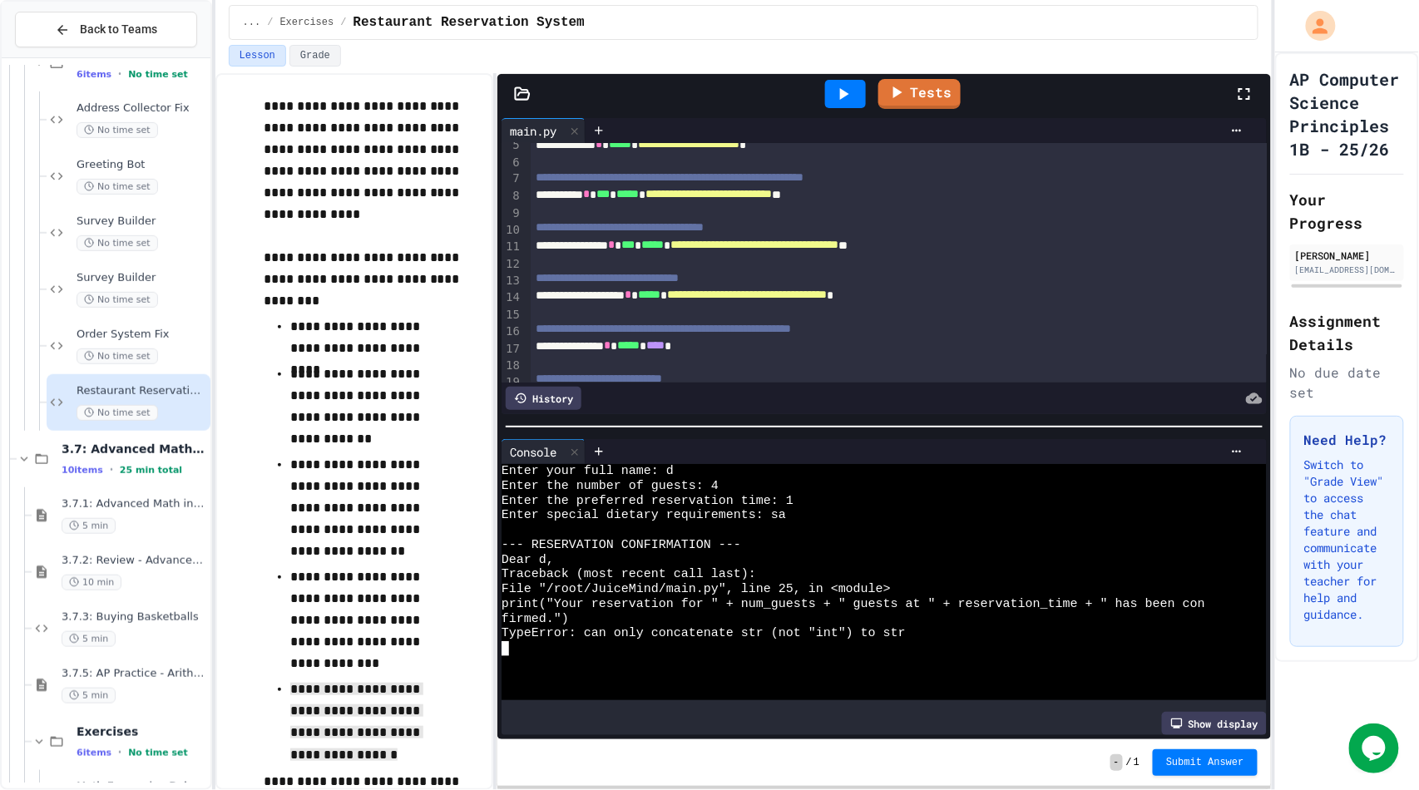
scroll to position [78, 0]
click at [847, 96] on icon at bounding box center [844, 94] width 9 height 12
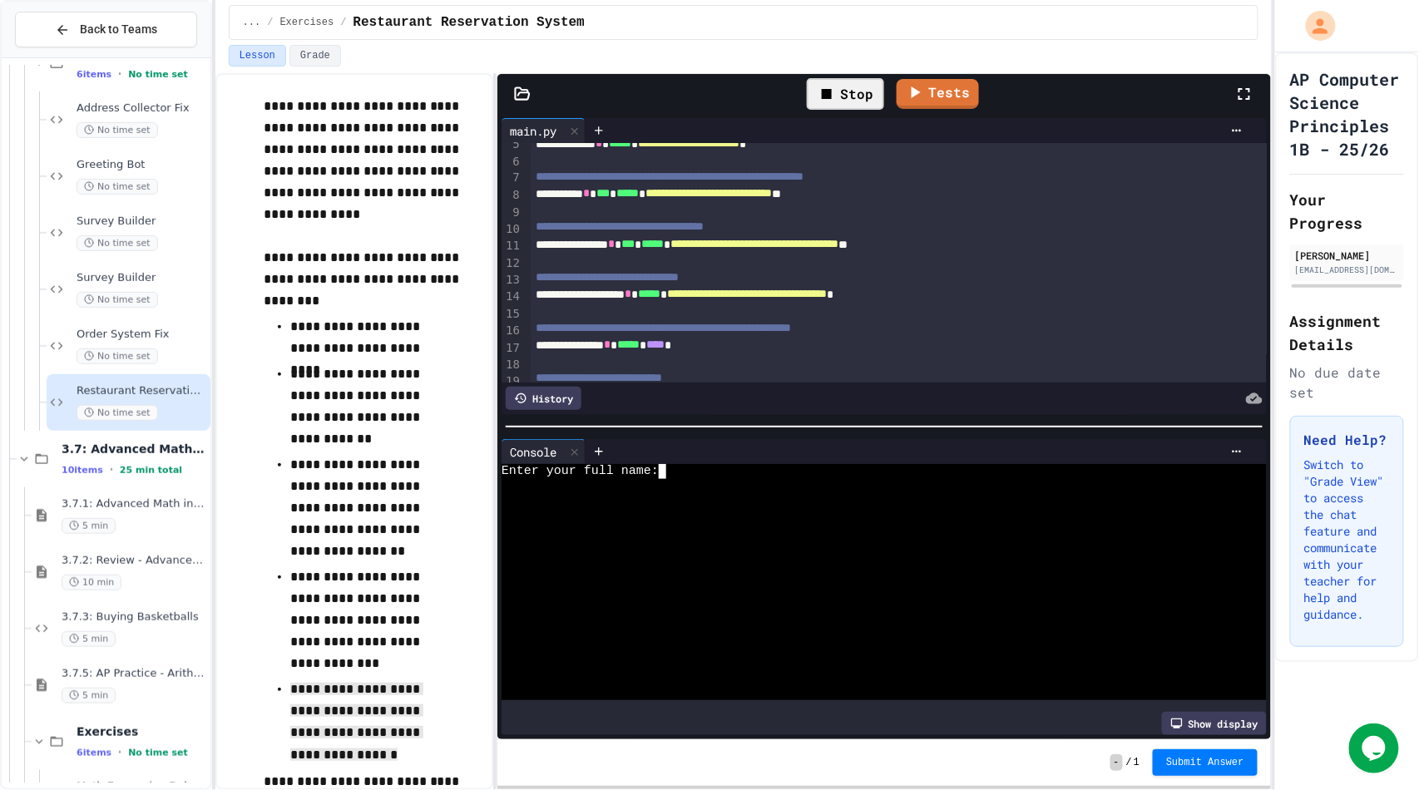
click at [831, 514] on div at bounding box center [869, 515] width 734 height 15
type textarea "**"
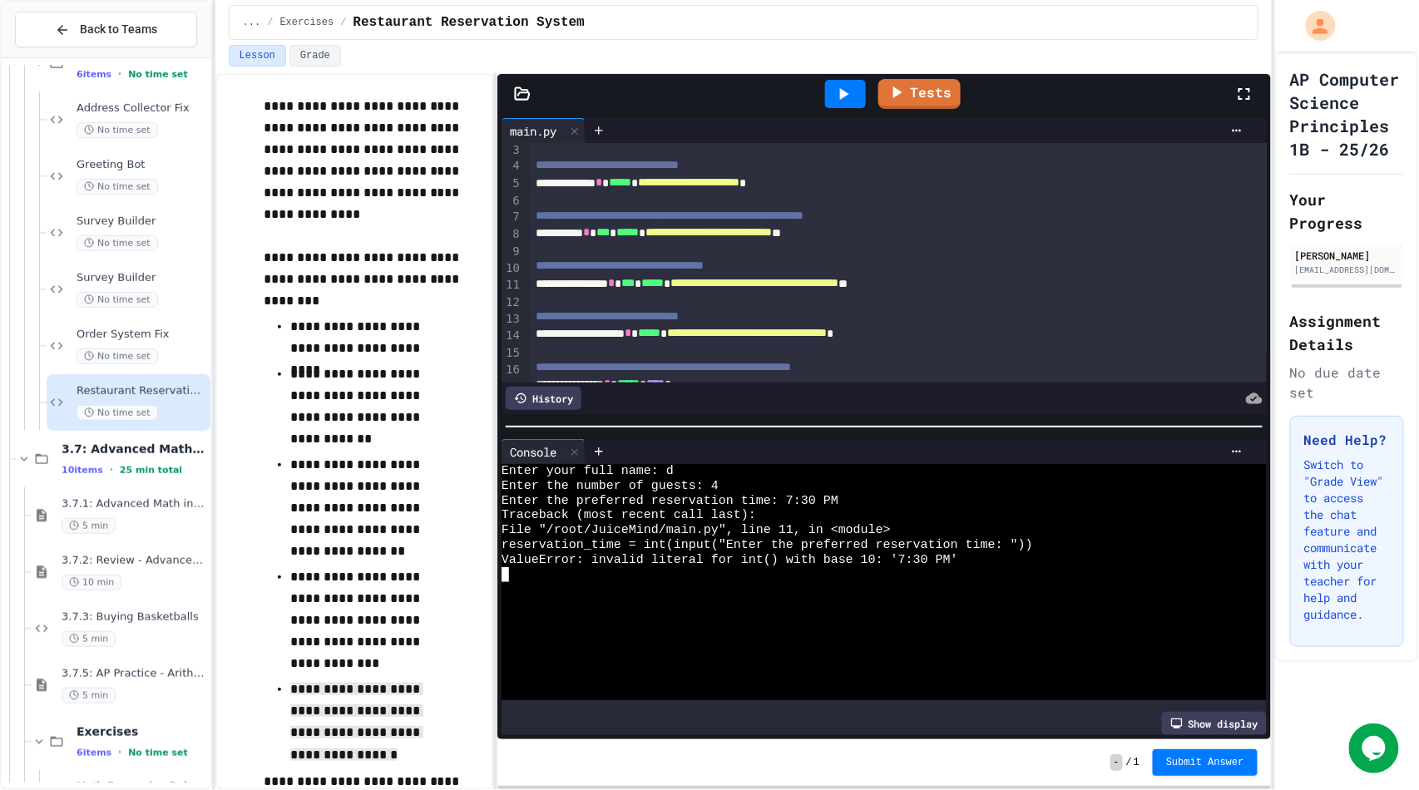
scroll to position [40, 0]
click at [641, 235] on div "**********" at bounding box center [879, 232] width 696 height 17
click at [942, 232] on div "**********" at bounding box center [879, 232] width 696 height 17
click at [843, 105] on div at bounding box center [845, 94] width 41 height 28
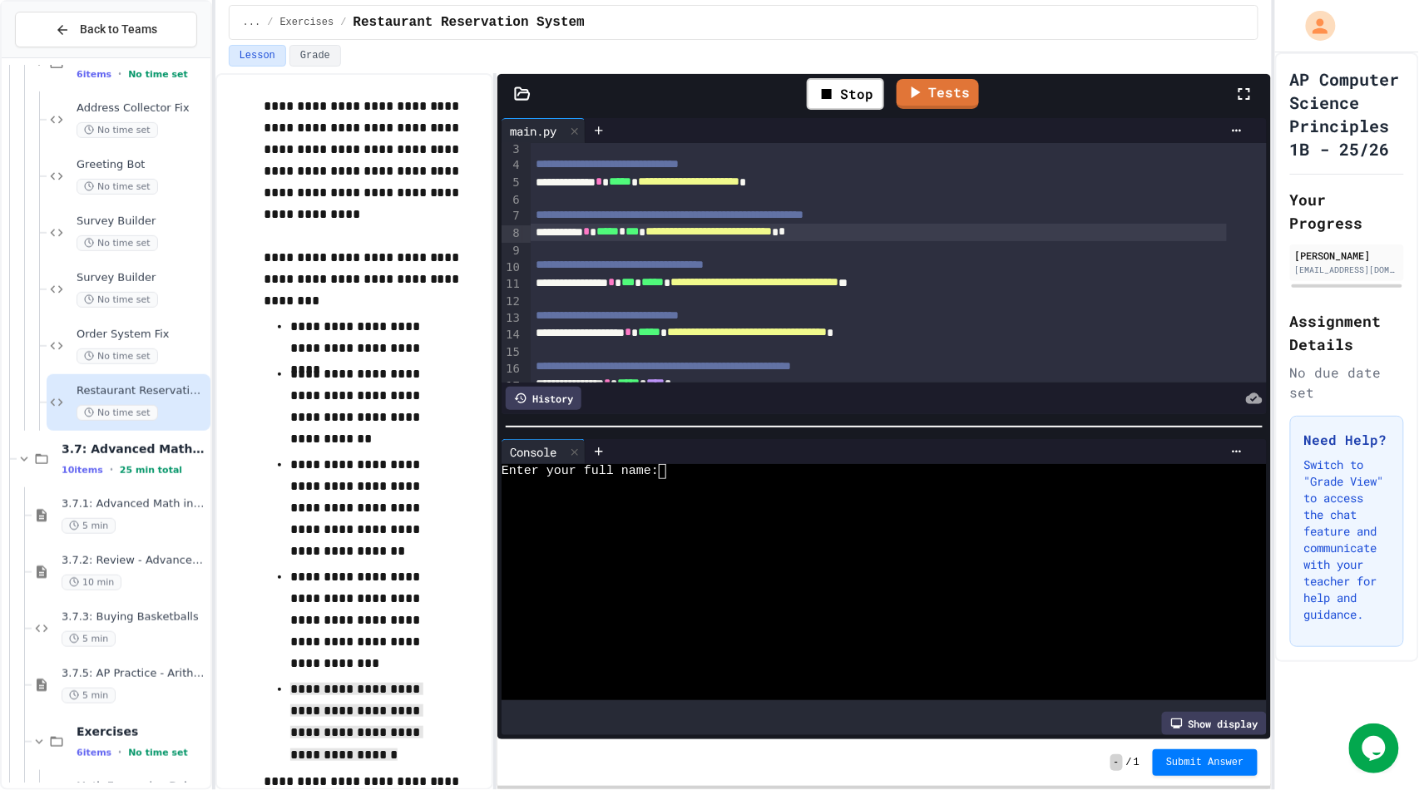
click at [799, 454] on div at bounding box center [918, 451] width 665 height 25
click at [775, 479] on div at bounding box center [869, 486] width 734 height 15
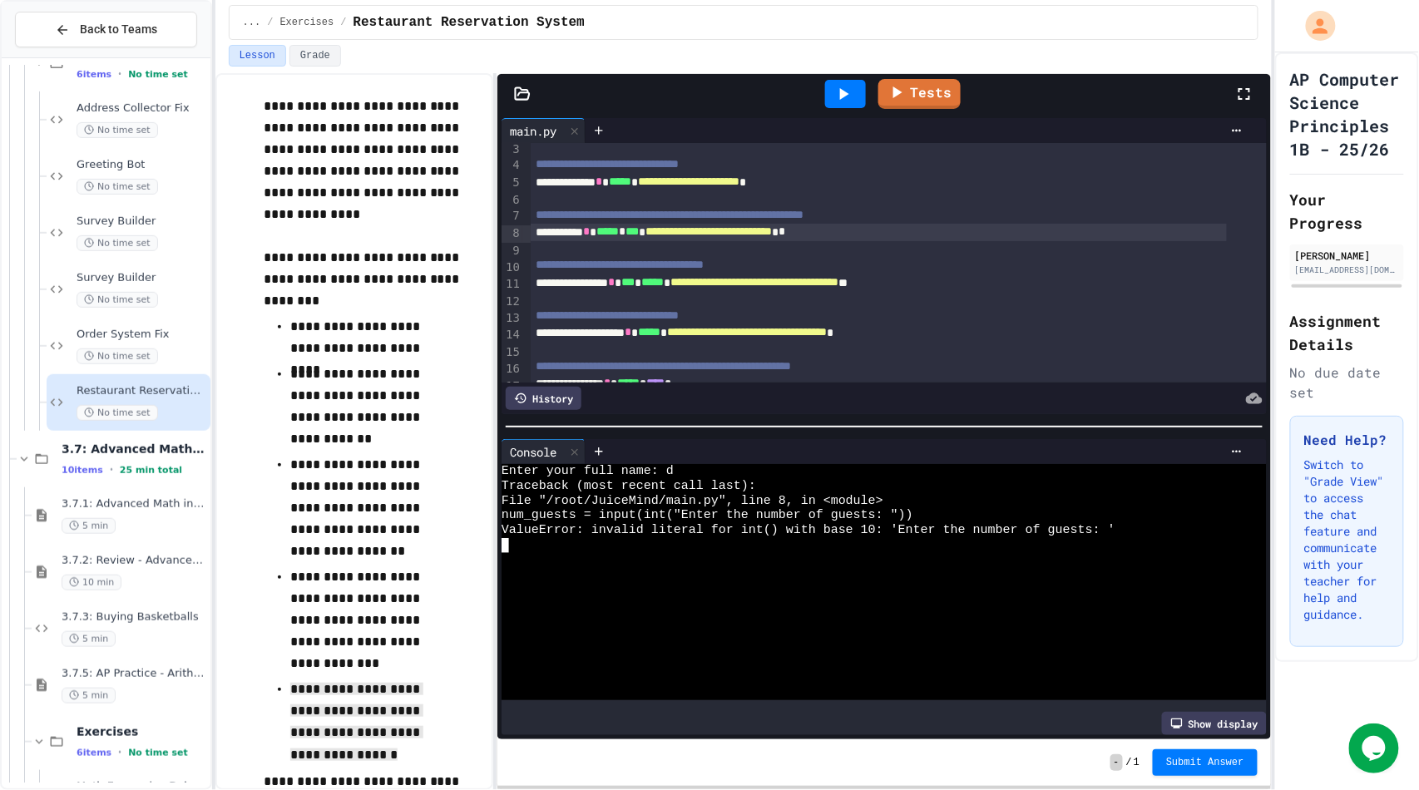
click at [676, 235] on div "**********" at bounding box center [879, 232] width 696 height 17
click at [841, 80] on div at bounding box center [845, 94] width 41 height 28
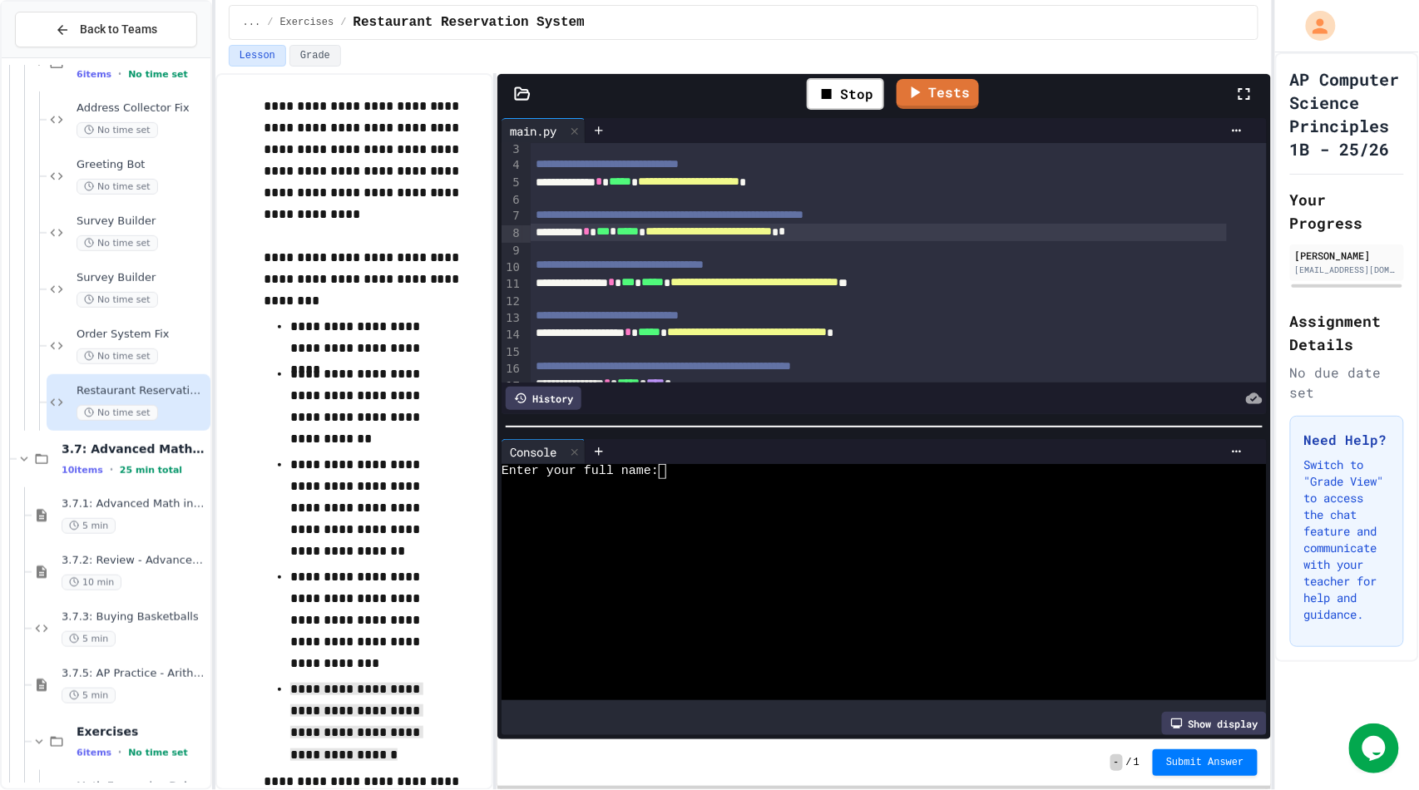
click at [821, 526] on div at bounding box center [869, 530] width 734 height 15
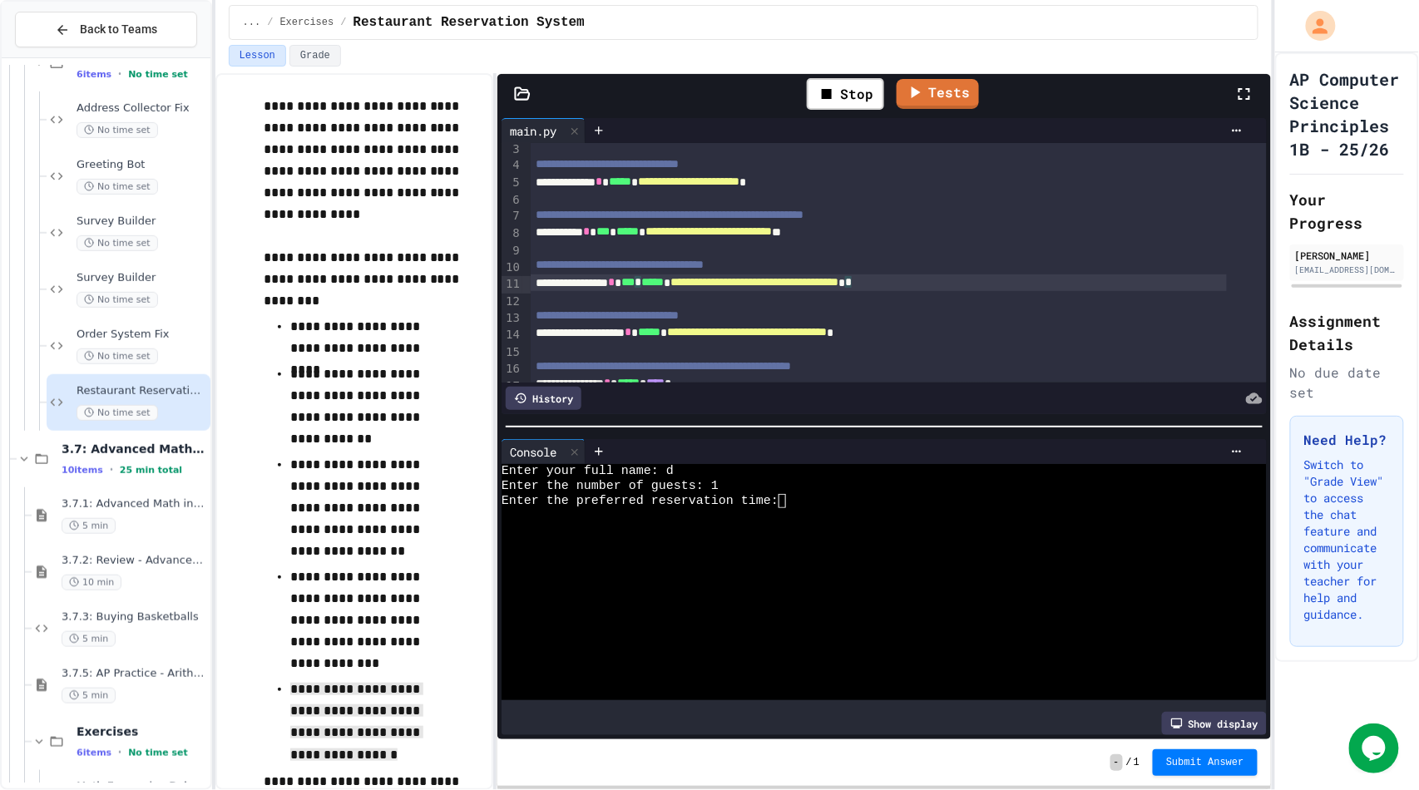
click at [678, 288] on div "**********" at bounding box center [879, 282] width 696 height 17
click at [861, 104] on div "Stop" at bounding box center [845, 94] width 77 height 32
click at [861, 104] on div at bounding box center [845, 94] width 41 height 28
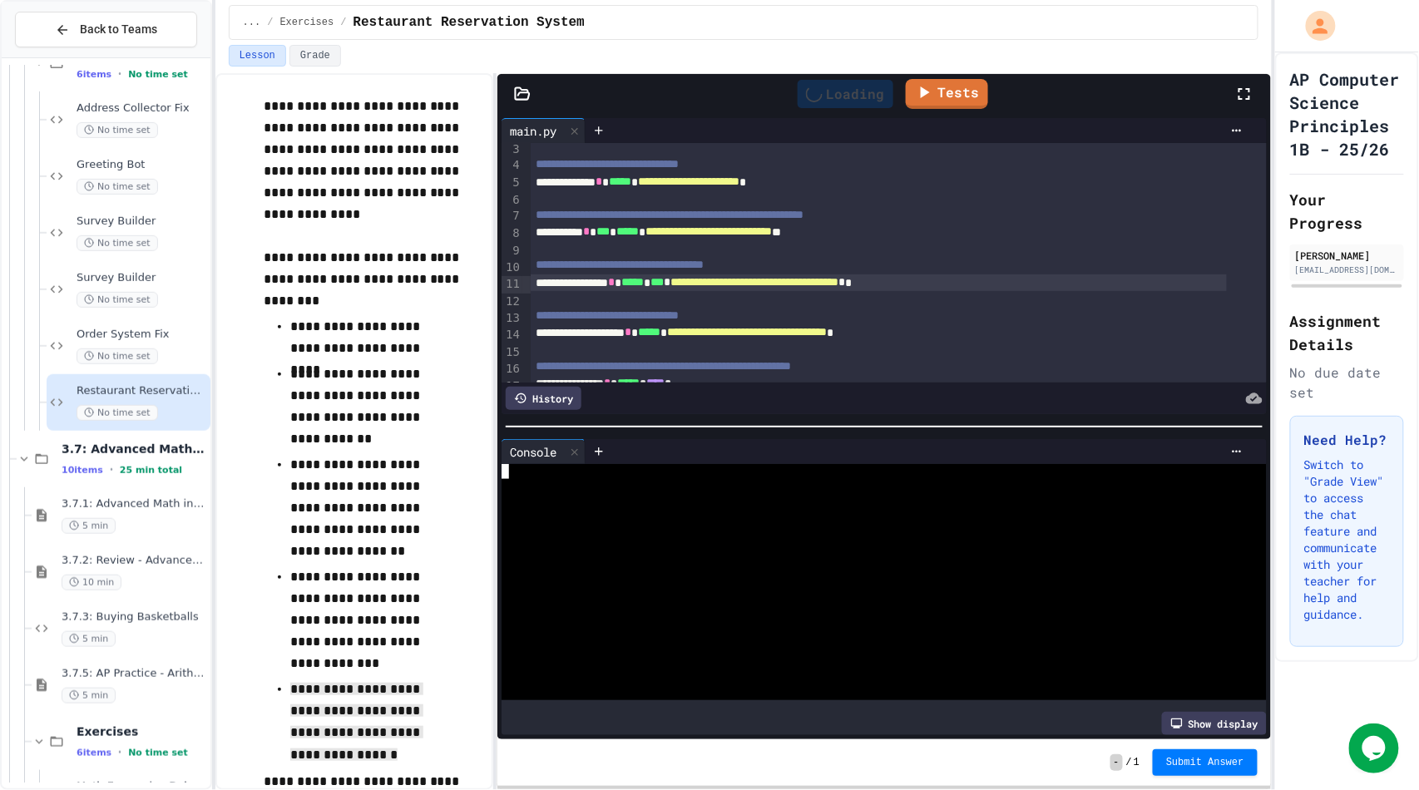
click at [802, 523] on div at bounding box center [869, 530] width 734 height 15
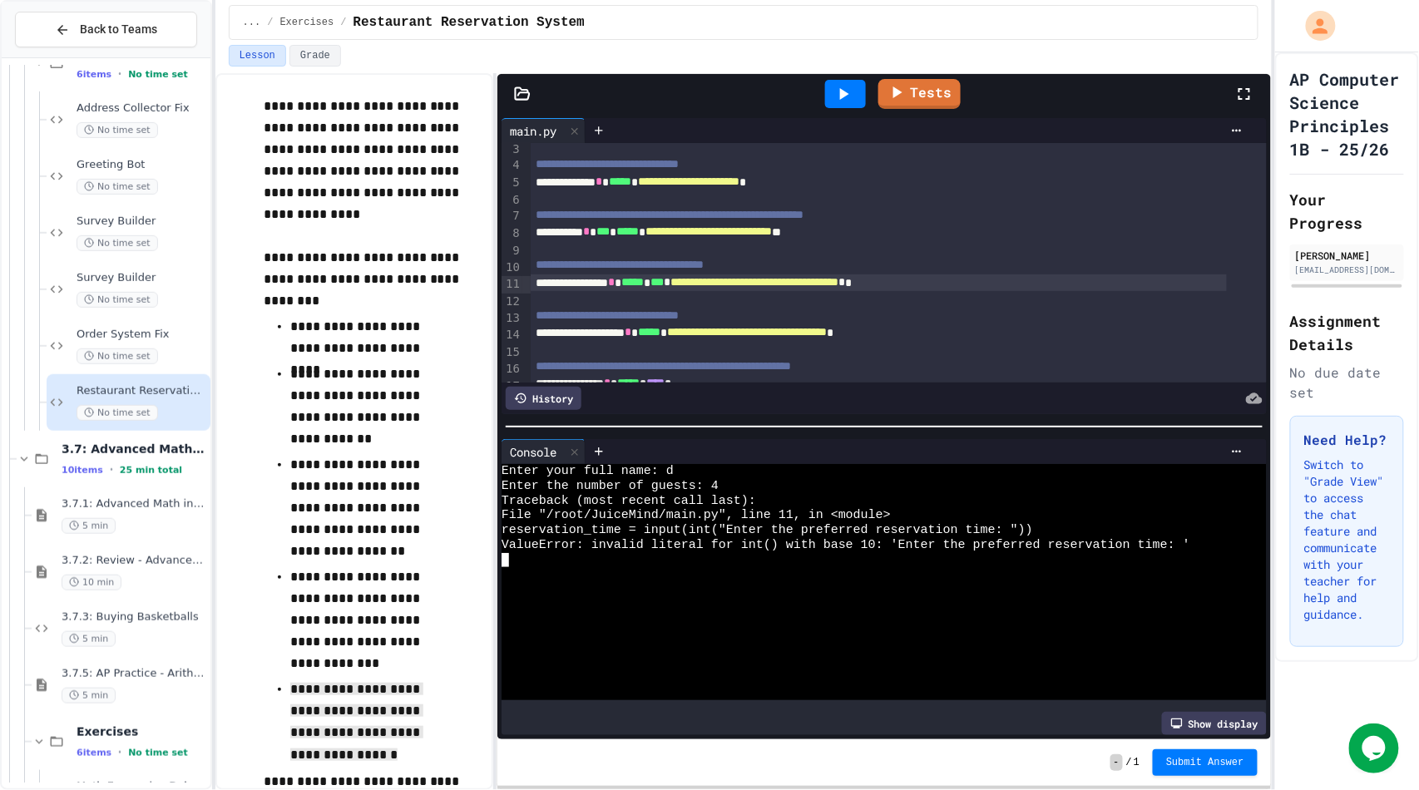
click at [670, 288] on span "*" at bounding box center [667, 282] width 7 height 12
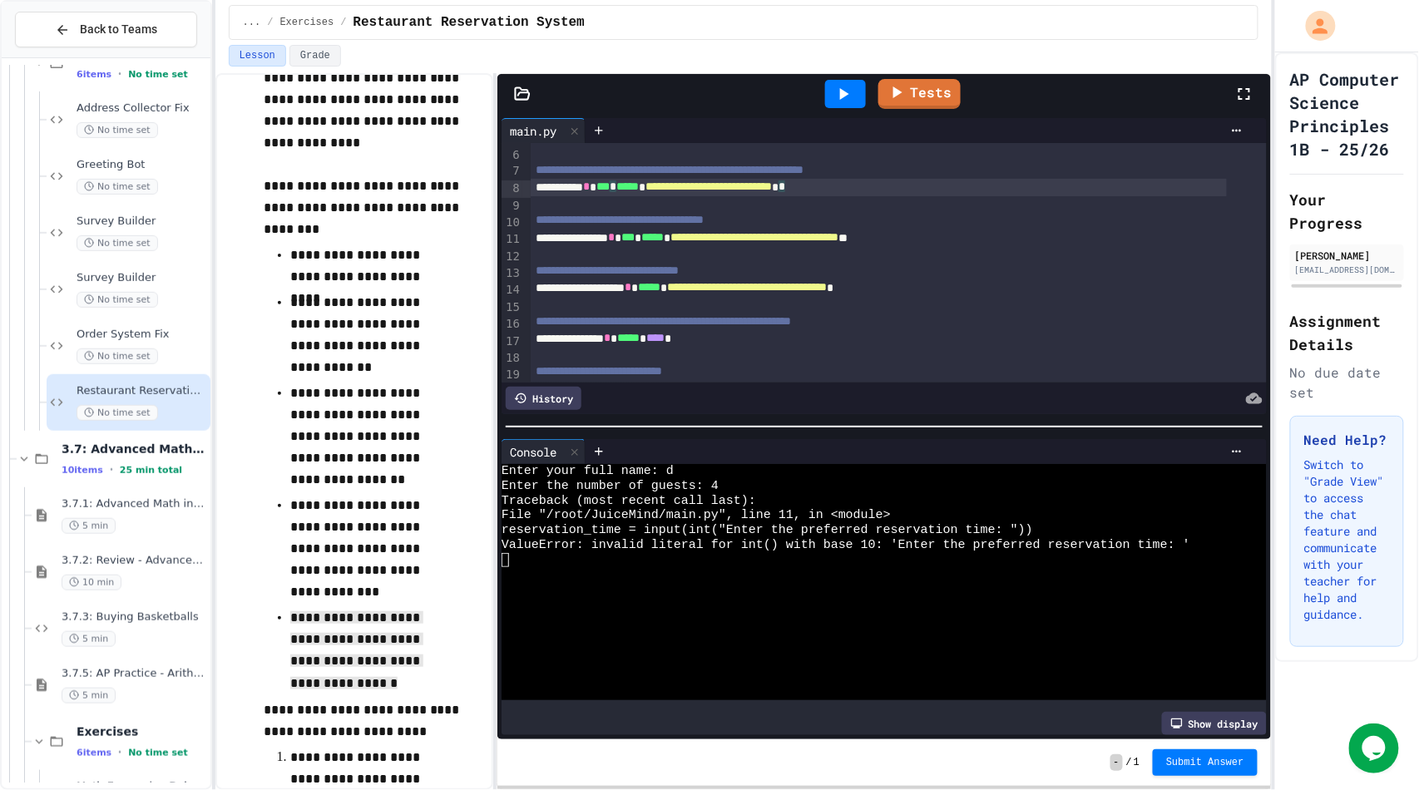
scroll to position [233, 0]
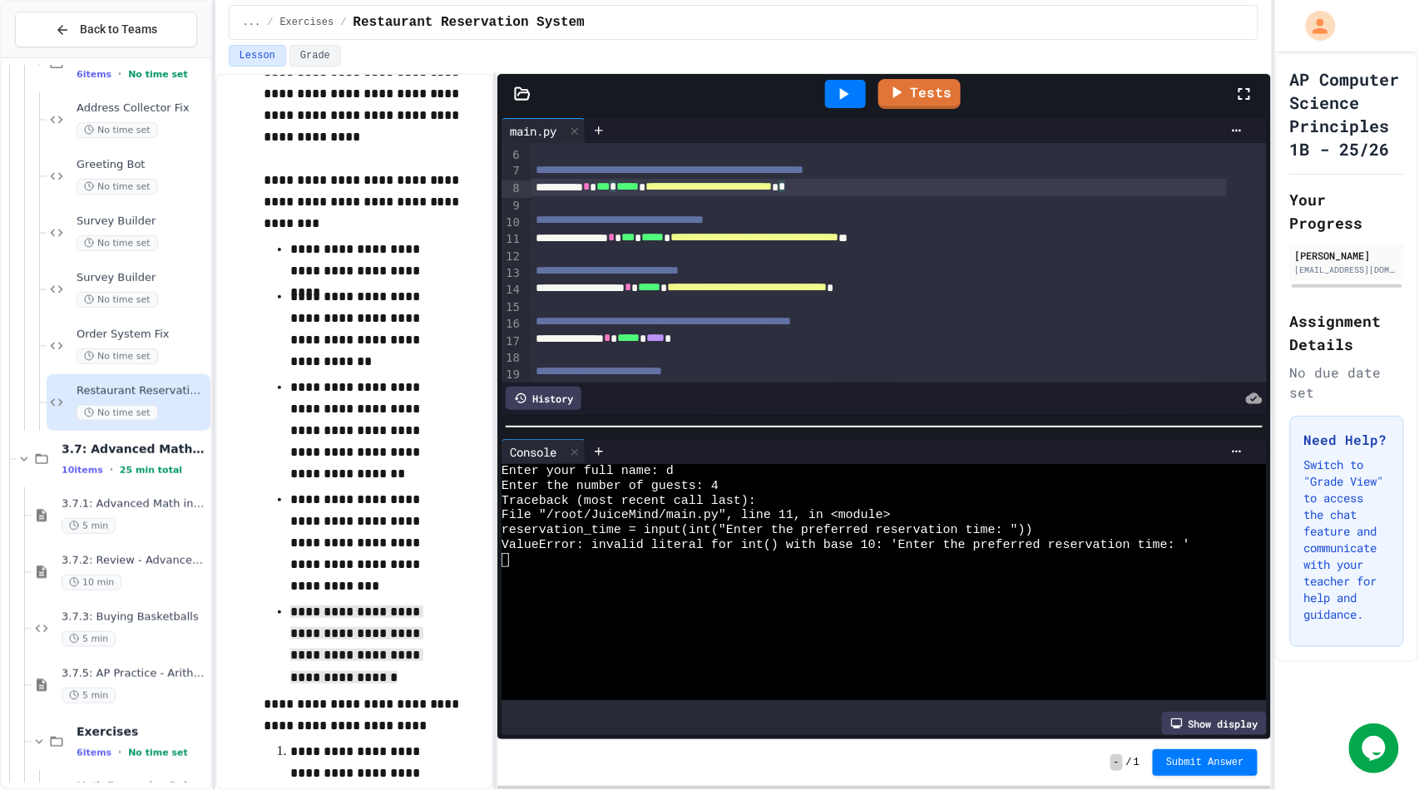
click at [675, 245] on div "**********" at bounding box center [879, 238] width 696 height 17
click at [860, 94] on div at bounding box center [845, 94] width 41 height 28
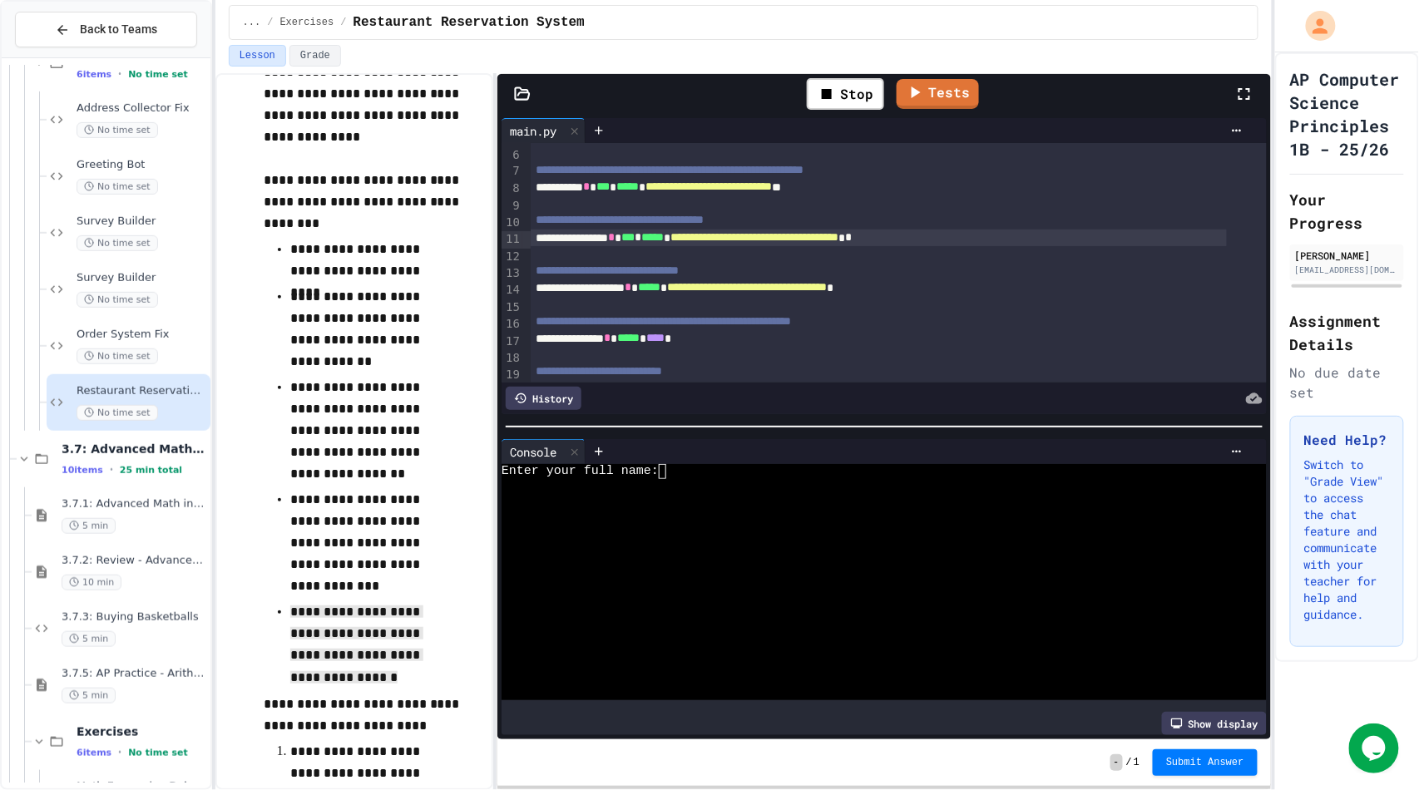
click at [802, 508] on div at bounding box center [869, 515] width 734 height 15
type textarea "**"
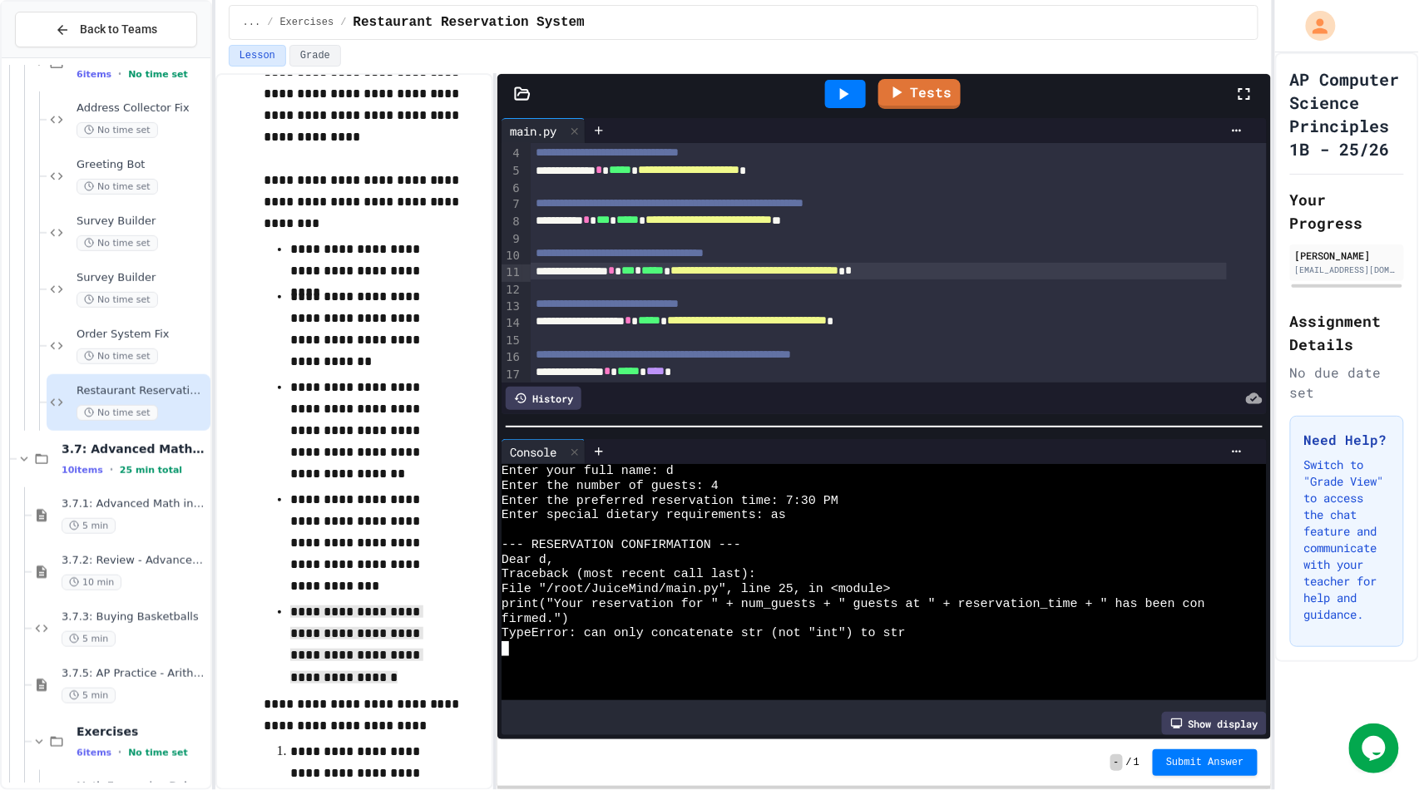
scroll to position [0, 0]
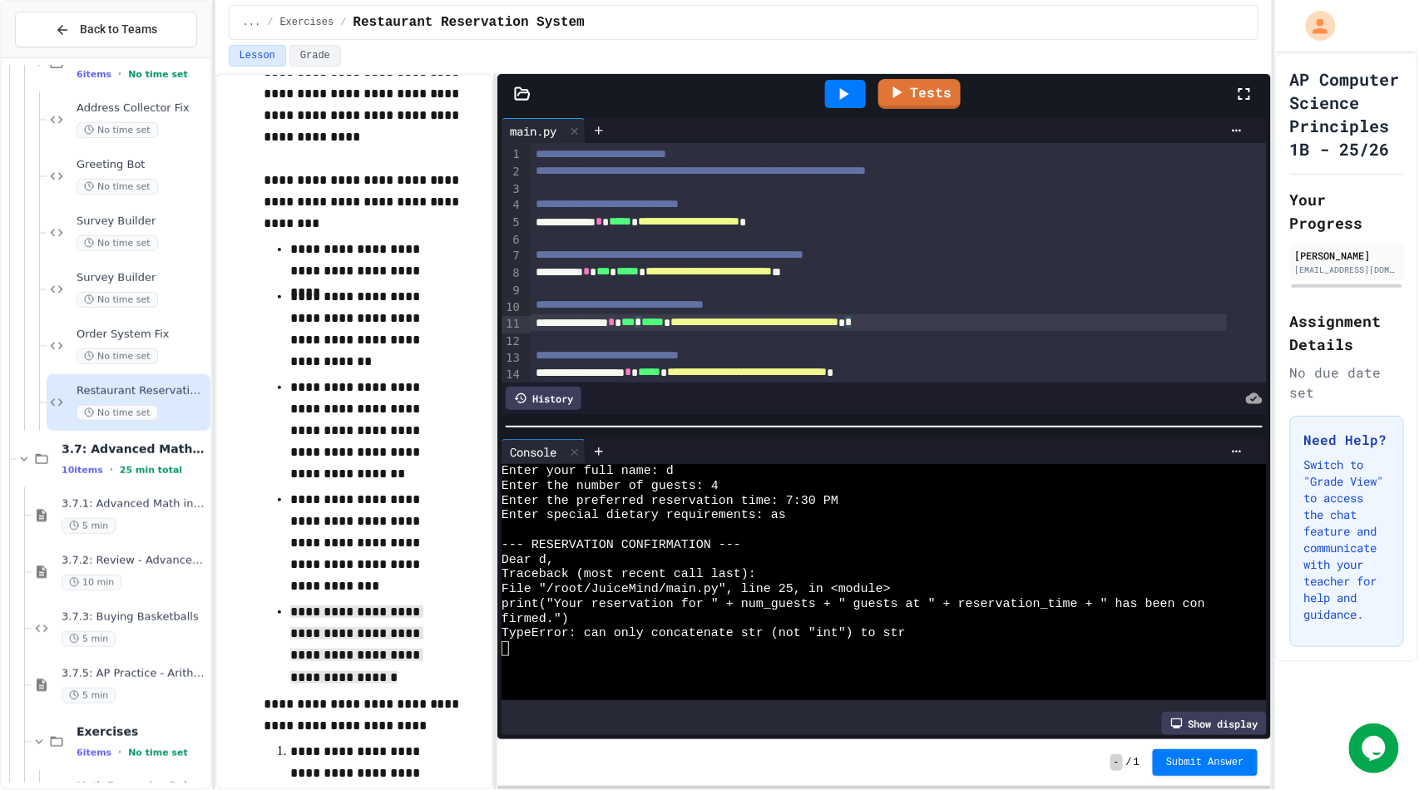
click at [664, 327] on span "*****" at bounding box center [652, 322] width 22 height 12
click at [970, 324] on div "**********" at bounding box center [879, 322] width 696 height 17
click at [851, 87] on icon at bounding box center [843, 94] width 20 height 20
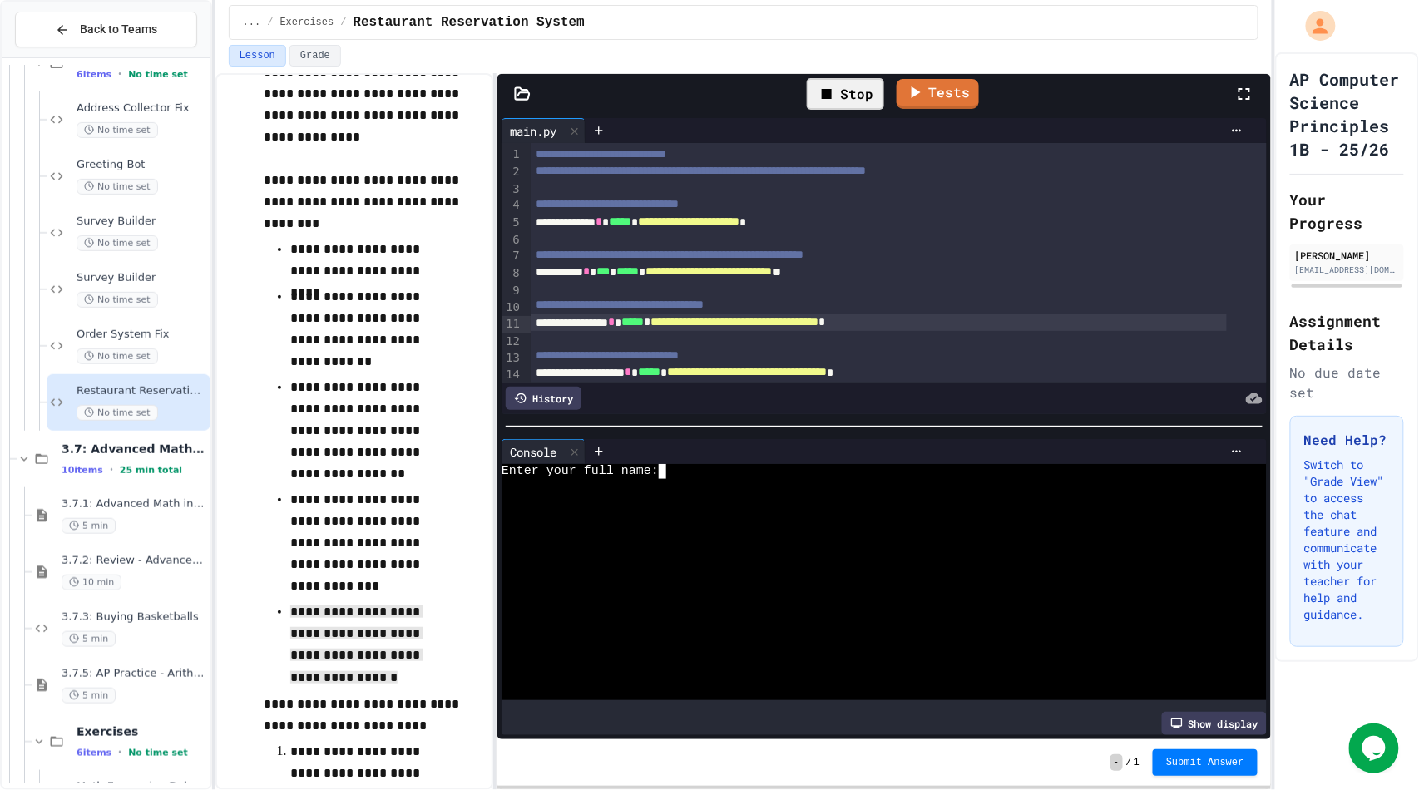
click at [759, 494] on div at bounding box center [869, 501] width 734 height 15
type textarea "**"
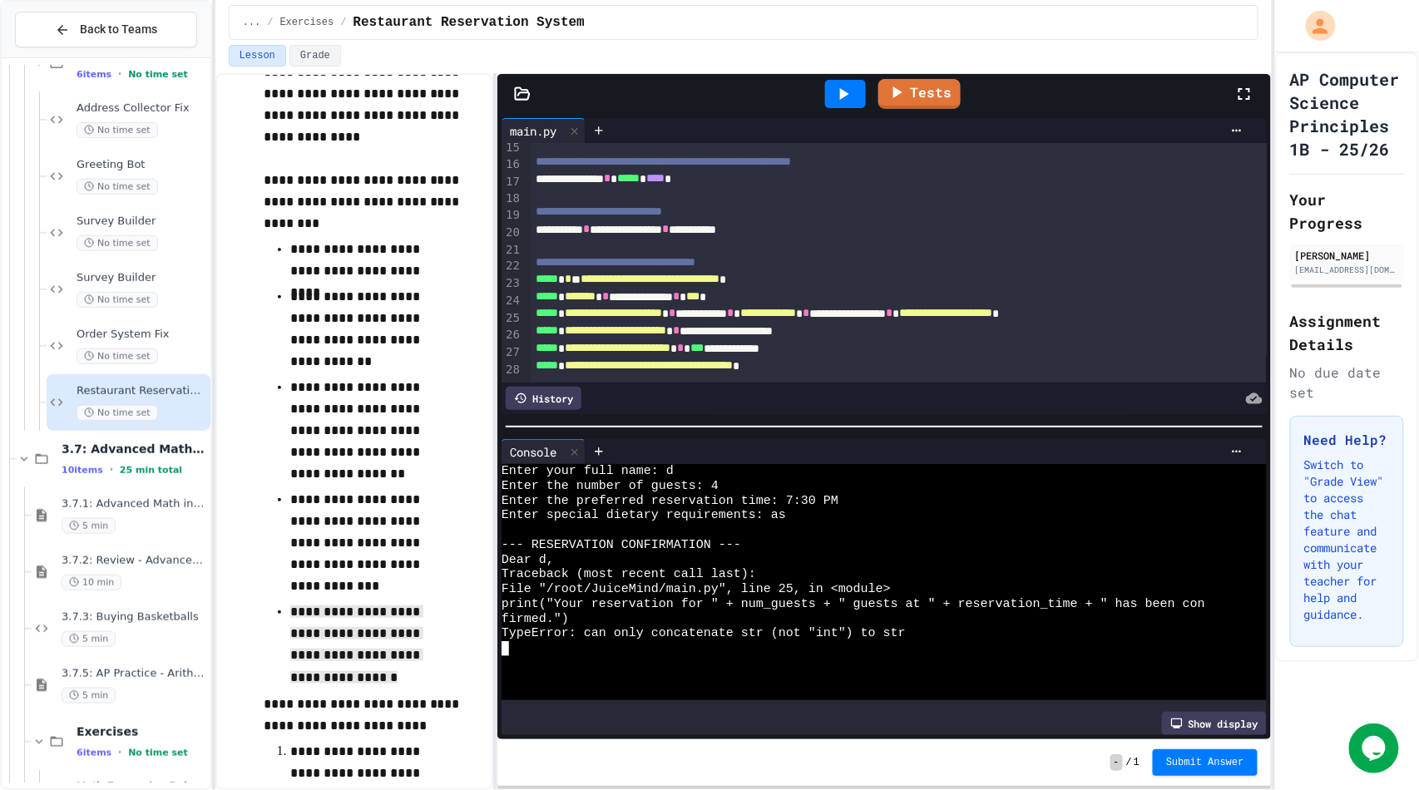
scroll to position [264, 0]
click at [927, 305] on div "**********" at bounding box center [879, 313] width 696 height 17
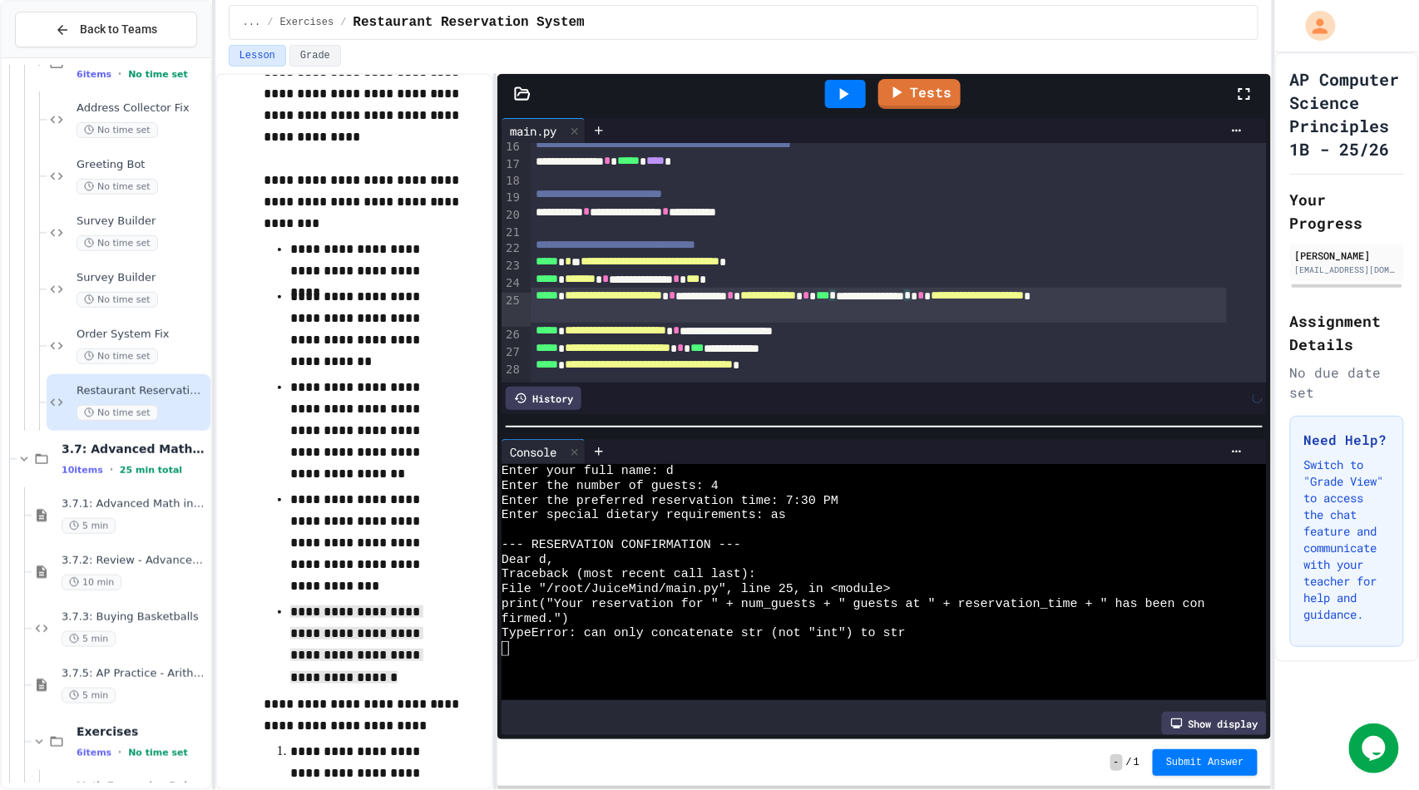
click at [842, 98] on icon at bounding box center [844, 94] width 9 height 12
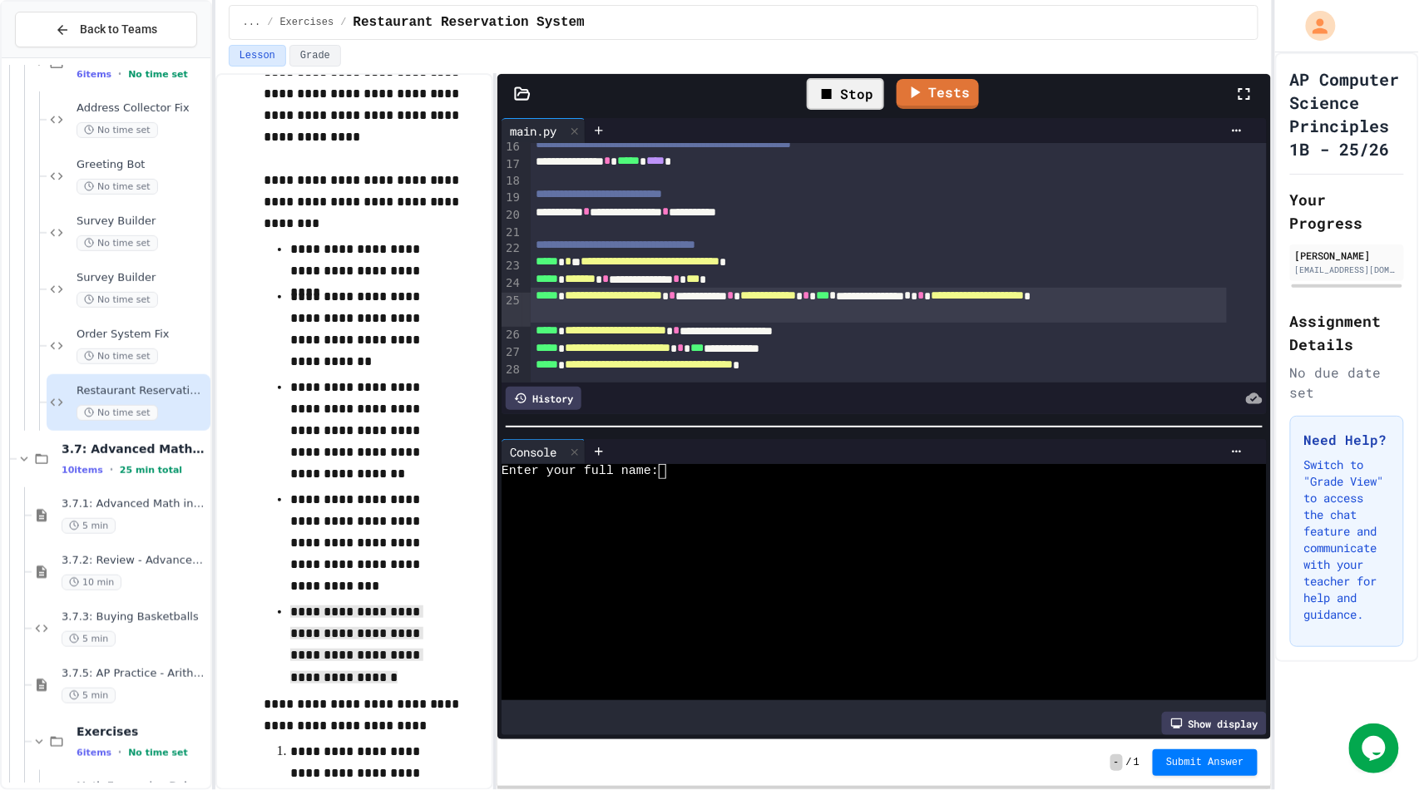
click at [776, 582] on div at bounding box center [869, 589] width 734 height 15
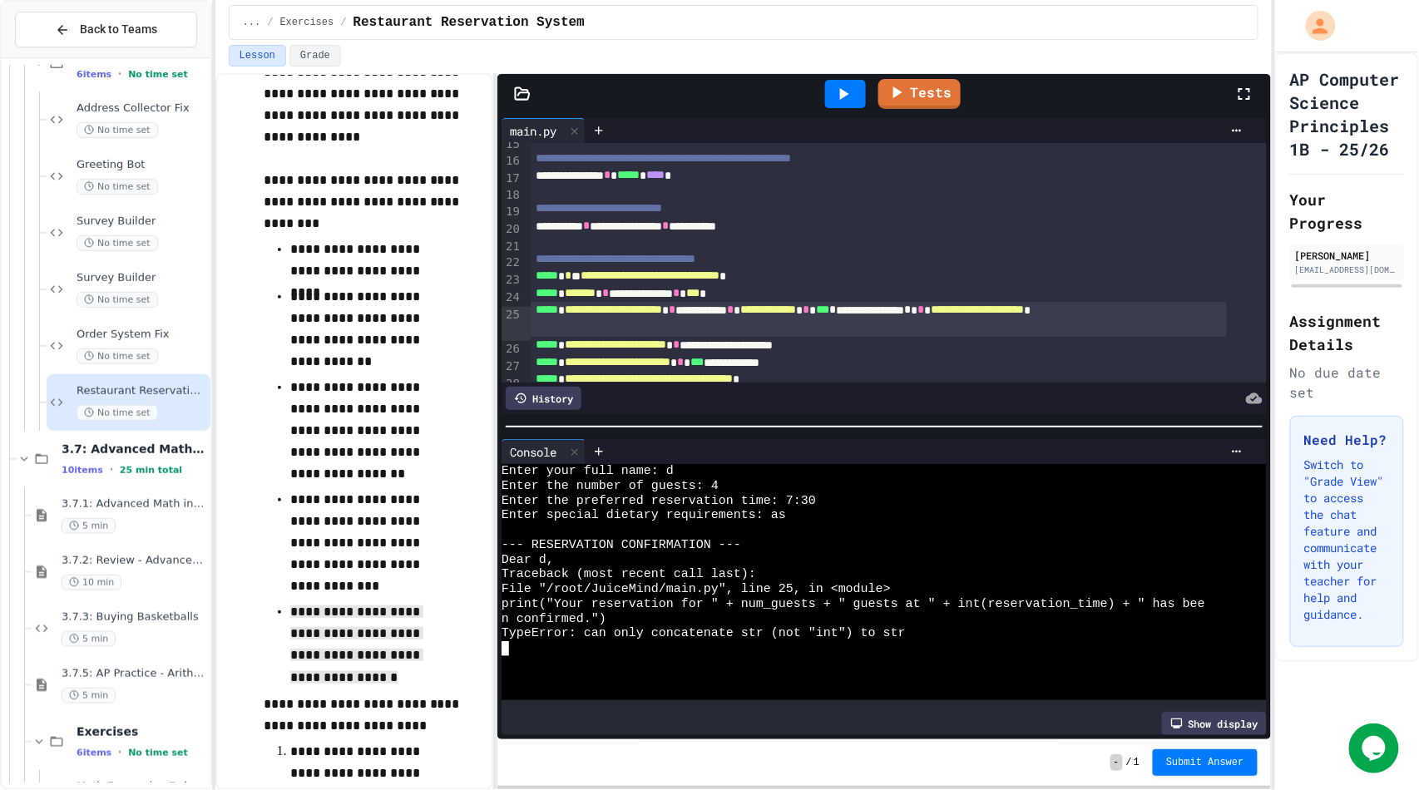
scroll to position [281, 0]
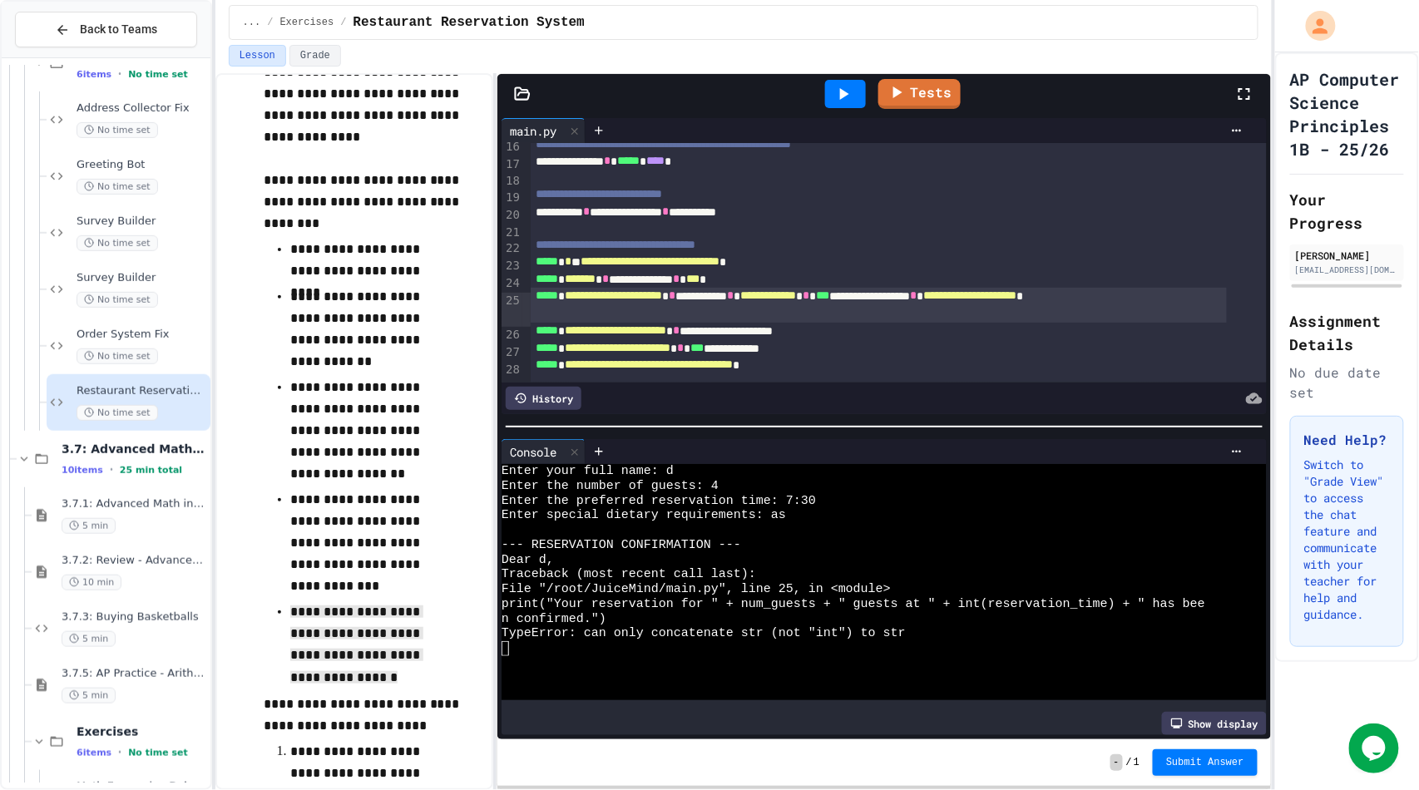
click at [737, 288] on div "**********" at bounding box center [879, 305] width 696 height 35
click at [846, 86] on icon at bounding box center [843, 94] width 20 height 20
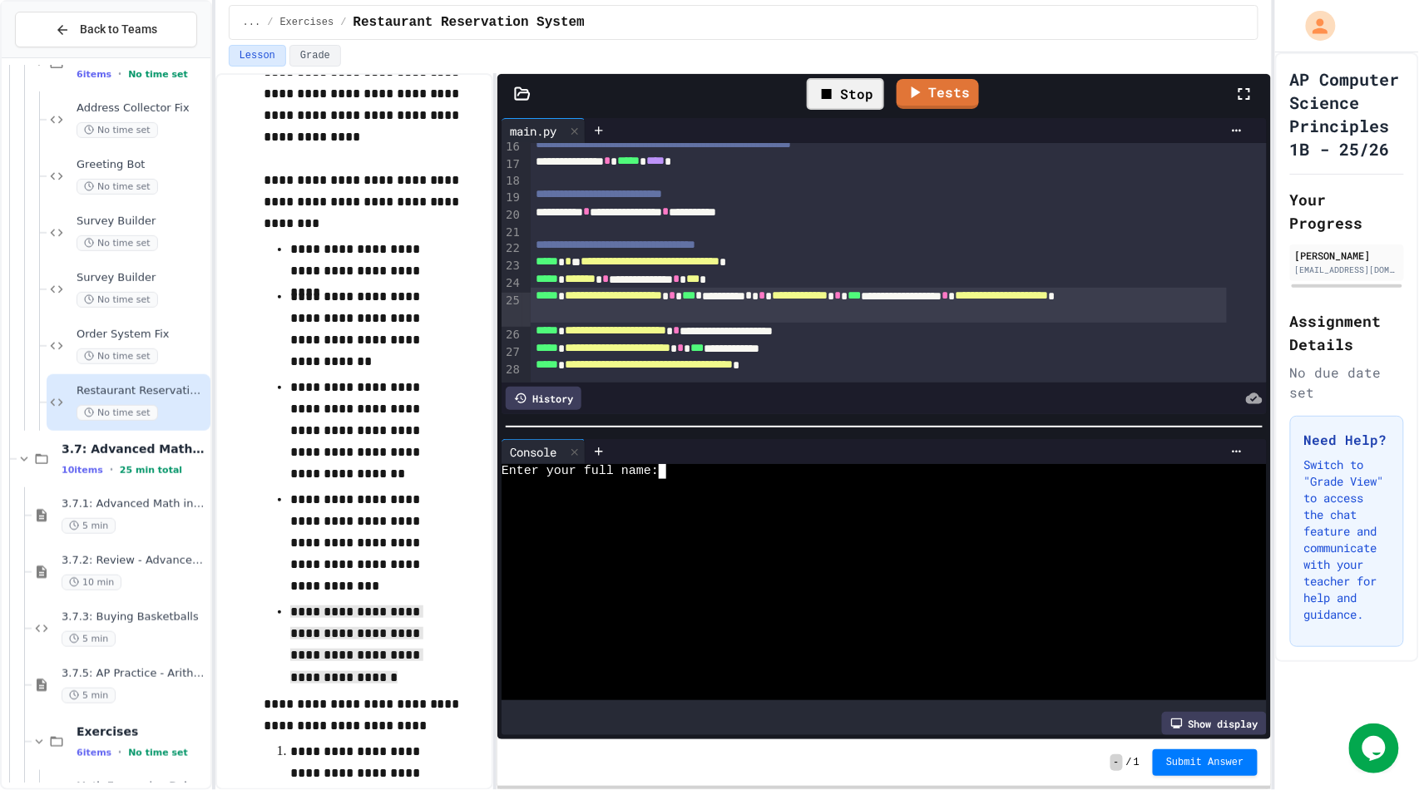
click at [802, 510] on div at bounding box center [869, 515] width 734 height 15
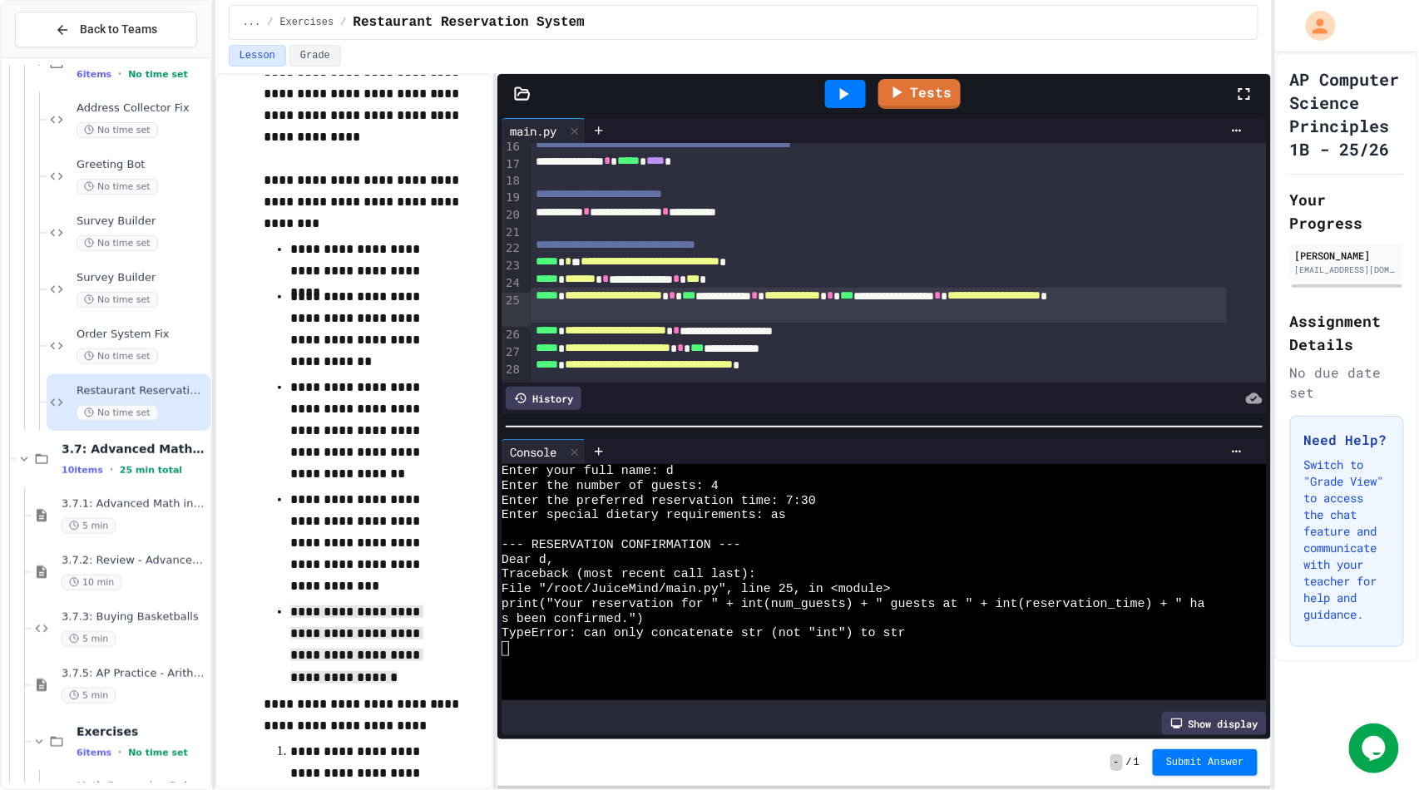
click at [734, 288] on div "**********" at bounding box center [879, 305] width 696 height 35
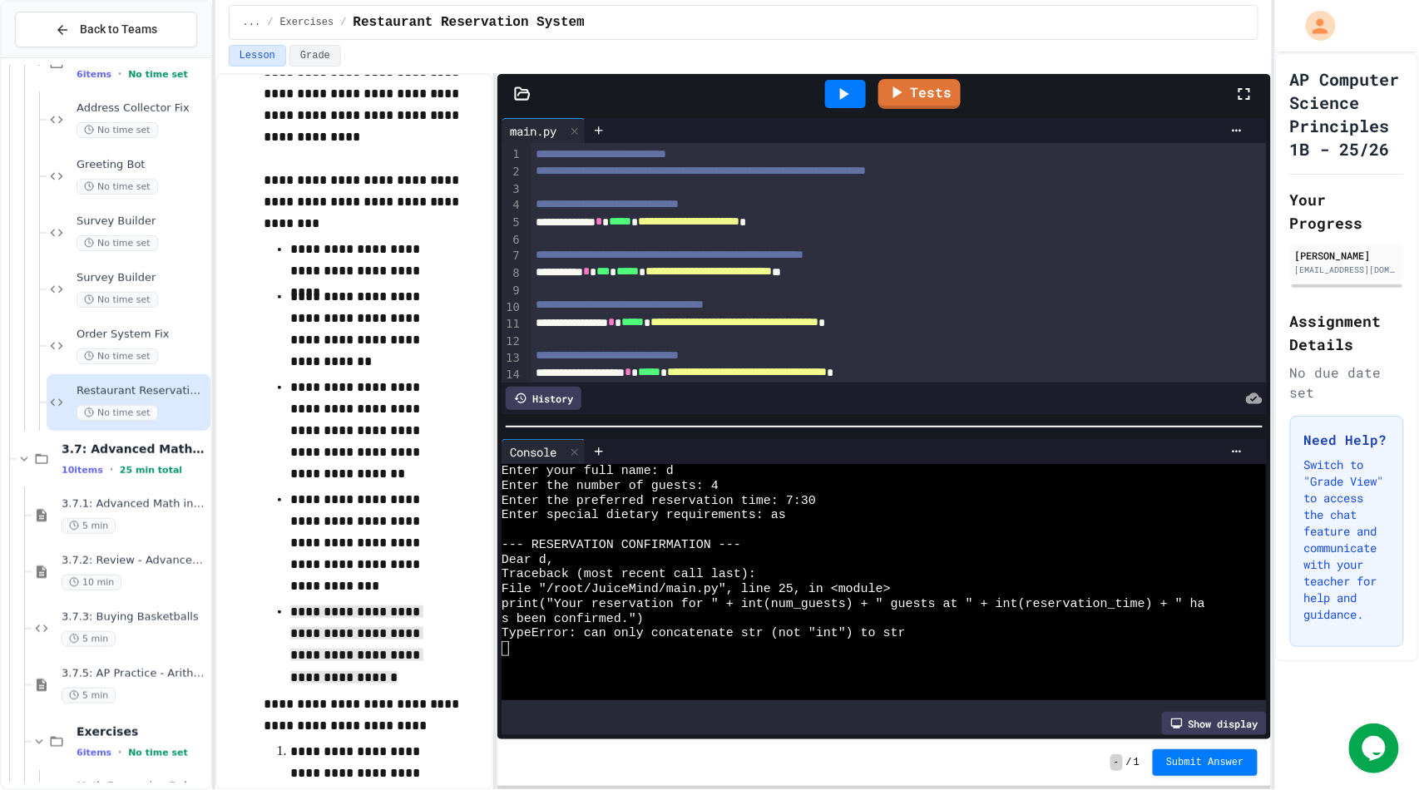
scroll to position [1, 0]
click at [860, 101] on div at bounding box center [845, 94] width 41 height 28
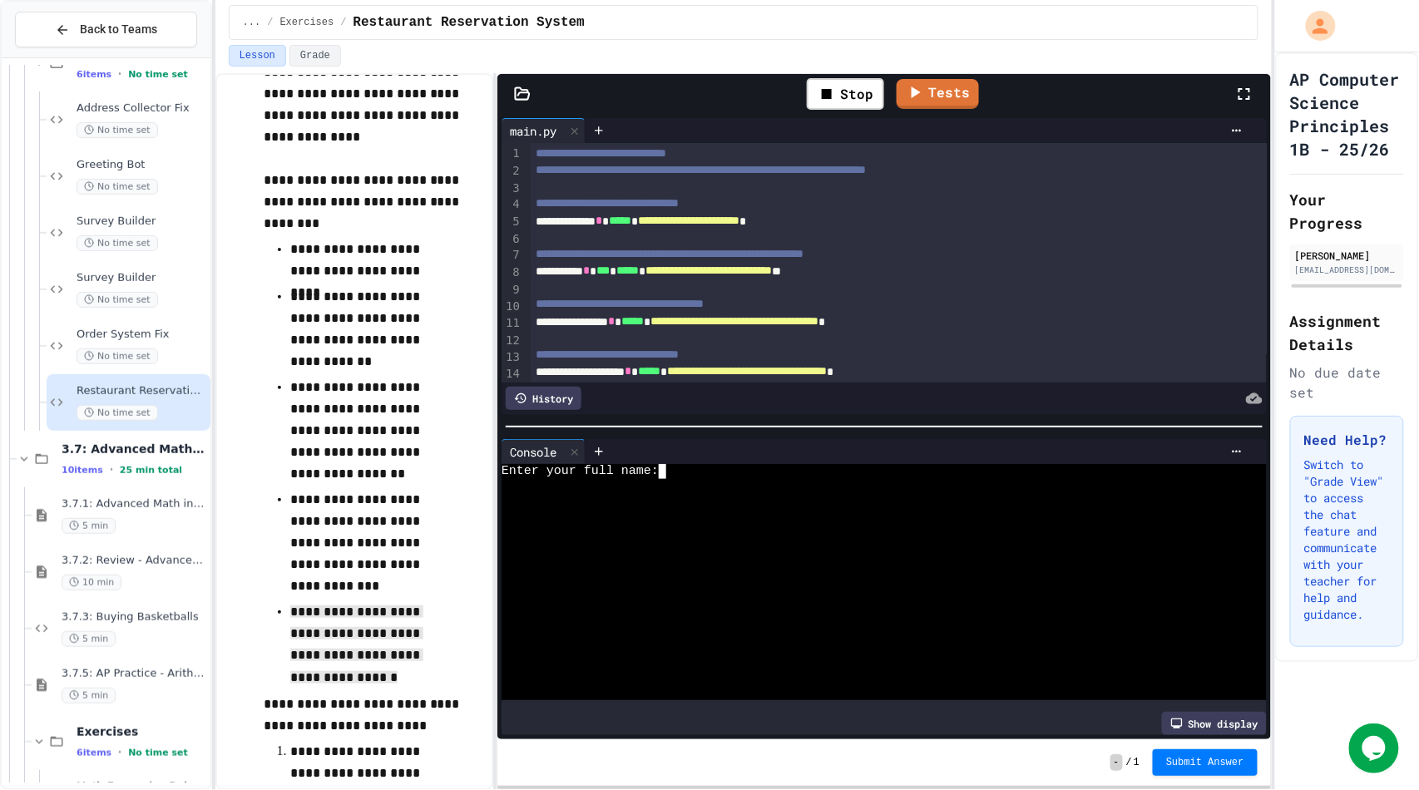
click at [807, 626] on div at bounding box center [869, 633] width 734 height 15
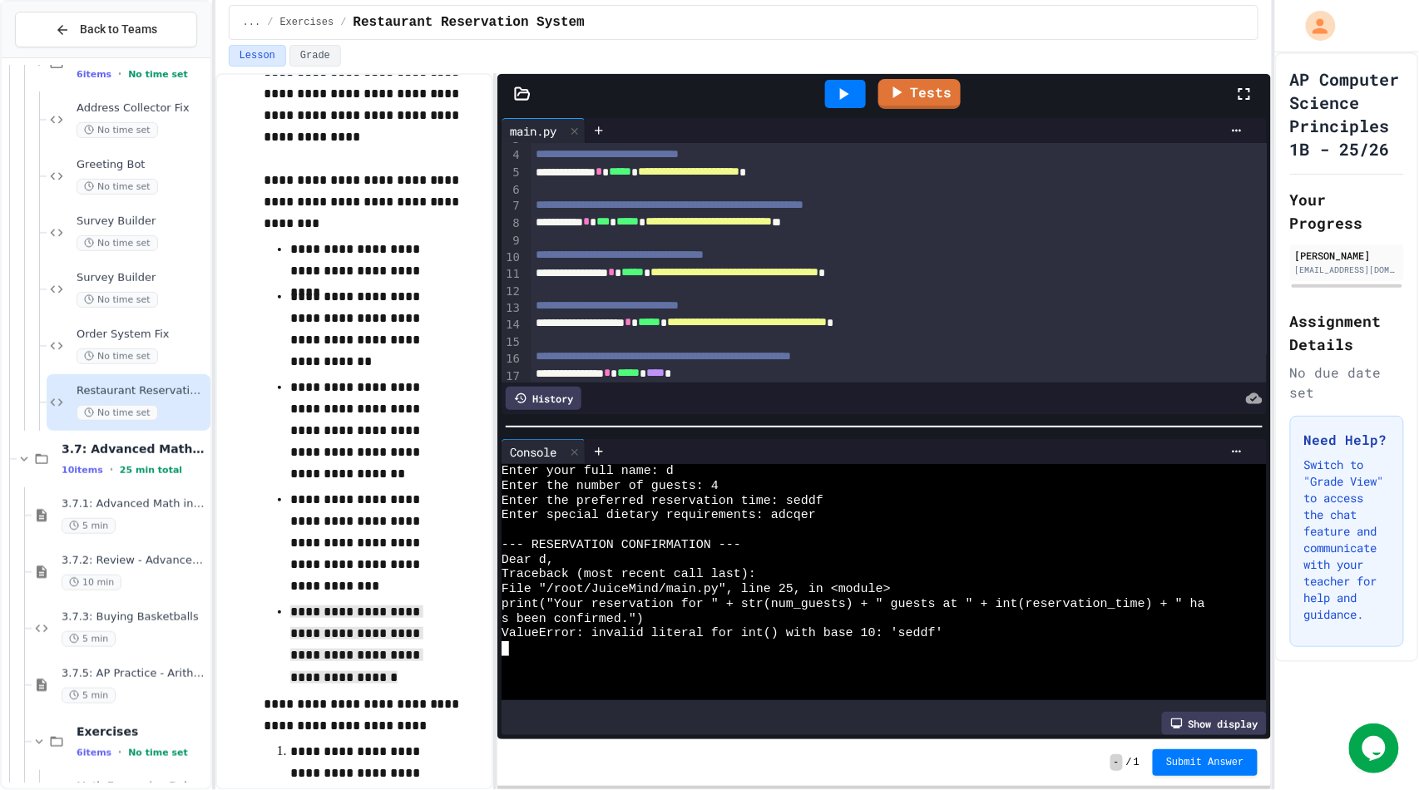
scroll to position [57, 0]
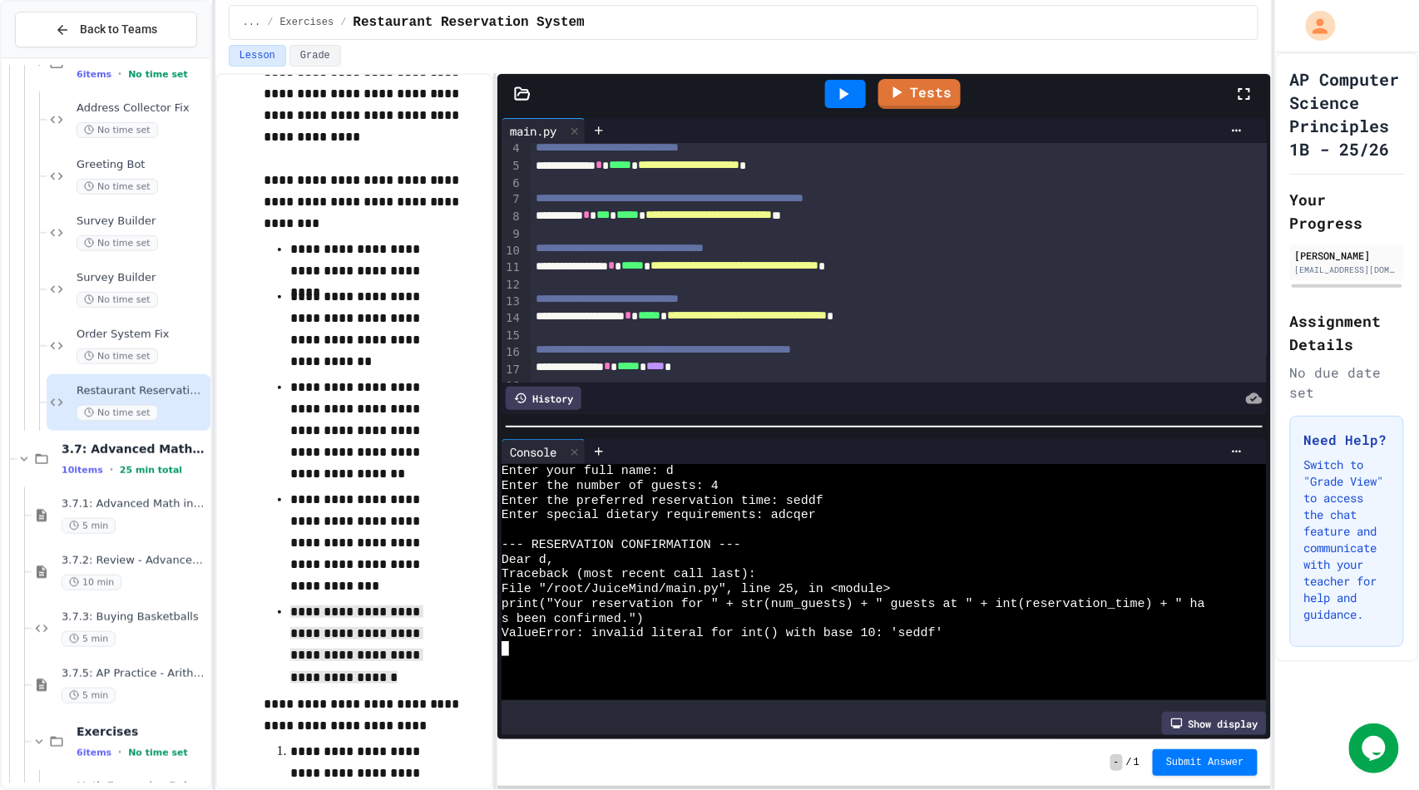
click at [840, 82] on div at bounding box center [845, 94] width 41 height 28
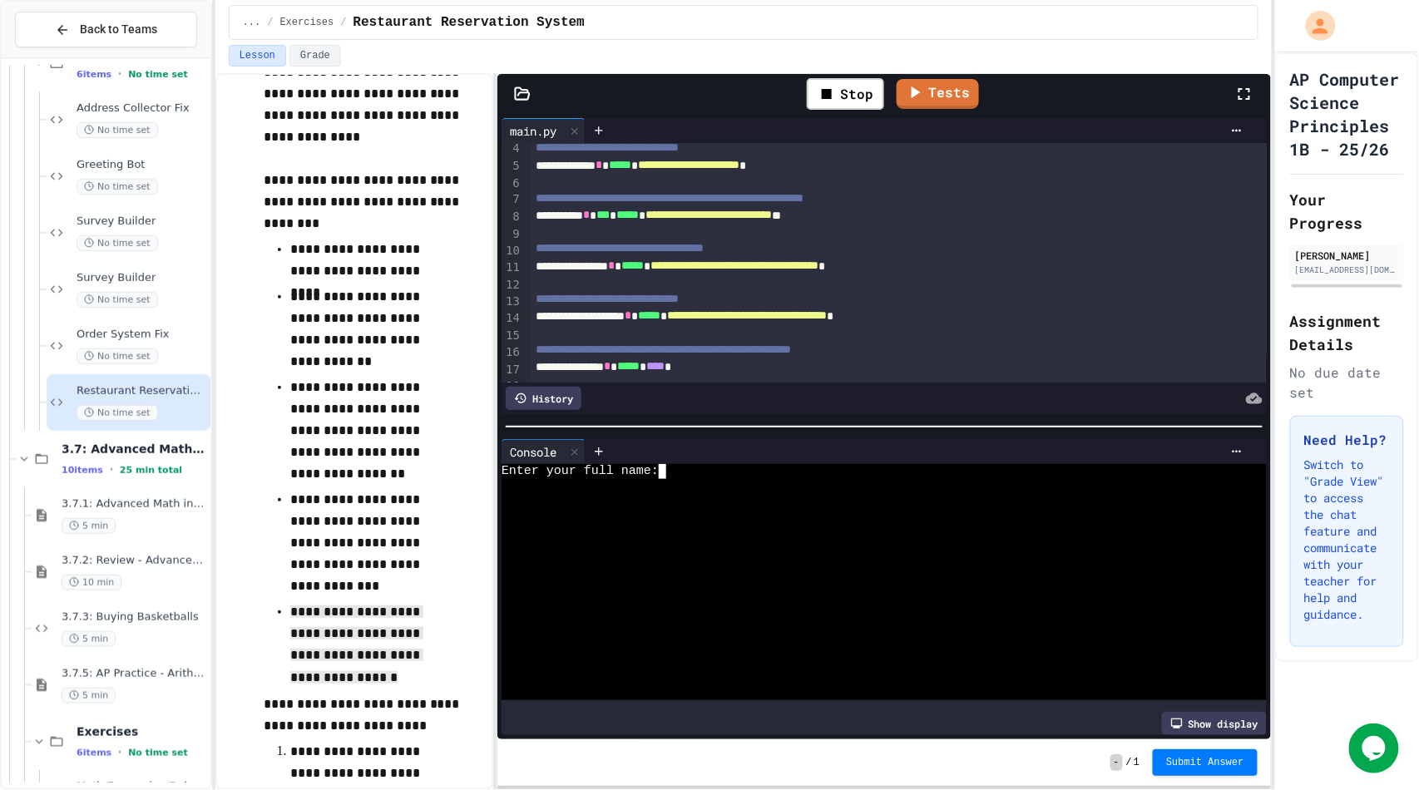
click at [724, 556] on div at bounding box center [869, 560] width 734 height 15
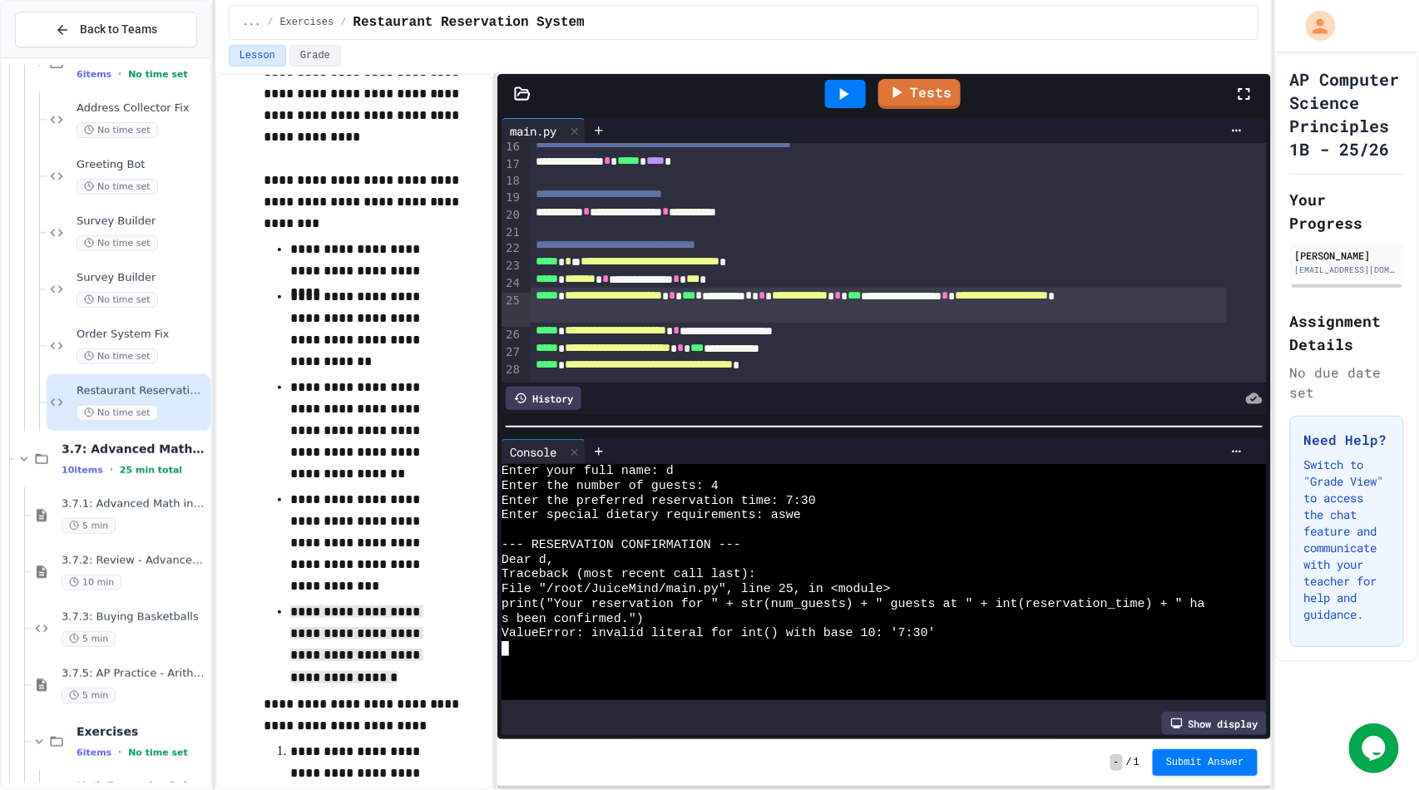
scroll to position [271, 0]
click at [984, 294] on div "**********" at bounding box center [879, 305] width 696 height 35
click at [849, 89] on icon at bounding box center [843, 94] width 20 height 20
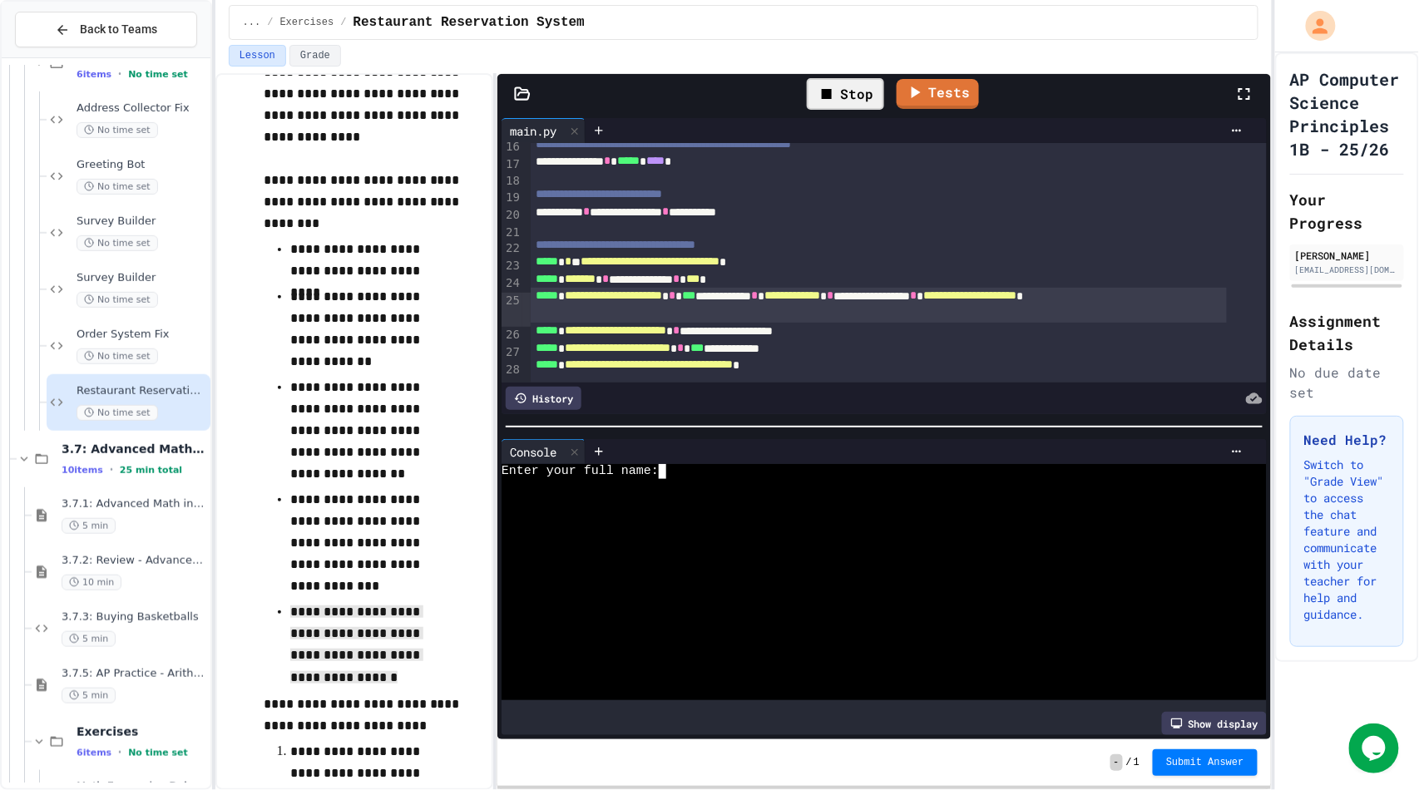
click at [684, 584] on div at bounding box center [869, 589] width 734 height 15
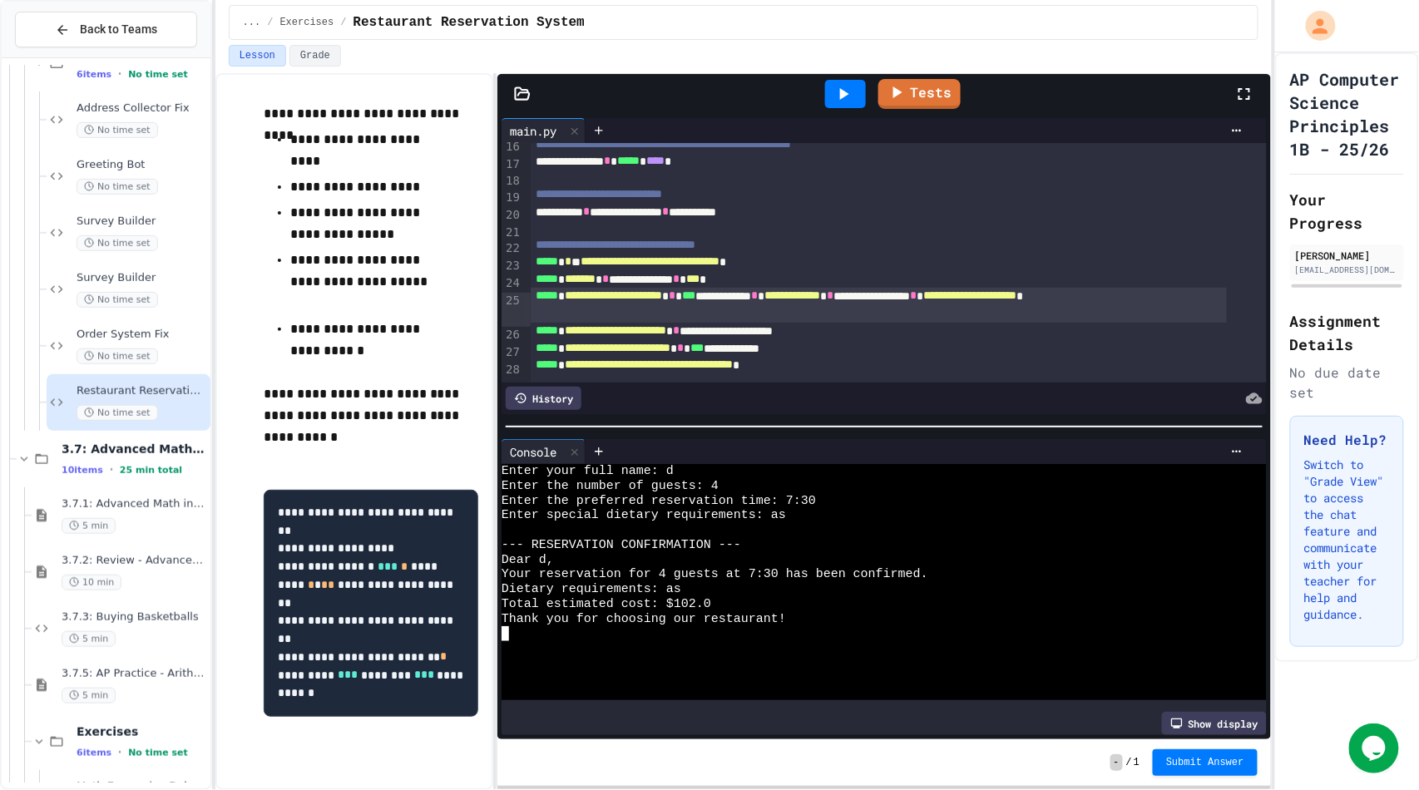
scroll to position [1201, 0]
click at [1185, 766] on span "Submit Answer" at bounding box center [1205, 762] width 78 height 13
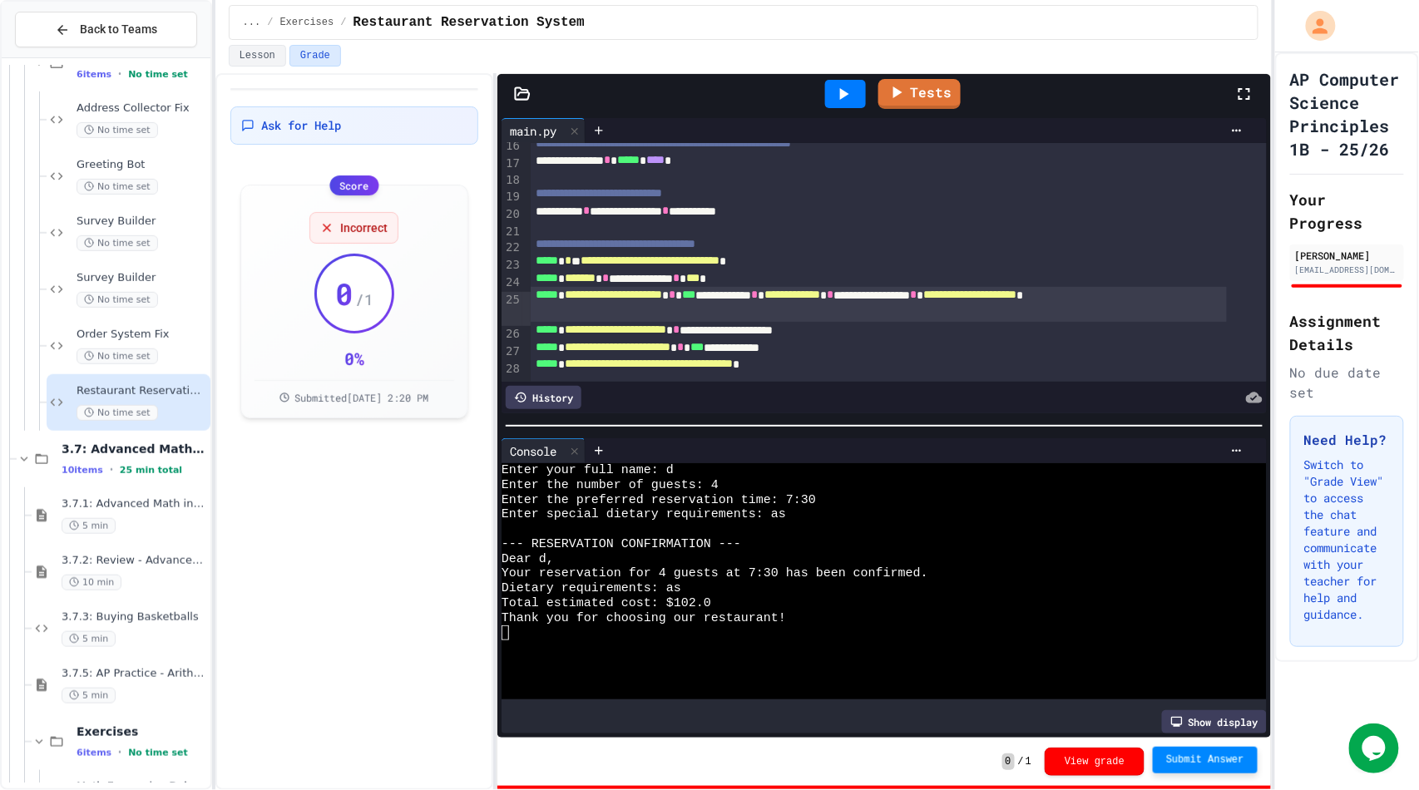
click at [925, 96] on link "Tests" at bounding box center [919, 94] width 82 height 30
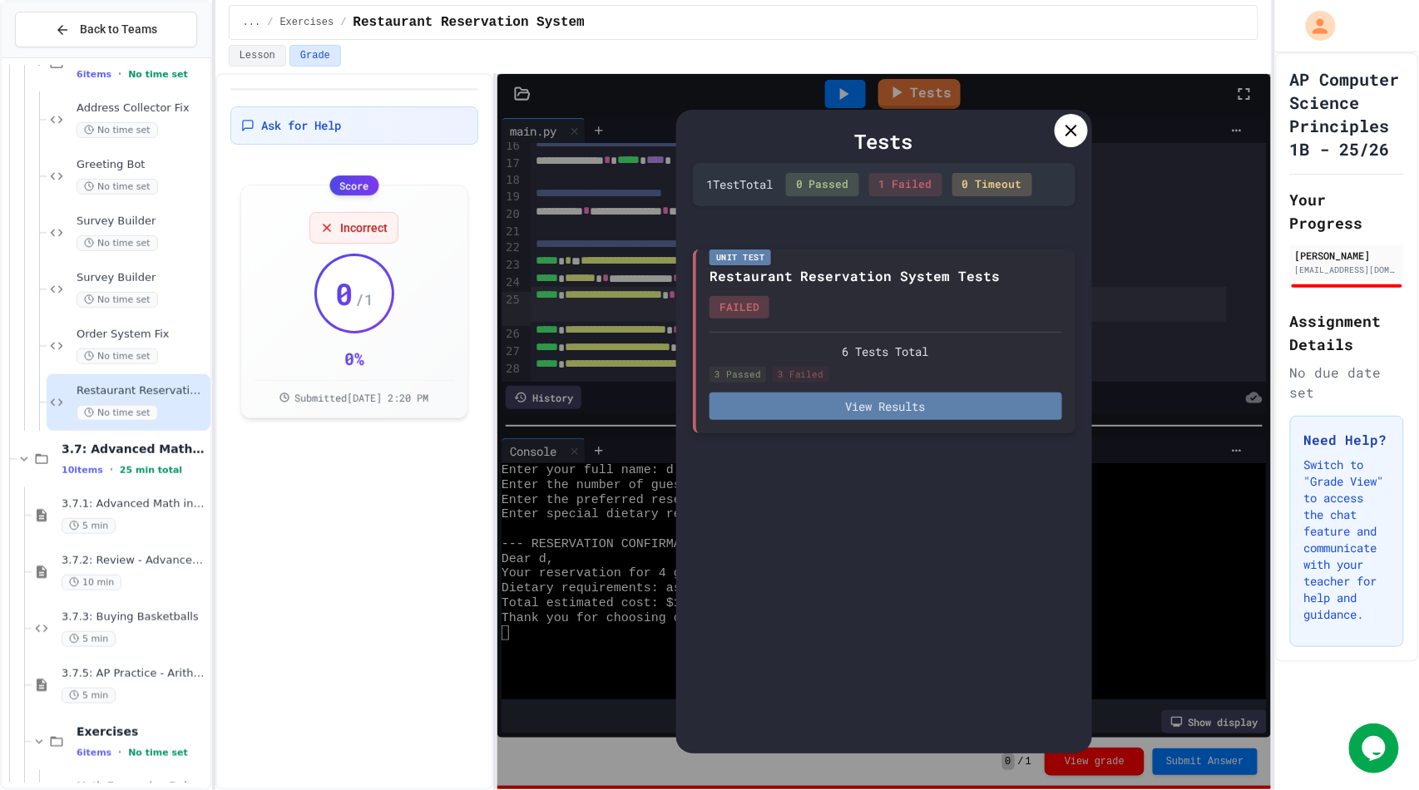
click at [852, 404] on button "View Results" at bounding box center [885, 406] width 353 height 27
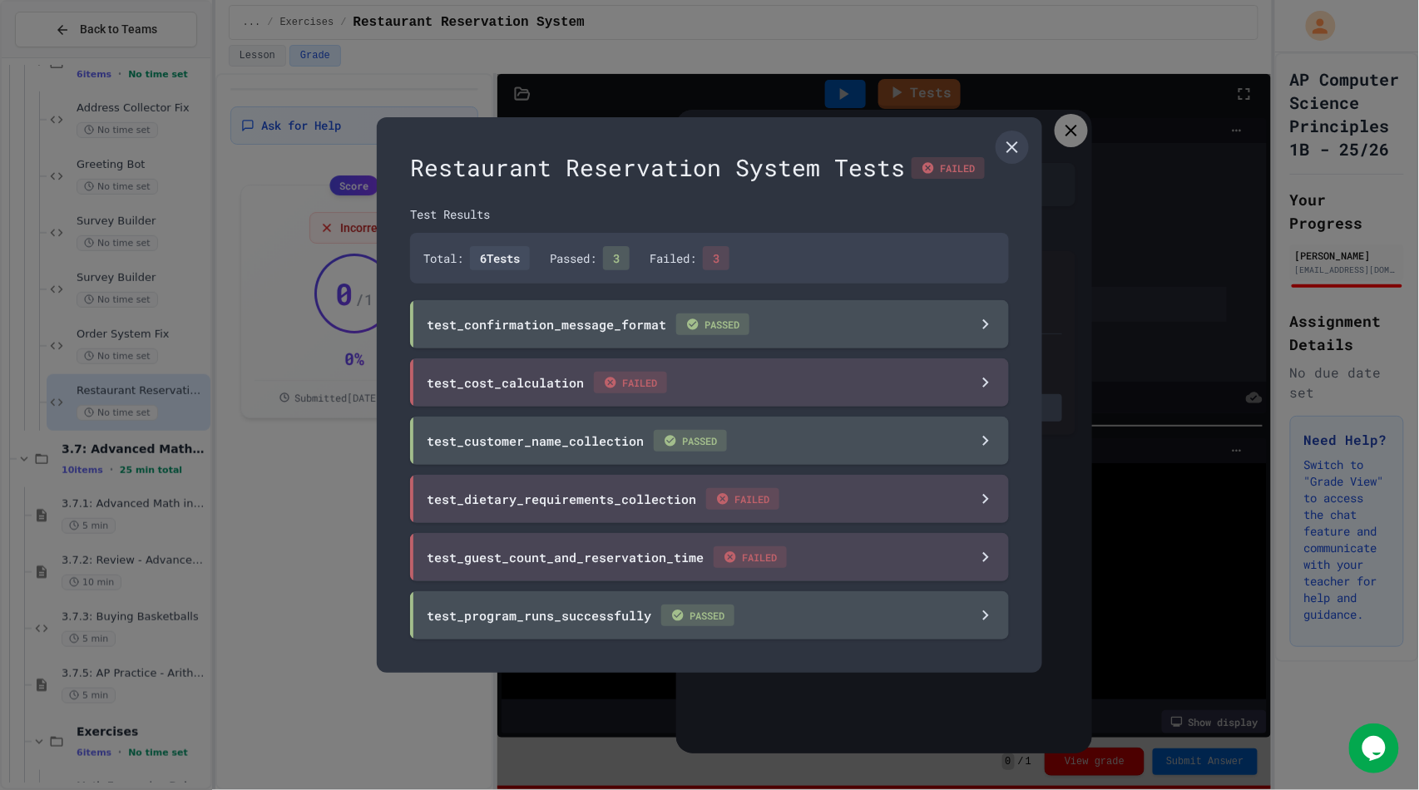
click at [1153, 308] on div at bounding box center [709, 395] width 1419 height 790
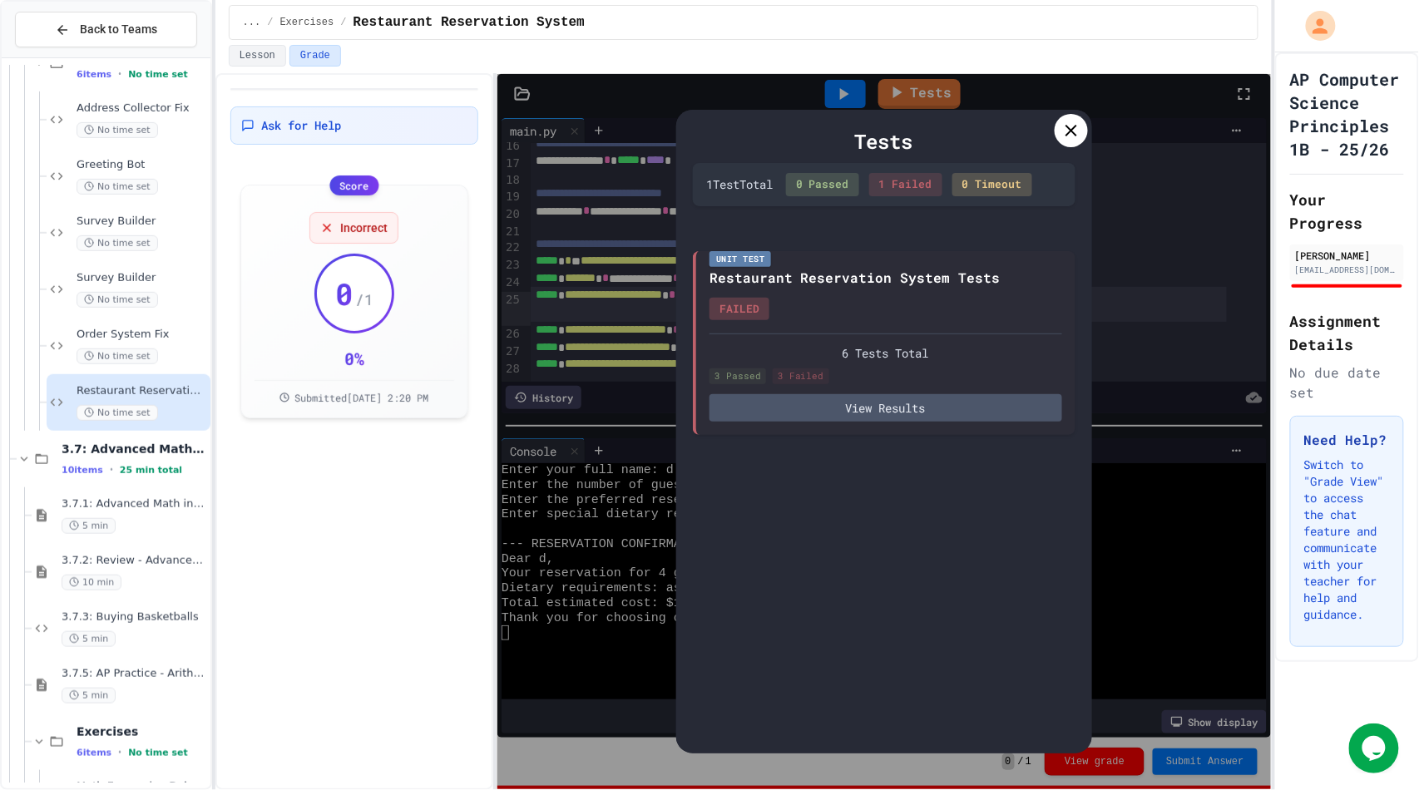
click at [1153, 308] on div "Tests 1 Test Total 0 Passed 1 Failed 0 Timeout Unit Test Restaurant Reservation…" at bounding box center [883, 431] width 773 height 715
click at [1071, 125] on icon at bounding box center [1071, 131] width 20 height 20
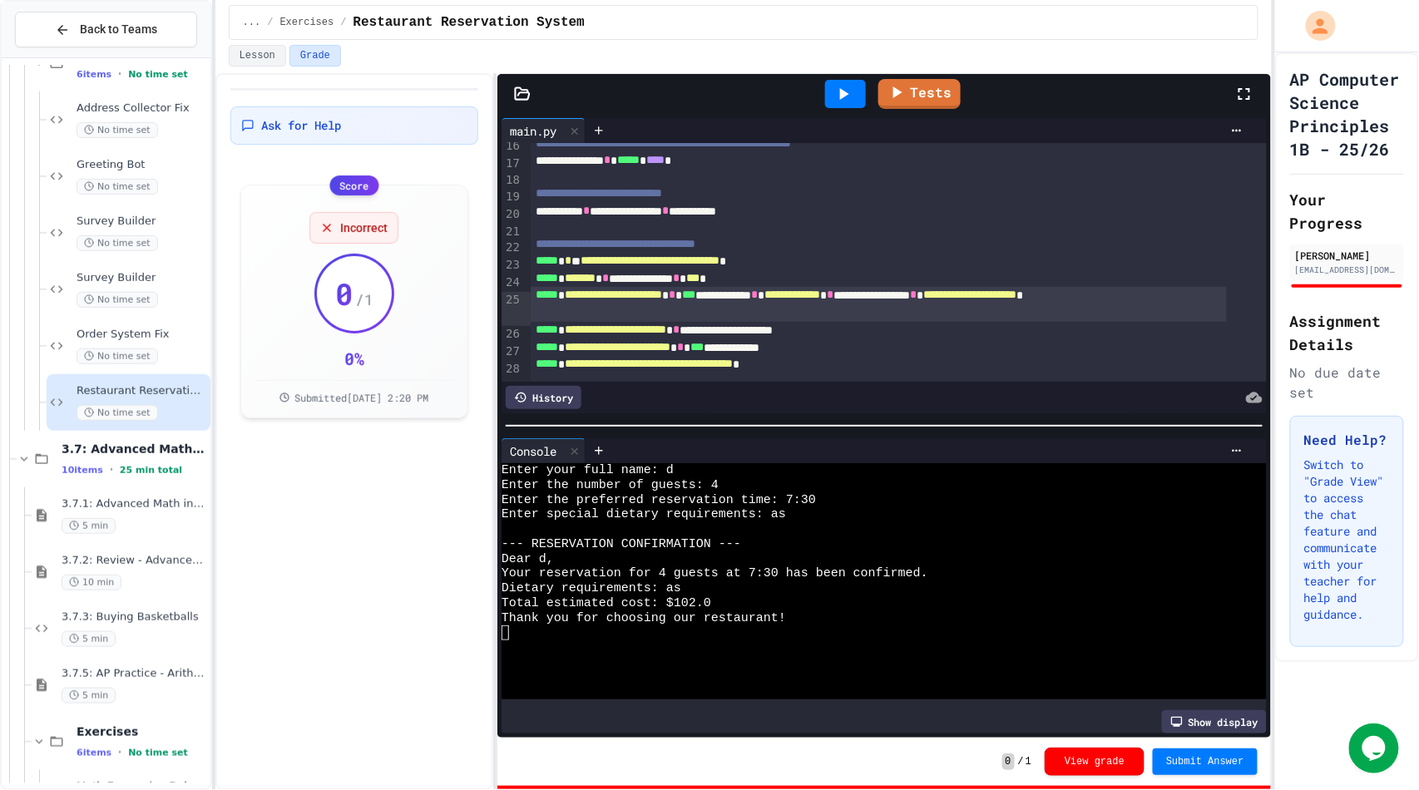
scroll to position [283, 0]
click at [264, 60] on button "Lesson" at bounding box center [257, 56] width 57 height 22
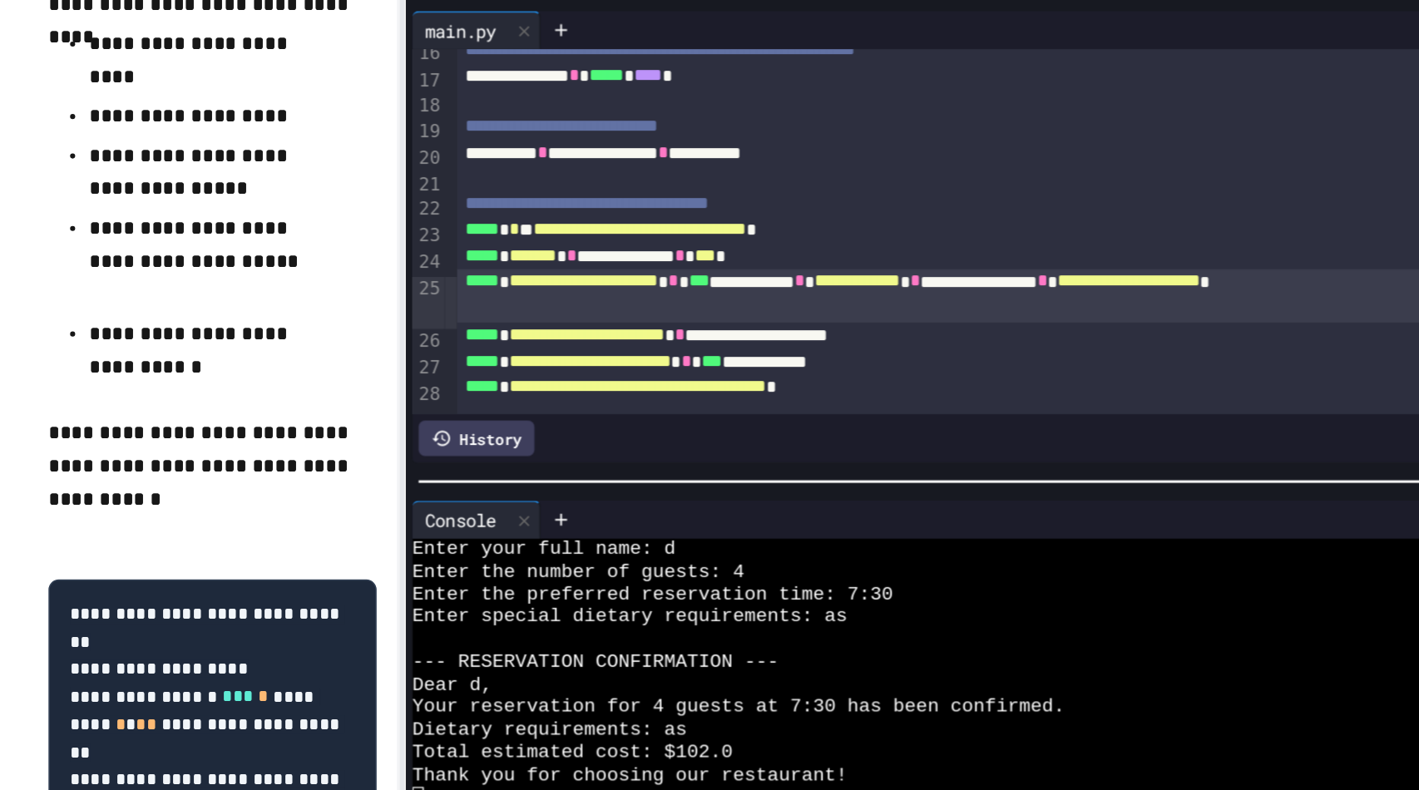
scroll to position [283, 0]
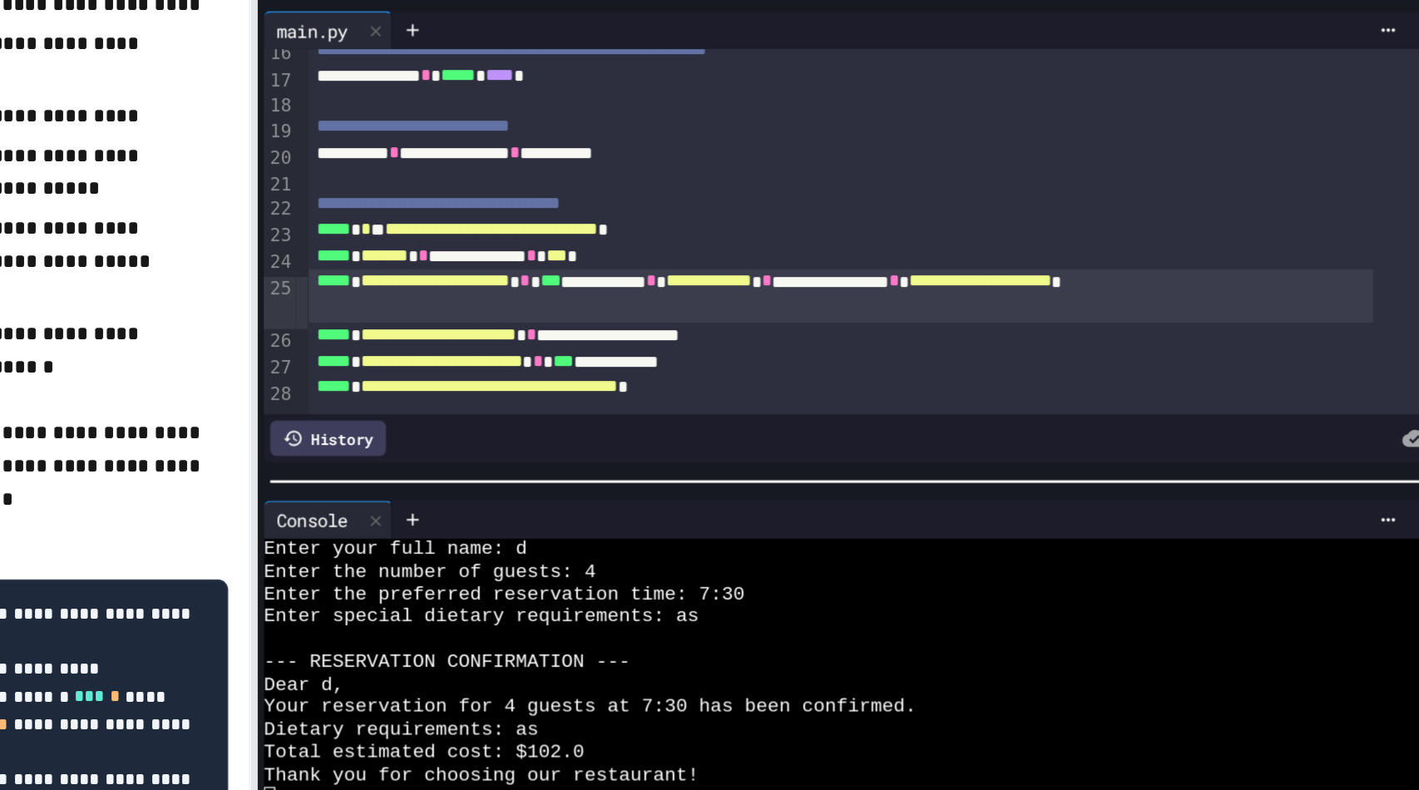
click at [1075, 287] on div "**********" at bounding box center [879, 304] width 696 height 35
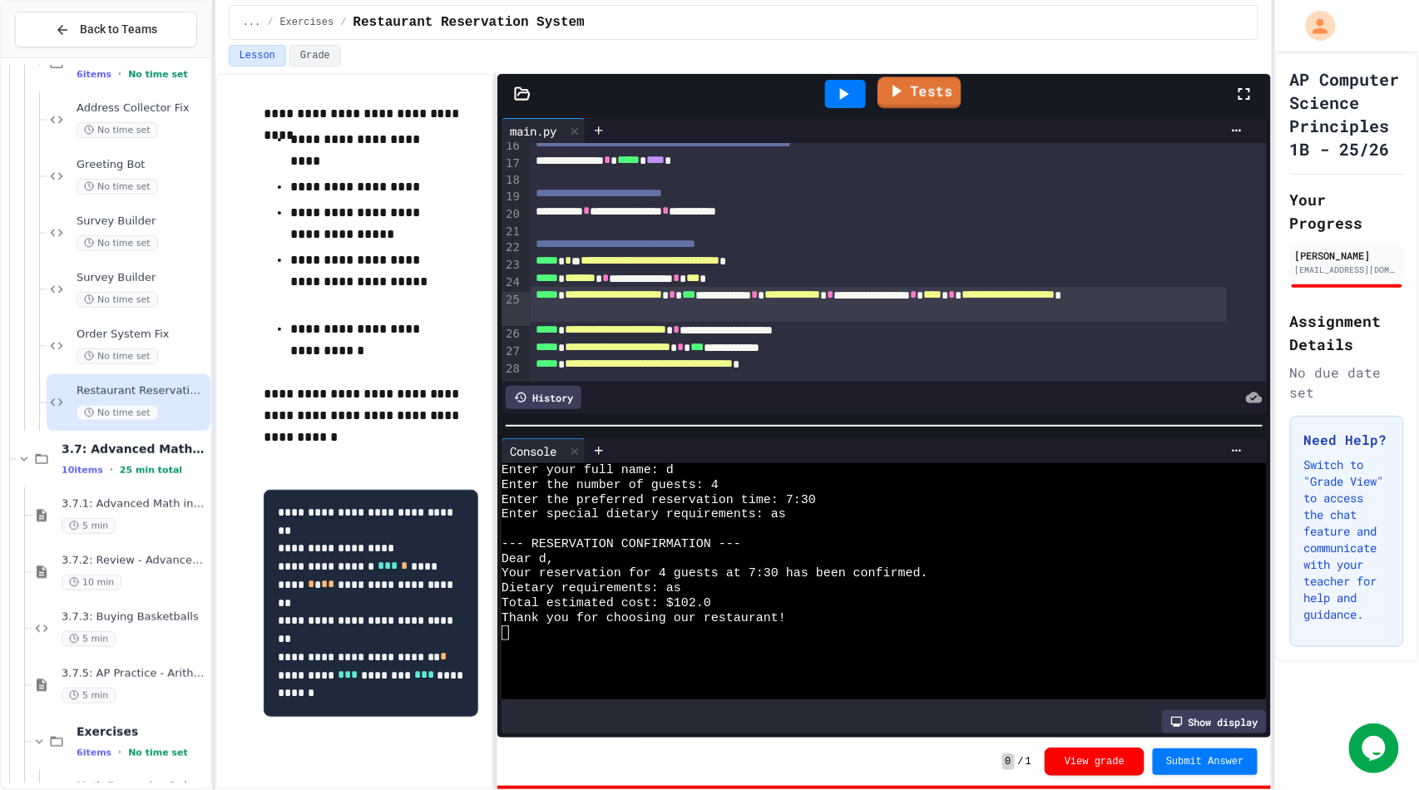
click at [905, 92] on icon at bounding box center [896, 91] width 20 height 21
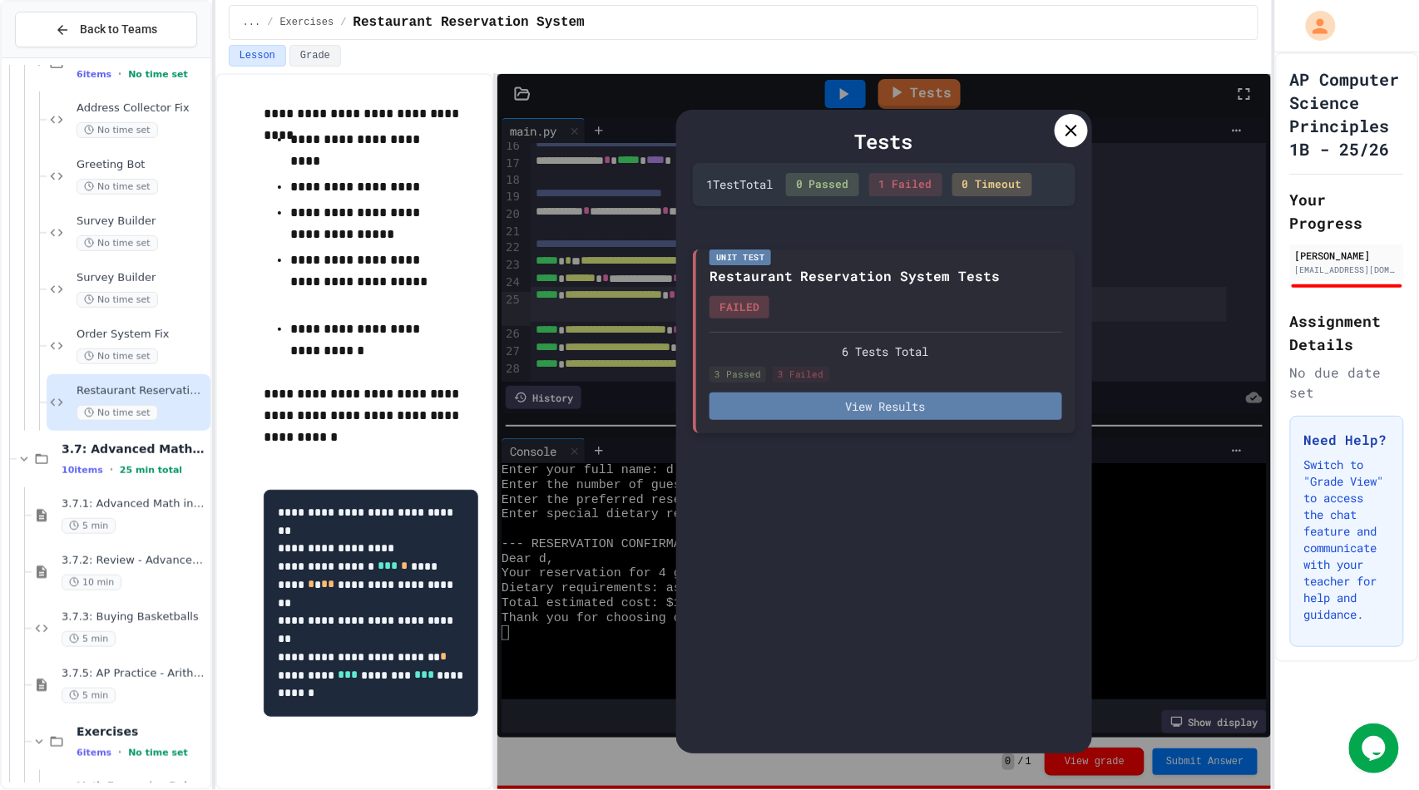
click at [886, 409] on button "View Results" at bounding box center [885, 406] width 353 height 27
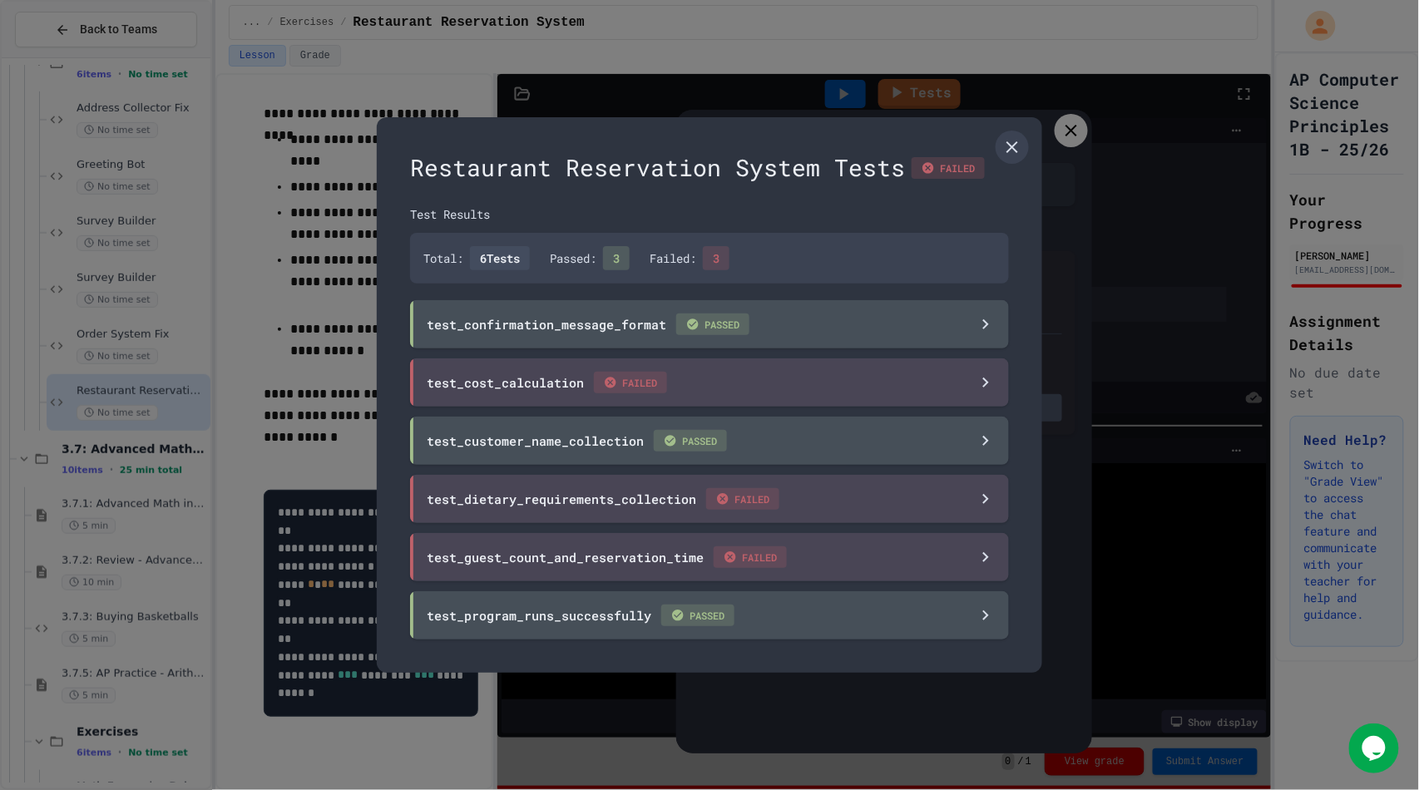
click at [1150, 250] on div at bounding box center [709, 395] width 1419 height 790
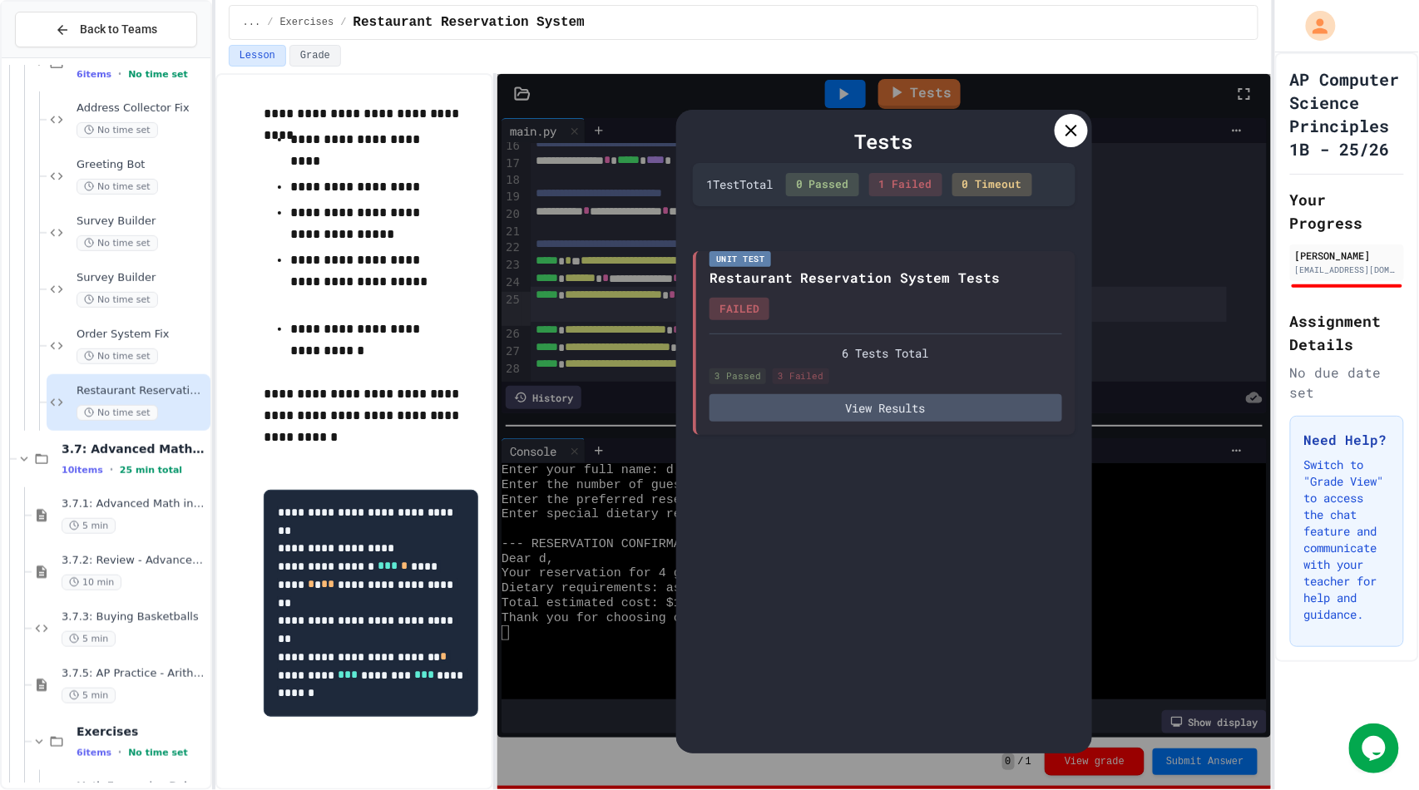
click at [1150, 250] on div "Tests 1 Test Total 0 Passed 1 Failed 0 Timeout Unit Test Restaurant Reservation…" at bounding box center [883, 431] width 773 height 715
click at [1059, 136] on div at bounding box center [1071, 130] width 33 height 33
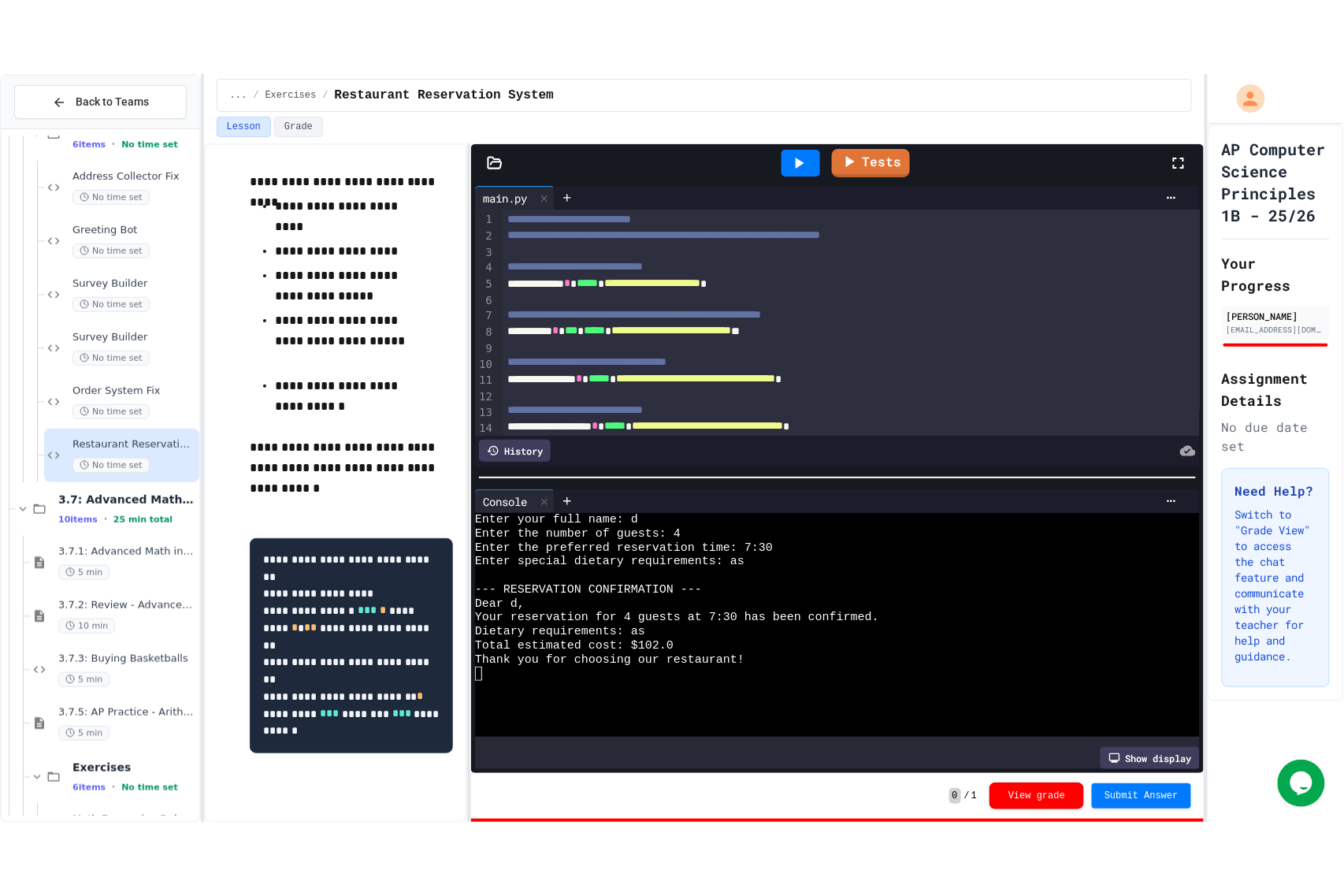
scroll to position [0, 0]
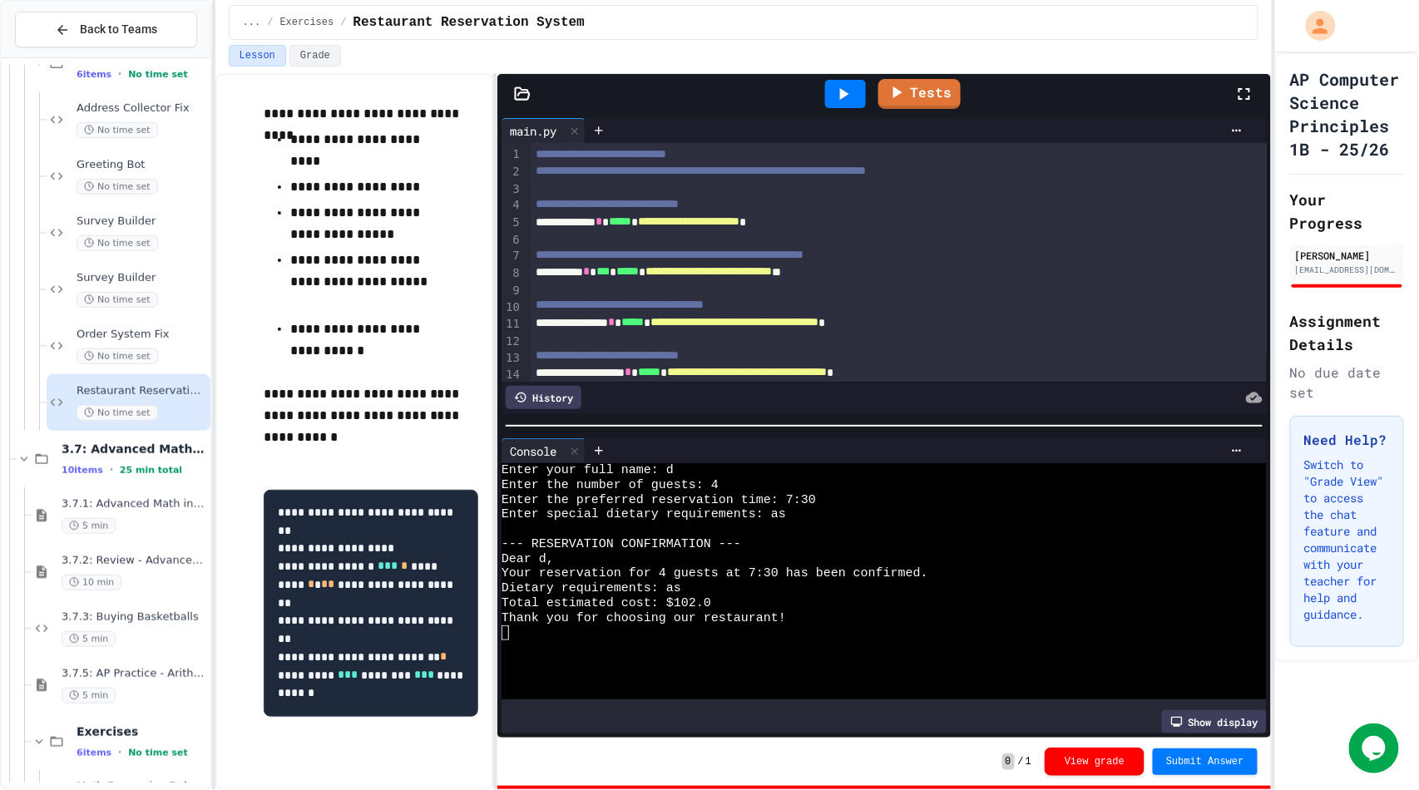
click at [1248, 100] on icon at bounding box center [1244, 94] width 12 height 12
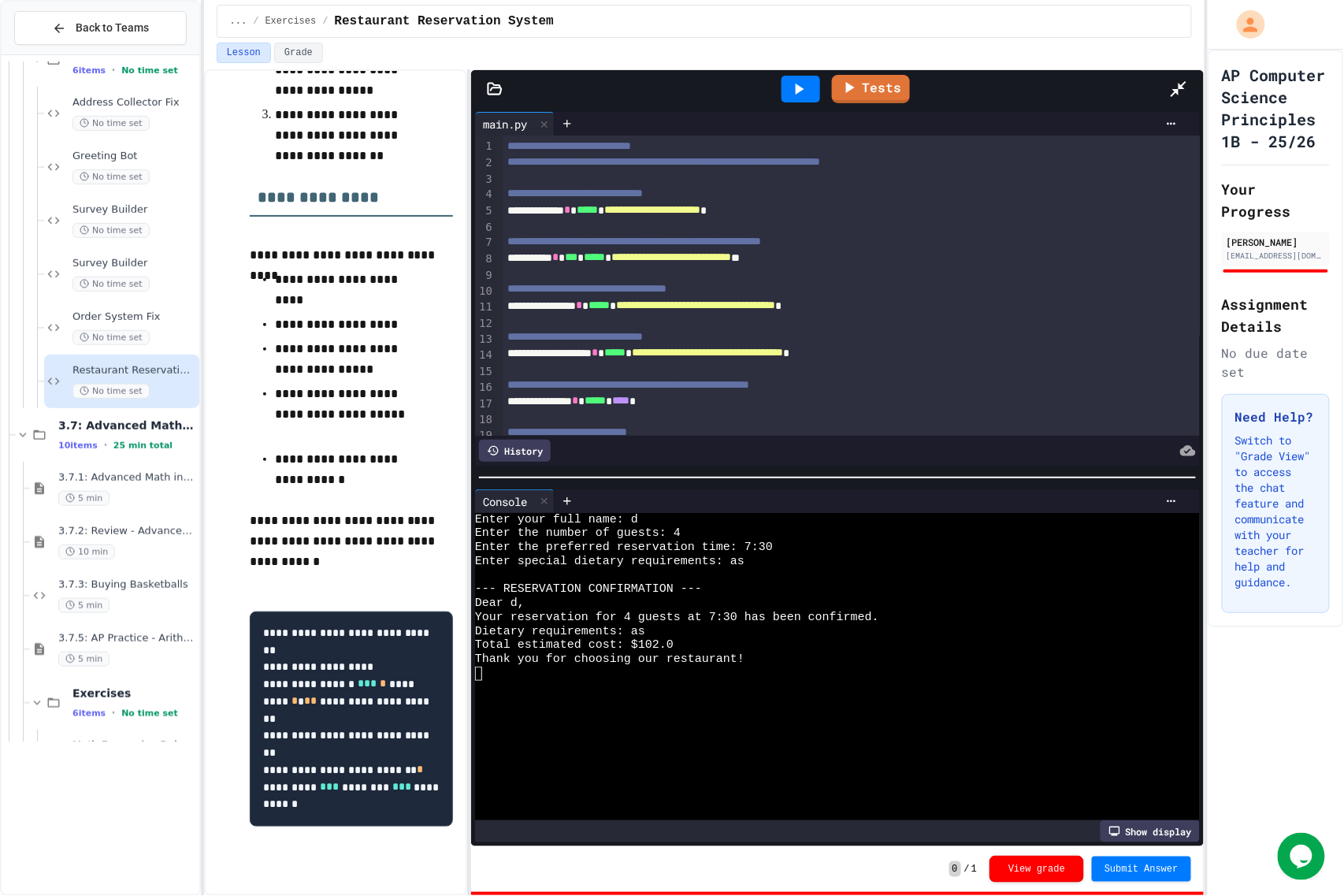
scroll to position [985, 0]
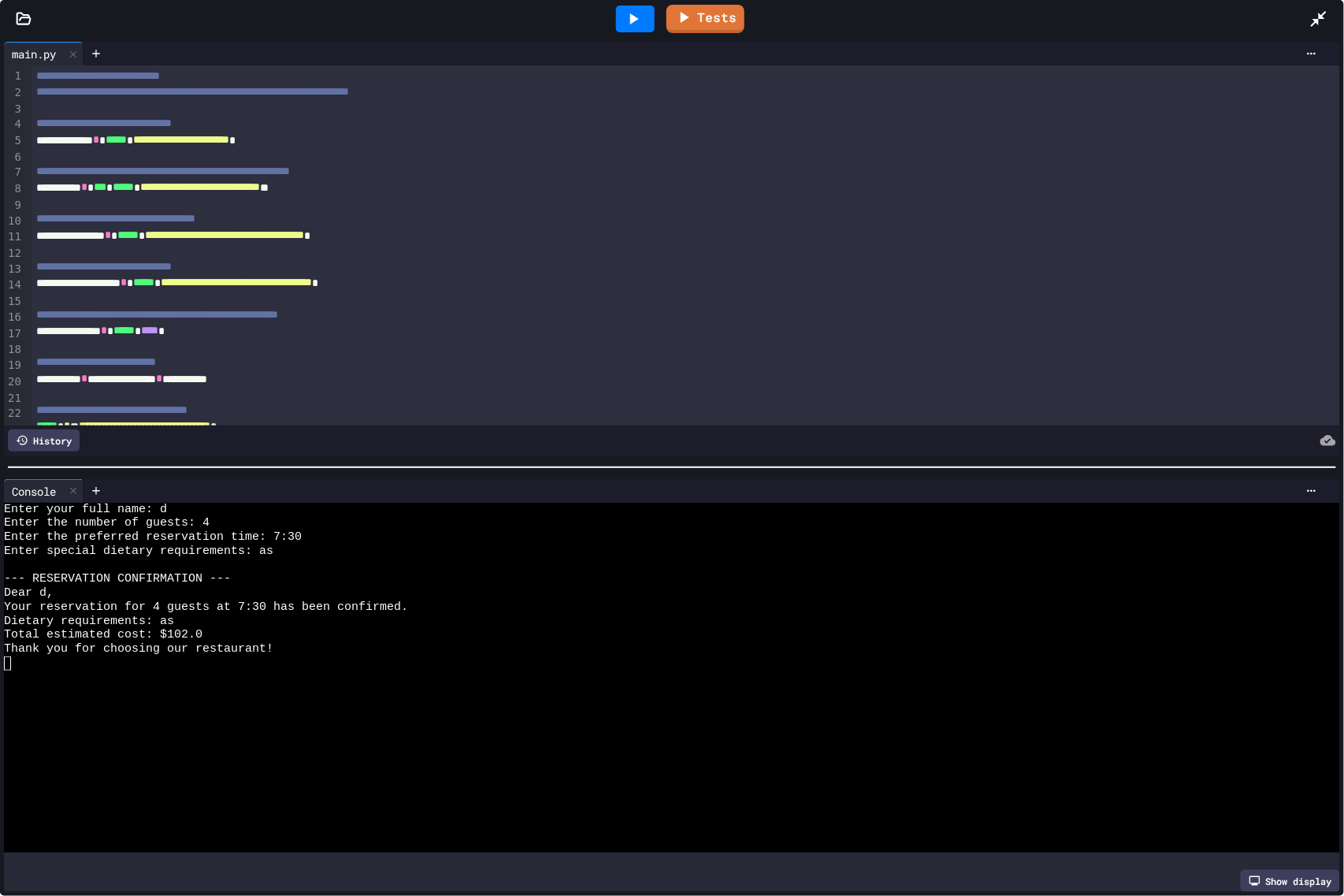
drag, startPoint x: 1100, startPoint y: 270, endPoint x: 1325, endPoint y: 8, distance: 345.4
click at [1325, 8] on div at bounding box center [1326, 19] width 35 height 43
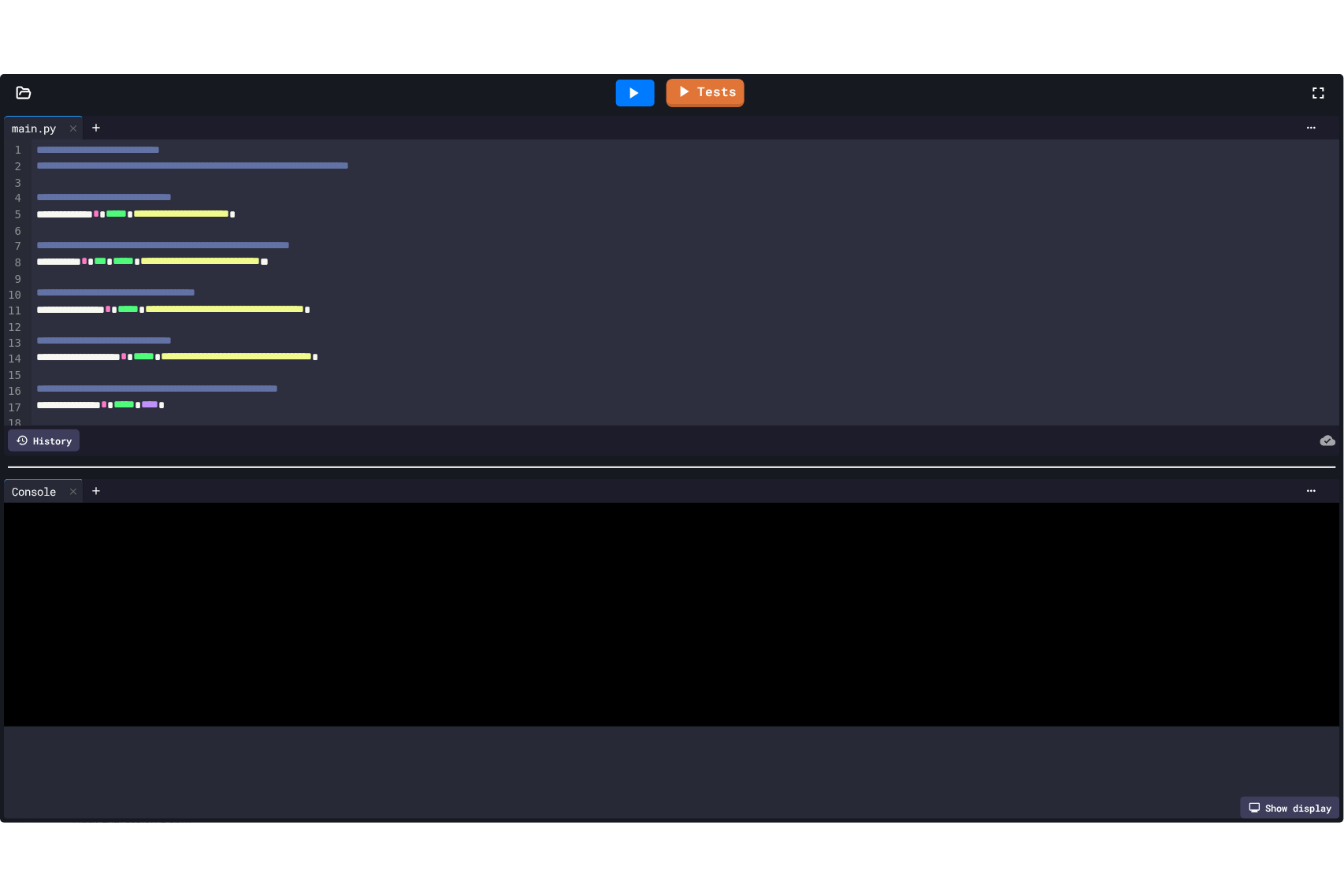
scroll to position [1131, 0]
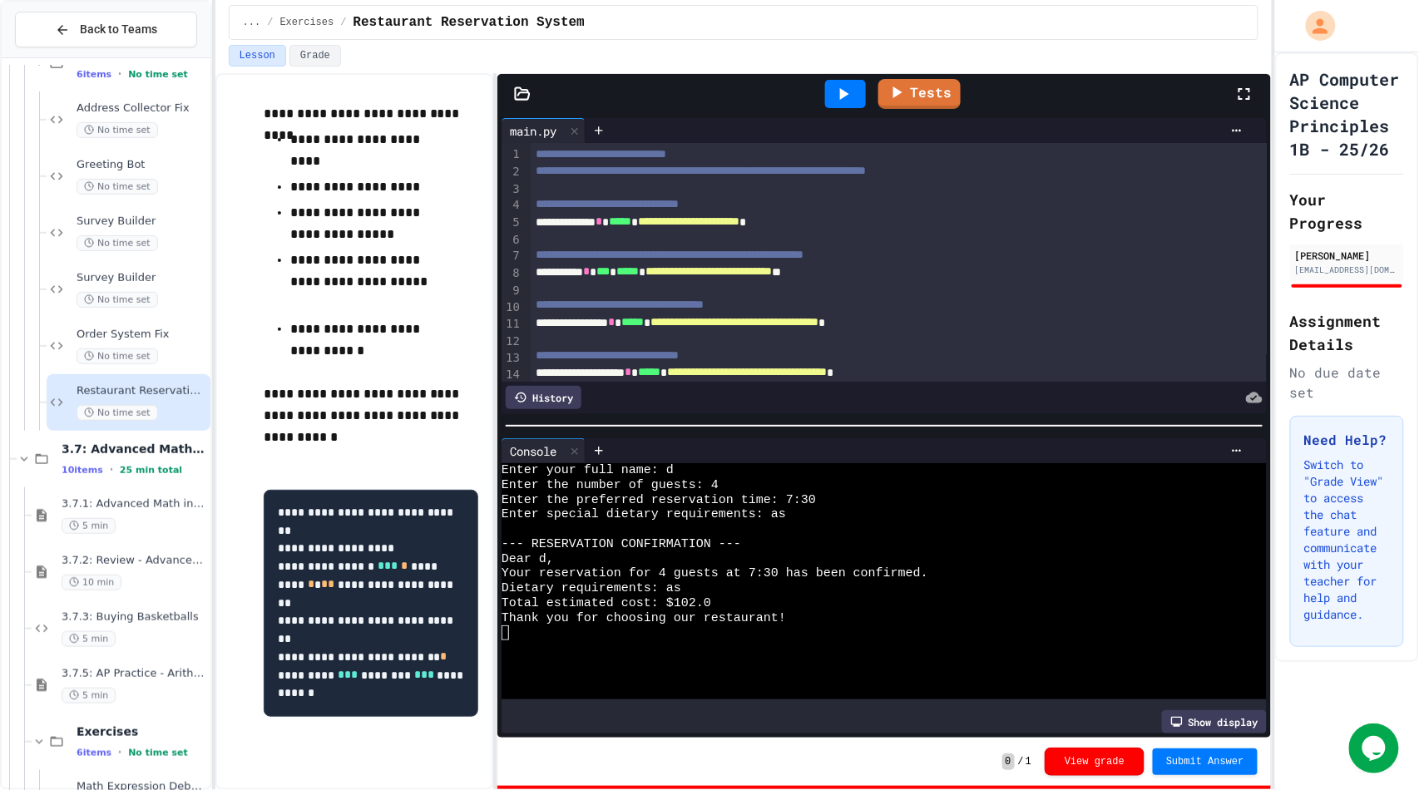
drag, startPoint x: 1243, startPoint y: 98, endPoint x: 1243, endPoint y: 210, distance: 112.3
click at [1243, 98] on icon at bounding box center [1244, 94] width 20 height 20
click at [1245, 106] on div at bounding box center [1252, 94] width 37 height 45
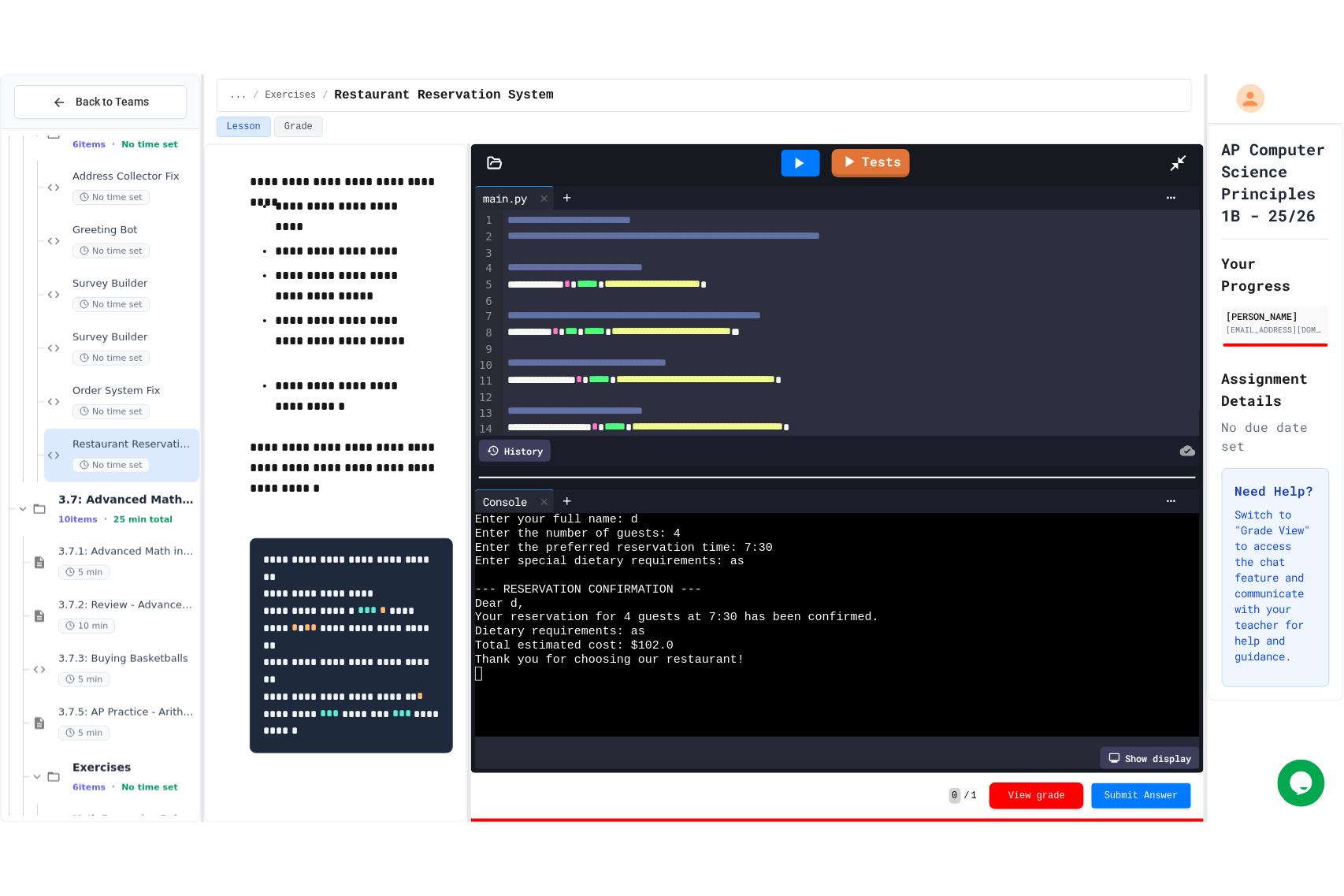
scroll to position [983, 0]
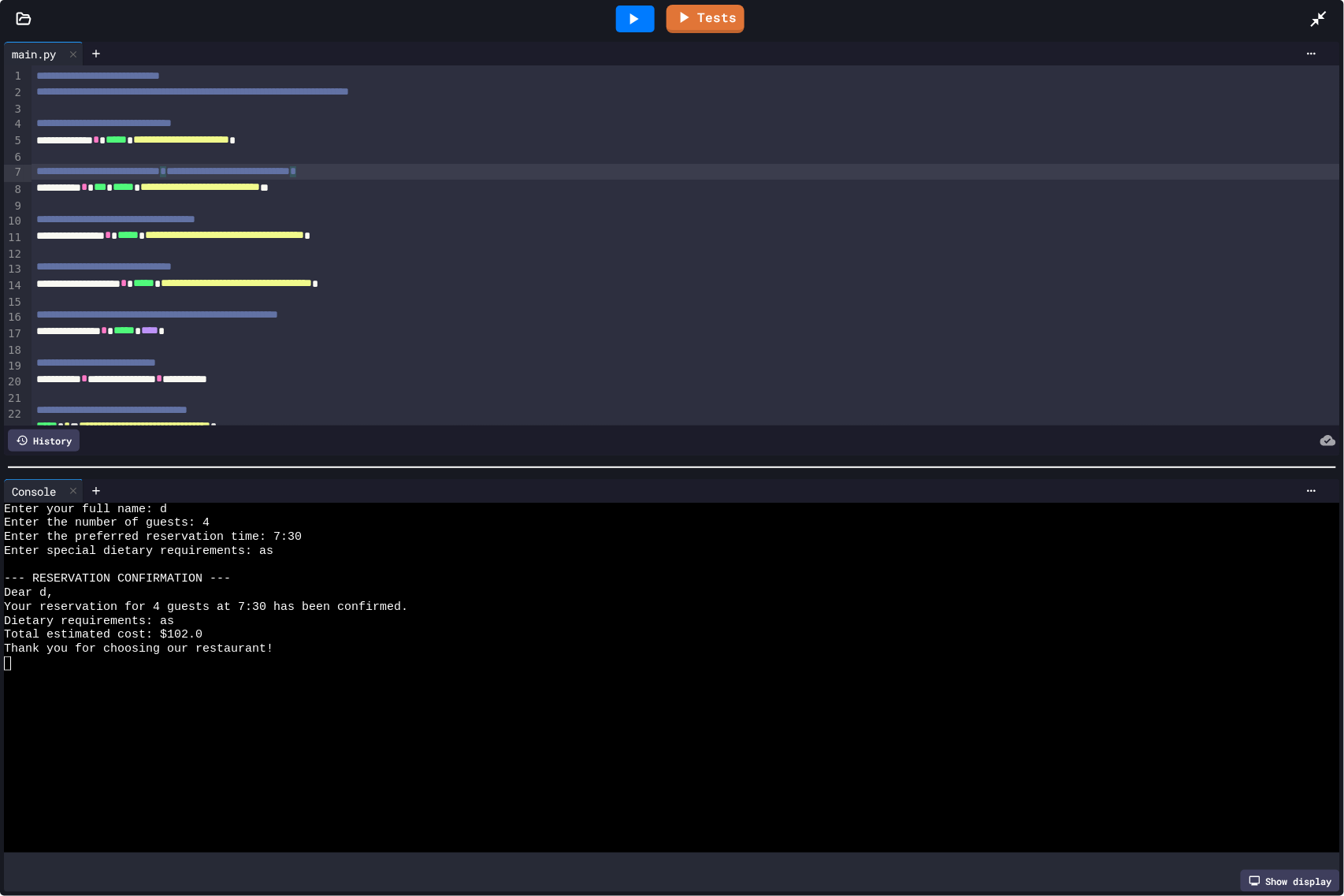
click at [939, 179] on div "**********" at bounding box center [685, 171] width 1308 height 16
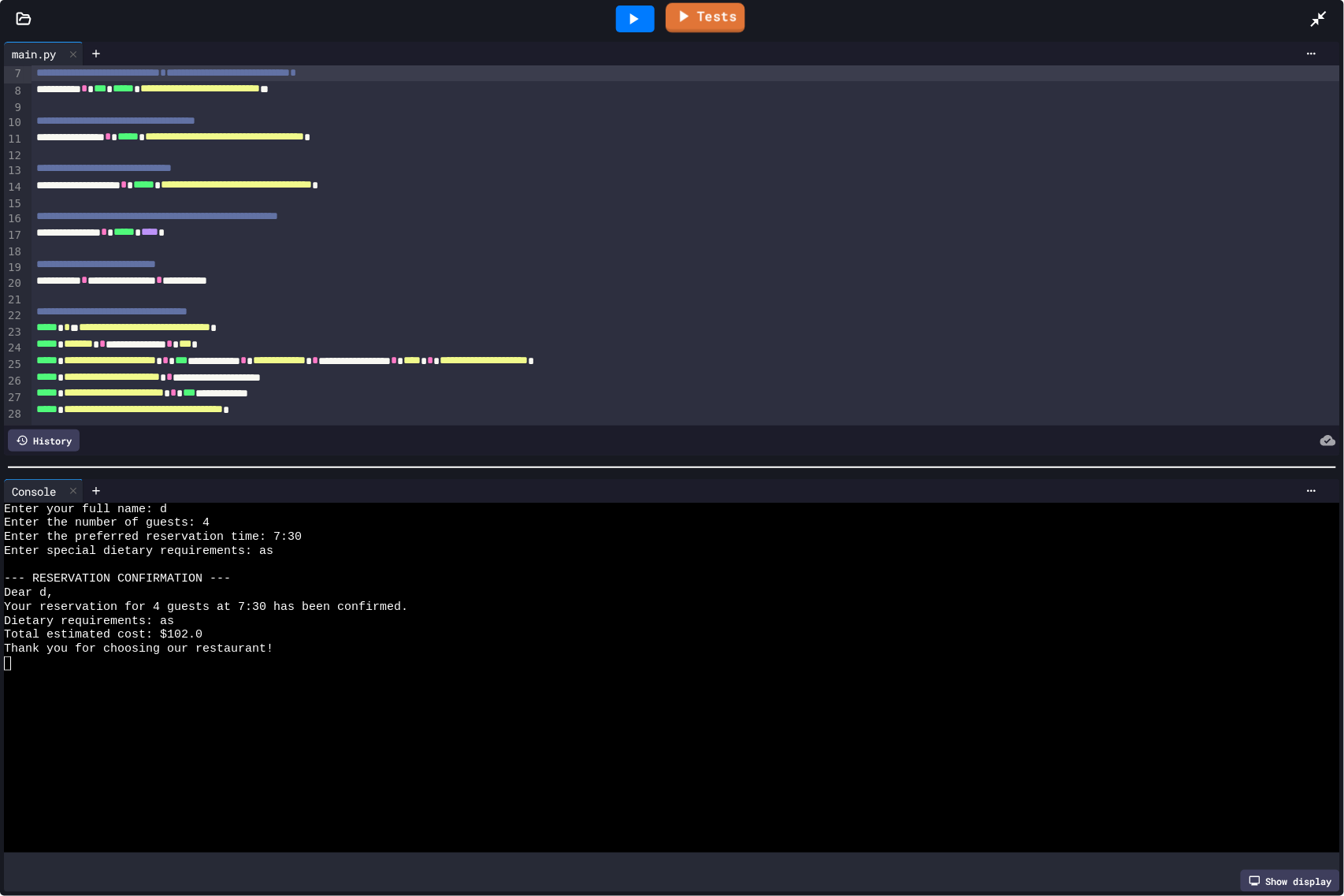
click at [690, 12] on icon at bounding box center [683, 16] width 19 height 20
click at [727, 28] on link "Tests" at bounding box center [705, 17] width 77 height 30
click at [719, 19] on link "Tests" at bounding box center [706, 17] width 78 height 30
click at [709, 21] on link "Tests" at bounding box center [705, 17] width 77 height 30
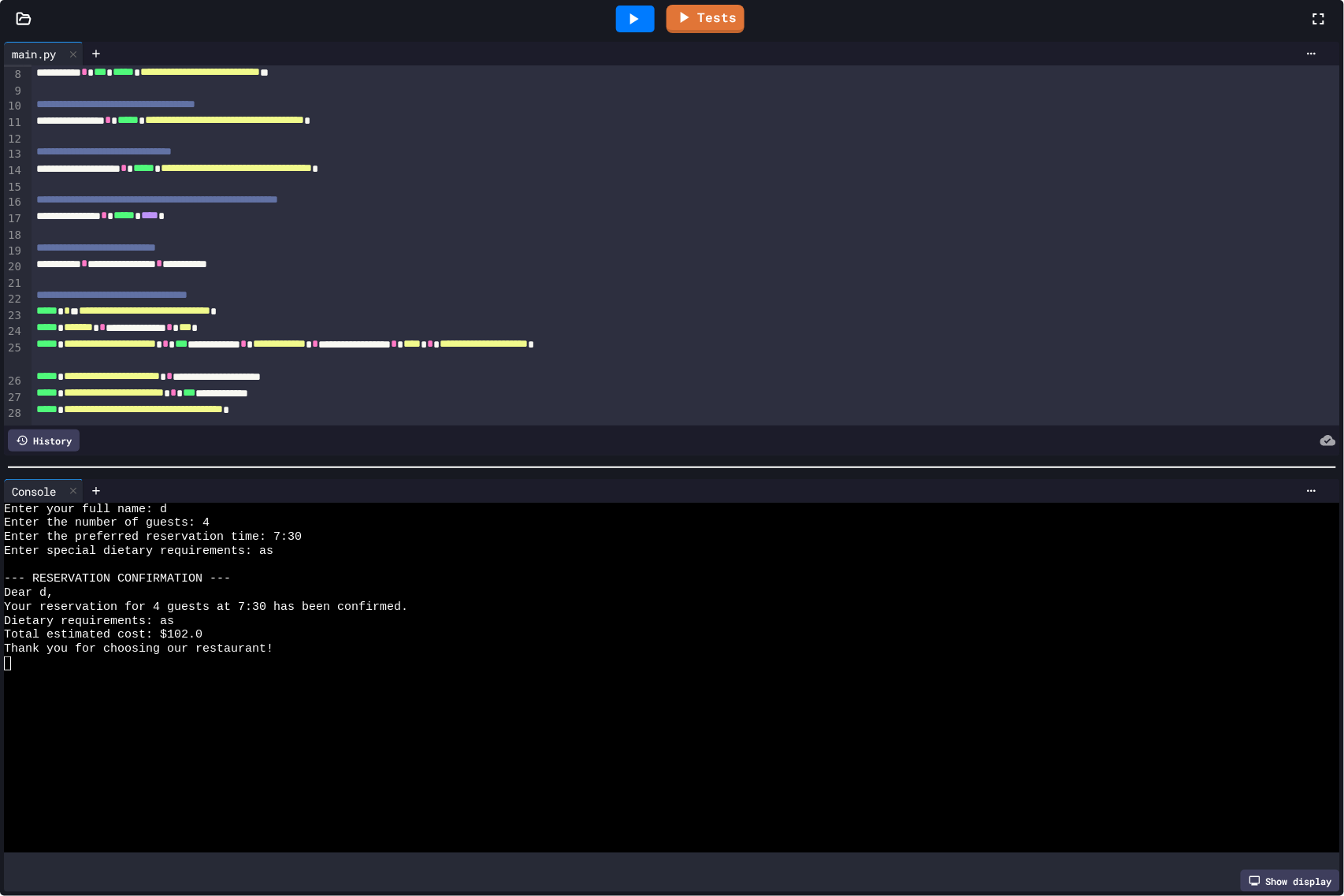
scroll to position [1131, 0]
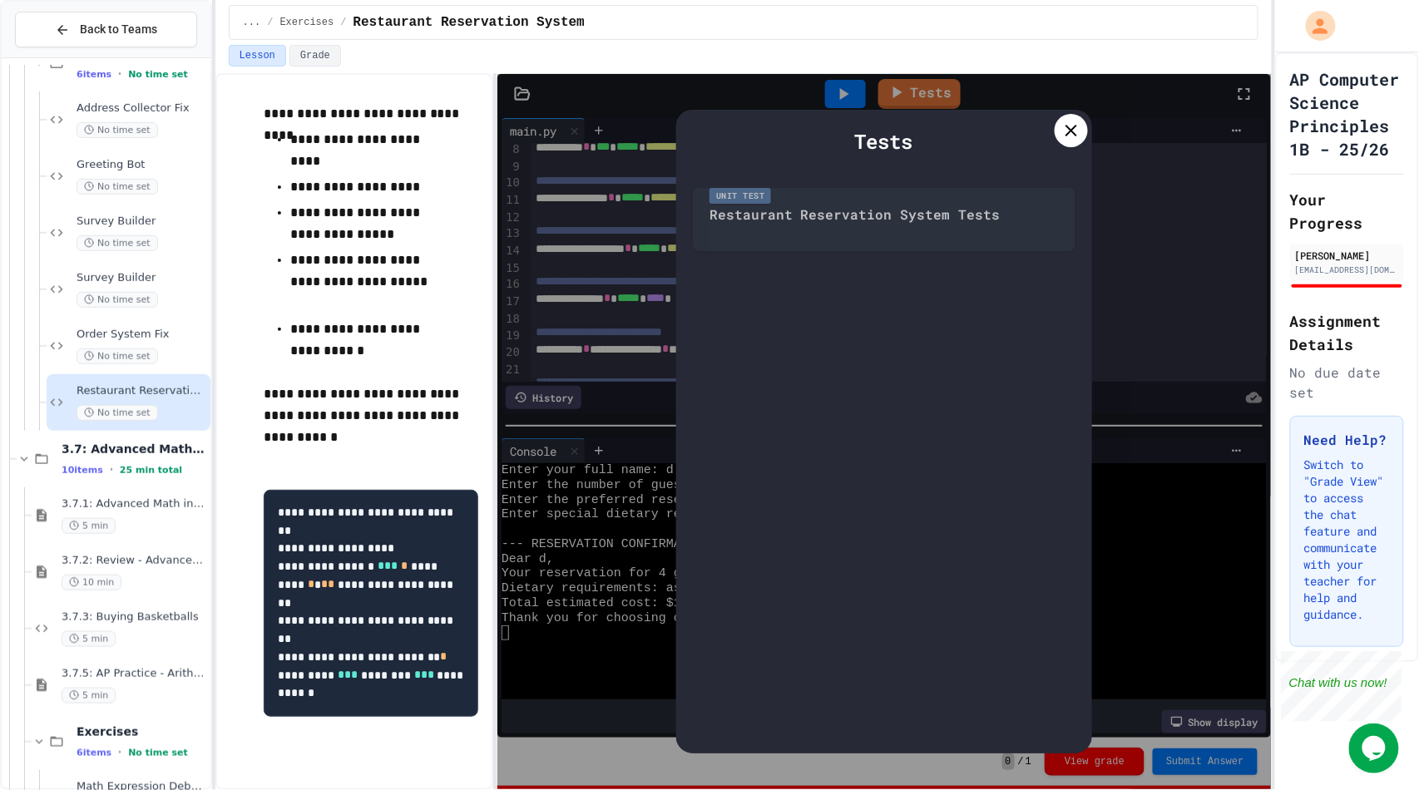
click at [1063, 136] on icon at bounding box center [1071, 131] width 20 height 20
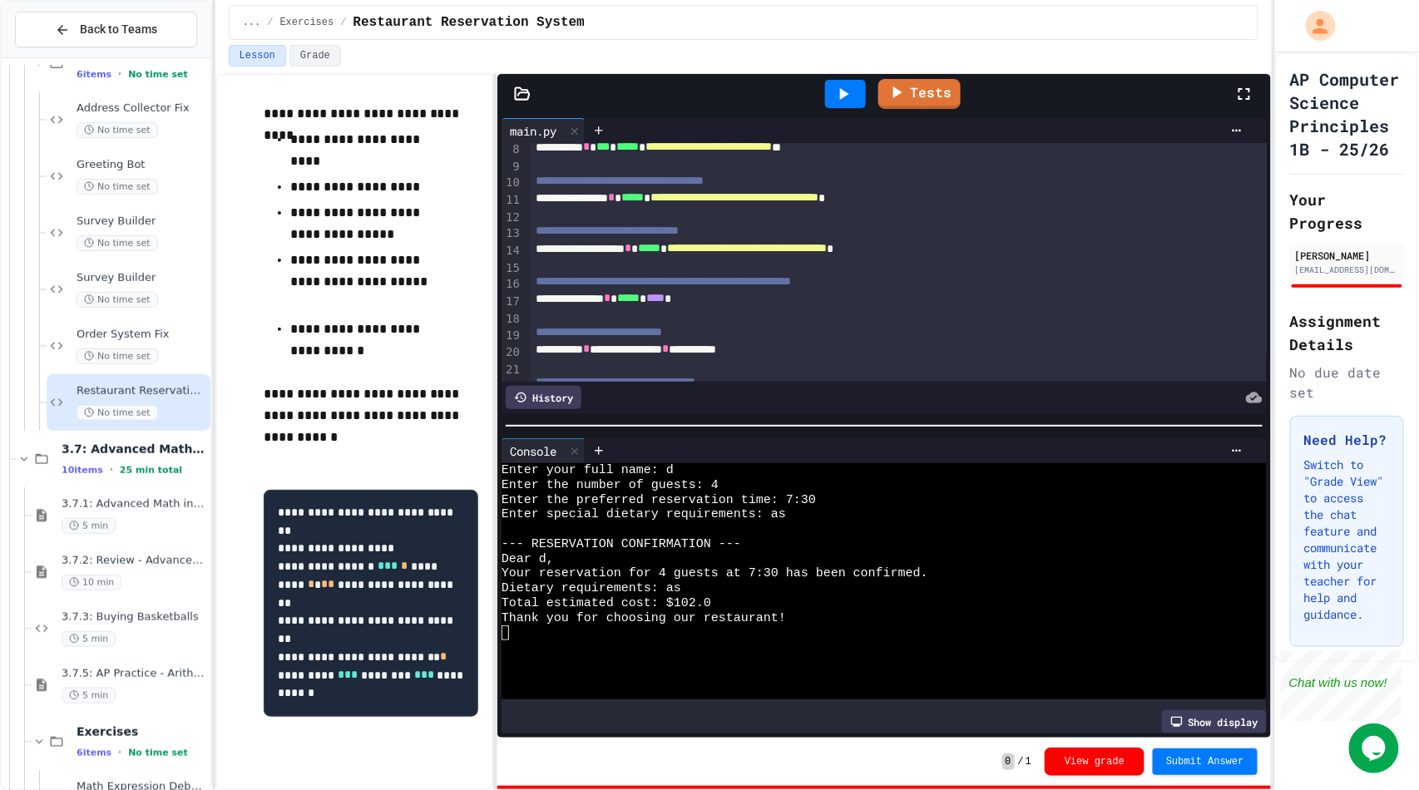
click at [1254, 98] on div at bounding box center [1252, 94] width 37 height 45
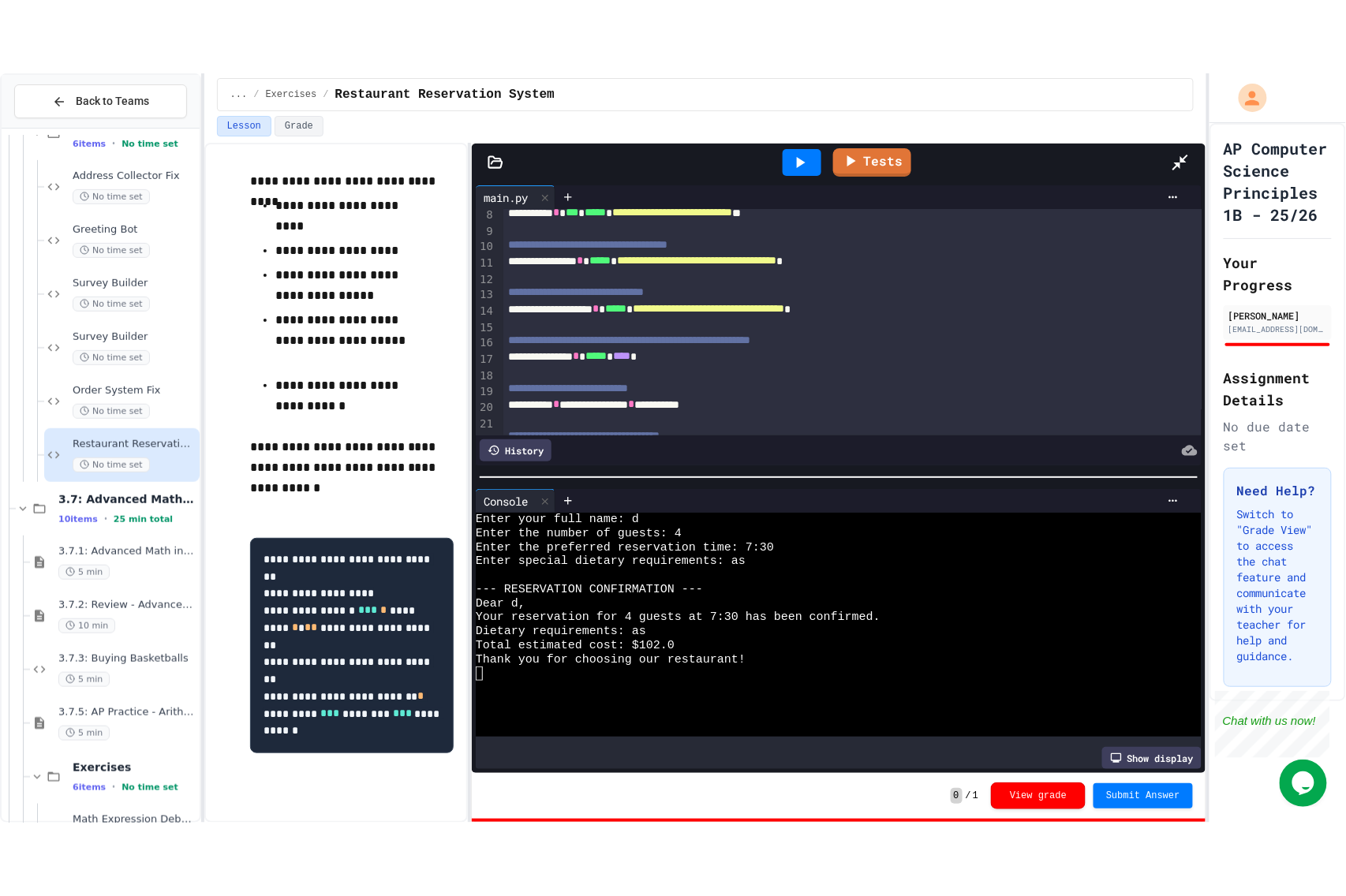
scroll to position [984, 0]
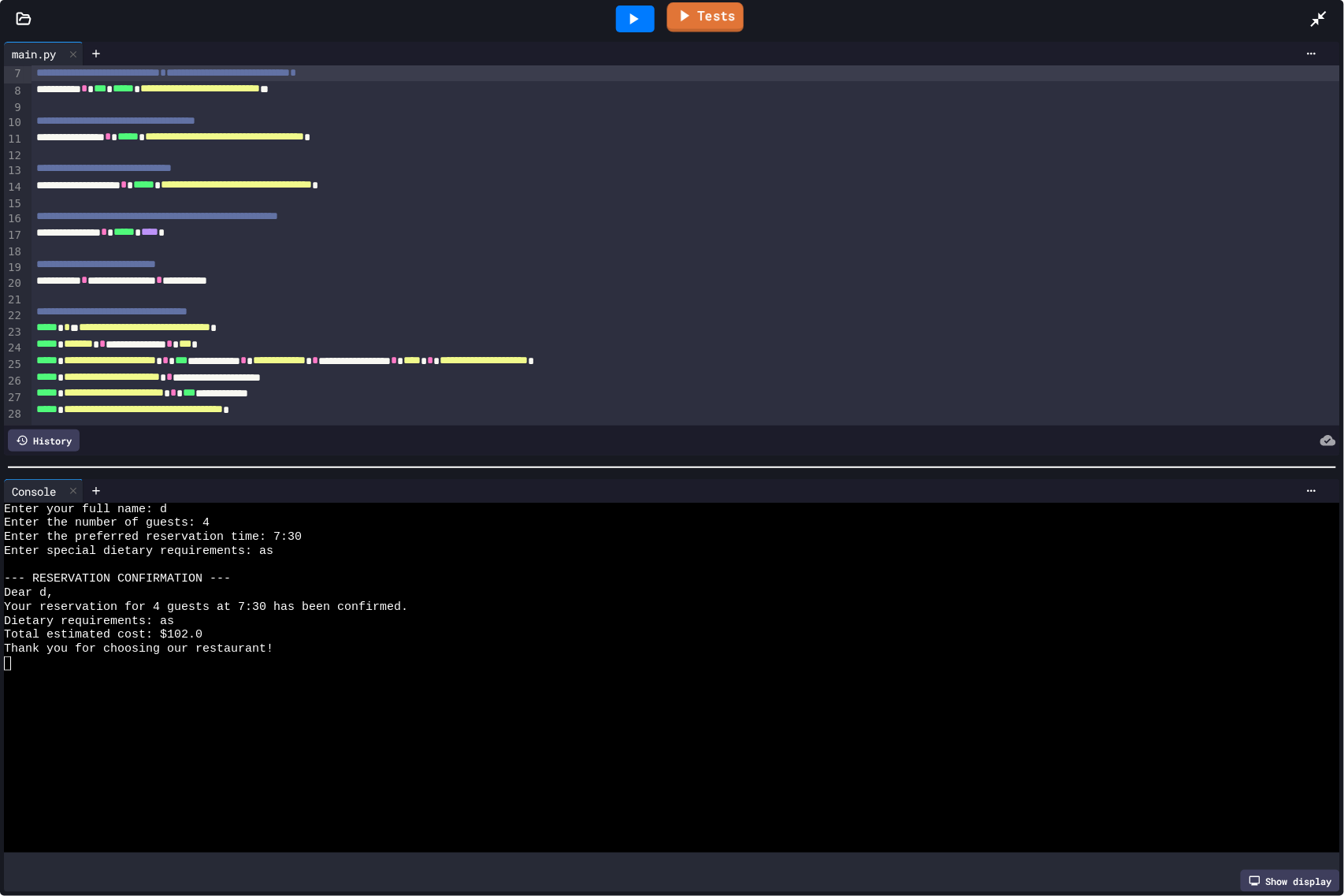
click at [723, 13] on link "Tests" at bounding box center [705, 17] width 77 height 30
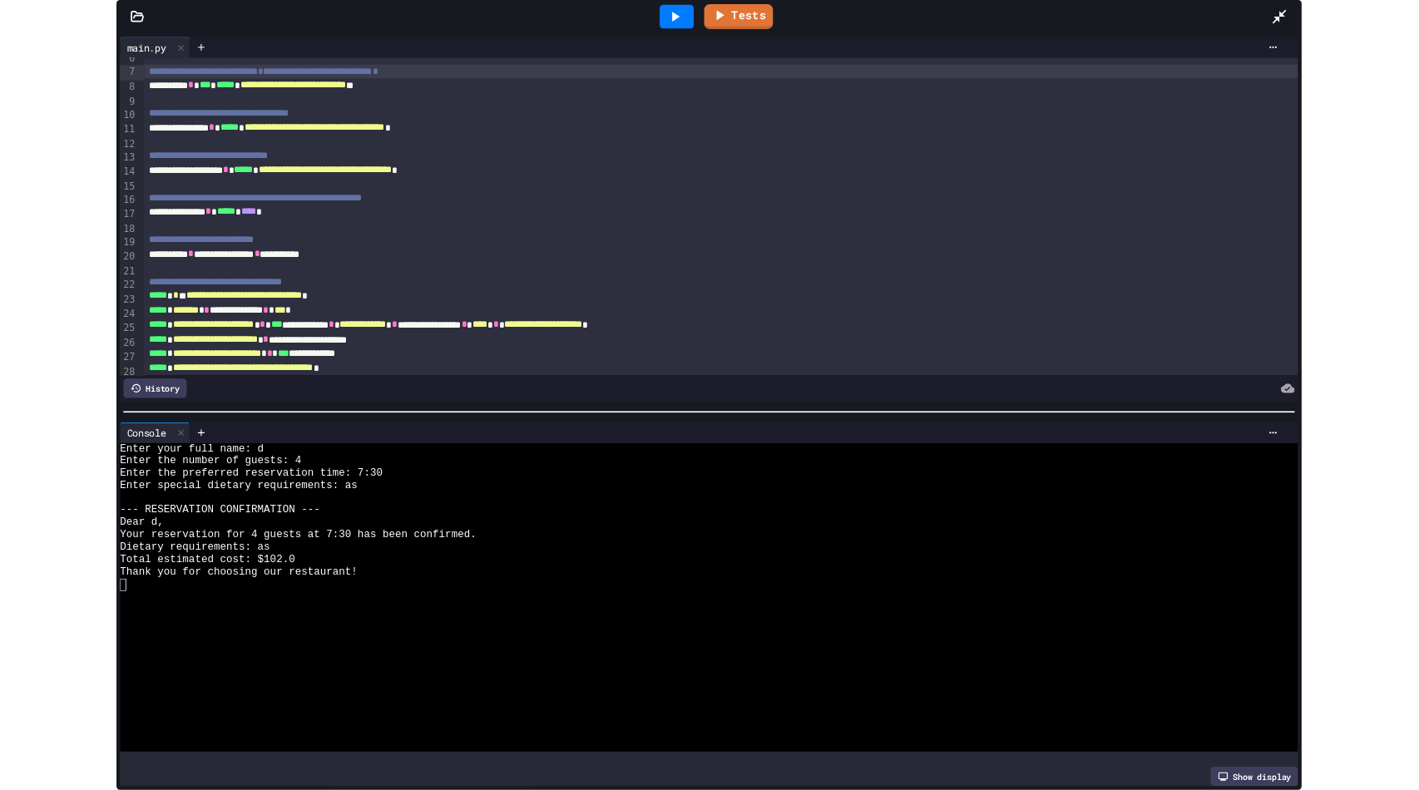
scroll to position [125, 0]
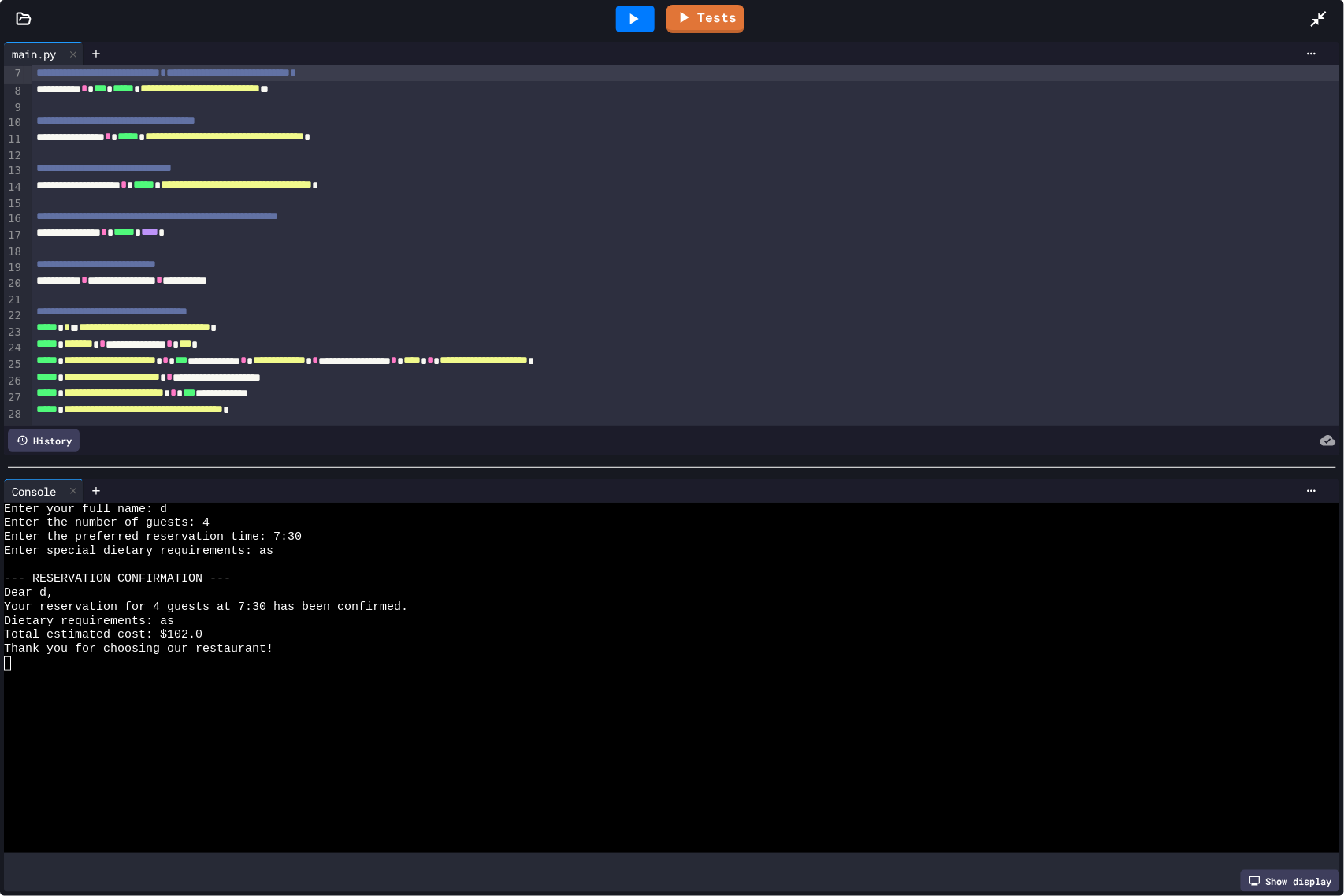
click at [597, 11] on div "Tests" at bounding box center [678, 19] width 1262 height 43
click at [640, 24] on icon at bounding box center [634, 19] width 19 height 19
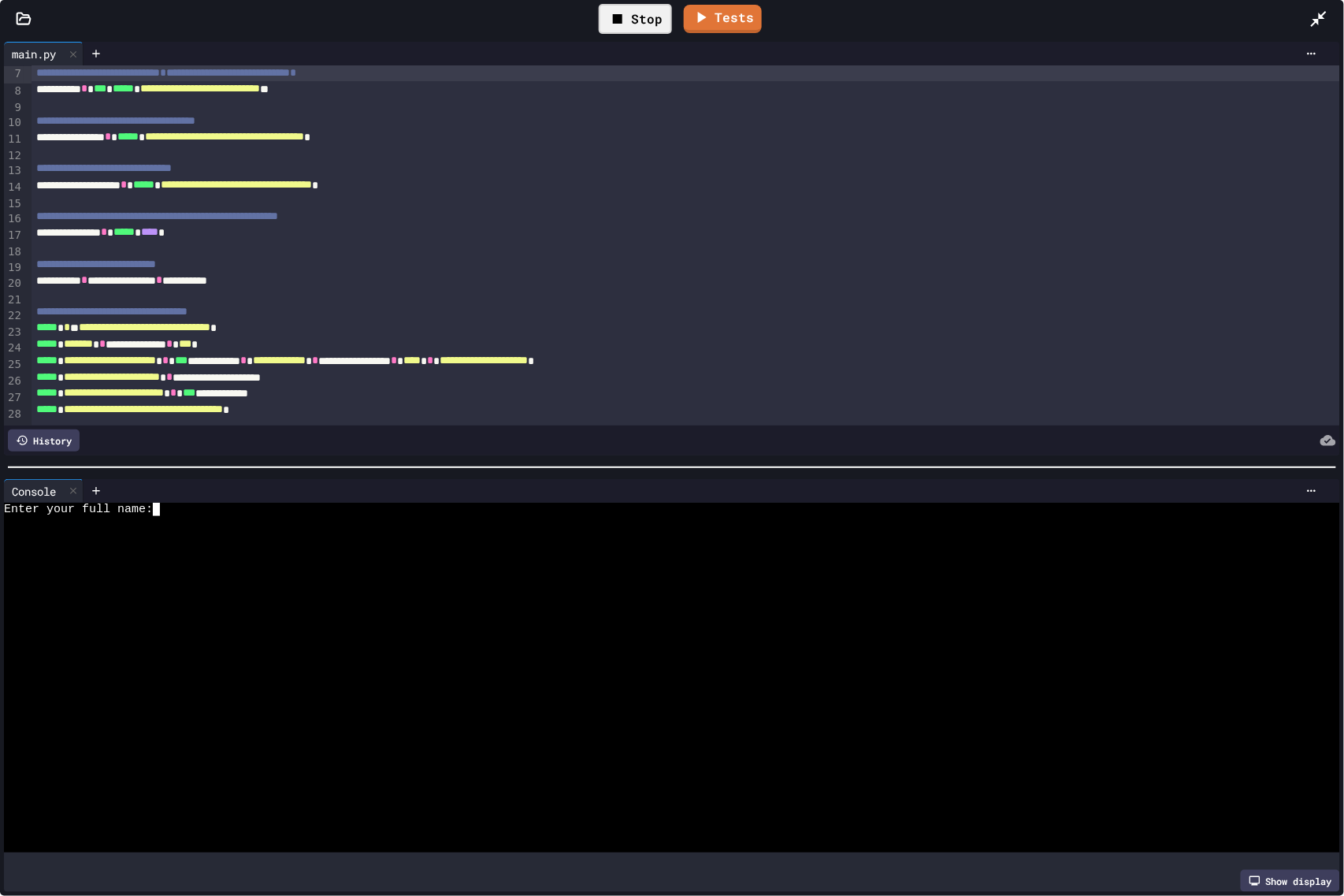
click at [466, 572] on div at bounding box center [655, 579] width 1304 height 14
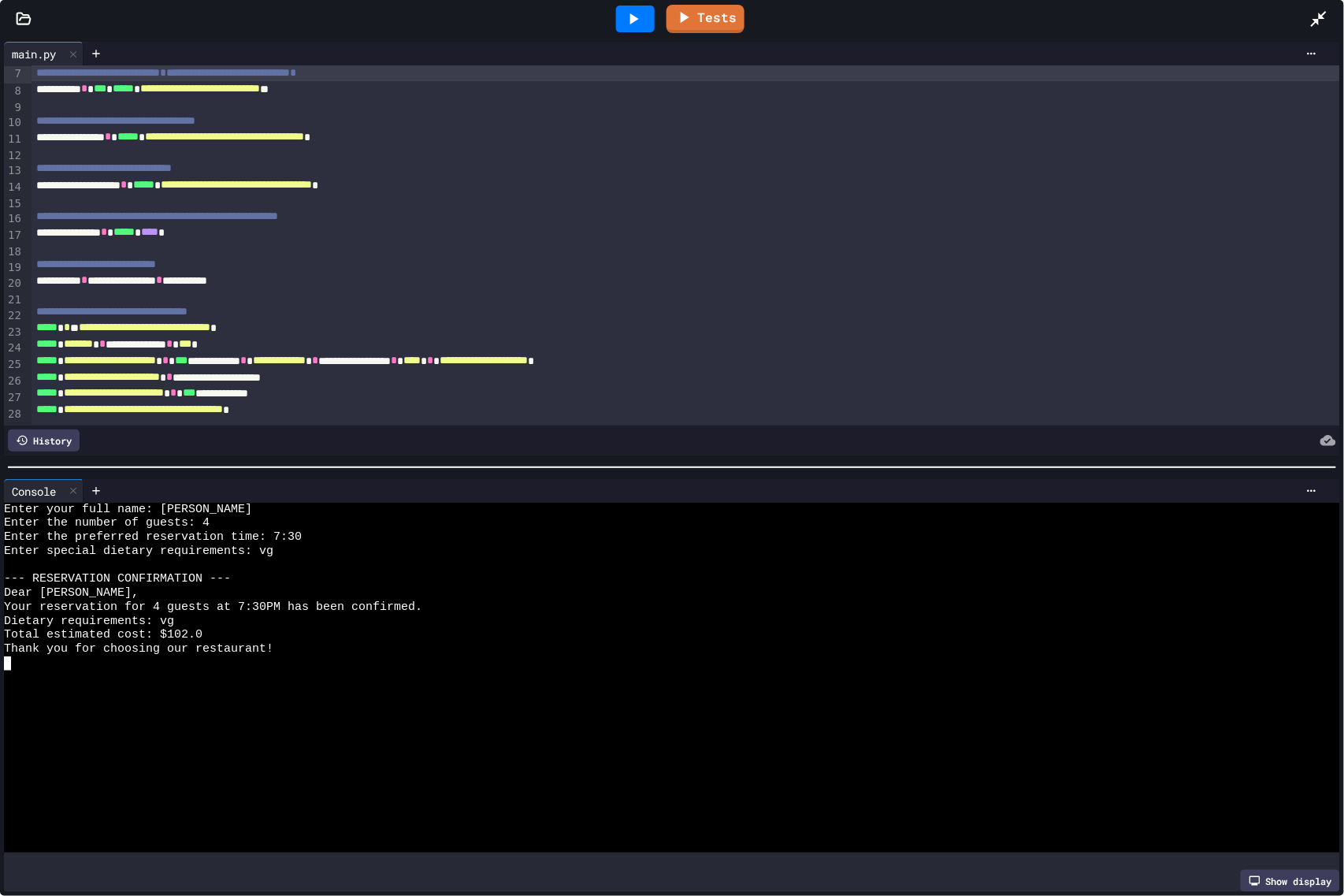
click at [421, 354] on span "****" at bounding box center [412, 360] width 17 height 11
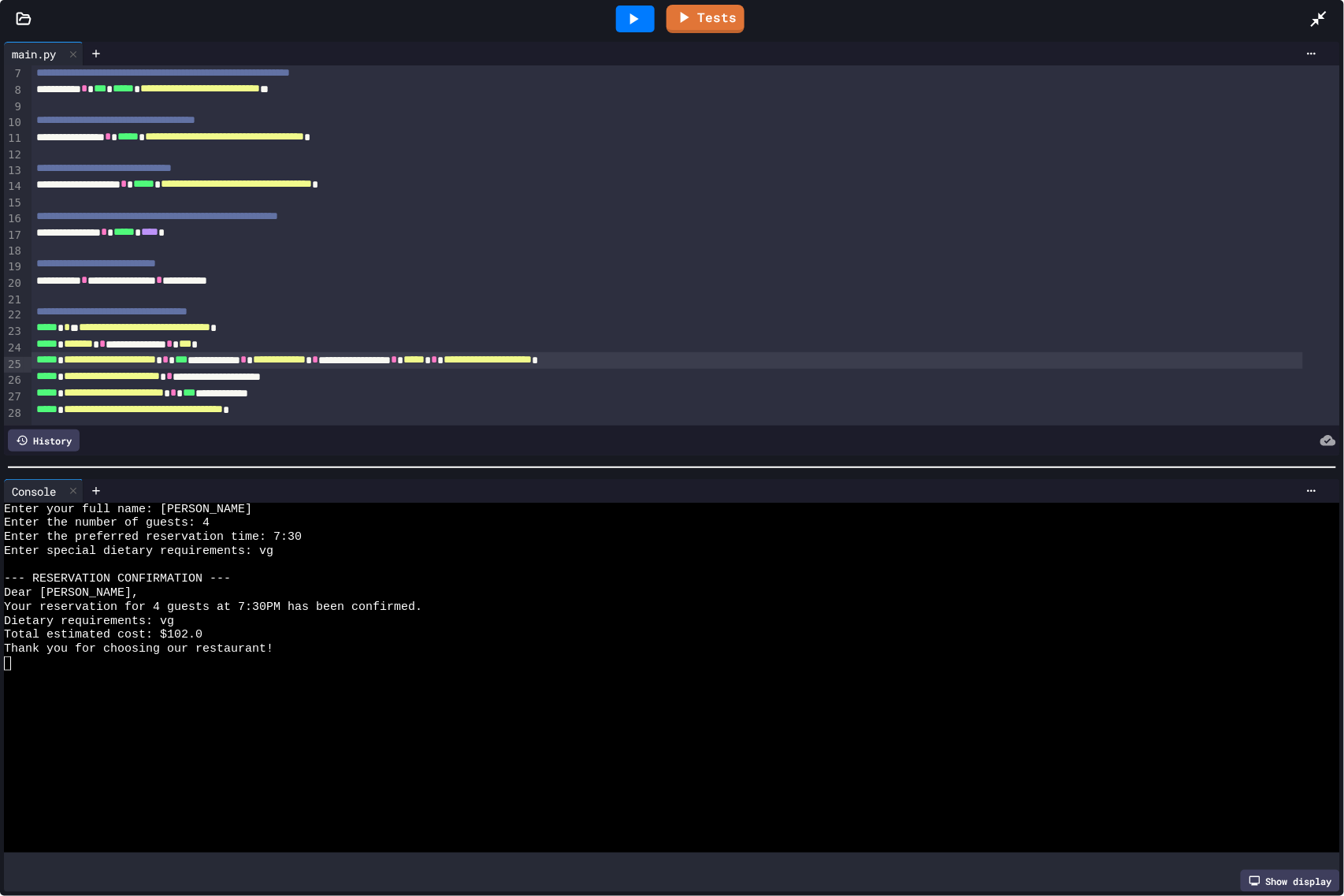
click at [619, 17] on div at bounding box center [635, 19] width 39 height 27
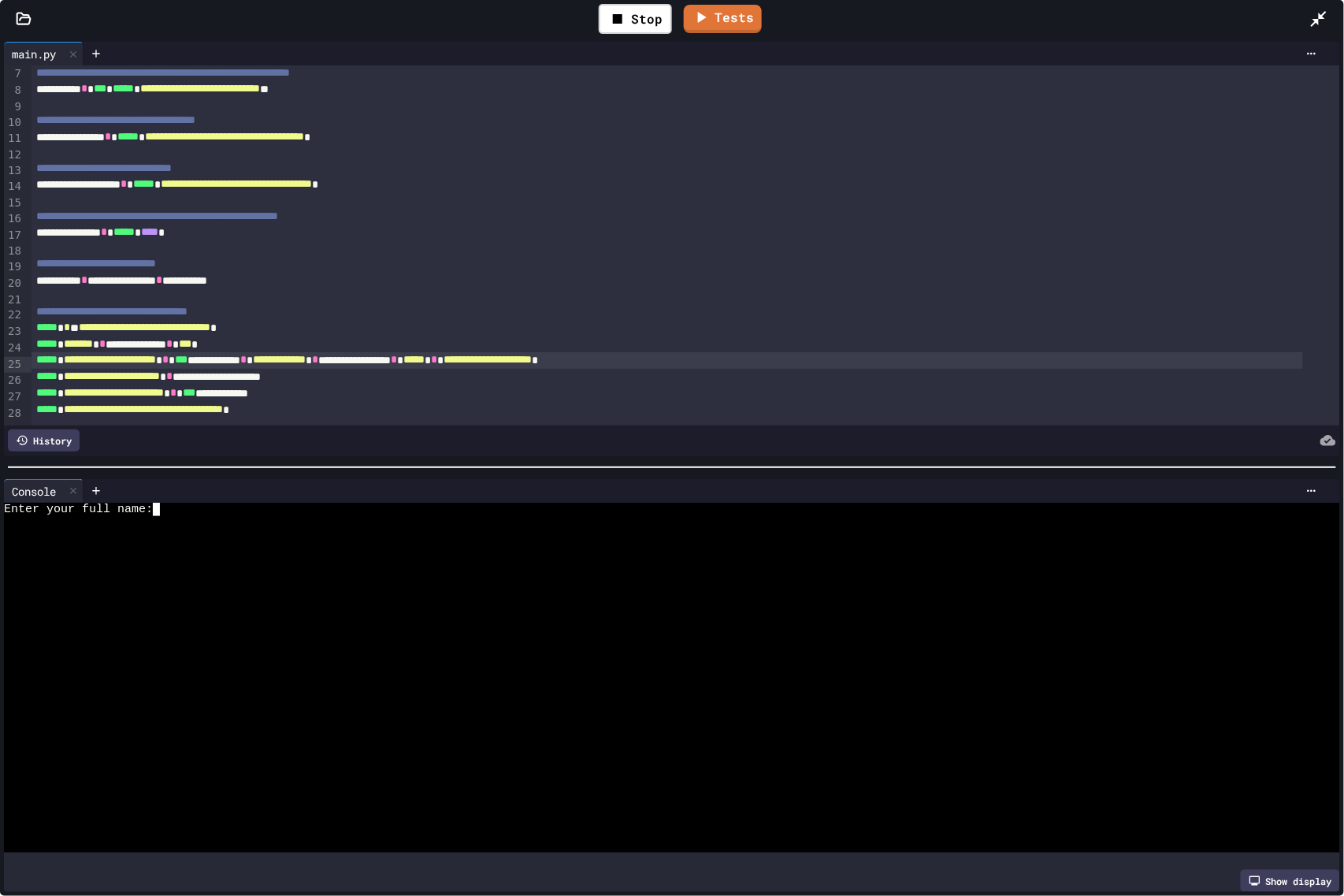
click at [375, 643] on div at bounding box center [655, 649] width 1304 height 14
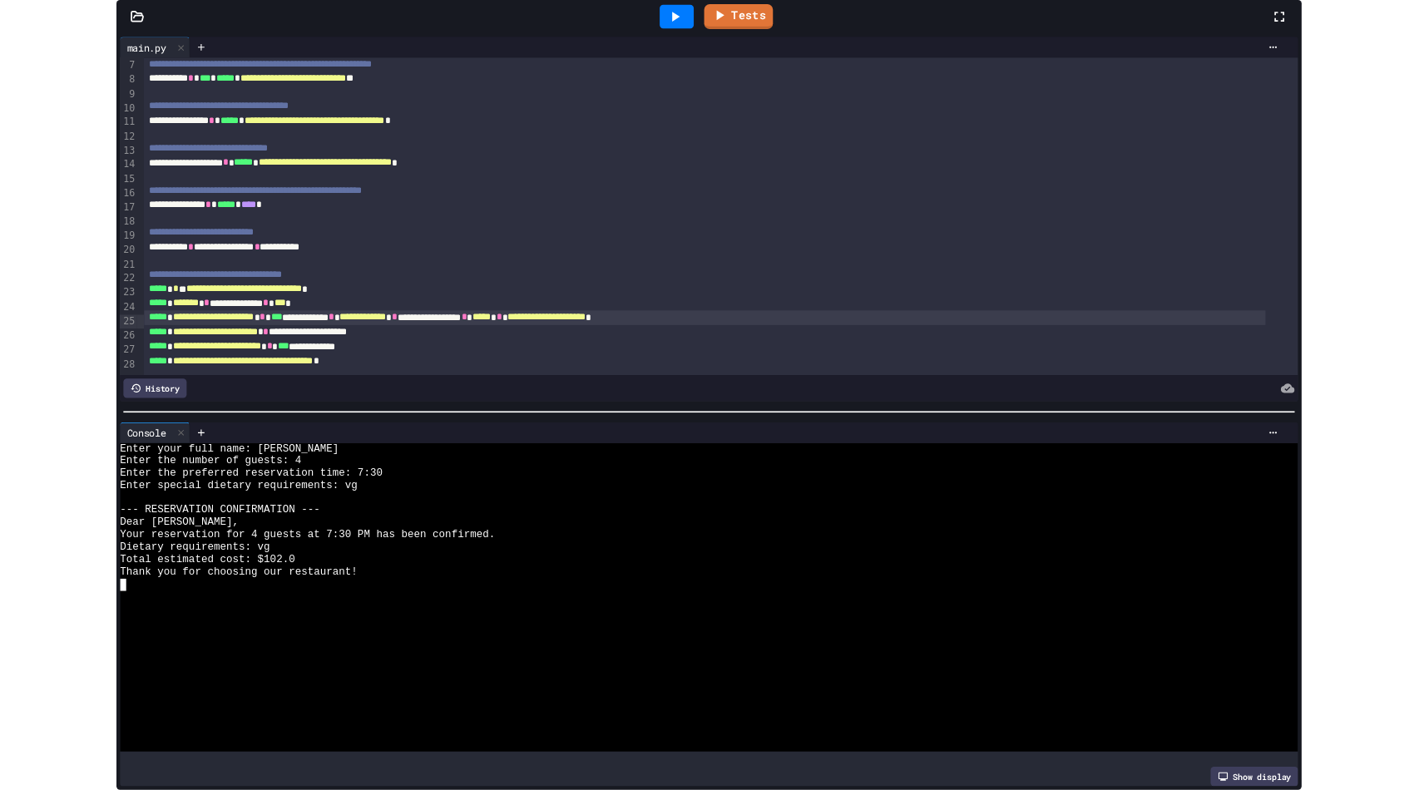
scroll to position [1194, 0]
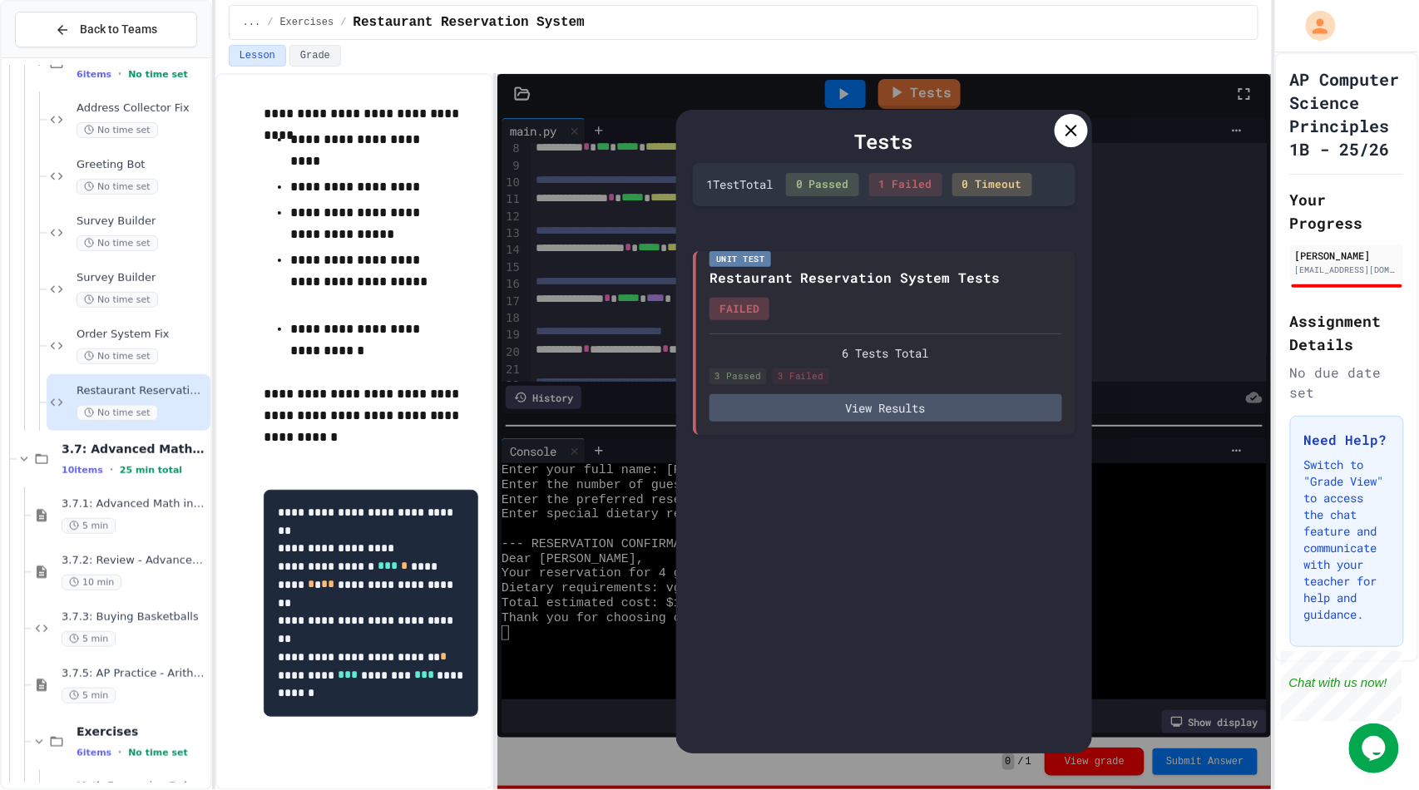
click at [1186, 607] on div "Tests 1 Test Total 0 Passed 1 Failed 0 Timeout Unit Test Restaurant Reservation…" at bounding box center [883, 431] width 773 height 715
click at [1065, 131] on icon at bounding box center [1071, 131] width 20 height 20
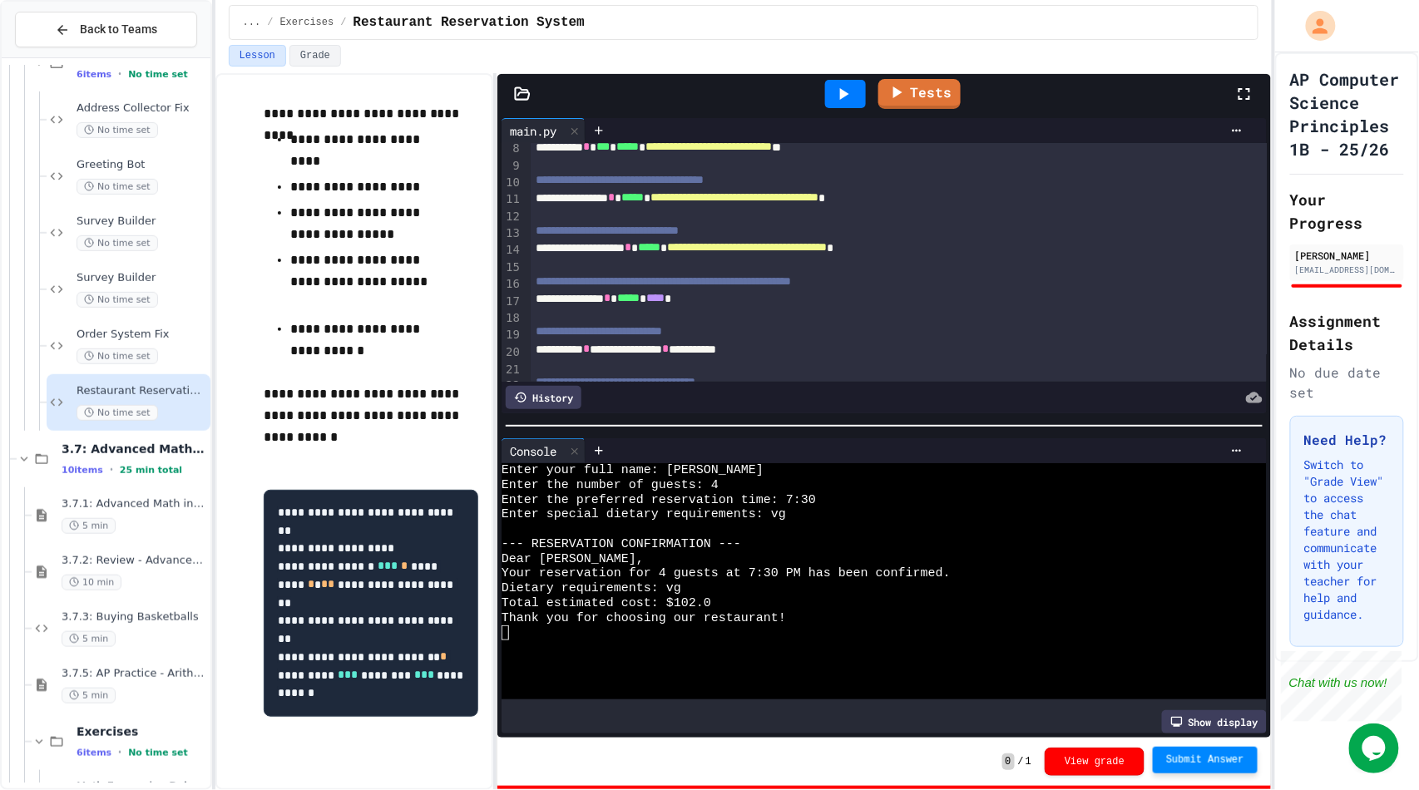
click at [1193, 757] on span "Submit Answer" at bounding box center [1205, 760] width 78 height 13
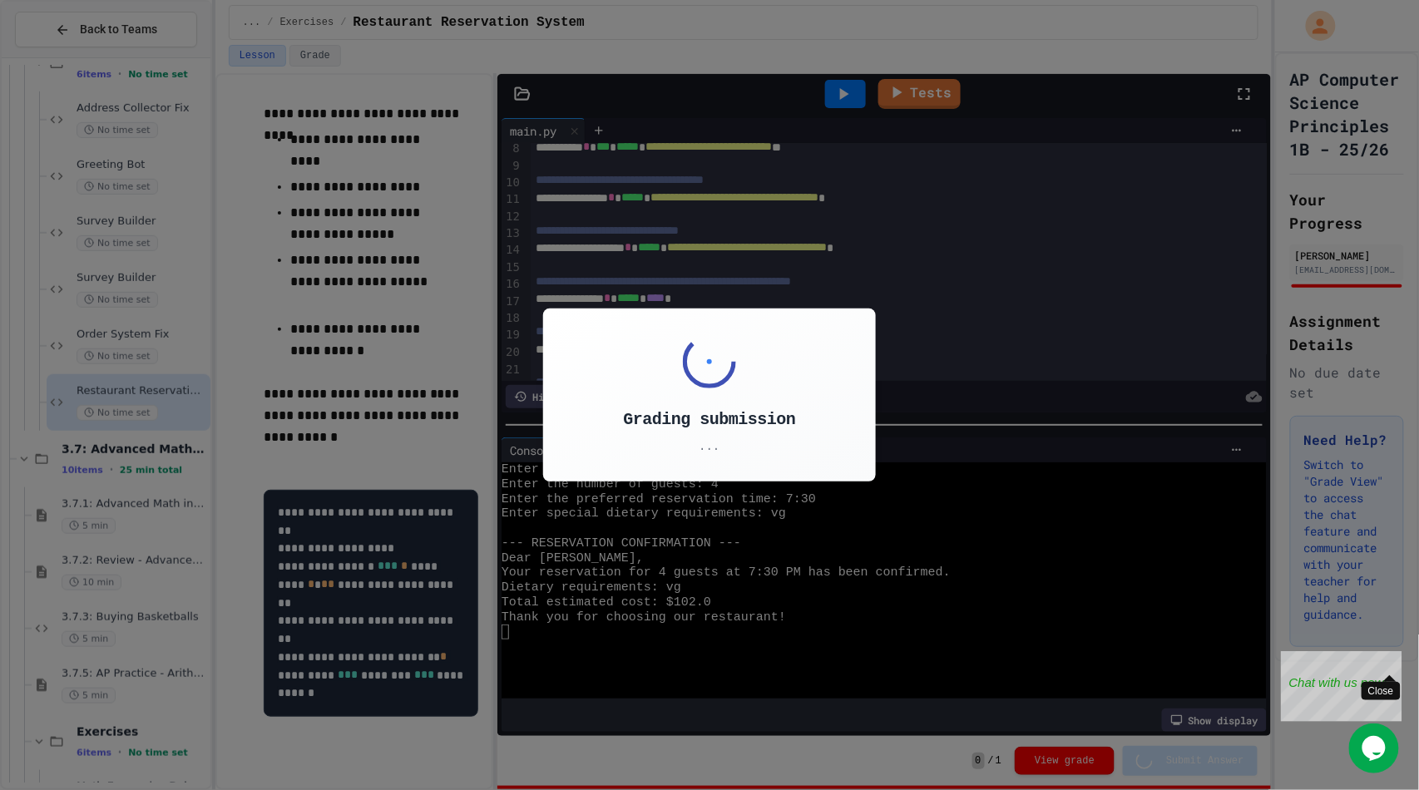
click at [1396, 654] on div "Close" at bounding box center [1389, 660] width 21 height 21
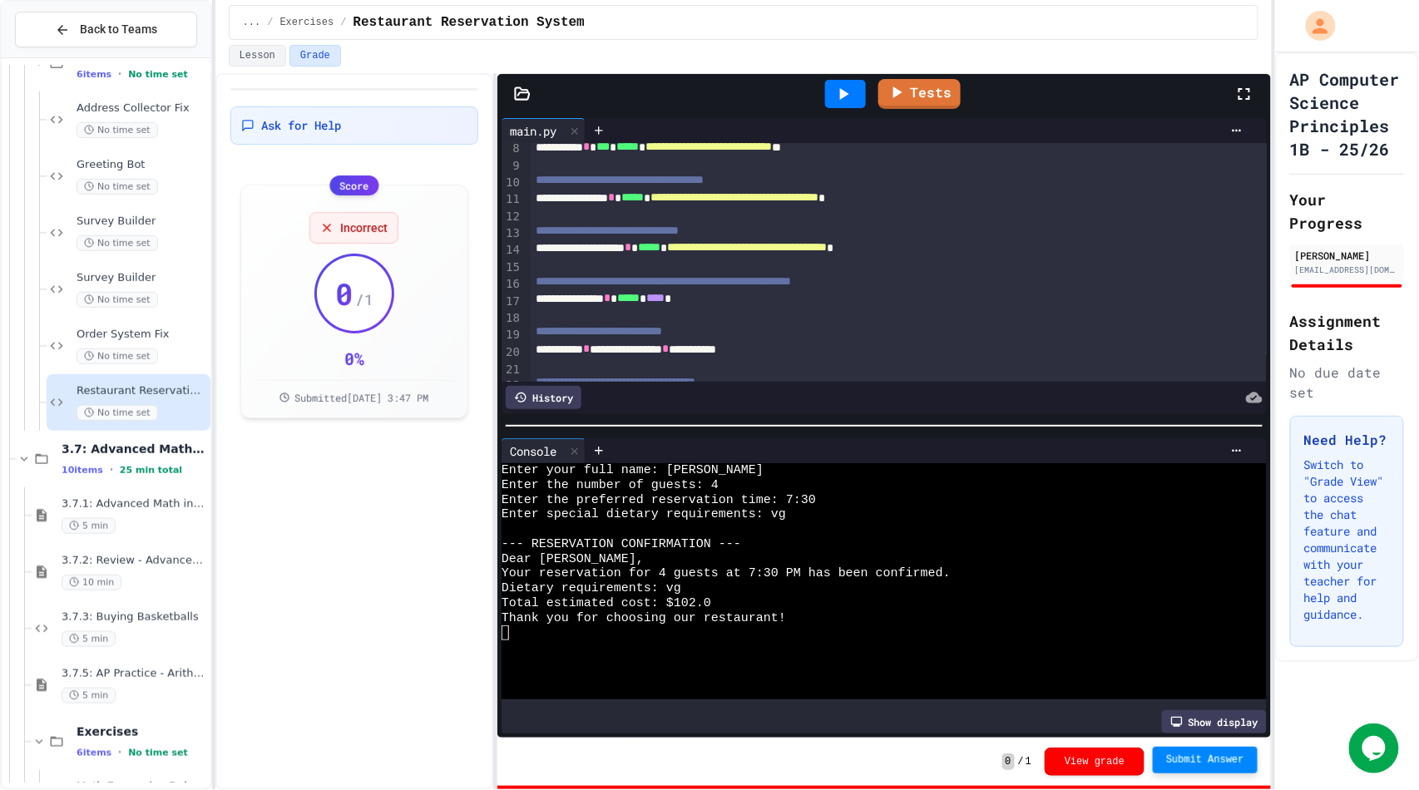
click at [1256, 92] on div at bounding box center [1252, 94] width 37 height 45
